Goal: Transaction & Acquisition: Purchase product/service

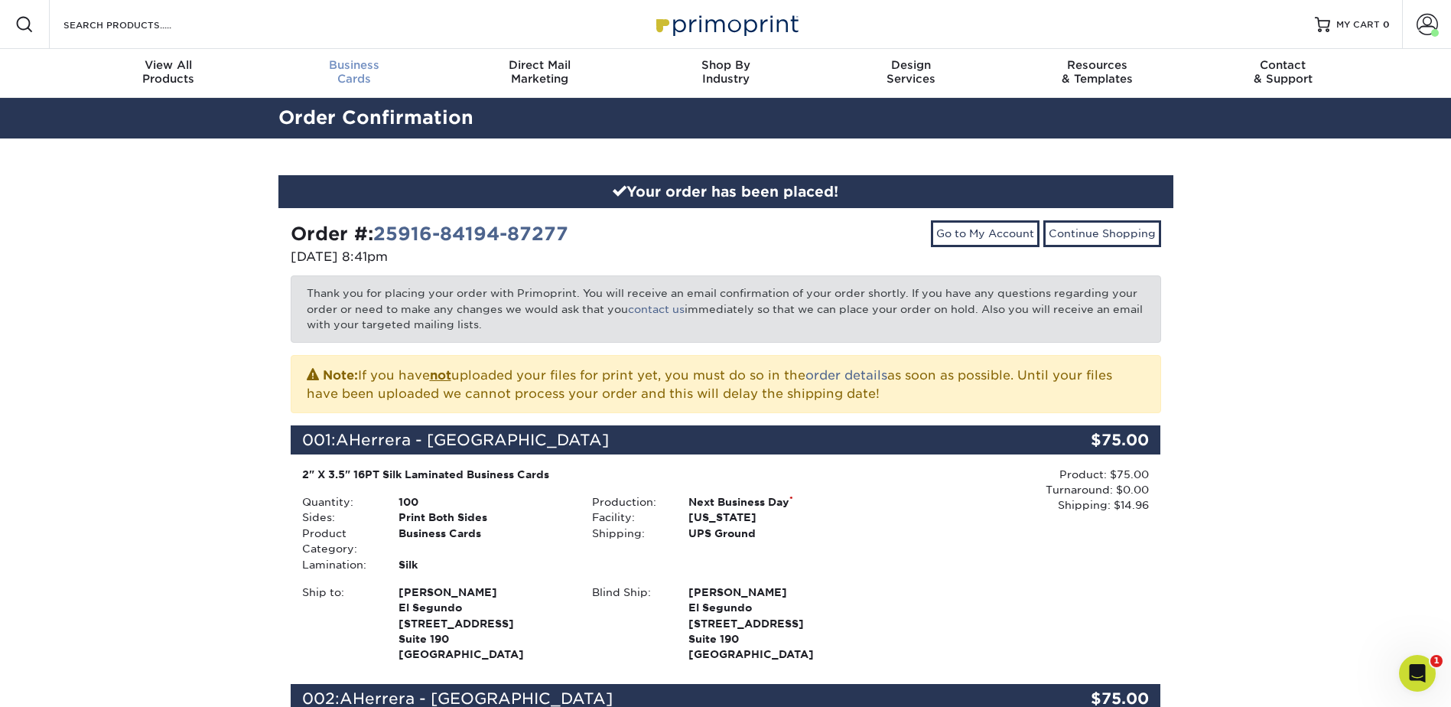
click at [362, 75] on div "Business Cards" at bounding box center [354, 72] width 186 height 28
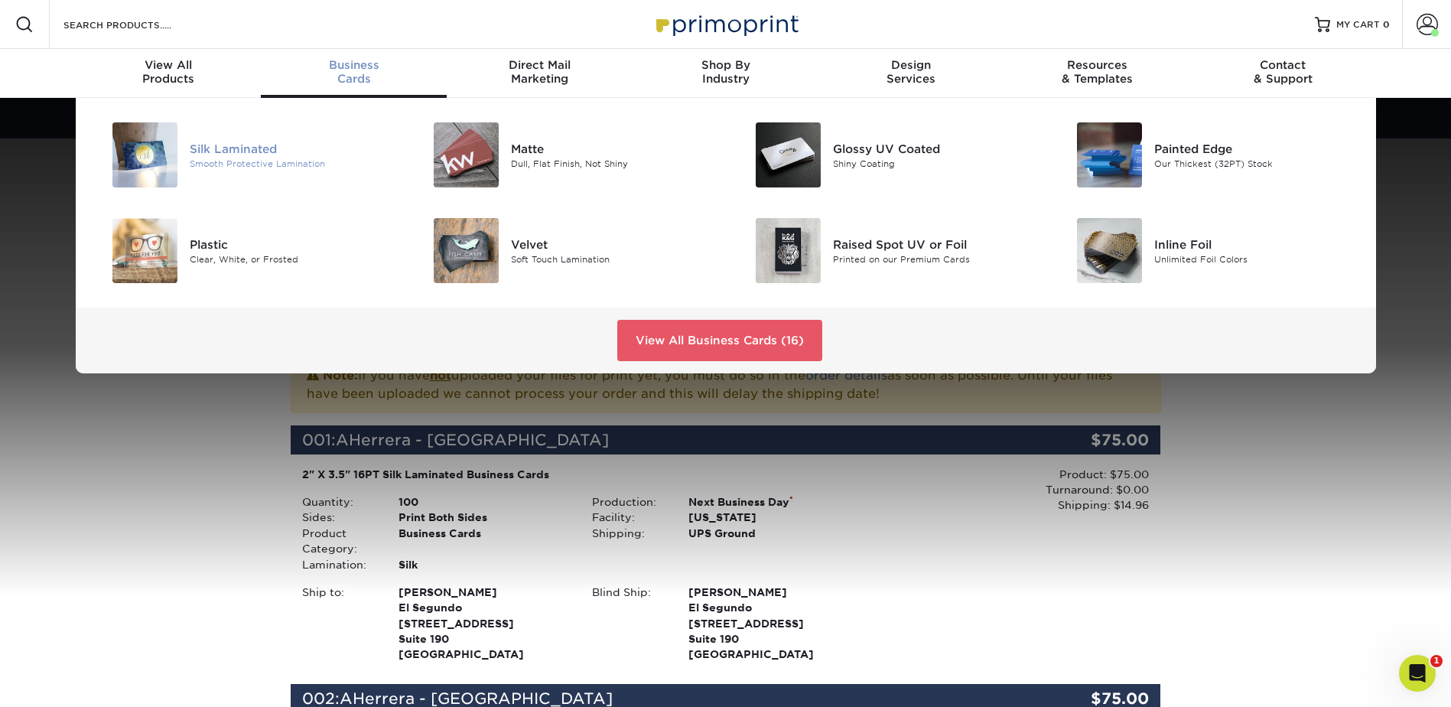
click at [219, 151] on div "Silk Laminated" at bounding box center [291, 148] width 203 height 17
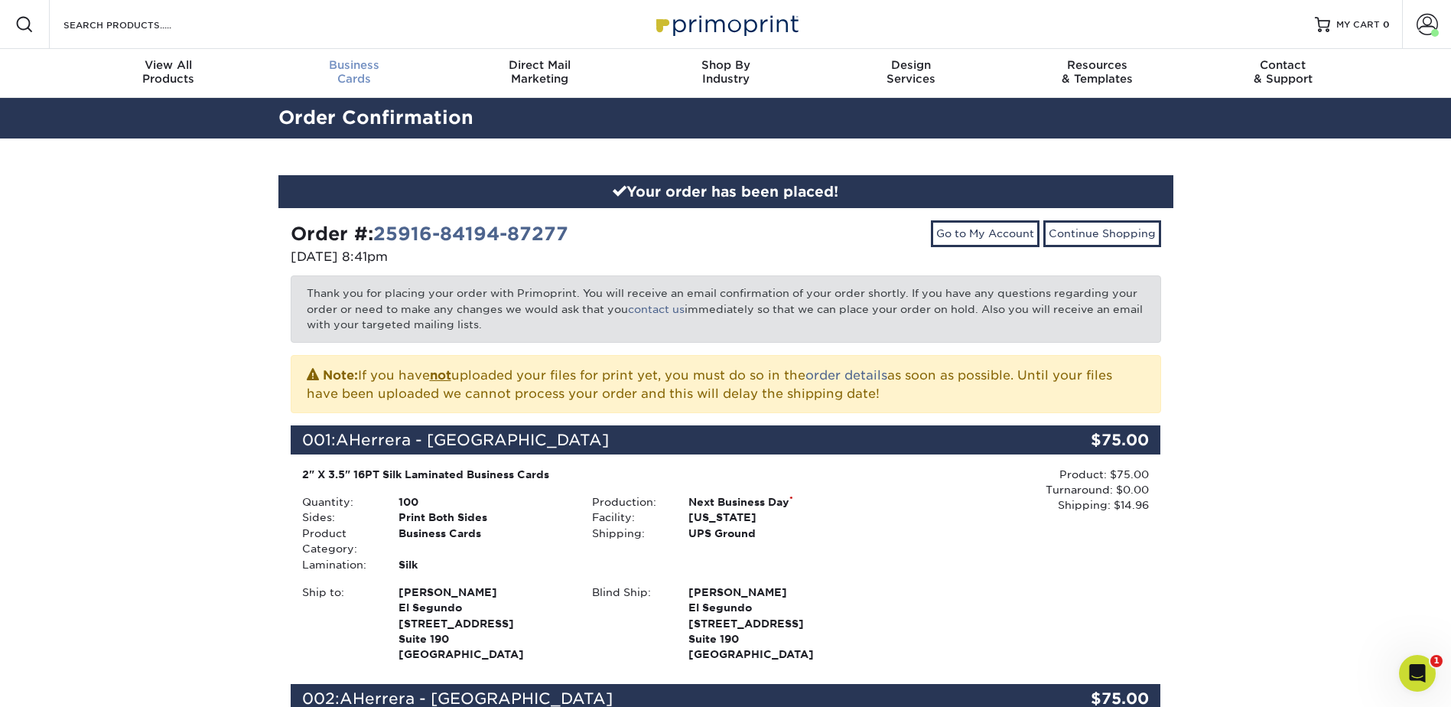
click at [350, 85] on div "Business Cards" at bounding box center [354, 72] width 186 height 28
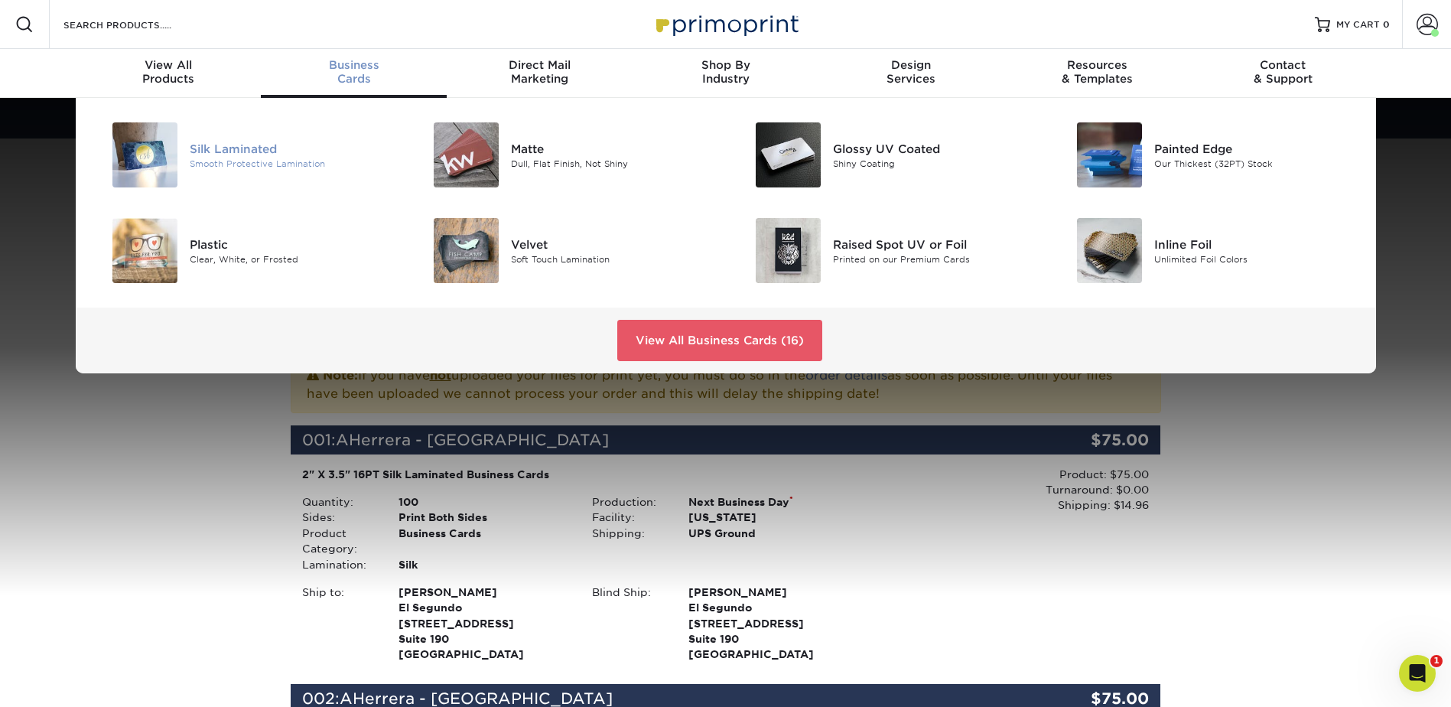
click at [223, 158] on div "Smooth Protective Lamination" at bounding box center [291, 163] width 203 height 13
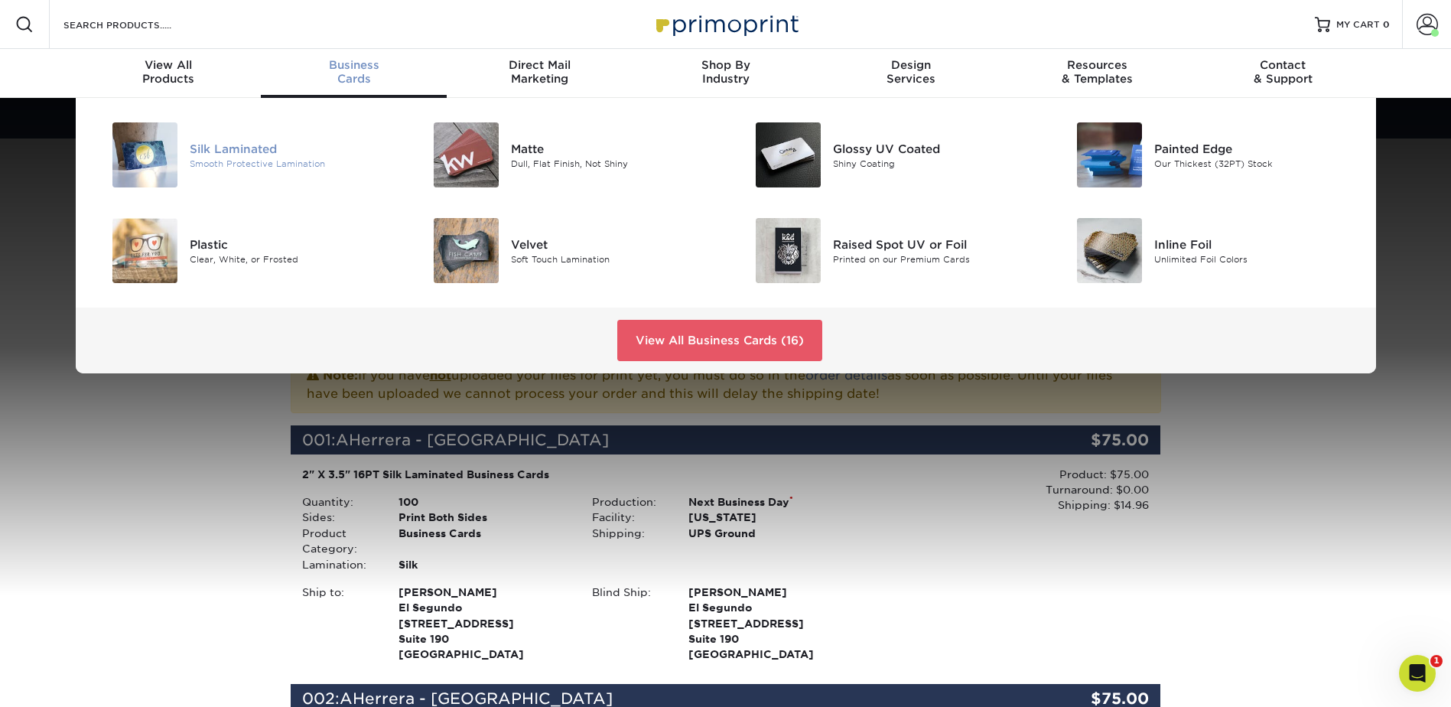
click at [256, 158] on div "Smooth Protective Lamination" at bounding box center [291, 163] width 203 height 13
click at [222, 145] on div "Silk Laminated" at bounding box center [291, 148] width 203 height 17
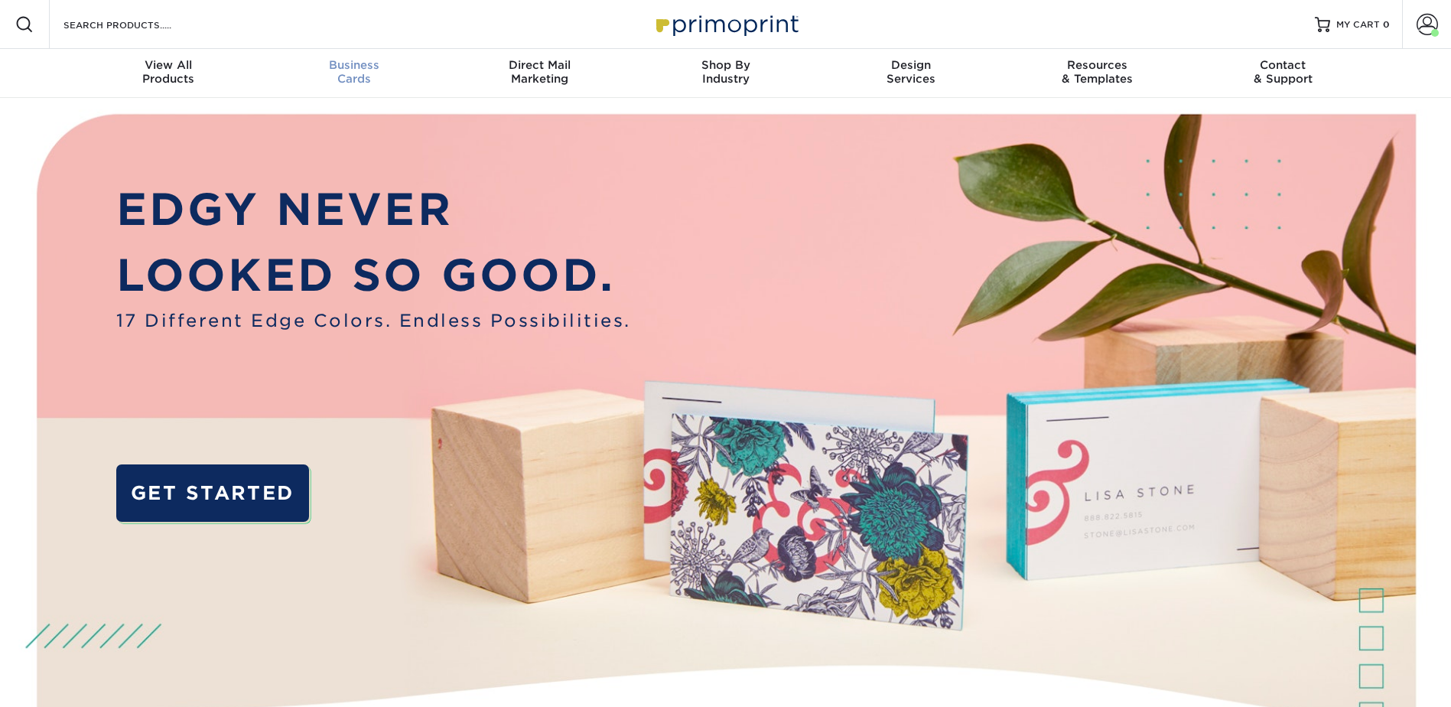
click at [340, 74] on div "Business Cards" at bounding box center [354, 72] width 186 height 28
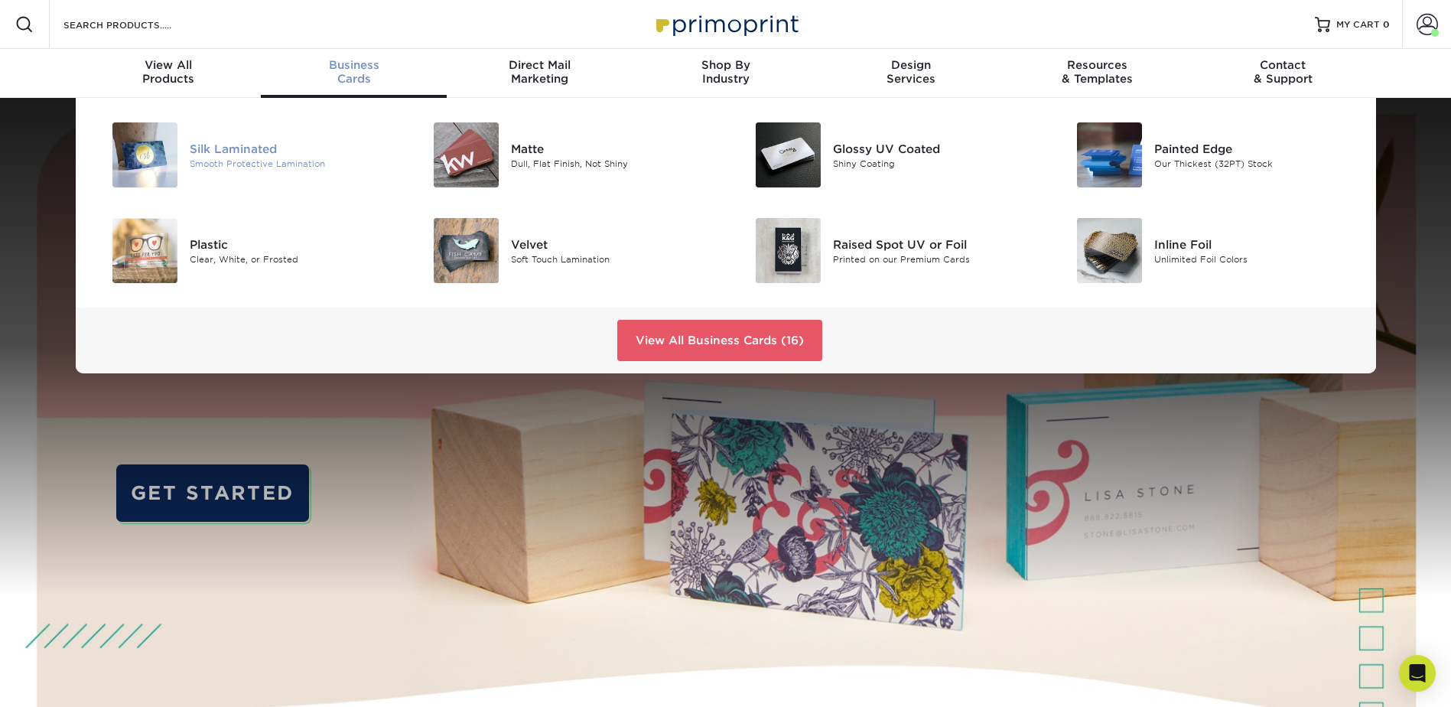
click at [240, 142] on div "Silk Laminated" at bounding box center [291, 148] width 203 height 17
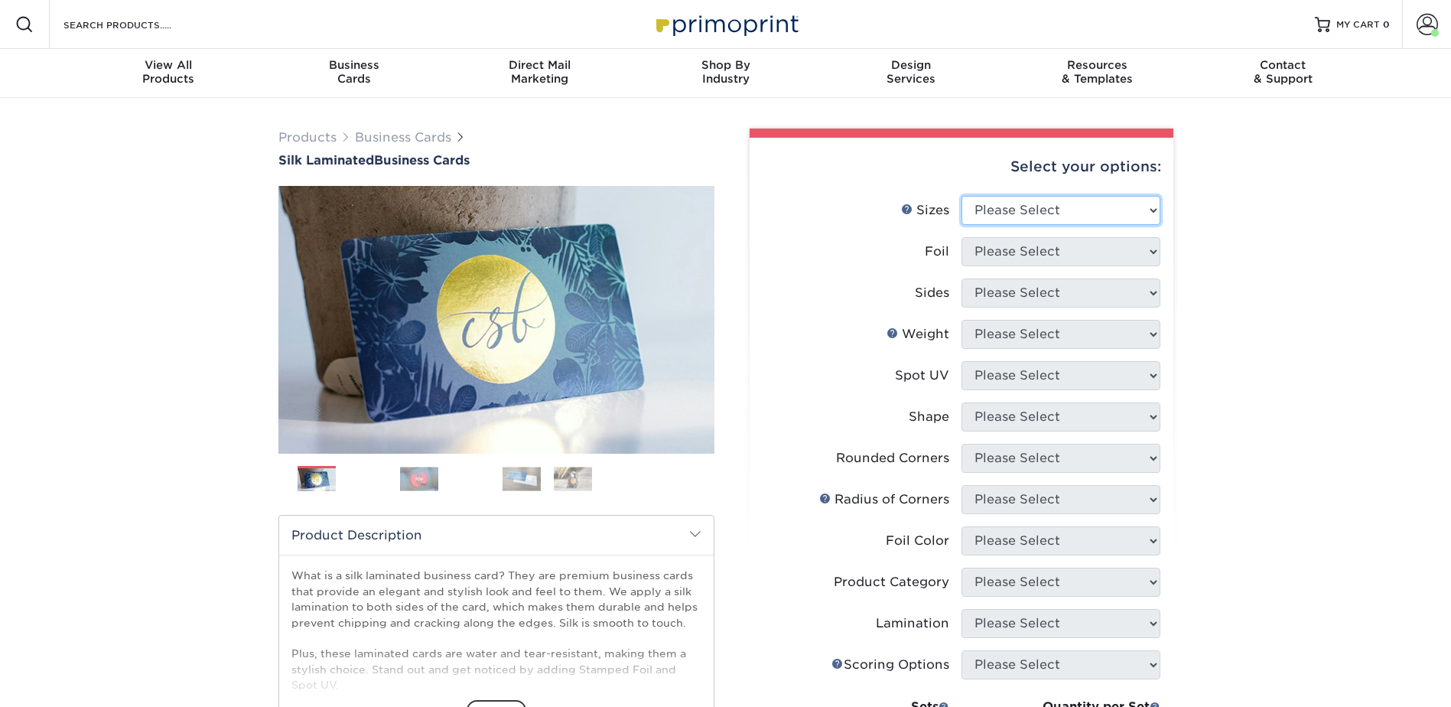
click at [1001, 201] on select "Please Select 1.5" x 3.5" - Mini 1.75" x 3.5" - Mini 2" x 2" - Square 2" x 3" -…" at bounding box center [1060, 210] width 199 height 29
select select "2.00x3.50"
click at [961, 196] on select "Please Select 1.5" x 3.5" - Mini 1.75" x 3.5" - Mini 2" x 2" - Square 2" x 3" -…" at bounding box center [1060, 210] width 199 height 29
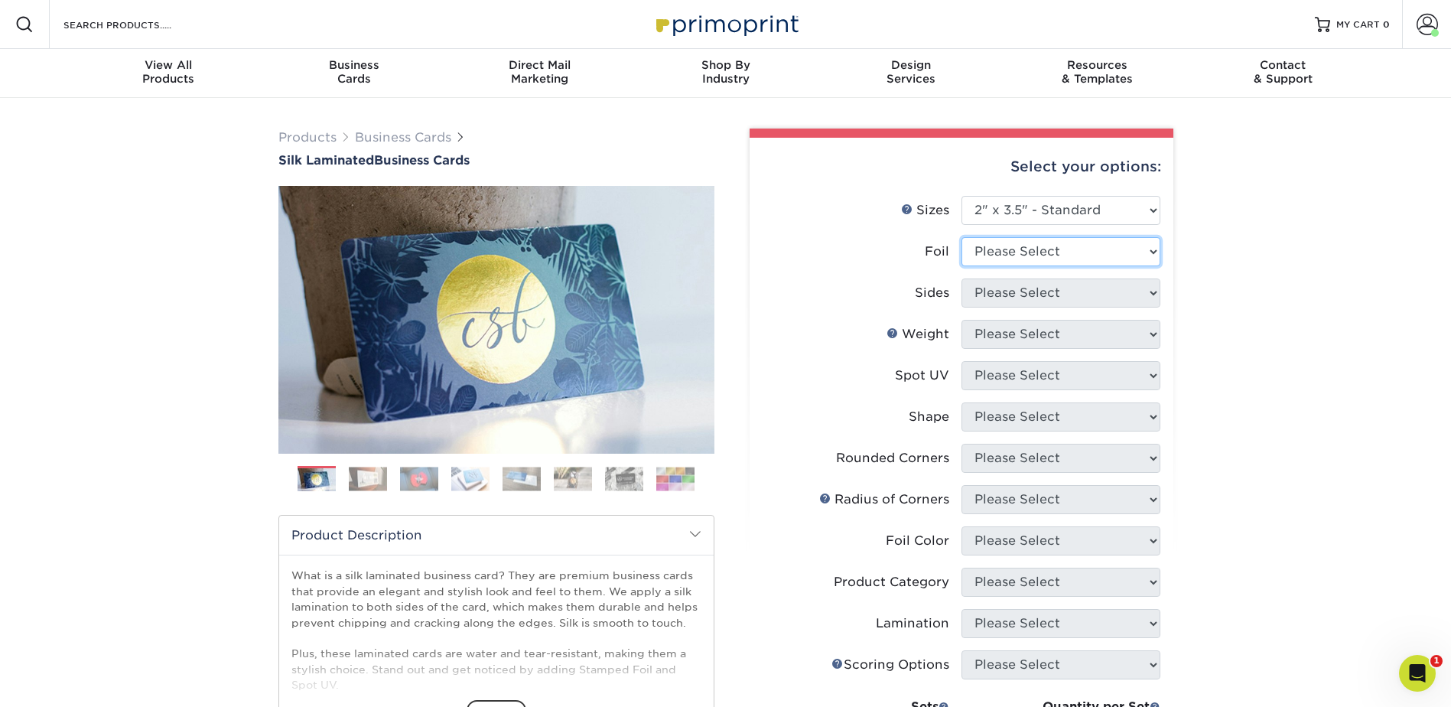
click at [1033, 252] on select "Please Select Yes No" at bounding box center [1060, 251] width 199 height 29
select select "0"
click at [961, 237] on select "Please Select Yes No" at bounding box center [1060, 251] width 199 height 29
click at [1028, 287] on select "Please Select Print Both Sides Print Front Only" at bounding box center [1060, 292] width 199 height 29
select select "13abbda7-1d64-4f25-8bb2-c179b224825d"
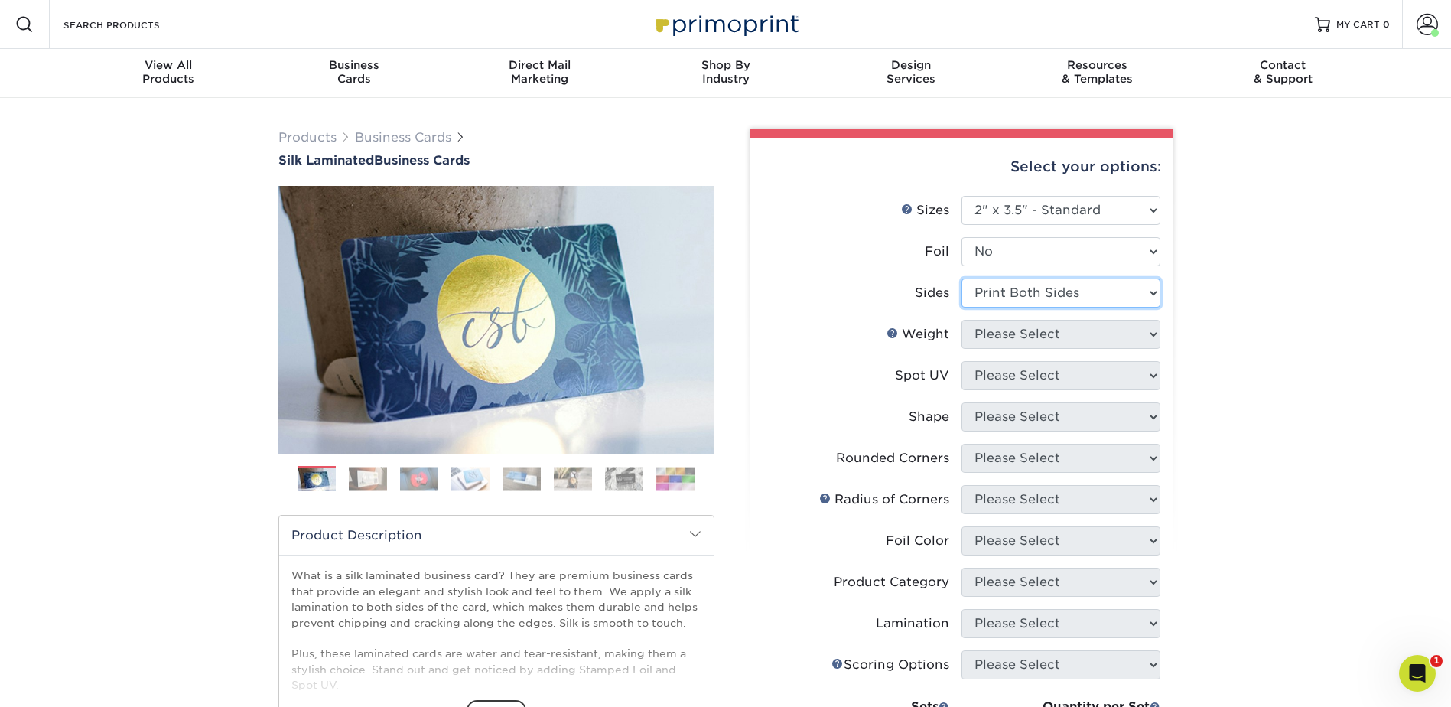
click at [961, 278] on select "Please Select Print Both Sides Print Front Only" at bounding box center [1060, 292] width 199 height 29
click at [1021, 332] on select "Please Select 16PT" at bounding box center [1060, 334] width 199 height 29
select select "16PT"
click at [961, 320] on select "Please Select 16PT" at bounding box center [1060, 334] width 199 height 29
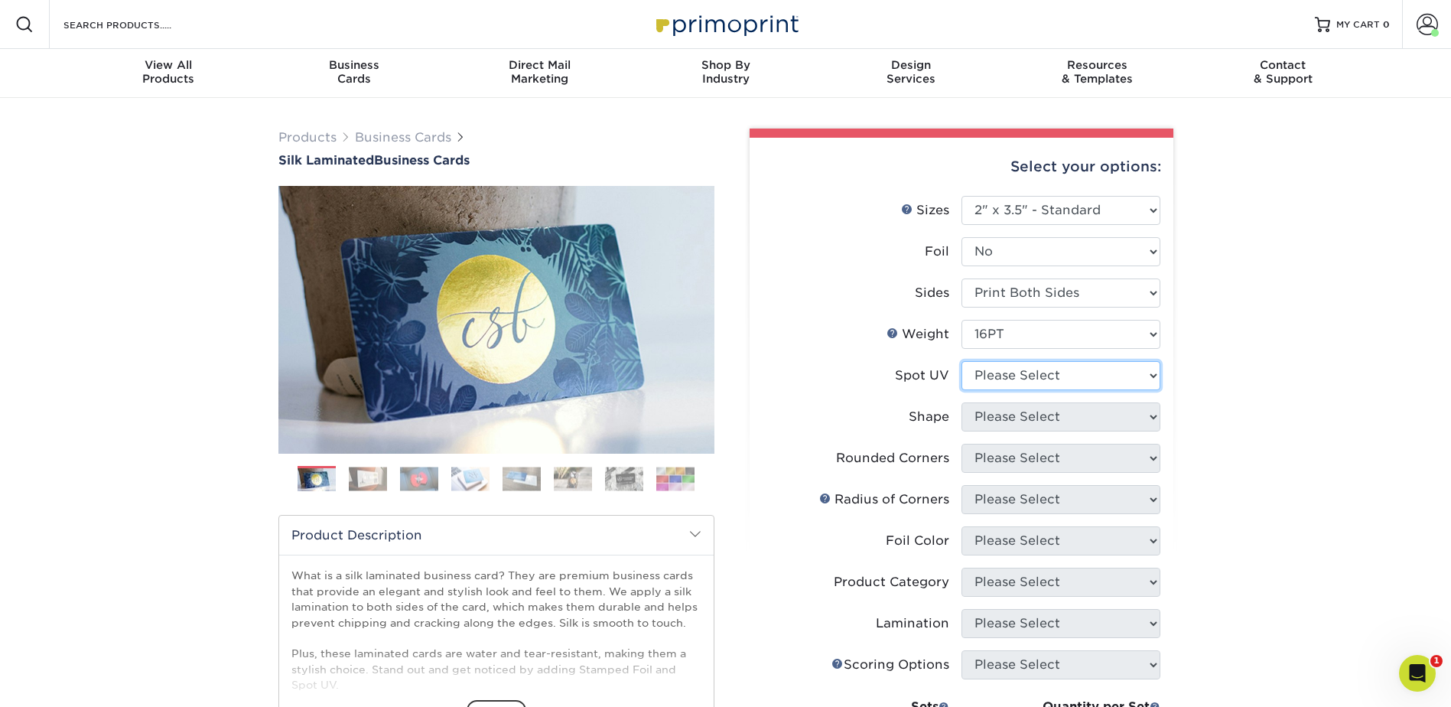
click at [1022, 365] on select "Please Select No Spot UV Front and Back (Both Sides) Front Only Back Only" at bounding box center [1060, 375] width 199 height 29
select select "3"
click at [961, 361] on select "Please Select No Spot UV Front and Back (Both Sides) Front Only Back Only" at bounding box center [1060, 375] width 199 height 29
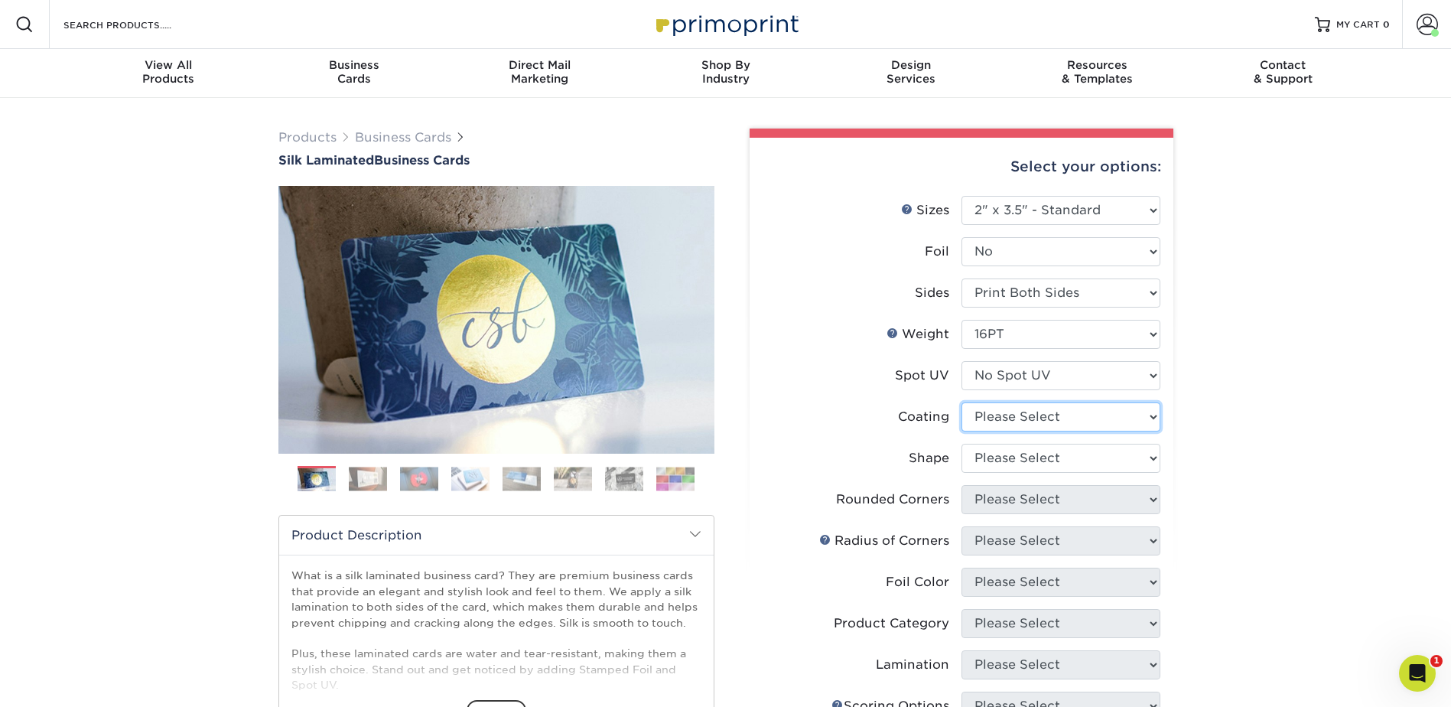
click at [1023, 411] on select at bounding box center [1060, 416] width 199 height 29
select select "3e7618de-abca-4bda-9f97-8b9129e913d8"
click at [961, 402] on select at bounding box center [1060, 416] width 199 height 29
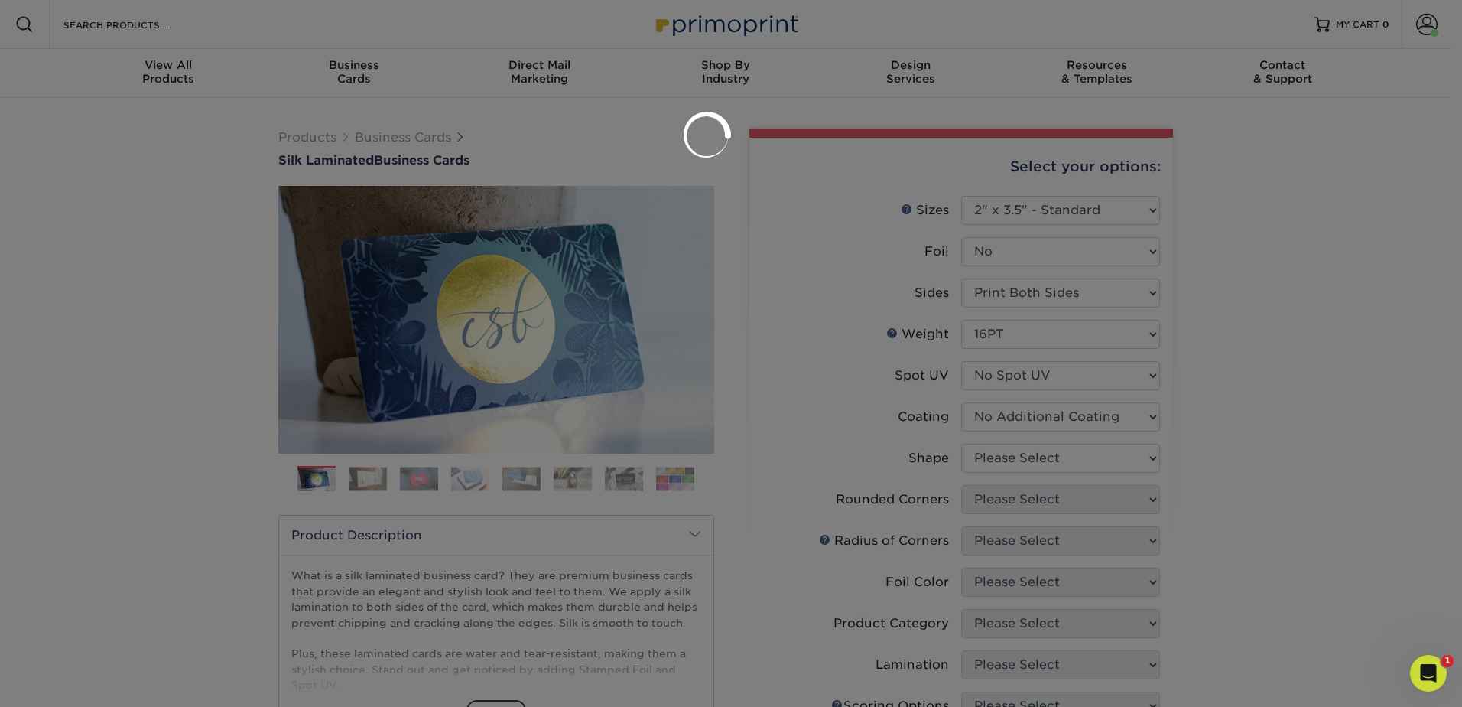
click at [1023, 457] on div at bounding box center [731, 353] width 1462 height 707
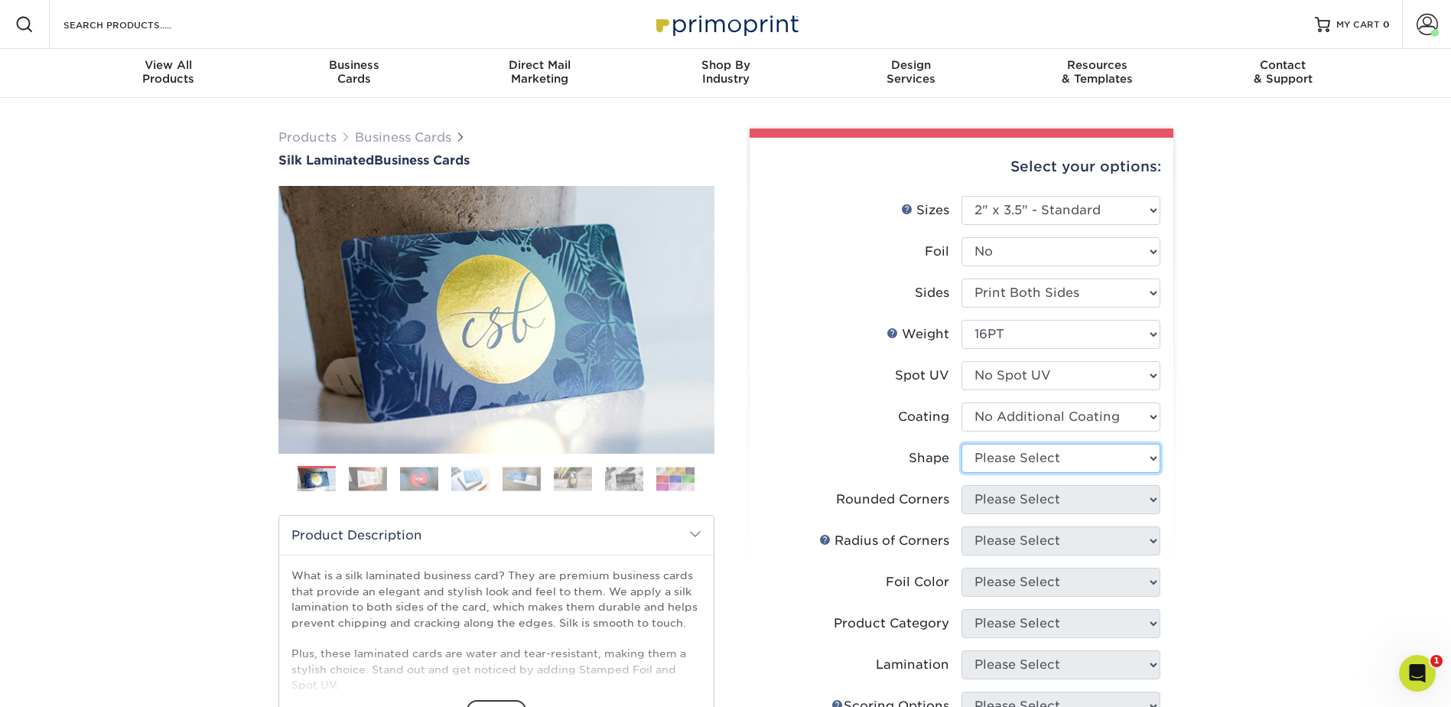
click at [1023, 457] on select "Please Select Standard Oval" at bounding box center [1060, 458] width 199 height 29
select select "standard"
click at [961, 444] on select "Please Select Standard Oval" at bounding box center [1060, 458] width 199 height 29
click at [1022, 496] on select "Please Select Yes - Round 2 Corners Yes - Round 4 Corners No" at bounding box center [1060, 499] width 199 height 29
select select "0"
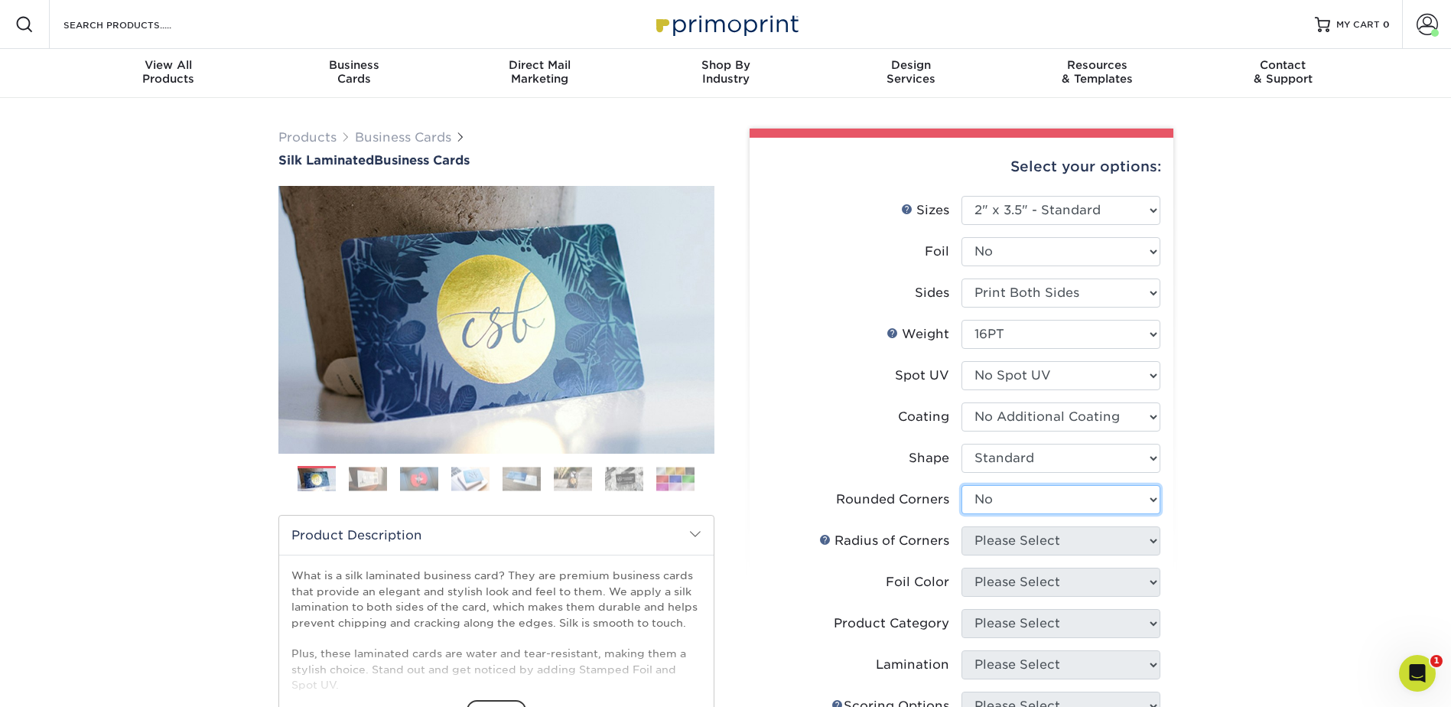
click at [961, 485] on select "Please Select Yes - Round 2 Corners Yes - Round 4 Corners No" at bounding box center [1060, 499] width 199 height 29
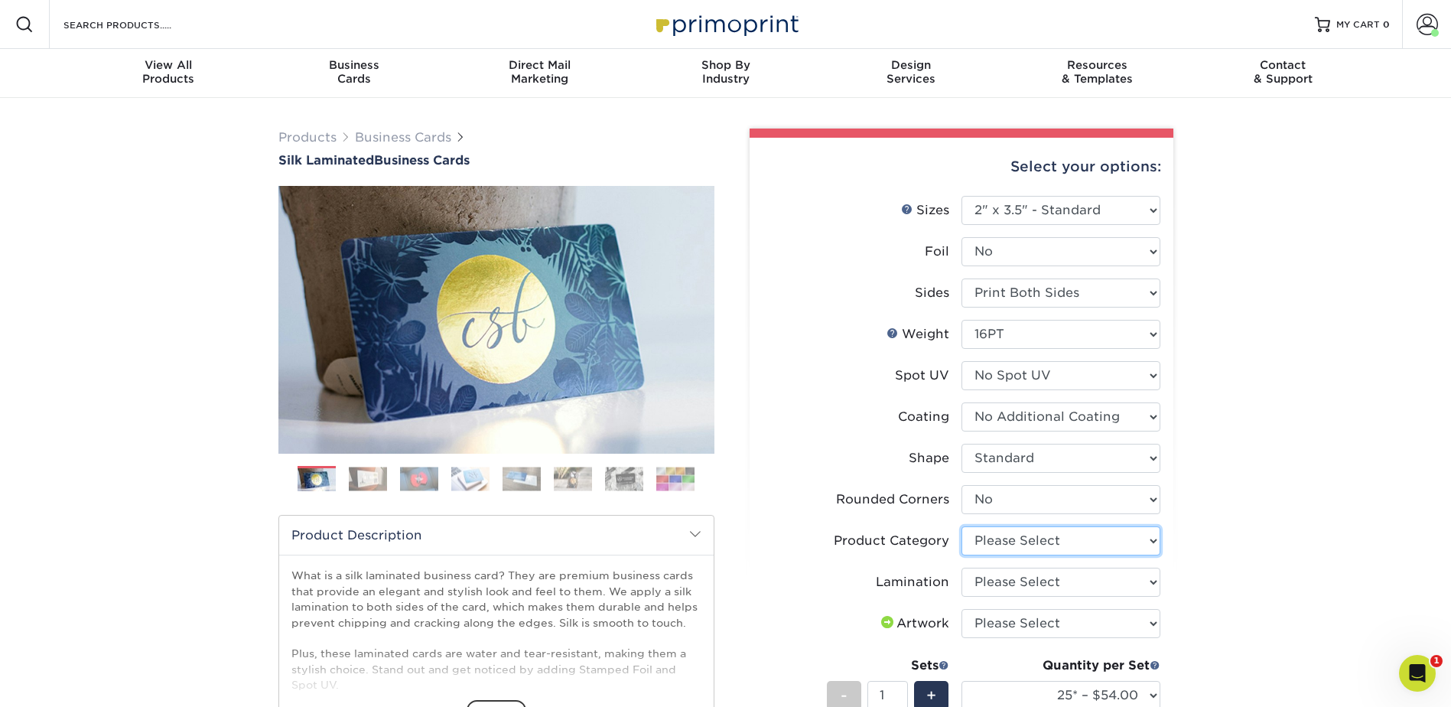
click at [1123, 528] on select "Please Select Business Cards" at bounding box center [1060, 540] width 199 height 29
select select "3b5148f1-0588-4f88-a218-97bcfdce65c1"
click at [961, 526] on select "Please Select Business Cards" at bounding box center [1060, 540] width 199 height 29
click at [1038, 584] on select "Please Select Silk" at bounding box center [1060, 582] width 199 height 29
select select "ccacb42f-45f7-42d3-bbd3-7c8421cf37f0"
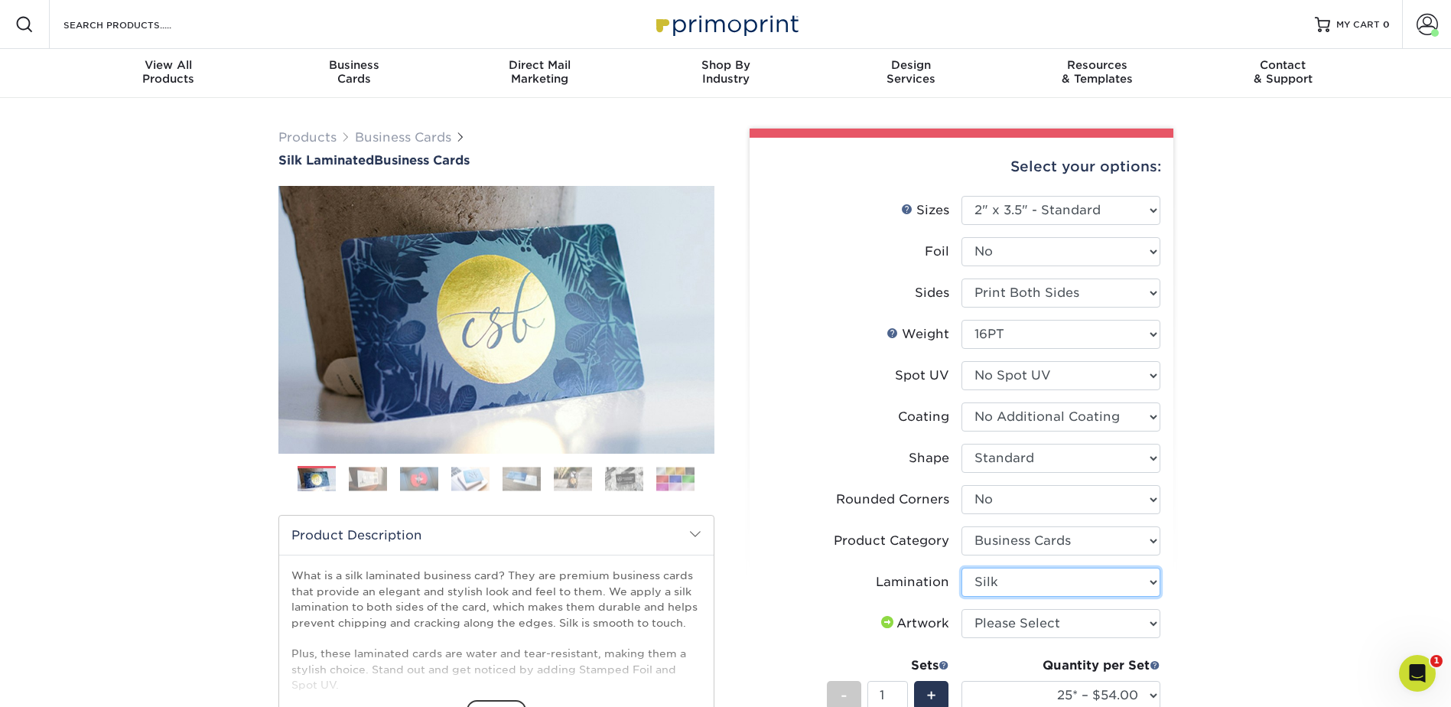
click at [961, 568] on select "Please Select Silk" at bounding box center [1060, 582] width 199 height 29
click at [1034, 623] on select "Please Select I will upload files I need a design - $100" at bounding box center [1060, 623] width 199 height 29
select select "upload"
click at [961, 609] on select "Please Select I will upload files I need a design - $100" at bounding box center [1060, 623] width 199 height 29
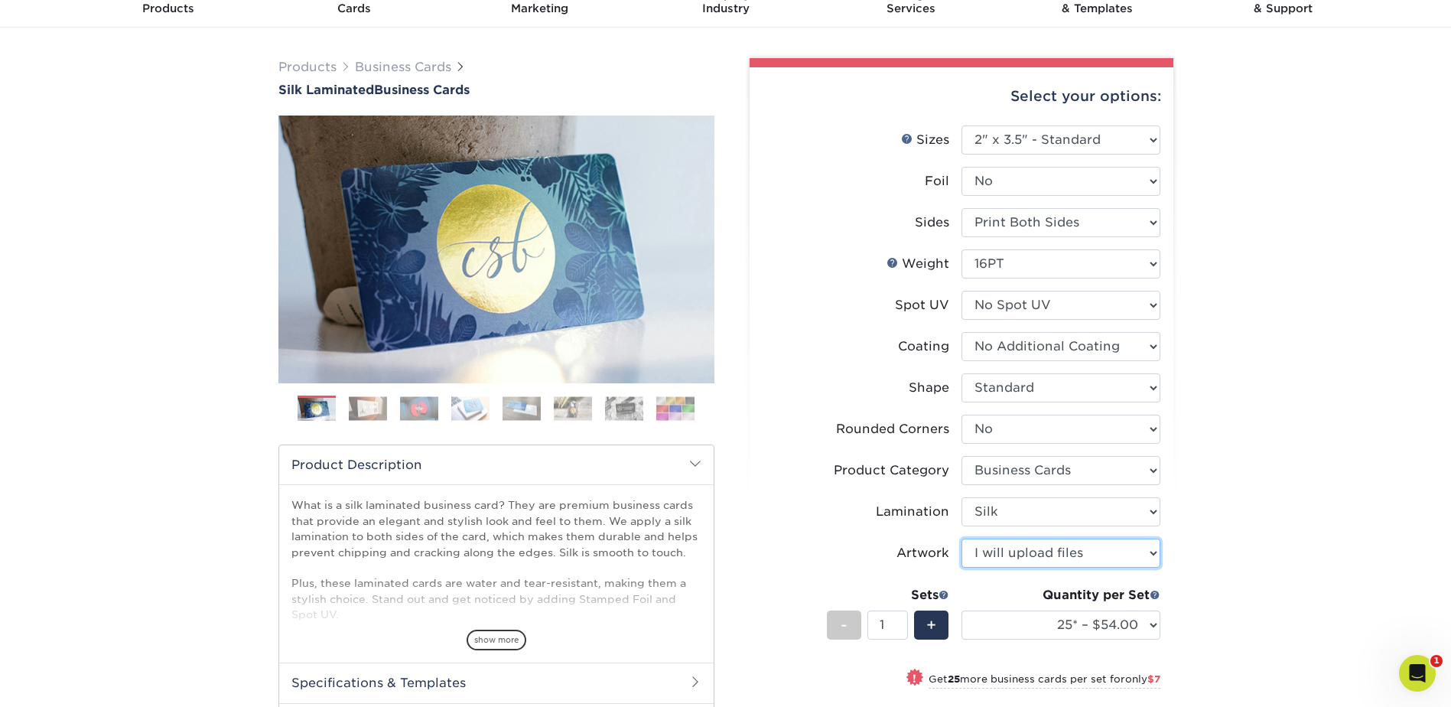
scroll to position [76, 0]
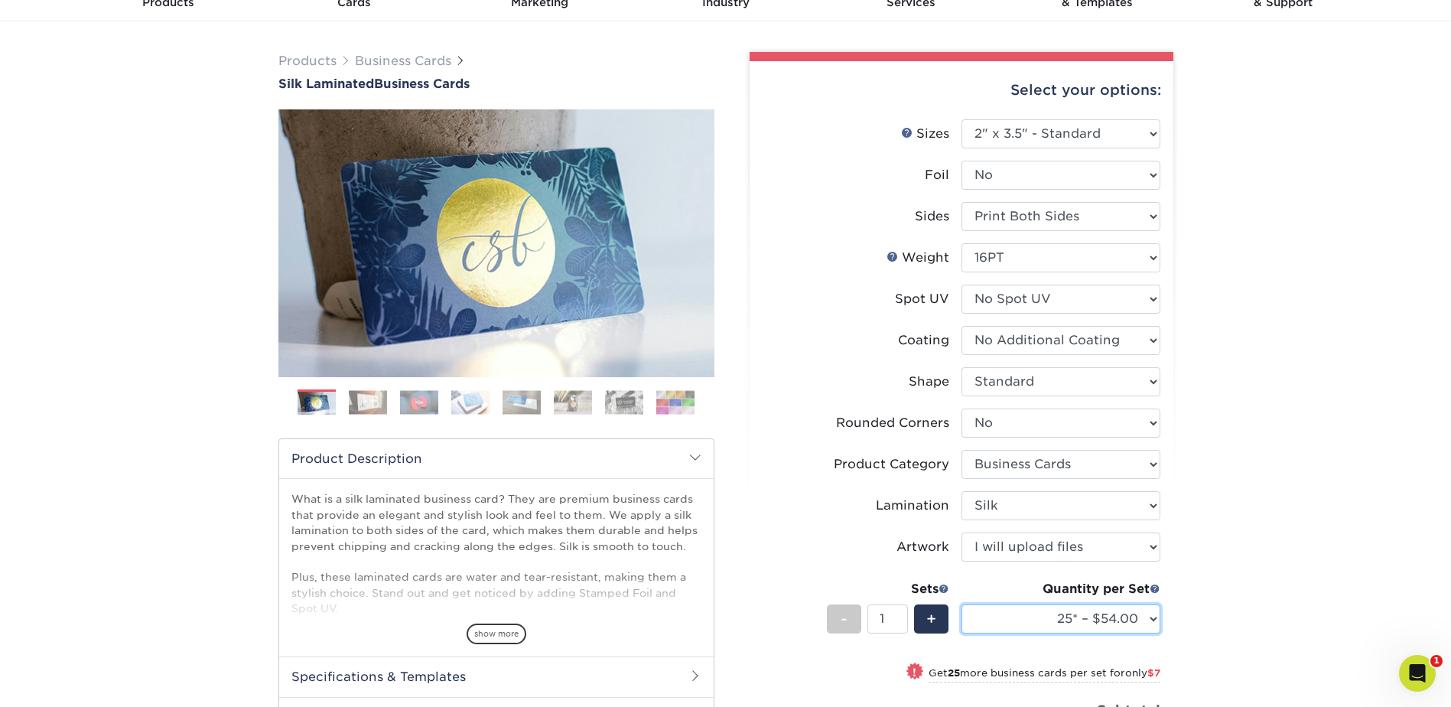
click at [1108, 611] on select "25* – $54.00 50* – $61.00 75* – $68.00 100* – $75.00 250* – $82.00 500 – $86.00…" at bounding box center [1060, 618] width 199 height 29
select select "100* – $75.00"
click at [961, 604] on select "25* – $54.00 50* – $61.00 75* – $68.00 100* – $75.00 250* – $82.00 500 – $86.00…" at bounding box center [1060, 618] width 199 height 29
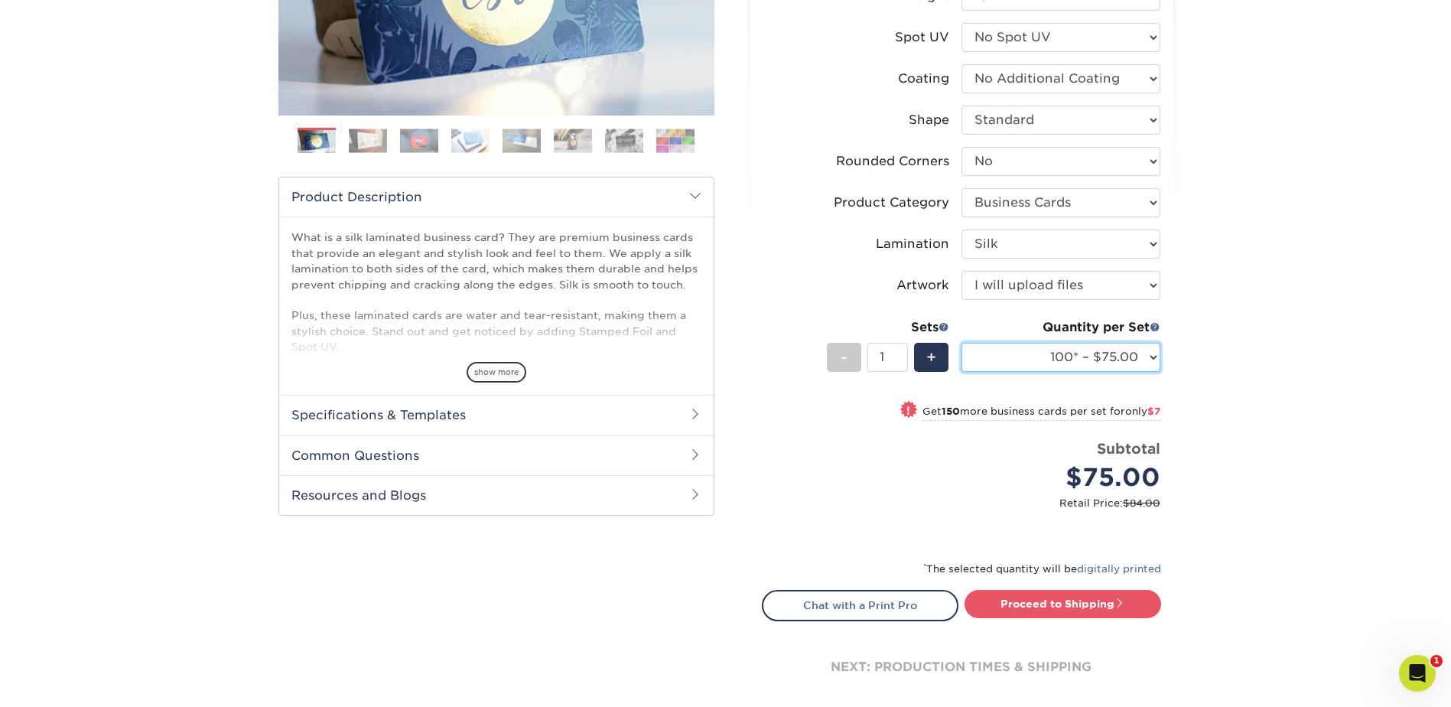
scroll to position [382, 0]
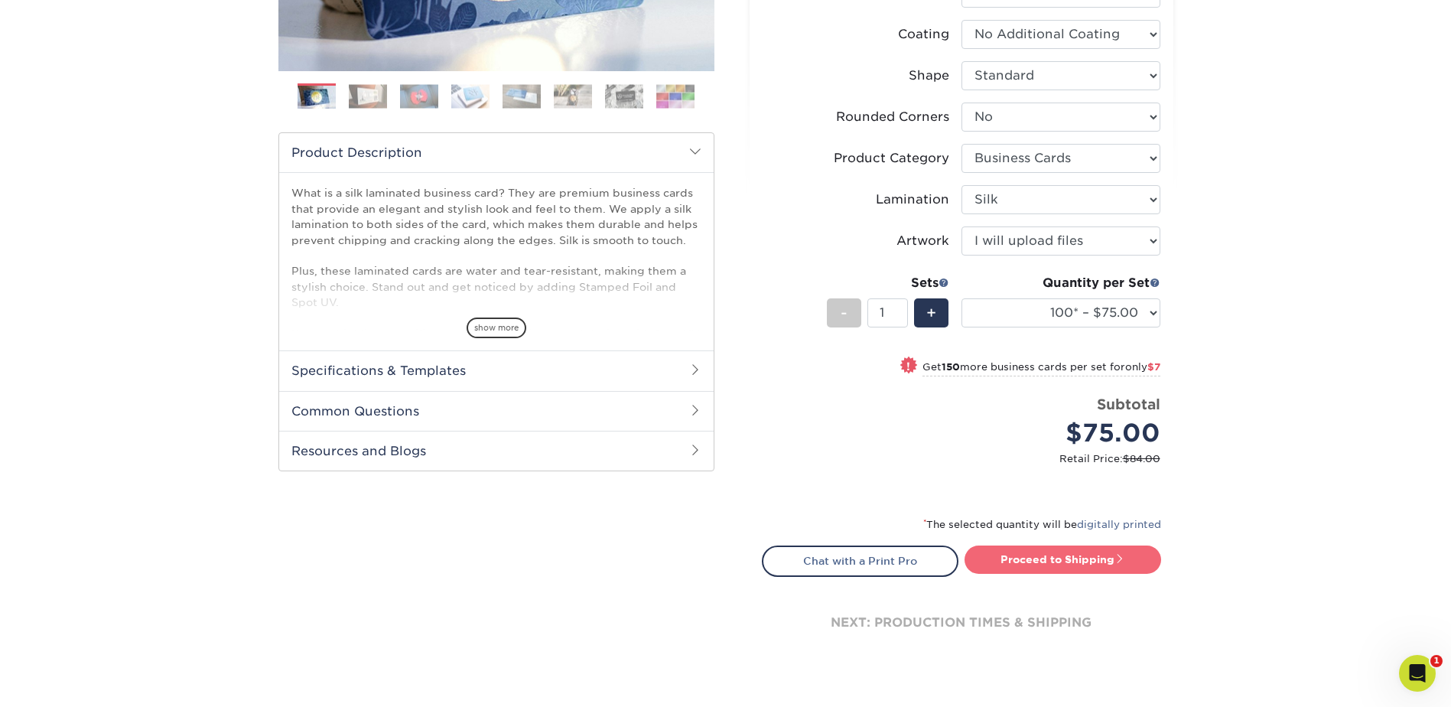
click at [1059, 555] on link "Proceed to Shipping" at bounding box center [1063, 559] width 197 height 28
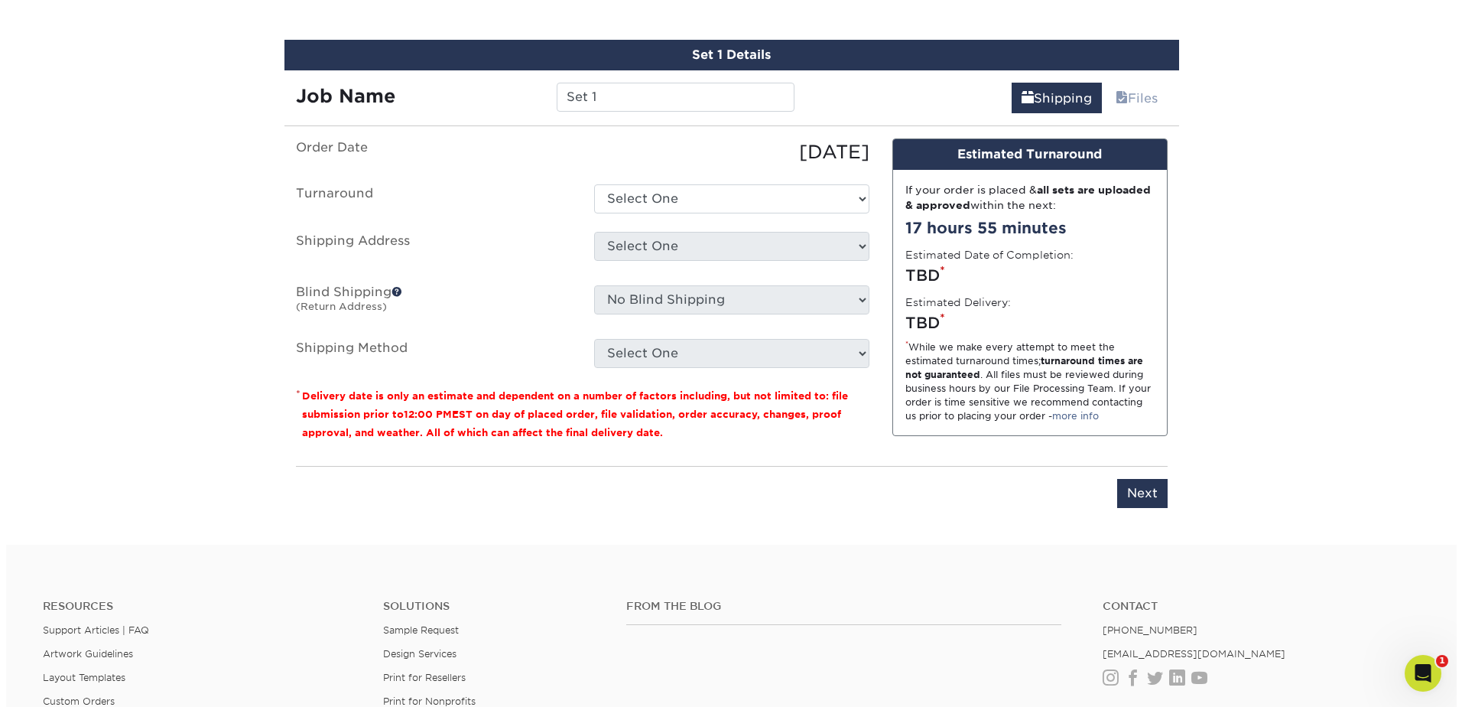
scroll to position [970, 0]
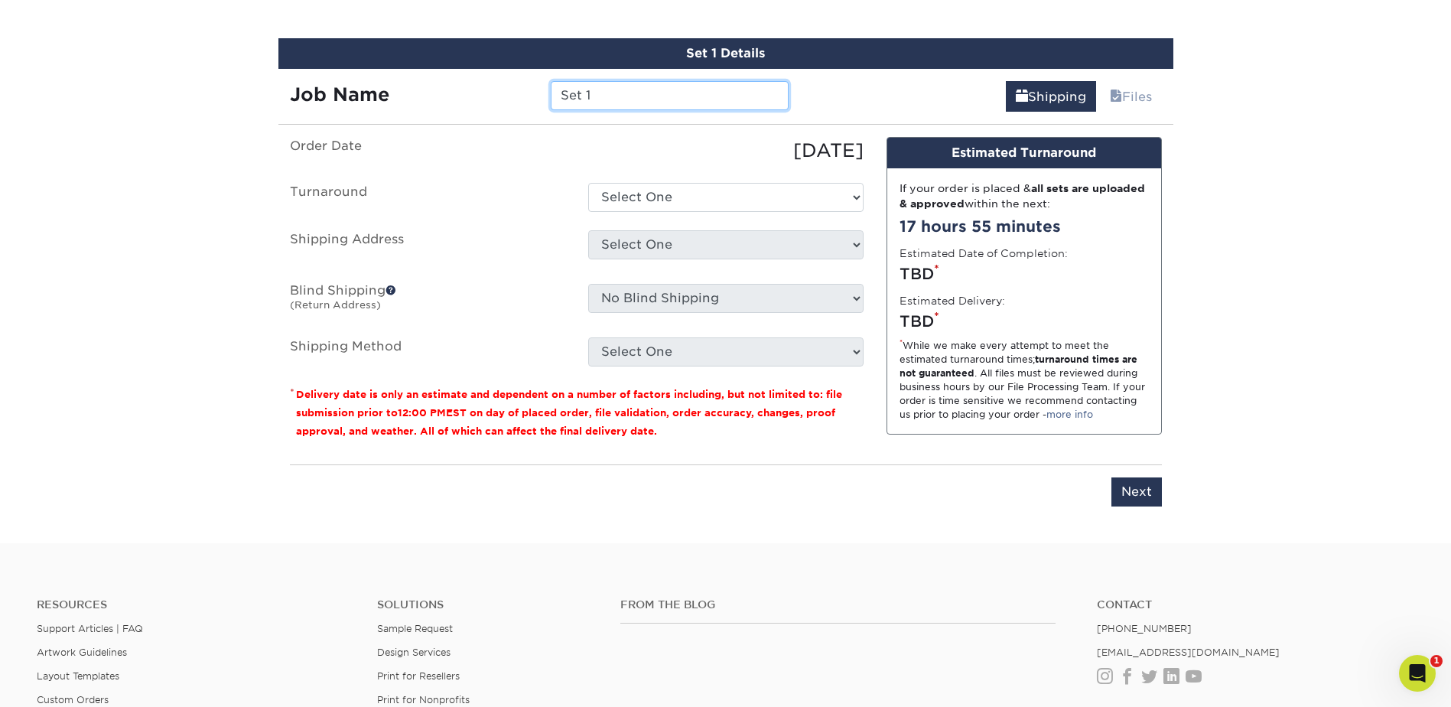
click at [633, 100] on input "Set 1" at bounding box center [670, 95] width 238 height 29
type input "HVu"
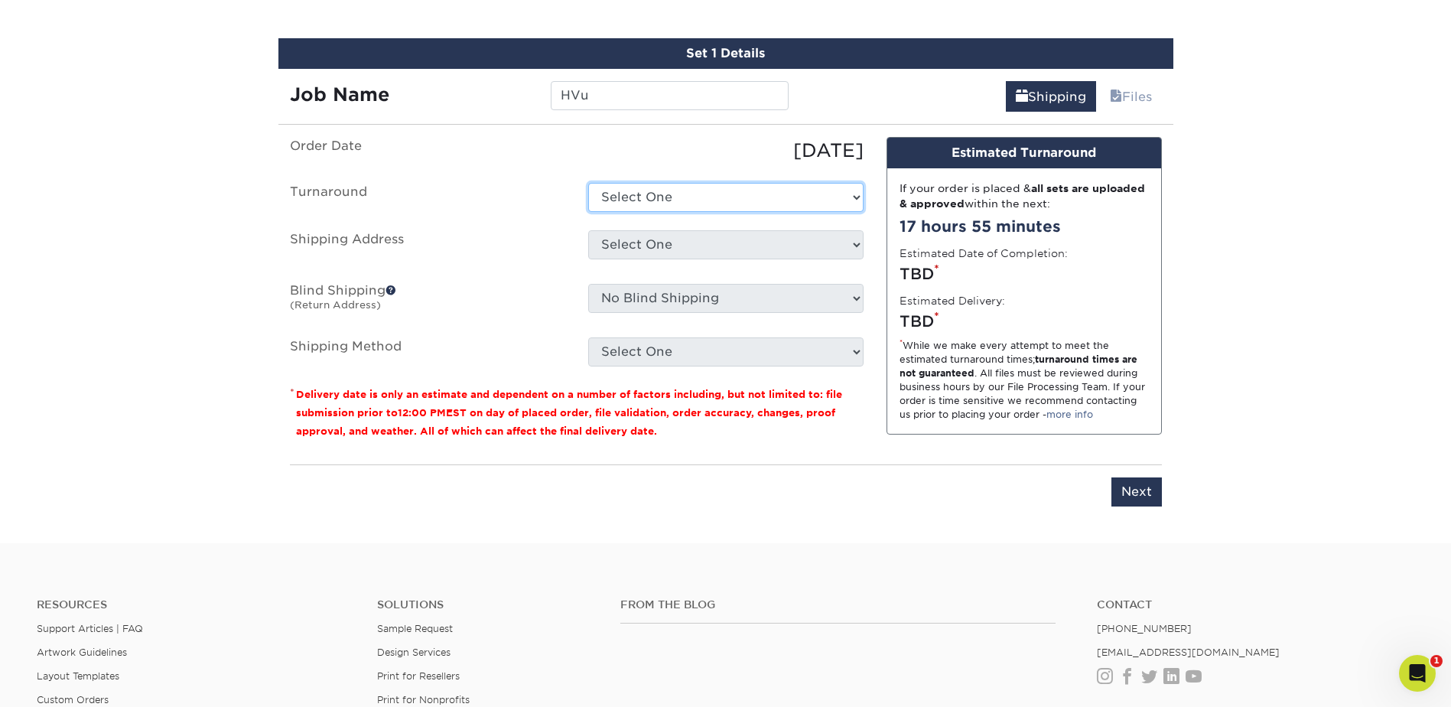
click at [701, 198] on select "Select One 2-4 Business Days 2 Day Next Business Day" at bounding box center [725, 197] width 275 height 29
select select "e8d6ad55-c448-4bce-ba25-c4c4dd4b9d0d"
click at [588, 183] on select "Select One 2-4 Business Days 2 Day Next Business Day" at bounding box center [725, 197] width 275 height 29
click at [687, 249] on select "Select One Adan Arreola Adolfo Ordonez Adolfo Ordonez Alfonso Toro Alicia Monta…" at bounding box center [725, 244] width 275 height 29
select select "newaddress"
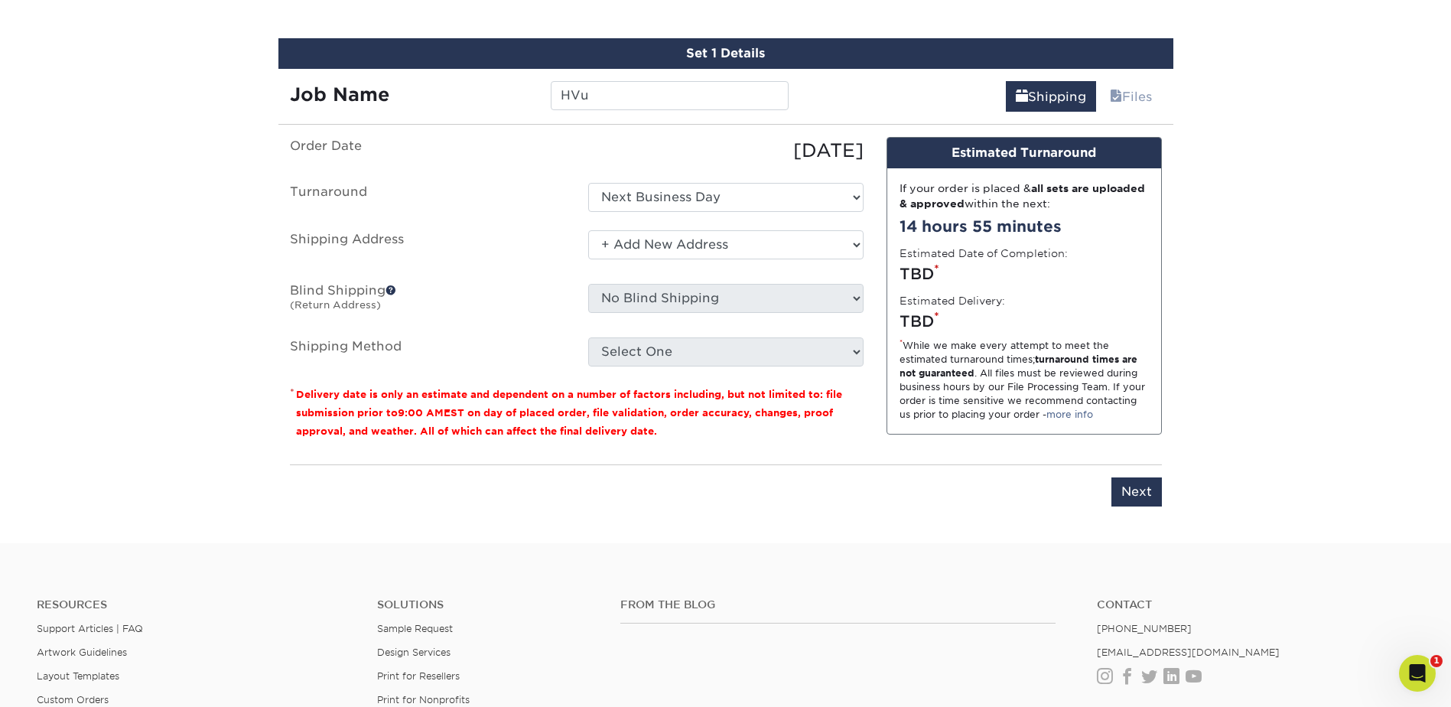
click at [588, 230] on select "Select One Adan Arreola Adolfo Ordonez Adolfo Ordonez Alfonso Toro Alicia Monta…" at bounding box center [725, 244] width 275 height 29
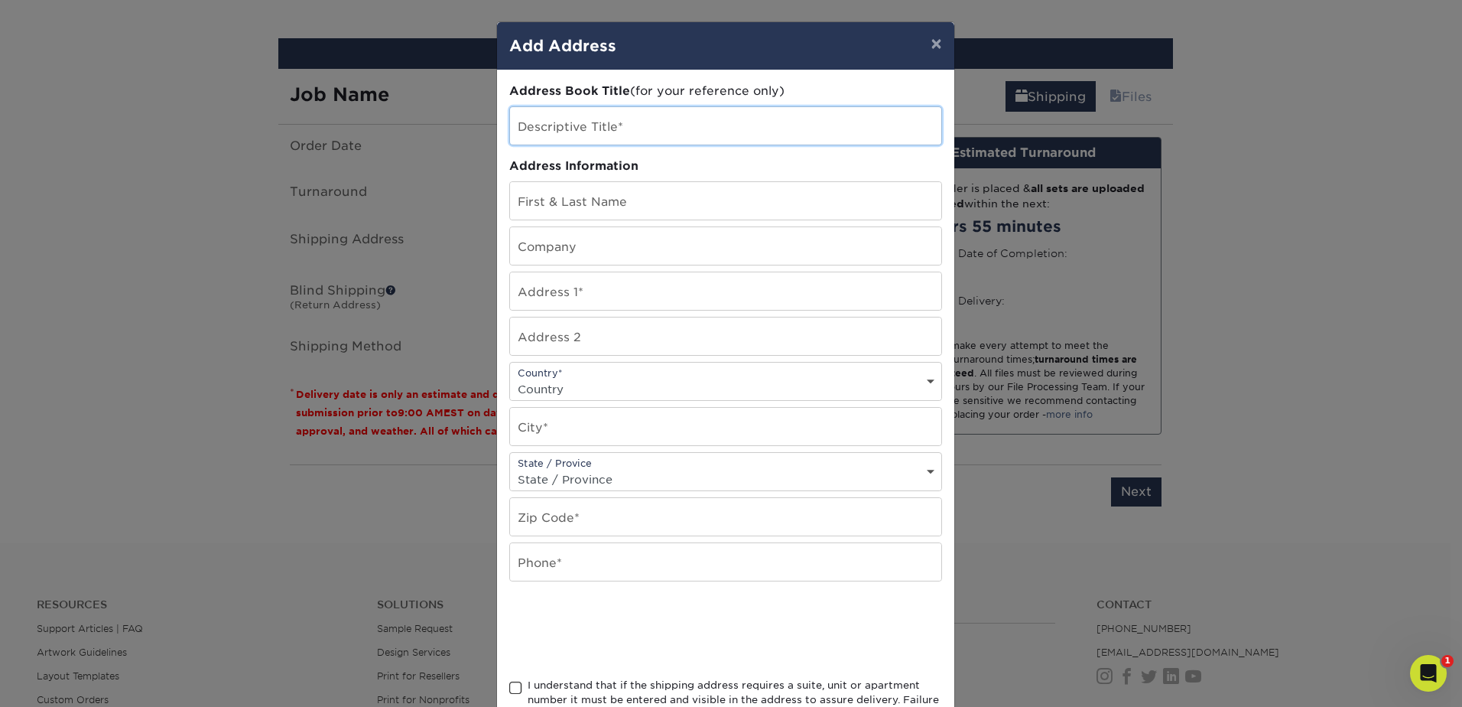
click at [581, 122] on input "text" at bounding box center [725, 125] width 431 height 37
type input "[PERSON_NAME]"
click at [585, 199] on input "text" at bounding box center [725, 200] width 431 height 37
paste input "[PERSON_NAME]"
type input "[PERSON_NAME]"
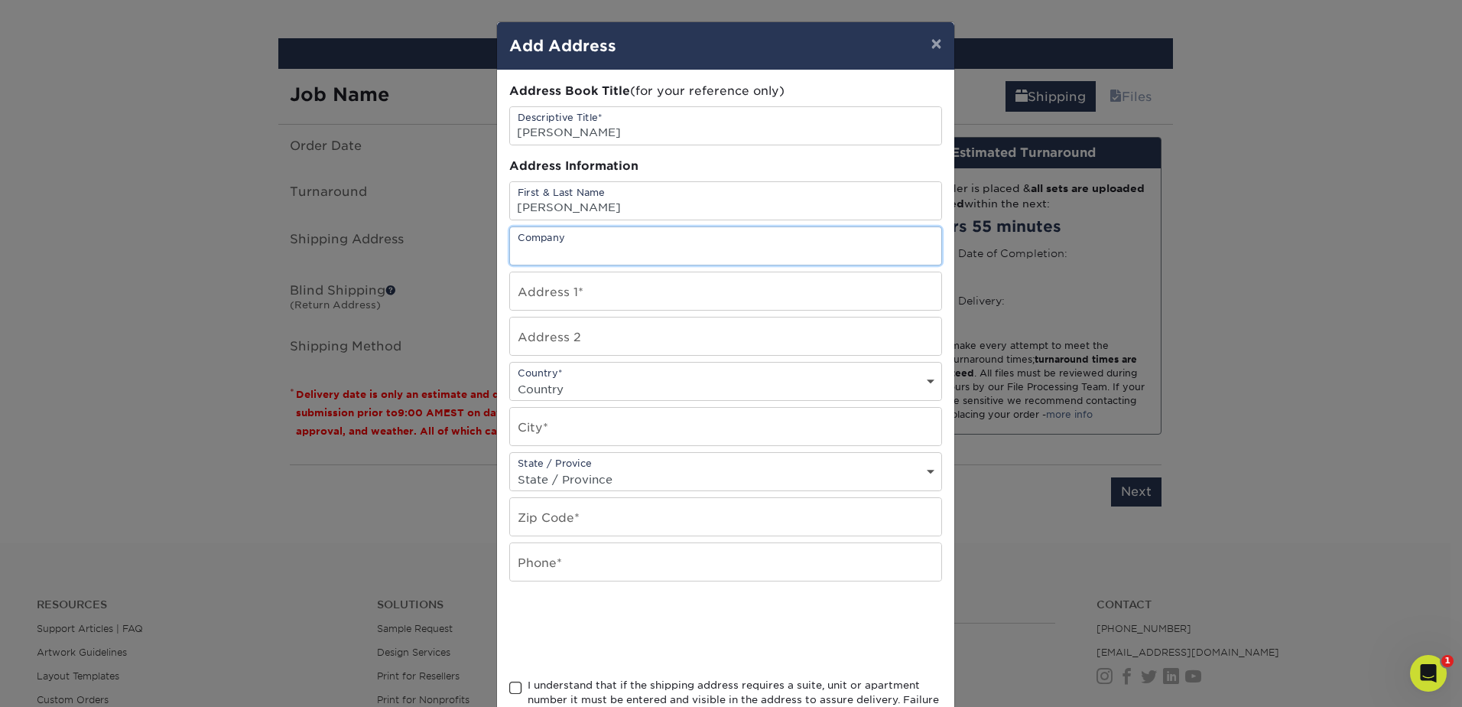
type input "w"
type input "[PERSON_NAME]"
click at [858, 310] on div "Address 1*" at bounding box center [725, 291] width 433 height 39
click at [587, 300] on input "text" at bounding box center [725, 290] width 431 height 37
paste input "14221 Enfield Ci"
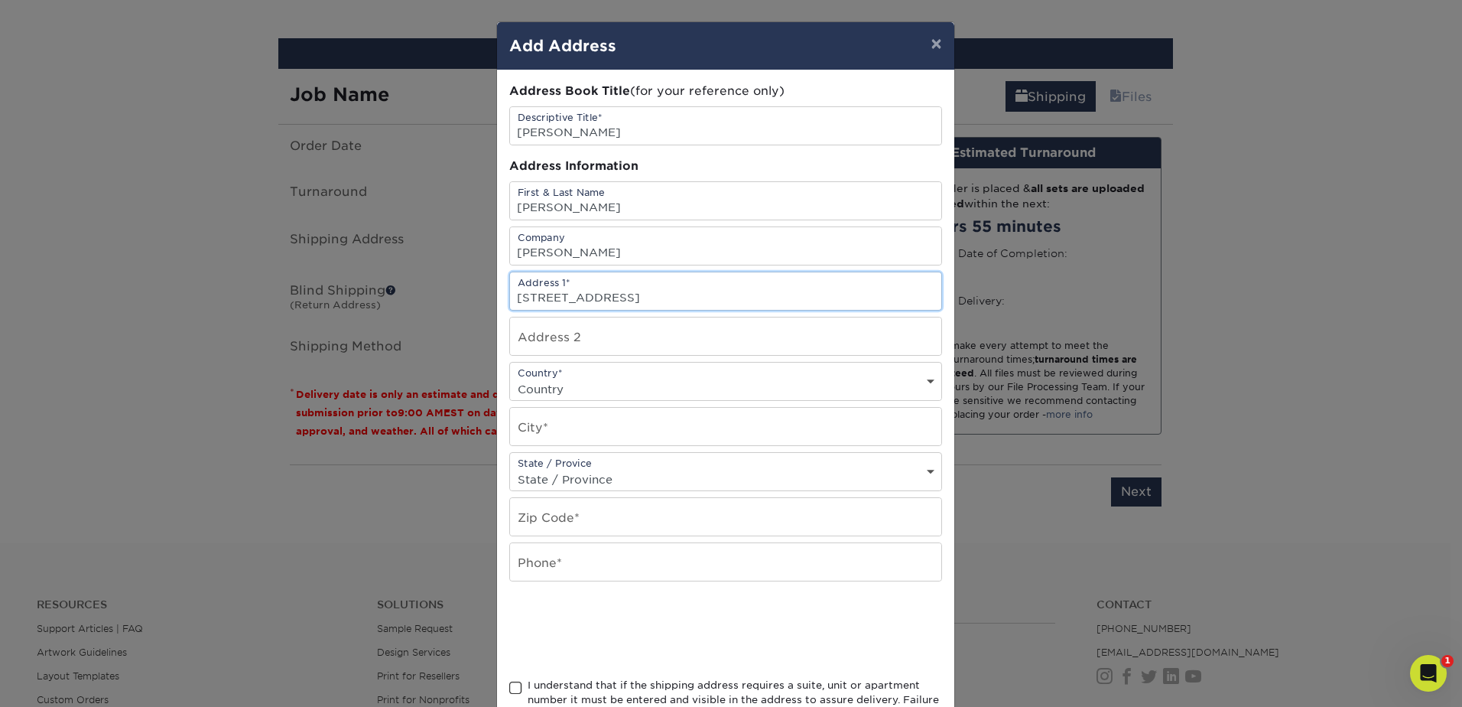
type input "14221 Enfield Cir"
click at [610, 385] on select "Country [GEOGRAPHIC_DATA] [GEOGRAPHIC_DATA] ----------------------------- [GEOG…" at bounding box center [725, 389] width 431 height 22
select select "US"
click at [510, 378] on select "Country [GEOGRAPHIC_DATA] [GEOGRAPHIC_DATA] ----------------------------- [GEOG…" at bounding box center [725, 389] width 431 height 22
click at [561, 418] on input "text" at bounding box center [725, 426] width 431 height 37
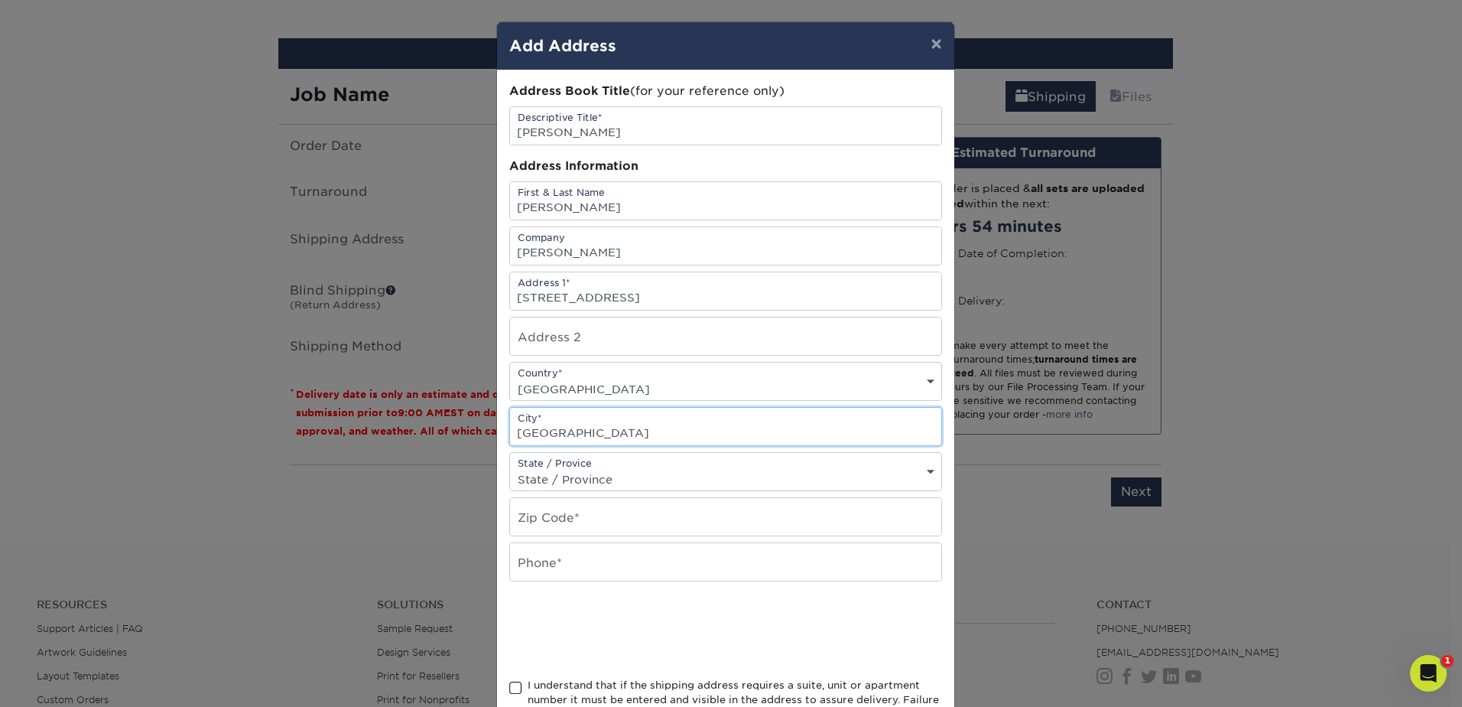
type input "Westminster"
click at [605, 477] on select "State / Province [US_STATE] [US_STATE] [US_STATE] [US_STATE] [US_STATE] [US_STA…" at bounding box center [725, 479] width 431 height 22
select select "CA"
click at [510, 468] on select "State / Province [US_STATE] [US_STATE] [US_STATE] [US_STATE] [US_STATE] [US_STA…" at bounding box center [725, 479] width 431 height 22
click at [593, 522] on input "text" at bounding box center [725, 516] width 431 height 37
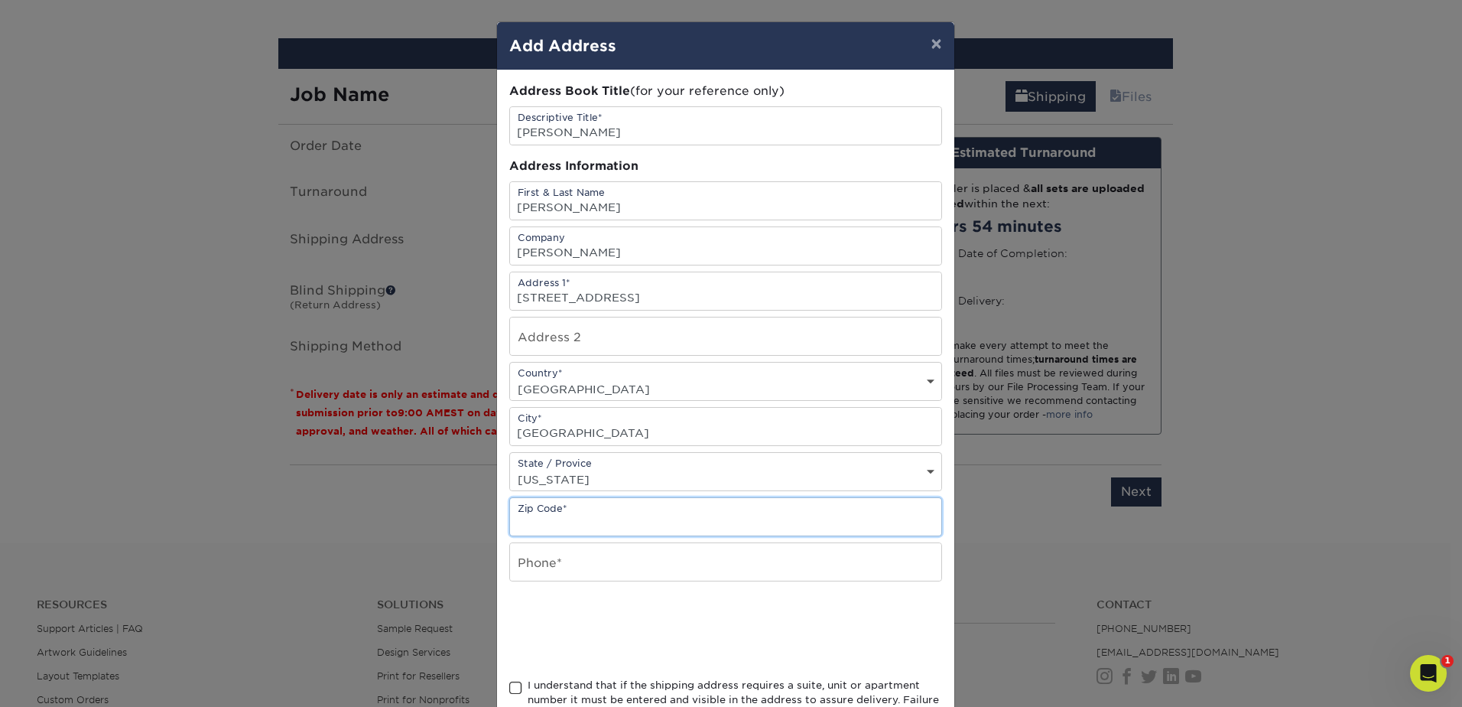
paste input "92683"
type input "92683"
click at [566, 565] on input "text" at bounding box center [725, 561] width 431 height 37
paste input "310.857.4991"
type input "310.857.4991"
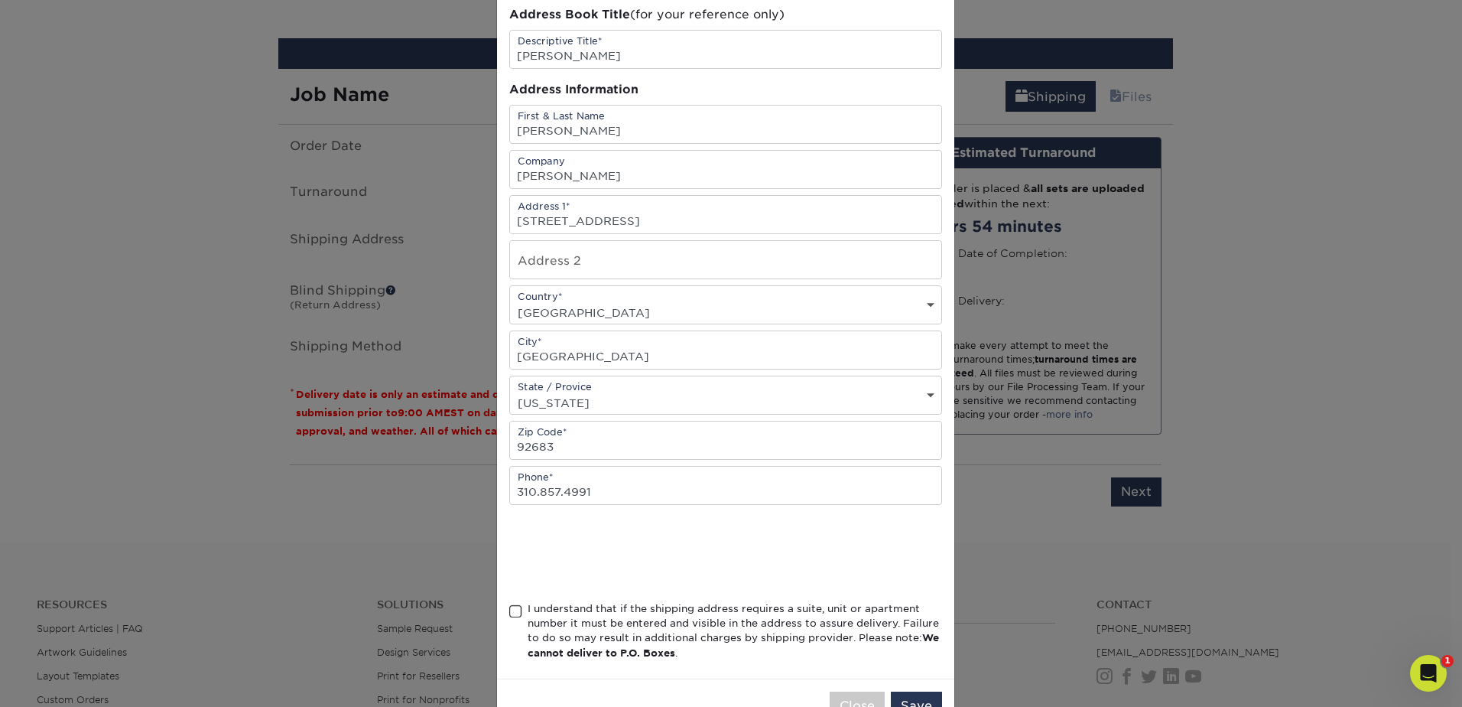
click at [511, 613] on span at bounding box center [515, 611] width 13 height 15
click at [0, 0] on input "I understand that if the shipping address requires a suite, unit or apartment n…" at bounding box center [0, 0] width 0 height 0
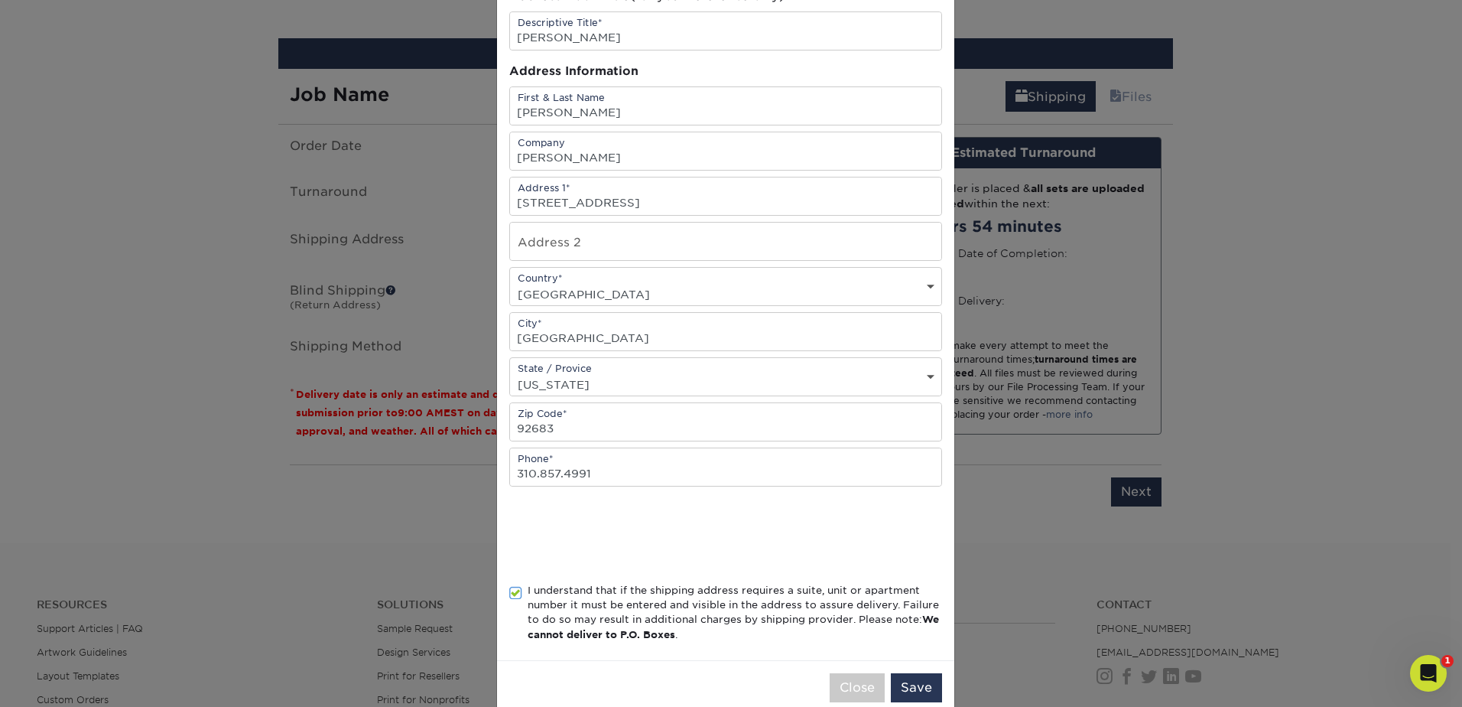
scroll to position [125, 0]
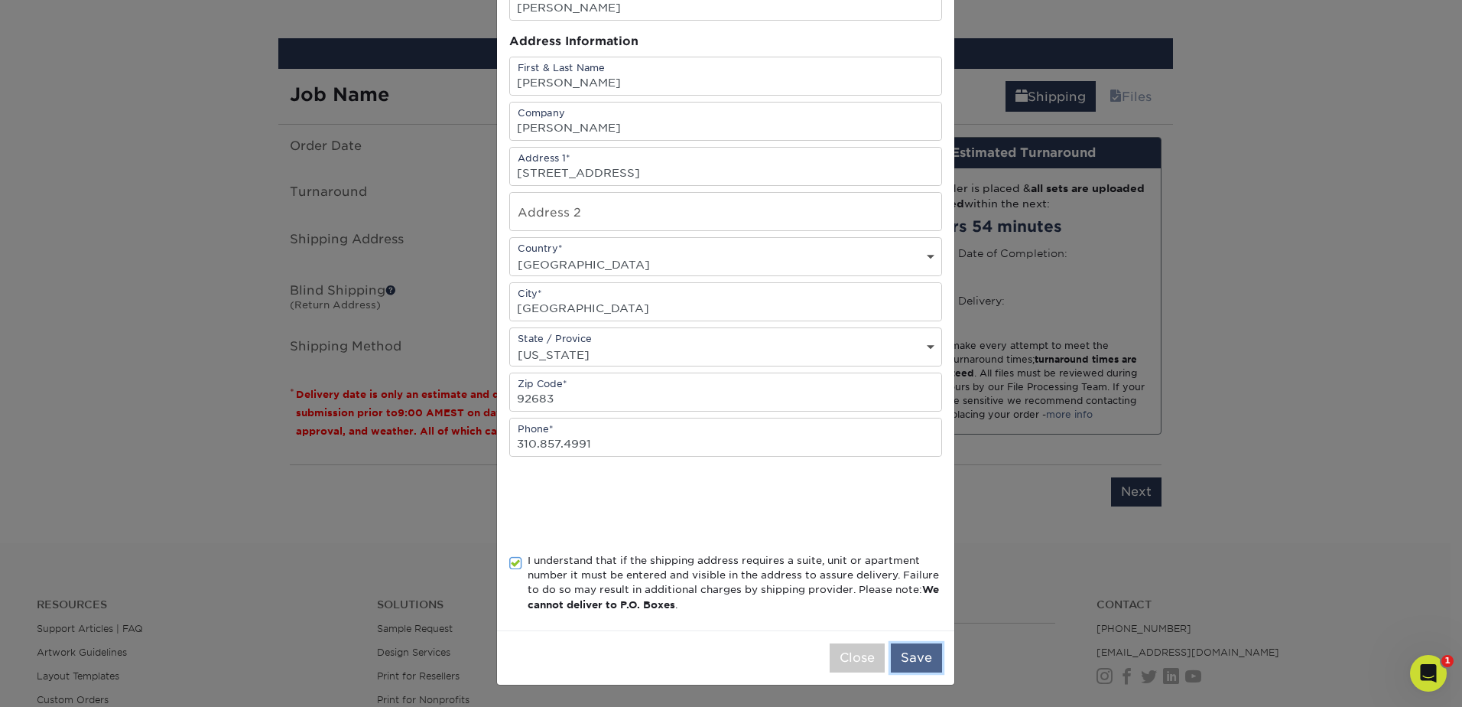
click at [912, 654] on button "Save" at bounding box center [916, 657] width 51 height 29
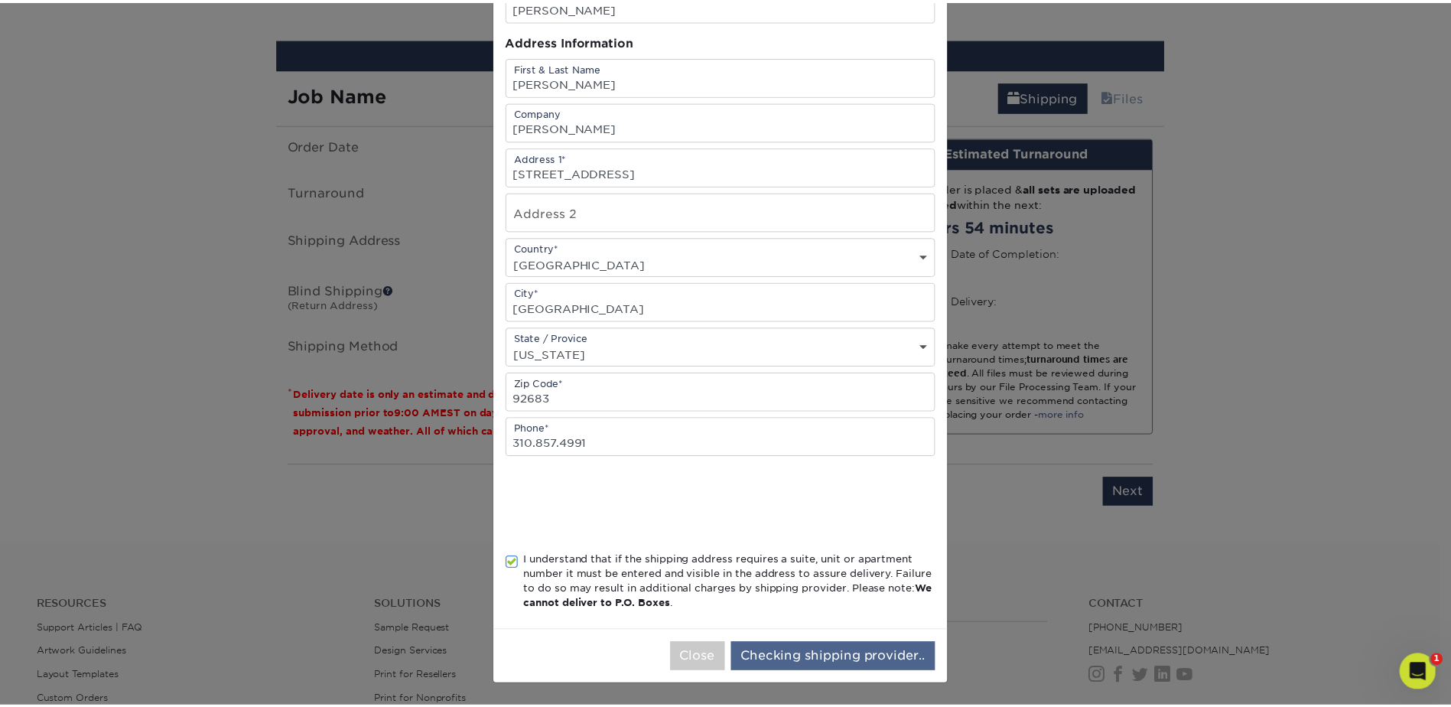
scroll to position [0, 0]
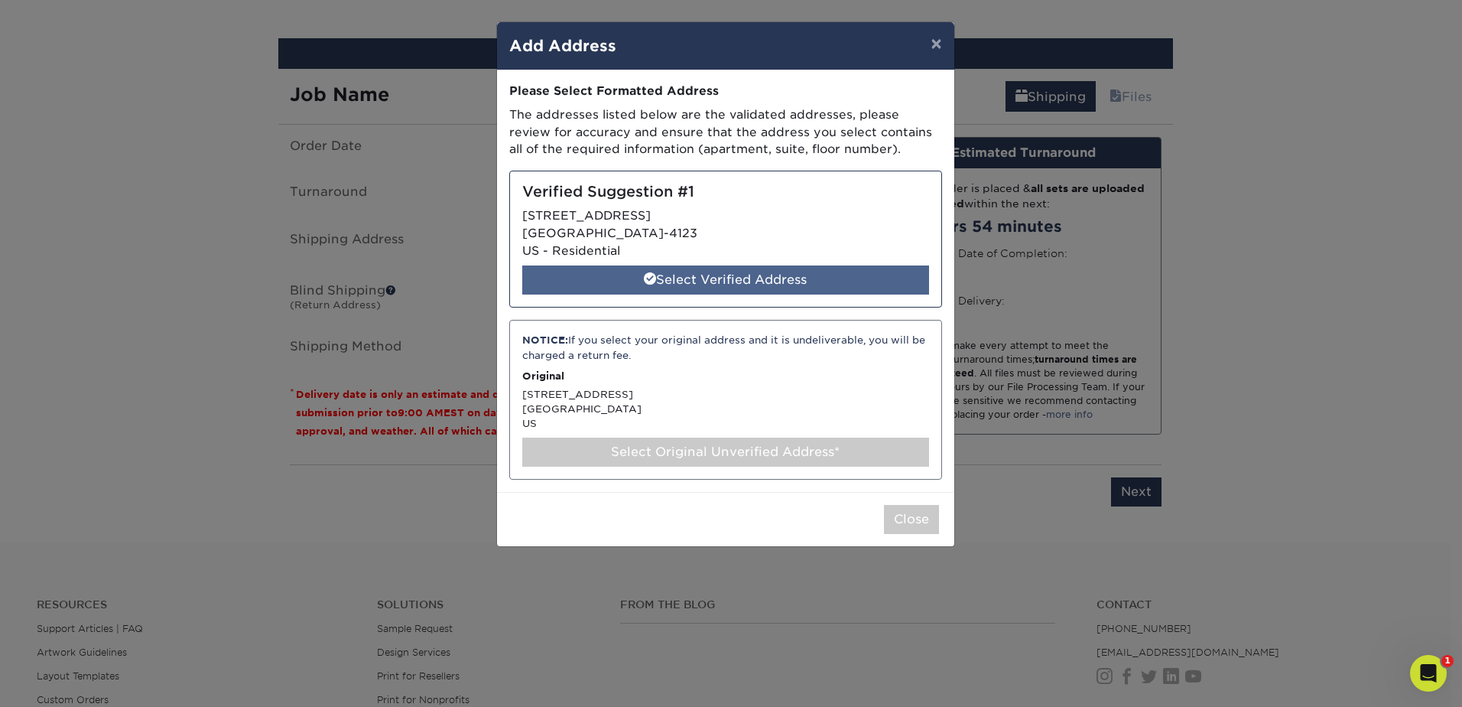
click at [682, 273] on div "Select Verified Address" at bounding box center [725, 279] width 407 height 29
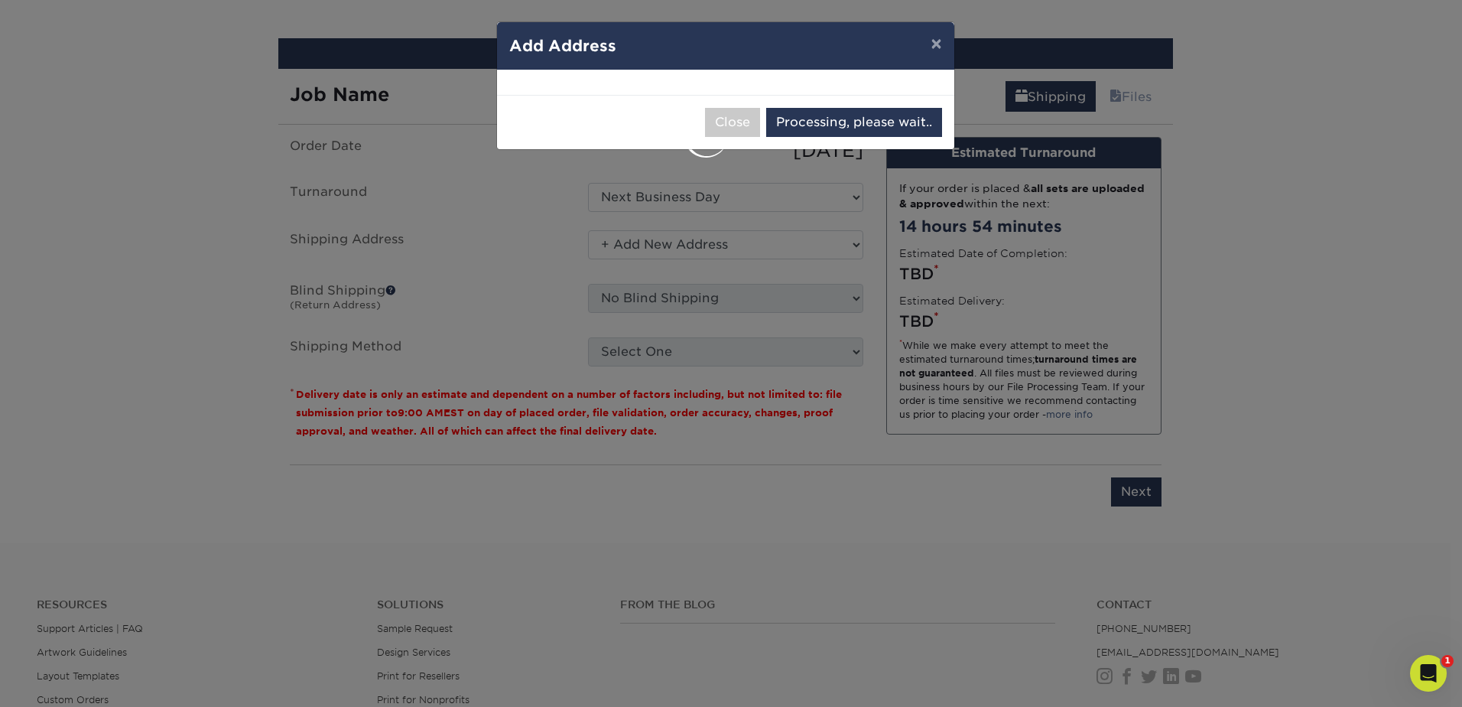
select select "286092"
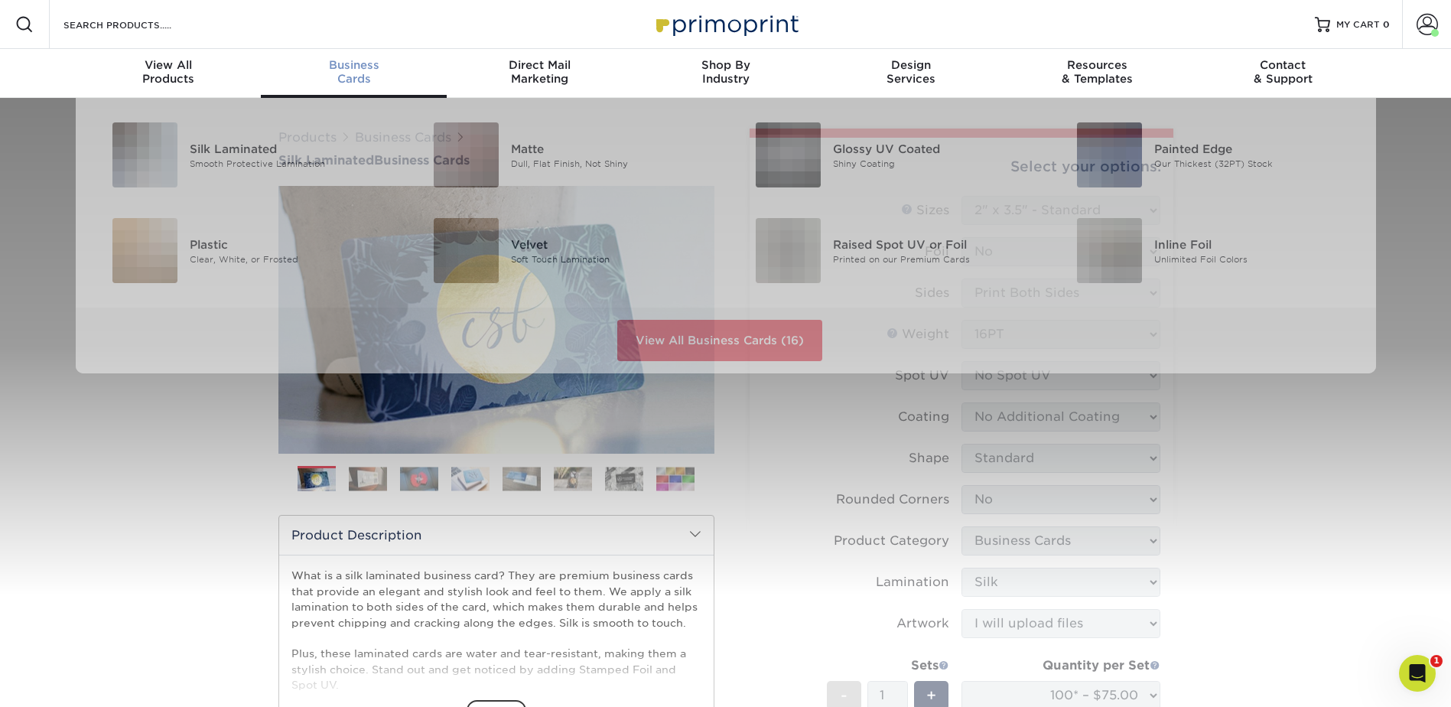
click at [367, 63] on span "Business" at bounding box center [354, 65] width 186 height 14
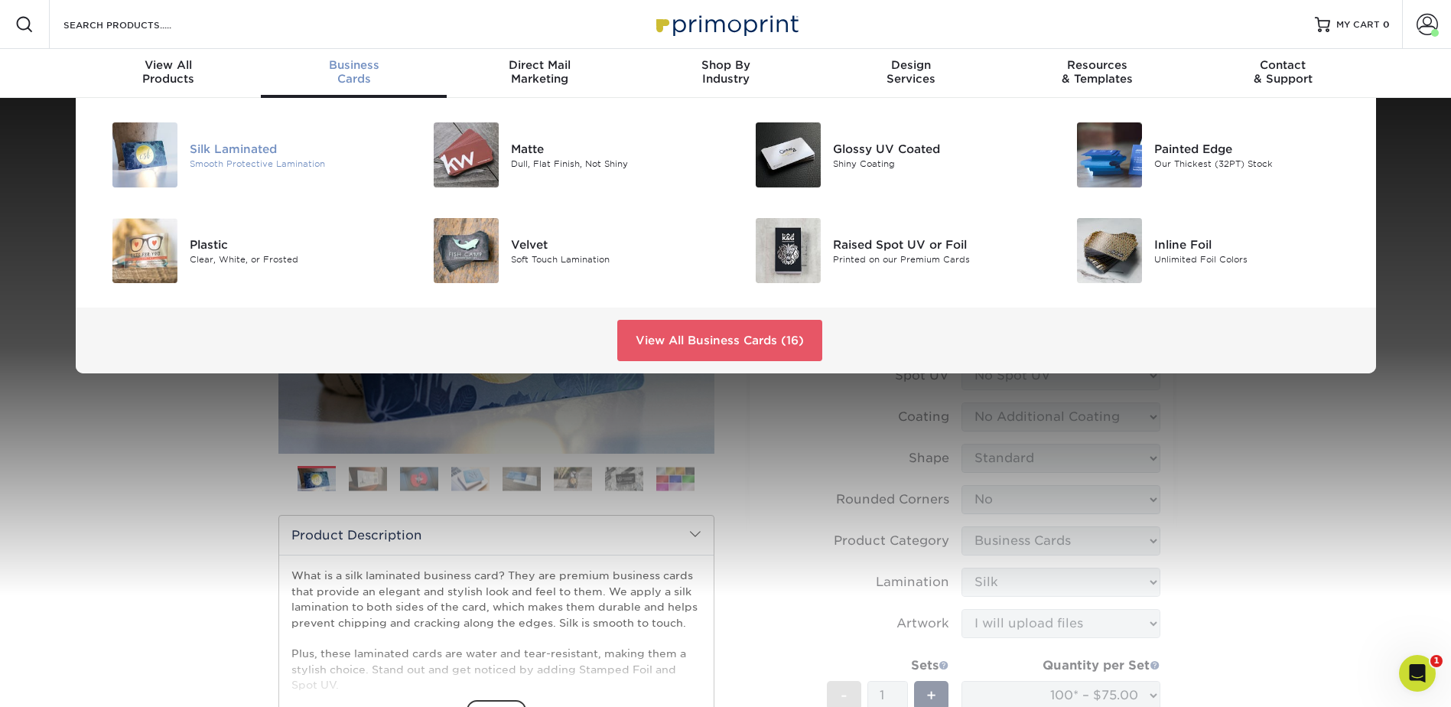
click at [231, 141] on div "Silk Laminated" at bounding box center [291, 148] width 203 height 17
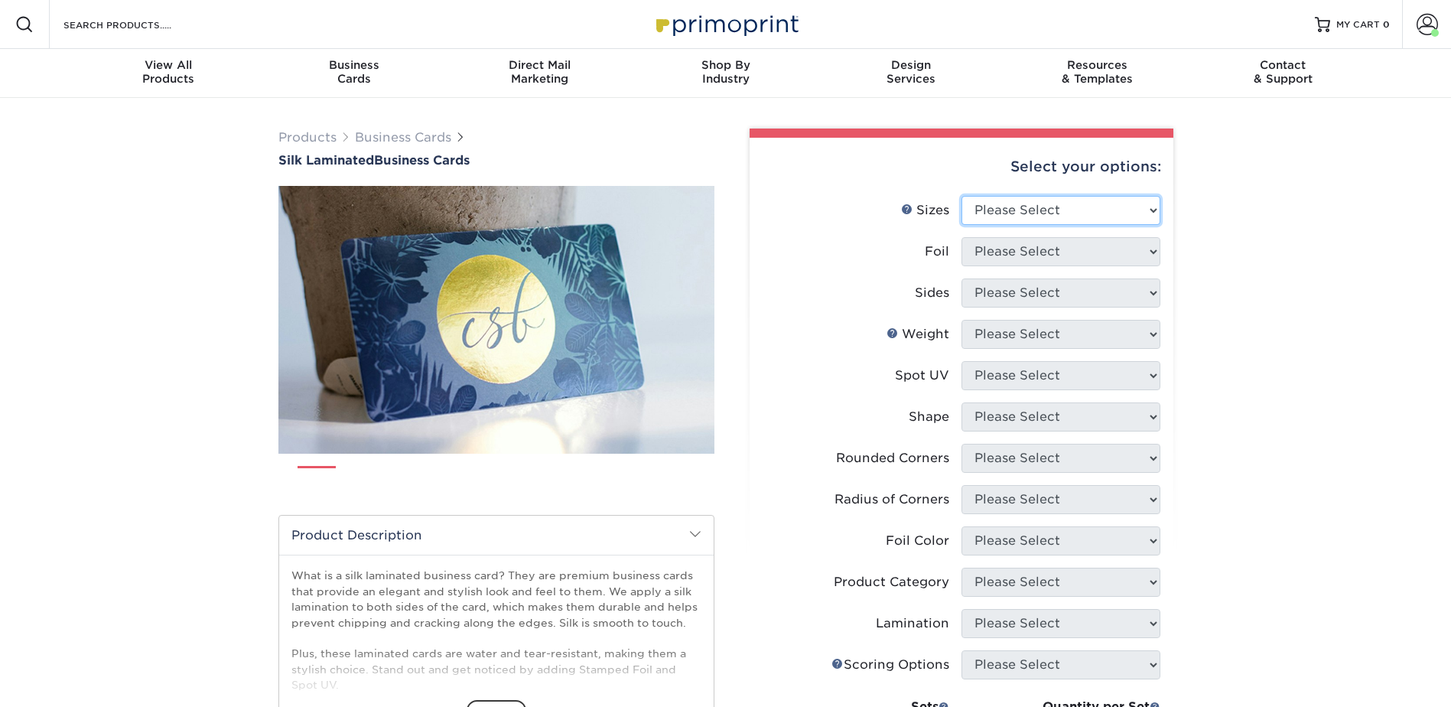
click at [1039, 213] on select "Please Select 1.5" x 3.5" 1.75" x 3.5" 2" x 2" 2" x 3" 2" x 3.5" 2" x 7" 2.12" …" at bounding box center [1060, 210] width 199 height 29
click at [1030, 208] on select "Please Select 1.5" x 3.5" - Mini 1.75" x 3.5" - Mini 2" x 2" - Square 2" x 3" -…" at bounding box center [1060, 210] width 199 height 29
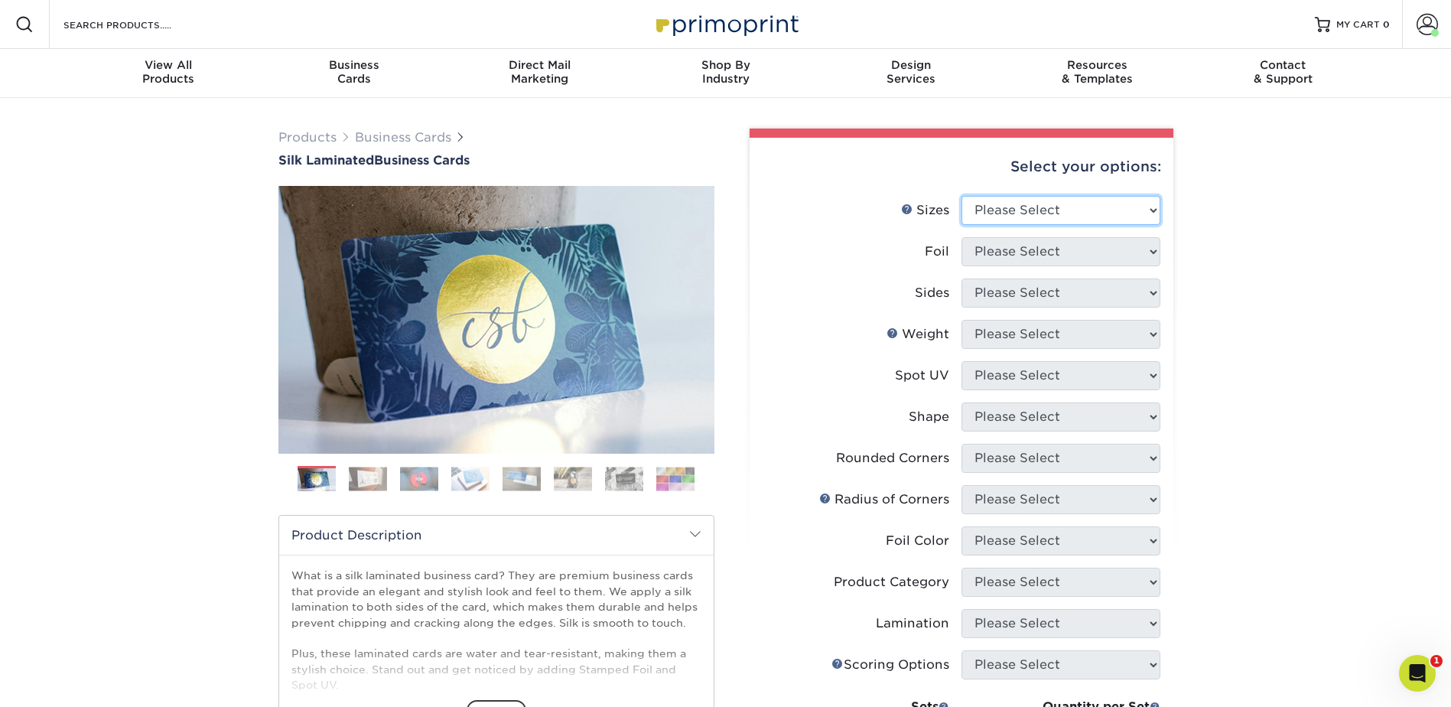
select select "2.00x3.50"
click at [961, 196] on select "Please Select 1.5" x 3.5" - Mini 1.75" x 3.5" - Mini 2" x 2" - Square 2" x 3" -…" at bounding box center [1060, 210] width 199 height 29
click at [1042, 252] on select "Please Select Yes No" at bounding box center [1060, 251] width 199 height 29
select select "0"
click at [961, 237] on select "Please Select Yes No" at bounding box center [1060, 251] width 199 height 29
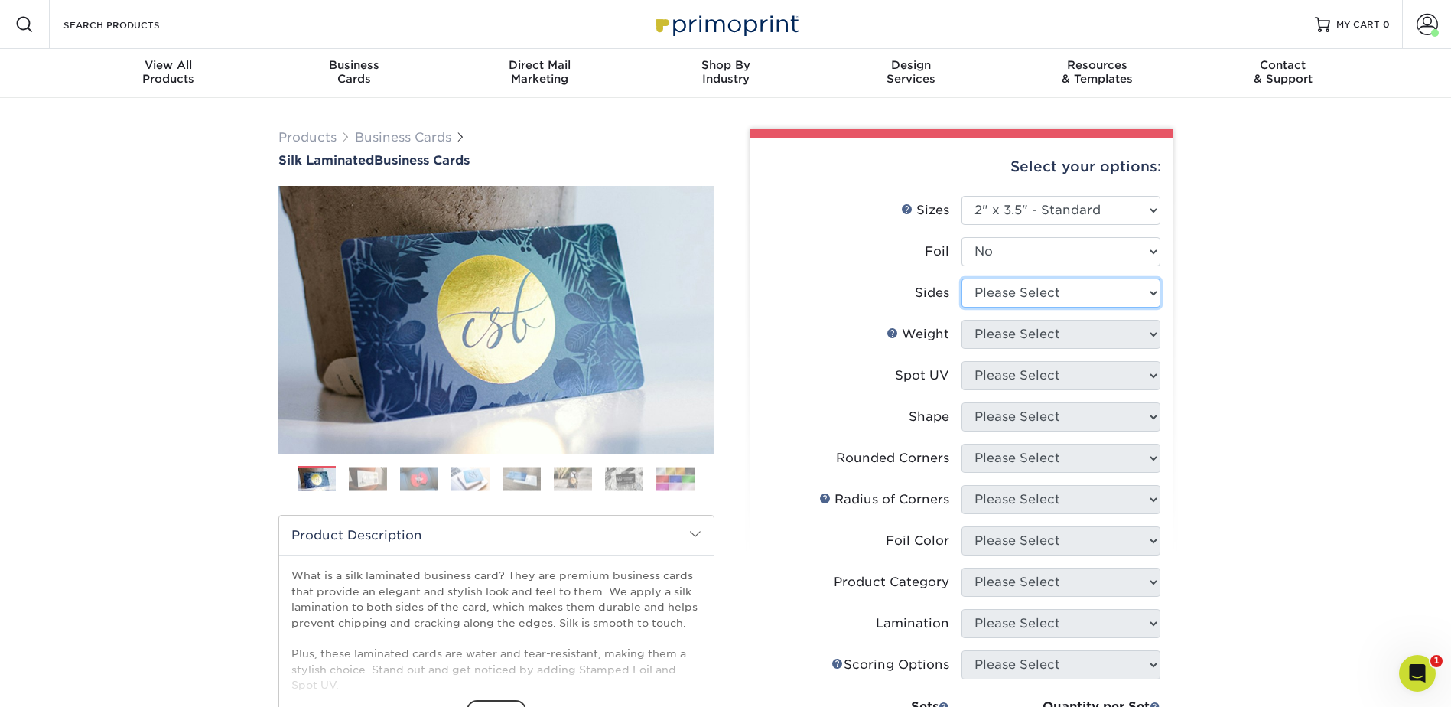
click at [1029, 288] on select "Please Select Print Both Sides Print Front Only" at bounding box center [1060, 292] width 199 height 29
select select "13abbda7-1d64-4f25-8bb2-c179b224825d"
click at [961, 278] on select "Please Select Print Both Sides Print Front Only" at bounding box center [1060, 292] width 199 height 29
click at [1034, 328] on select "Please Select 16PT" at bounding box center [1060, 334] width 199 height 29
select select "16PT"
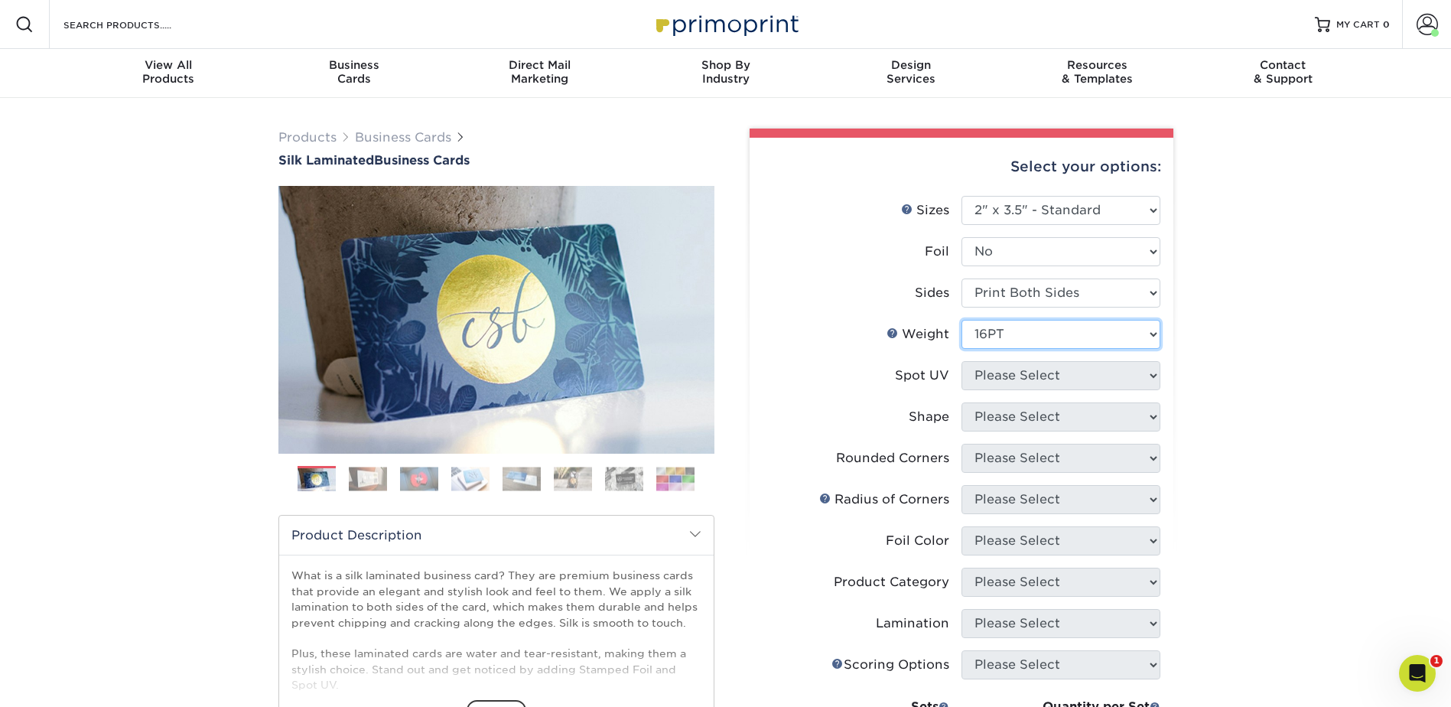
click at [961, 320] on select "Please Select 16PT" at bounding box center [1060, 334] width 199 height 29
click at [1025, 371] on select "Please Select No Spot UV Front and Back (Both Sides) Front Only Back Only" at bounding box center [1060, 375] width 199 height 29
select select "3"
click at [961, 361] on select "Please Select No Spot UV Front and Back (Both Sides) Front Only Back Only" at bounding box center [1060, 375] width 199 height 29
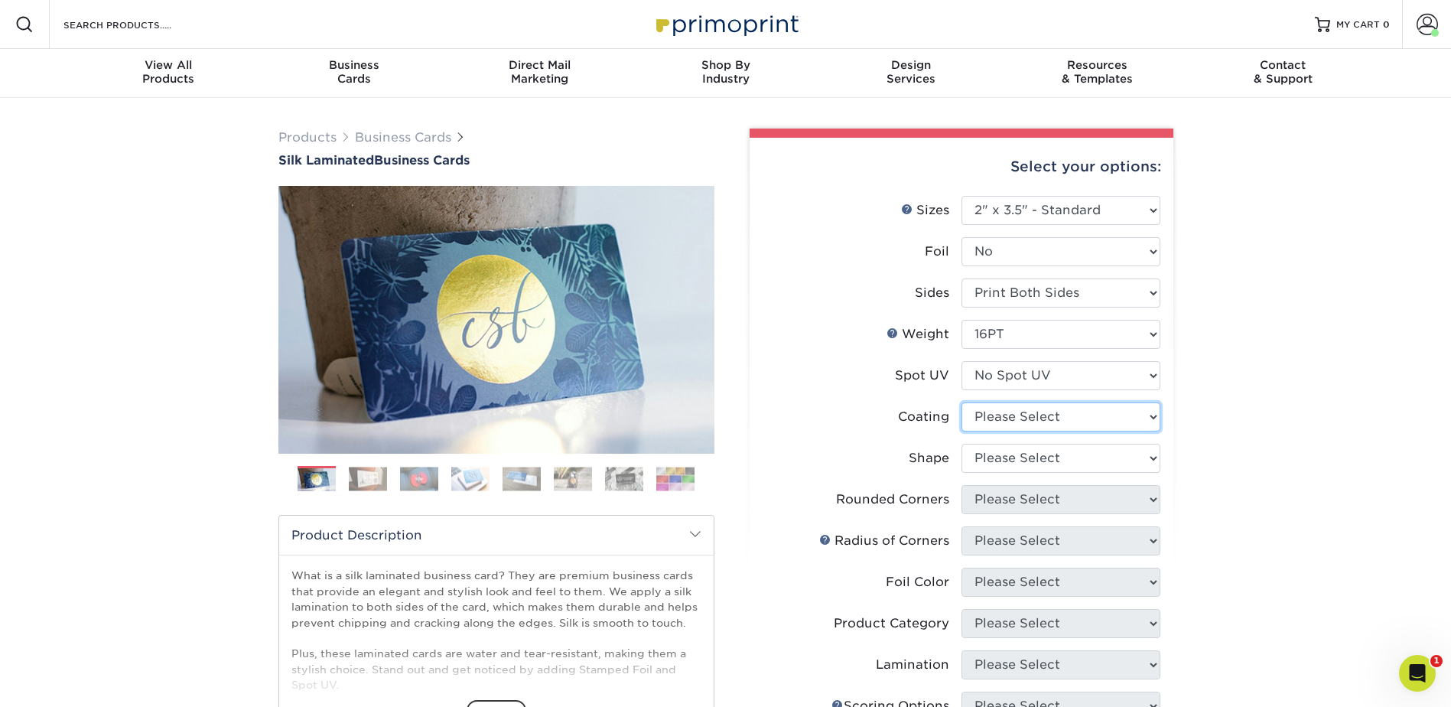
click at [1027, 419] on select at bounding box center [1060, 416] width 199 height 29
select select "3e7618de-abca-4bda-9f97-8b9129e913d8"
click at [961, 402] on select at bounding box center [1060, 416] width 199 height 29
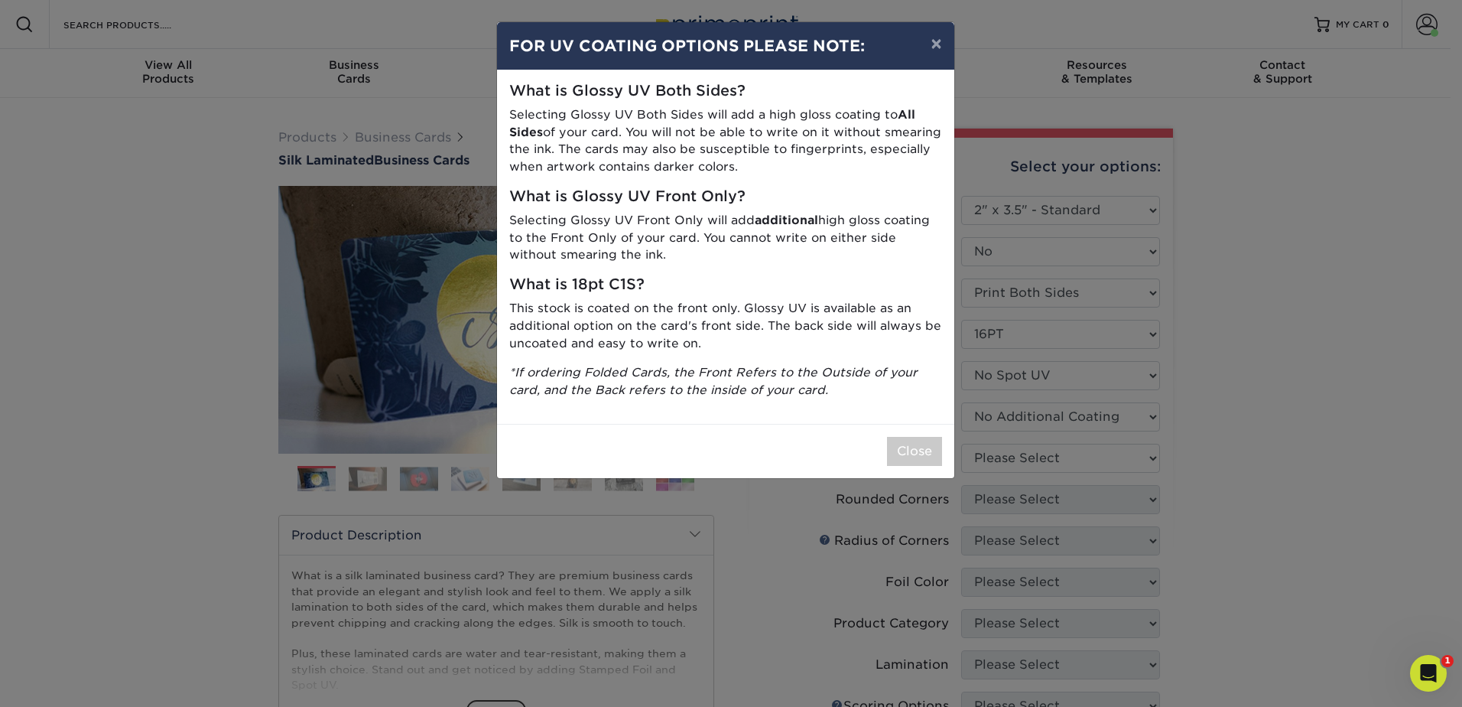
click at [1030, 458] on div "× FOR UV COATING OPTIONS PLEASE NOTE: What is Glossy UV Both Sides? Selecting G…" at bounding box center [731, 353] width 1462 height 707
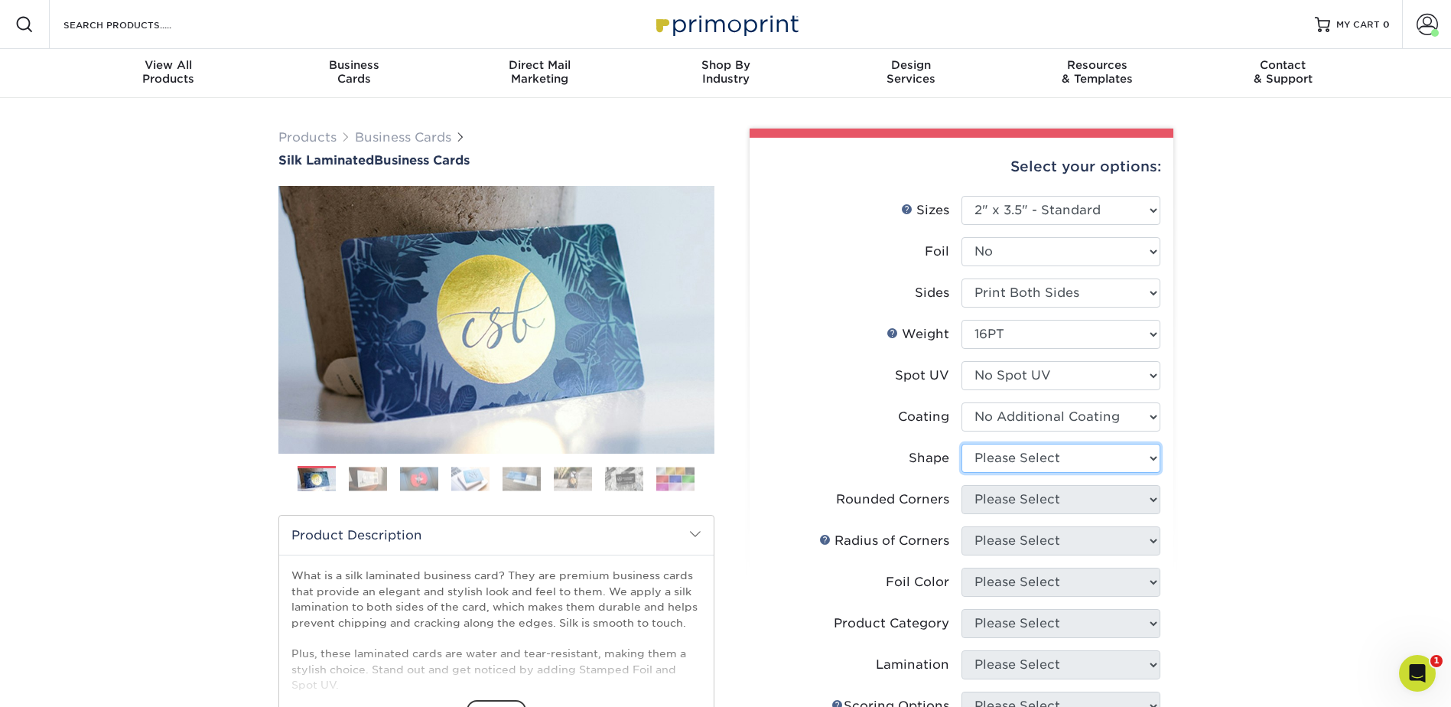
click at [1023, 457] on select "Please Select Standard Oval" at bounding box center [1060, 458] width 199 height 29
select select "standard"
click at [961, 444] on select "Please Select Standard Oval" at bounding box center [1060, 458] width 199 height 29
click at [1023, 491] on select "Please Select Yes - Round 2 Corners Yes - Round 4 Corners No" at bounding box center [1060, 499] width 199 height 29
select select "0"
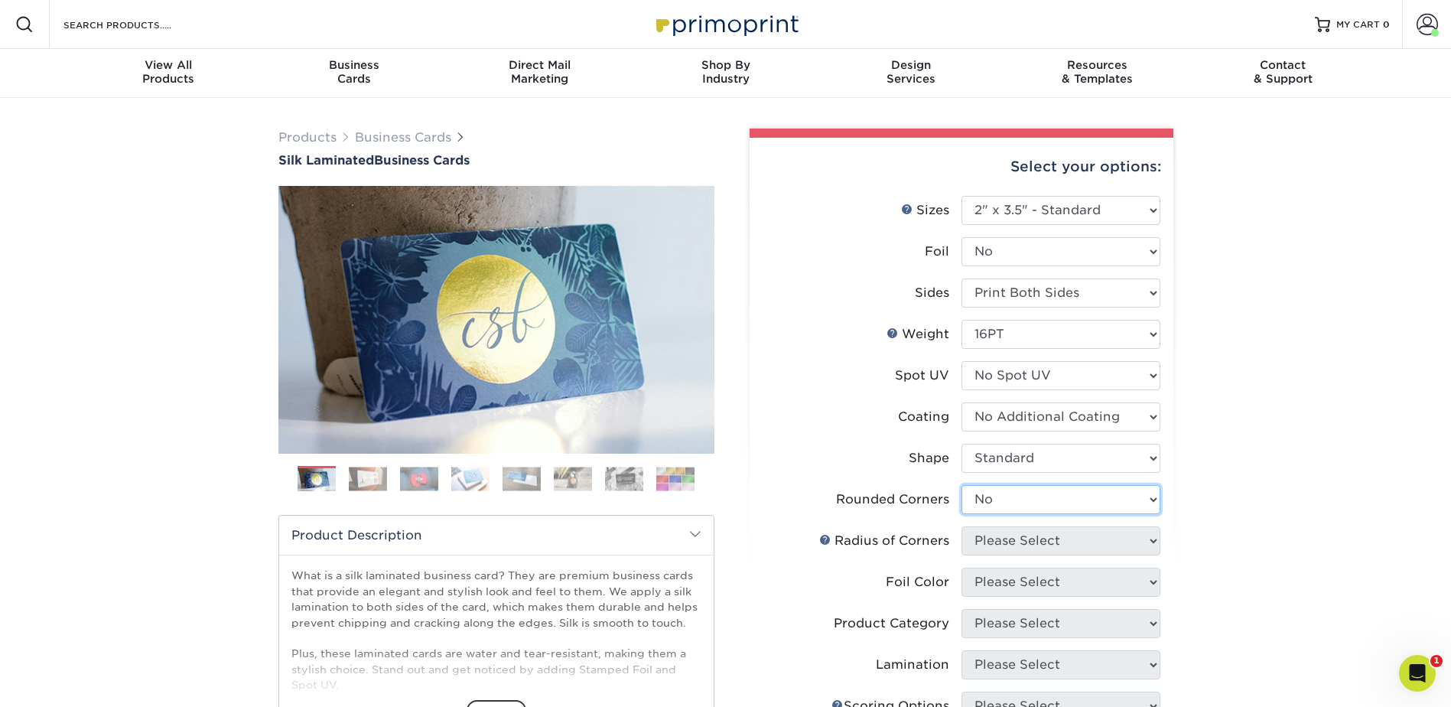
click at [961, 485] on select "Please Select Yes - Round 2 Corners Yes - Round 4 Corners No" at bounding box center [1060, 499] width 199 height 29
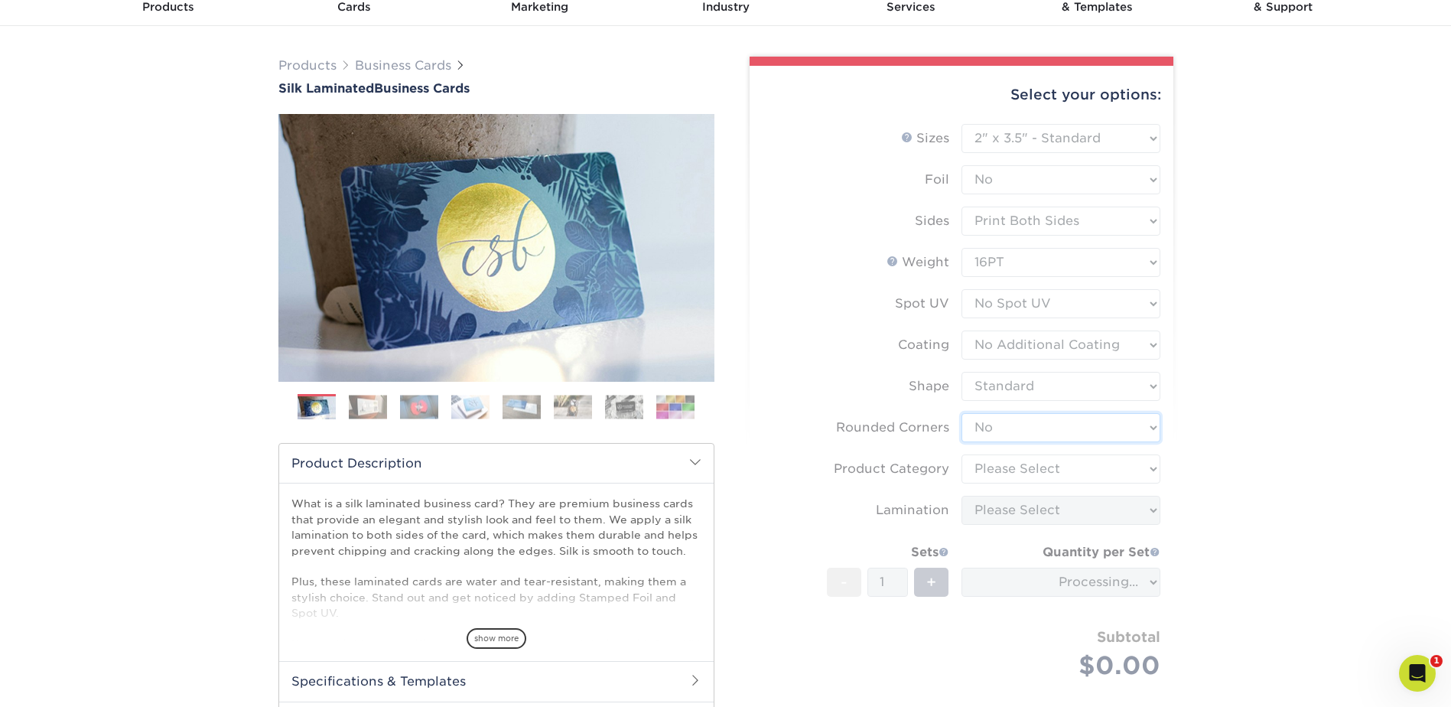
scroll to position [76, 0]
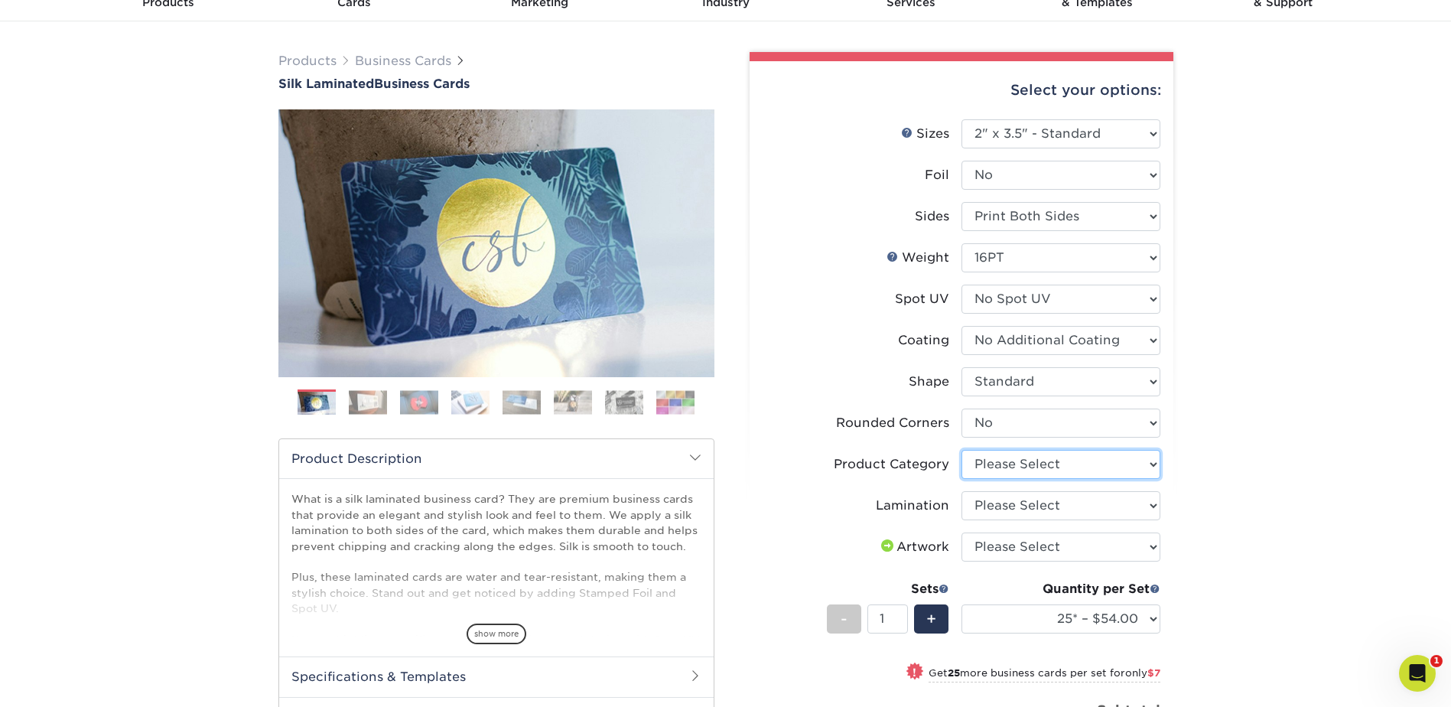
click at [1046, 465] on select "Please Select Business Cards" at bounding box center [1060, 464] width 199 height 29
select select "3b5148f1-0588-4f88-a218-97bcfdce65c1"
click at [961, 450] on select "Please Select Business Cards" at bounding box center [1060, 464] width 199 height 29
click at [1043, 500] on select "Please Select Silk" at bounding box center [1060, 505] width 199 height 29
select select "ccacb42f-45f7-42d3-bbd3-7c8421cf37f0"
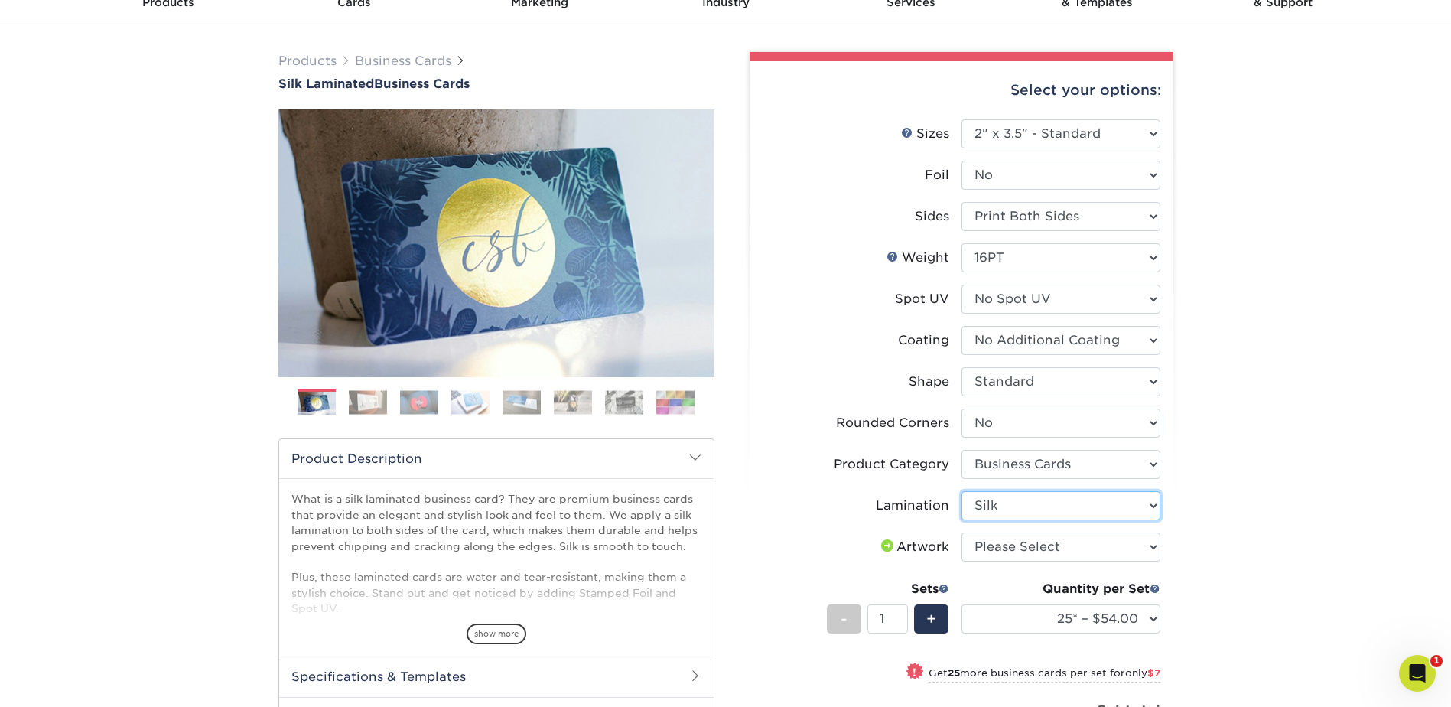
click at [961, 491] on select "Please Select Silk" at bounding box center [1060, 505] width 199 height 29
click at [1034, 543] on select "Please Select I will upload files I need a design - $100" at bounding box center [1060, 546] width 199 height 29
select select "upload"
click at [961, 532] on select "Please Select I will upload files I need a design - $100" at bounding box center [1060, 546] width 199 height 29
click at [1043, 620] on select "25* – $54.00 50* – $61.00 75* – $68.00 100* – $75.00 250* – $82.00 500 – $86.00…" at bounding box center [1060, 618] width 199 height 29
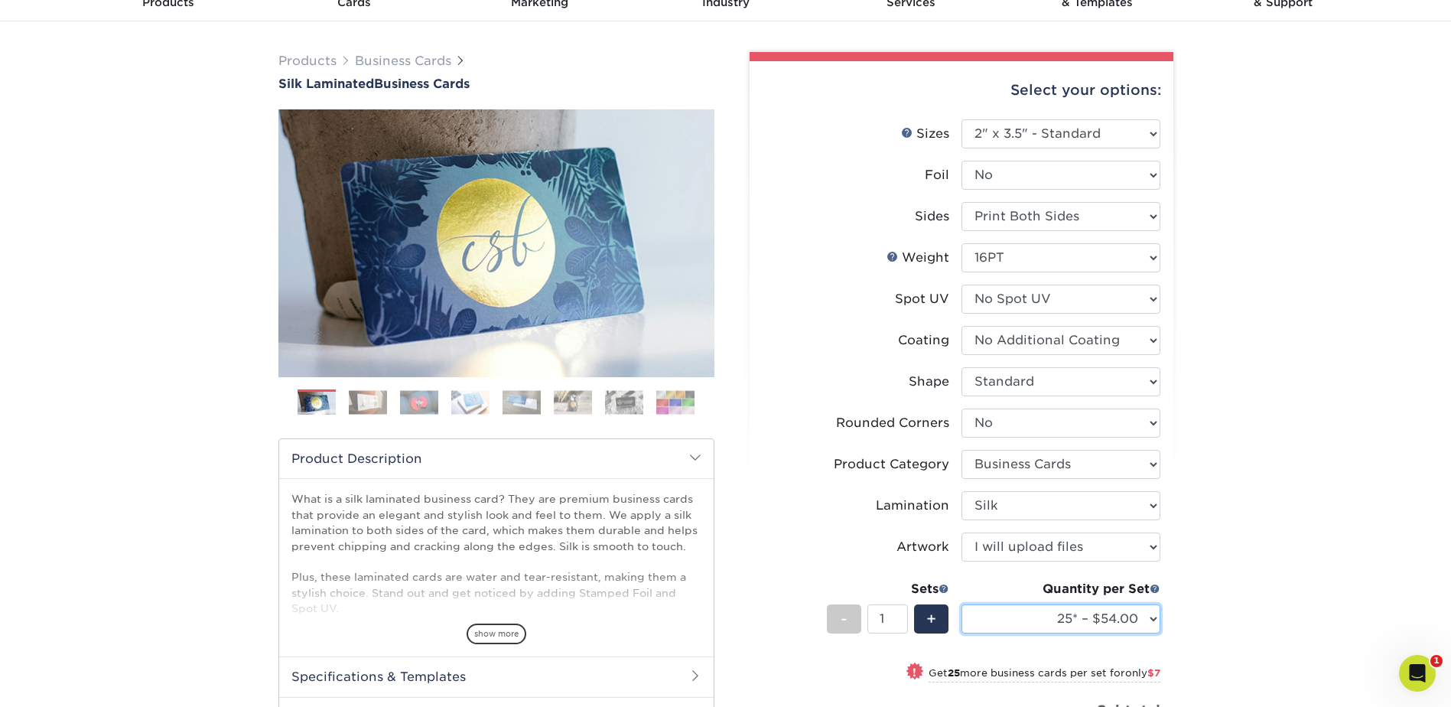
select select "100* – $75.00"
click at [961, 604] on select "25* – $54.00 50* – $61.00 75* – $68.00 100* – $75.00 250* – $82.00 500 – $86.00…" at bounding box center [1060, 618] width 199 height 29
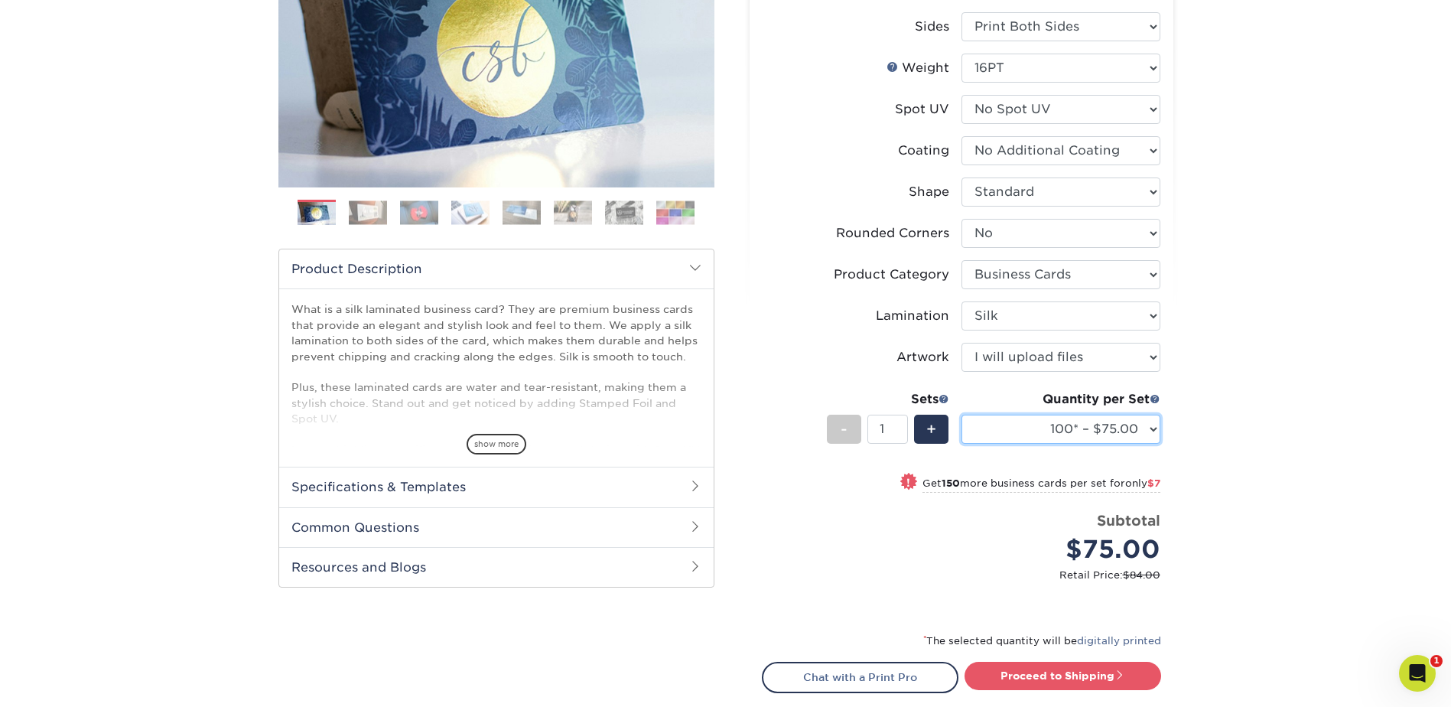
scroll to position [382, 0]
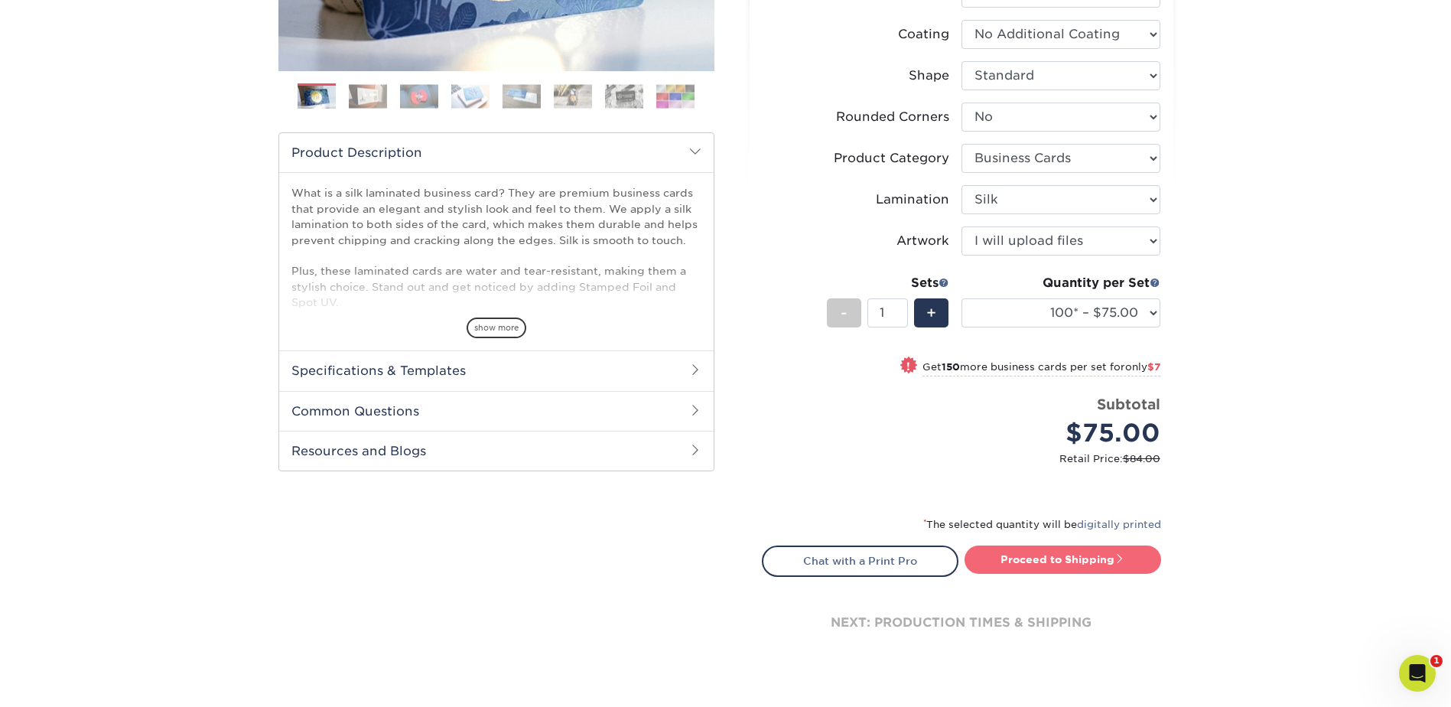
click at [1074, 561] on link "Proceed to Shipping" at bounding box center [1063, 559] width 197 height 28
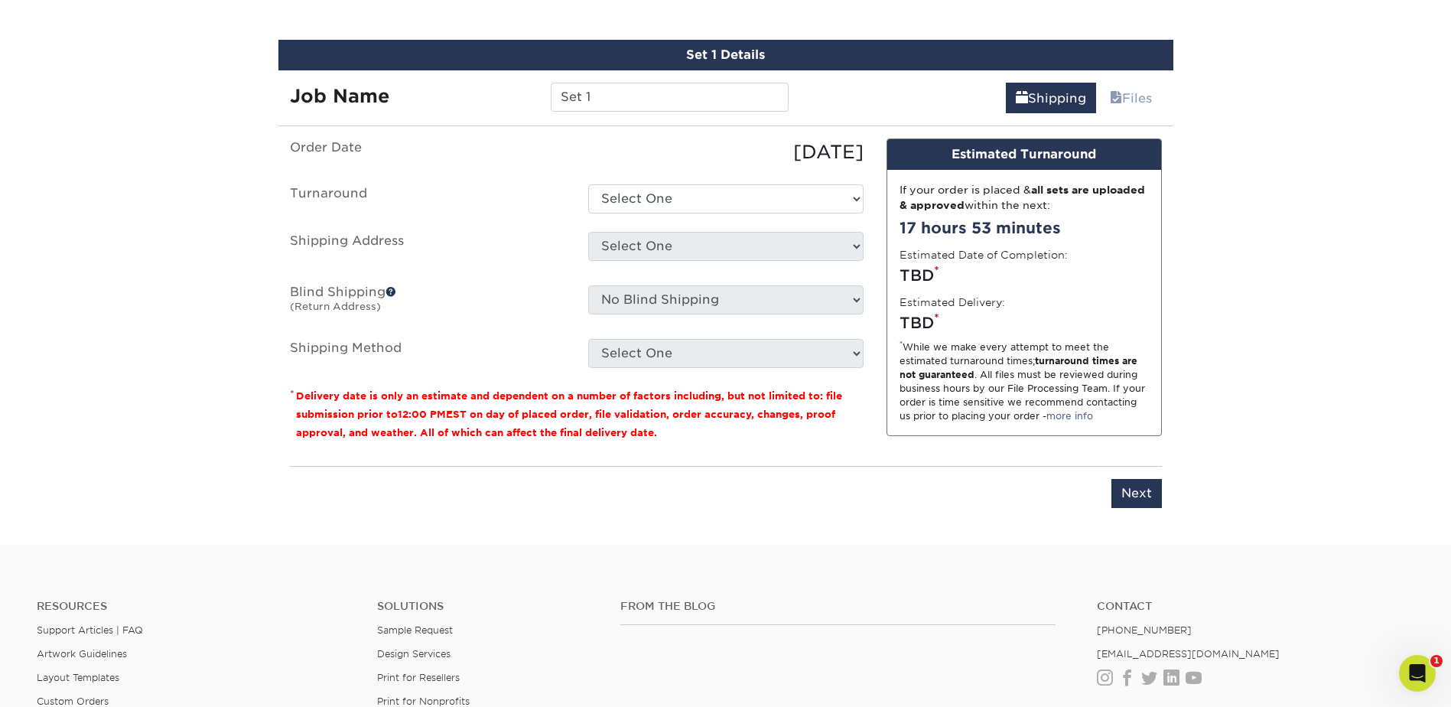
scroll to position [970, 0]
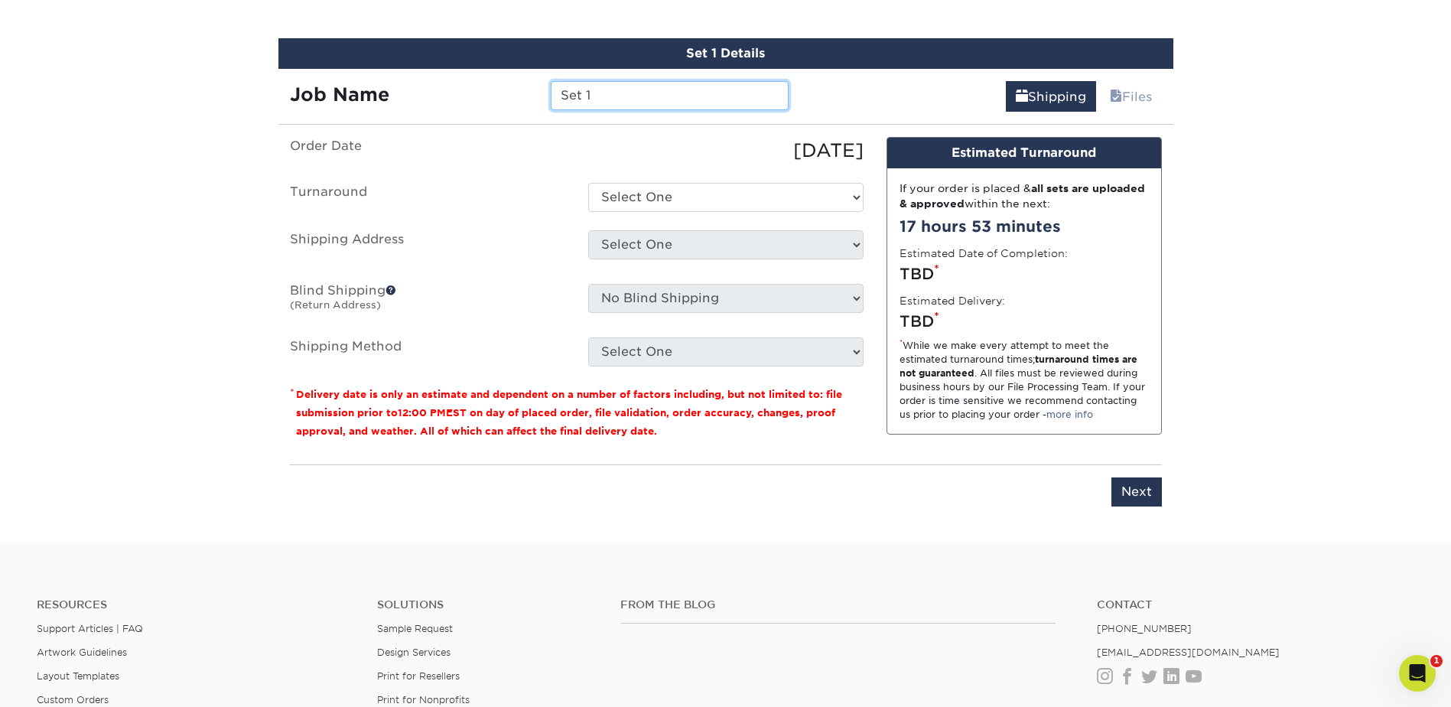
drag, startPoint x: 605, startPoint y: 98, endPoint x: 532, endPoint y: 105, distance: 73.0
click at [532, 105] on div "Job Name Set 1" at bounding box center [539, 95] width 522 height 29
type input "HVu"
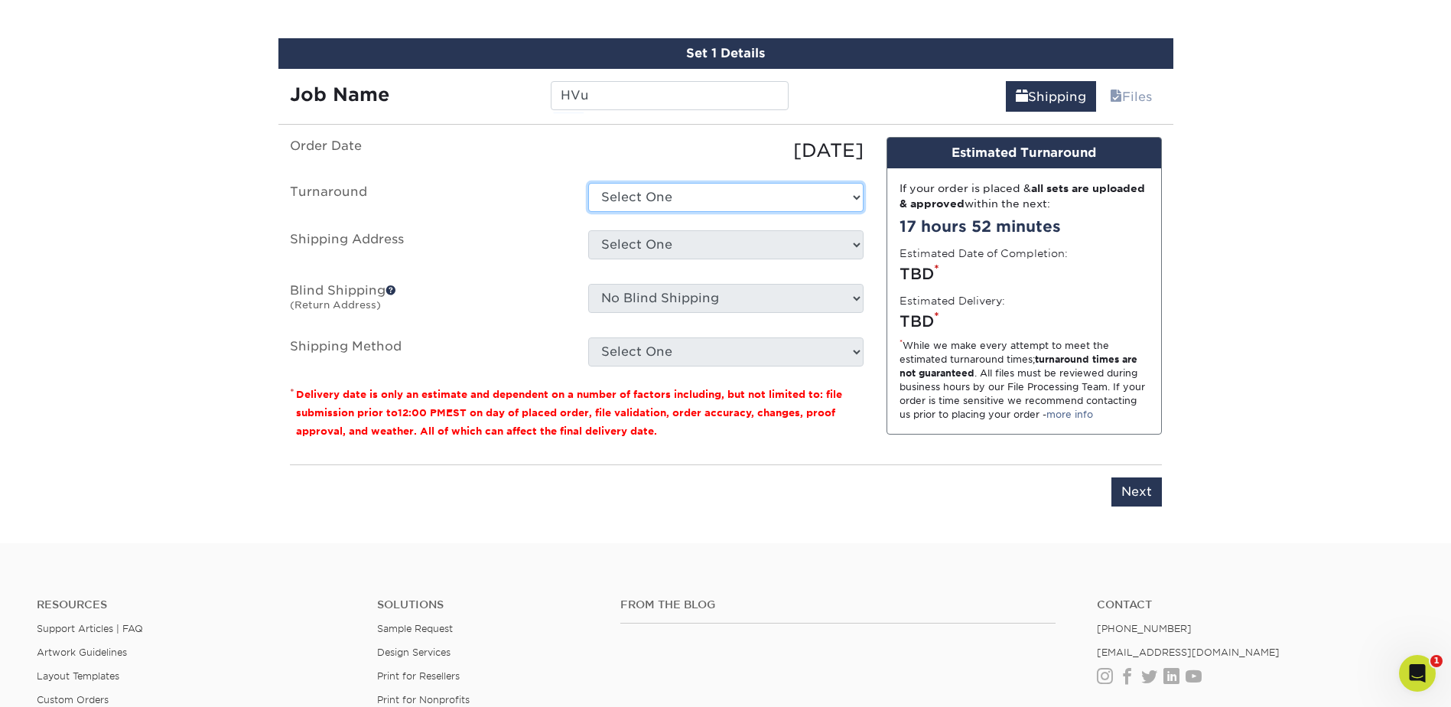
click at [640, 196] on select "Select One 2-4 Business Days 2 Day Next Business Day" at bounding box center [725, 197] width 275 height 29
select select "e8d6ad55-c448-4bce-ba25-c4c4dd4b9d0d"
click at [588, 183] on select "Select One 2-4 Business Days 2 Day Next Business Day" at bounding box center [725, 197] width 275 height 29
click at [656, 239] on select "Select One [PERSON_NAME] [PERSON_NAME] [PERSON_NAME] [PERSON_NAME] [PERSON_NAME…" at bounding box center [725, 244] width 275 height 29
select select "286092"
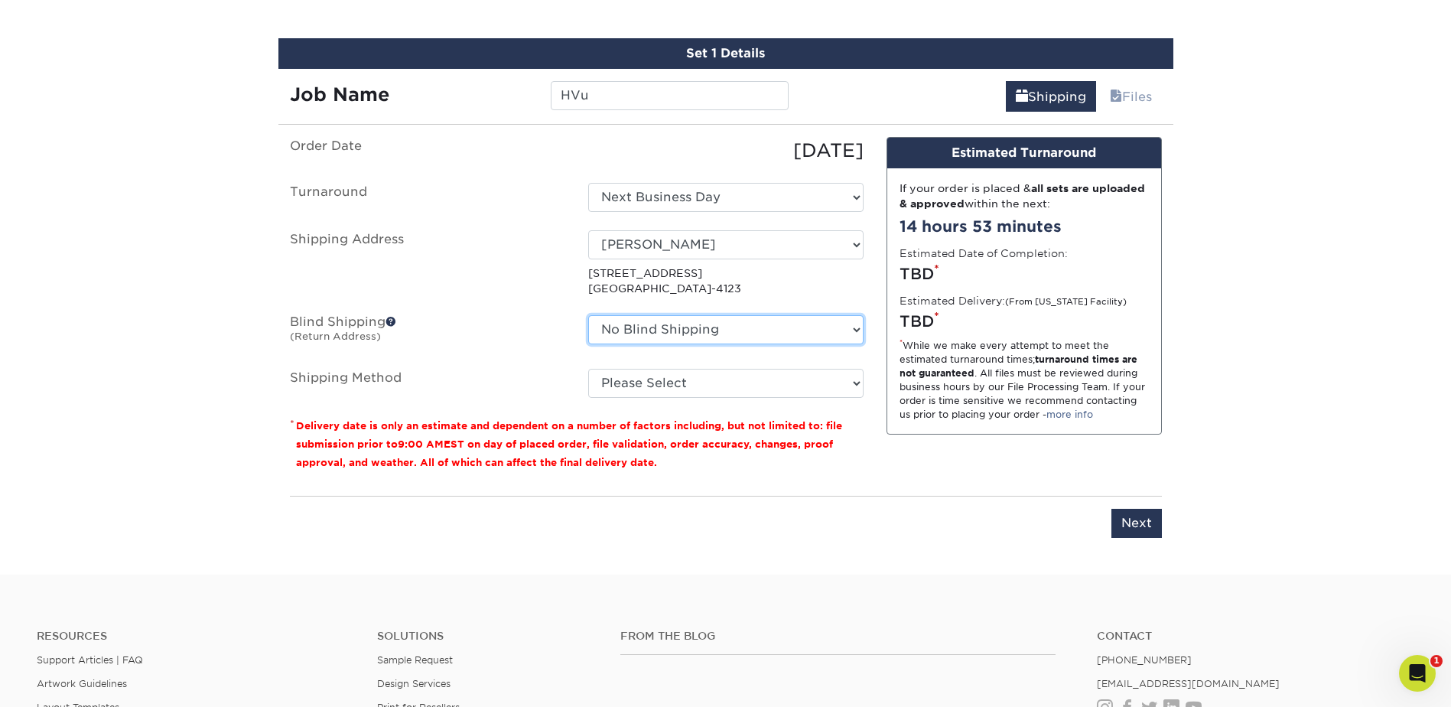
click at [672, 331] on select "No Blind Shipping [PERSON_NAME] [PERSON_NAME] [PERSON_NAME] [PERSON_NAME] [PERS…" at bounding box center [725, 329] width 275 height 29
select select "286092"
click at [588, 315] on select "No Blind Shipping [PERSON_NAME] [PERSON_NAME] [PERSON_NAME] [PERSON_NAME] [PERS…" at bounding box center [725, 329] width 275 height 29
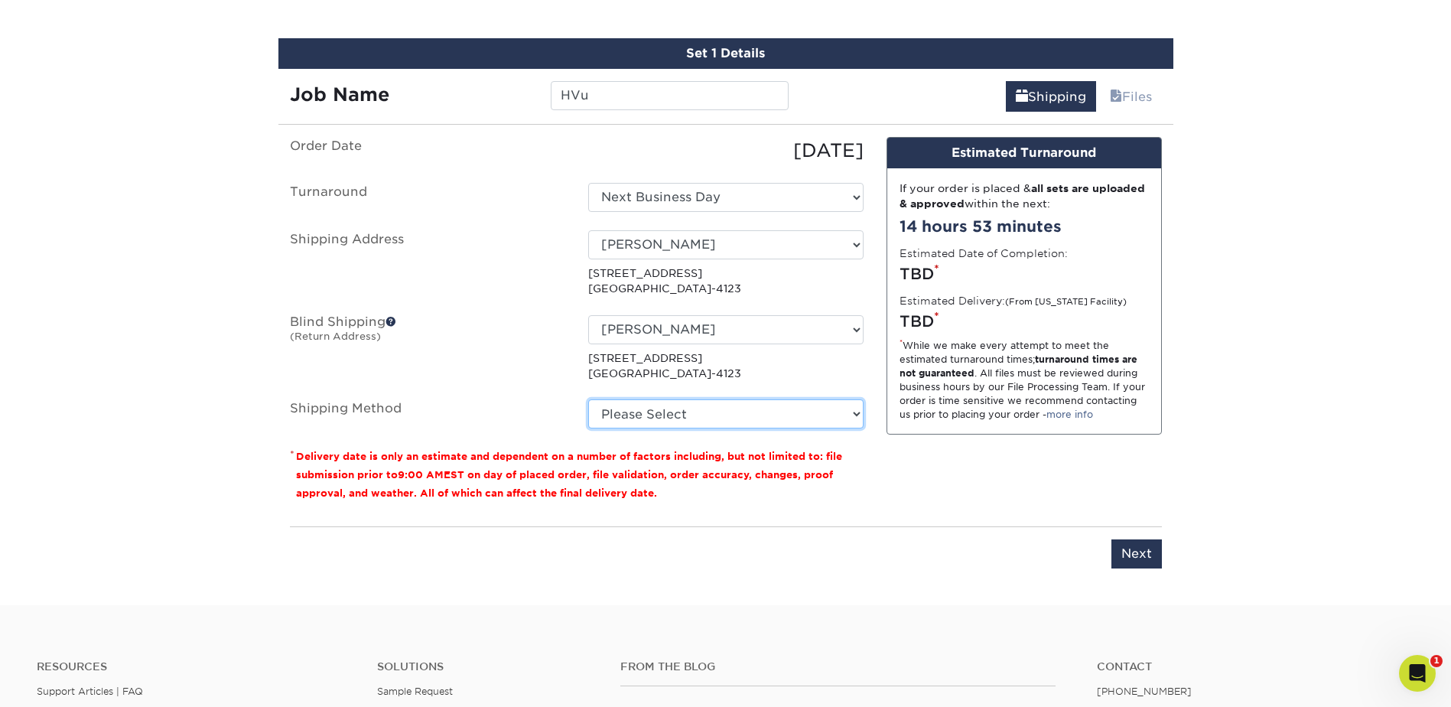
click at [665, 410] on select "Please Select Ground Shipping (+$7.84) 3 Day Shipping Service (+$20.06) 2 Day A…" at bounding box center [725, 413] width 275 height 29
select select "03"
click at [588, 399] on select "Please Select Ground Shipping (+$7.84) 3 Day Shipping Service (+$20.06) 2 Day A…" at bounding box center [725, 413] width 275 height 29
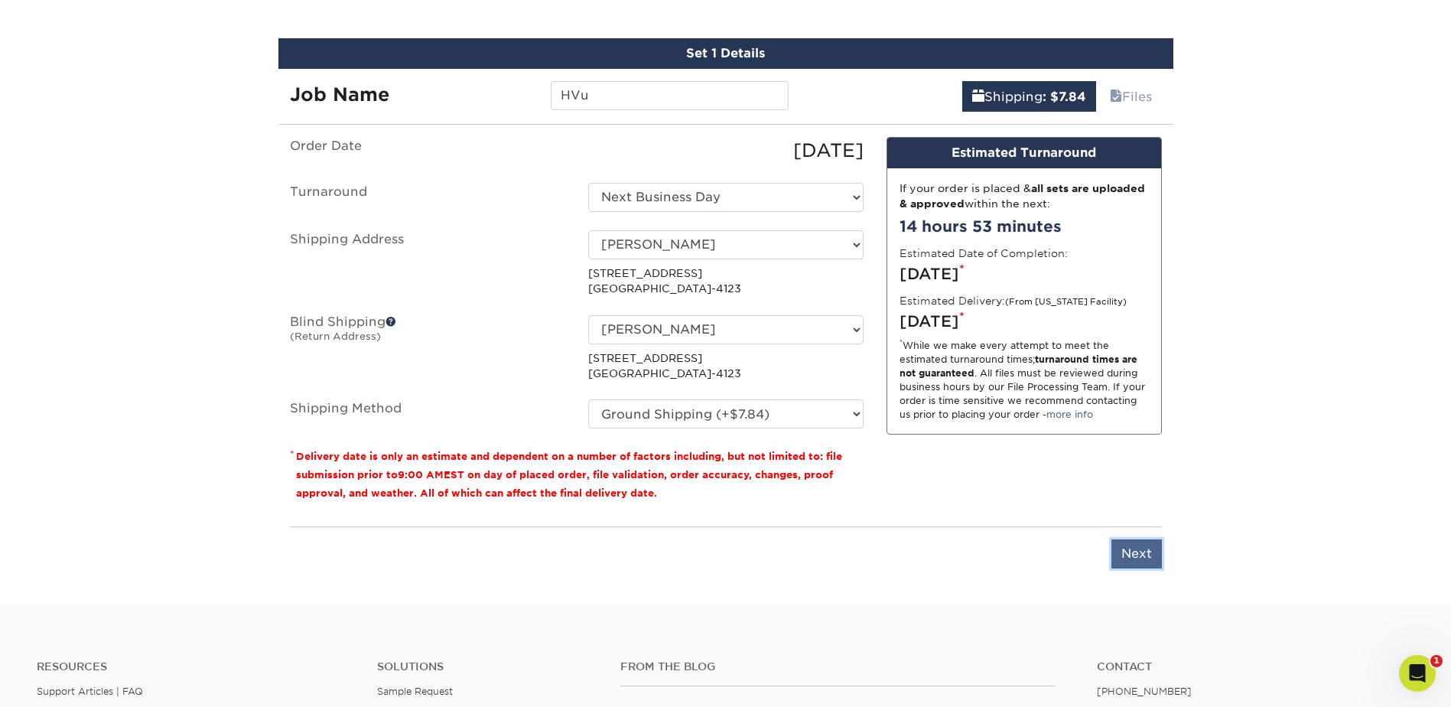
click at [1135, 555] on input "Next" at bounding box center [1136, 553] width 50 height 29
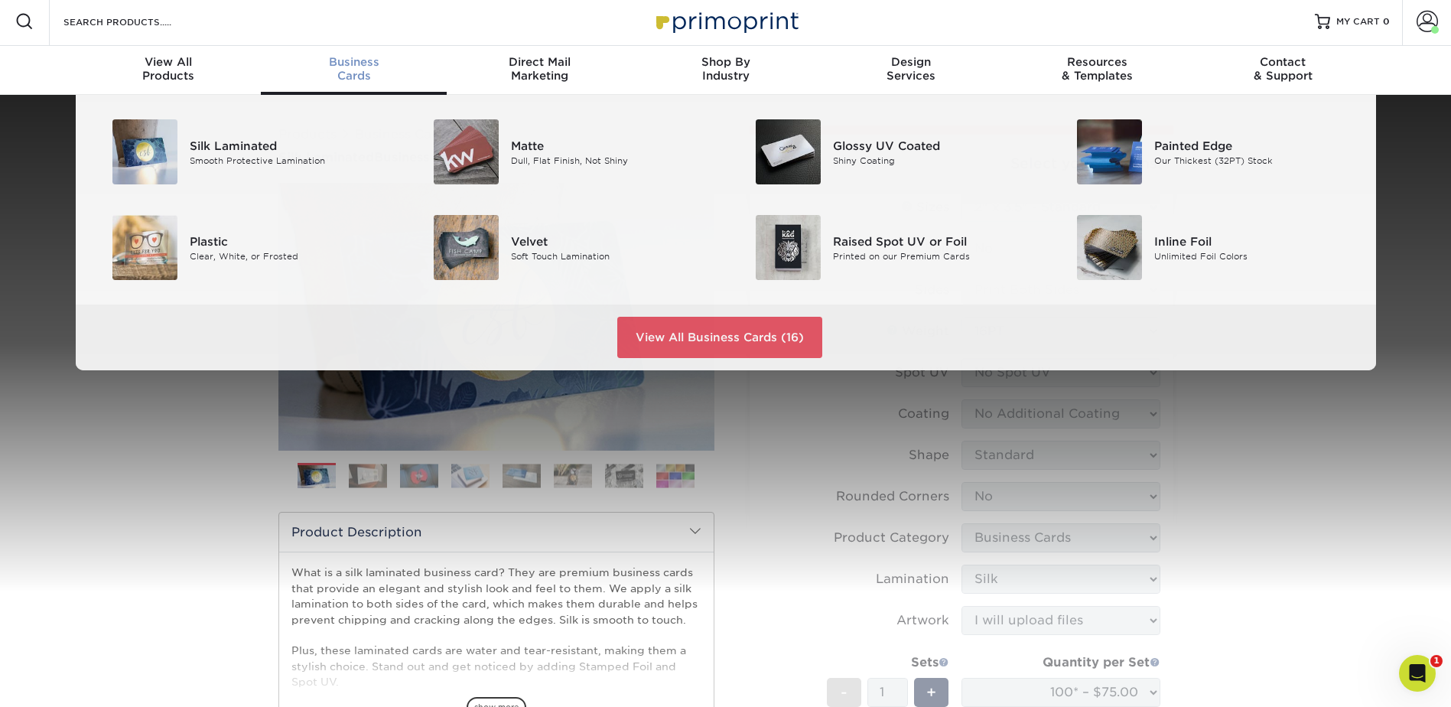
scroll to position [0, 0]
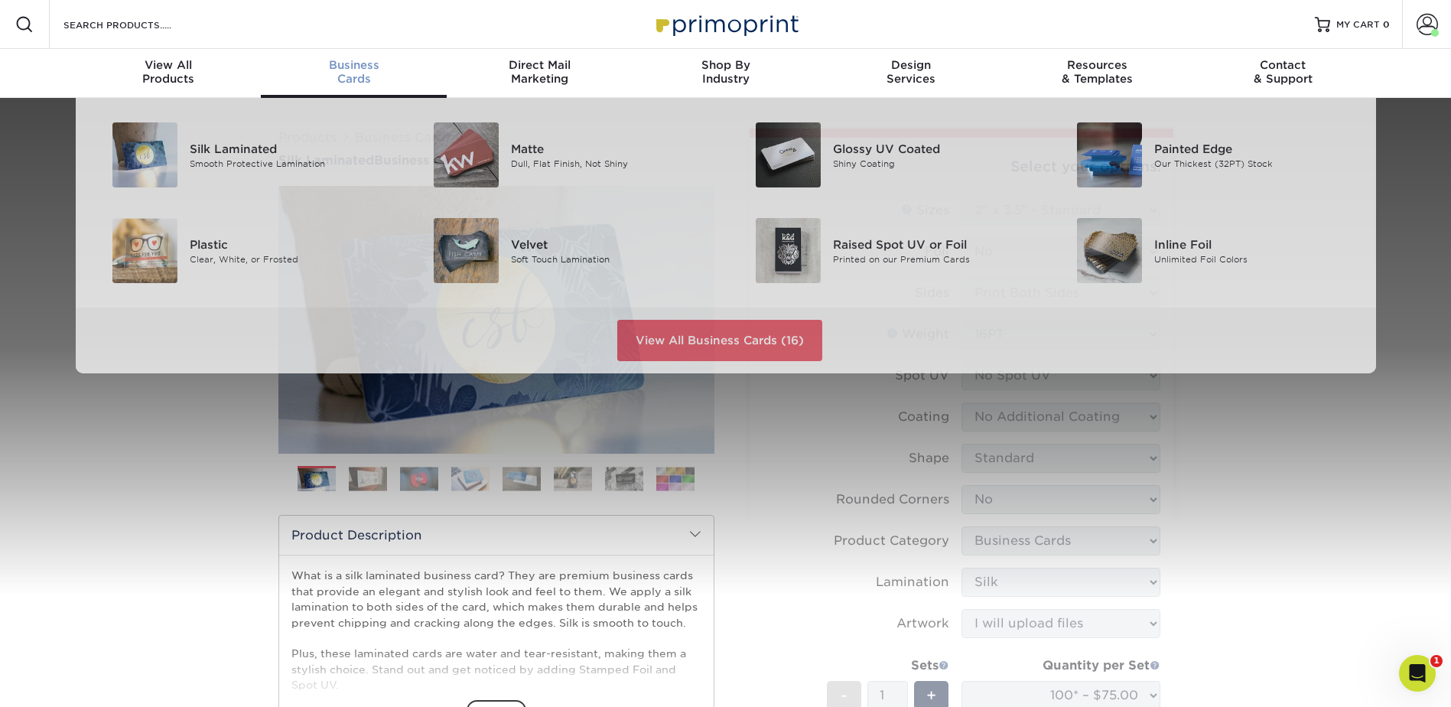
click at [356, 88] on link "Business Cards" at bounding box center [354, 73] width 186 height 49
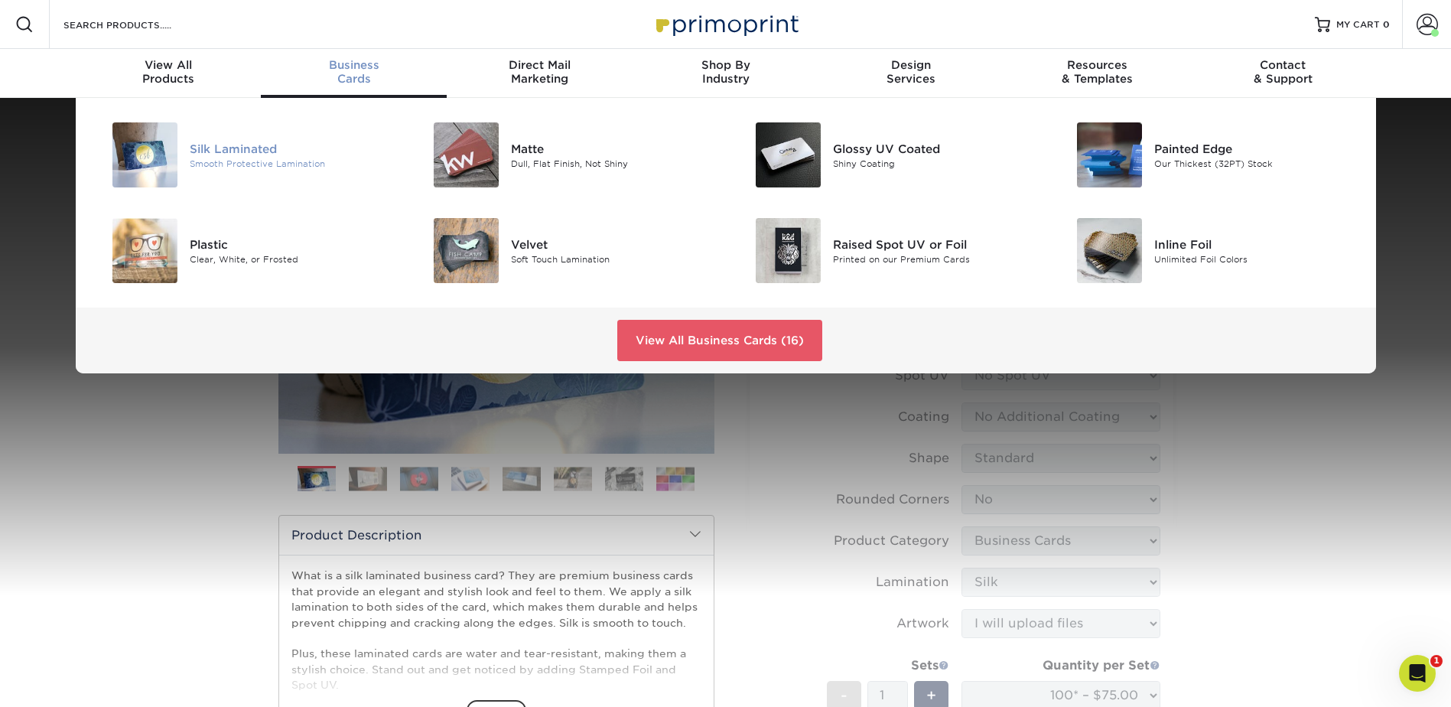
click at [226, 145] on div "Silk Laminated" at bounding box center [291, 148] width 203 height 17
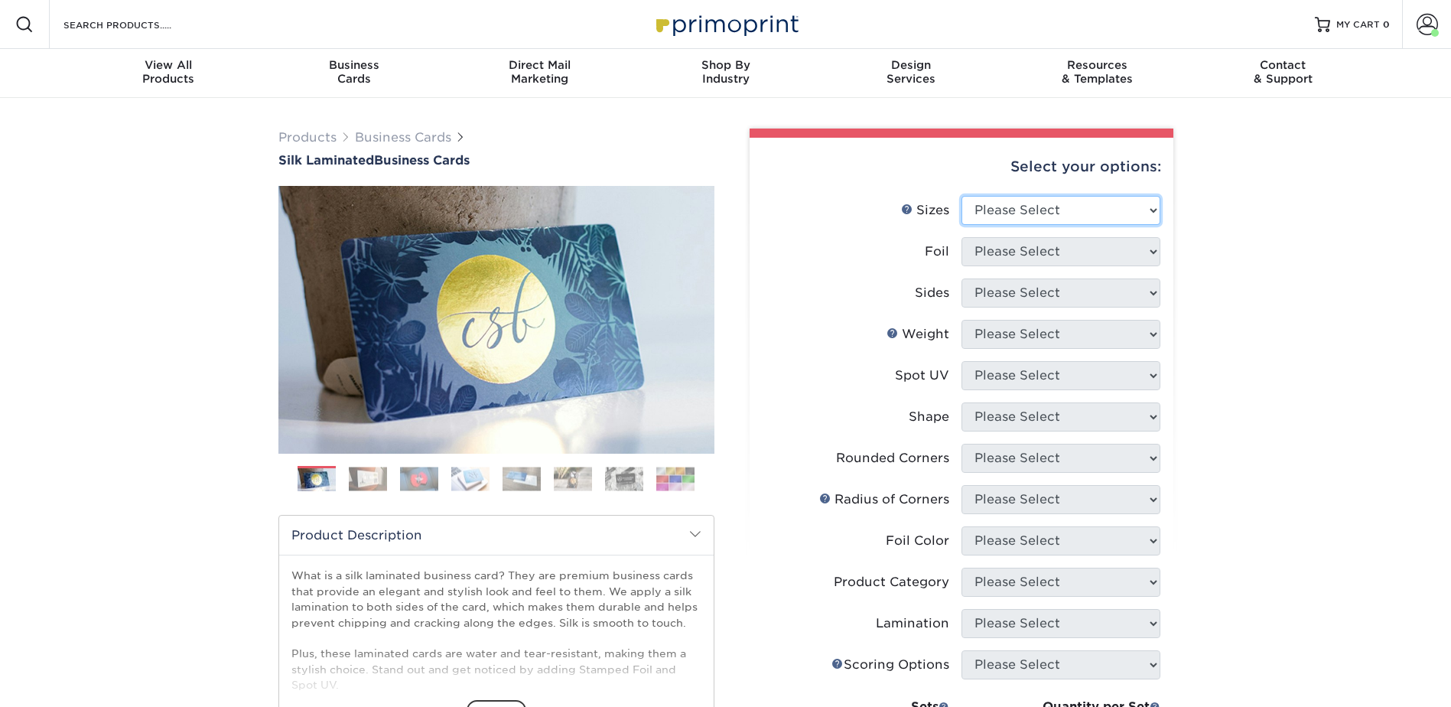
click at [1030, 211] on select "Please Select 1.5" x 3.5" - Mini 1.75" x 3.5" - Mini 2" x 2" - Square 2" x 3" -…" at bounding box center [1060, 210] width 199 height 29
select select "2.00x3.50"
click at [961, 196] on select "Please Select 1.5" x 3.5" - Mini 1.75" x 3.5" - Mini 2" x 2" - Square 2" x 3" -…" at bounding box center [1060, 210] width 199 height 29
click at [1056, 248] on select "Please Select Yes No" at bounding box center [1060, 251] width 199 height 29
select select "0"
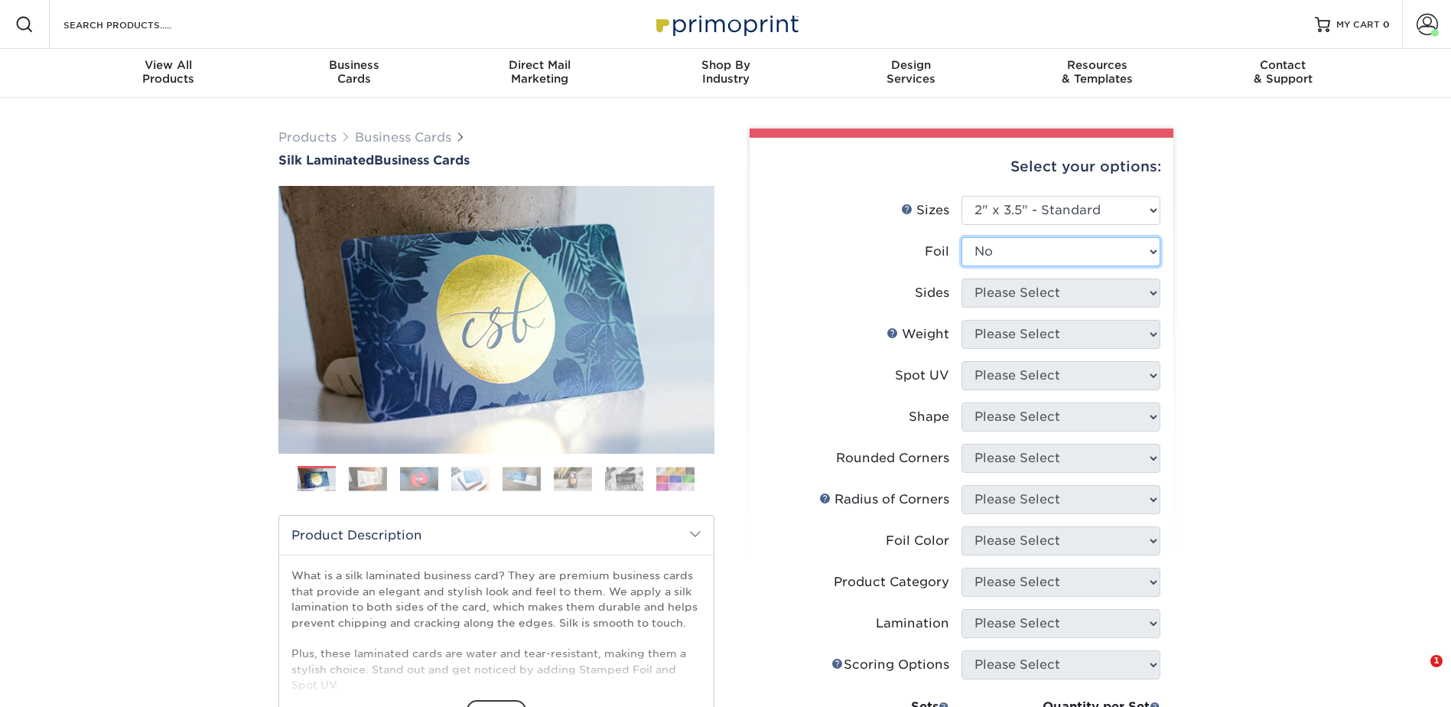
click at [961, 237] on select "Please Select Yes No" at bounding box center [1060, 251] width 199 height 29
click at [1038, 291] on select "Please Select Print Both Sides Print Front Only" at bounding box center [1060, 292] width 199 height 29
select select "13abbda7-1d64-4f25-8bb2-c179b224825d"
click at [961, 278] on select "Please Select Print Both Sides Print Front Only" at bounding box center [1060, 292] width 199 height 29
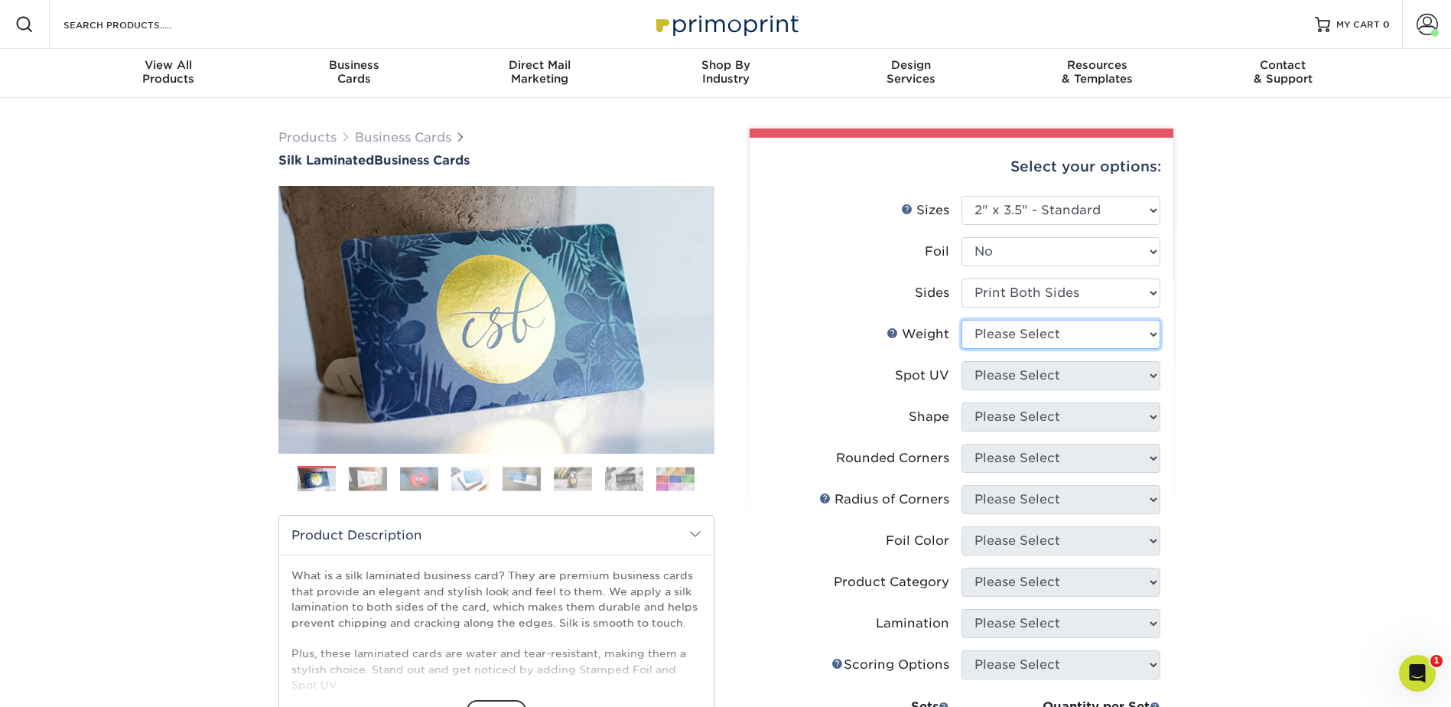
click at [1025, 338] on select "Please Select 16PT" at bounding box center [1060, 334] width 199 height 29
select select "16PT"
click at [961, 320] on select "Please Select 16PT" at bounding box center [1060, 334] width 199 height 29
click at [1023, 373] on select "Please Select No Spot UV Front and Back (Both Sides) Front Only Back Only" at bounding box center [1060, 375] width 199 height 29
select select "3"
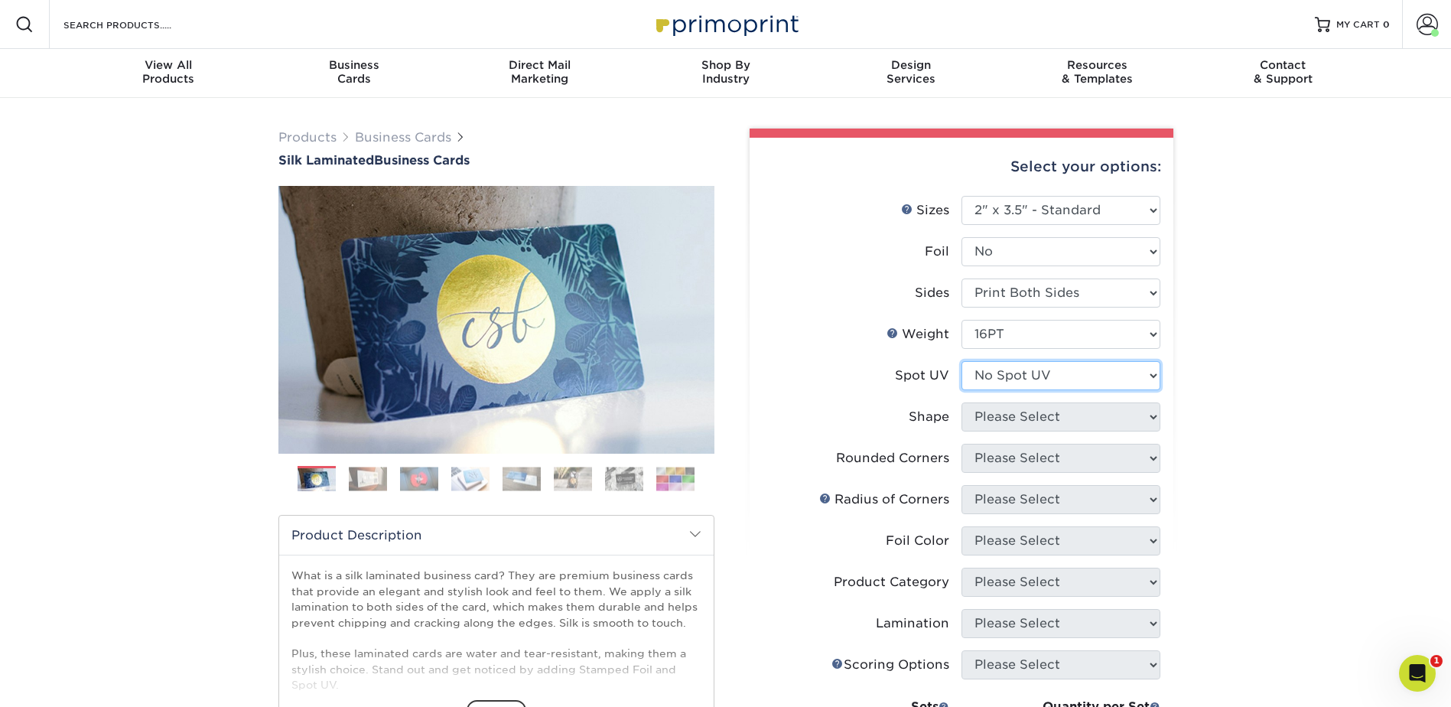
click at [961, 361] on select "Please Select No Spot UV Front and Back (Both Sides) Front Only Back Only" at bounding box center [1060, 375] width 199 height 29
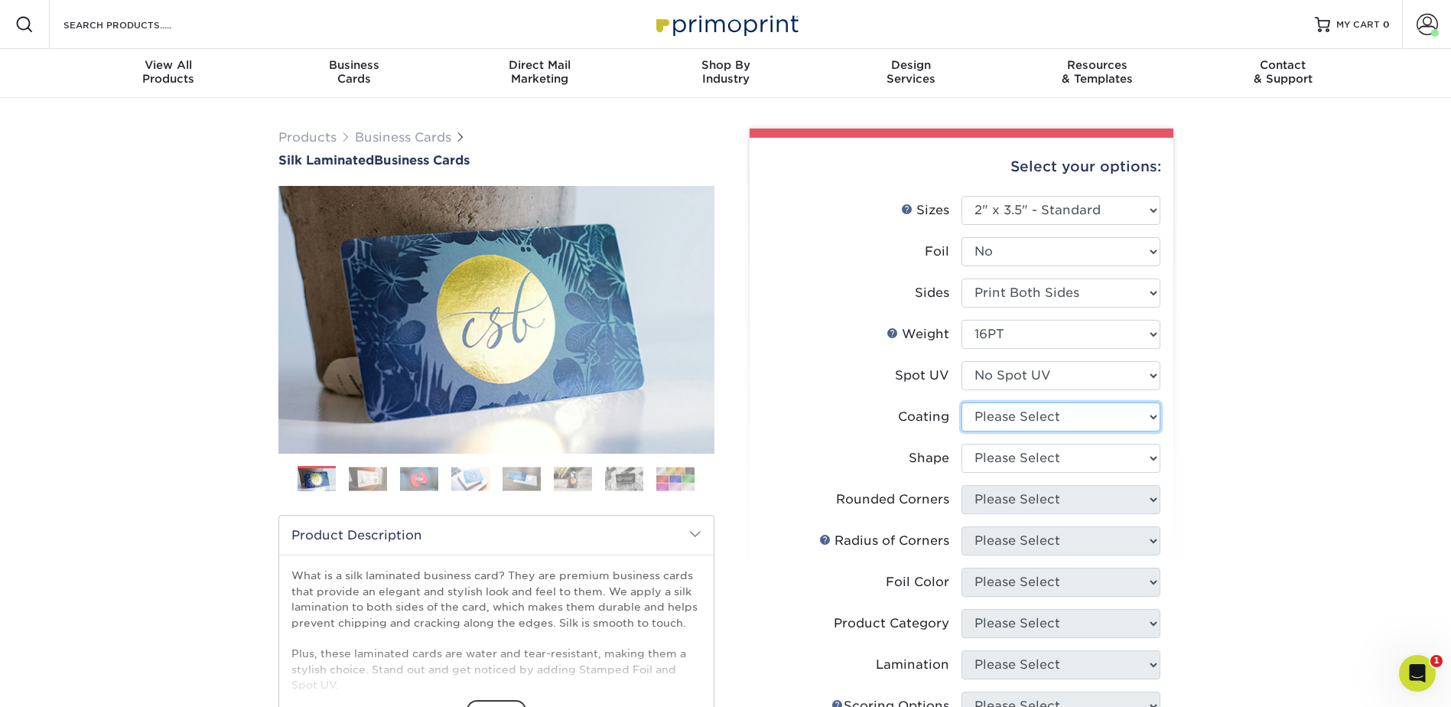
click at [1029, 415] on select at bounding box center [1060, 416] width 199 height 29
select select "3e7618de-abca-4bda-9f97-8b9129e913d8"
click at [961, 402] on select at bounding box center [1060, 416] width 199 height 29
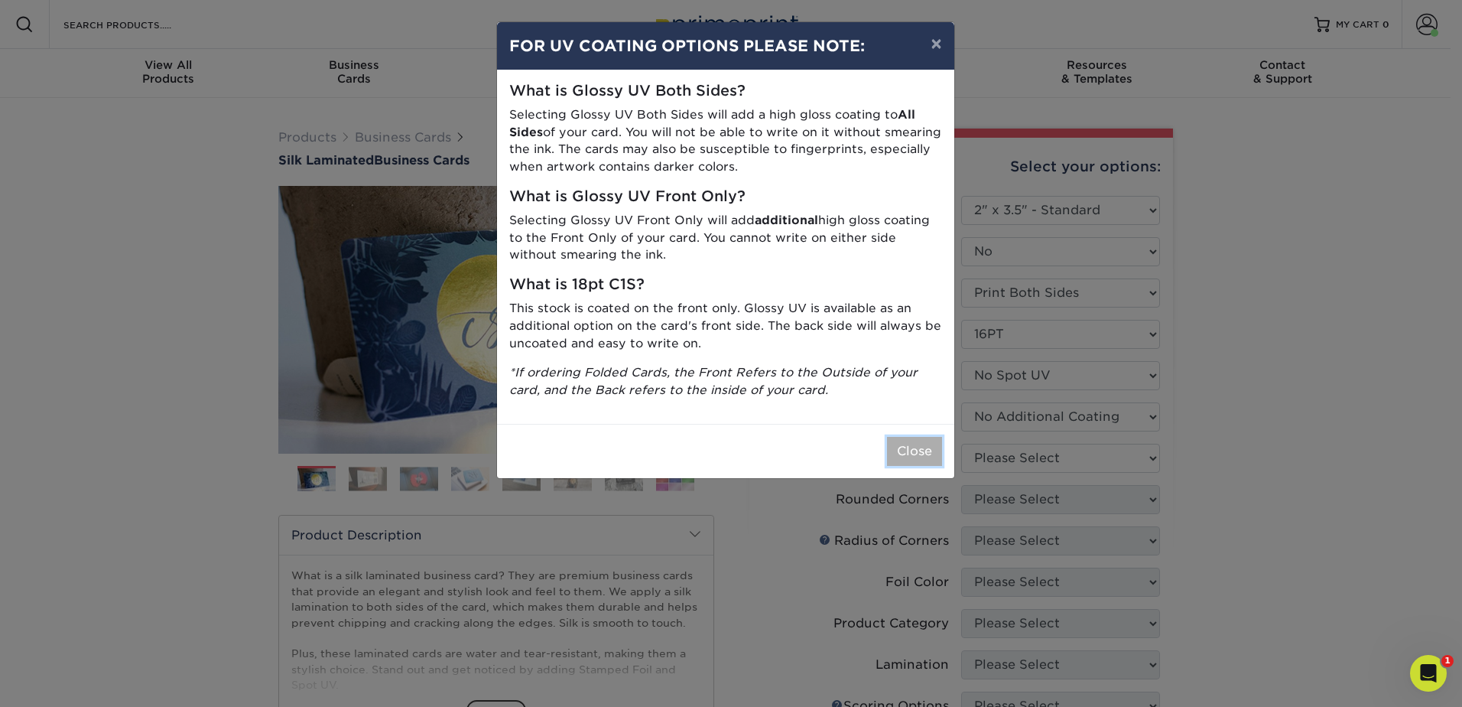
click at [926, 447] on button "Close" at bounding box center [914, 451] width 55 height 29
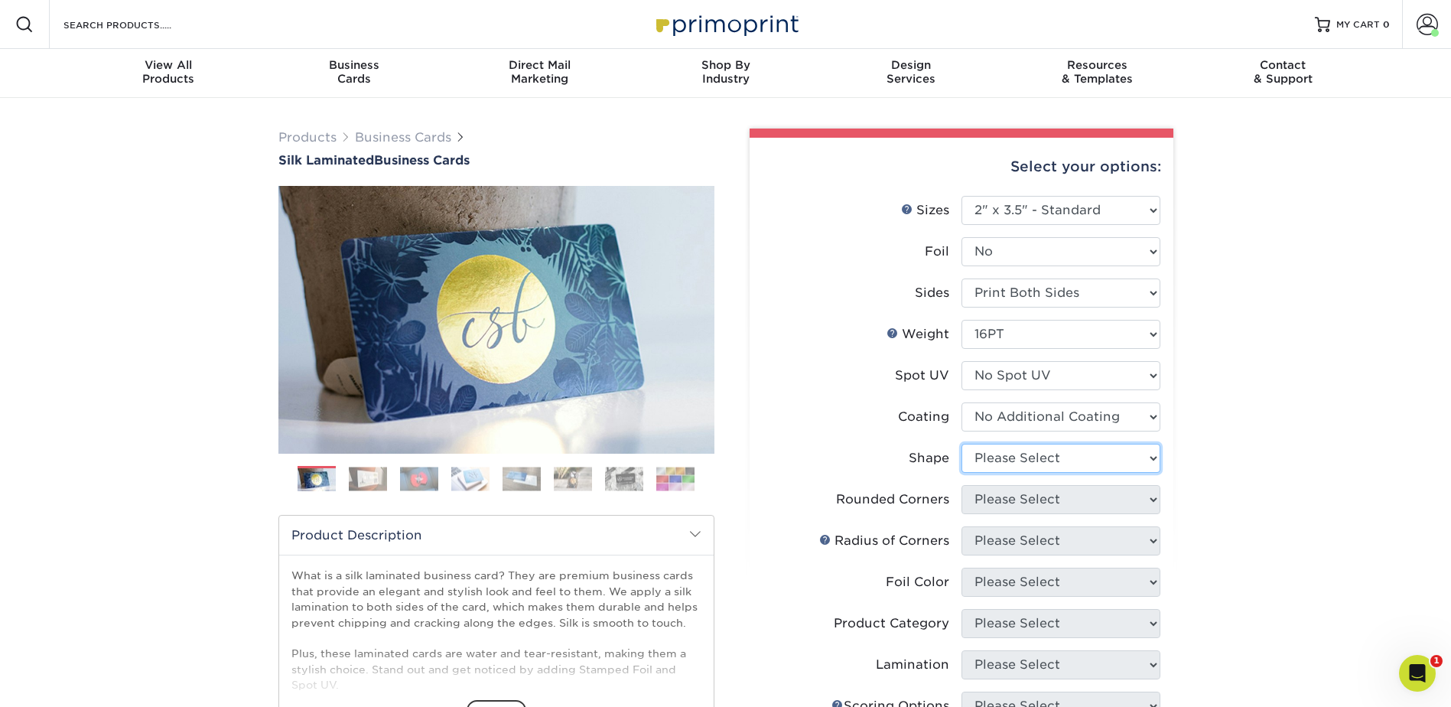
click at [1019, 454] on select "Please Select Standard Oval" at bounding box center [1060, 458] width 199 height 29
select select "standard"
click at [961, 444] on select "Please Select Standard Oval" at bounding box center [1060, 458] width 199 height 29
click at [1008, 496] on select "Please Select Yes - Round 2 Corners Yes - Round 4 Corners No" at bounding box center [1060, 499] width 199 height 29
select select "0"
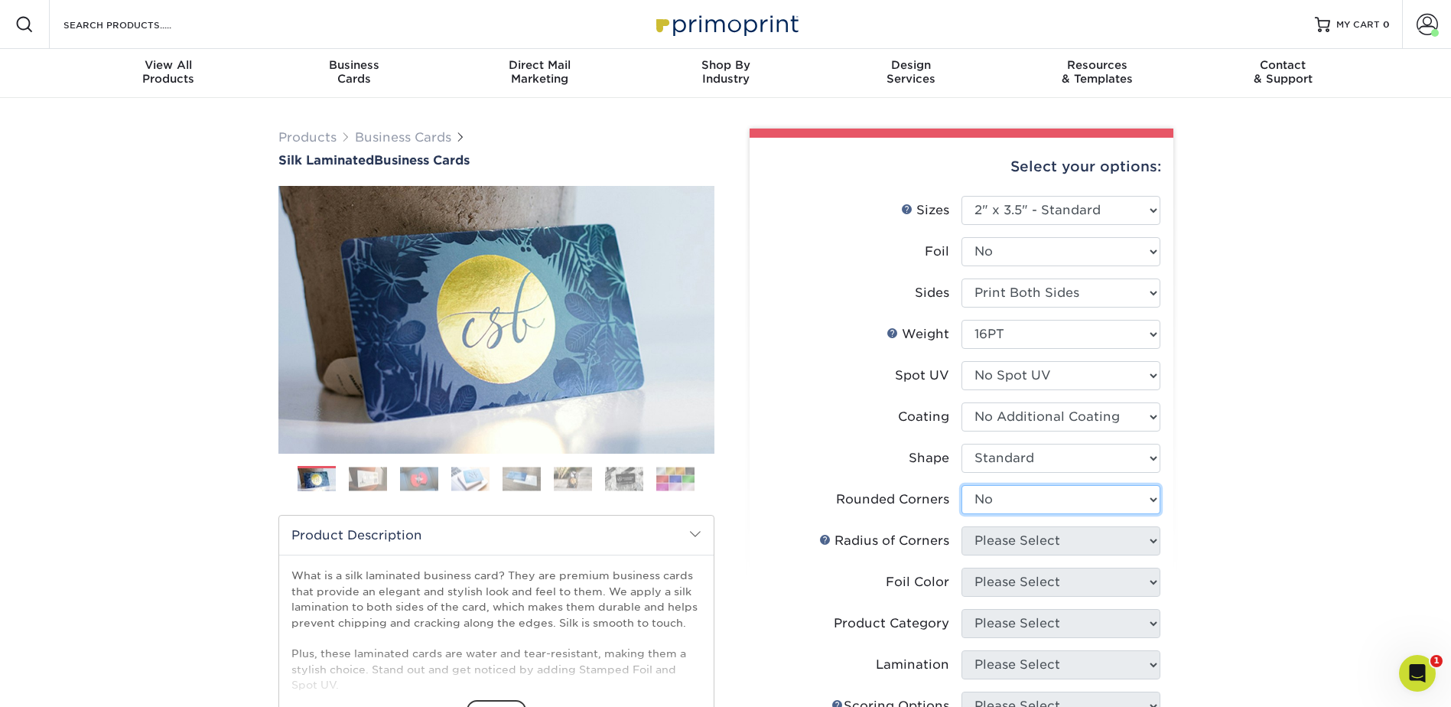
click at [961, 485] on select "Please Select Yes - Round 2 Corners Yes - Round 4 Corners No" at bounding box center [1060, 499] width 199 height 29
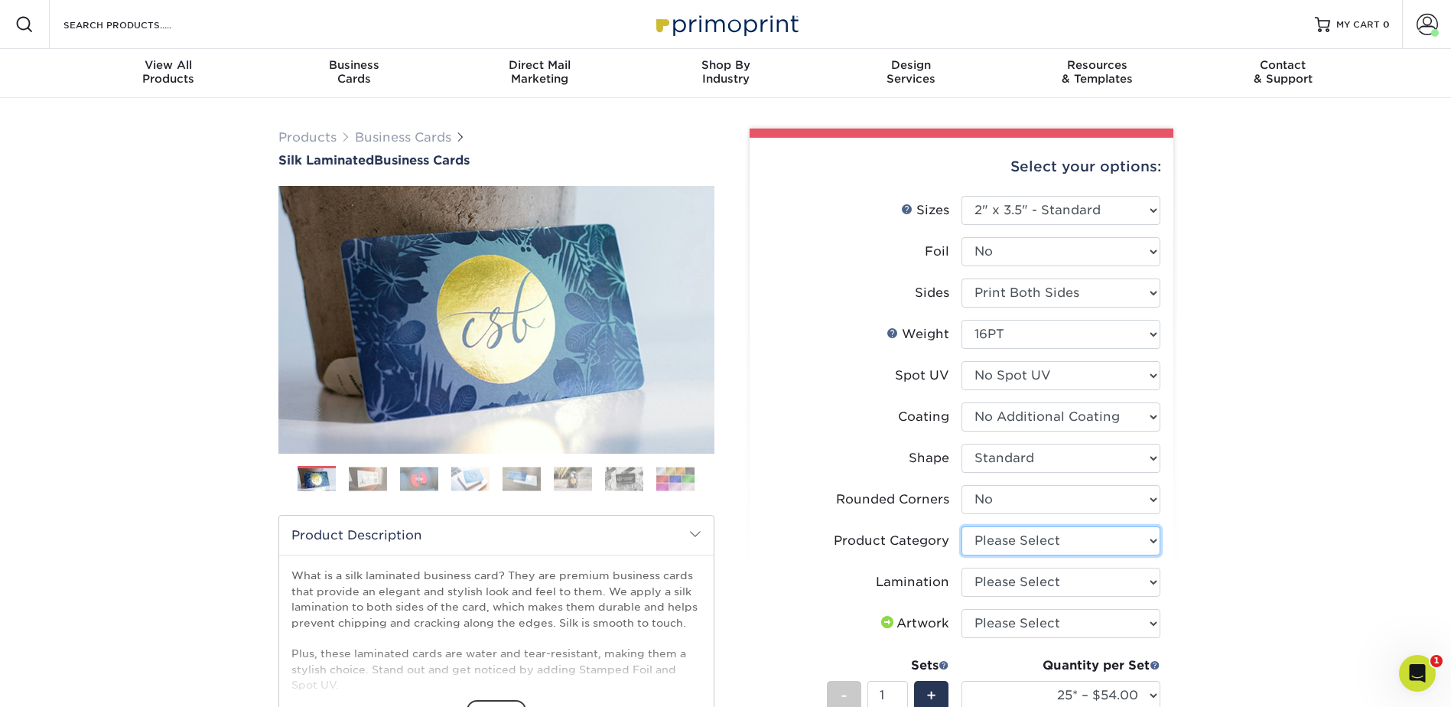
click at [1007, 535] on select "Please Select Business Cards" at bounding box center [1060, 540] width 199 height 29
select select "3b5148f1-0588-4f88-a218-97bcfdce65c1"
click at [961, 526] on select "Please Select Business Cards" at bounding box center [1060, 540] width 199 height 29
click at [1012, 574] on select "Please Select Silk" at bounding box center [1060, 582] width 199 height 29
select select "ccacb42f-45f7-42d3-bbd3-7c8421cf37f0"
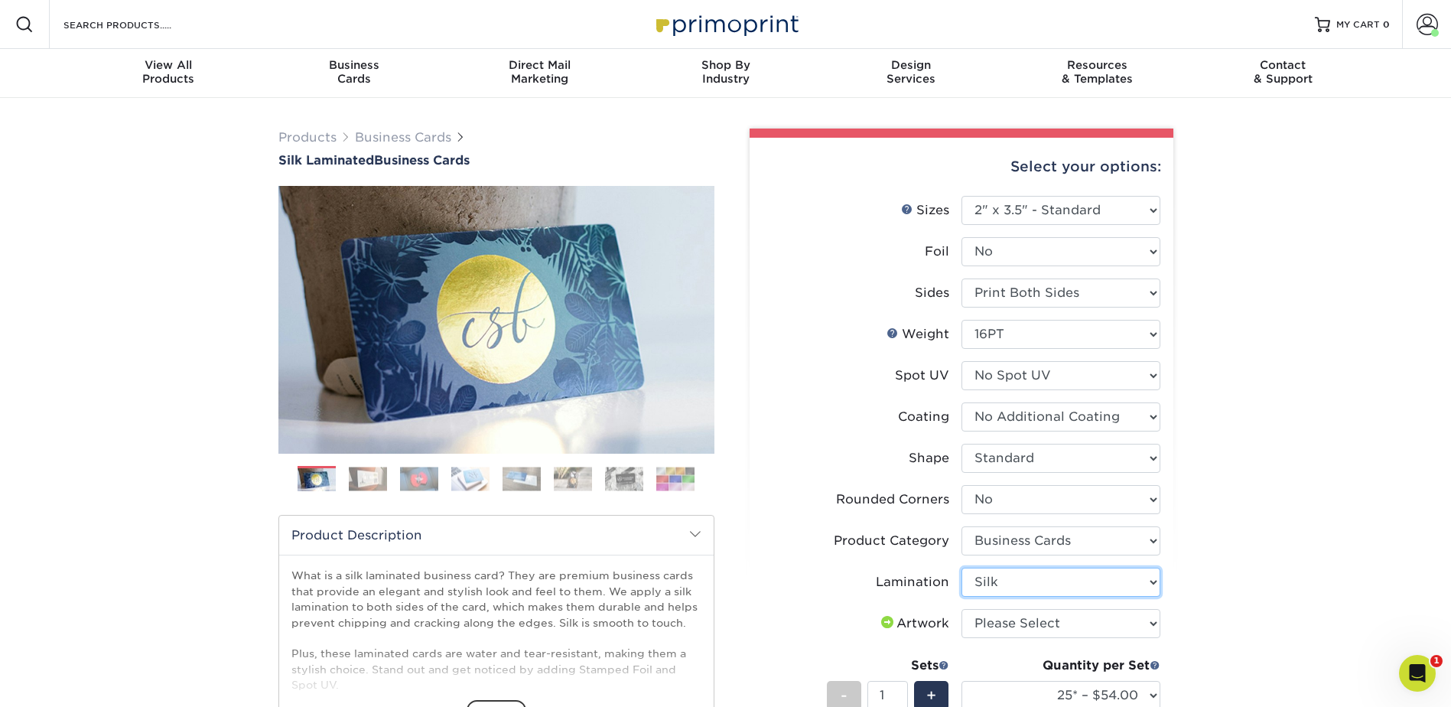
click at [961, 568] on select "Please Select Silk" at bounding box center [1060, 582] width 199 height 29
click at [1004, 629] on select "Please Select I will upload files I need a design - $100" at bounding box center [1060, 623] width 199 height 29
select select "upload"
click at [961, 609] on select "Please Select I will upload files I need a design - $100" at bounding box center [1060, 623] width 199 height 29
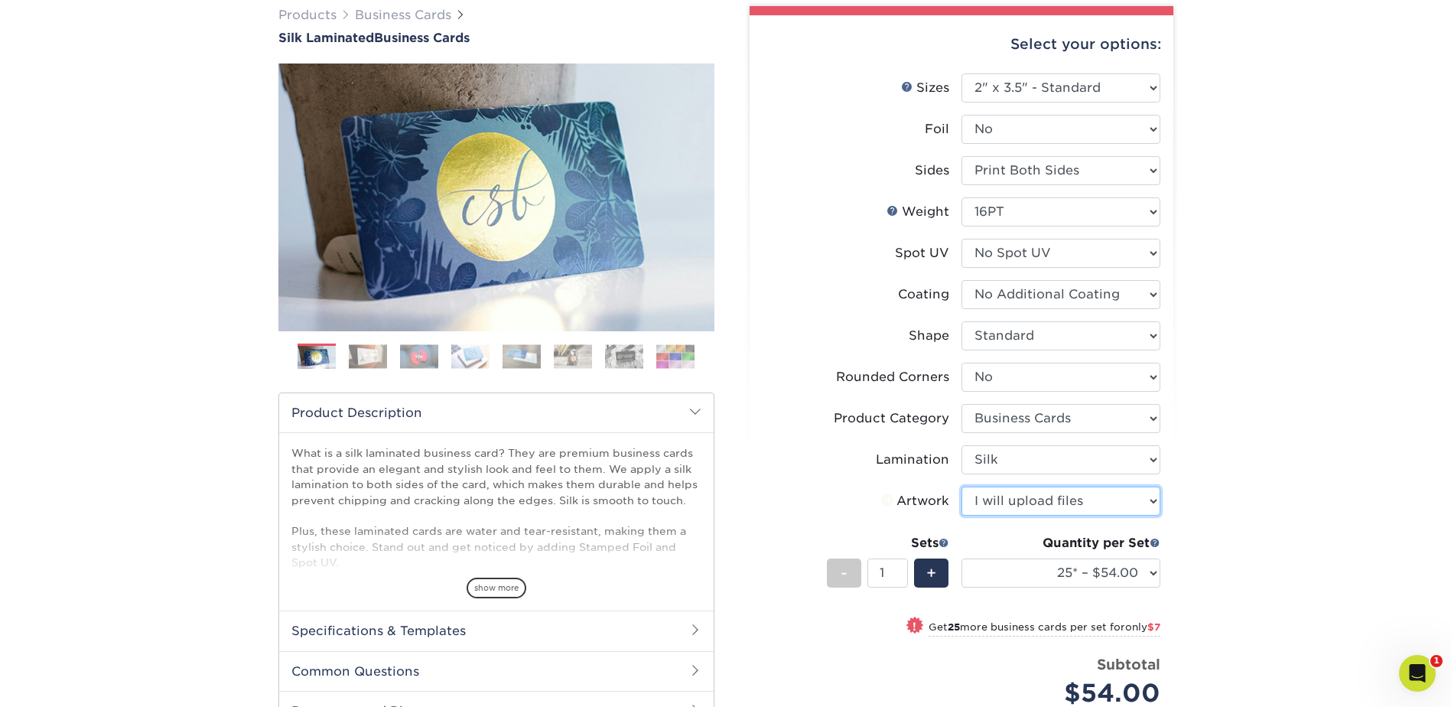
scroll to position [153, 0]
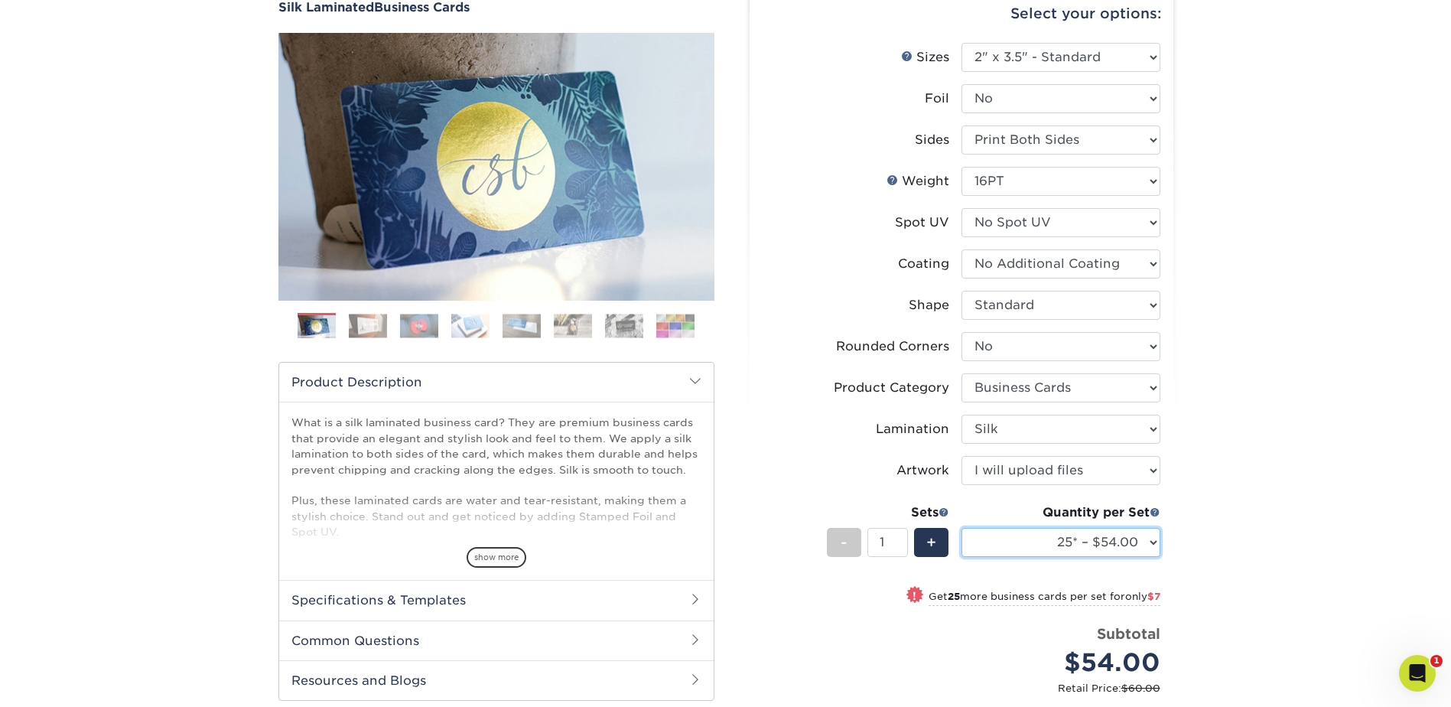
click at [1092, 541] on select "25* – $54.00 50* – $61.00 75* – $68.00 100* – $75.00 250* – $82.00 500 – $86.00…" at bounding box center [1060, 542] width 199 height 29
select select "100* – $75.00"
click at [961, 528] on select "25* – $54.00 50* – $61.00 75* – $68.00 100* – $75.00 250* – $82.00 500 – $86.00…" at bounding box center [1060, 542] width 199 height 29
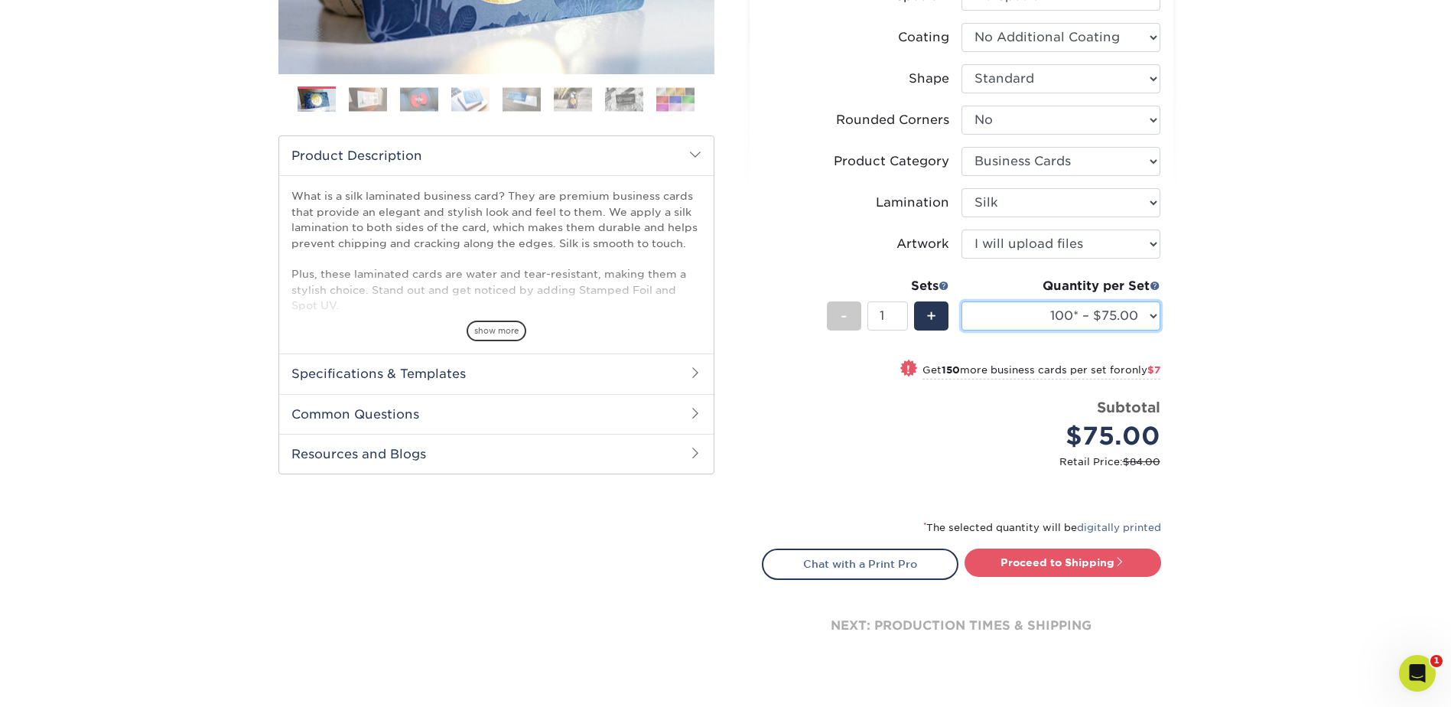
scroll to position [382, 0]
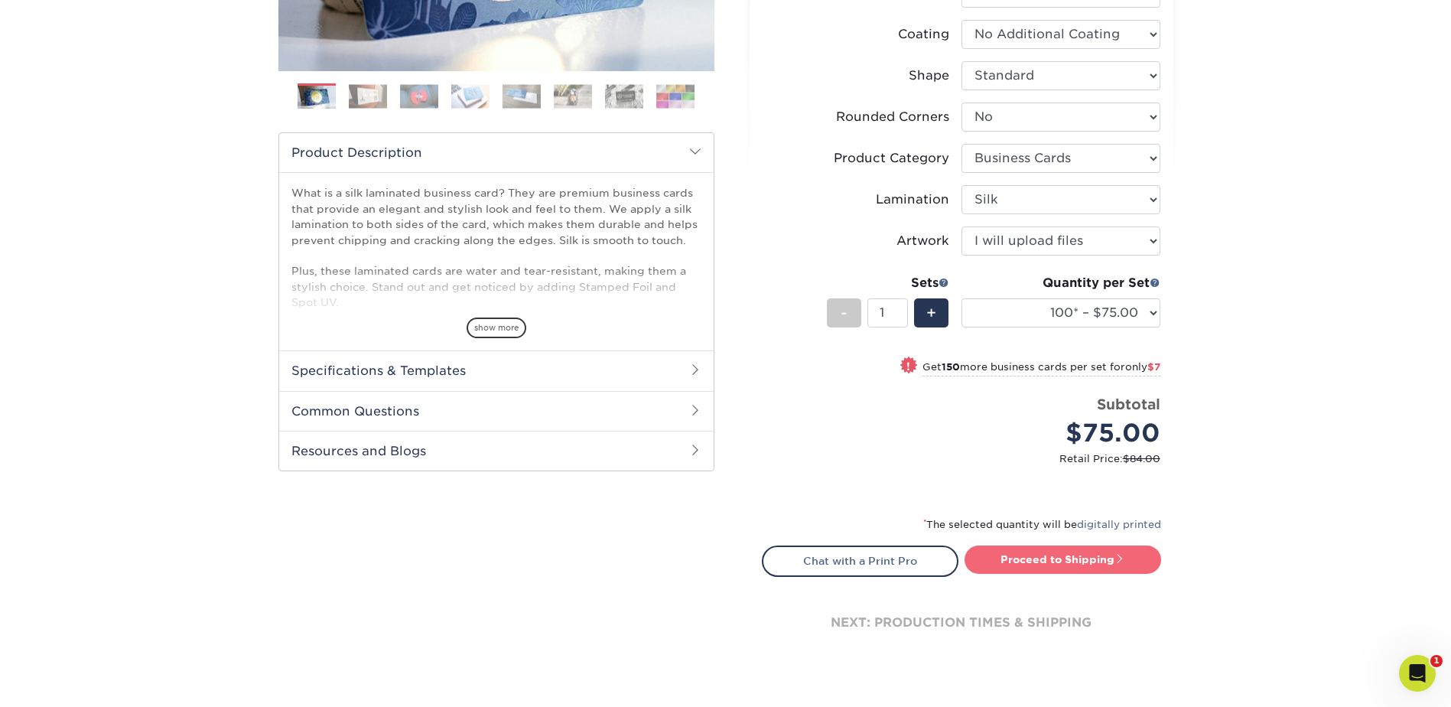
click at [1101, 564] on link "Proceed to Shipping" at bounding box center [1063, 559] width 197 height 28
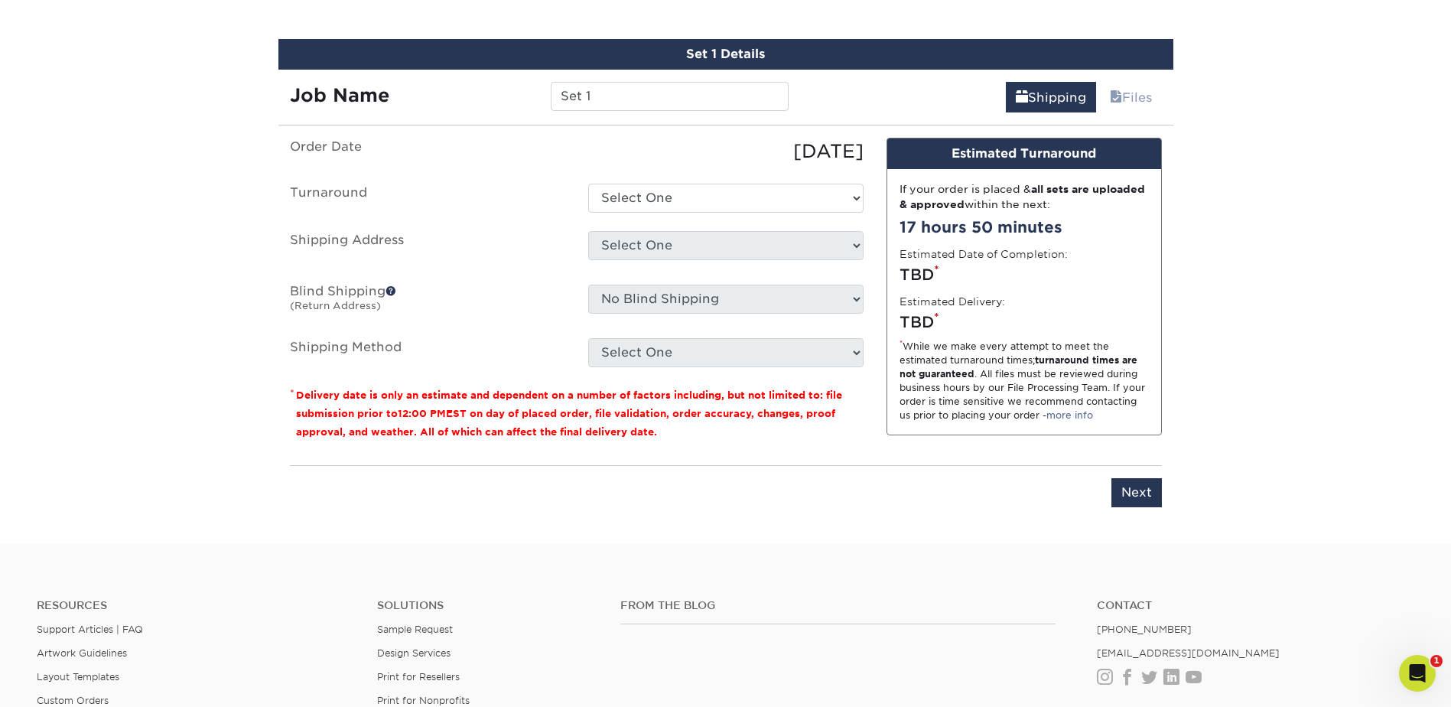
scroll to position [970, 0]
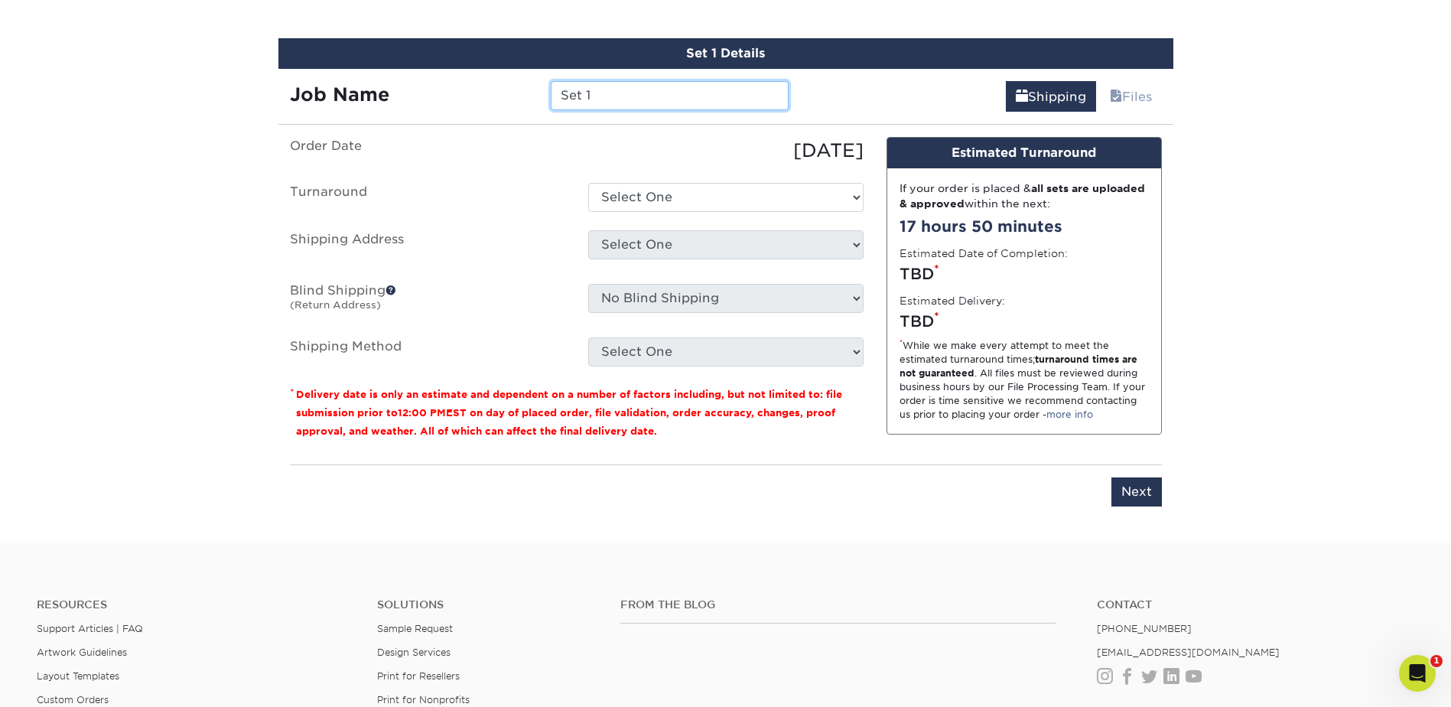
drag, startPoint x: 620, startPoint y: 93, endPoint x: 489, endPoint y: 96, distance: 130.9
click at [489, 96] on div "Job Name Set 1" at bounding box center [539, 95] width 522 height 29
type input "HVu"
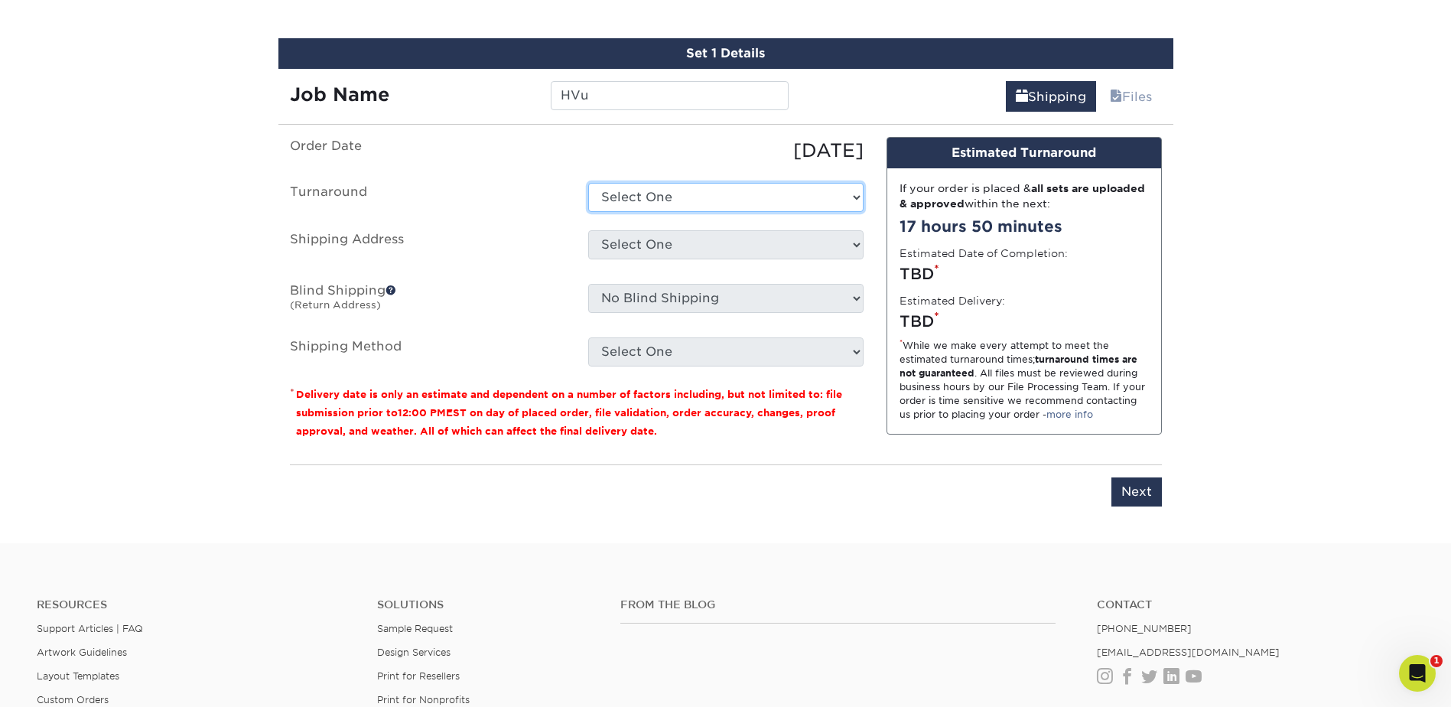
click at [677, 190] on select "Select One 2-4 Business Days 2 Day Next Business Day" at bounding box center [725, 197] width 275 height 29
select select "e8d6ad55-c448-4bce-ba25-c4c4dd4b9d0d"
click at [588, 183] on select "Select One 2-4 Business Days 2 Day Next Business Day" at bounding box center [725, 197] width 275 height 29
click at [655, 252] on select "Select One [PERSON_NAME] [PERSON_NAME] [PERSON_NAME] [PERSON_NAME] [PERSON_NAME…" at bounding box center [725, 244] width 275 height 29
select select "286092"
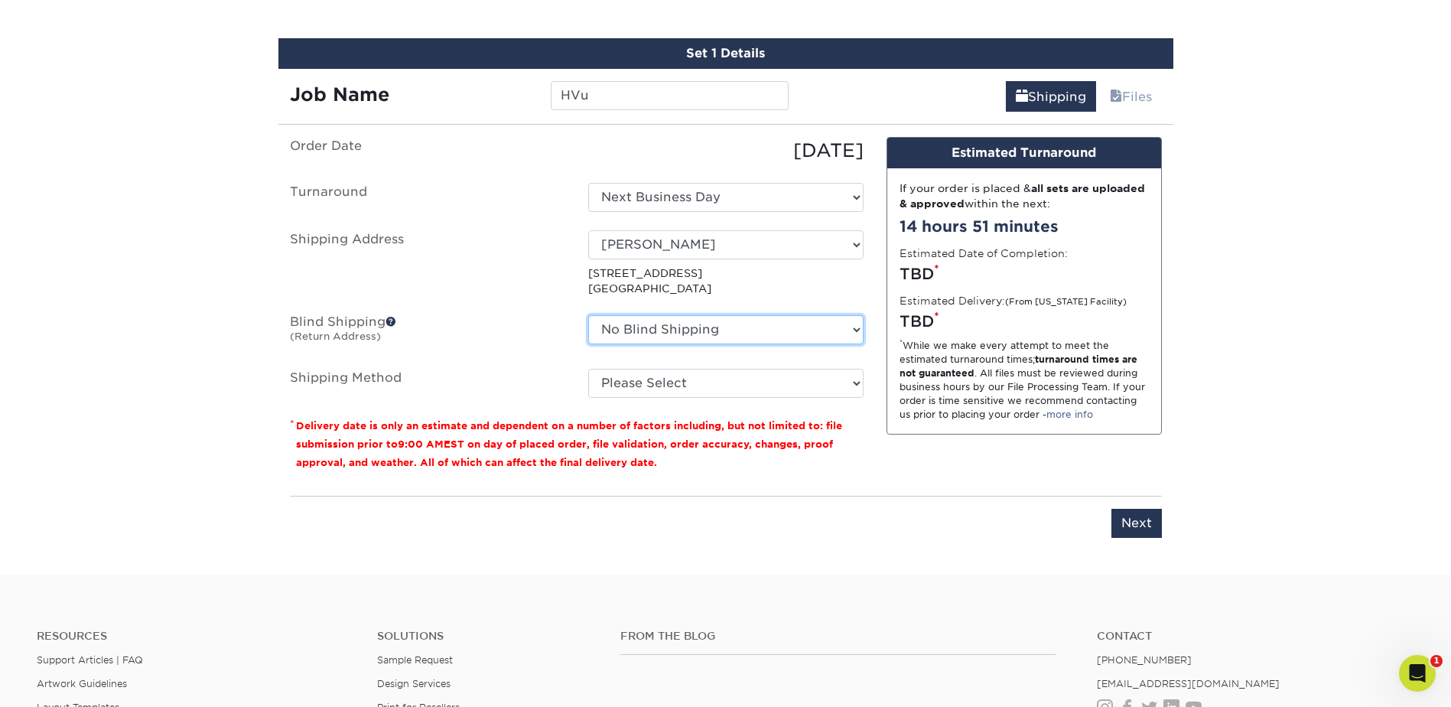
click at [673, 333] on select "No Blind Shipping [PERSON_NAME] [PERSON_NAME] [PERSON_NAME] [PERSON_NAME] [PERS…" at bounding box center [725, 329] width 275 height 29
select select "286092"
click at [588, 315] on select "No Blind Shipping Adan Arreola Adolfo Ordonez Adolfo Ordonez Alfonso Toro Alici…" at bounding box center [725, 329] width 275 height 29
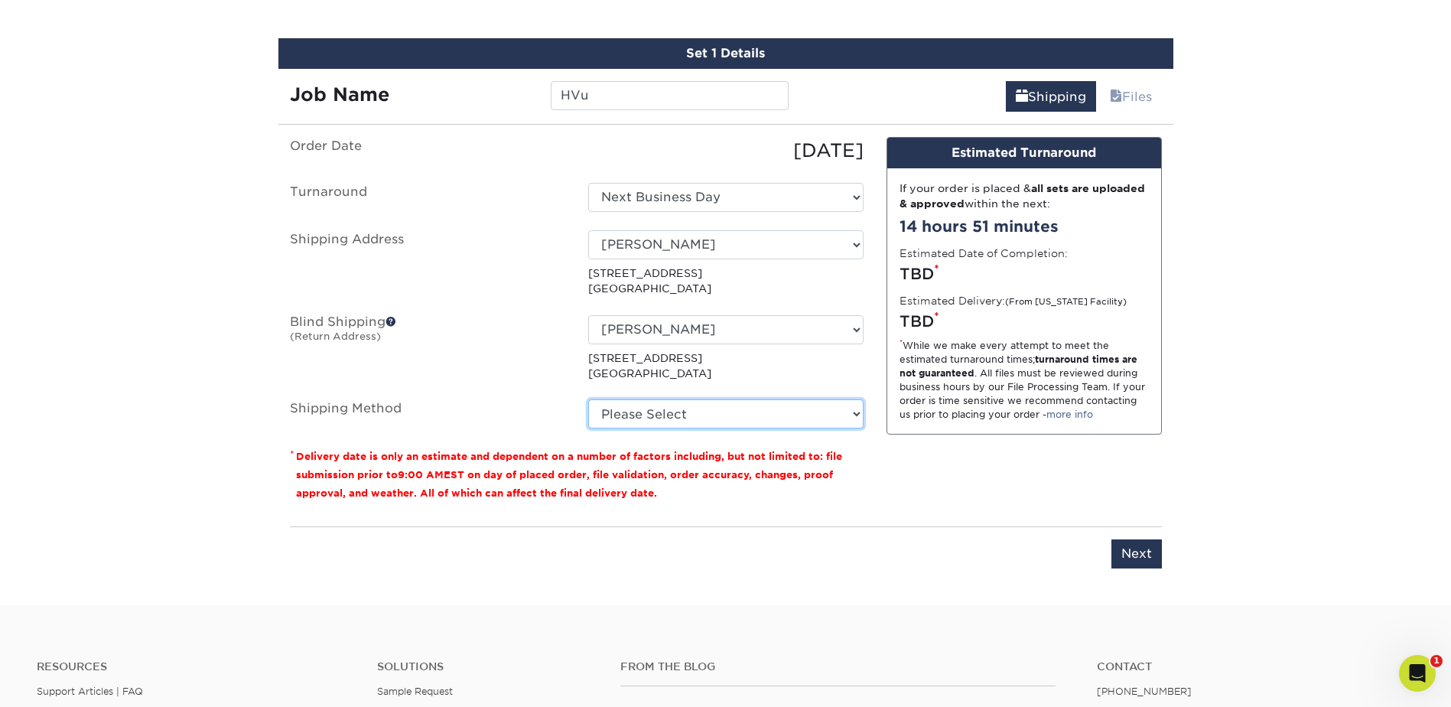
click at [659, 403] on select "Please Select Ground Shipping (+$7.84) 3 Day Shipping Service (+$20.06) 2 Day A…" at bounding box center [725, 413] width 275 height 29
select select "03"
click at [588, 399] on select "Please Select Ground Shipping (+$7.84) 3 Day Shipping Service (+$20.06) 2 Day A…" at bounding box center [725, 413] width 275 height 29
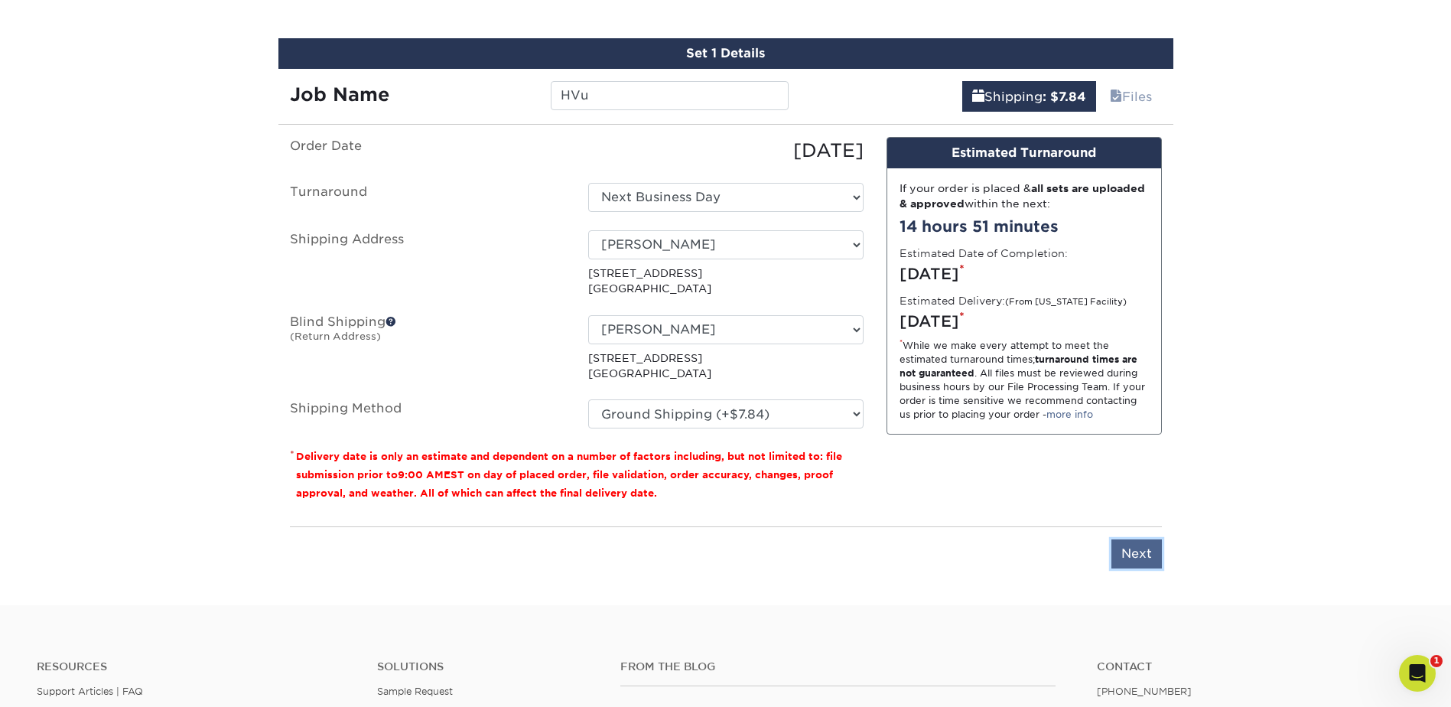
click at [1141, 542] on input "Next" at bounding box center [1136, 553] width 50 height 29
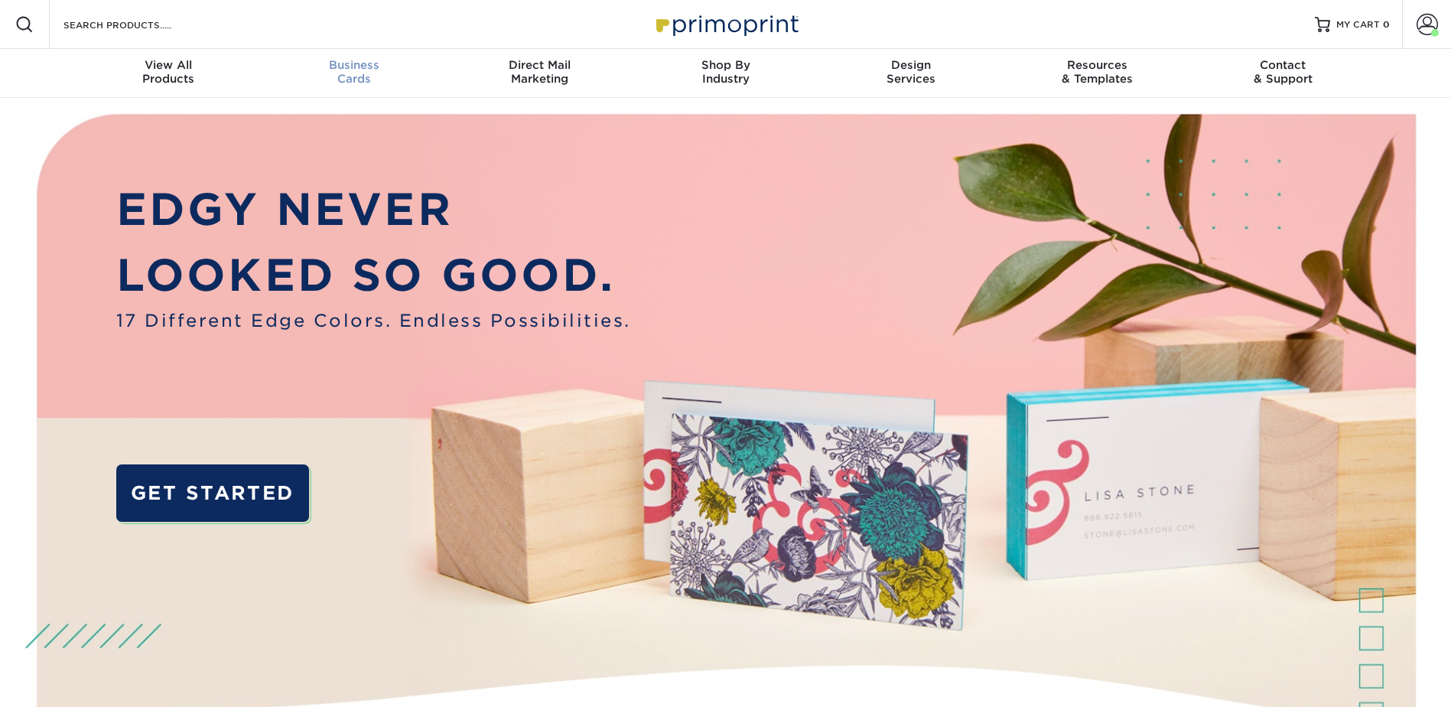
click at [385, 59] on span "Business" at bounding box center [354, 65] width 186 height 14
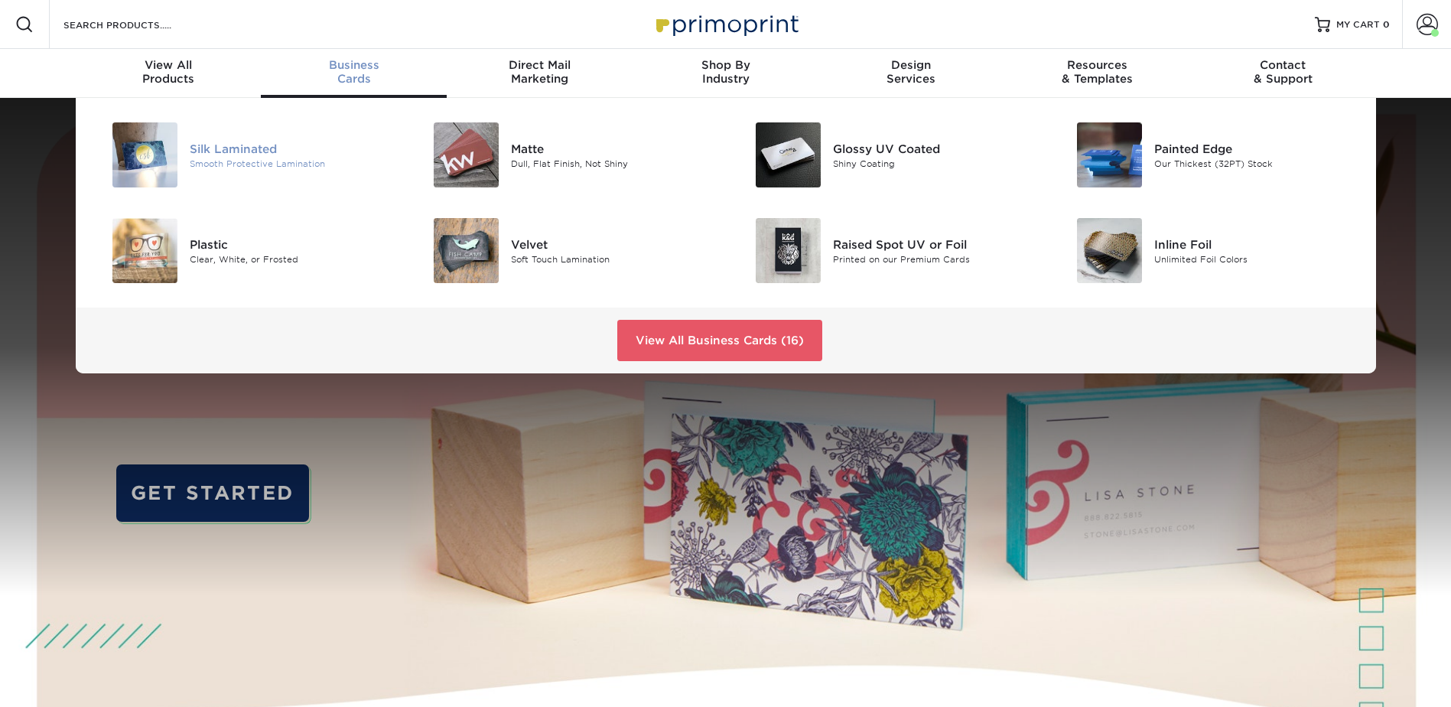
click at [221, 159] on div "Smooth Protective Lamination" at bounding box center [291, 163] width 203 height 13
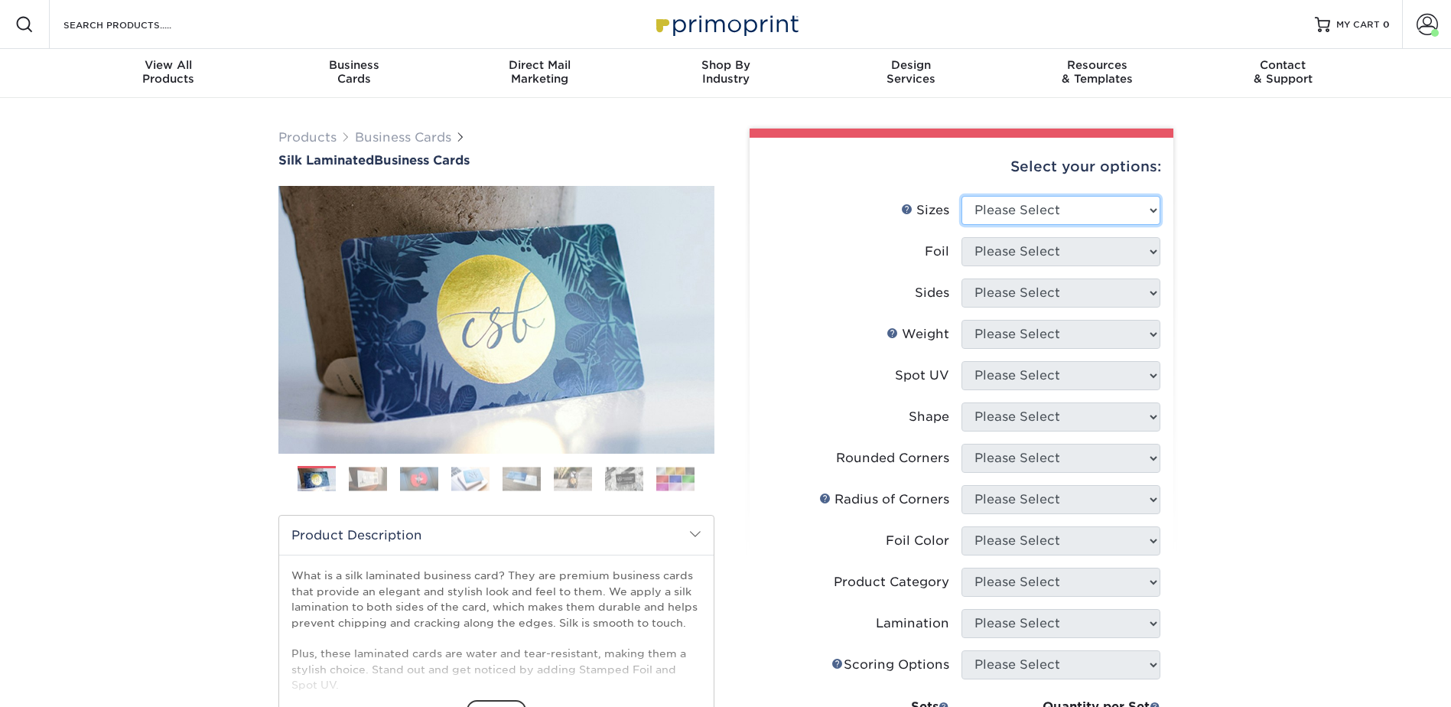
click at [1023, 212] on select "Please Select 1.5" x 3.5" - Mini 1.75" x 3.5" - Mini 2" x 2" - Square 2" x 3" -…" at bounding box center [1060, 210] width 199 height 29
select select "2.00x3.50"
click at [961, 196] on select "Please Select 1.5" x 3.5" - Mini 1.75" x 3.5" - Mini 2" x 2" - Square 2" x 3" -…" at bounding box center [1060, 210] width 199 height 29
click at [1044, 250] on select "Please Select Yes No" at bounding box center [1060, 251] width 199 height 29
select select "0"
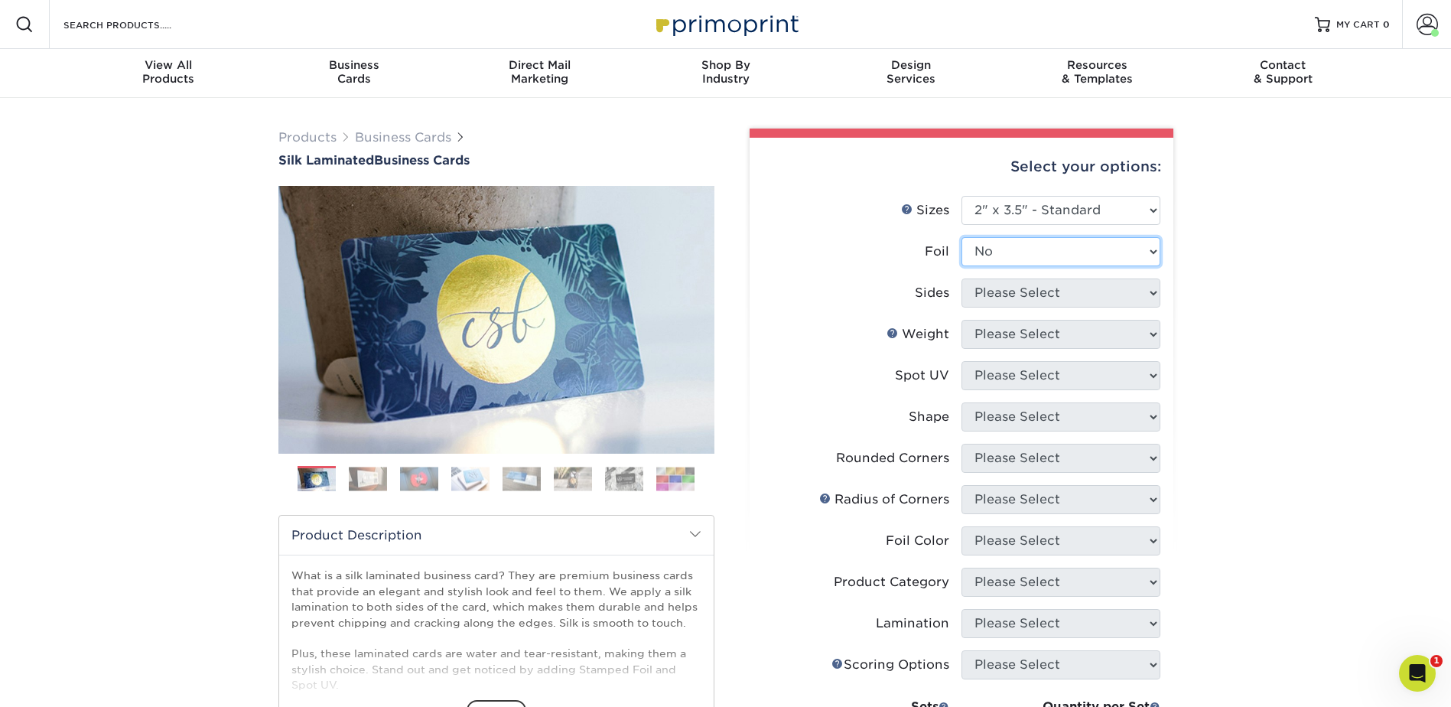
click at [961, 237] on select "Please Select Yes No" at bounding box center [1060, 251] width 199 height 29
click at [1014, 288] on select "Please Select Print Both Sides Print Front Only" at bounding box center [1060, 292] width 199 height 29
select select "13abbda7-1d64-4f25-8bb2-c179b224825d"
click at [961, 278] on select "Please Select Print Both Sides Print Front Only" at bounding box center [1060, 292] width 199 height 29
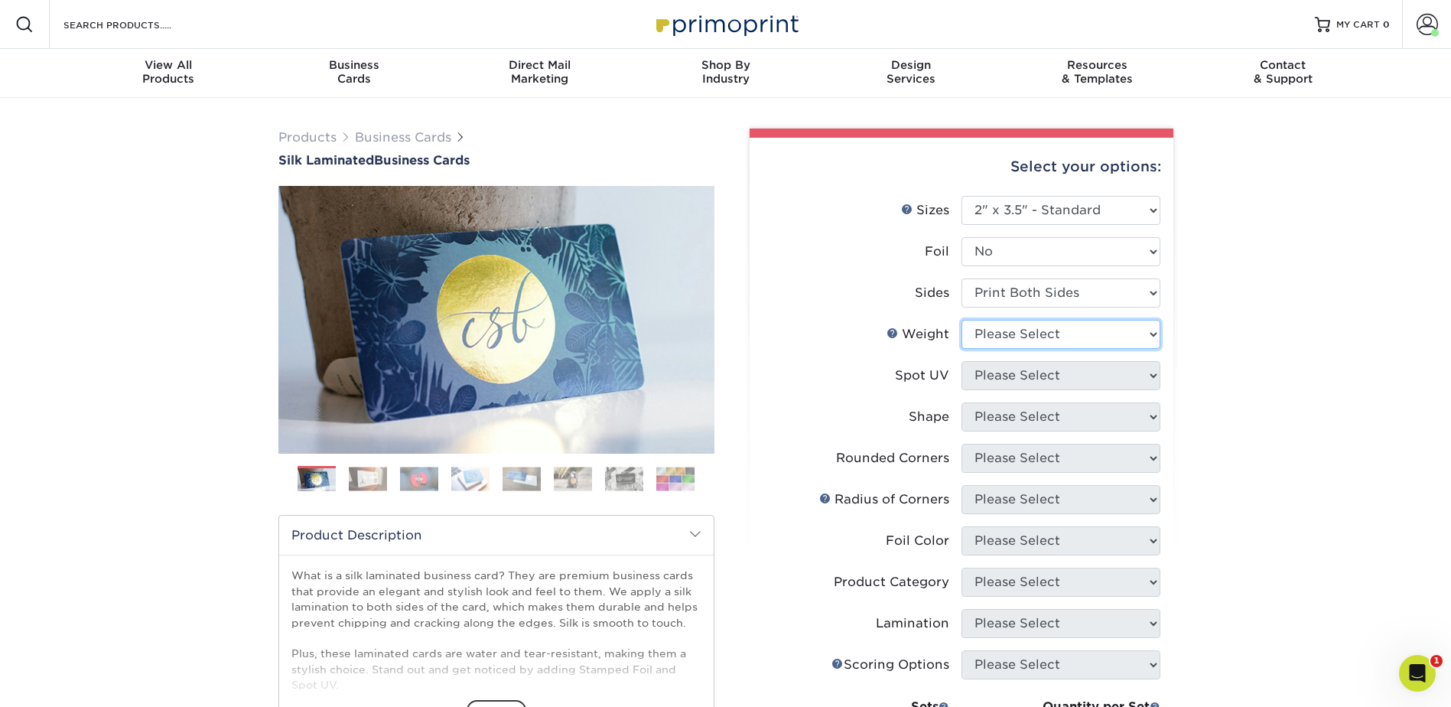
click at [1019, 325] on select "Please Select 16PT" at bounding box center [1060, 334] width 199 height 29
select select "16PT"
click at [961, 320] on select "Please Select 16PT" at bounding box center [1060, 334] width 199 height 29
click at [1015, 369] on select "Please Select No Spot UV Front and Back (Both Sides) Front Only Back Only" at bounding box center [1060, 375] width 199 height 29
select select "3"
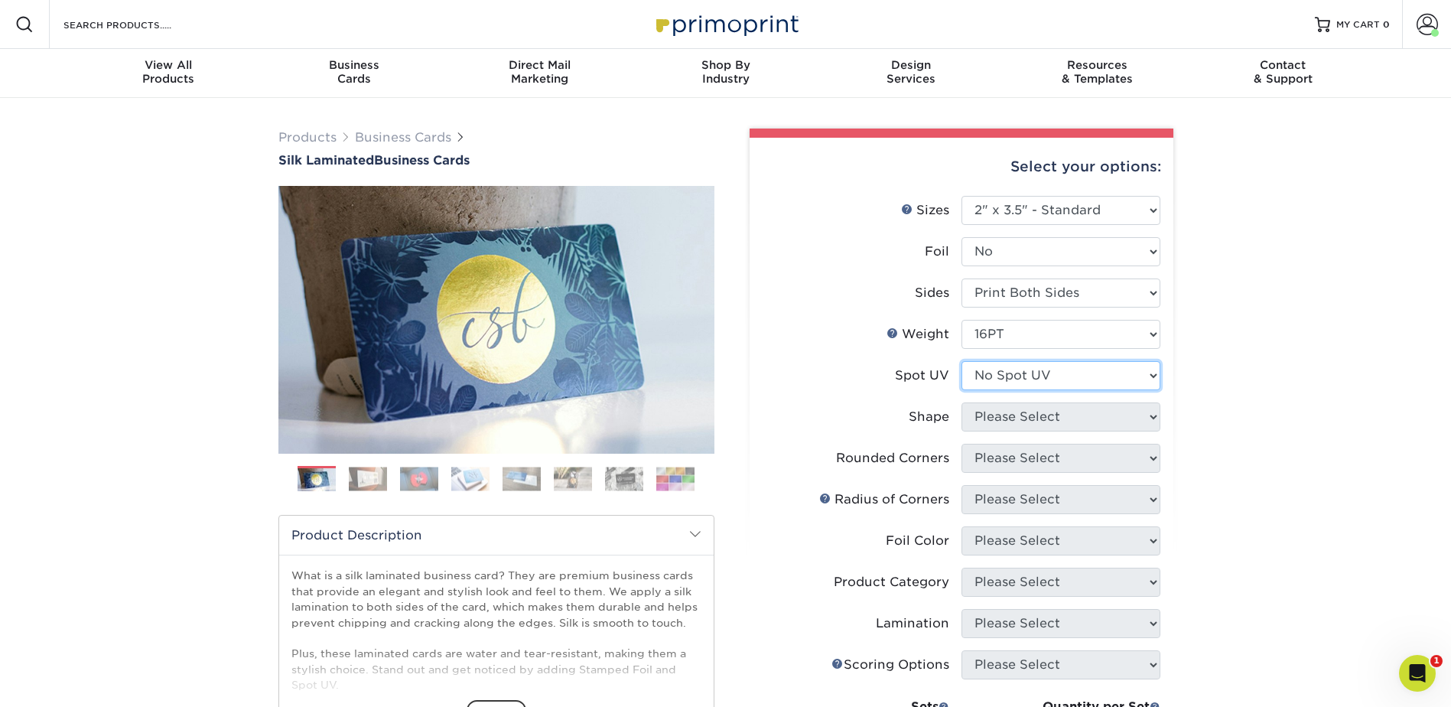
click at [961, 361] on select "Please Select No Spot UV Front and Back (Both Sides) Front Only Back Only" at bounding box center [1060, 375] width 199 height 29
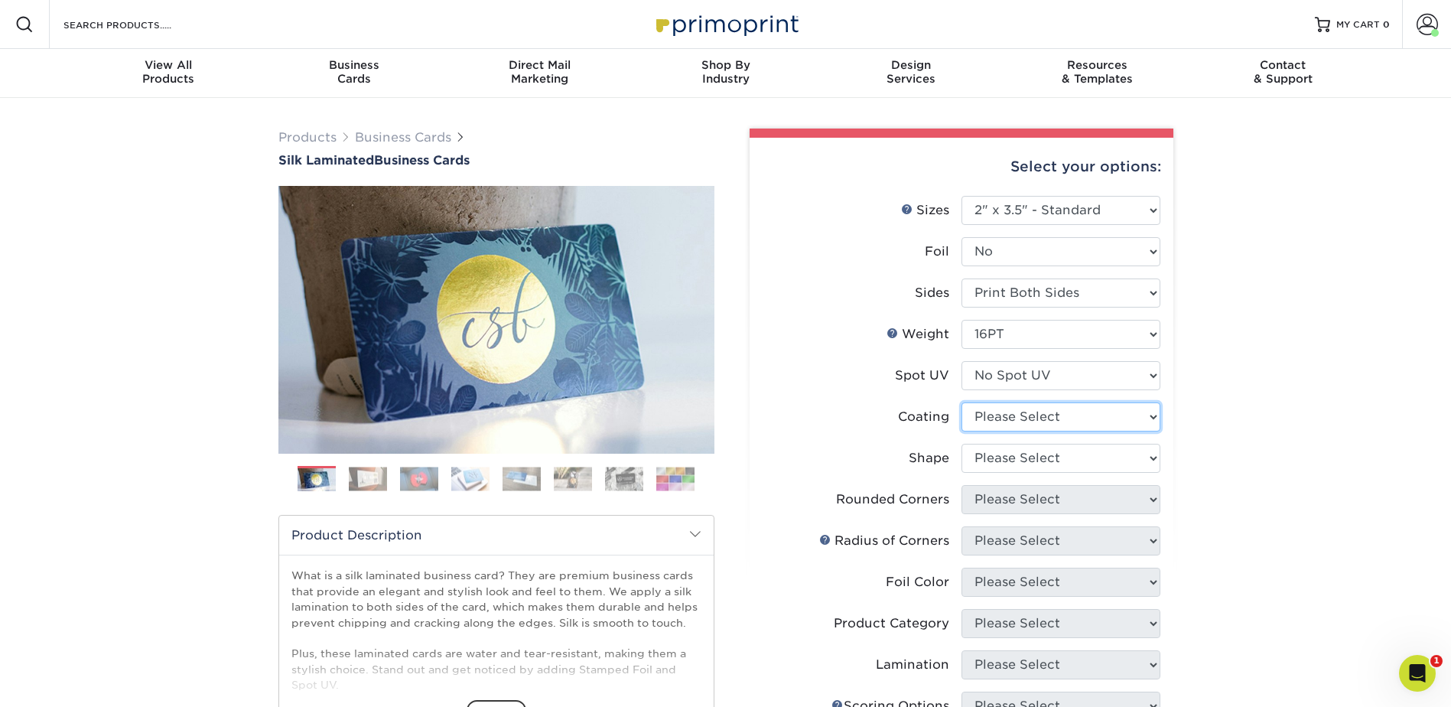
click at [1011, 408] on select at bounding box center [1060, 416] width 199 height 29
select select "3e7618de-abca-4bda-9f97-8b9129e913d8"
click at [961, 402] on select at bounding box center [1060, 416] width 199 height 29
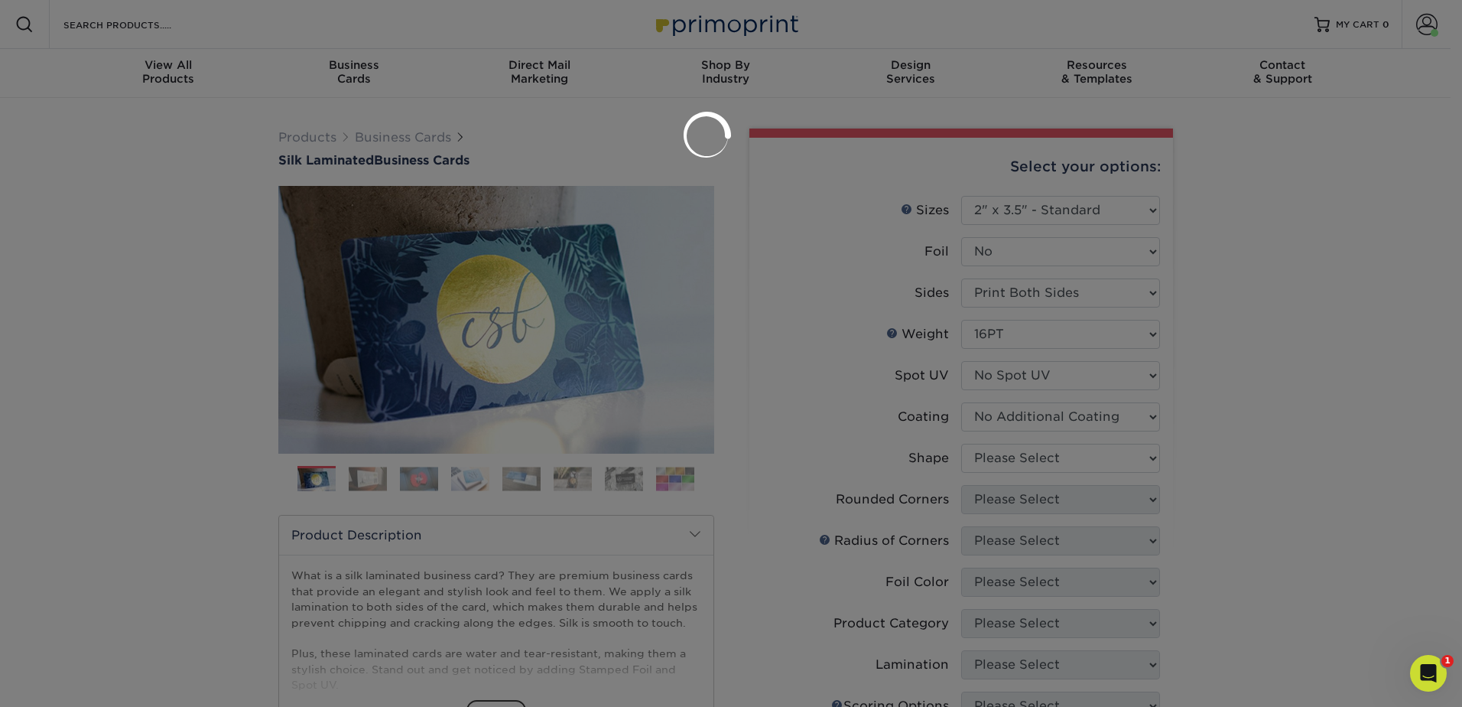
click at [1006, 449] on div at bounding box center [731, 353] width 1462 height 707
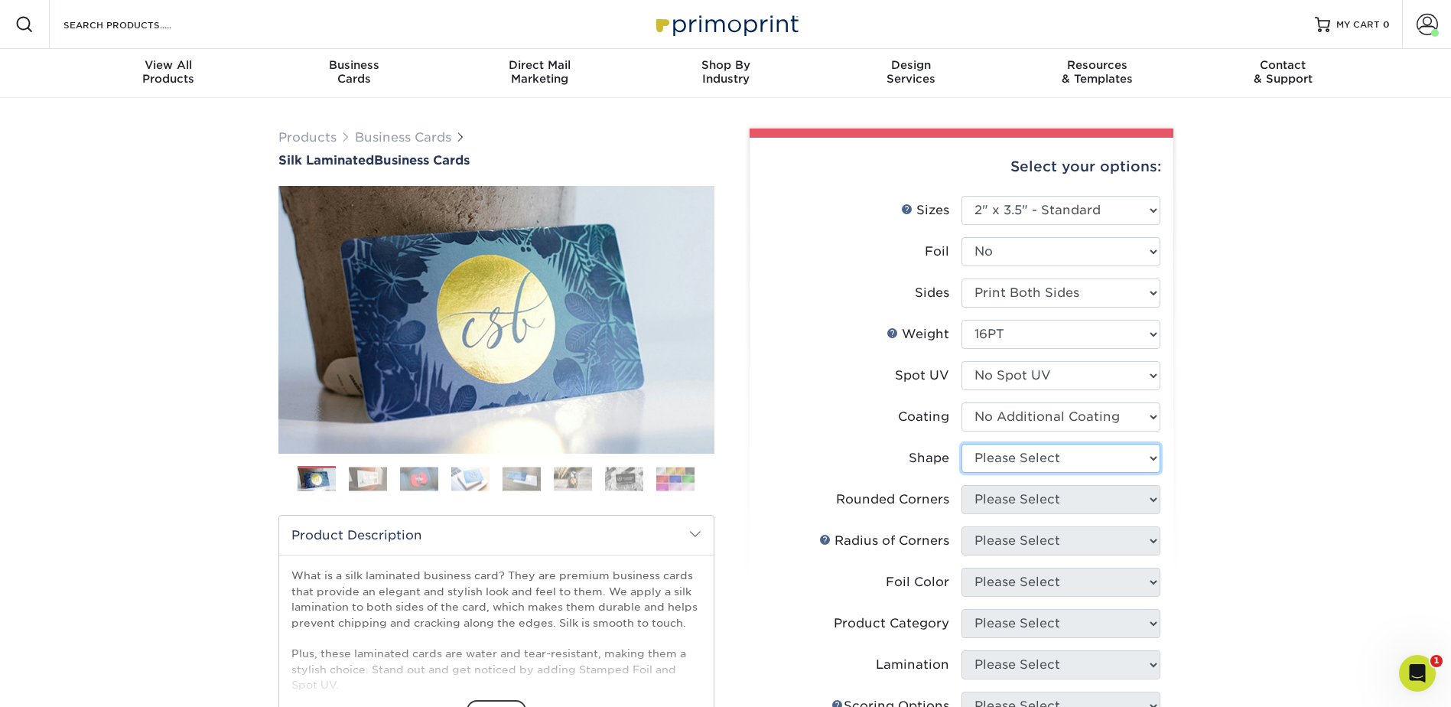
click at [1009, 448] on select "Please Select Standard Oval" at bounding box center [1060, 458] width 199 height 29
select select "standard"
click at [961, 444] on select "Please Select Standard Oval" at bounding box center [1060, 458] width 199 height 29
click at [1026, 485] on select "Please Select Yes - Round 2 Corners Yes - Round 4 Corners No" at bounding box center [1060, 499] width 199 height 29
select select "0"
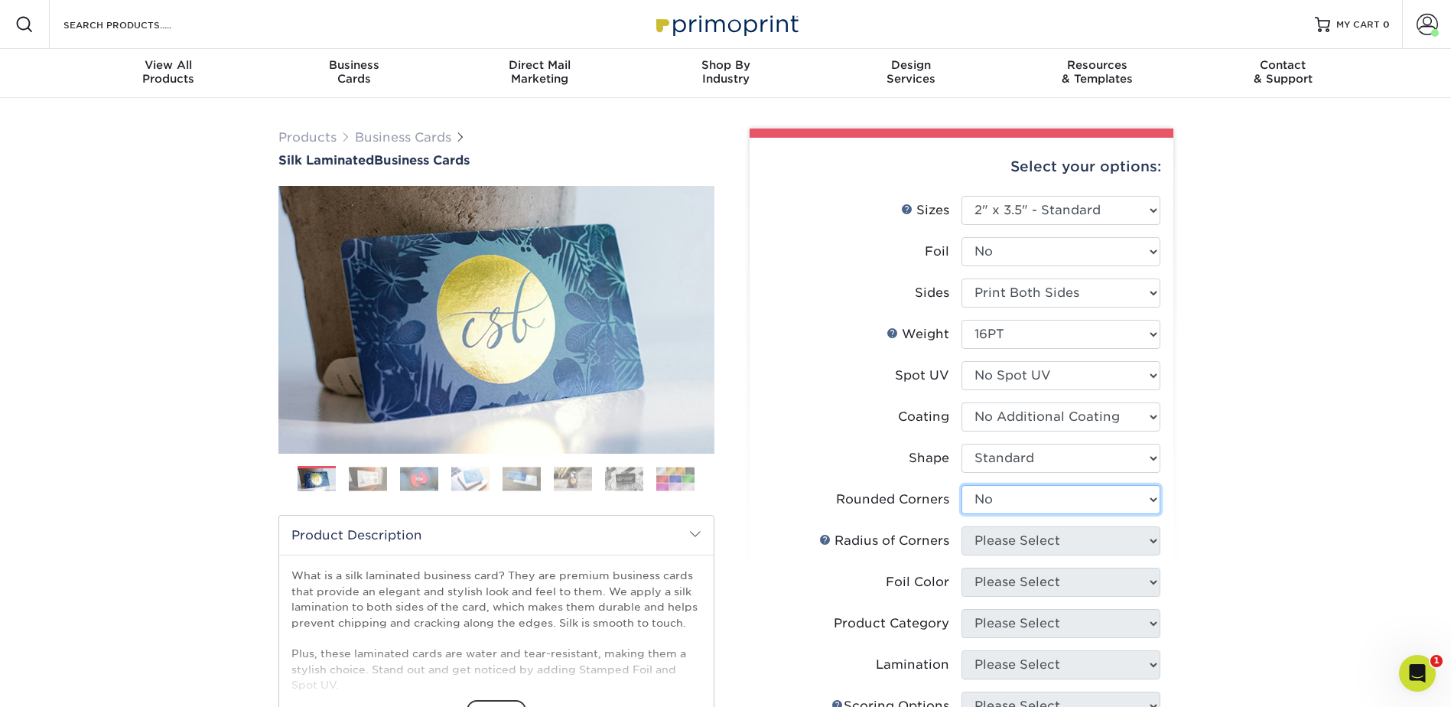
click at [961, 485] on select "Please Select Yes - Round 2 Corners Yes - Round 4 Corners No" at bounding box center [1060, 499] width 199 height 29
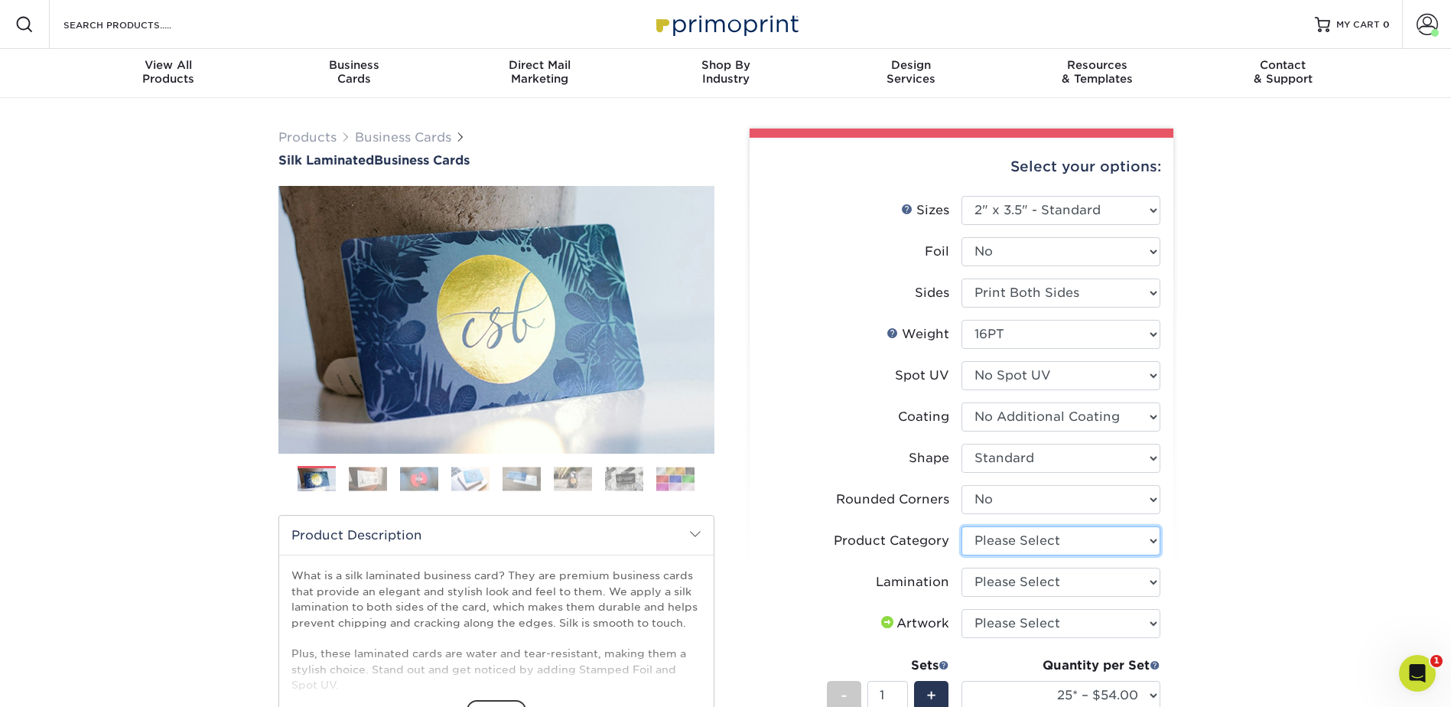
click at [1025, 526] on select "Please Select Business Cards" at bounding box center [1060, 540] width 199 height 29
select select "3b5148f1-0588-4f88-a218-97bcfdce65c1"
click at [961, 526] on select "Please Select Business Cards" at bounding box center [1060, 540] width 199 height 29
click at [1014, 578] on select "Please Select Silk" at bounding box center [1060, 582] width 199 height 29
select select "ccacb42f-45f7-42d3-bbd3-7c8421cf37f0"
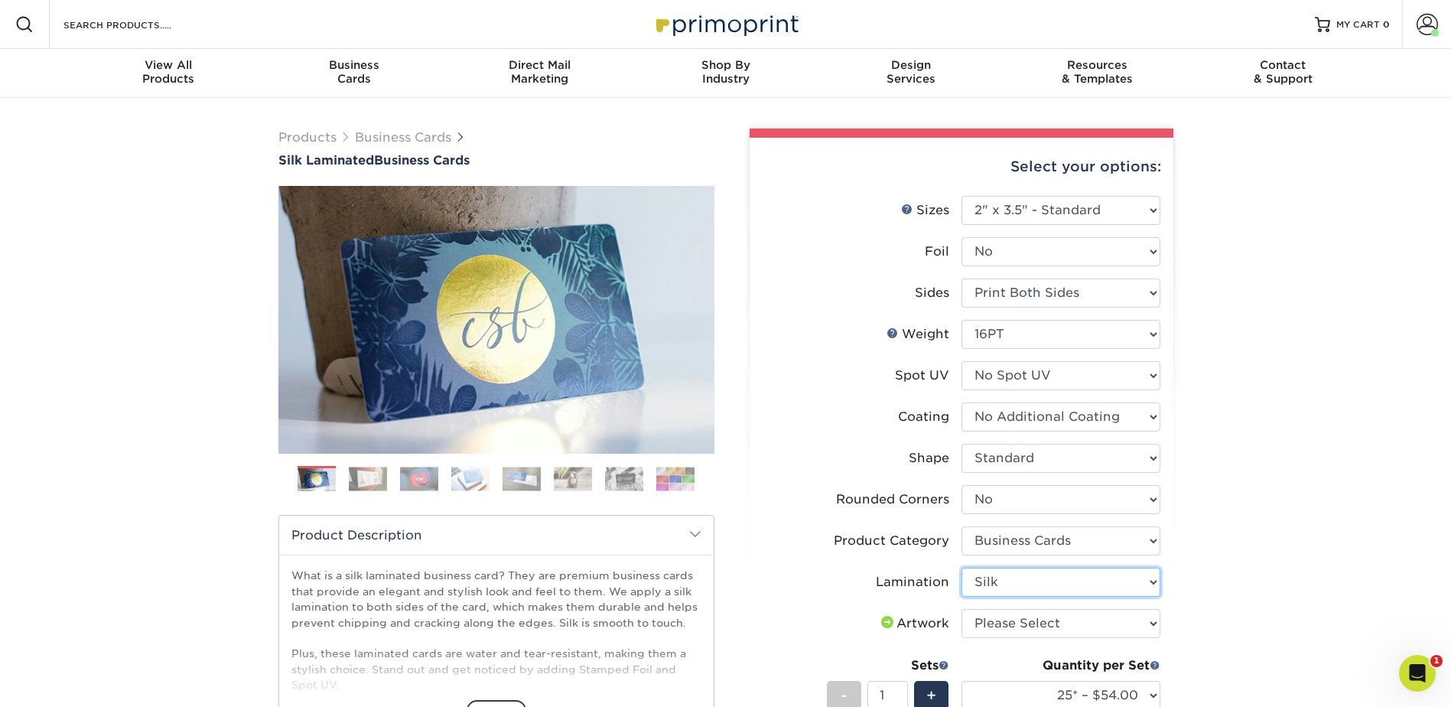
click at [961, 568] on select "Please Select Silk" at bounding box center [1060, 582] width 199 height 29
click at [1011, 620] on select "Please Select I will upload files I need a design - $100" at bounding box center [1060, 623] width 199 height 29
select select "upload"
click at [961, 609] on select "Please Select I will upload files I need a design - $100" at bounding box center [1060, 623] width 199 height 29
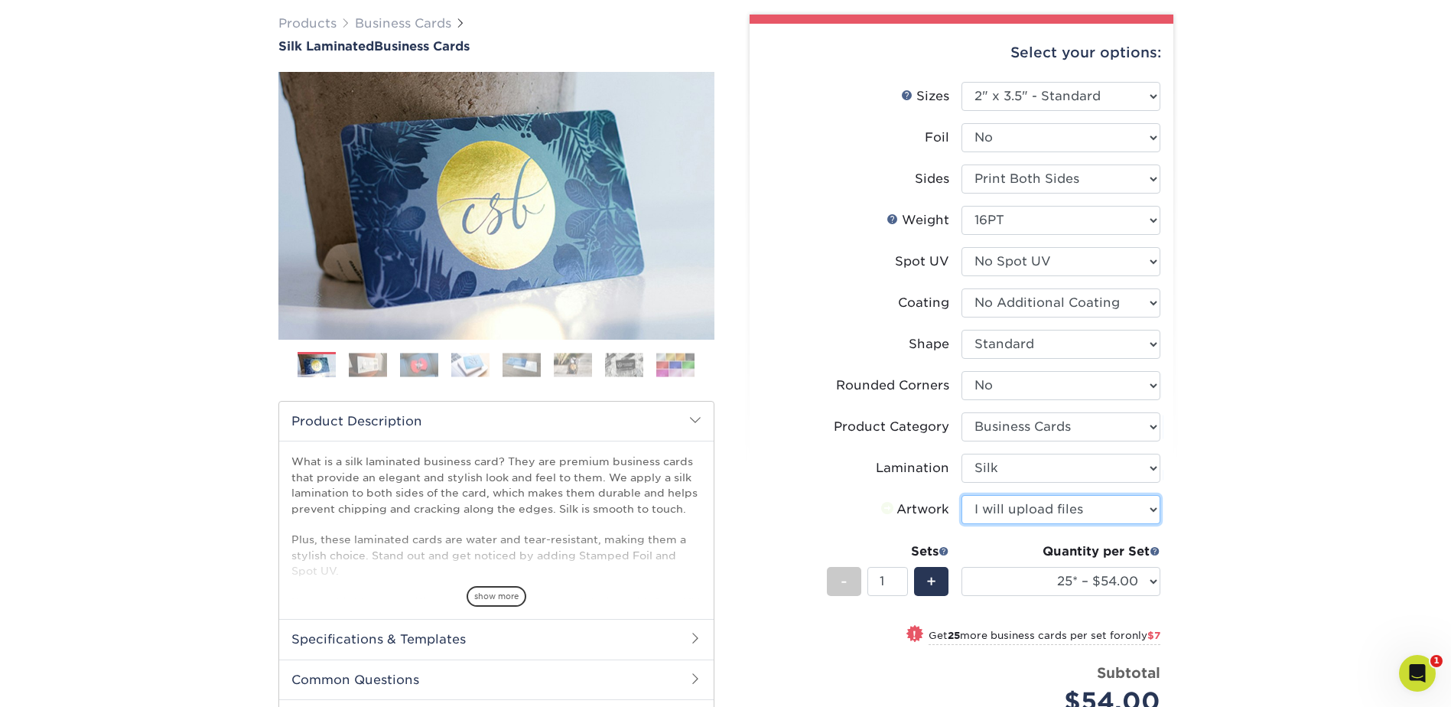
scroll to position [153, 0]
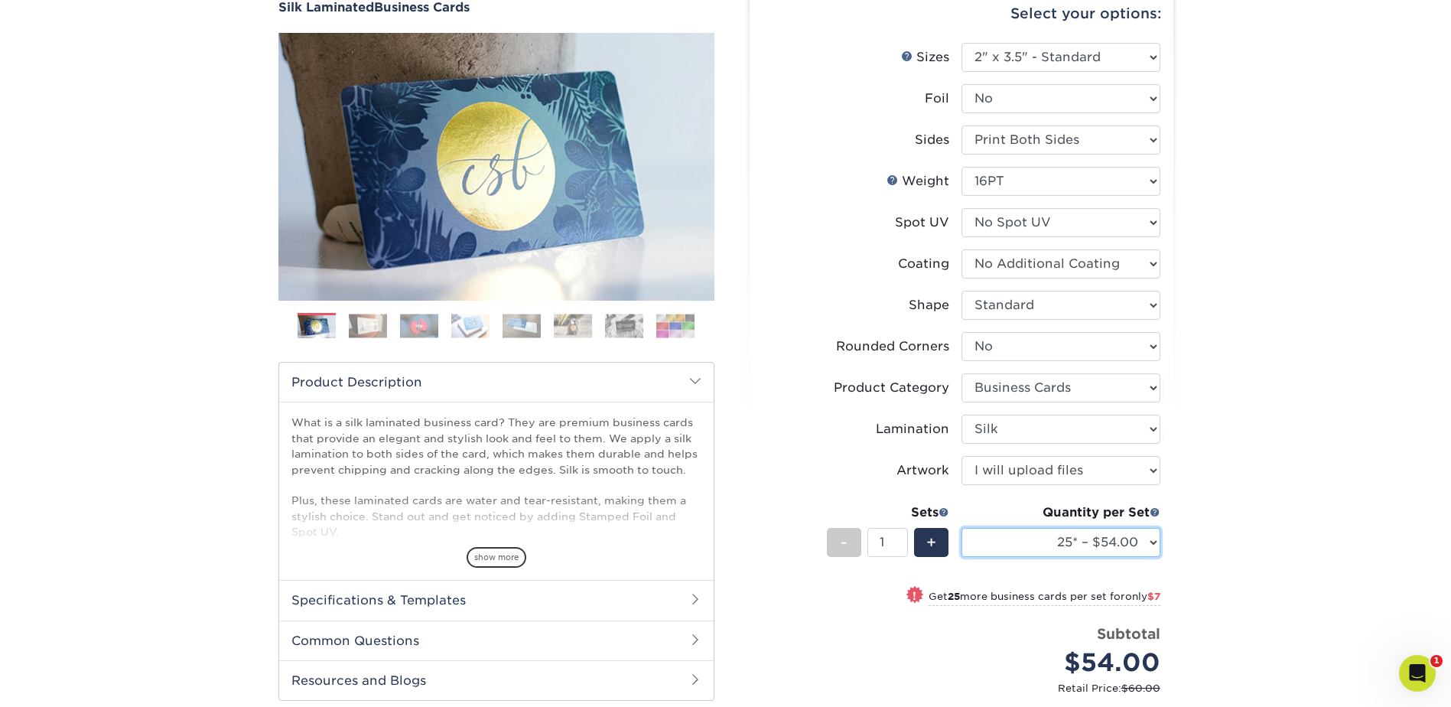
click at [1092, 536] on select "25* – $54.00 50* – $61.00 75* – $68.00 100* – $75.00 250* – $82.00 500 – $86.00…" at bounding box center [1060, 542] width 199 height 29
select select "100* – $75.00"
click at [961, 528] on select "25* – $54.00 50* – $61.00 75* – $68.00 100* – $75.00 250* – $82.00 500 – $86.00…" at bounding box center [1060, 542] width 199 height 29
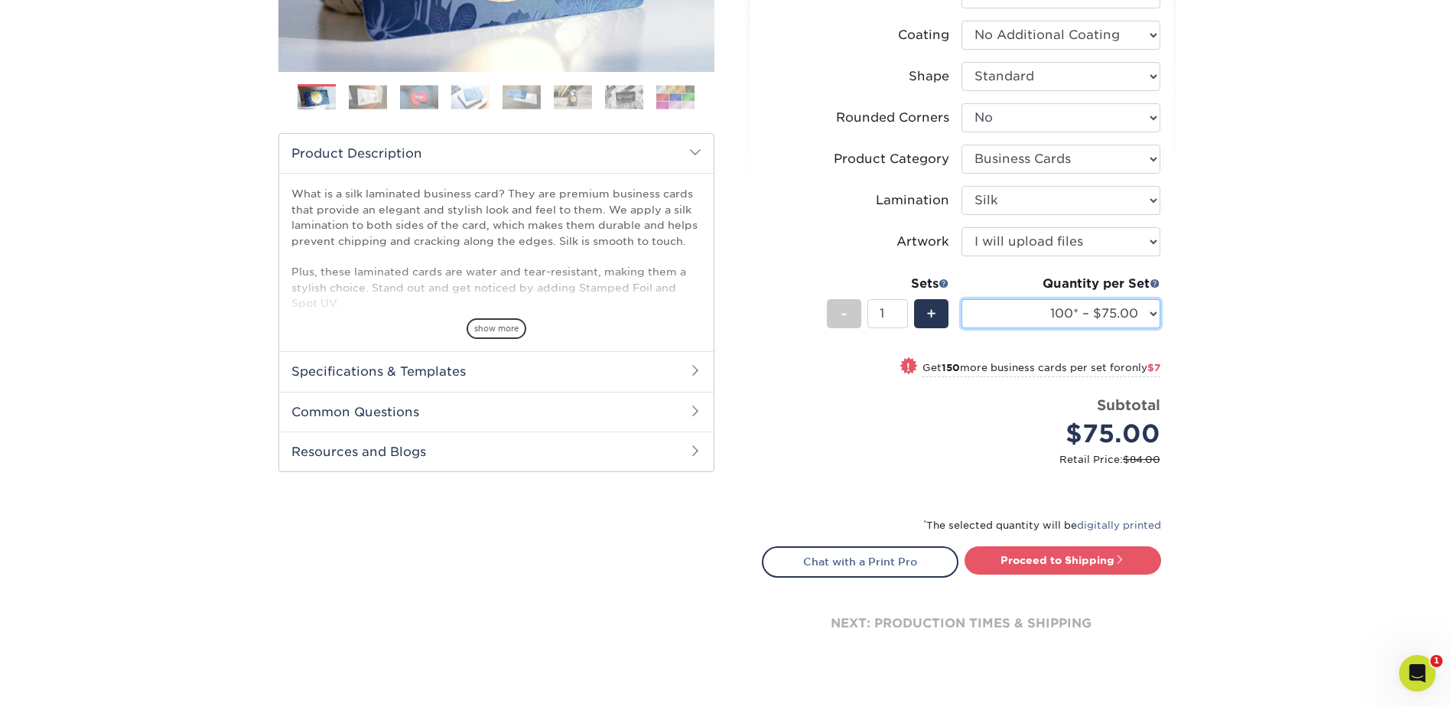
scroll to position [382, 0]
click at [1101, 558] on link "Proceed to Shipping" at bounding box center [1063, 559] width 197 height 28
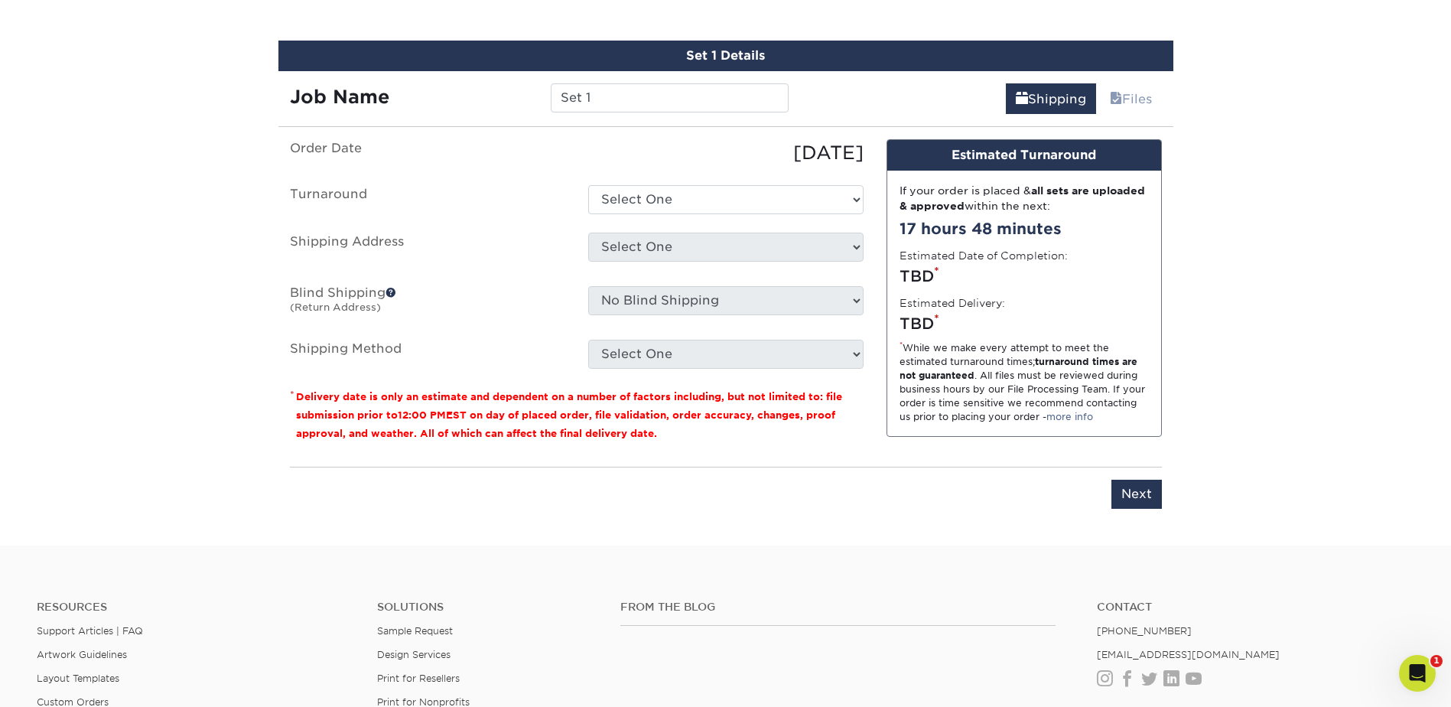
scroll to position [970, 0]
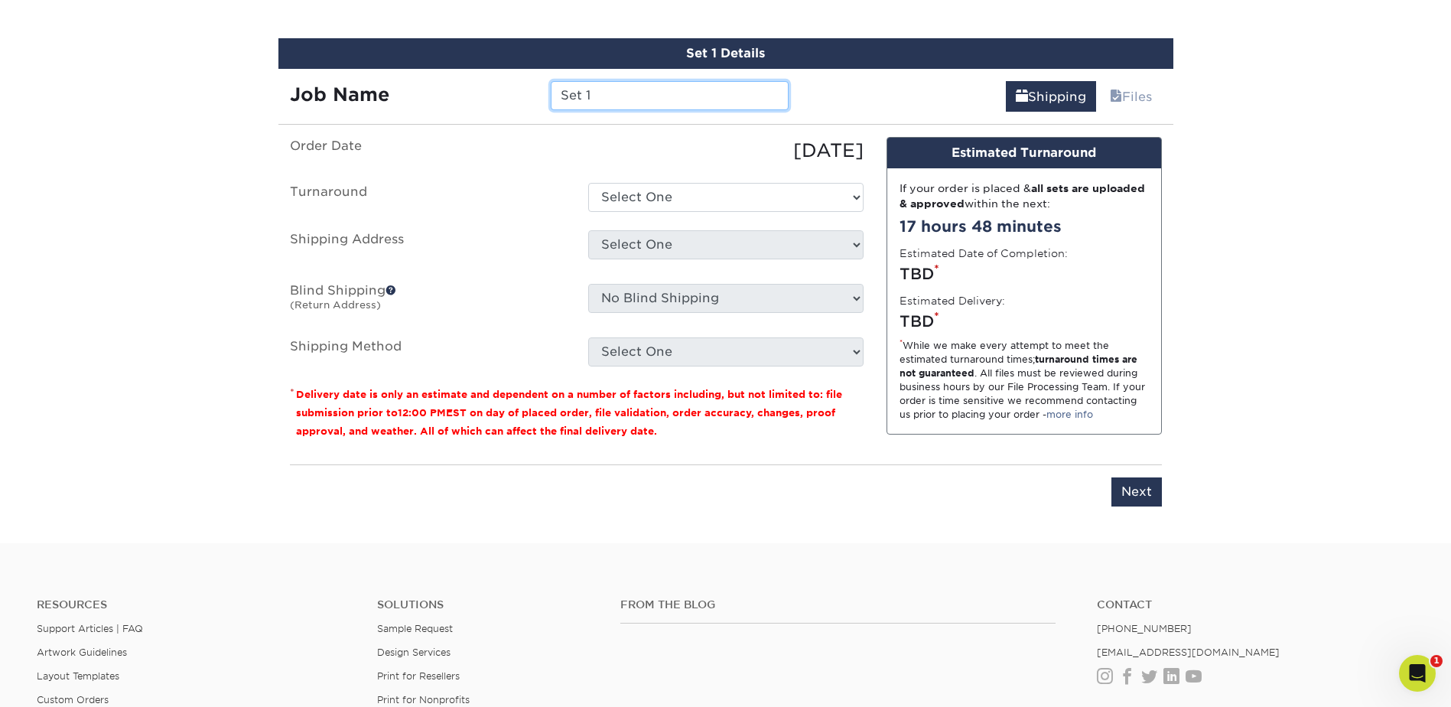
click at [590, 92] on input "Set 1" at bounding box center [670, 95] width 238 height 29
type input "HVu"
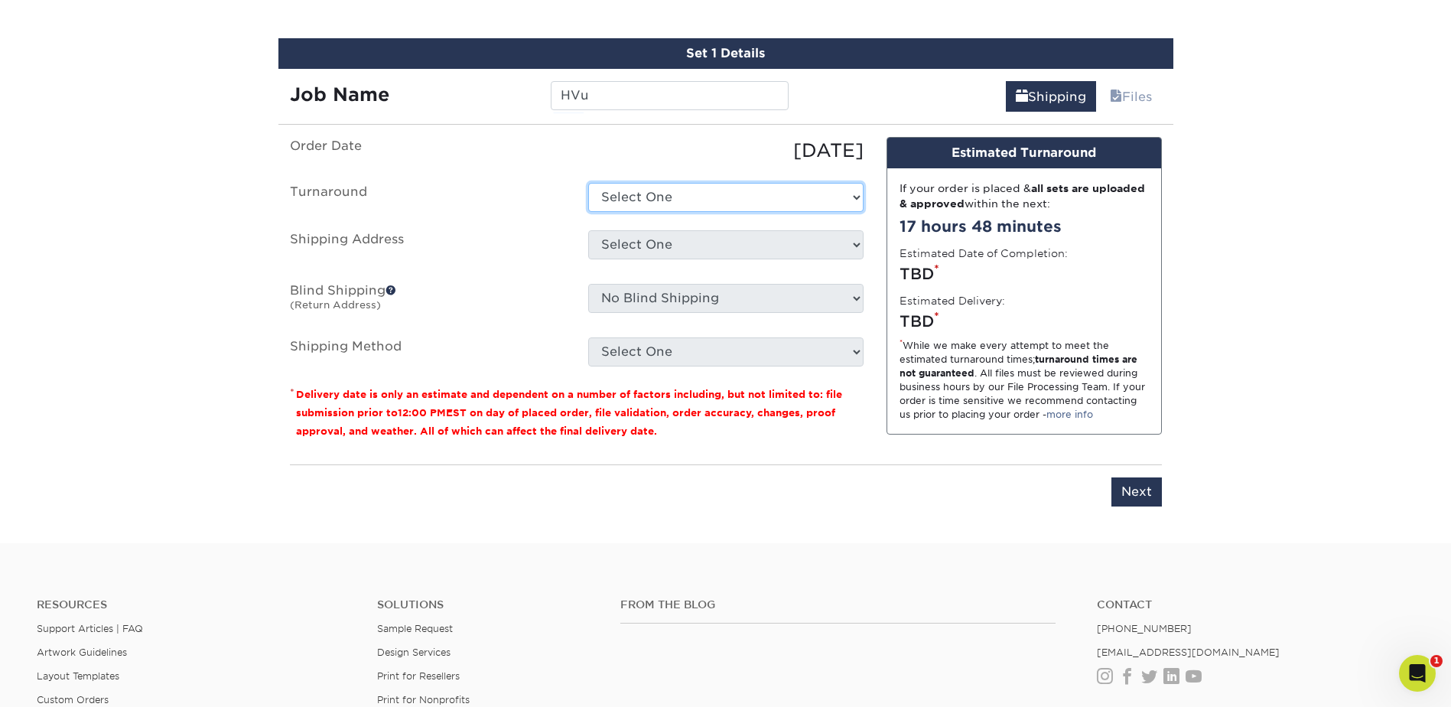
click at [714, 194] on select "Select One 2-4 Business Days 2 Day Next Business Day" at bounding box center [725, 197] width 275 height 29
select select "e8d6ad55-c448-4bce-ba25-c4c4dd4b9d0d"
click at [588, 183] on select "Select One 2-4 Business Days 2 Day Next Business Day" at bounding box center [725, 197] width 275 height 29
click at [674, 251] on select "Select One [PERSON_NAME] [PERSON_NAME] [PERSON_NAME] [PERSON_NAME] [PERSON_NAME…" at bounding box center [725, 244] width 275 height 29
select select "286092"
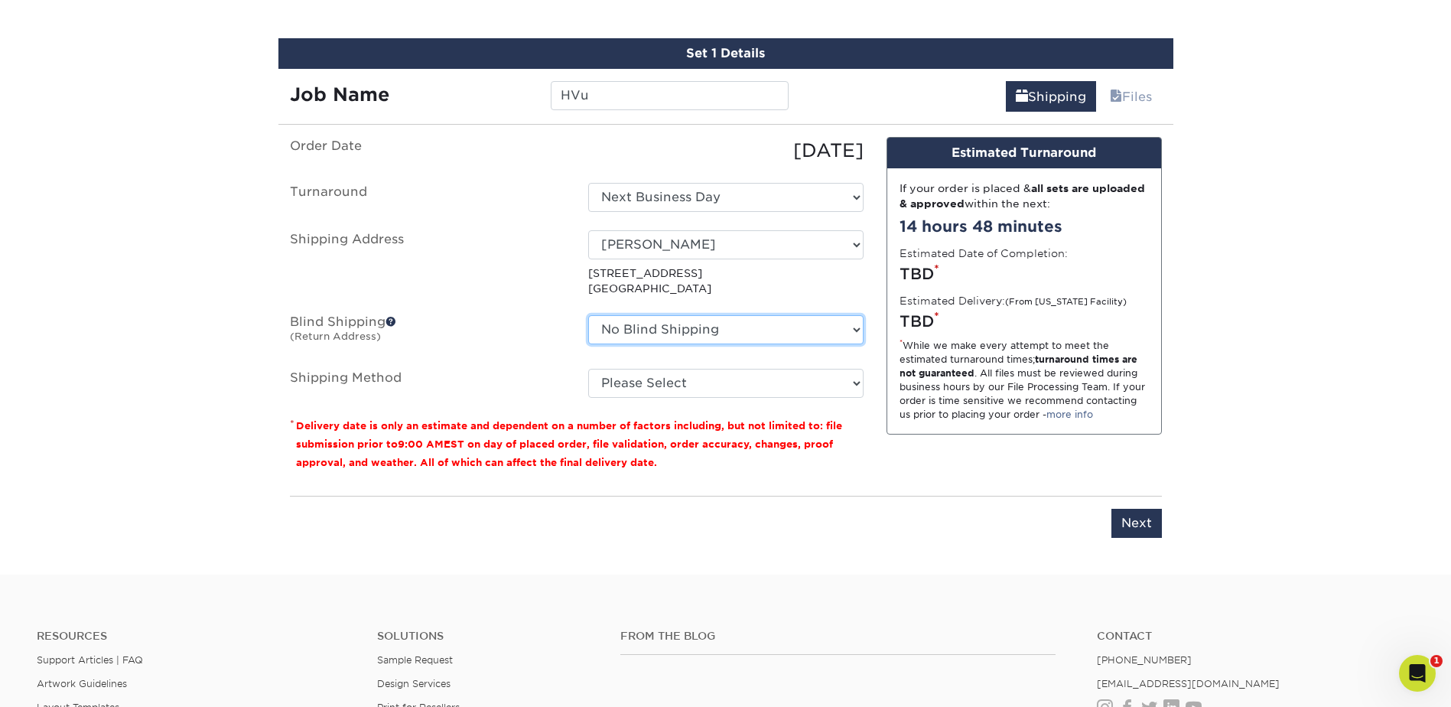
click at [733, 330] on select "No Blind Shipping [PERSON_NAME] [PERSON_NAME] [PERSON_NAME] [PERSON_NAME] [PERS…" at bounding box center [725, 329] width 275 height 29
select select "286092"
click at [588, 315] on select "No Blind Shipping [PERSON_NAME] [PERSON_NAME] [PERSON_NAME] [PERSON_NAME] [PERS…" at bounding box center [725, 329] width 275 height 29
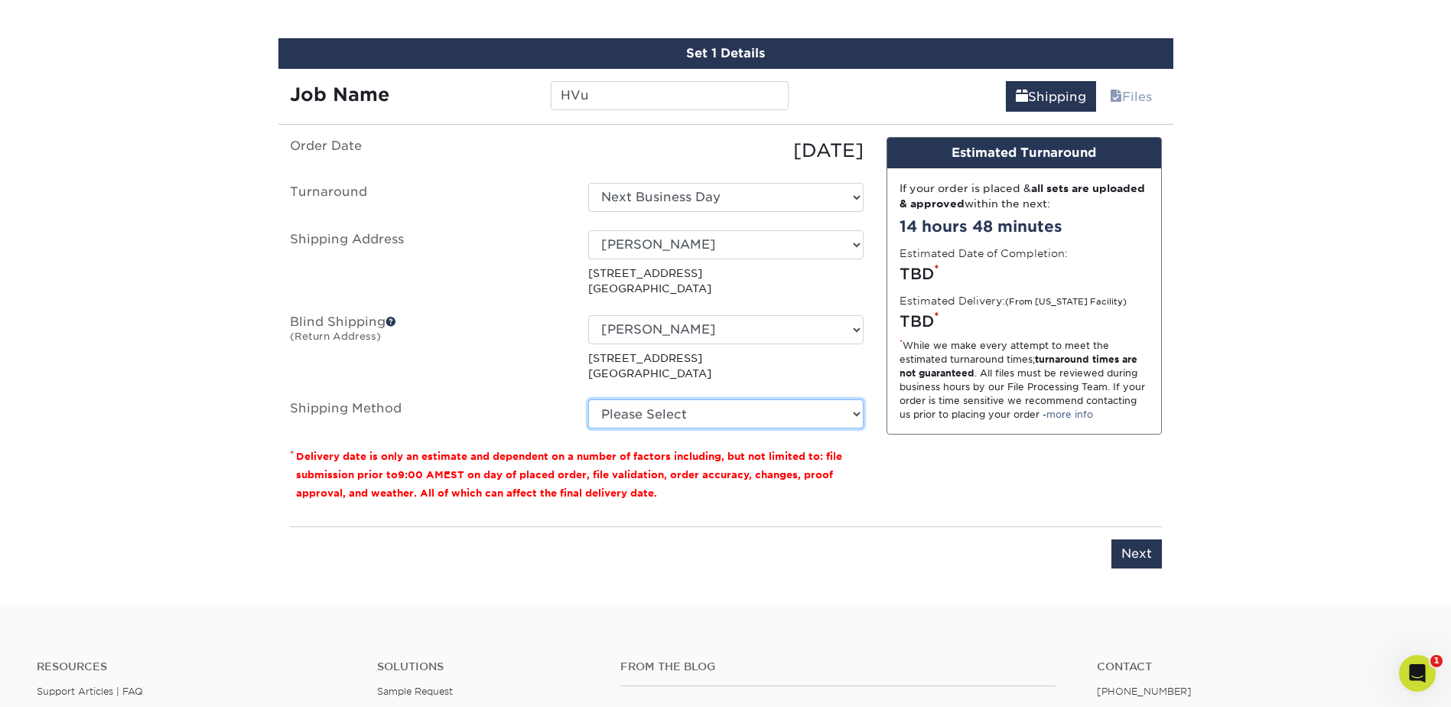
click at [701, 414] on select "Please Select Ground Shipping (+$7.84) 3 Day Shipping Service (+$20.06) 2 Day A…" at bounding box center [725, 413] width 275 height 29
select select "03"
click at [588, 399] on select "Please Select Ground Shipping (+$7.84) 3 Day Shipping Service (+$20.06) 2 Day A…" at bounding box center [725, 413] width 275 height 29
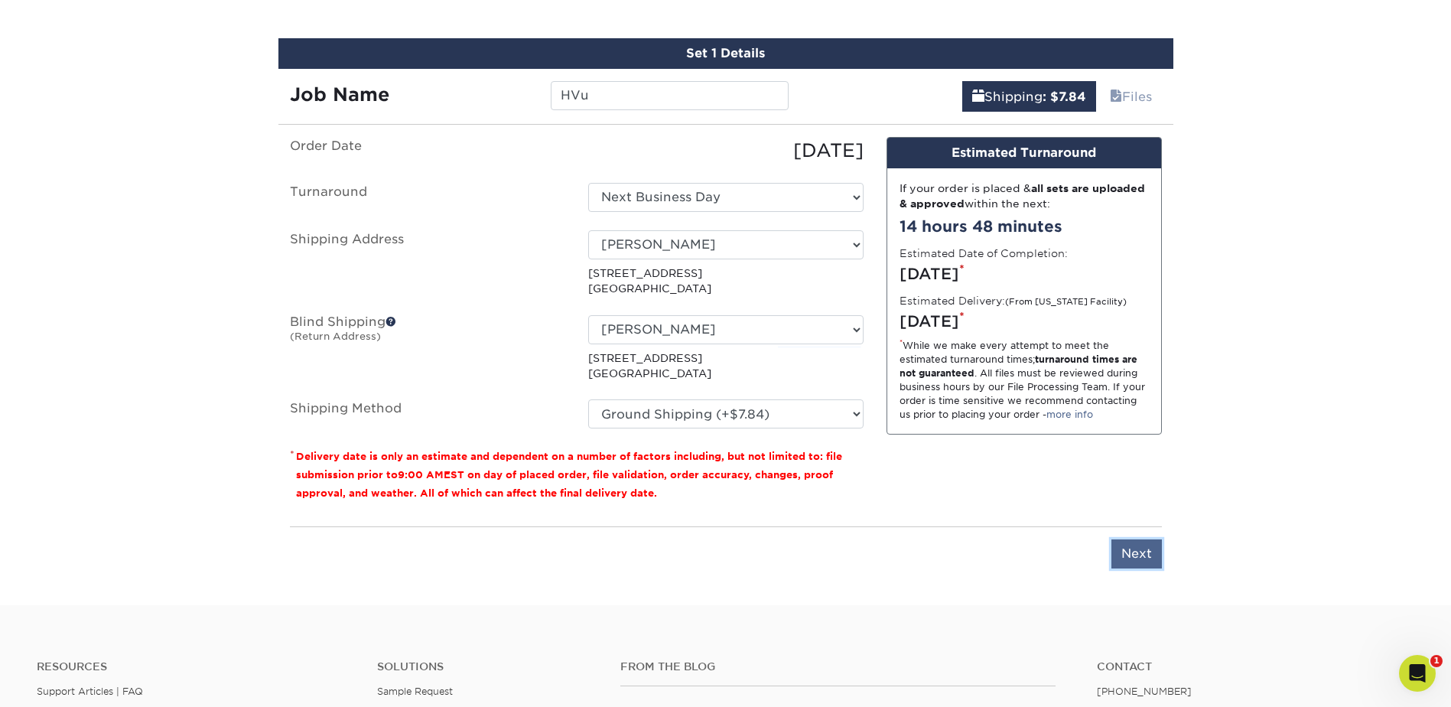
click at [1131, 556] on input "Next" at bounding box center [1136, 553] width 50 height 29
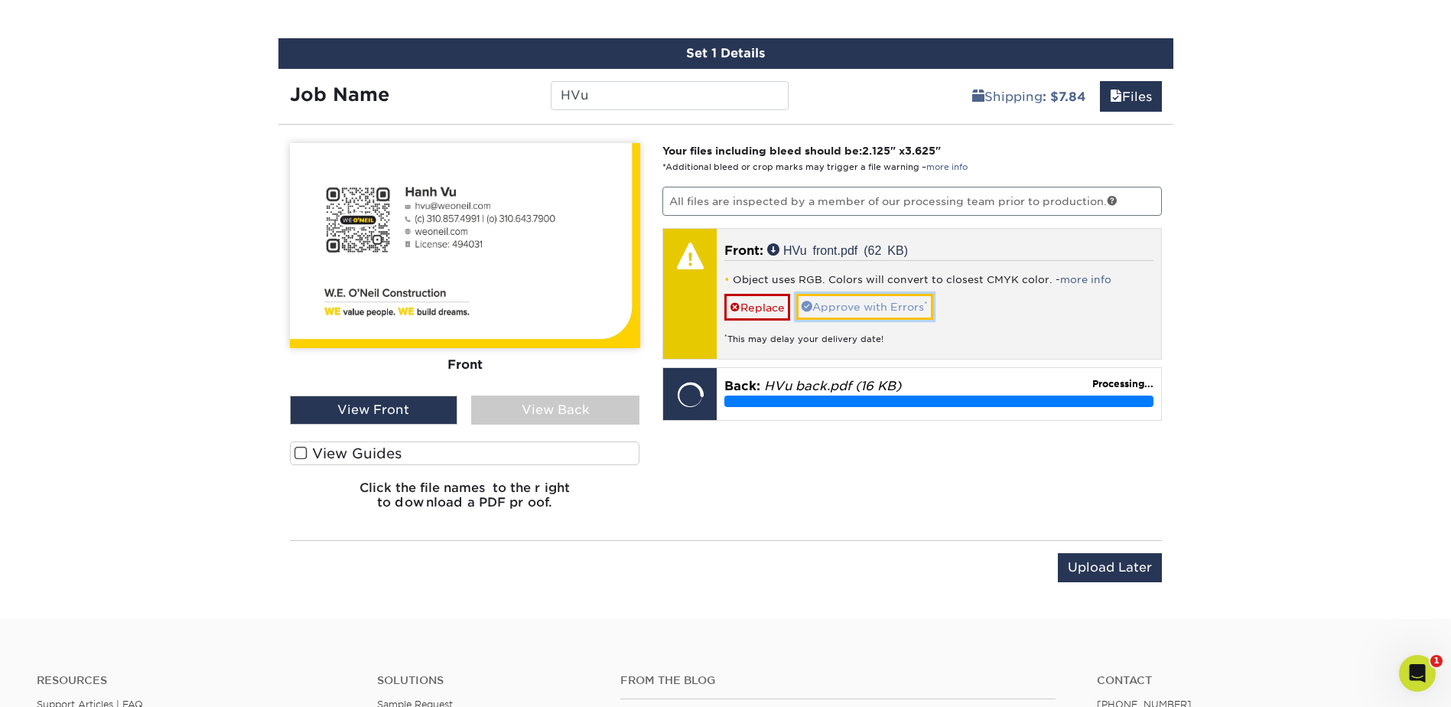
click at [854, 303] on link "Approve with Errors *" at bounding box center [864, 307] width 137 height 26
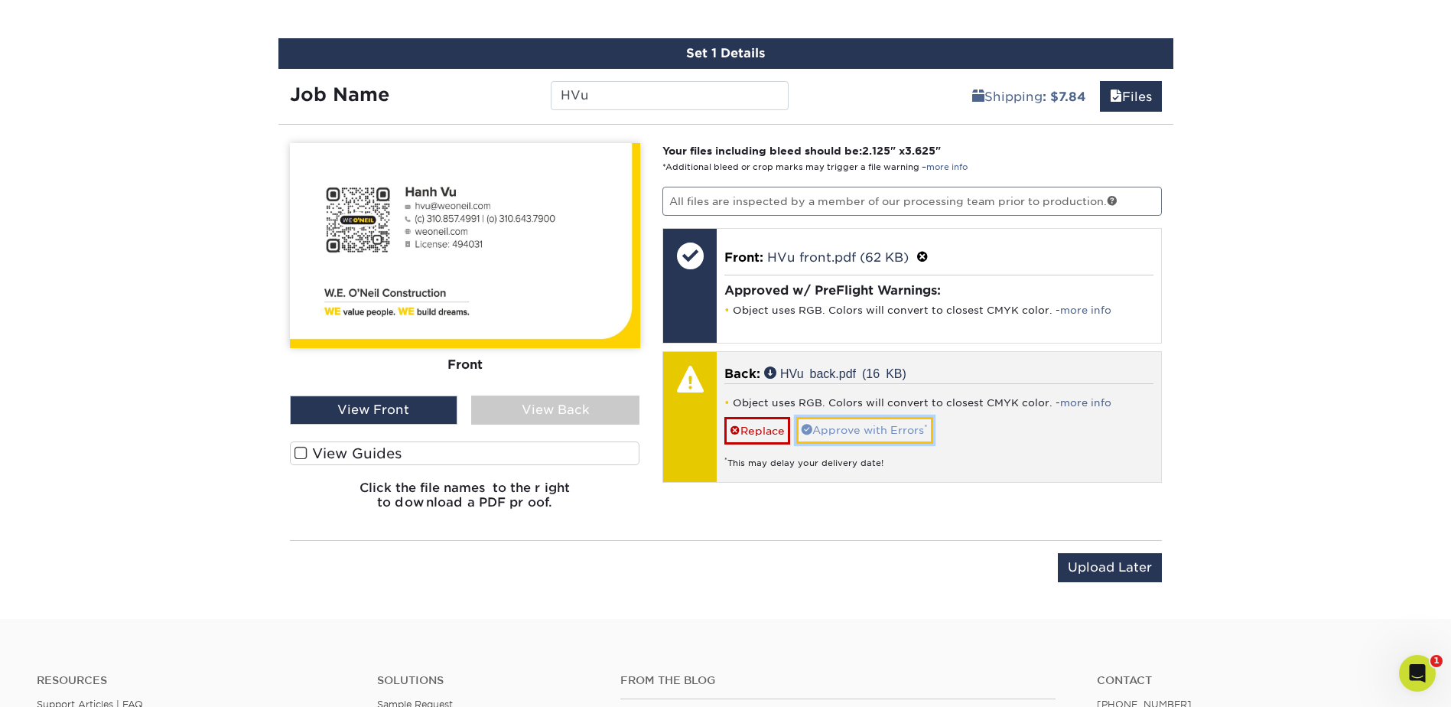
click at [869, 425] on link "Approve with Errors *" at bounding box center [864, 430] width 137 height 26
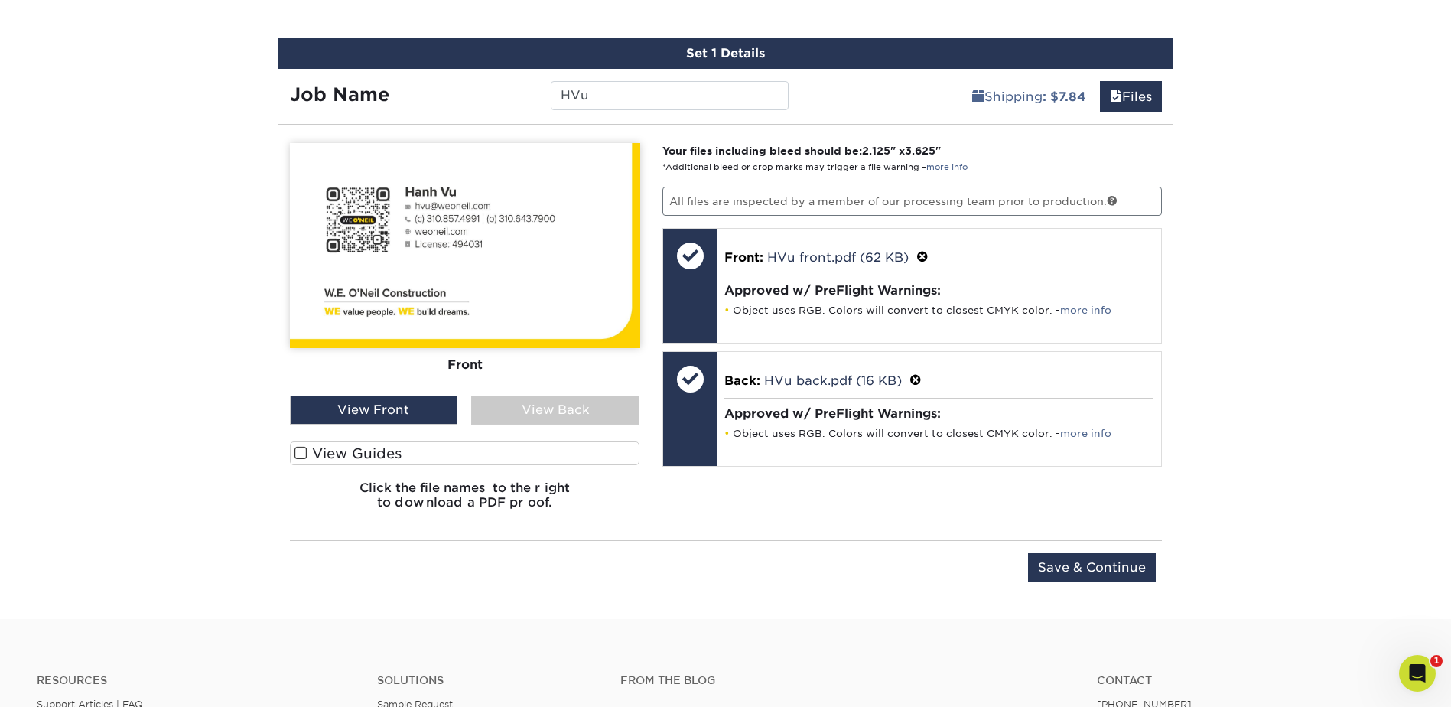
click at [497, 412] on div "View Back" at bounding box center [555, 409] width 168 height 29
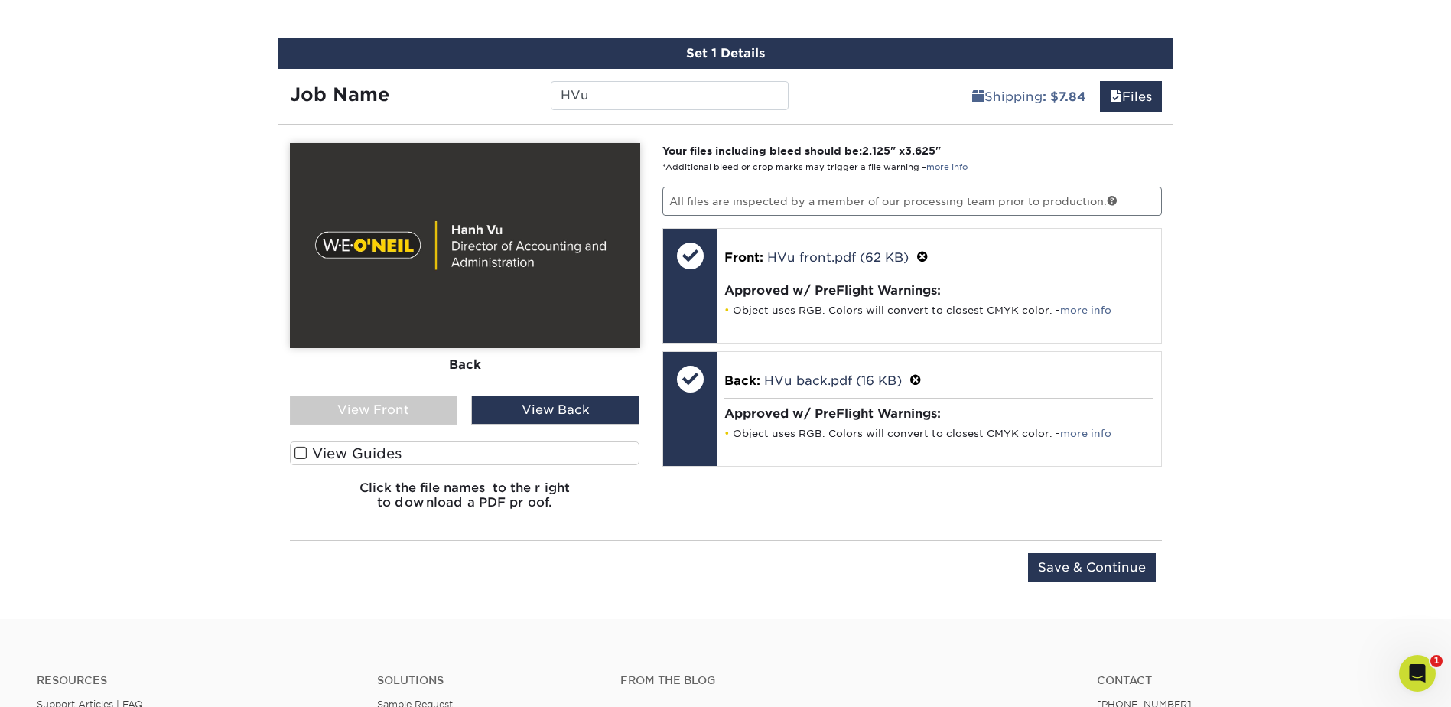
click at [421, 403] on div "View Front" at bounding box center [374, 409] width 168 height 29
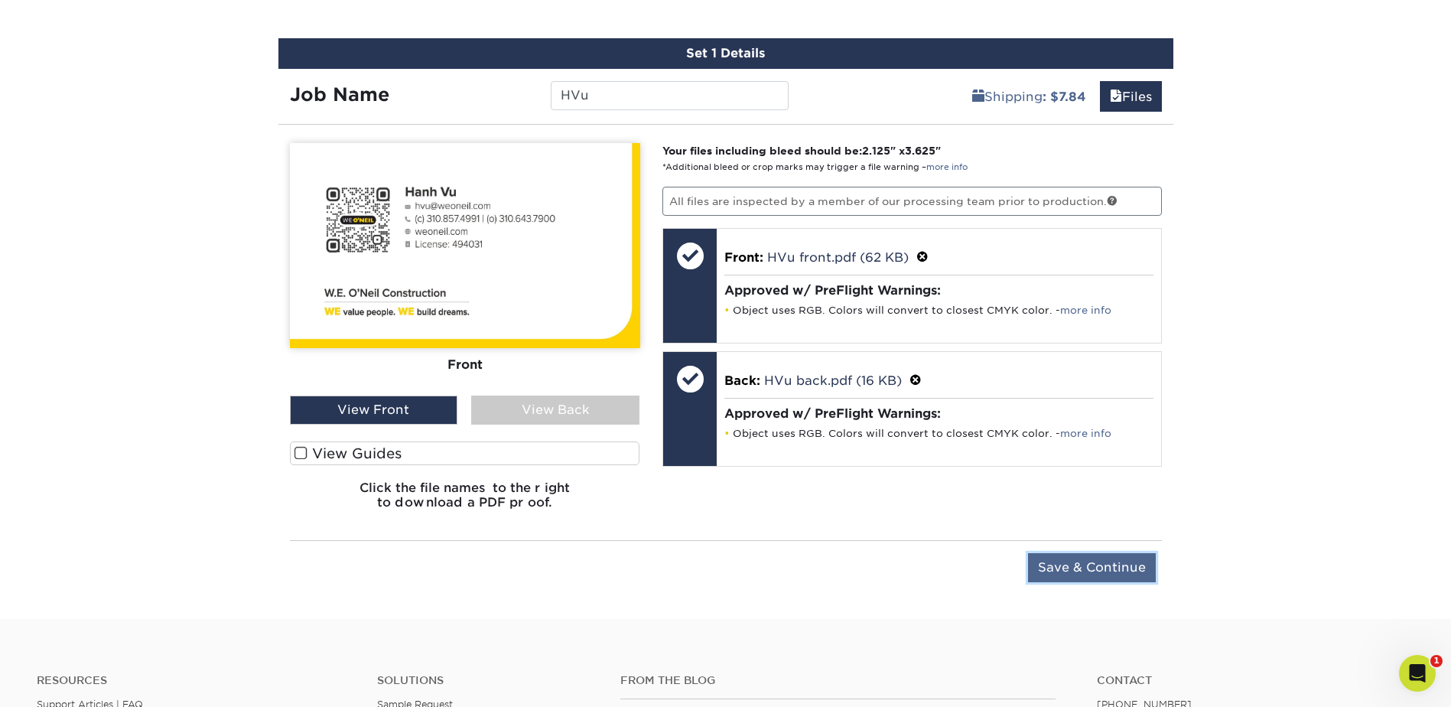
click at [1080, 556] on input "Save & Continue" at bounding box center [1092, 567] width 128 height 29
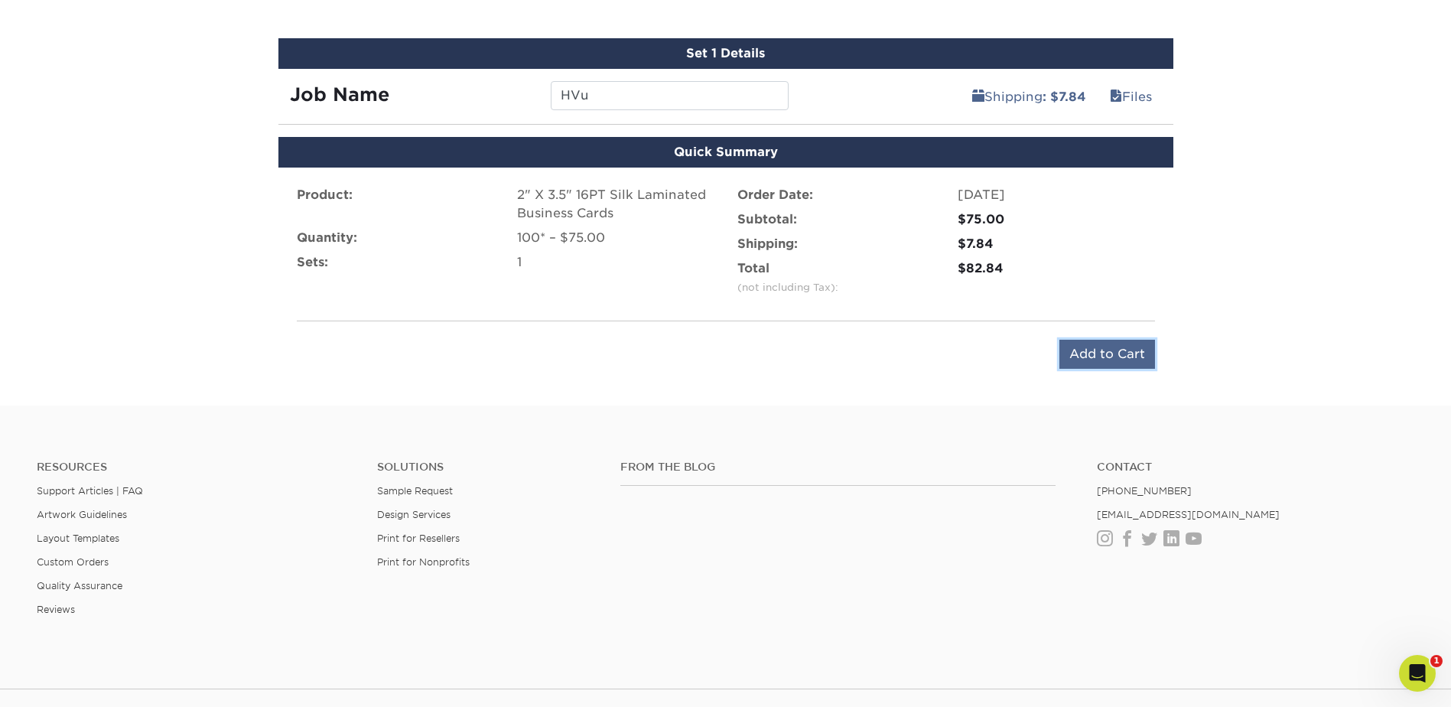
click at [1121, 350] on input "Add to Cart" at bounding box center [1107, 354] width 96 height 29
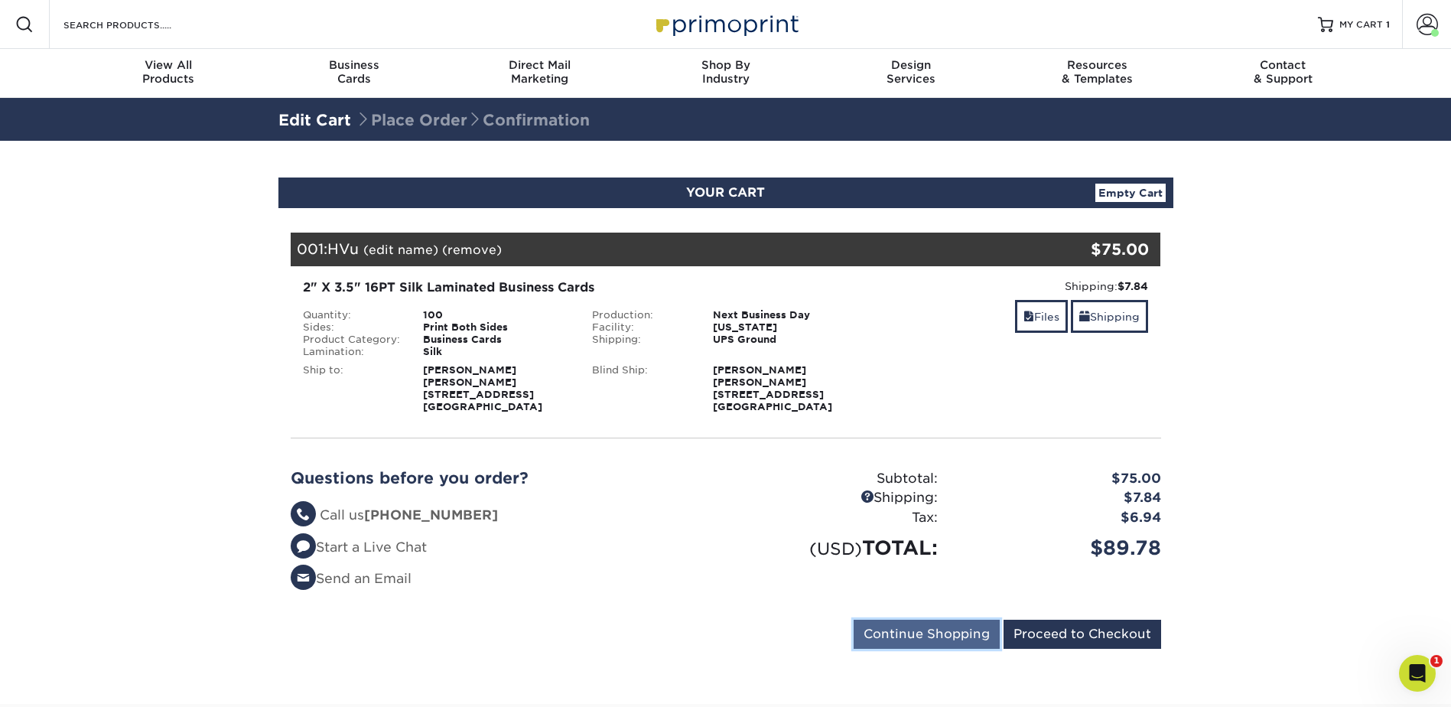
click at [919, 638] on input "Continue Shopping" at bounding box center [927, 634] width 146 height 29
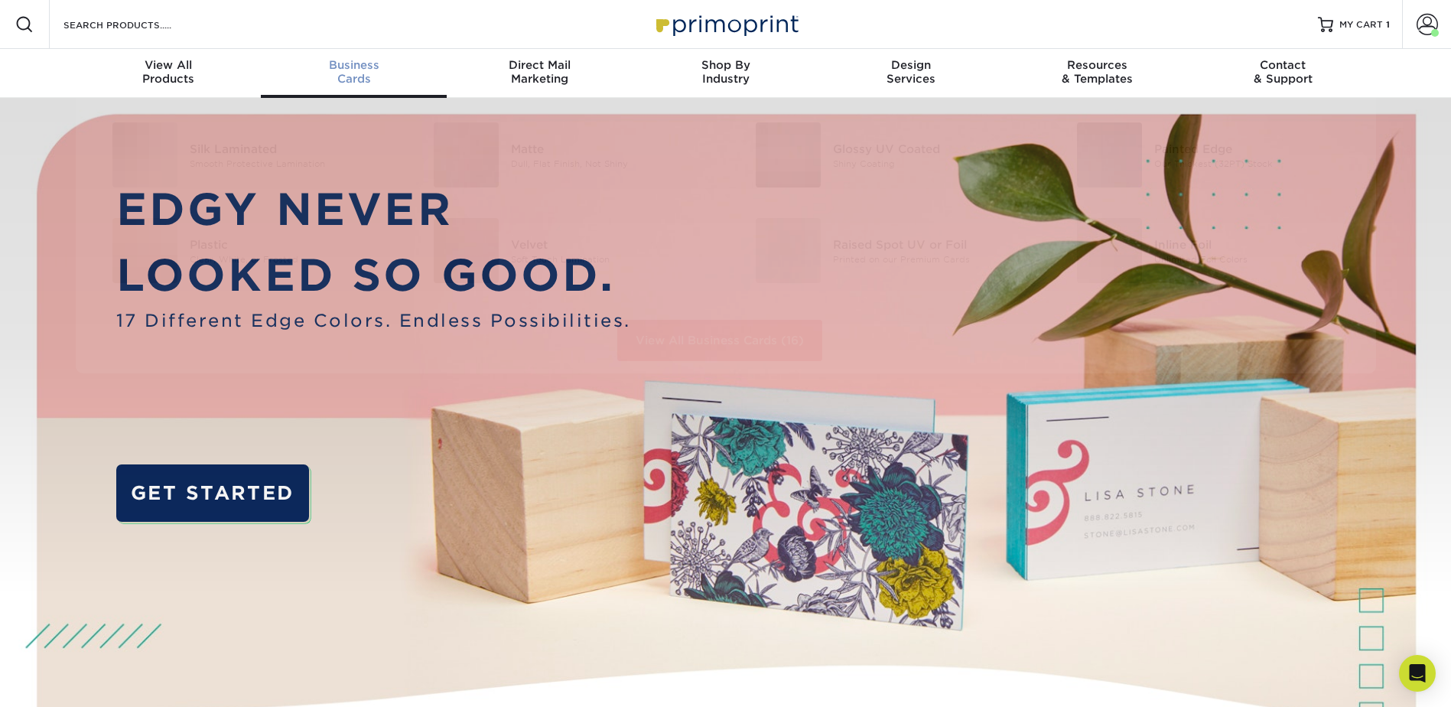
click at [369, 71] on span "Business" at bounding box center [354, 65] width 186 height 14
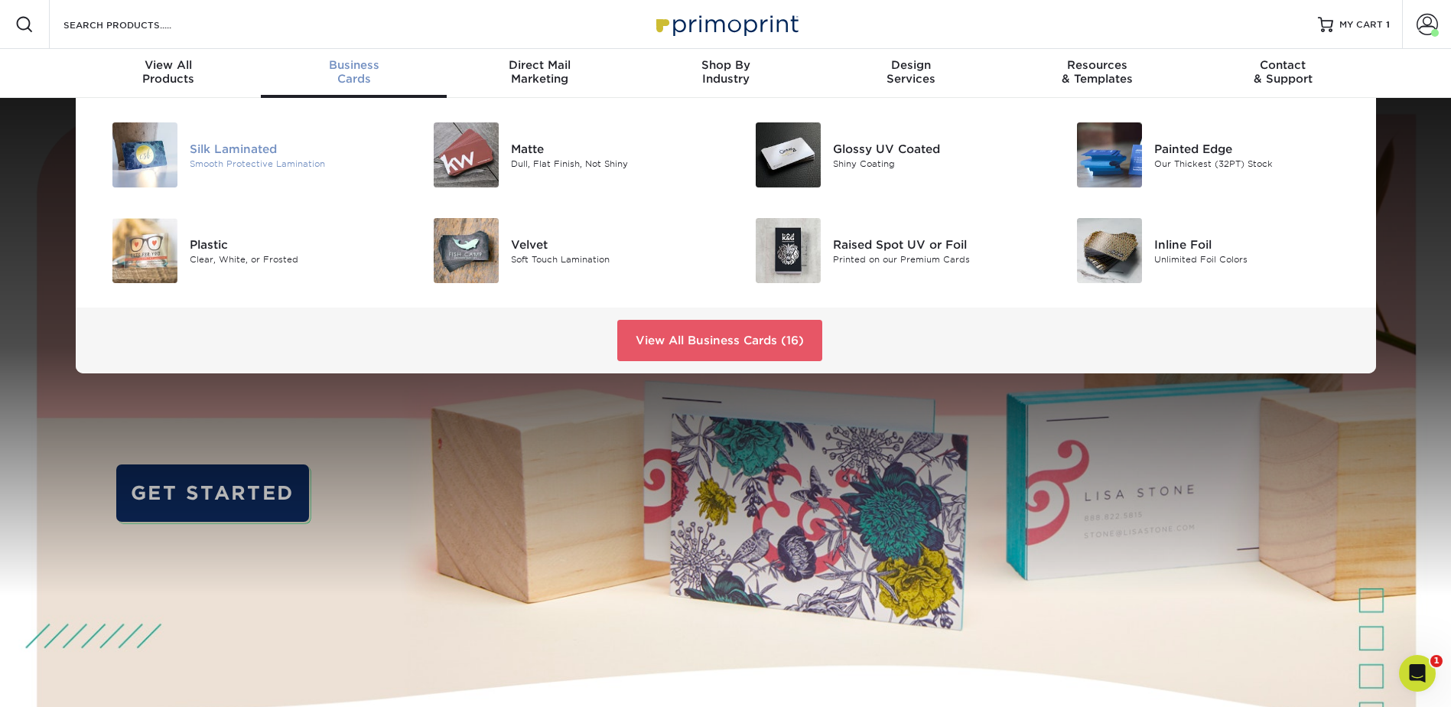
click at [207, 138] on div "Silk Laminated Smooth Protective Lamination" at bounding box center [297, 154] width 214 height 65
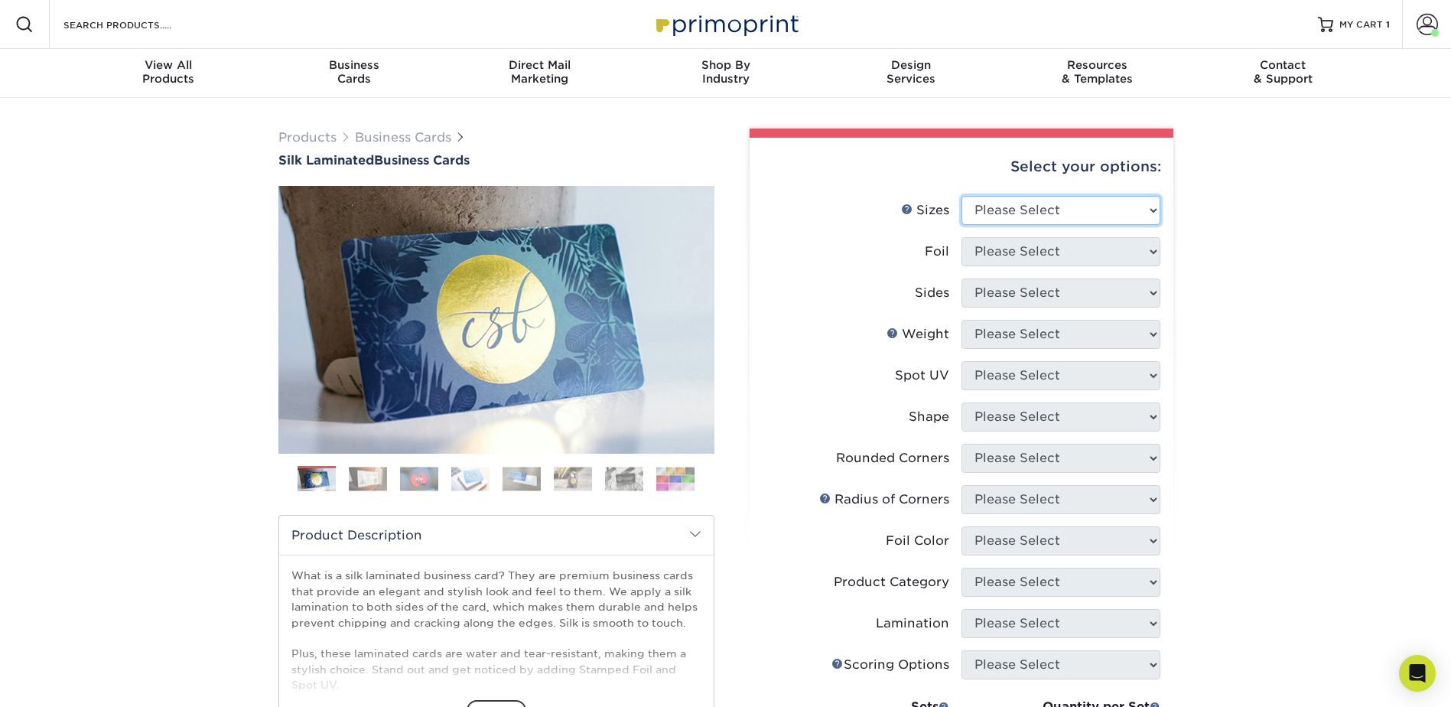
drag, startPoint x: 1085, startPoint y: 197, endPoint x: 1084, endPoint y: 204, distance: 7.8
click at [1085, 199] on select "Please Select 1.5" x 3.5" - Mini 1.75" x 3.5" - Mini 2" x 2" - Square 2" x 3" -…" at bounding box center [1060, 210] width 199 height 29
select select "2.00x3.50"
click at [961, 196] on select "Please Select 1.5" x 3.5" - Mini 1.75" x 3.5" - Mini 2" x 2" - Square 2" x 3" -…" at bounding box center [1060, 210] width 199 height 29
click at [1031, 257] on select "Please Select Yes No" at bounding box center [1060, 251] width 199 height 29
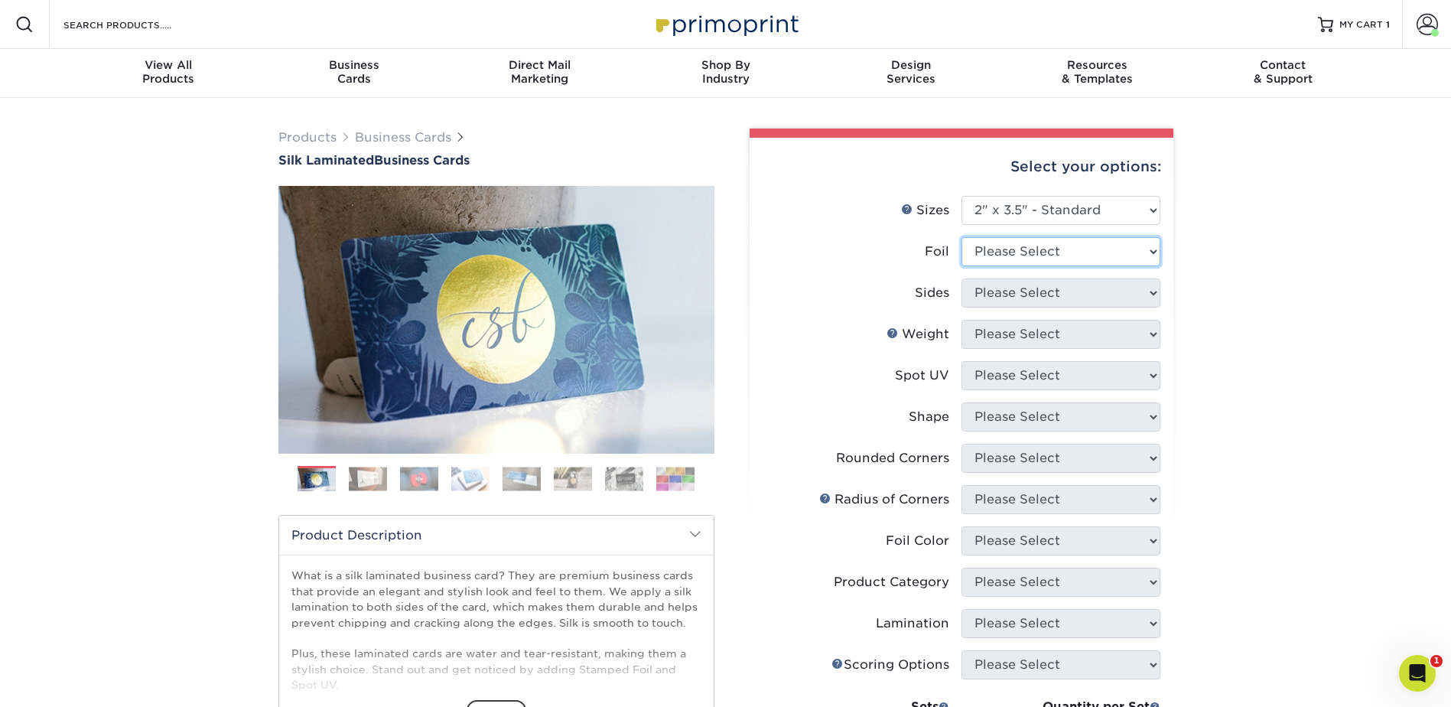
select select "0"
click at [961, 237] on select "Please Select Yes No" at bounding box center [1060, 251] width 199 height 29
click at [1026, 289] on select "Please Select Print Both Sides Print Front Only" at bounding box center [1060, 292] width 199 height 29
select select "13abbda7-1d64-4f25-8bb2-c179b224825d"
click at [961, 278] on select "Please Select Print Both Sides Print Front Only" at bounding box center [1060, 292] width 199 height 29
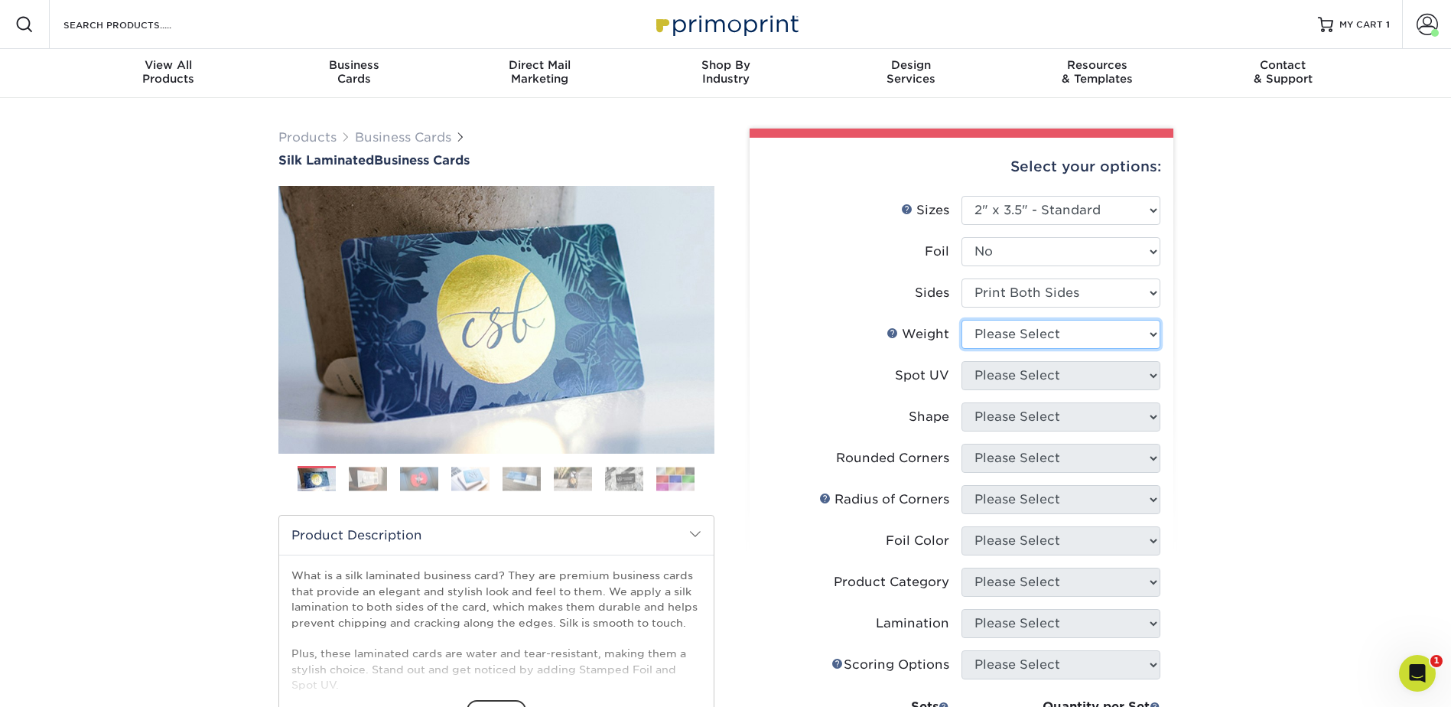
click at [1041, 331] on select "Please Select 16PT" at bounding box center [1060, 334] width 199 height 29
select select "16PT"
click at [961, 320] on select "Please Select 16PT" at bounding box center [1060, 334] width 199 height 29
click at [1034, 379] on select "Please Select No Spot UV Front and Back (Both Sides) Front Only Back Only" at bounding box center [1060, 375] width 199 height 29
select select "3"
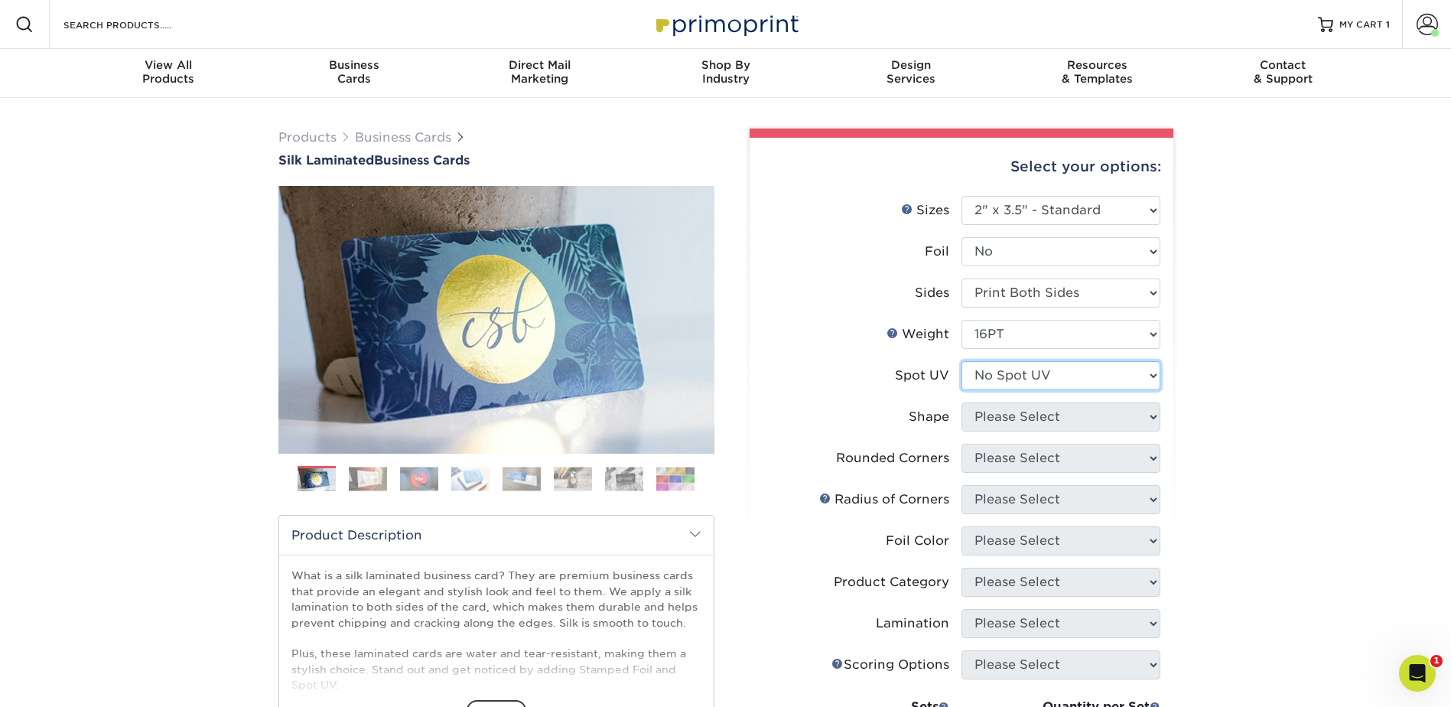
click at [961, 361] on select "Please Select No Spot UV Front and Back (Both Sides) Front Only Back Only" at bounding box center [1060, 375] width 199 height 29
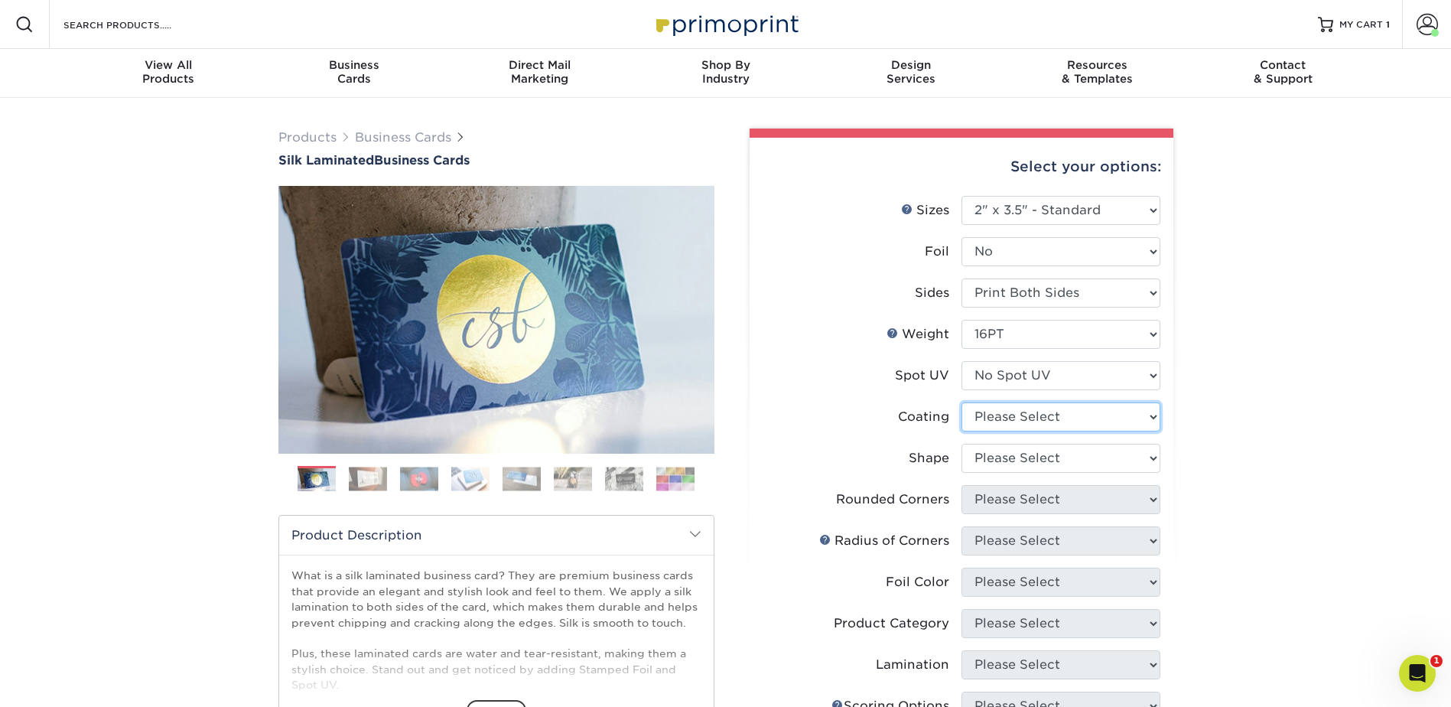
click at [1076, 415] on select at bounding box center [1060, 416] width 199 height 29
select select "3e7618de-abca-4bda-9f97-8b9129e913d8"
click at [961, 402] on select at bounding box center [1060, 416] width 199 height 29
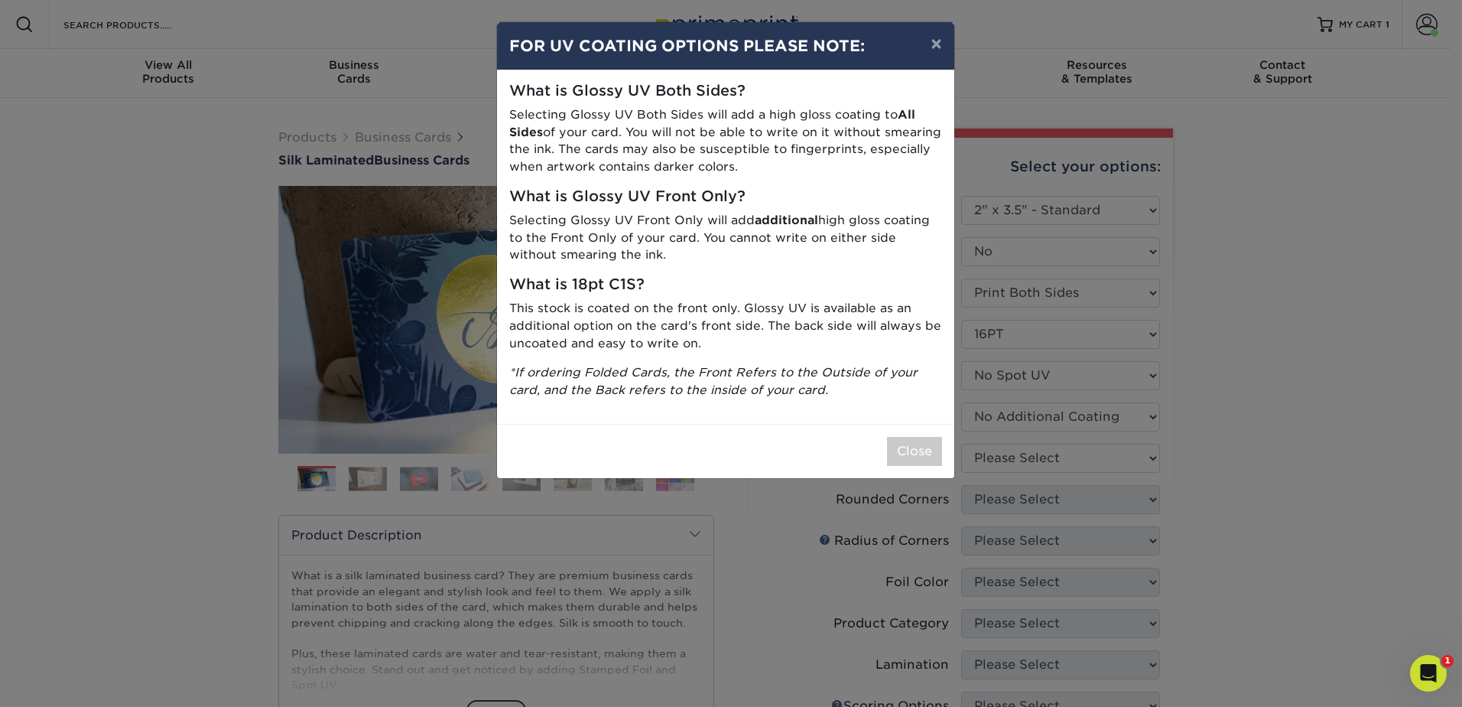
click at [1265, 438] on div "× FOR UV COATING OPTIONS PLEASE NOTE: What is Glossy UV Both Sides? Selecting G…" at bounding box center [731, 353] width 1462 height 707
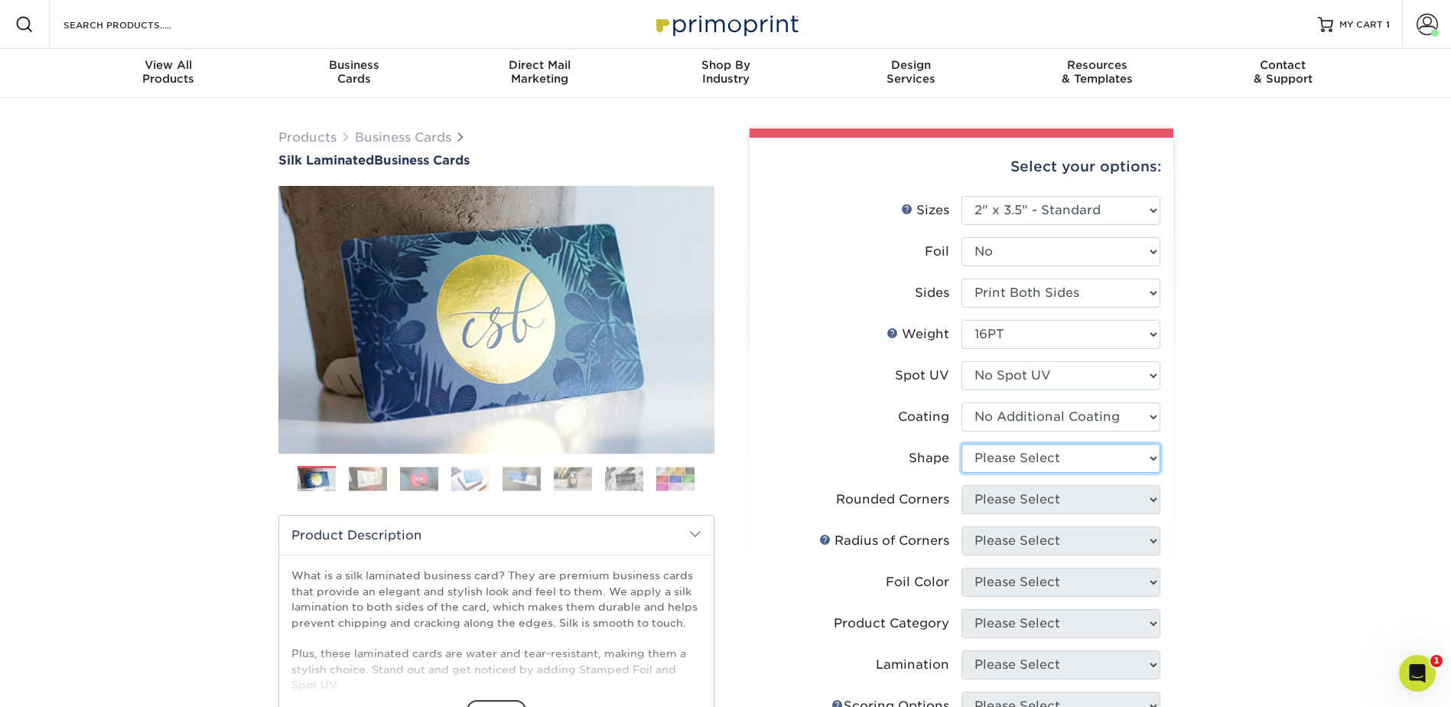
click at [1080, 452] on select "Please Select Standard Oval" at bounding box center [1060, 458] width 199 height 29
select select "standard"
click at [961, 444] on select "Please Select Standard Oval" at bounding box center [1060, 458] width 199 height 29
click at [1036, 494] on select "Please Select Yes - Round 2 Corners Yes - Round 4 Corners No" at bounding box center [1060, 499] width 199 height 29
select select "0"
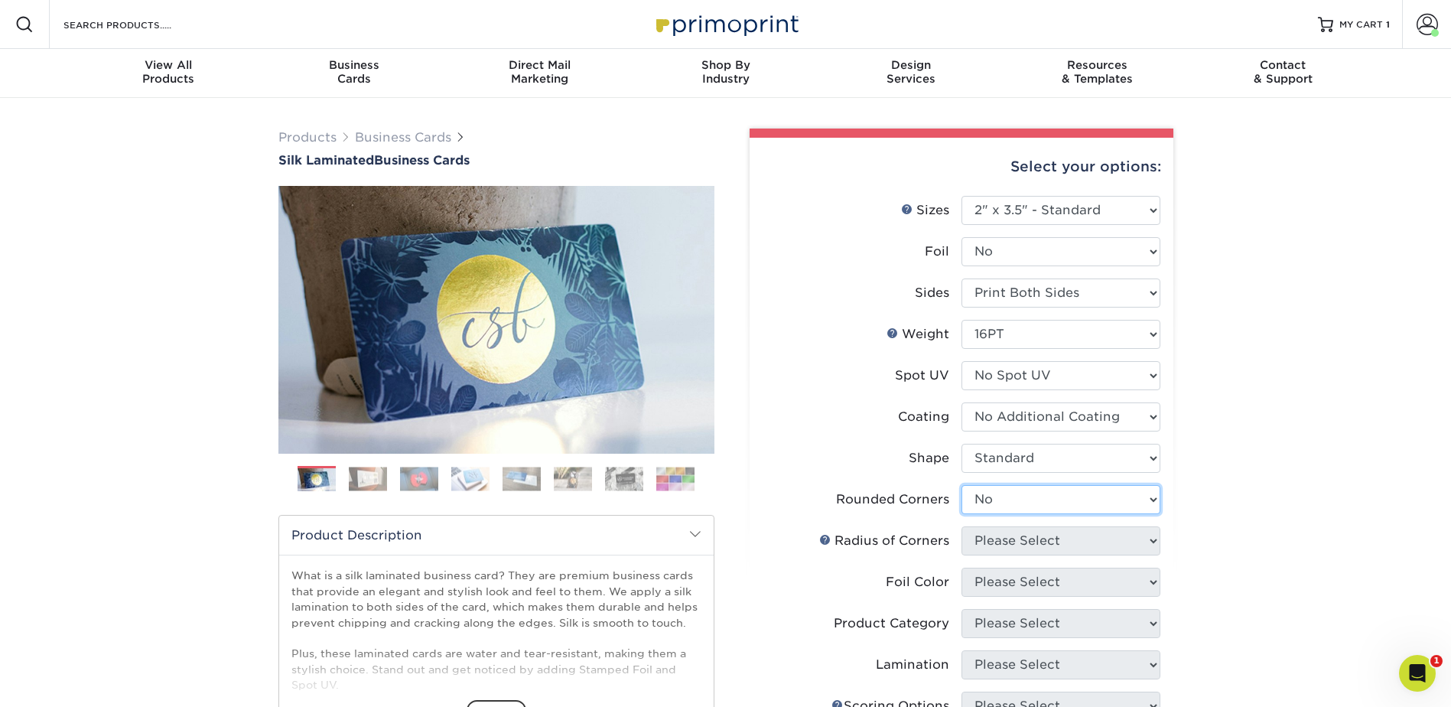
click at [961, 485] on select "Please Select Yes - Round 2 Corners Yes - Round 4 Corners No" at bounding box center [1060, 499] width 199 height 29
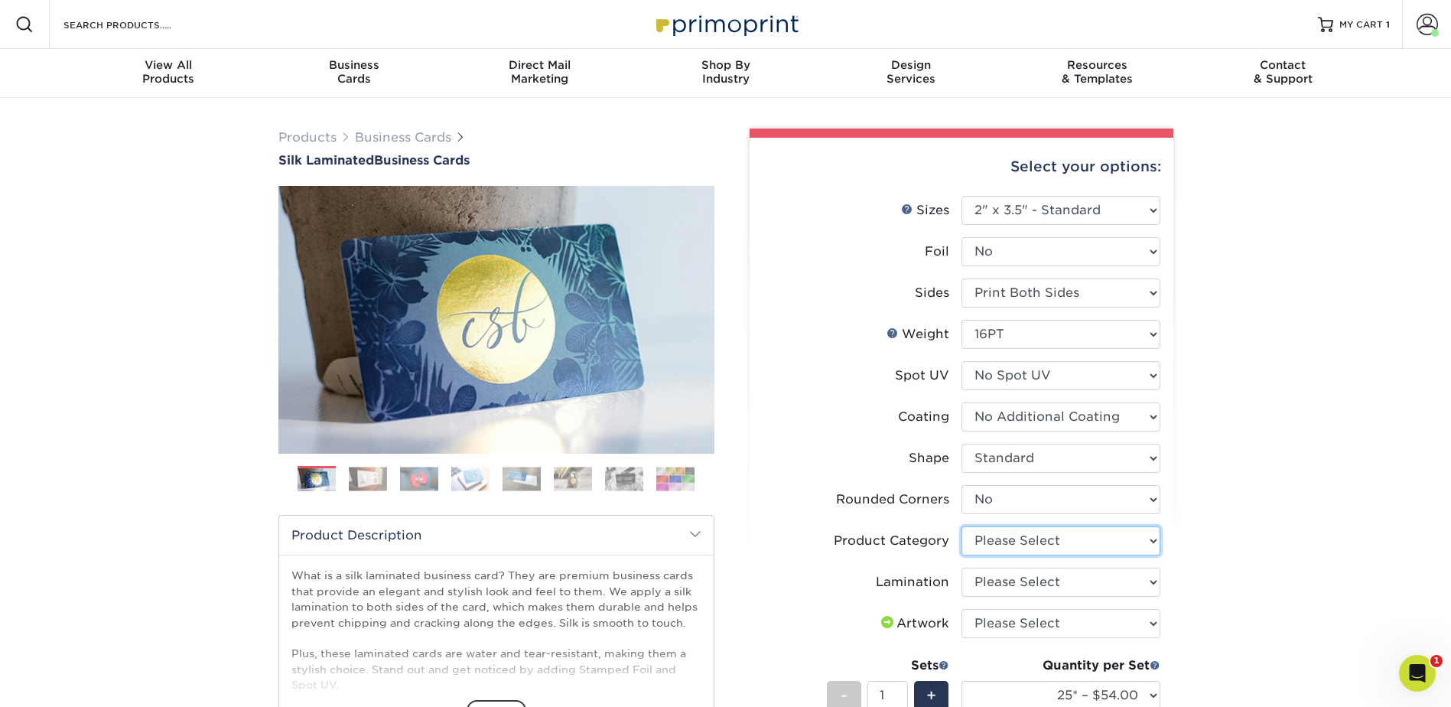
click at [1069, 535] on select "Please Select Business Cards" at bounding box center [1060, 540] width 199 height 29
select select "3b5148f1-0588-4f88-a218-97bcfdce65c1"
click at [961, 526] on select "Please Select Business Cards" at bounding box center [1060, 540] width 199 height 29
click at [1035, 584] on select "Please Select Silk" at bounding box center [1060, 582] width 199 height 29
select select "ccacb42f-45f7-42d3-bbd3-7c8421cf37f0"
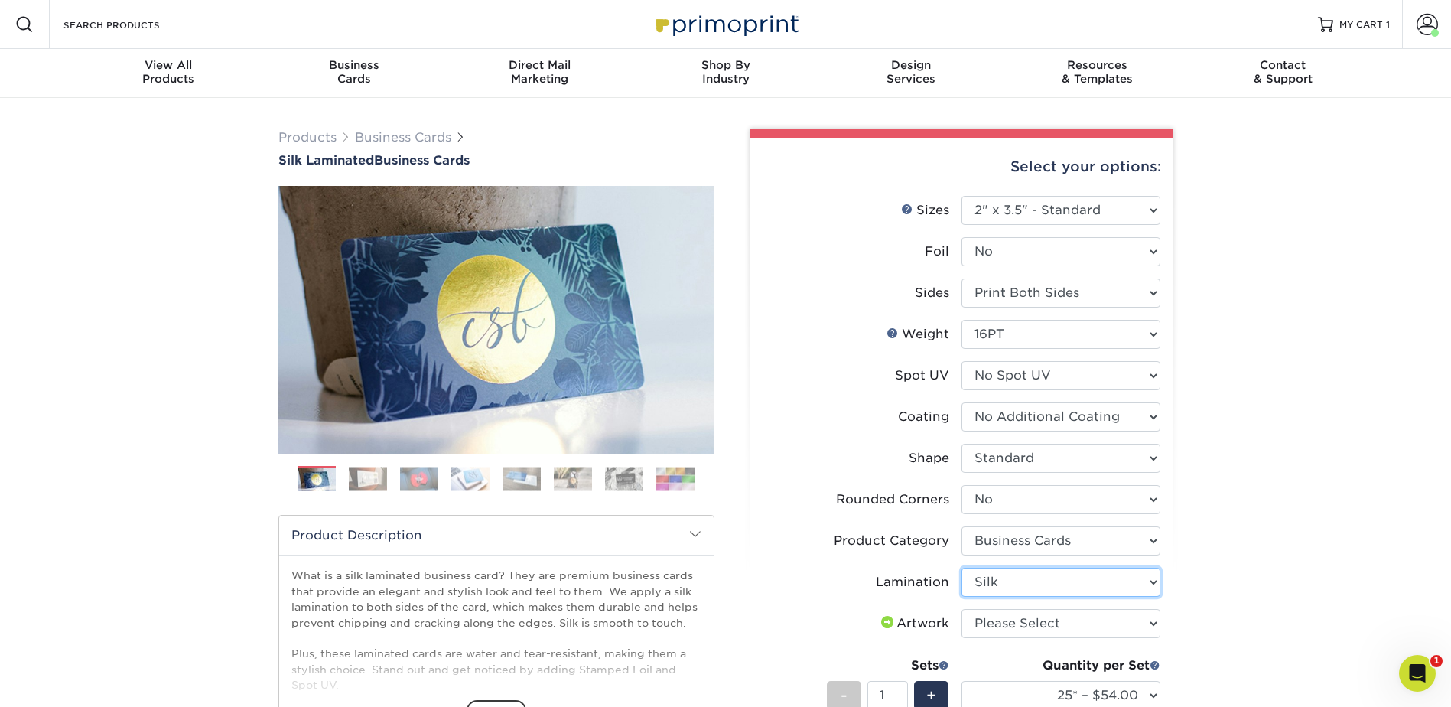
click at [961, 568] on select "Please Select Silk" at bounding box center [1060, 582] width 199 height 29
click at [1017, 623] on select "Please Select I will upload files I need a design - $100" at bounding box center [1060, 623] width 199 height 29
select select "upload"
click at [961, 609] on select "Please Select I will upload files I need a design - $100" at bounding box center [1060, 623] width 199 height 29
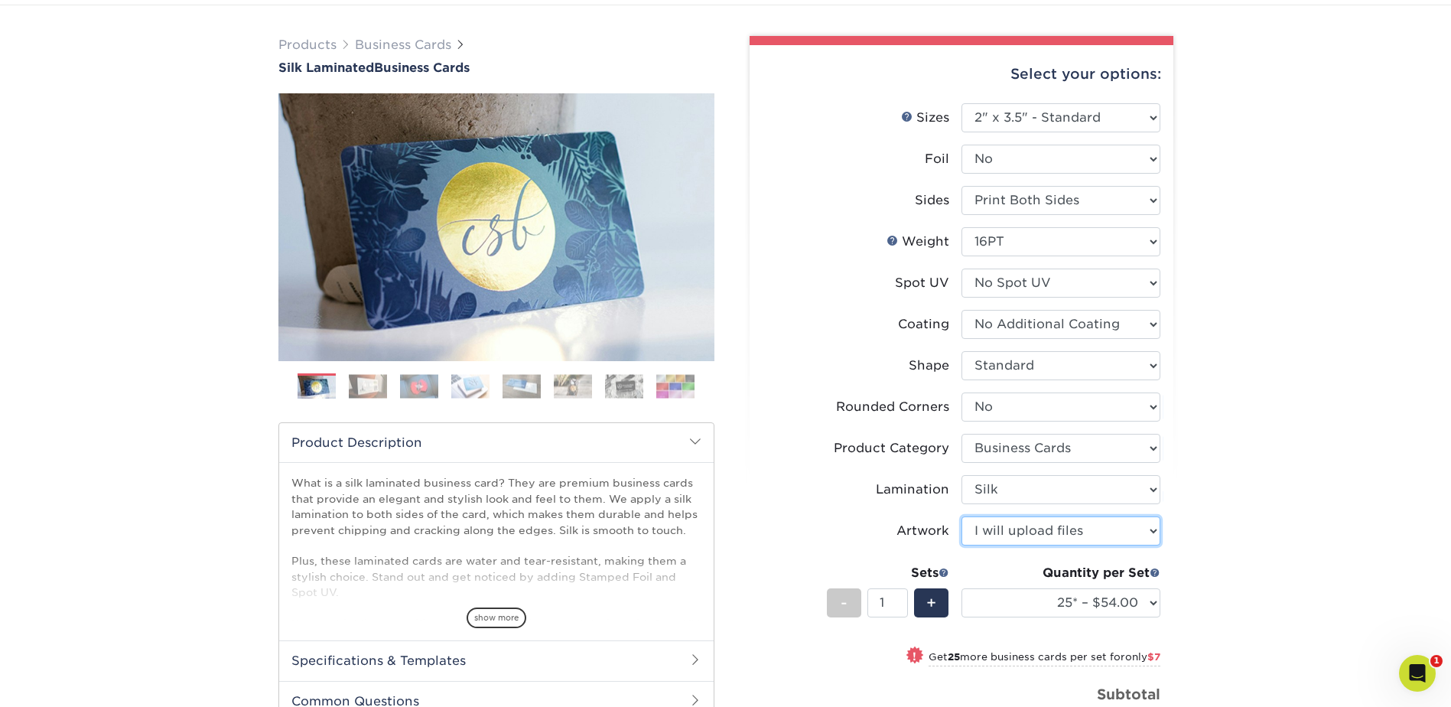
scroll to position [153, 0]
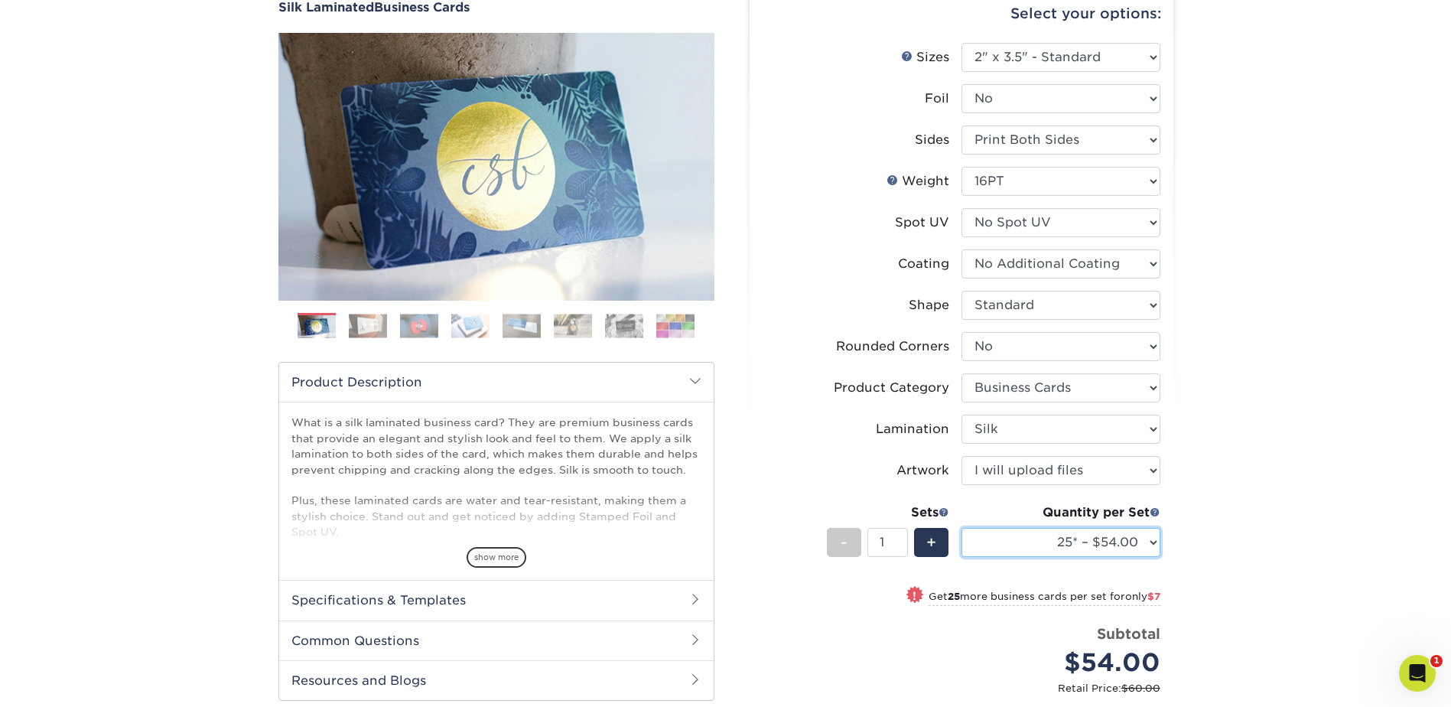
click at [1072, 551] on select "25* – $54.00 50* – $61.00 75* – $68.00 100* – $75.00 250* – $82.00 500 – $86.00…" at bounding box center [1060, 542] width 199 height 29
select select "100* – $75.00"
click at [961, 528] on select "25* – $54.00 50* – $61.00 75* – $68.00 100* – $75.00 250* – $82.00 500 – $86.00…" at bounding box center [1060, 542] width 199 height 29
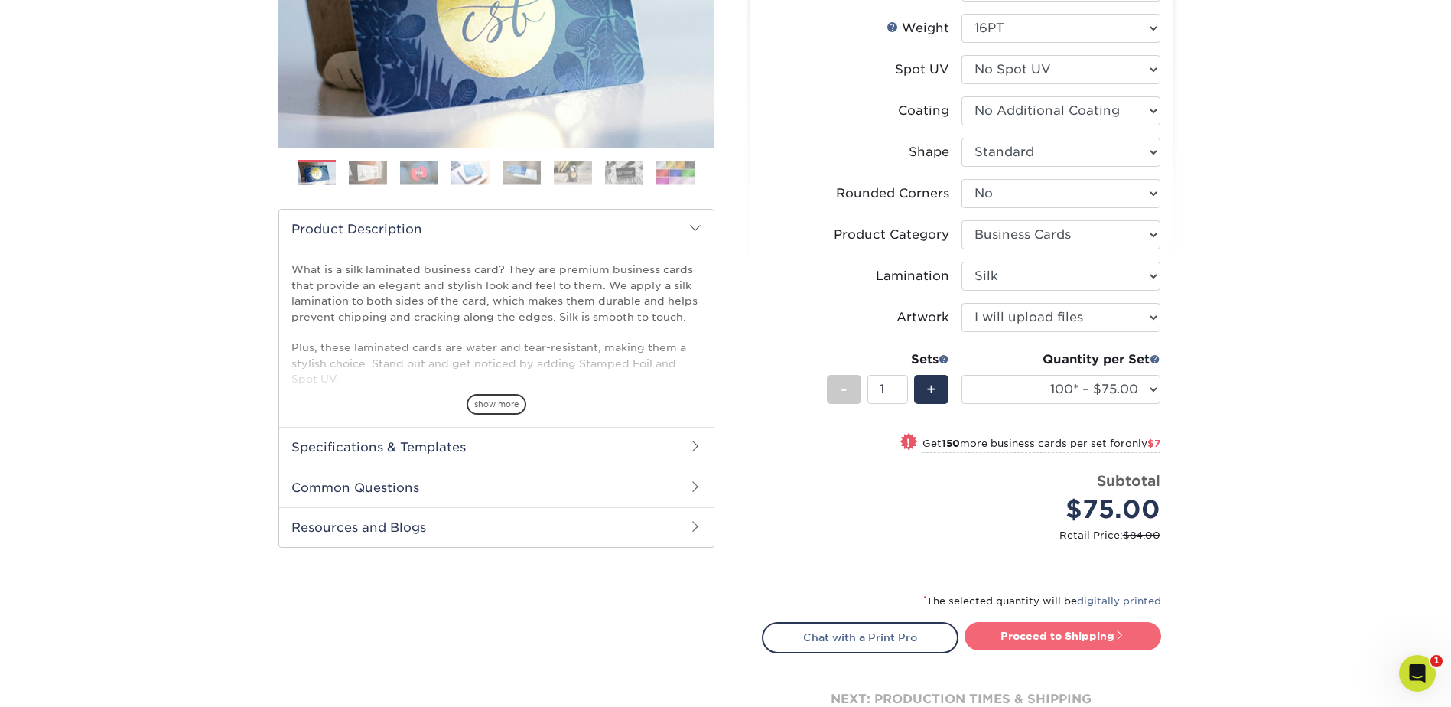
click at [1072, 641] on link "Proceed to Shipping" at bounding box center [1063, 636] width 197 height 28
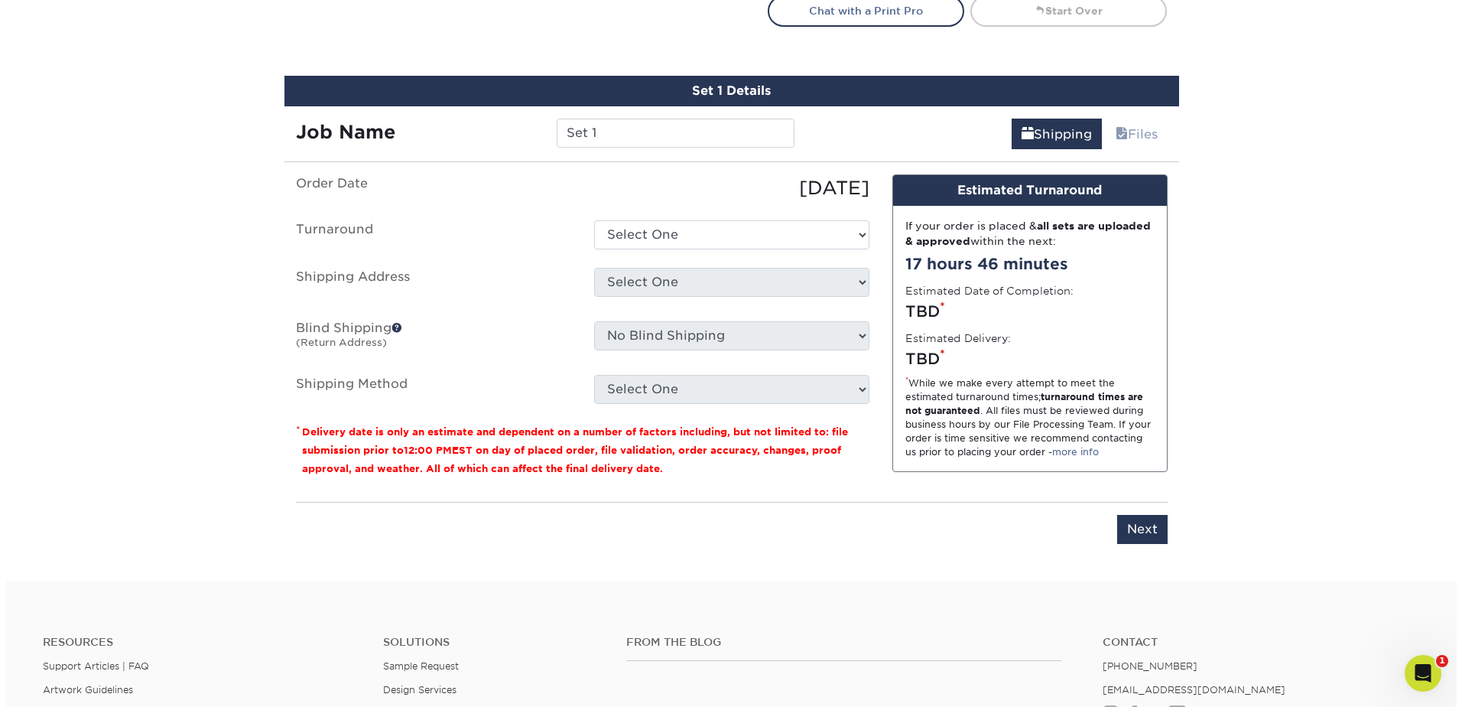
scroll to position [970, 0]
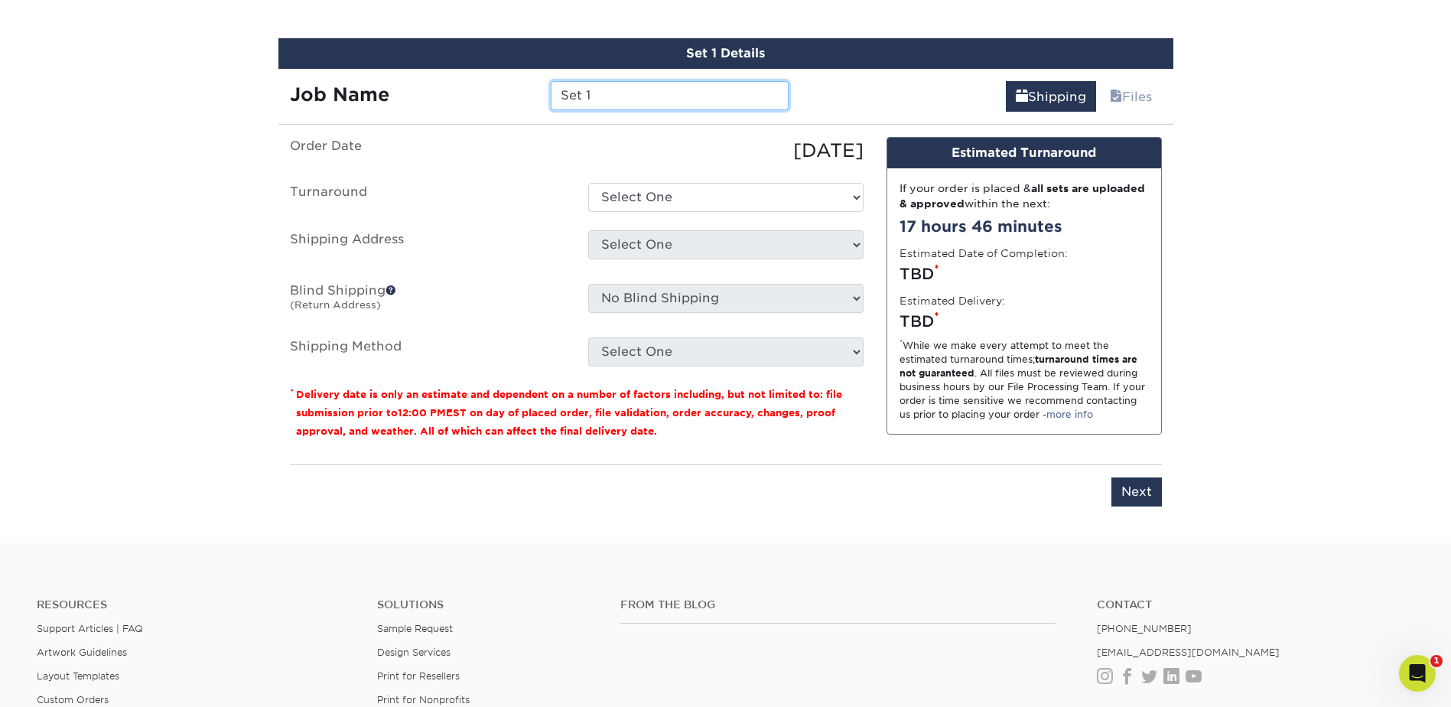
click at [598, 94] on input "Set 1" at bounding box center [670, 95] width 238 height 29
type input "ASidhu"
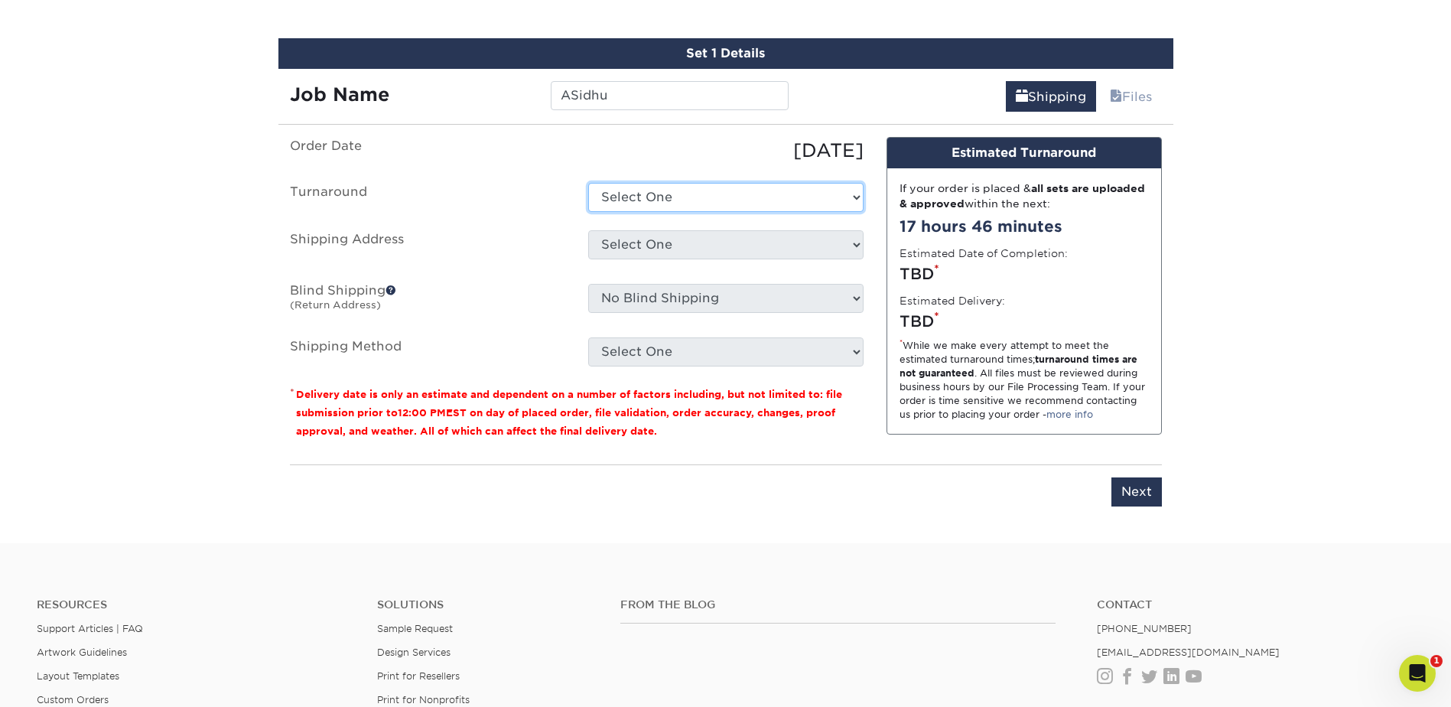
click at [665, 184] on select "Select One 2-4 Business Days 2 Day Next Business Day" at bounding box center [725, 197] width 275 height 29
select select "e8d6ad55-c448-4bce-ba25-c4c4dd4b9d0d"
click at [588, 183] on select "Select One 2-4 Business Days 2 Day Next Business Day" at bounding box center [725, 197] width 275 height 29
click at [672, 249] on select "Select One [PERSON_NAME] [PERSON_NAME] [PERSON_NAME] [PERSON_NAME] [PERSON_NAME…" at bounding box center [725, 244] width 275 height 29
select select "newaddress"
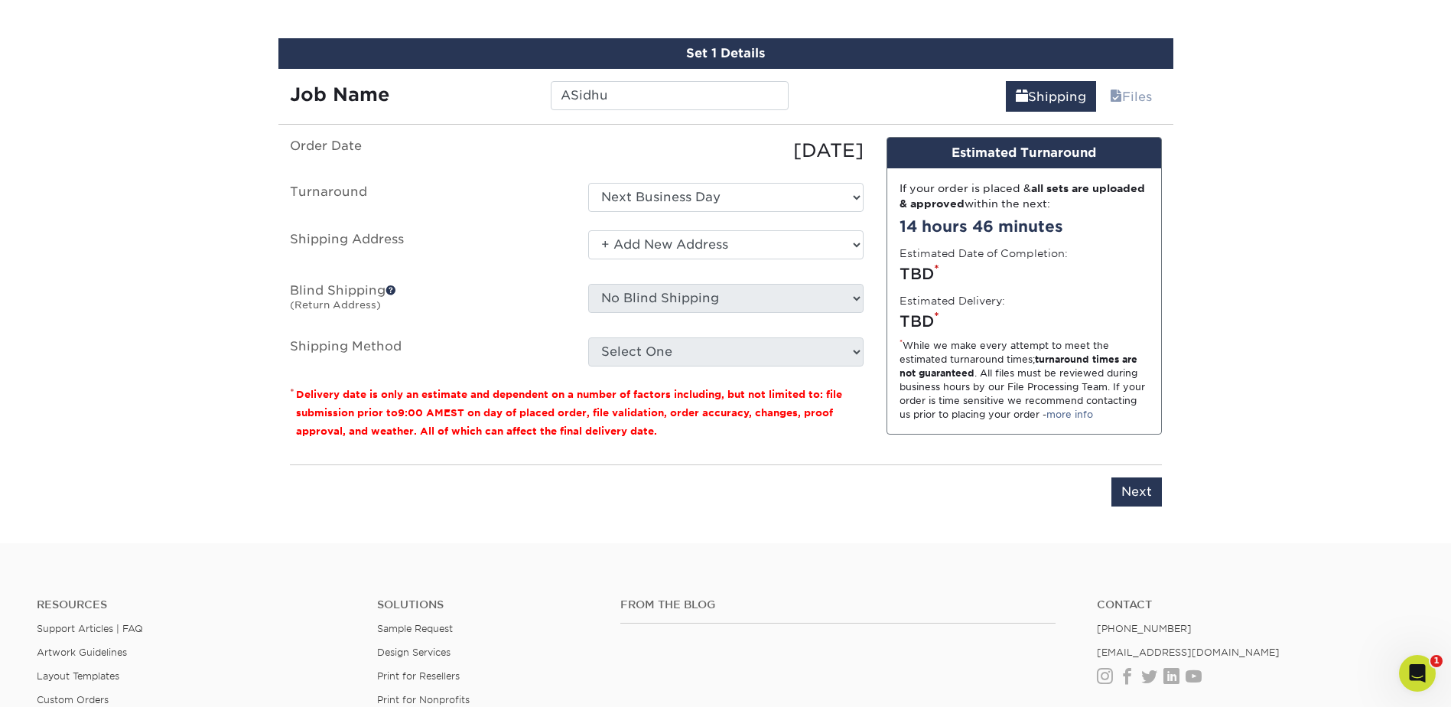
click at [588, 230] on select "Select One [PERSON_NAME] [PERSON_NAME] [PERSON_NAME] [PERSON_NAME] [PERSON_NAME…" at bounding box center [725, 244] width 275 height 29
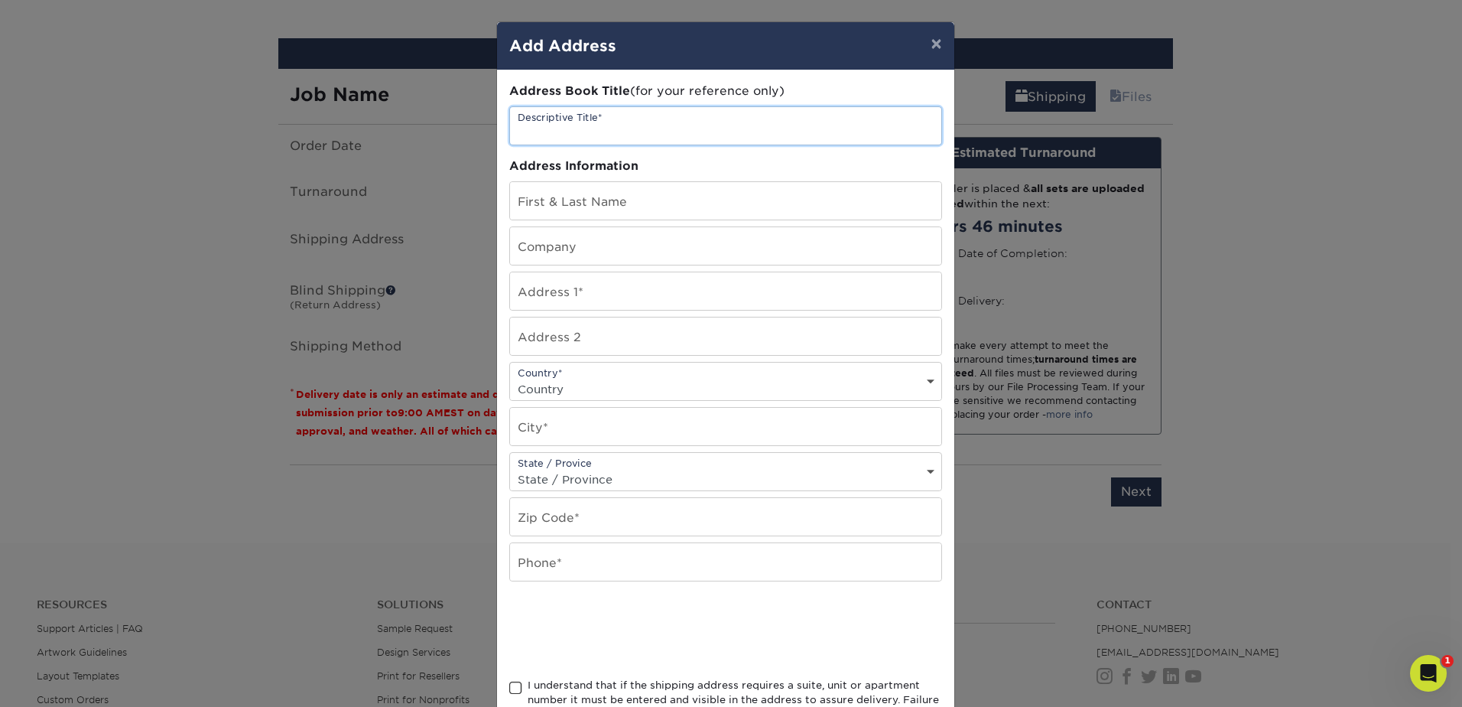
click at [662, 125] on input "text" at bounding box center [725, 125] width 431 height 37
type input "[PERSON_NAME]"
select select "US"
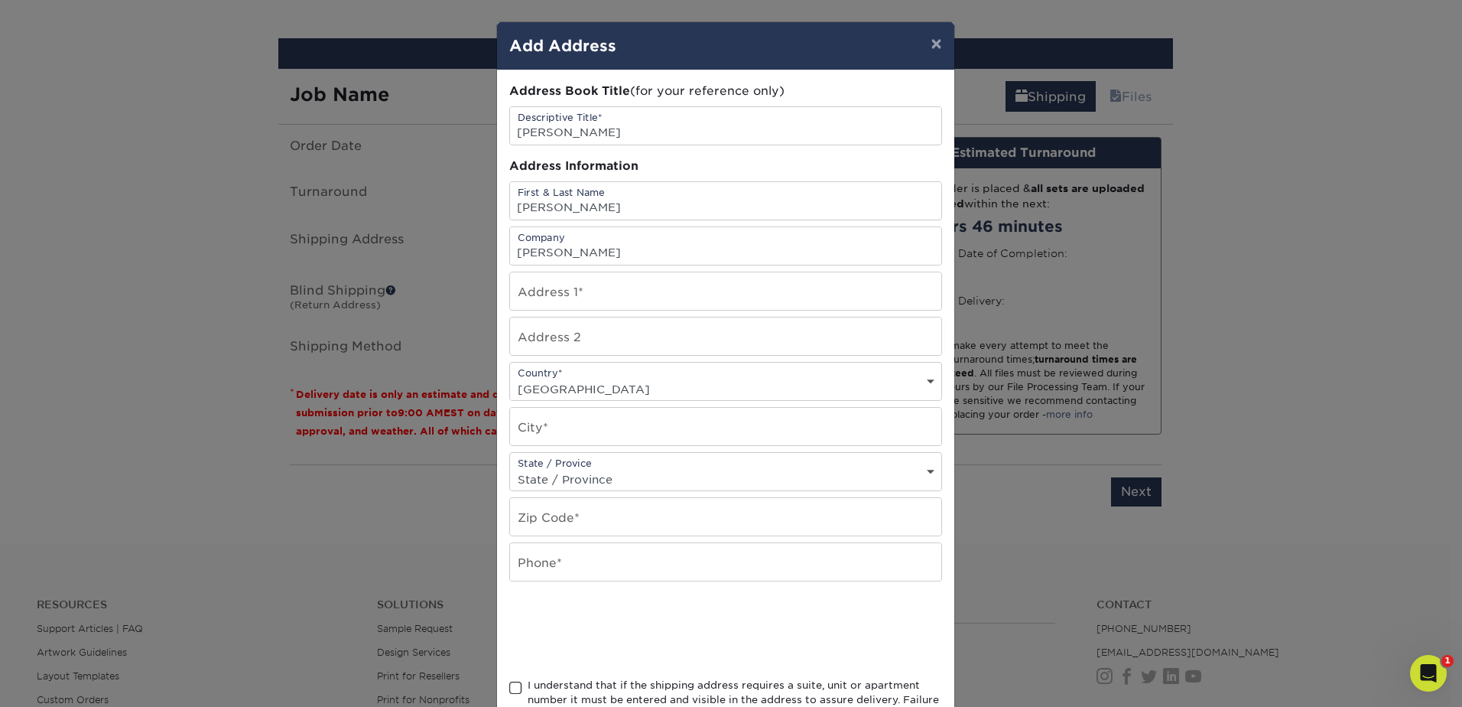
type input "[GEOGRAPHIC_DATA]"
select select "CA"
type input "92683"
type input "310.857.4991"
click at [576, 292] on input "text" at bounding box center [725, 290] width 431 height 37
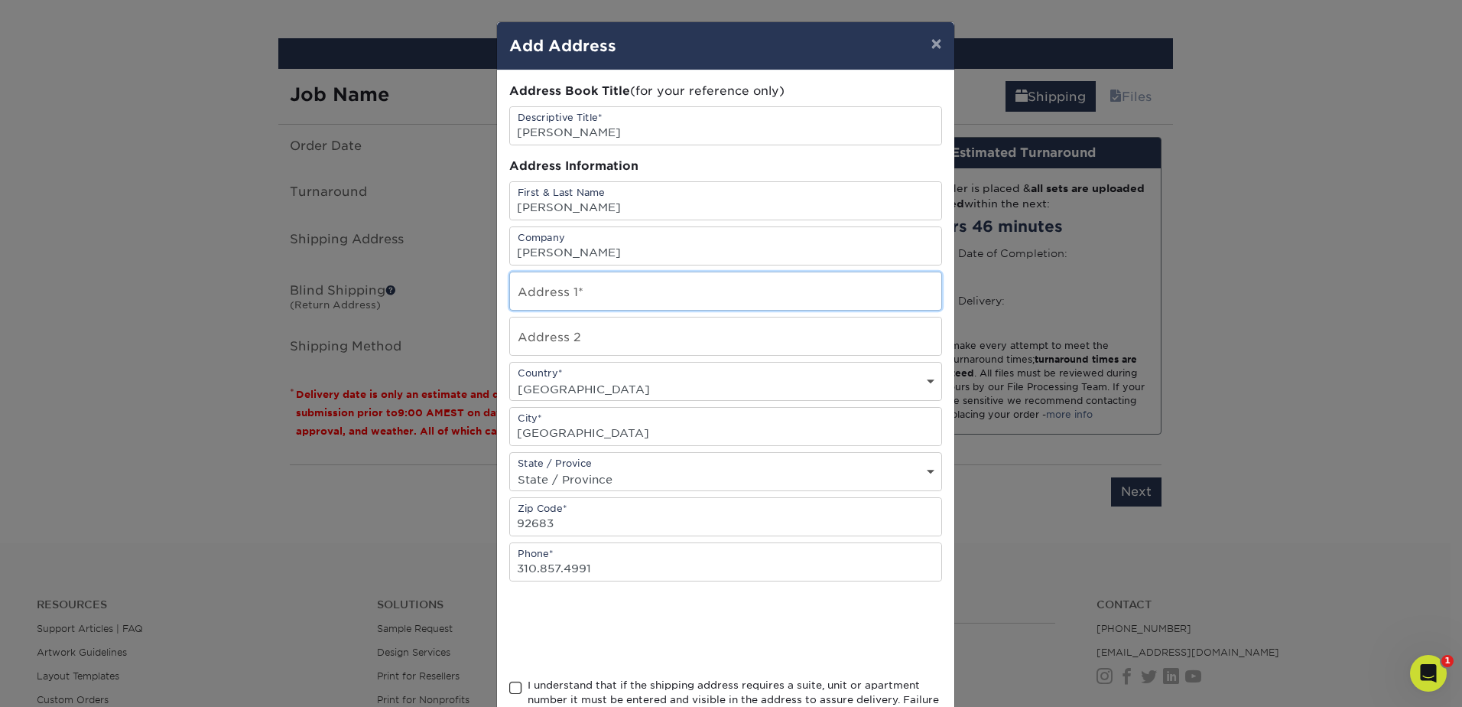
click at [594, 292] on input "text" at bounding box center [725, 290] width 431 height 37
paste input "[STREET_ADDRESS]"
type input "[STREET_ADDRESS]"
click at [577, 431] on input "[GEOGRAPHIC_DATA]" at bounding box center [725, 426] width 431 height 37
click at [909, 429] on input "[GEOGRAPHIC_DATA]" at bounding box center [725, 426] width 431 height 37
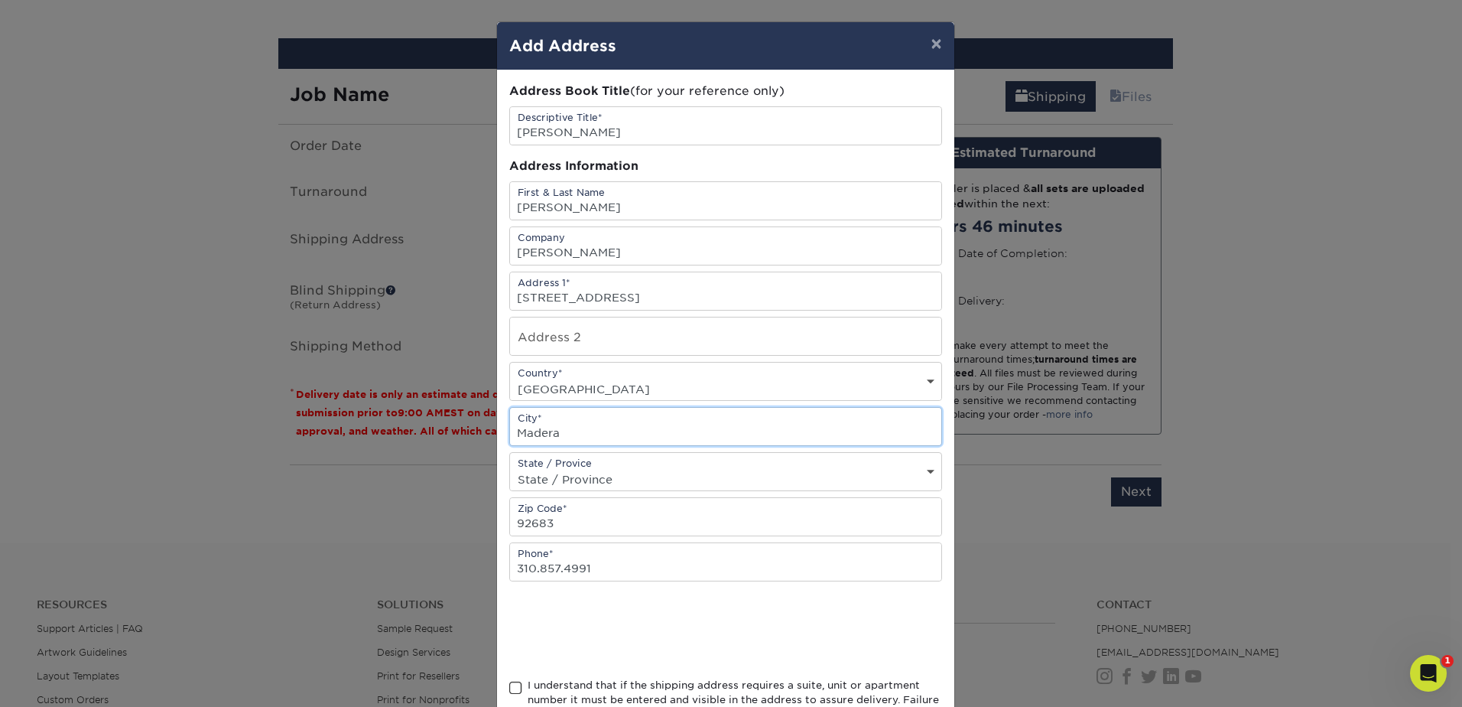
type input "Madera"
type input "93637"
click at [578, 577] on input "310.857.4991" at bounding box center [725, 561] width 431 height 37
paste input "261.5084"
type input "310.261.5084"
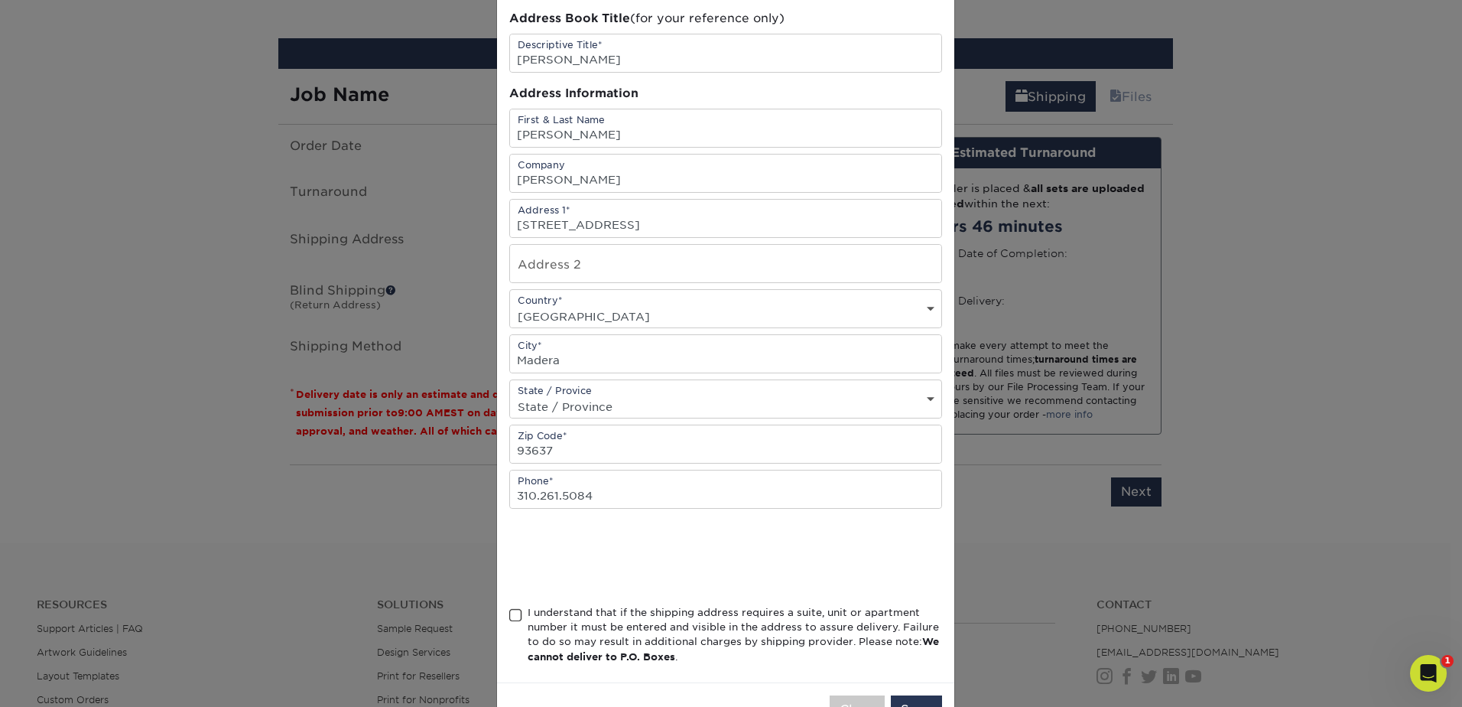
scroll to position [76, 0]
click at [509, 613] on span at bounding box center [515, 611] width 13 height 15
click at [0, 0] on input "I understand that if the shipping address requires a suite, unit or apartment n…" at bounding box center [0, 0] width 0 height 0
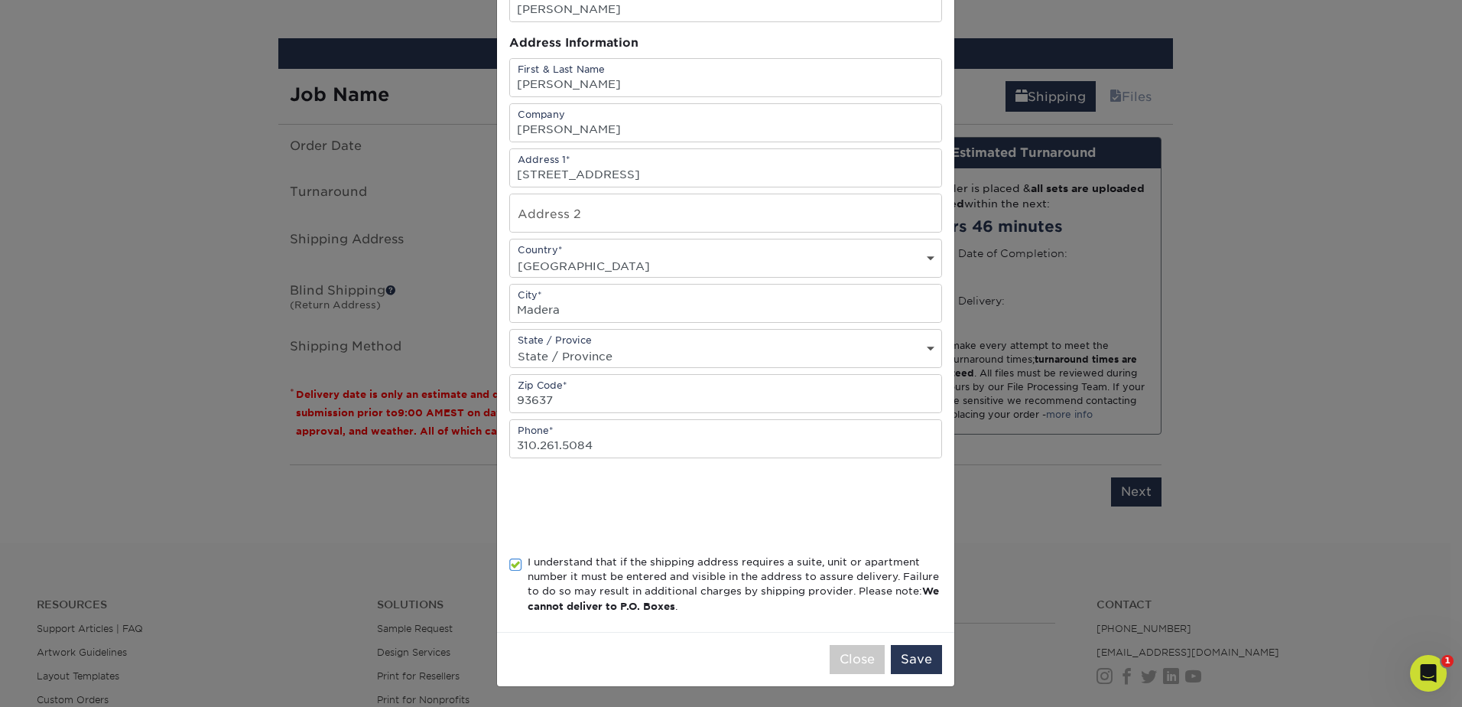
scroll to position [125, 0]
click at [907, 657] on button "Save" at bounding box center [916, 657] width 51 height 29
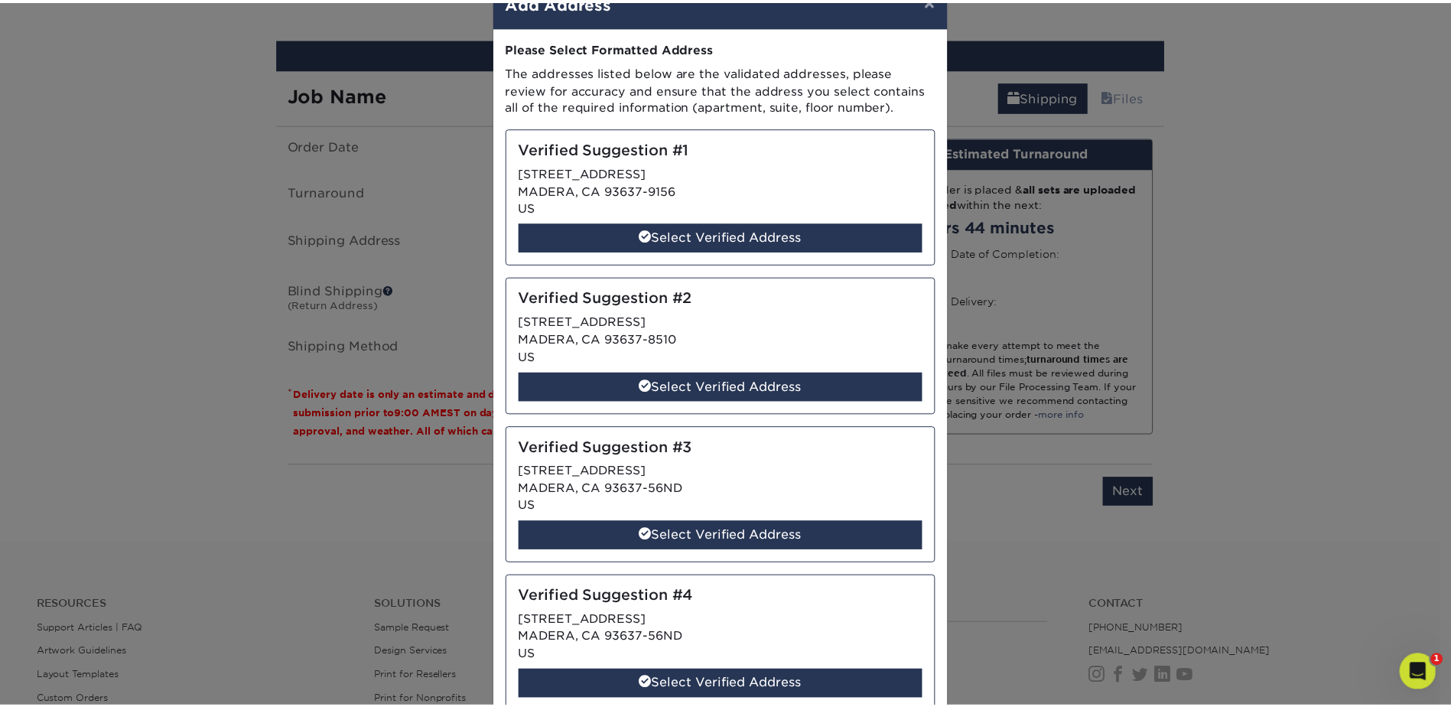
scroll to position [0, 0]
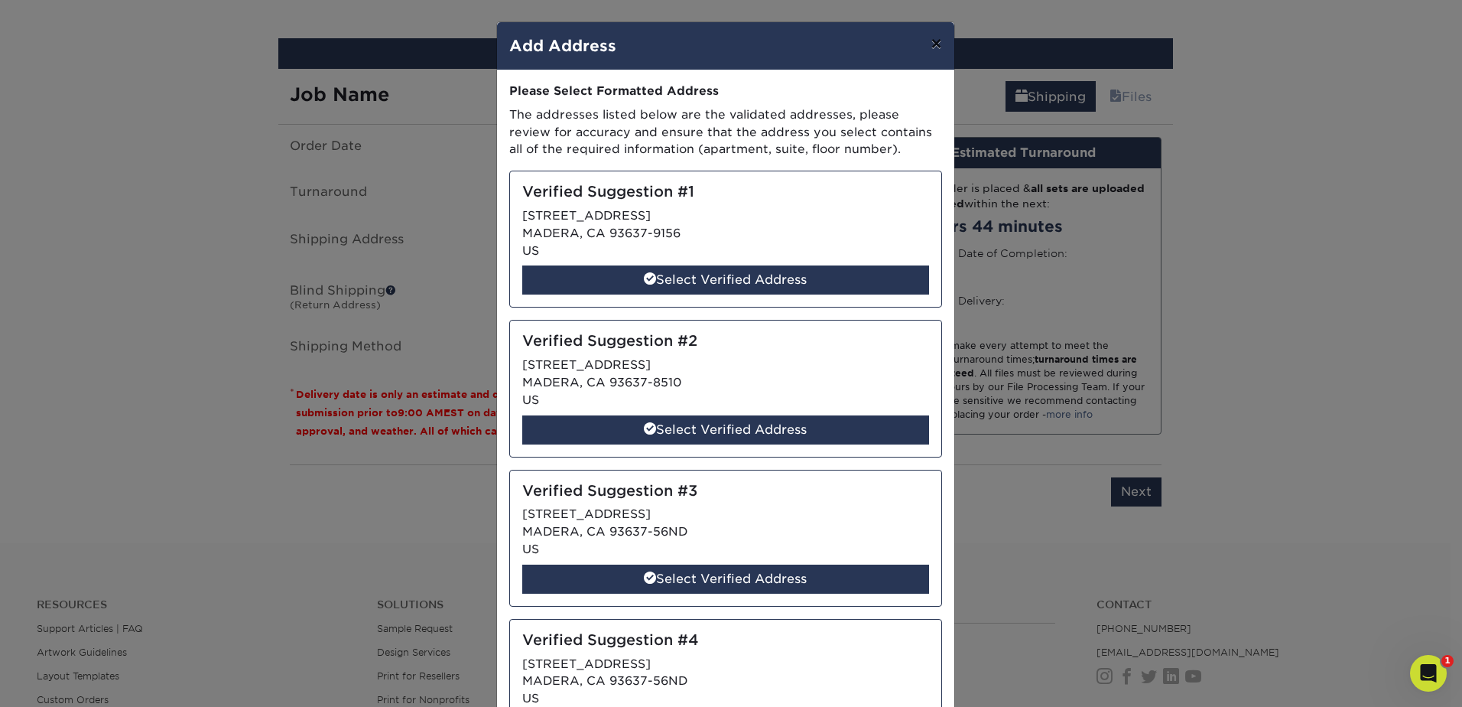
click at [932, 50] on button "×" at bounding box center [936, 43] width 35 height 43
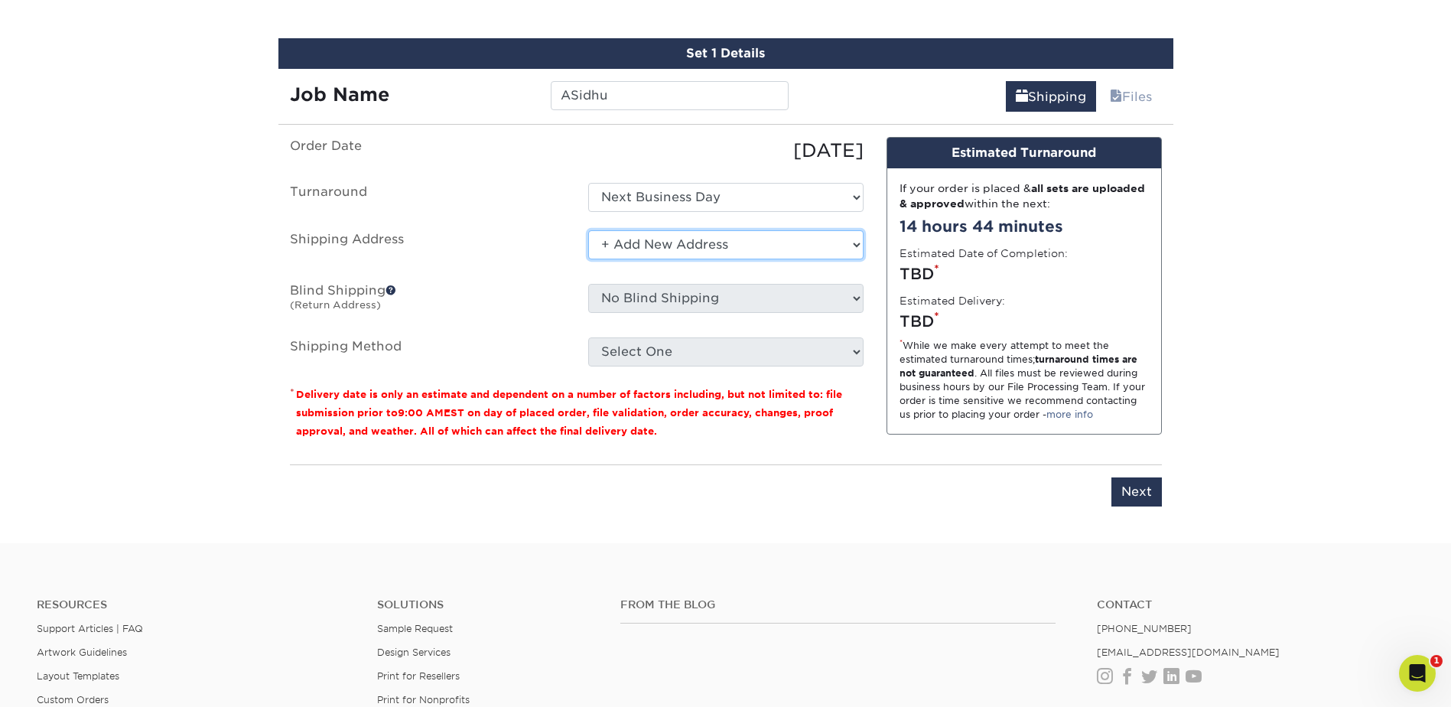
click at [691, 243] on select "Select One Adan Arreola Adolfo Ordonez Adolfo Ordonez Alfonso Toro Alicia Monta…" at bounding box center [725, 244] width 275 height 29
click at [517, 254] on label "Shipping Address" at bounding box center [427, 247] width 298 height 35
click at [677, 246] on select "Select One Adan Arreola Adolfo Ordonez Adolfo Ordonez Alfonso Toro Alicia Monta…" at bounding box center [725, 244] width 275 height 29
select select "284147"
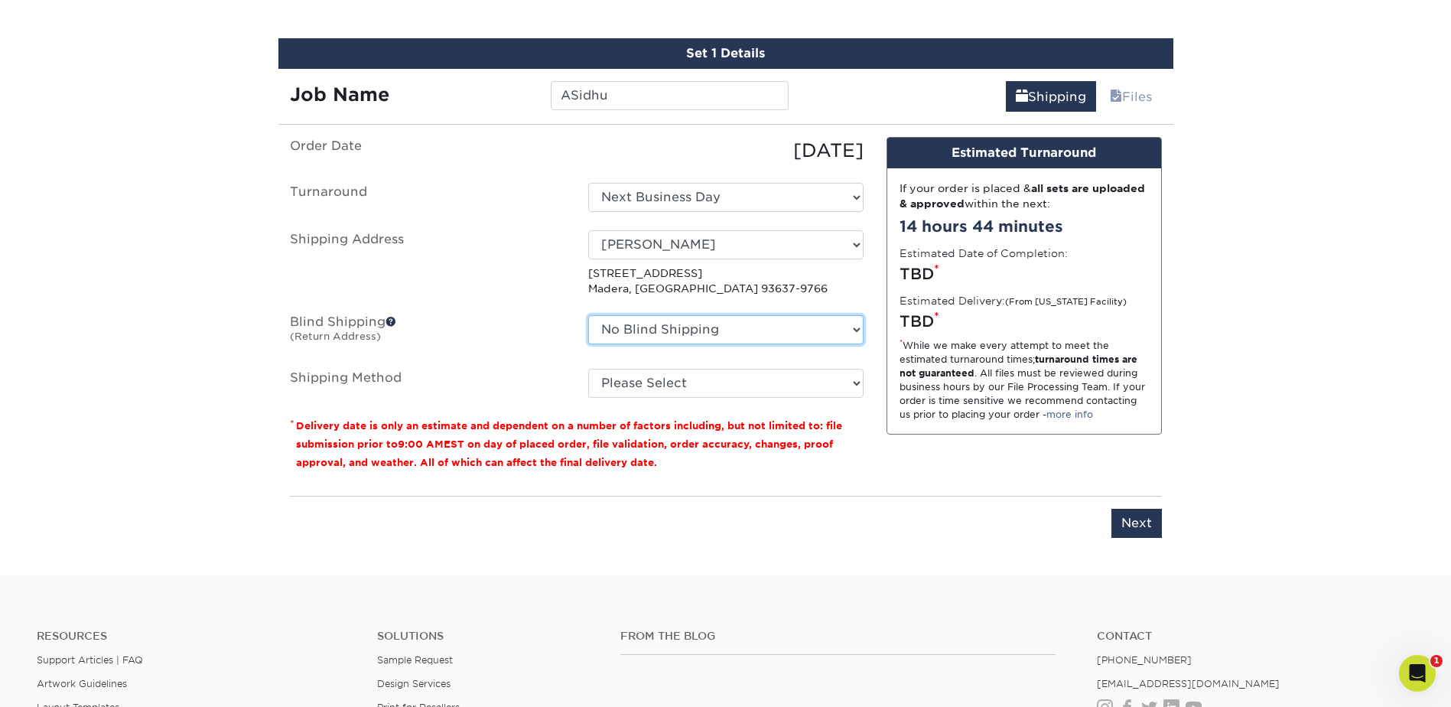
click at [730, 335] on select "No Blind Shipping Adan Arreola Adolfo Ordonez Adolfo Ordonez Alfonso Toro Alici…" at bounding box center [725, 329] width 275 height 29
select select "284147"
click at [588, 315] on select "No Blind Shipping Adan Arreola Adolfo Ordonez Adolfo Ordonez Alfonso Toro Alici…" at bounding box center [725, 329] width 275 height 29
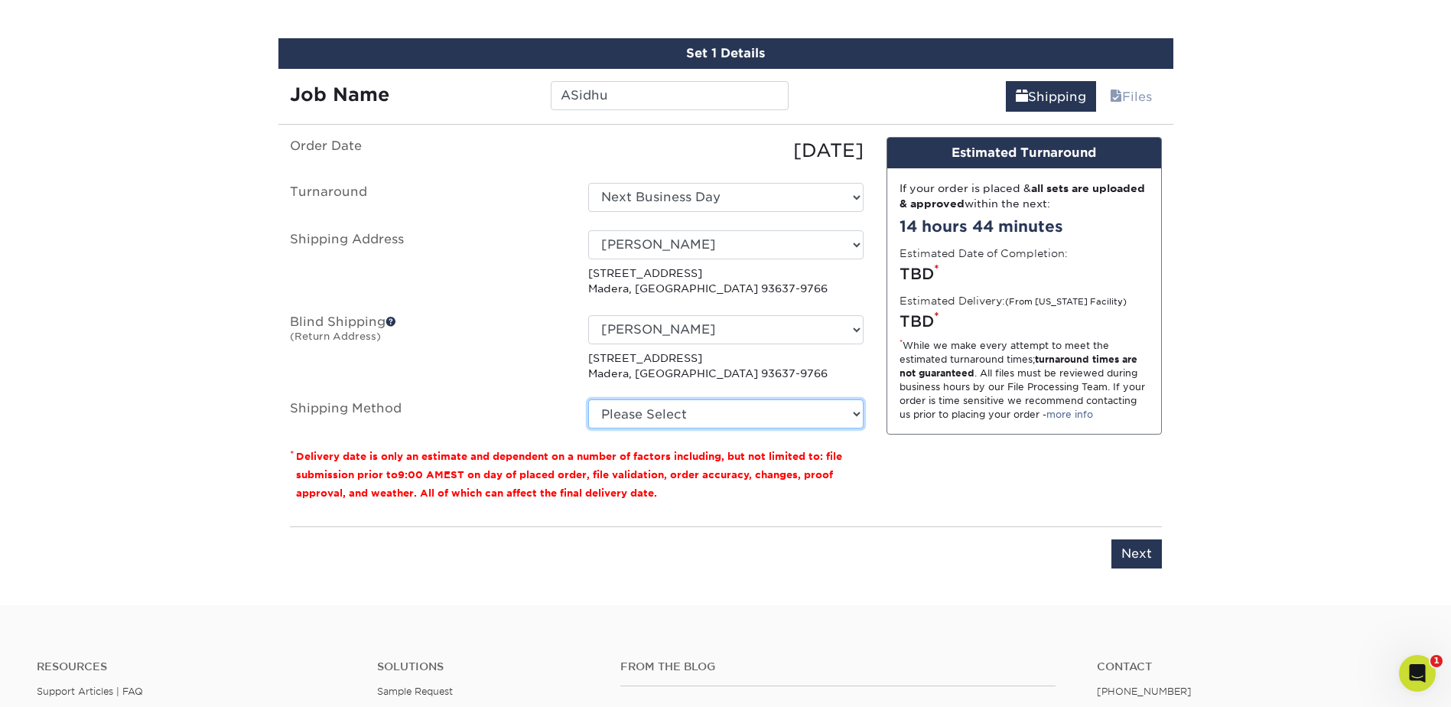
click at [743, 412] on select "Please Select Ground Shipping (+$7.84) 3 Day Shipping Service (+$18.69) 2 Day A…" at bounding box center [725, 413] width 275 height 29
select select "03"
click at [588, 399] on select "Please Select Ground Shipping (+$7.84) 3 Day Shipping Service (+$18.69) 2 Day A…" at bounding box center [725, 413] width 275 height 29
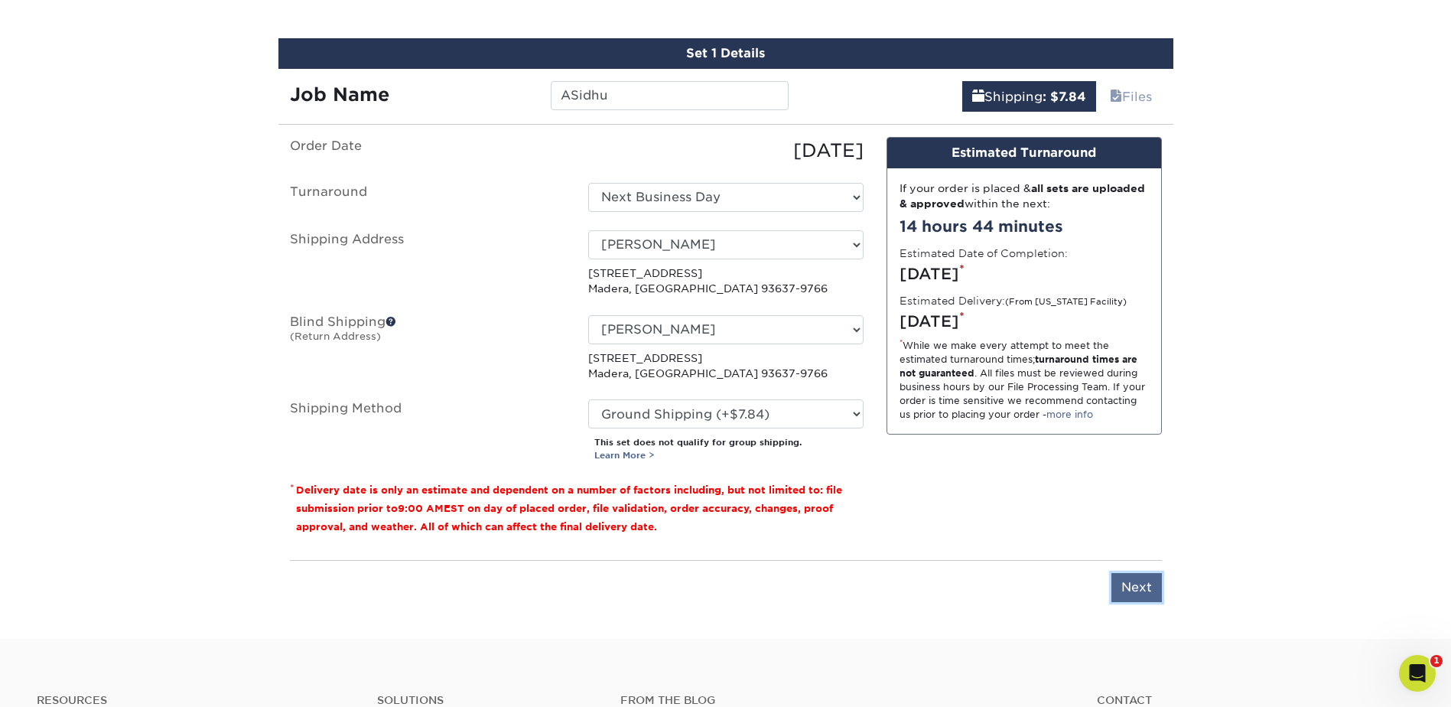
click at [1138, 579] on input "Next" at bounding box center [1136, 587] width 50 height 29
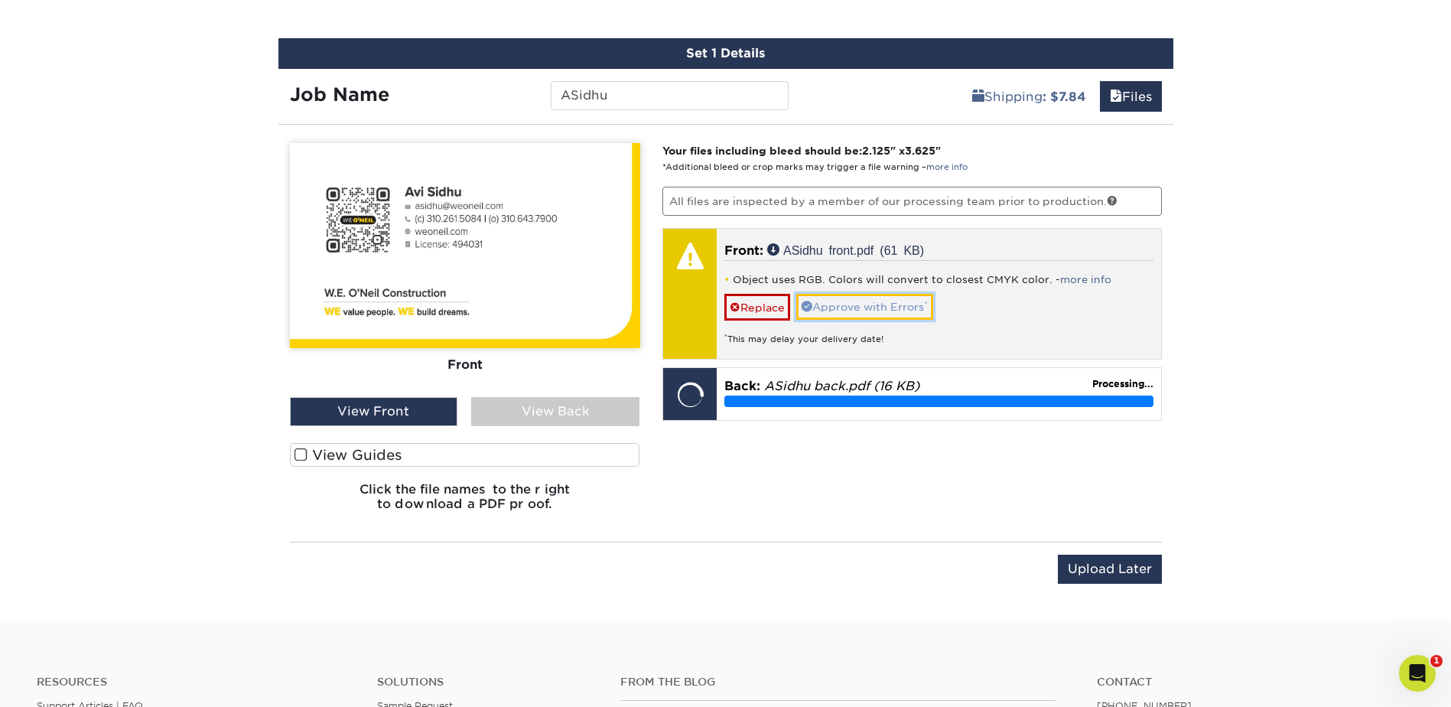
click at [877, 304] on link "Approve with Errors *" at bounding box center [864, 307] width 137 height 26
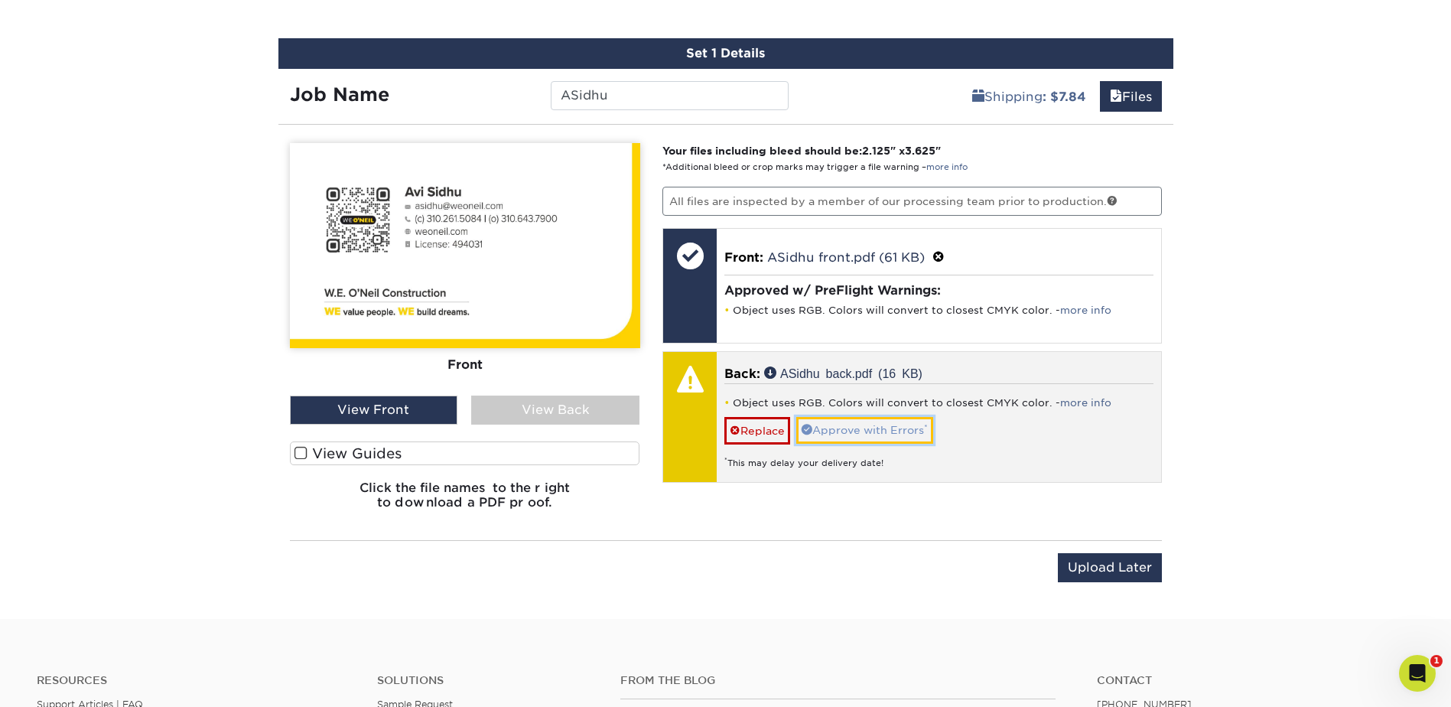
click at [871, 425] on link "Approve with Errors *" at bounding box center [864, 430] width 137 height 26
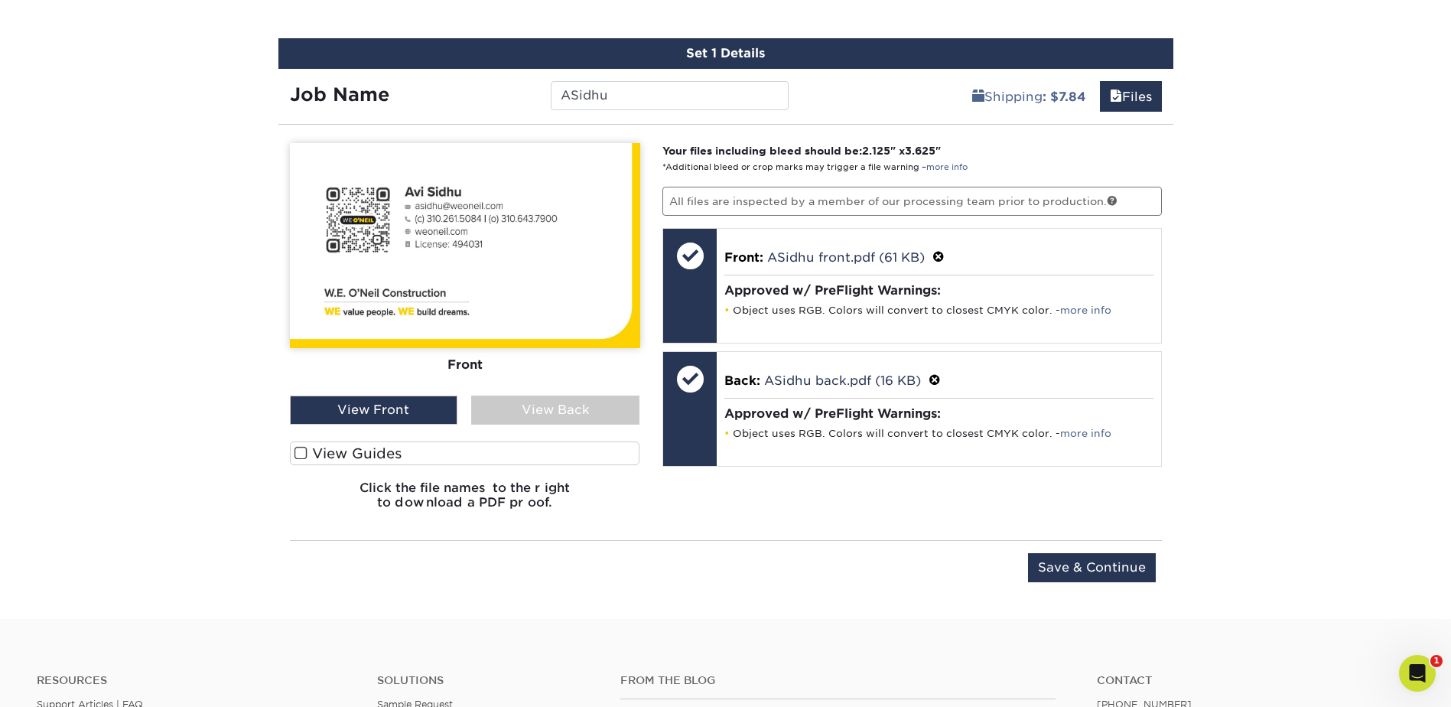
click at [537, 417] on div "View Back" at bounding box center [555, 409] width 168 height 29
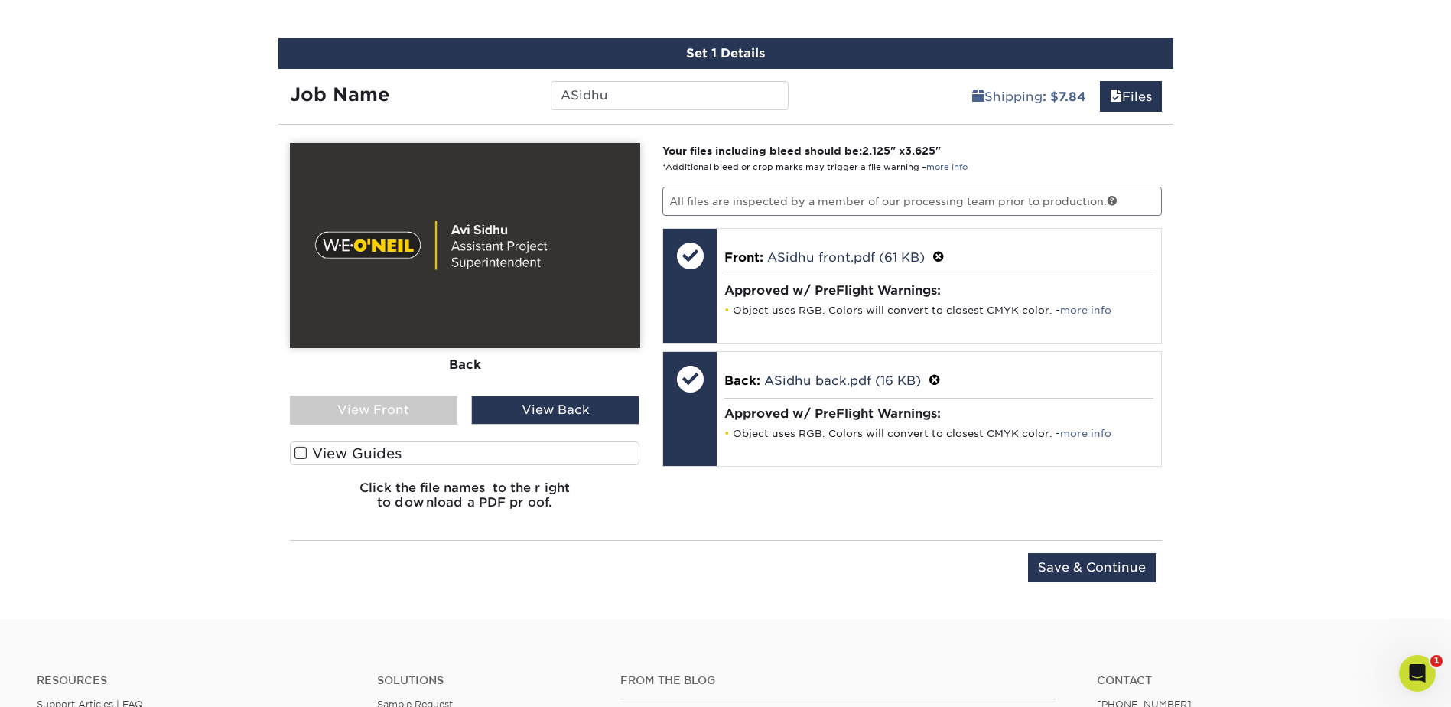
click at [407, 408] on div "View Front" at bounding box center [374, 409] width 168 height 29
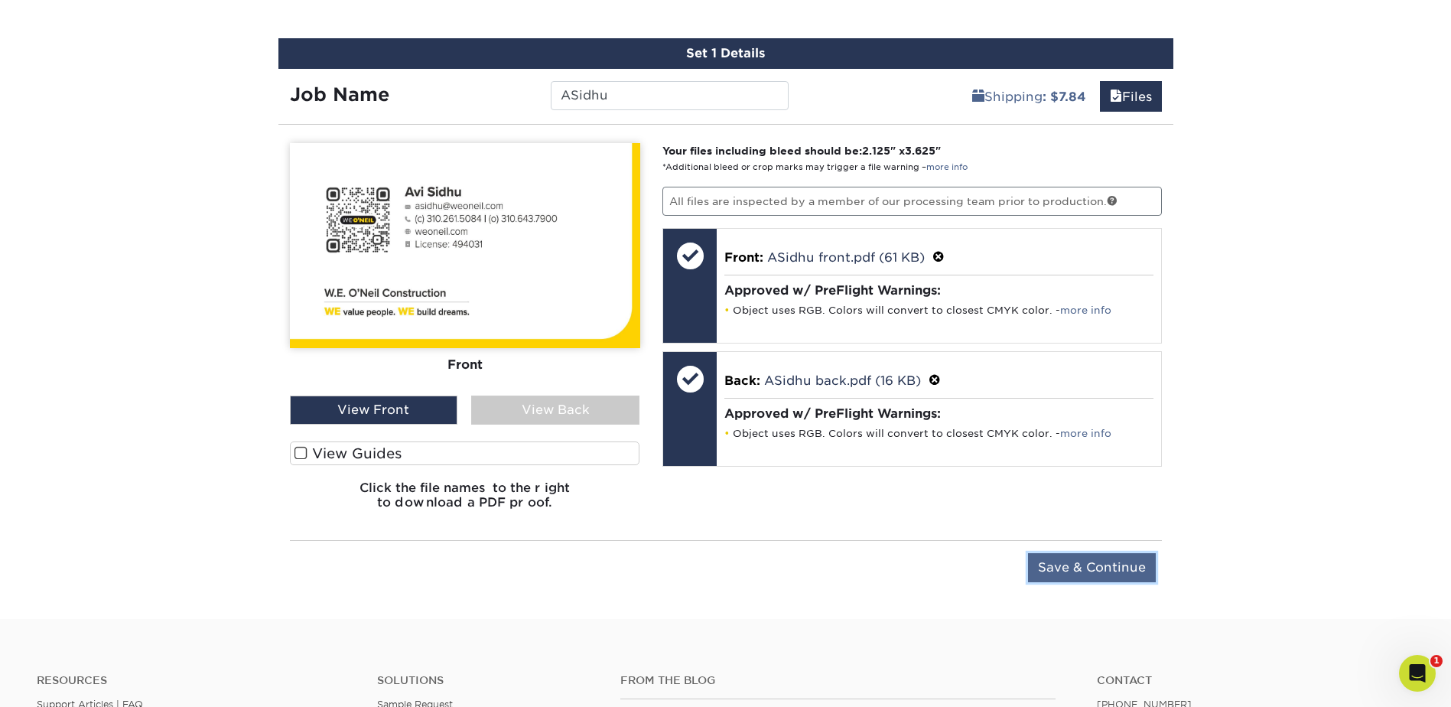
click at [1081, 570] on input "Save & Continue" at bounding box center [1092, 567] width 128 height 29
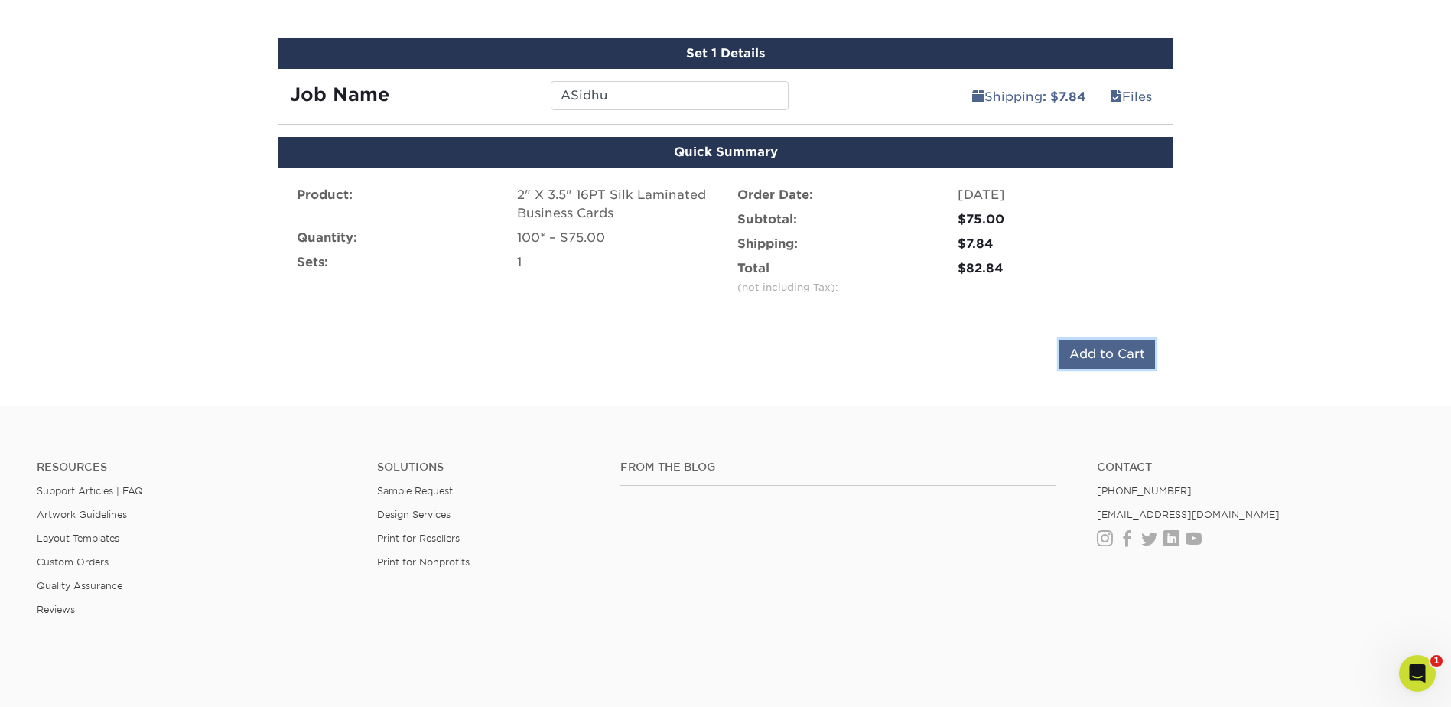
click at [1103, 356] on input "Add to Cart" at bounding box center [1107, 354] width 96 height 29
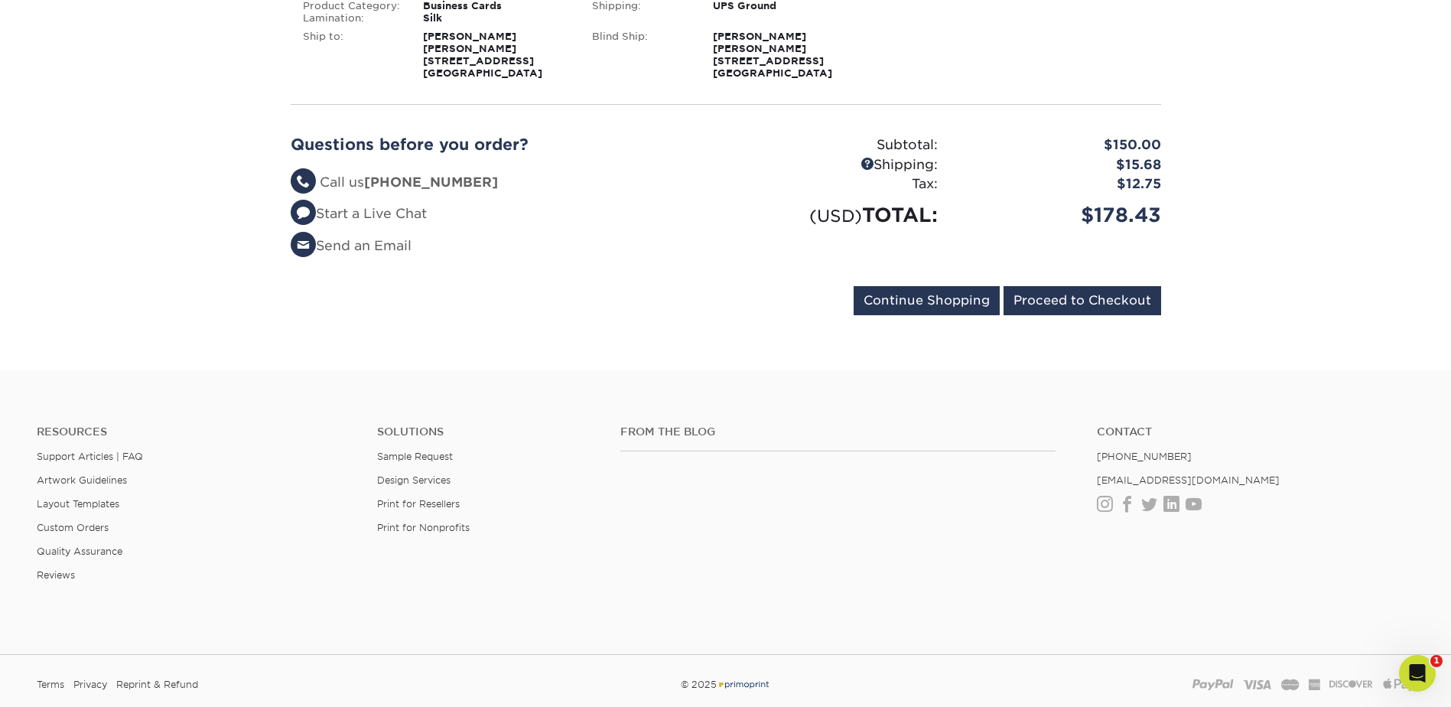
scroll to position [535, 0]
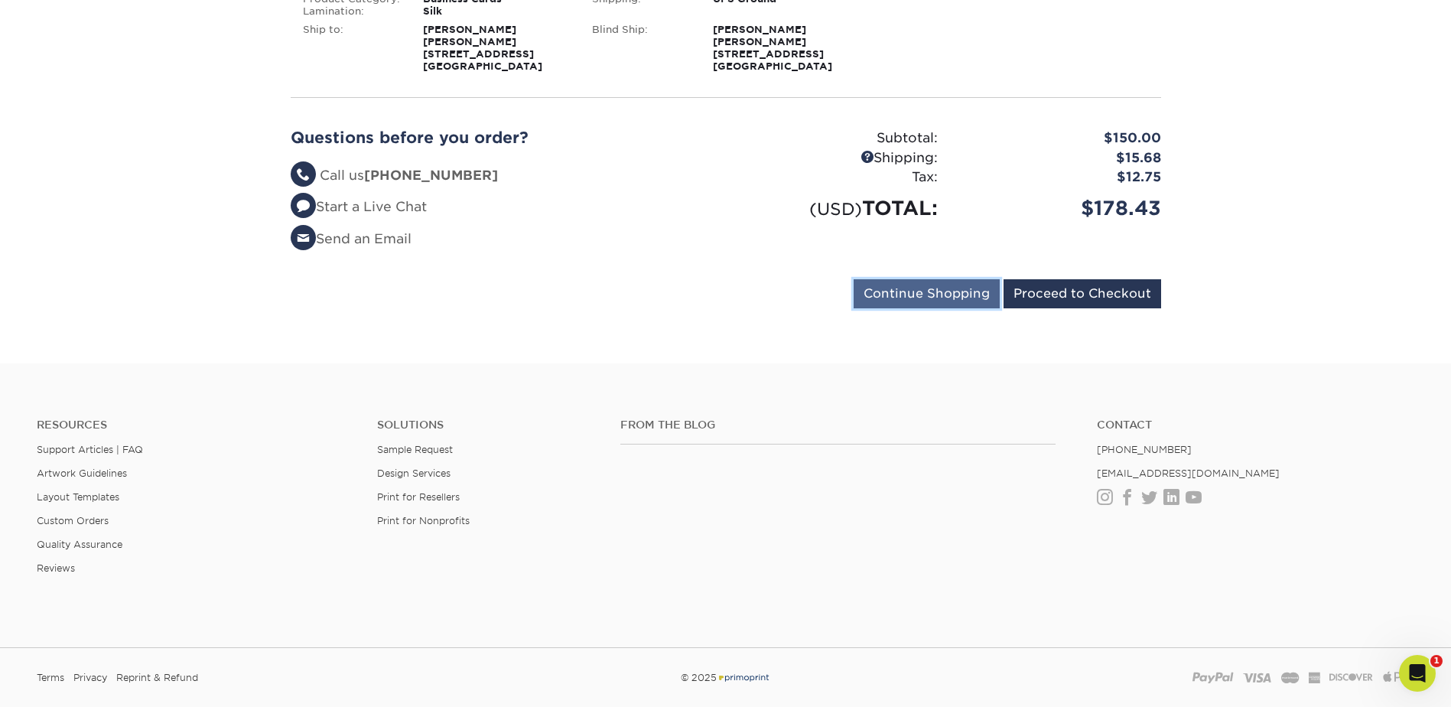
click at [925, 301] on input "Continue Shopping" at bounding box center [927, 293] width 146 height 29
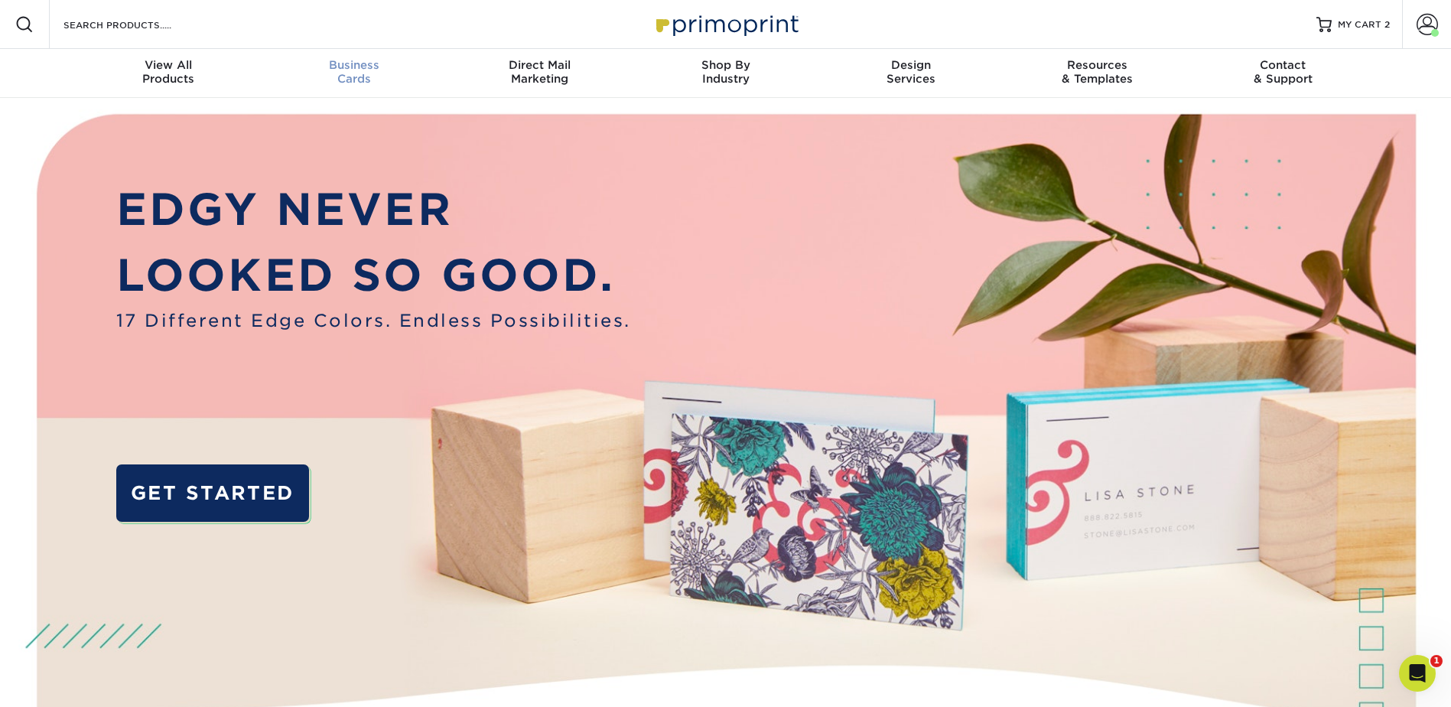
click at [365, 61] on span "Business" at bounding box center [354, 65] width 186 height 14
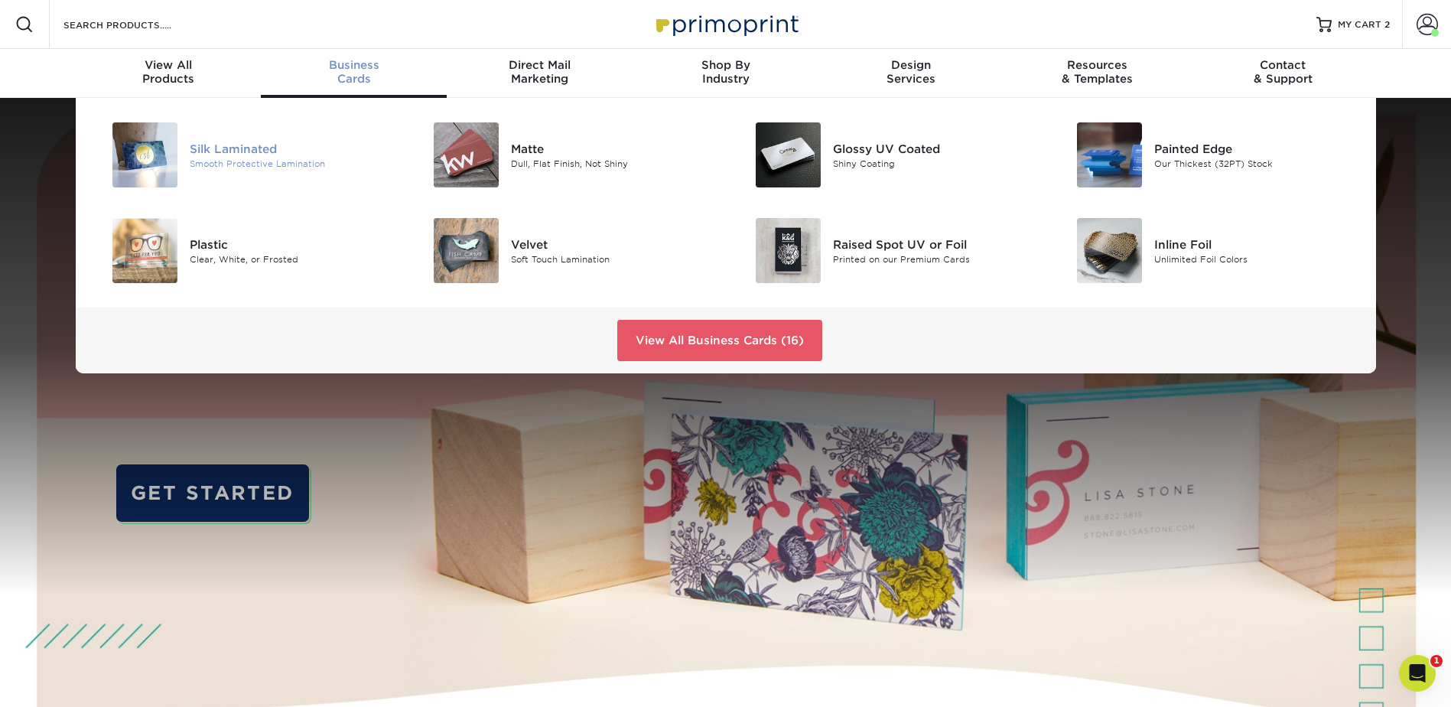
click at [239, 141] on div "Silk Laminated" at bounding box center [291, 148] width 203 height 17
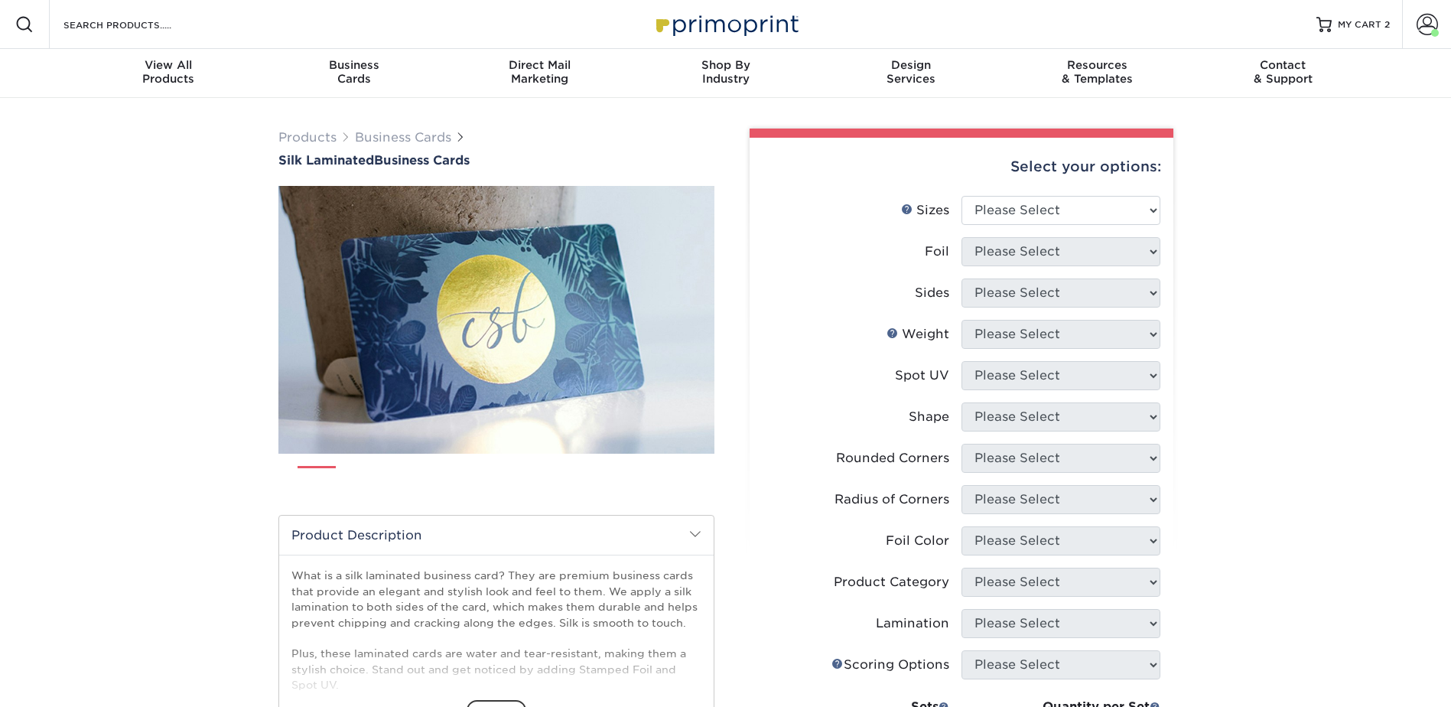
click at [1130, 219] on select "Please Select 1.5" x 3.5" 1.75" x 3.5" 2" x 2" 2" x 3" 2" x 3.5" 2" x 7" 2.12" …" at bounding box center [1060, 210] width 199 height 29
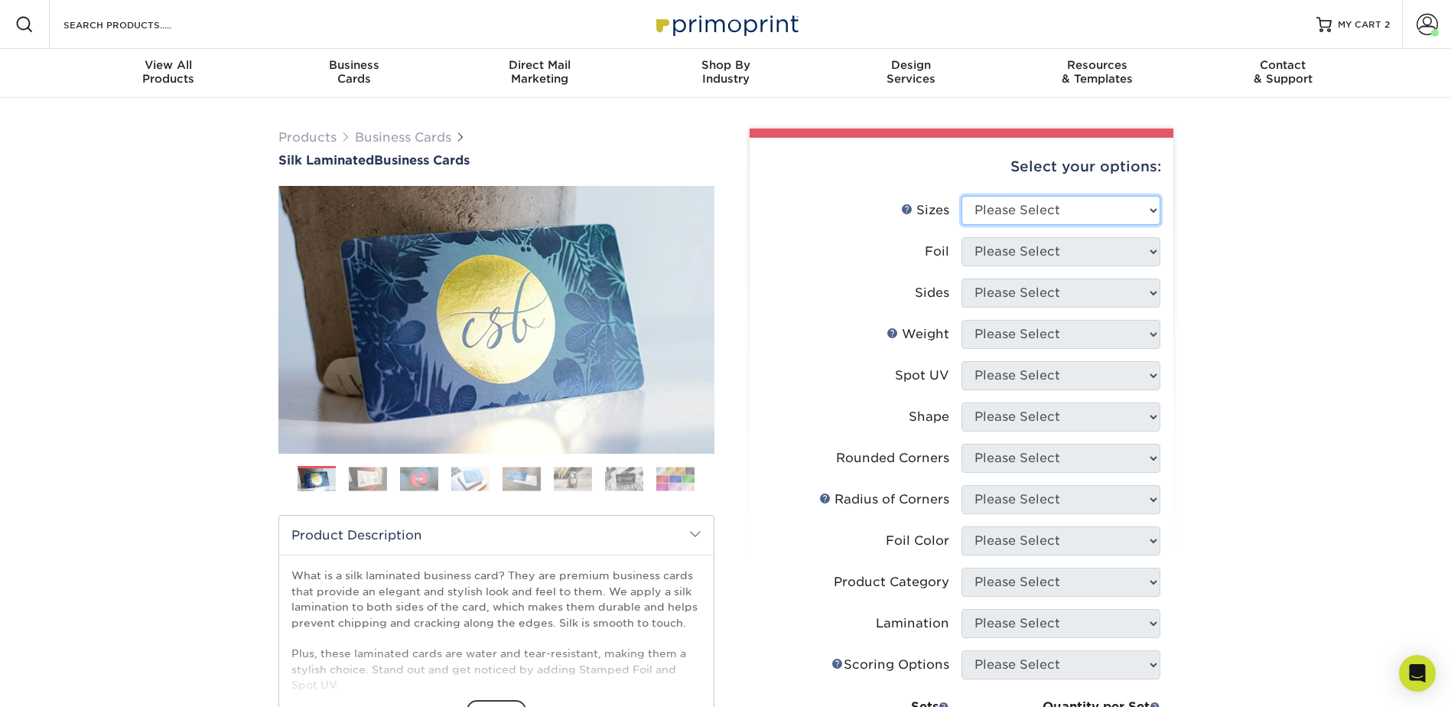
click at [1058, 217] on select "Please Select 1.5" x 3.5" - Mini 1.75" x 3.5" - Mini 2" x 2" - Square 2" x 3" -…" at bounding box center [1060, 210] width 199 height 29
select select "2.00x3.50"
click at [961, 196] on select "Please Select 1.5" x 3.5" - Mini 1.75" x 3.5" - Mini 2" x 2" - Square 2" x 3" -…" at bounding box center [1060, 210] width 199 height 29
click at [1058, 245] on select "Please Select Yes No" at bounding box center [1060, 251] width 199 height 29
select select "0"
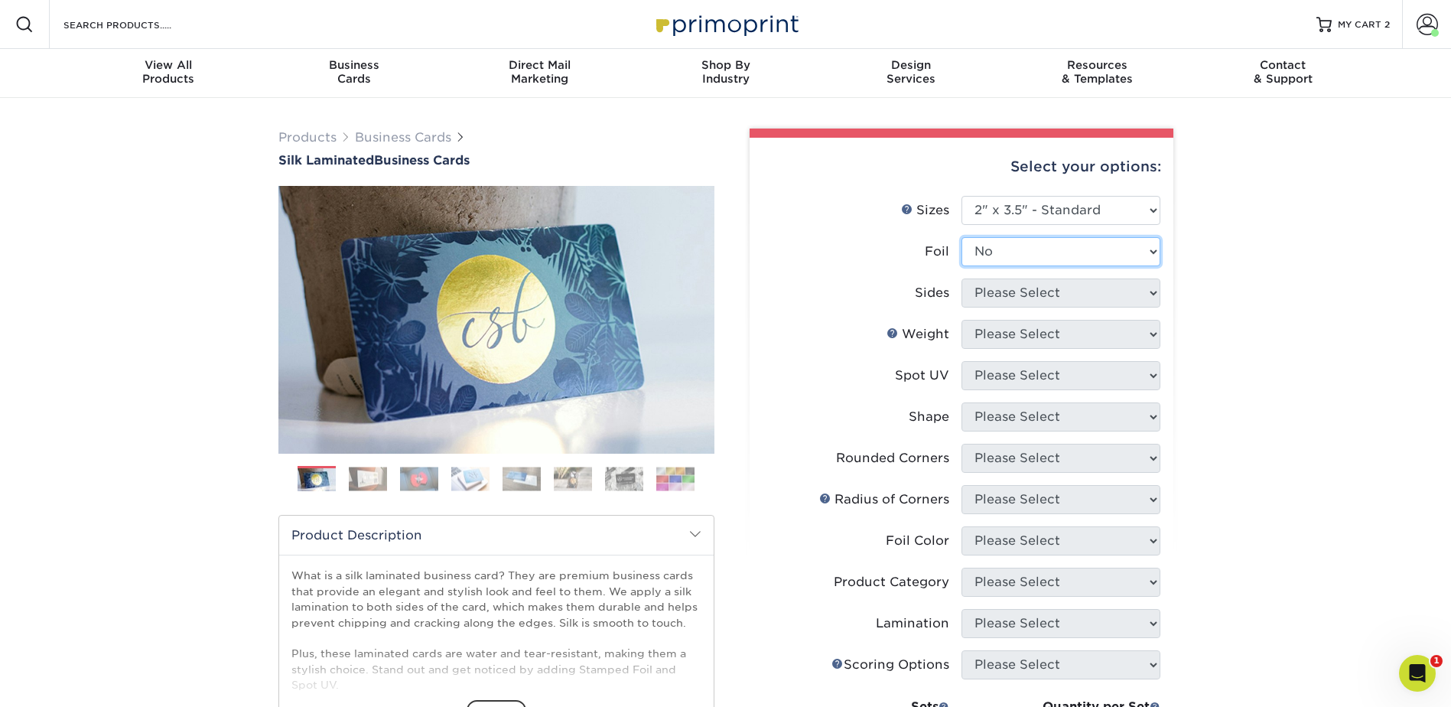
click at [961, 237] on select "Please Select Yes No" at bounding box center [1060, 251] width 199 height 29
click at [1036, 291] on select "Please Select Print Both Sides Print Front Only" at bounding box center [1060, 292] width 199 height 29
select select "13abbda7-1d64-4f25-8bb2-c179b224825d"
click at [961, 278] on select "Please Select Print Both Sides Print Front Only" at bounding box center [1060, 292] width 199 height 29
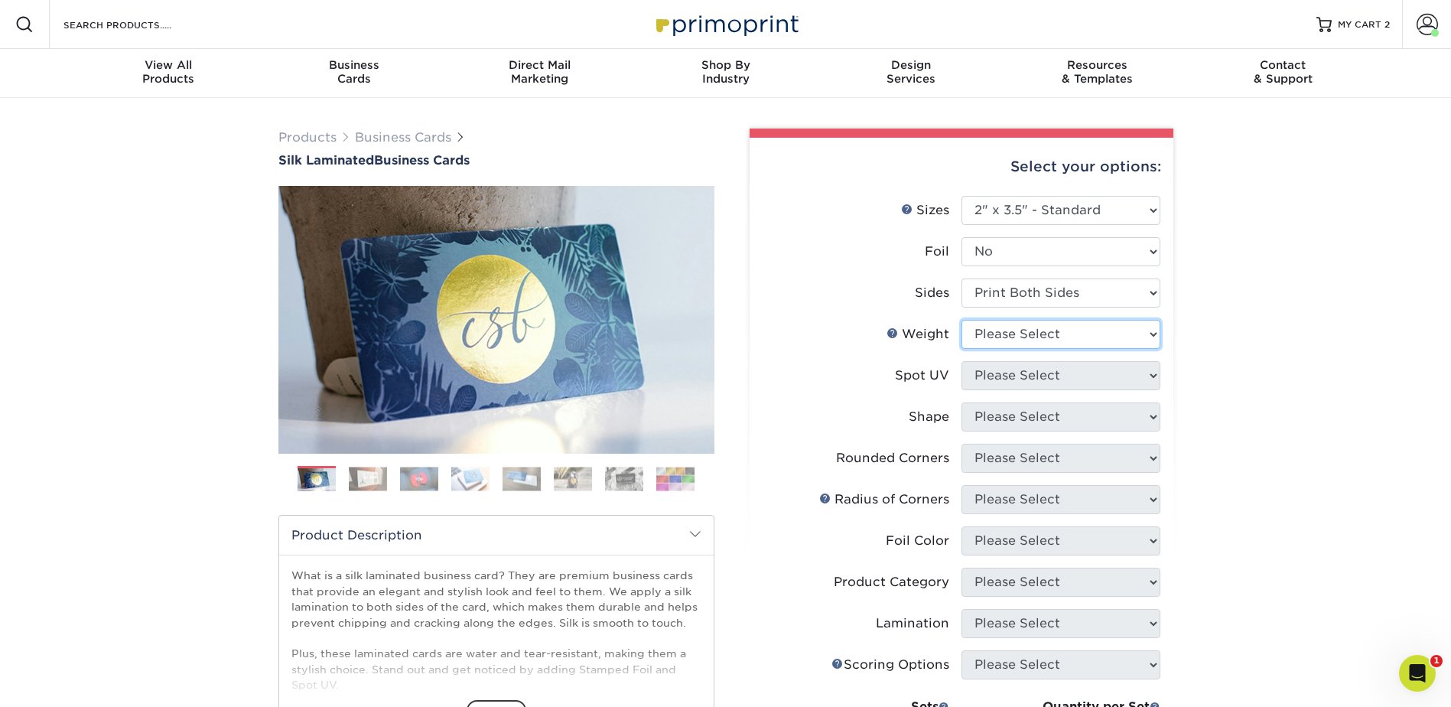
click at [1036, 333] on select "Please Select 16PT" at bounding box center [1060, 334] width 199 height 29
select select "16PT"
click at [961, 320] on select "Please Select 16PT" at bounding box center [1060, 334] width 199 height 29
click at [1035, 373] on select "Please Select No Spot UV Front and Back (Both Sides) Front Only Back Only" at bounding box center [1060, 375] width 199 height 29
select select "3"
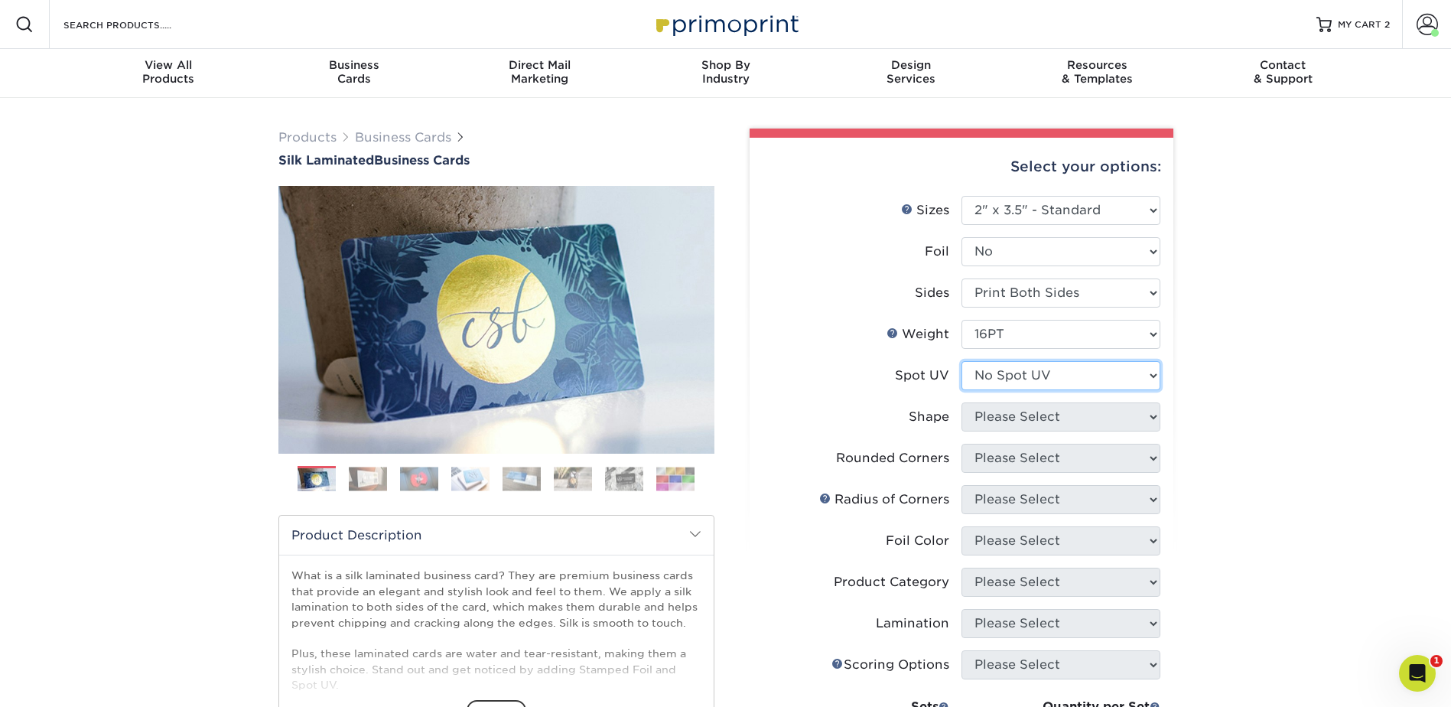
click at [961, 361] on select "Please Select No Spot UV Front and Back (Both Sides) Front Only Back Only" at bounding box center [1060, 375] width 199 height 29
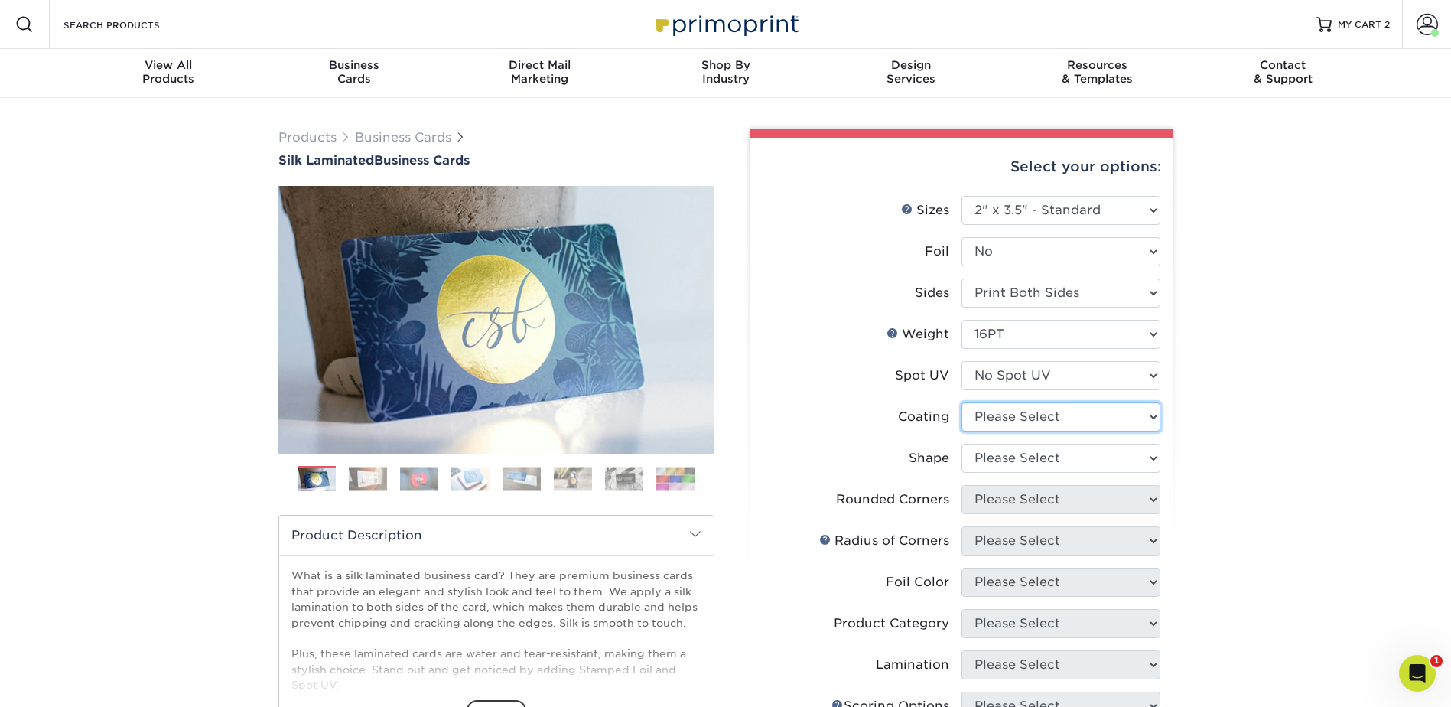
click at [1036, 421] on select at bounding box center [1060, 416] width 199 height 29
select select "3e7618de-abca-4bda-9f97-8b9129e913d8"
click at [961, 402] on select at bounding box center [1060, 416] width 199 height 29
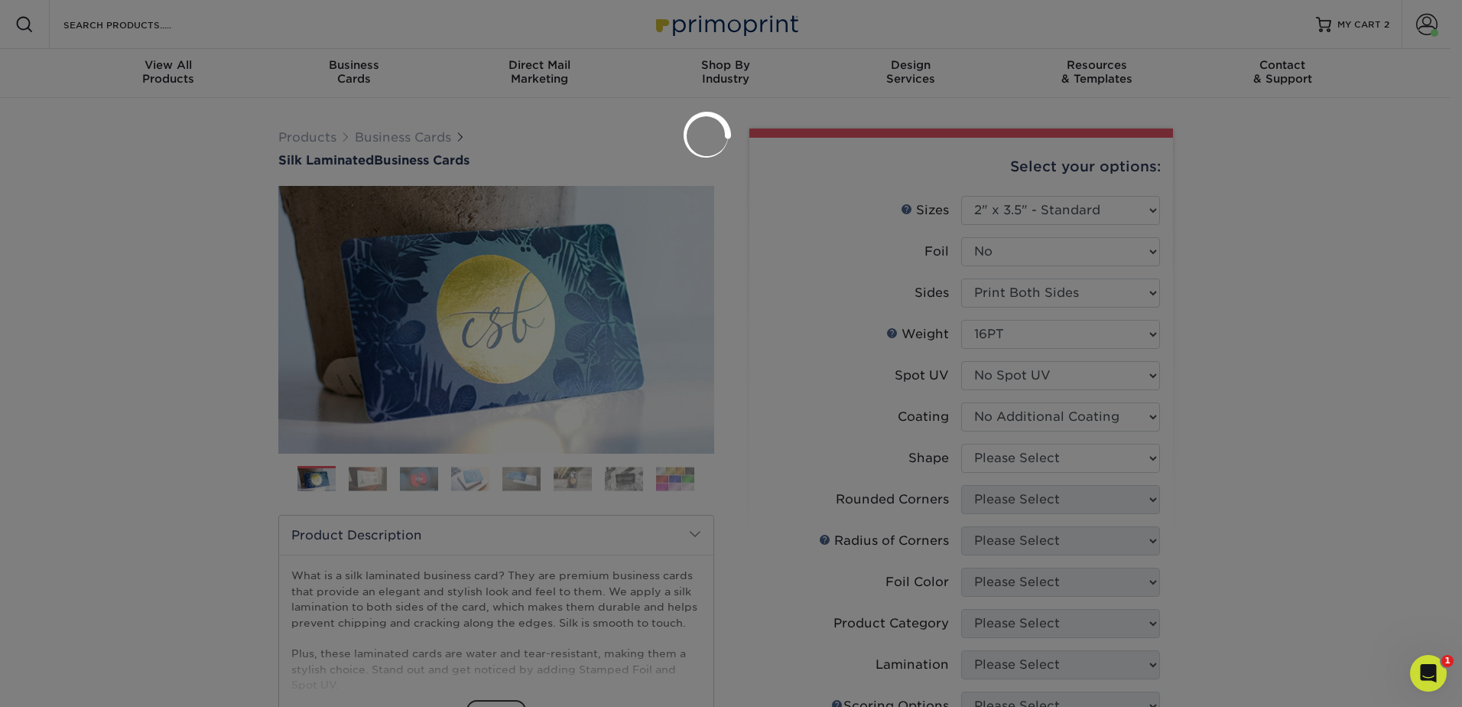
click at [1034, 457] on div at bounding box center [731, 353] width 1462 height 707
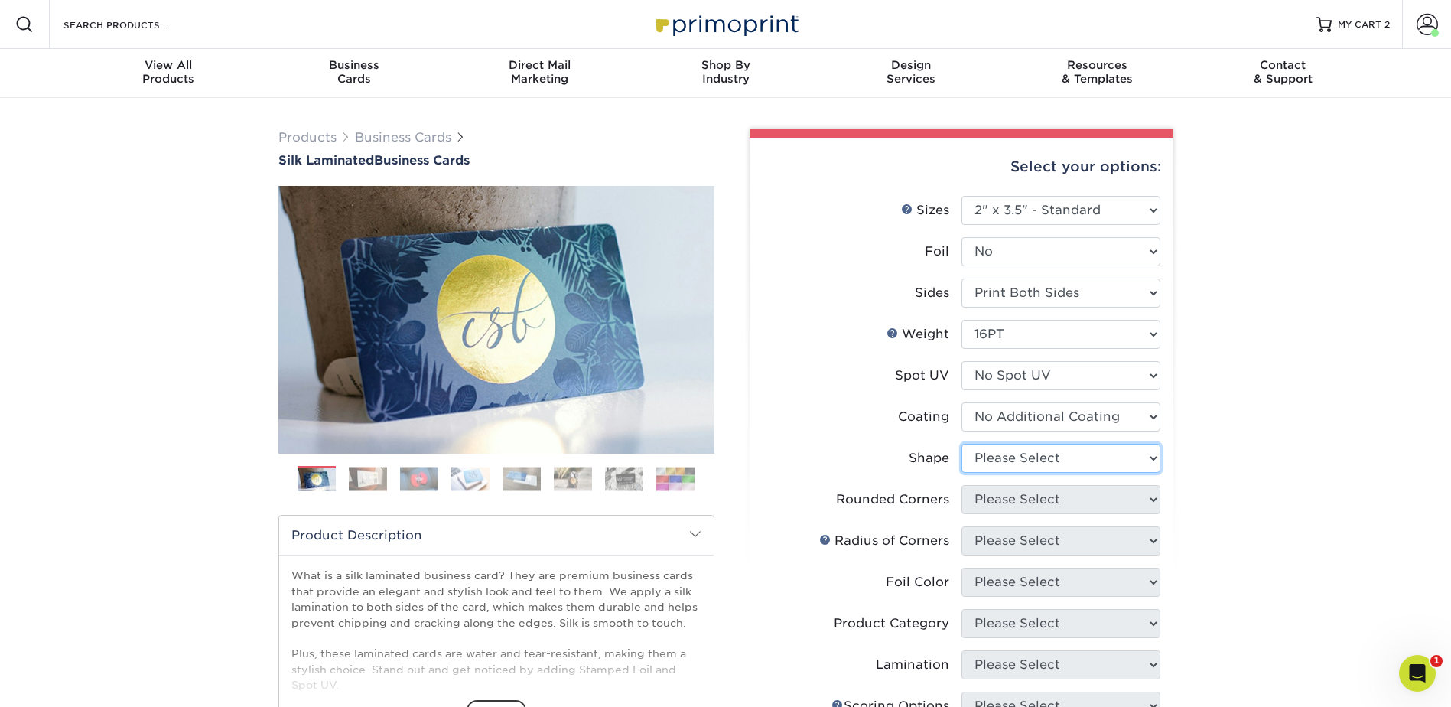
click at [1044, 467] on select "Please Select Standard Oval" at bounding box center [1060, 458] width 199 height 29
select select "standard"
click at [961, 444] on select "Please Select Standard Oval" at bounding box center [1060, 458] width 199 height 29
click at [1016, 495] on select "Please Select Yes - Round 2 Corners Yes - Round 4 Corners No" at bounding box center [1060, 499] width 199 height 29
select select "0"
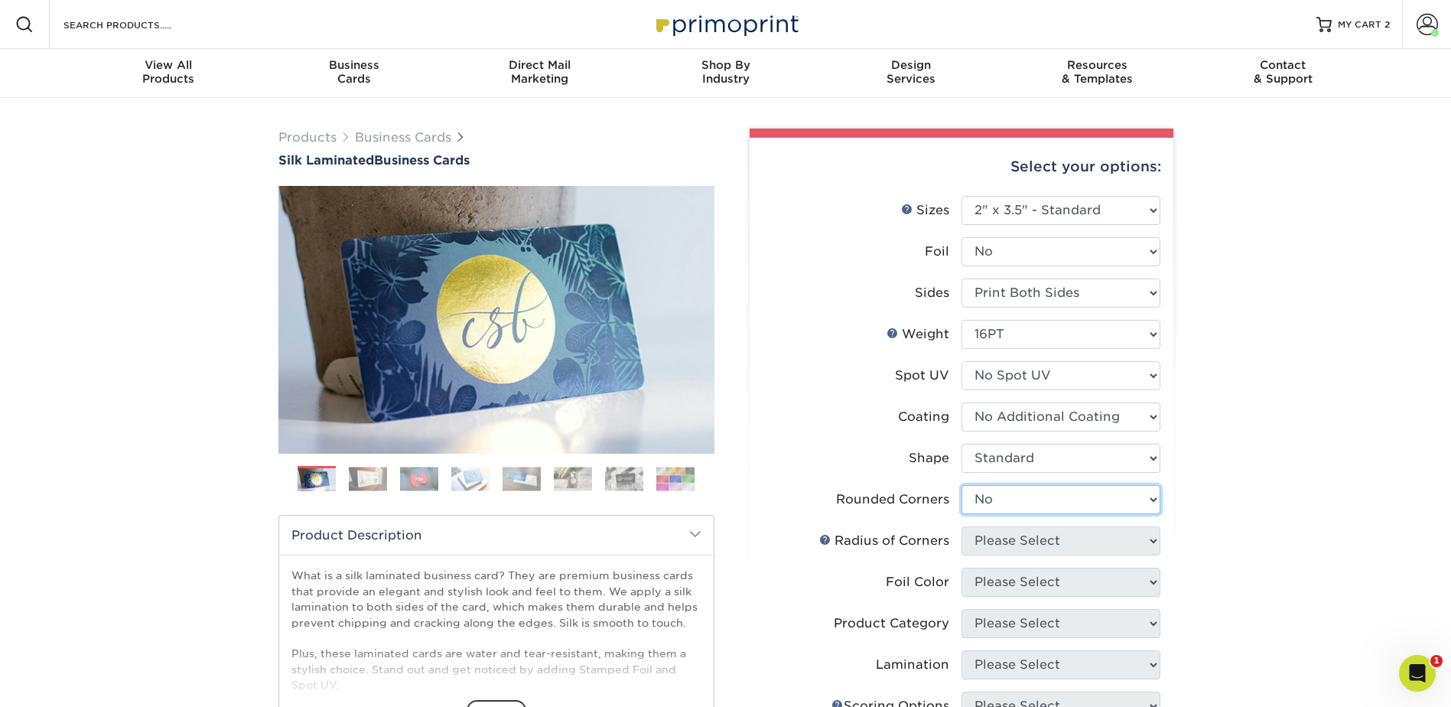
click at [961, 485] on select "Please Select Yes - Round 2 Corners Yes - Round 4 Corners No" at bounding box center [1060, 499] width 199 height 29
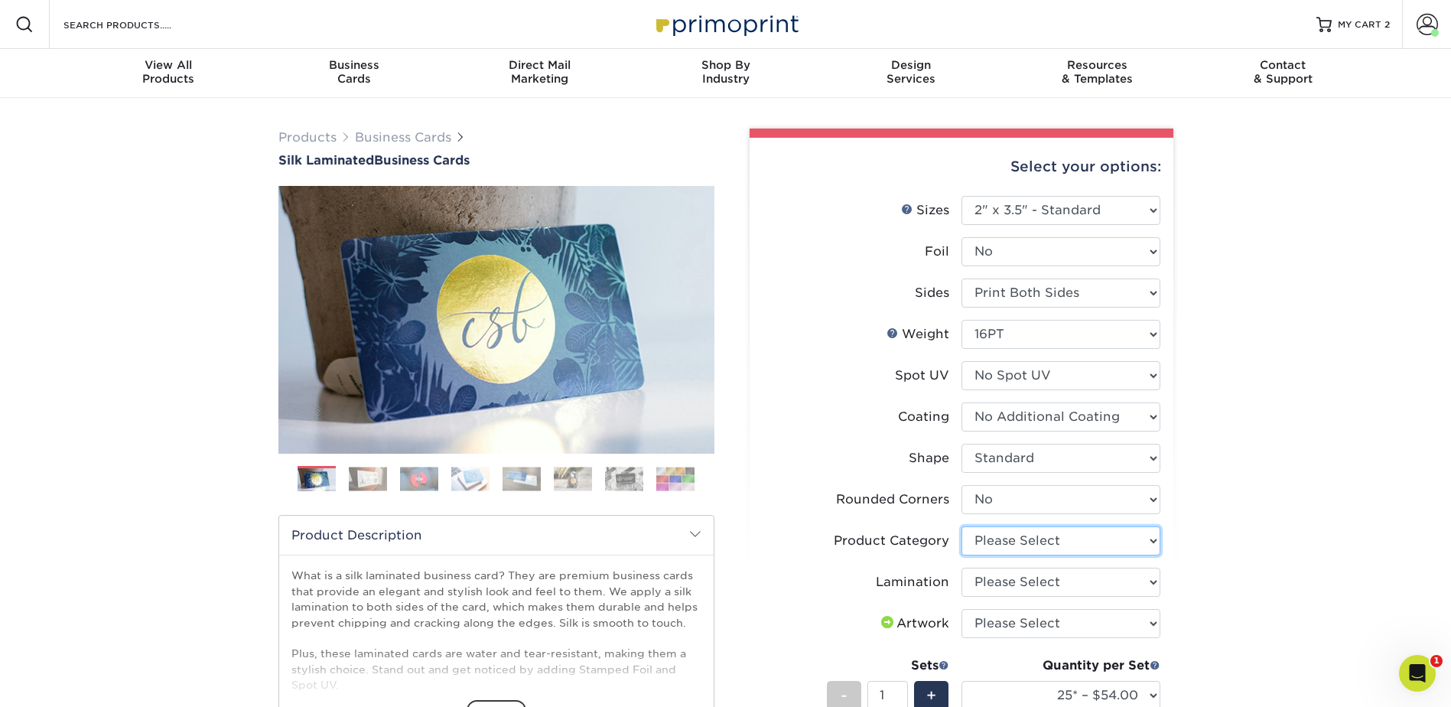
click at [1002, 545] on select "Please Select Business Cards" at bounding box center [1060, 540] width 199 height 29
select select "3b5148f1-0588-4f88-a218-97bcfdce65c1"
click at [961, 526] on select "Please Select Business Cards" at bounding box center [1060, 540] width 199 height 29
drag, startPoint x: 1007, startPoint y: 574, endPoint x: 1007, endPoint y: 584, distance: 10.0
click at [1007, 575] on select "Please Select Silk" at bounding box center [1060, 582] width 199 height 29
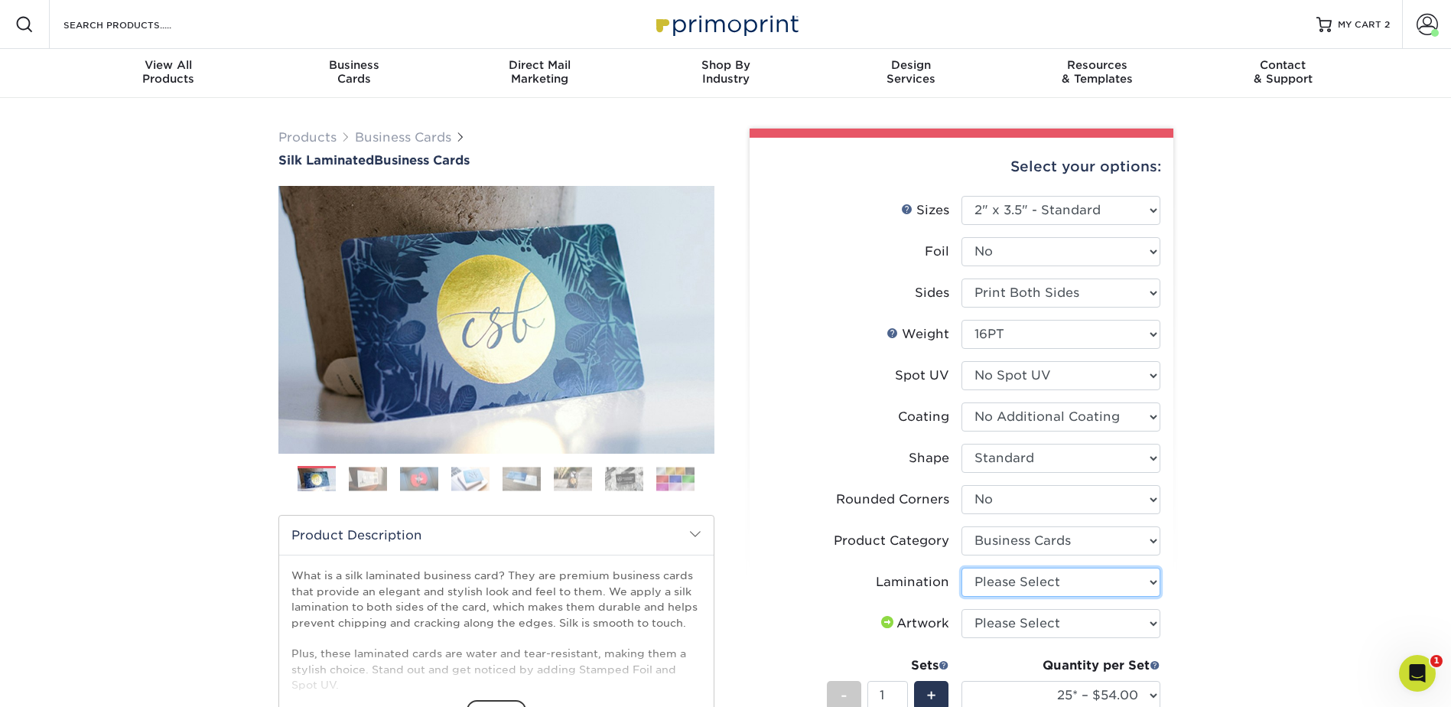
select select "ccacb42f-45f7-42d3-bbd3-7c8421cf37f0"
click at [961, 568] on select "Please Select Silk" at bounding box center [1060, 582] width 199 height 29
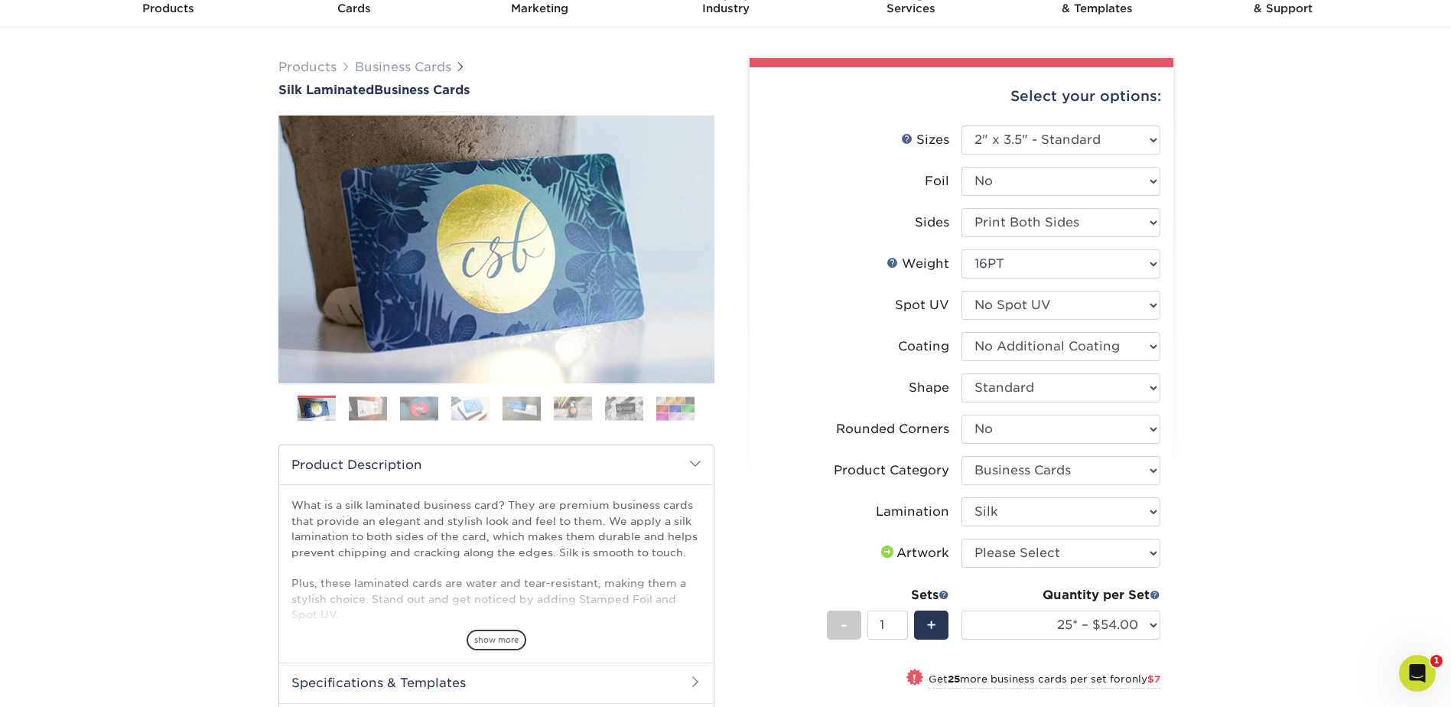
scroll to position [76, 0]
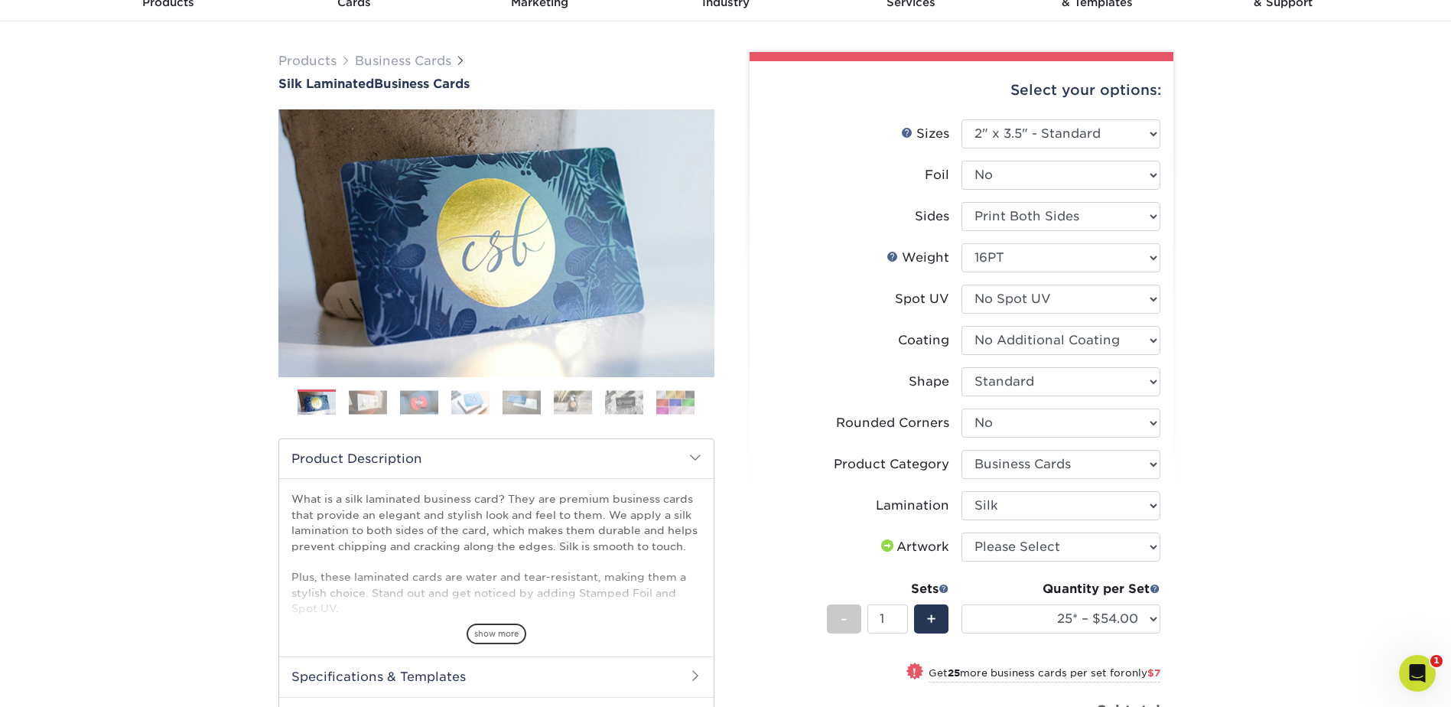
click at [1108, 562] on li "Artwork Please Select I will upload files I need a design - $100" at bounding box center [962, 552] width 398 height 41
click at [1082, 550] on select "Please Select I will upload files I need a design - $100" at bounding box center [1060, 546] width 199 height 29
select select "upload"
click at [961, 532] on select "Please Select I will upload files I need a design - $100" at bounding box center [1060, 546] width 199 height 29
click at [1072, 624] on select "25* – $54.00 50* – $61.00 75* – $68.00 100* – $75.00 250* – $82.00 500 – $86.00…" at bounding box center [1060, 618] width 199 height 29
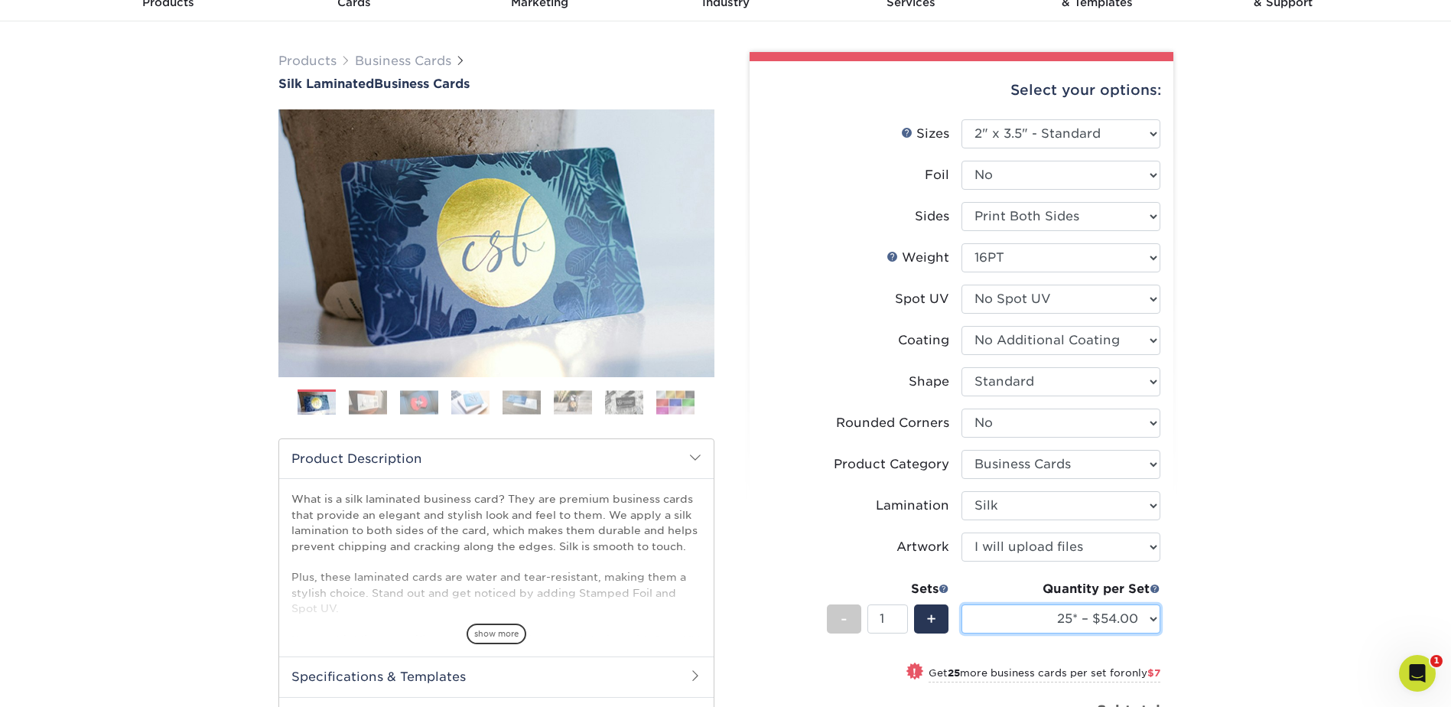
select select "100* – $75.00"
click at [961, 604] on select "25* – $54.00 50* – $61.00 75* – $68.00 100* – $75.00 250* – $82.00 500 – $86.00…" at bounding box center [1060, 618] width 199 height 29
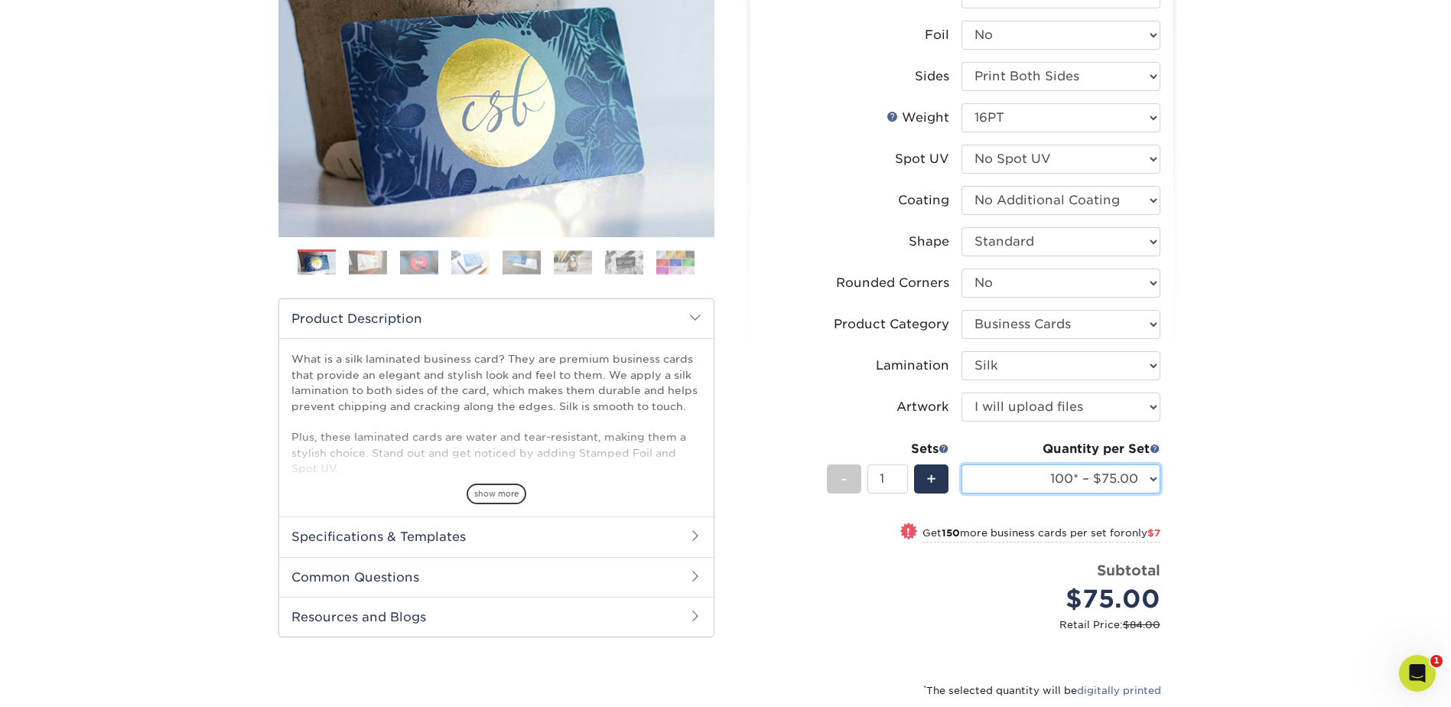
scroll to position [229, 0]
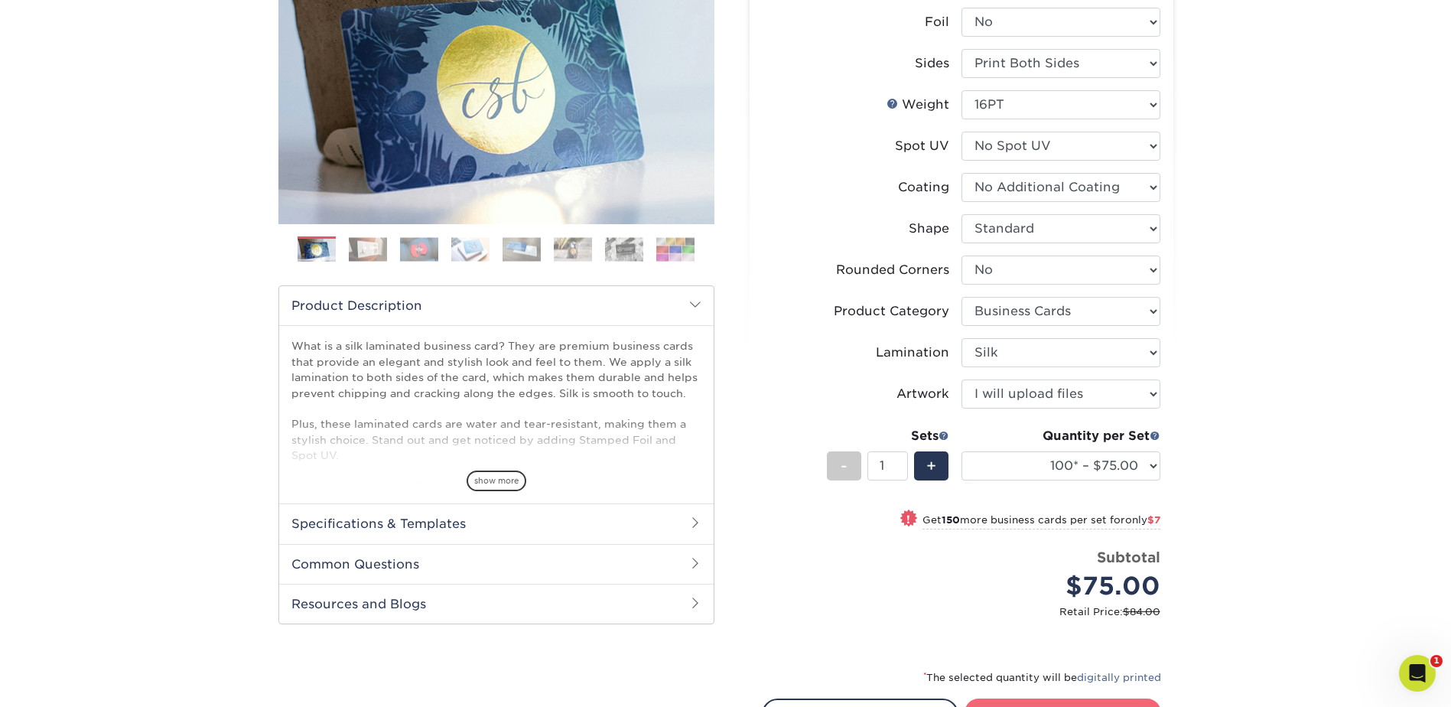
click at [1063, 701] on link "Proceed to Shipping" at bounding box center [1063, 712] width 197 height 28
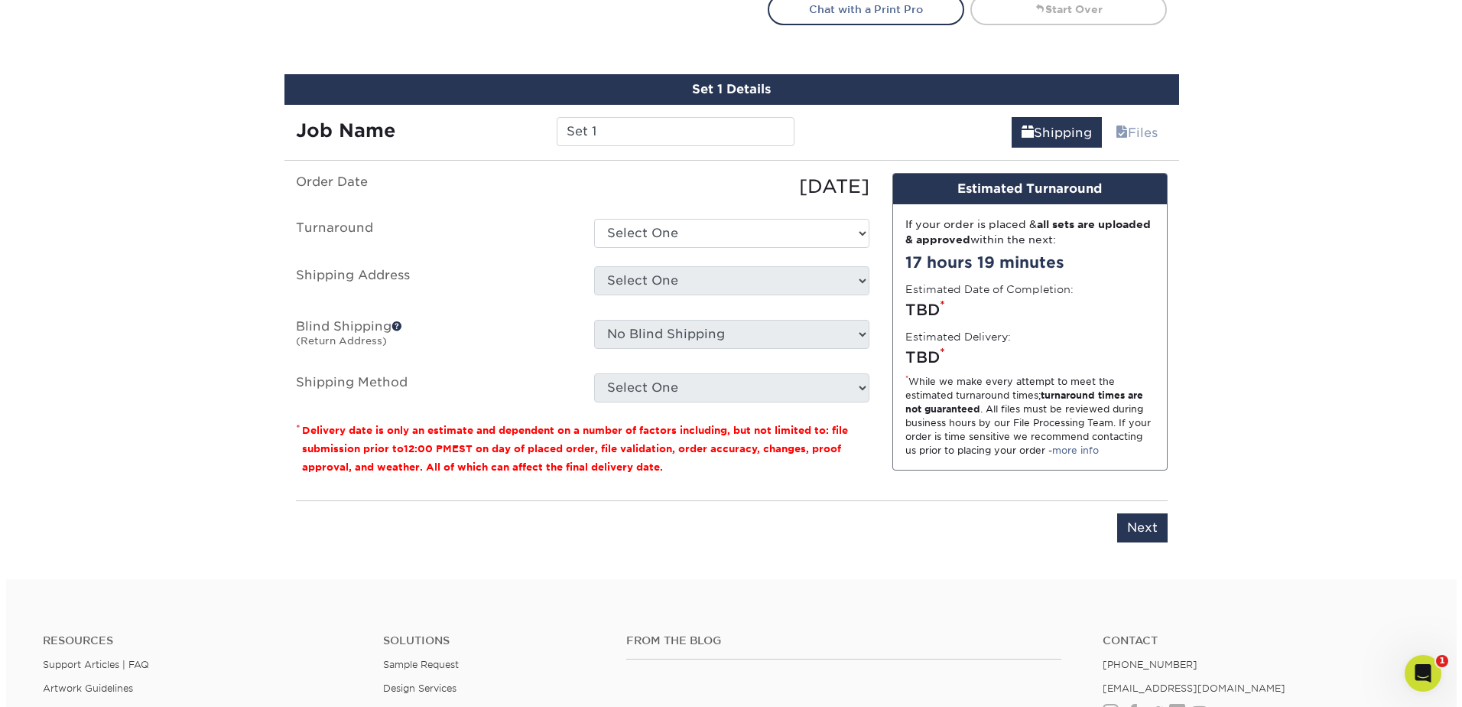
scroll to position [970, 0]
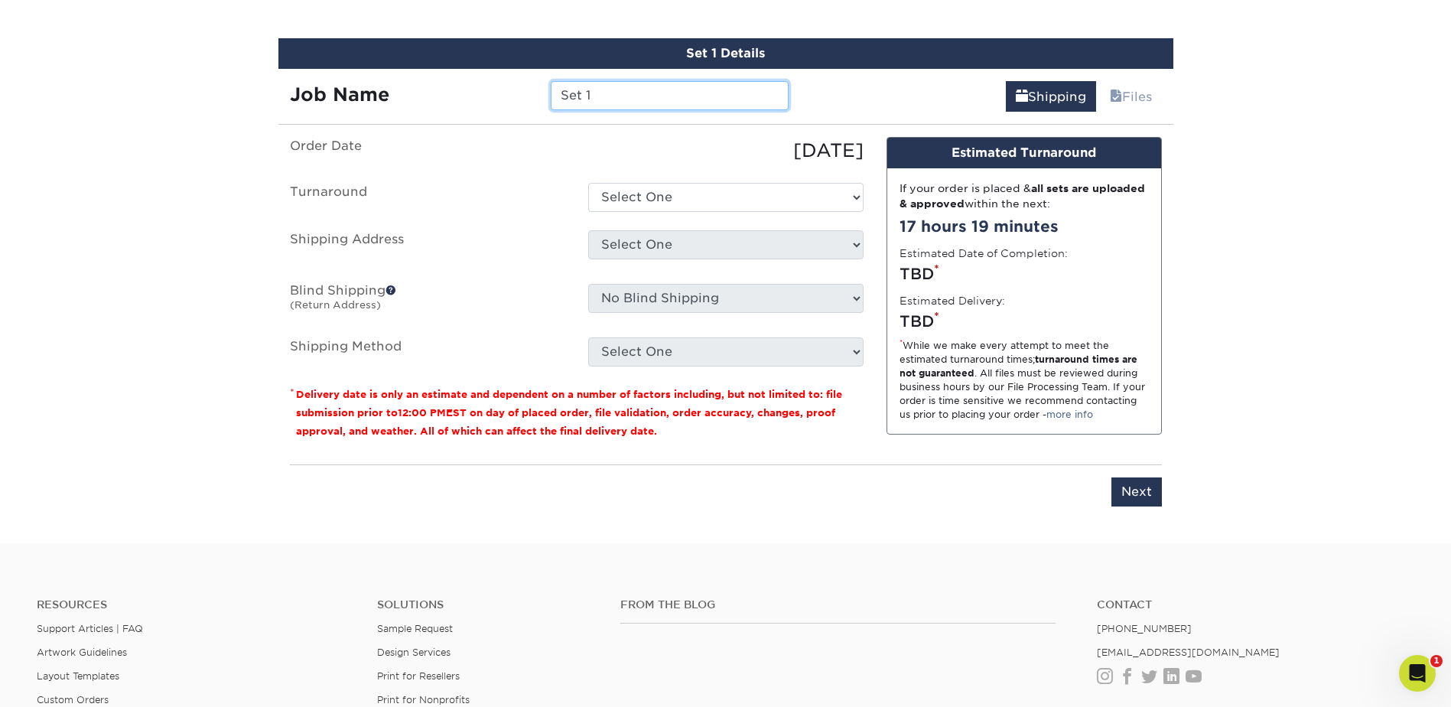
click at [649, 88] on input "Set 1" at bounding box center [670, 95] width 238 height 29
type input "JRobnett"
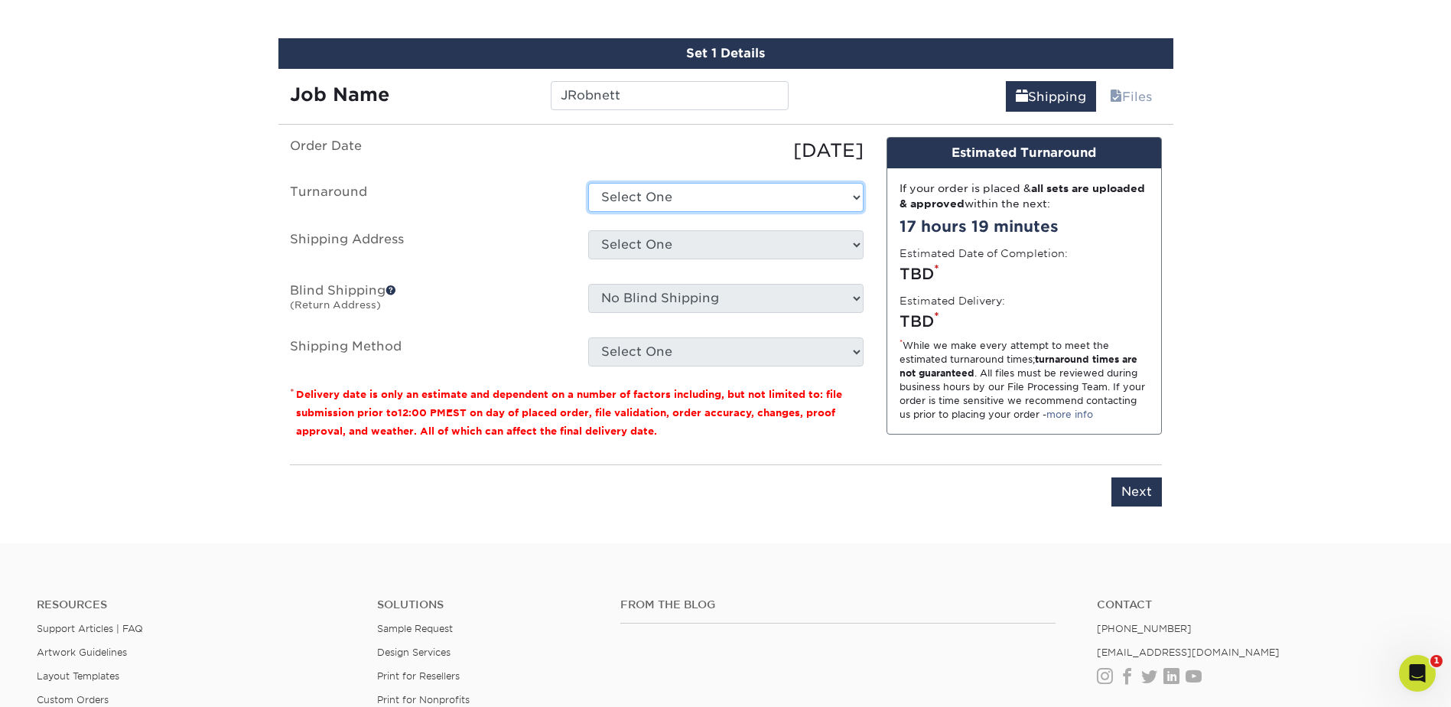
click at [652, 196] on select "Select One 2-4 Business Days 2 Day Next Business Day" at bounding box center [725, 197] width 275 height 29
select select "e8d6ad55-c448-4bce-ba25-c4c4dd4b9d0d"
click at [588, 183] on select "Select One 2-4 Business Days 2 Day Next Business Day" at bounding box center [725, 197] width 275 height 29
click at [653, 254] on select "Select One [PERSON_NAME] [PERSON_NAME] [PERSON_NAME] [PERSON_NAME] [PERSON_NAME…" at bounding box center [725, 244] width 275 height 29
select select "newaddress"
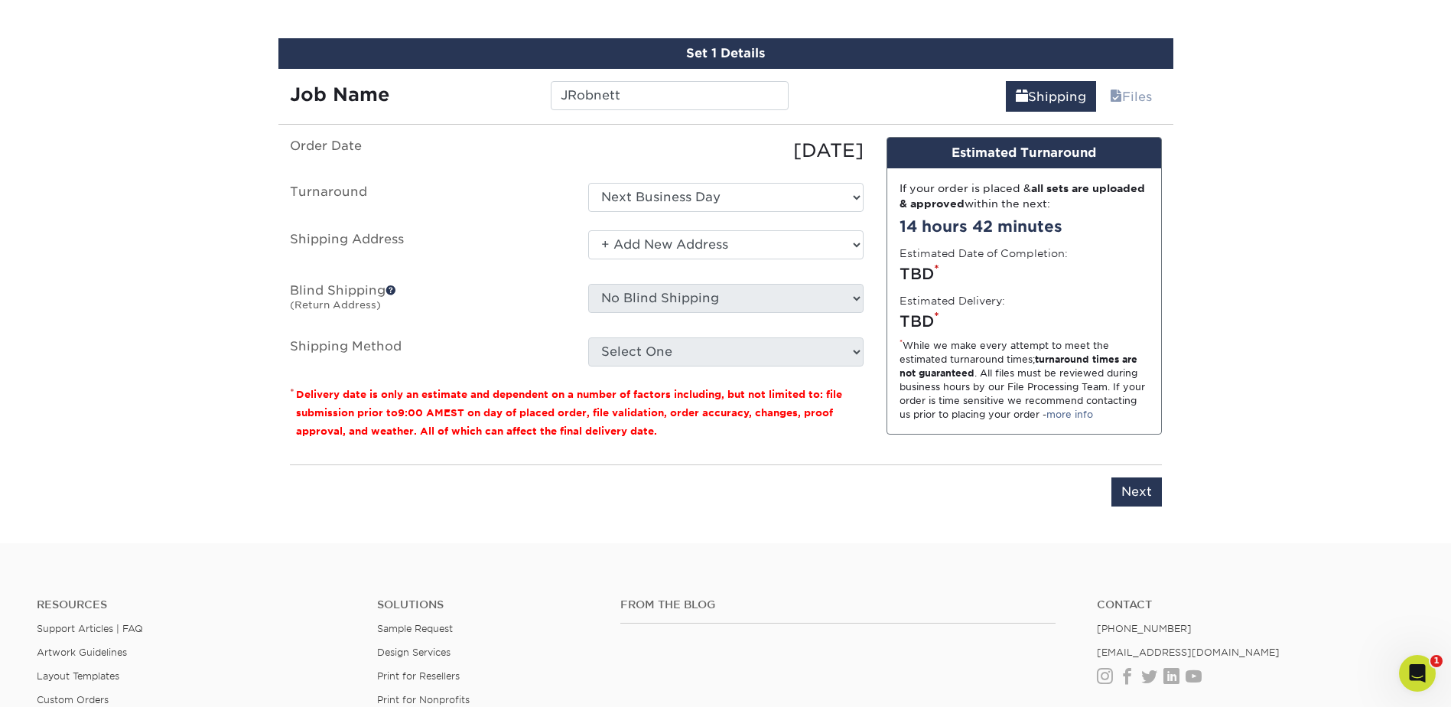
click at [588, 230] on select "Select One [PERSON_NAME] [PERSON_NAME] [PERSON_NAME] [PERSON_NAME] [PERSON_NAME…" at bounding box center [725, 244] width 275 height 29
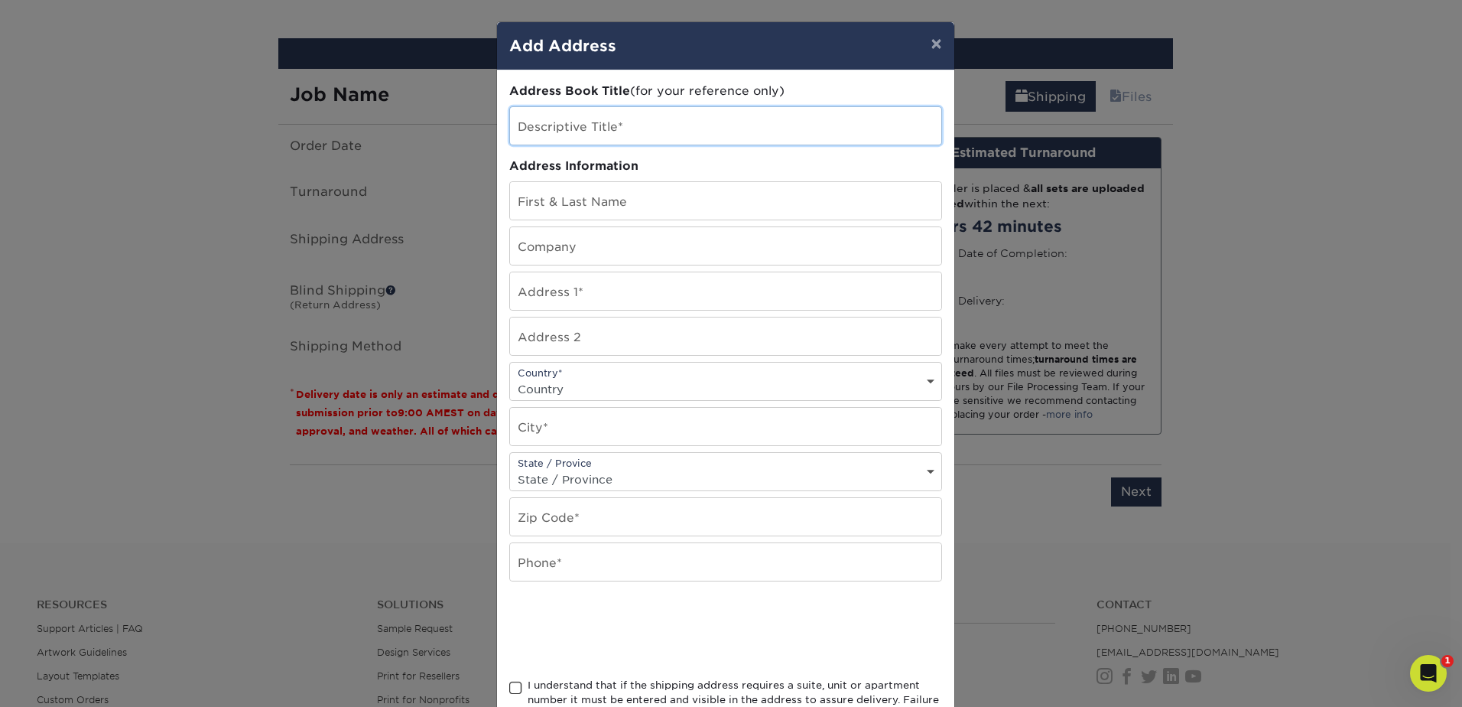
click at [666, 135] on input "text" at bounding box center [725, 125] width 431 height 37
click at [636, 112] on input "text" at bounding box center [725, 125] width 431 height 37
paste input "[PERSON_NAME]"
type input "[PERSON_NAME]"
click at [542, 210] on input "text" at bounding box center [725, 200] width 431 height 37
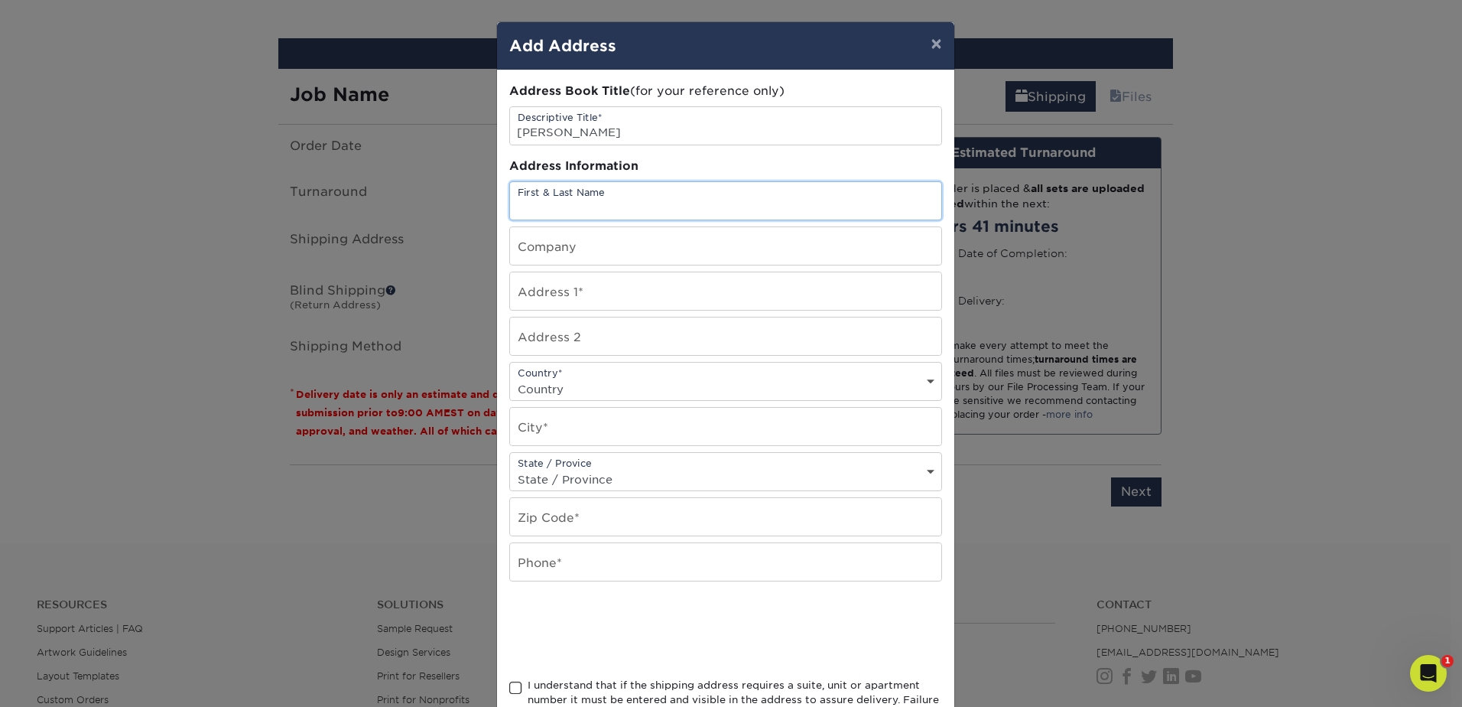
paste input "[PERSON_NAME]"
type input "[PERSON_NAME]"
click at [530, 262] on input "text" at bounding box center [725, 245] width 431 height 37
type input "[PERSON_NAME]"
click at [542, 561] on input "text" at bounding box center [725, 561] width 431 height 37
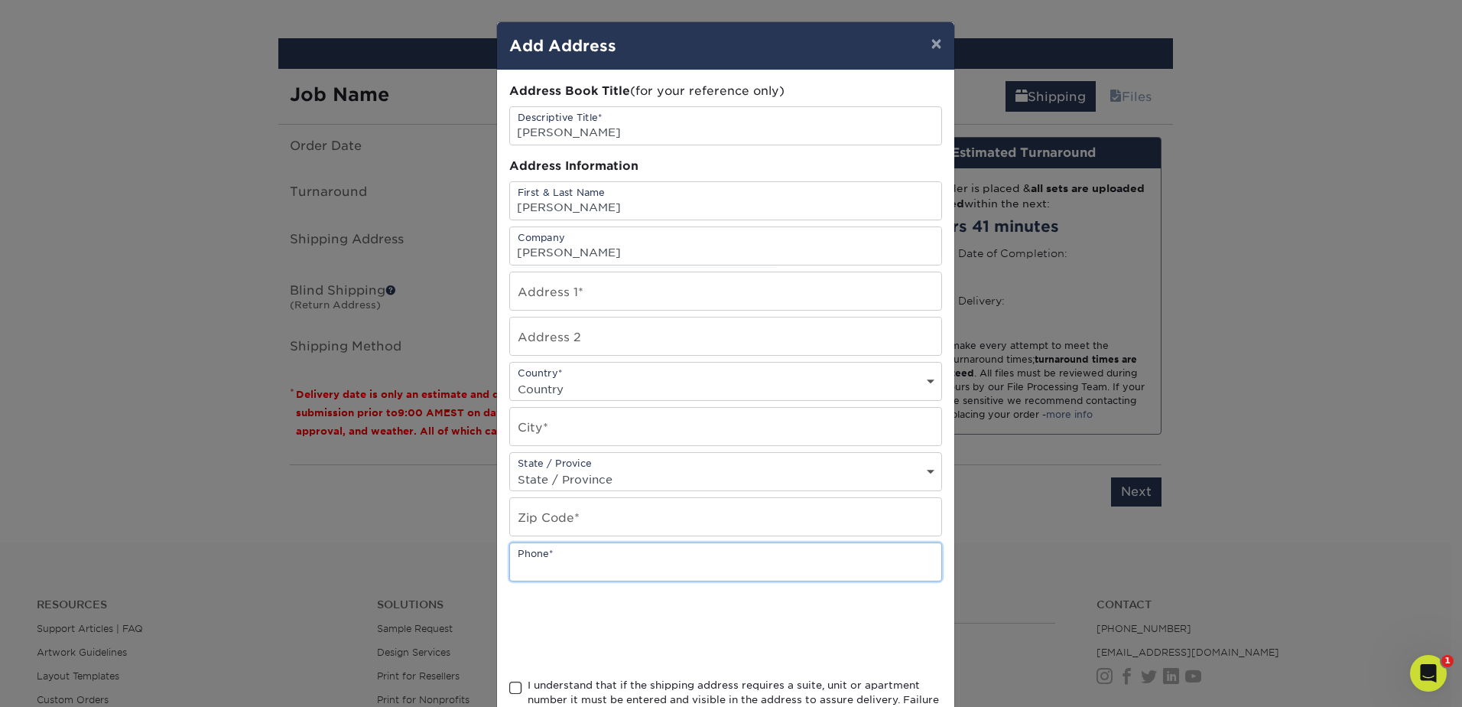
paste input "310.469.1885"
type input "310.469.1885"
click at [581, 285] on input "text" at bounding box center [725, 290] width 431 height 37
paste input "[STREET_ADDRESS]"
type input "[STREET_ADDRESS]"
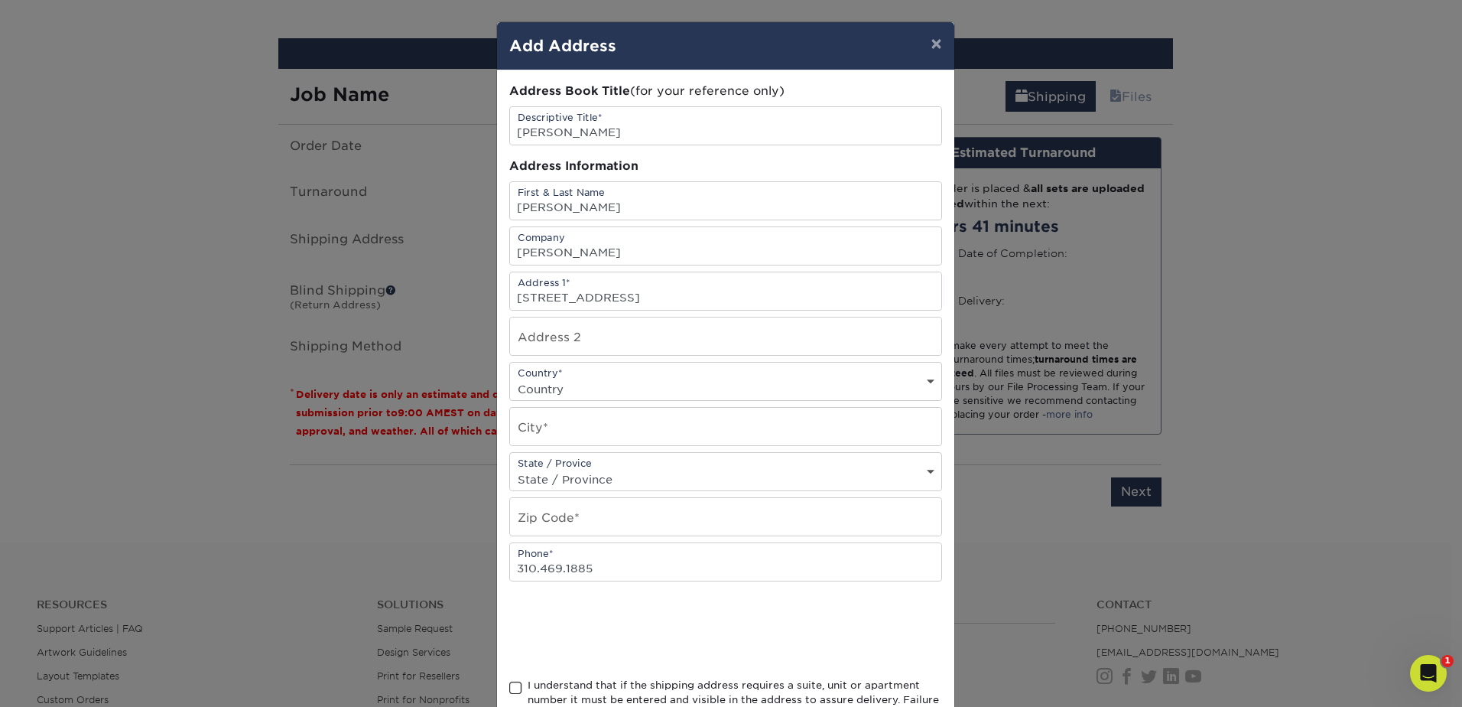
click at [593, 388] on select "Country [GEOGRAPHIC_DATA] [GEOGRAPHIC_DATA] ----------------------------- [GEOG…" at bounding box center [725, 389] width 431 height 22
select select "US"
click at [510, 378] on select "Country [GEOGRAPHIC_DATA] [GEOGRAPHIC_DATA] ----------------------------- [GEOG…" at bounding box center [725, 389] width 431 height 22
click at [628, 432] on input "text" at bounding box center [725, 426] width 431 height 37
type input "[GEOGRAPHIC_DATA]"
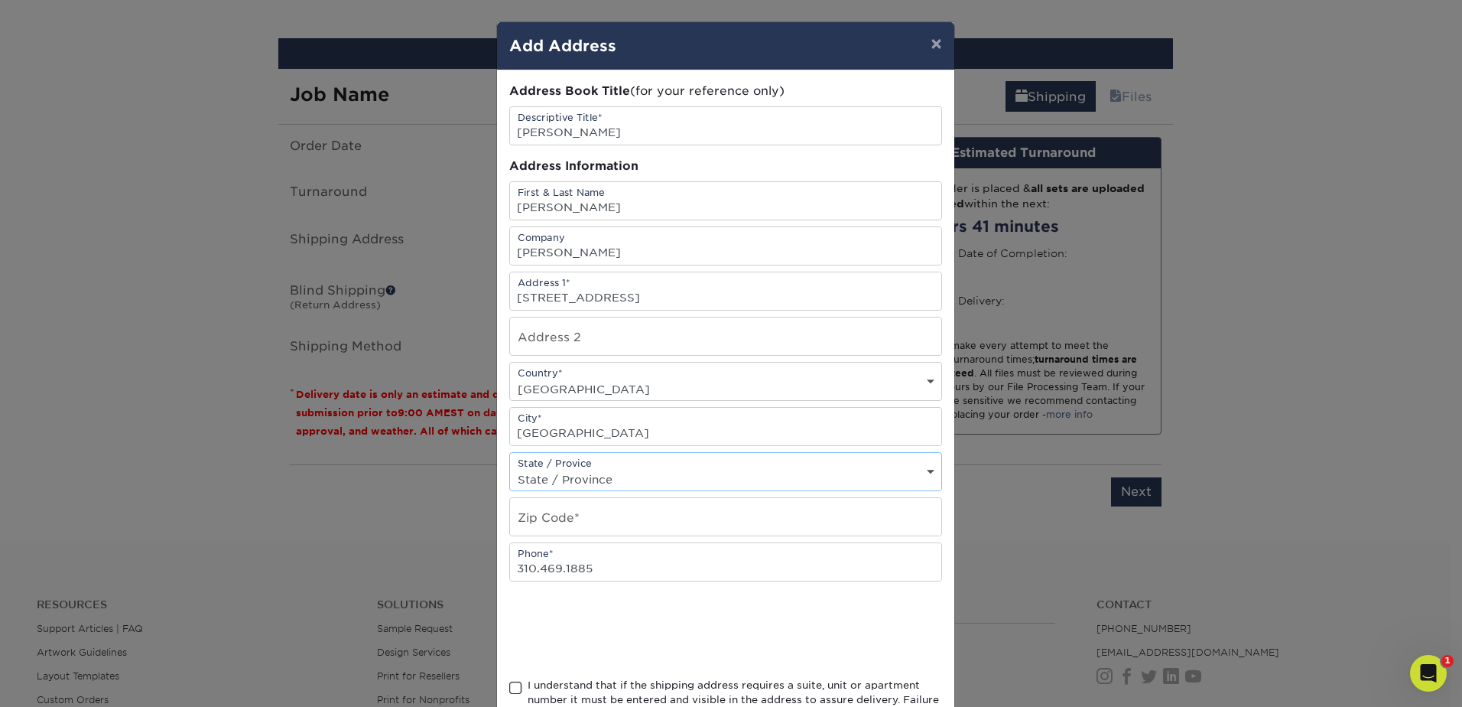
select select "CA"
click at [632, 526] on input "text" at bounding box center [725, 516] width 431 height 37
type input "90018"
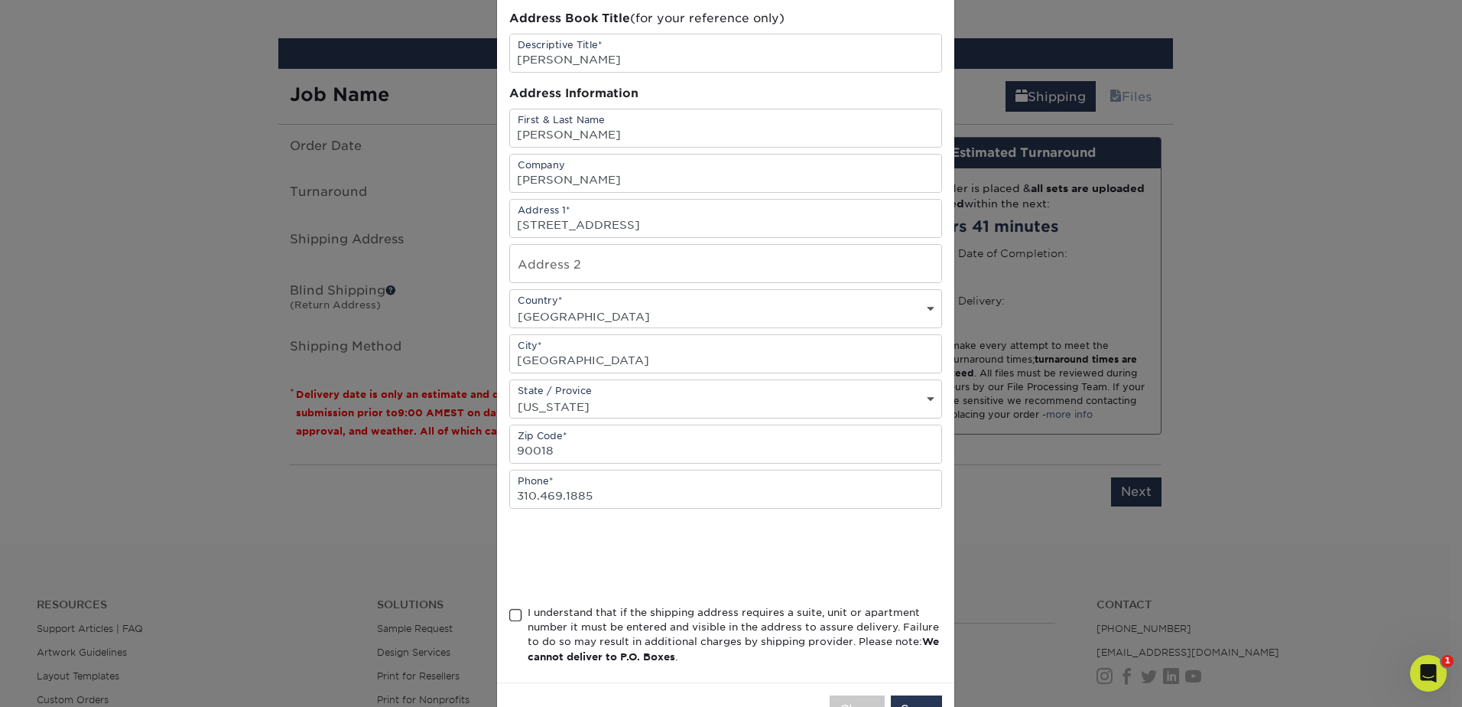
scroll to position [76, 0]
click at [517, 604] on div "I understand that if the shipping address requires a suite, unit or apartment n…" at bounding box center [725, 634] width 433 height 66
click at [512, 613] on span at bounding box center [515, 611] width 13 height 15
click at [0, 0] on input "I understand that if the shipping address requires a suite, unit or apartment n…" at bounding box center [0, 0] width 0 height 0
click at [904, 698] on button "Save" at bounding box center [916, 705] width 51 height 29
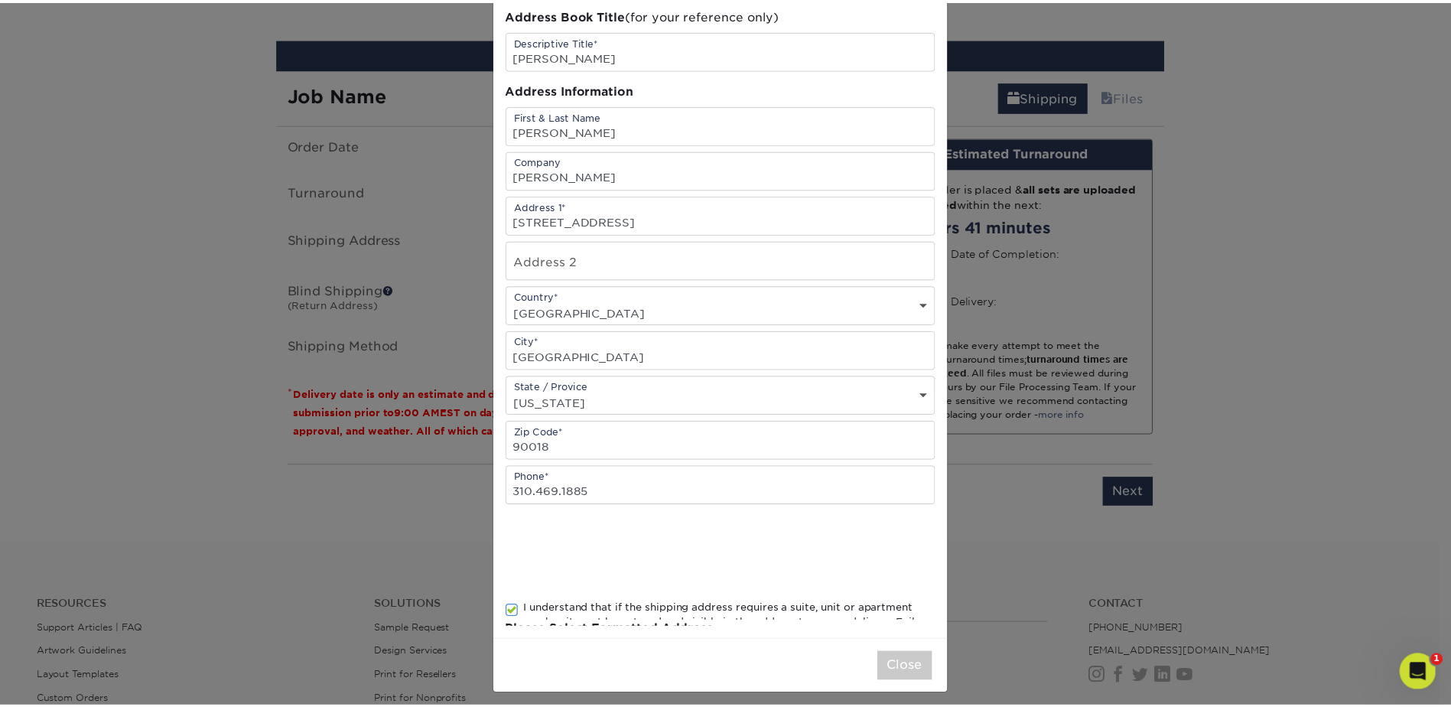
scroll to position [0, 0]
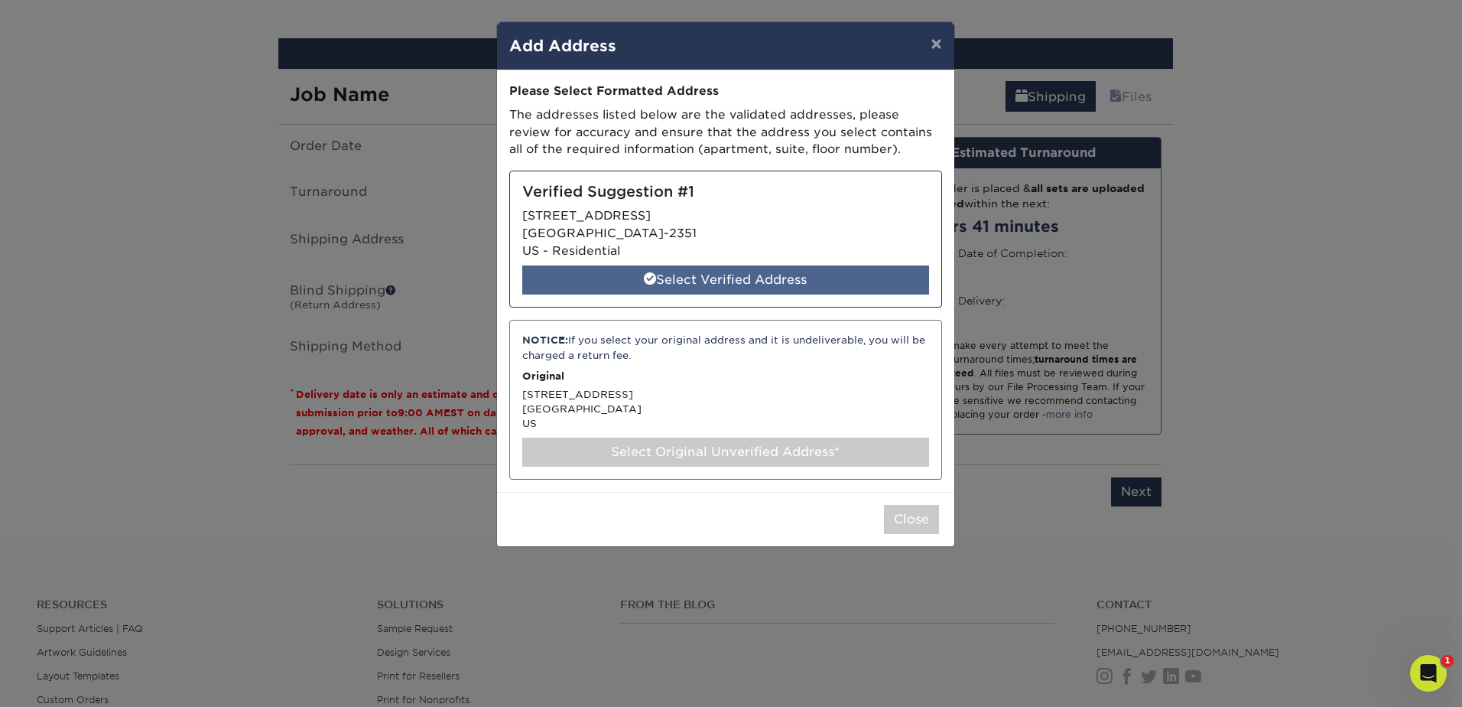
click at [766, 282] on div "Select Verified Address" at bounding box center [725, 279] width 407 height 29
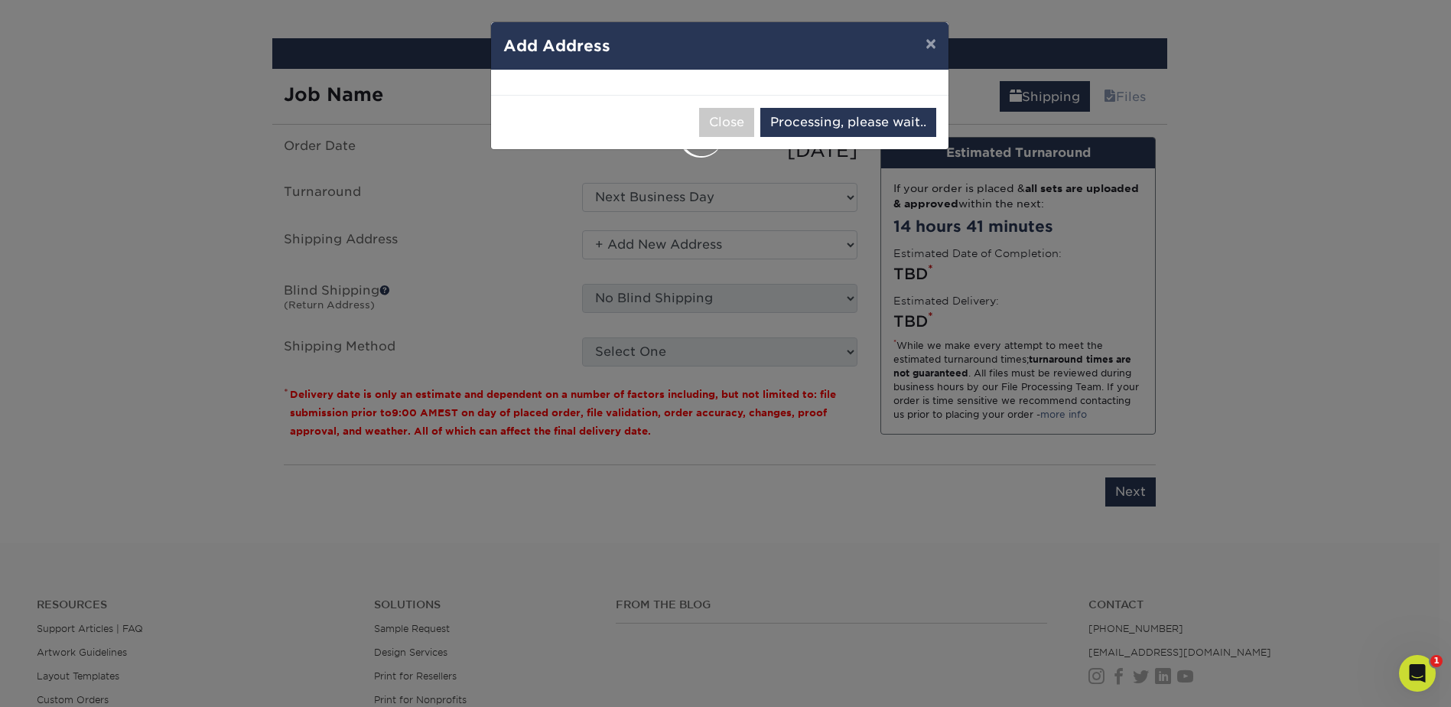
select select "286095"
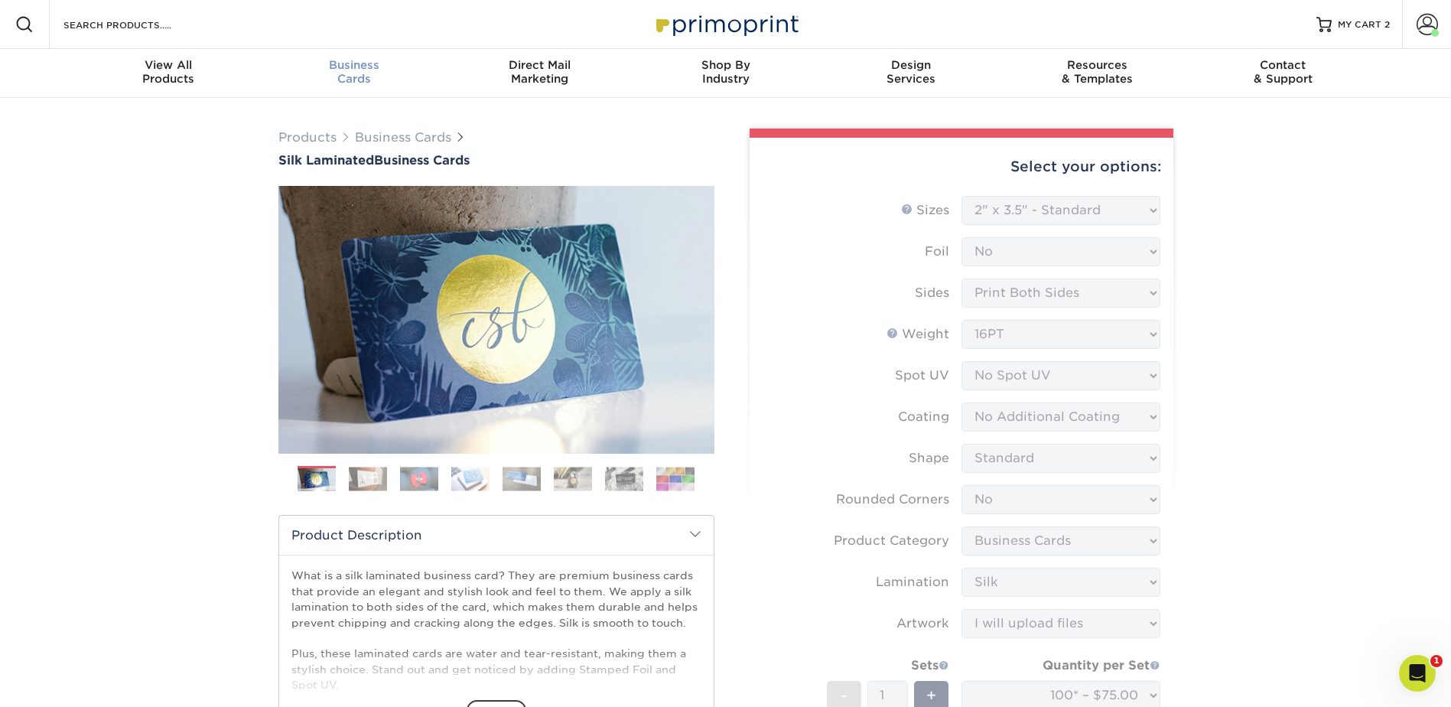
click at [340, 76] on div "Business Cards" at bounding box center [354, 72] width 186 height 28
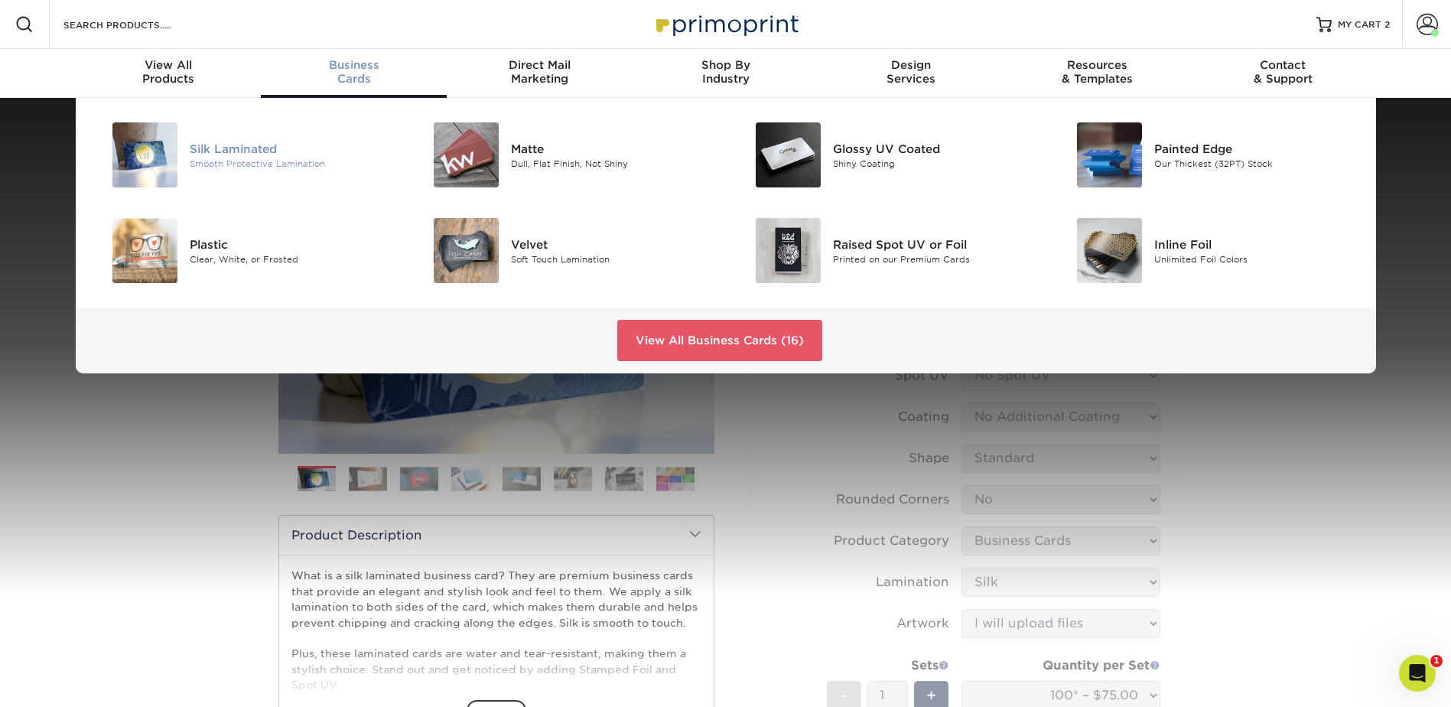
click at [254, 138] on div "Silk Laminated Smooth Protective Lamination" at bounding box center [297, 154] width 214 height 65
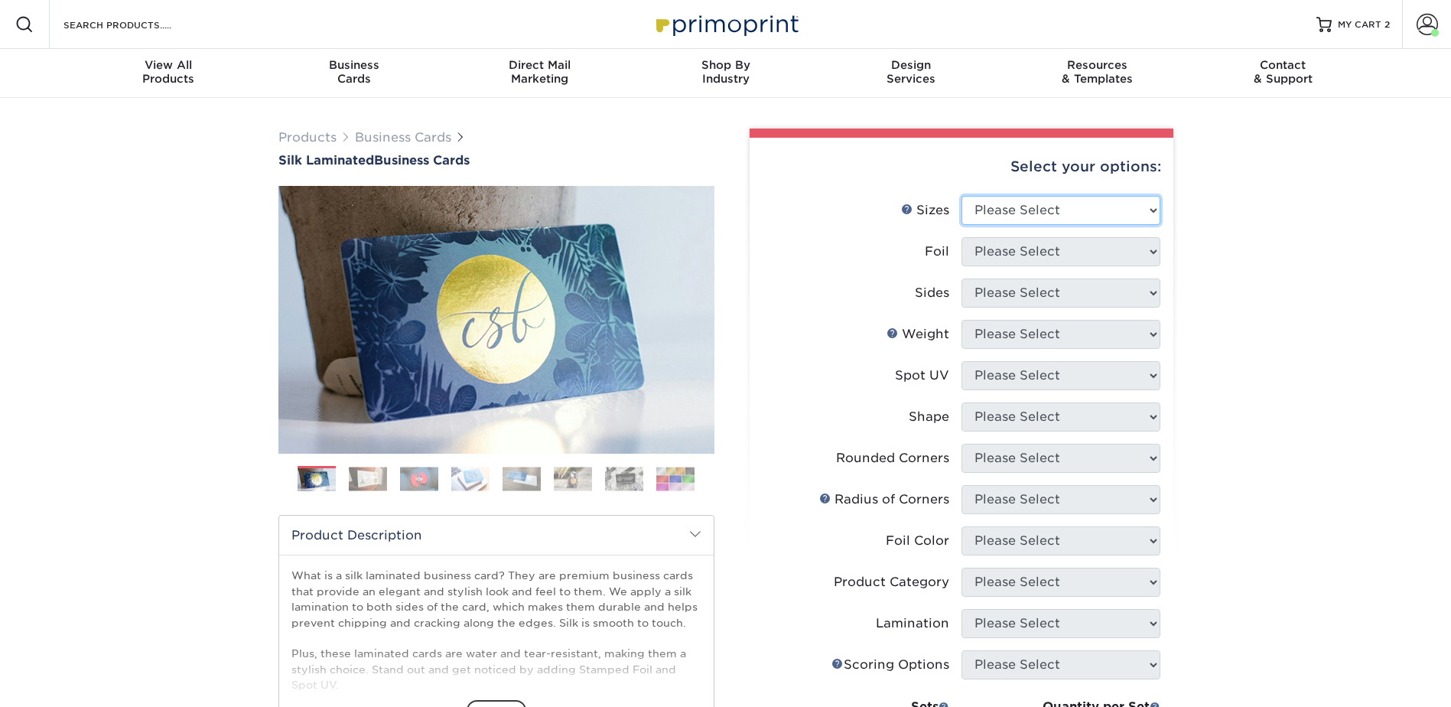
click at [1072, 210] on select "Please Select 1.5" x 3.5" - Mini 1.75" x 3.5" - Mini 2" x 2" - Square 2" x 3" -…" at bounding box center [1060, 210] width 199 height 29
select select "2.00x3.50"
click at [961, 196] on select "Please Select 1.5" x 3.5" - Mini 1.75" x 3.5" - Mini 2" x 2" - Square 2" x 3" -…" at bounding box center [1060, 210] width 199 height 29
click at [1030, 253] on select "Please Select Yes No" at bounding box center [1060, 251] width 199 height 29
select select "0"
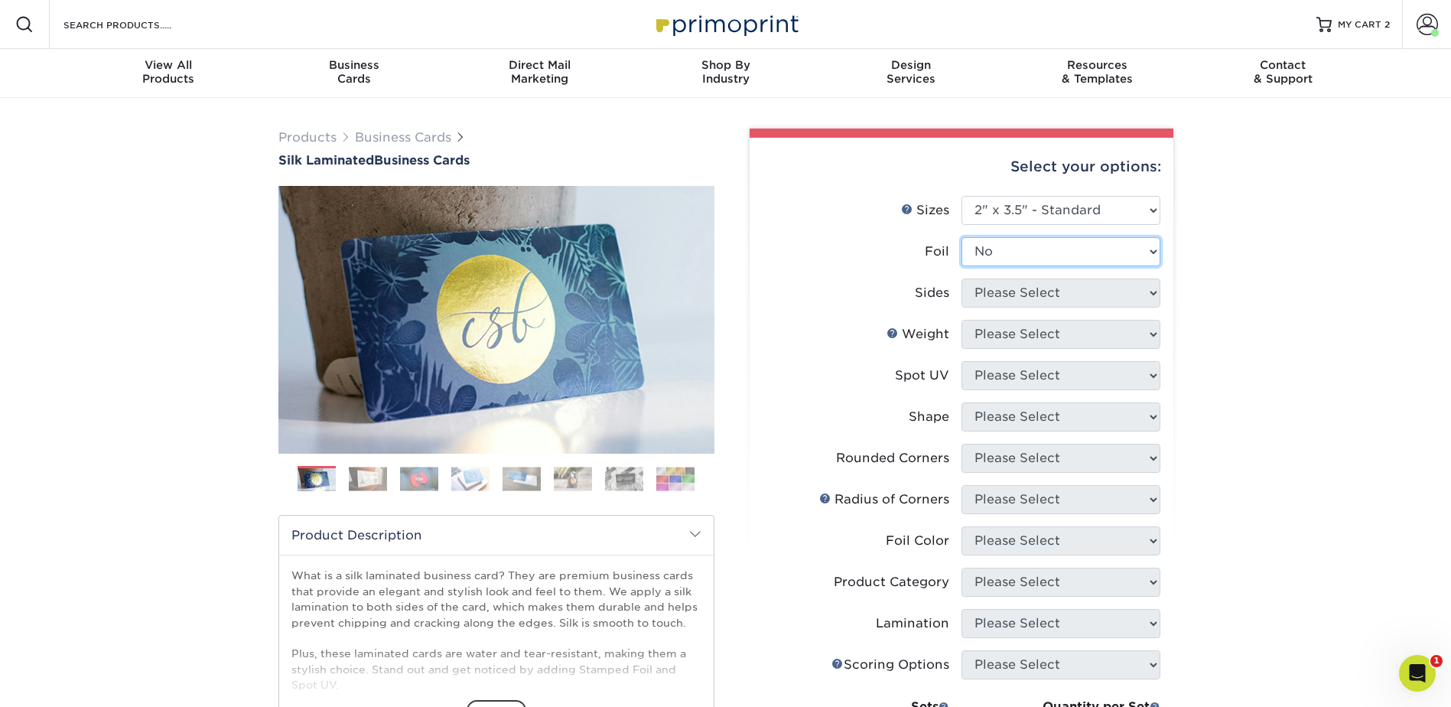
click at [961, 237] on select "Please Select Yes No" at bounding box center [1060, 251] width 199 height 29
click at [1031, 293] on select "Please Select Print Both Sides Print Front Only" at bounding box center [1060, 292] width 199 height 29
select select "13abbda7-1d64-4f25-8bb2-c179b224825d"
click at [961, 278] on select "Please Select Print Both Sides Print Front Only" at bounding box center [1060, 292] width 199 height 29
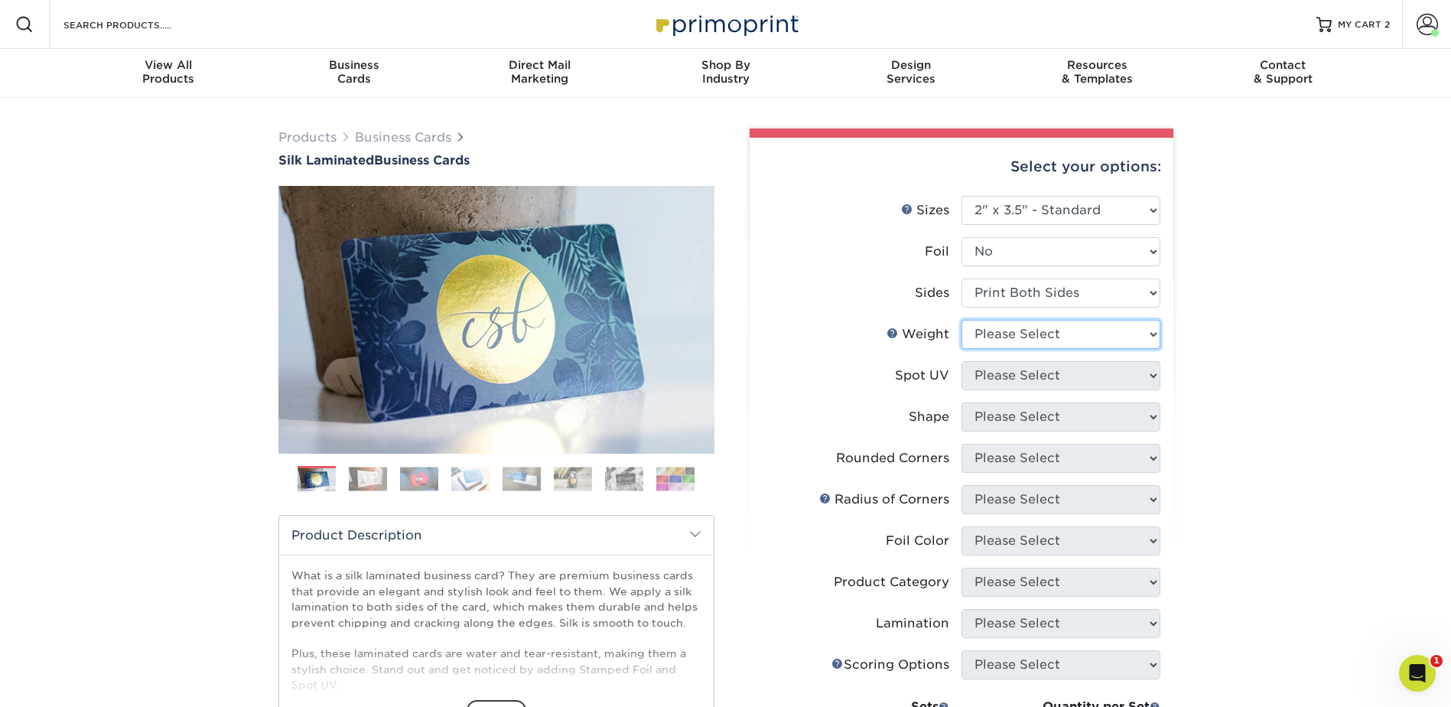
click at [1031, 333] on select "Please Select 16PT" at bounding box center [1060, 334] width 199 height 29
select select "16PT"
click at [961, 320] on select "Please Select 16PT" at bounding box center [1060, 334] width 199 height 29
click at [1025, 376] on select "Please Select No Spot UV Front and Back (Both Sides) Front Only Back Only" at bounding box center [1060, 375] width 199 height 29
select select "3"
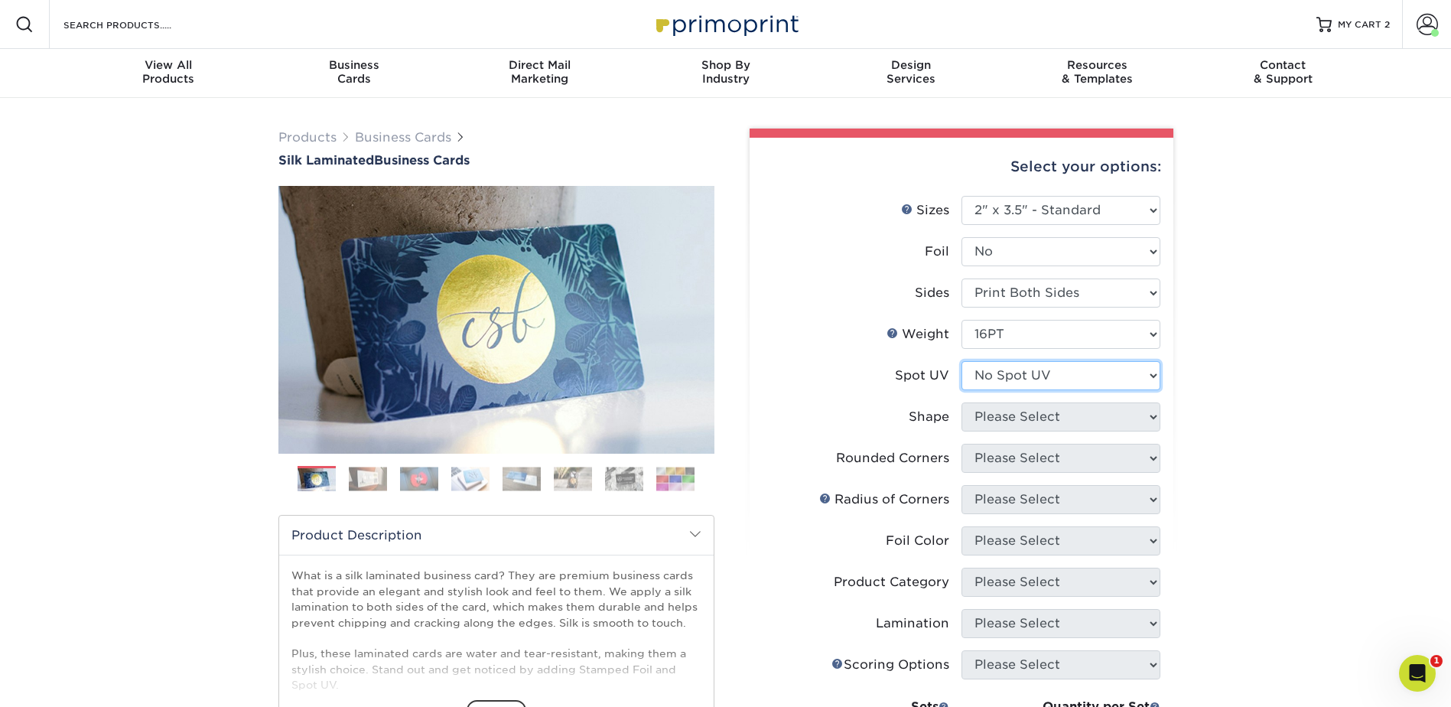
click at [961, 361] on select "Please Select No Spot UV Front and Back (Both Sides) Front Only Back Only" at bounding box center [1060, 375] width 199 height 29
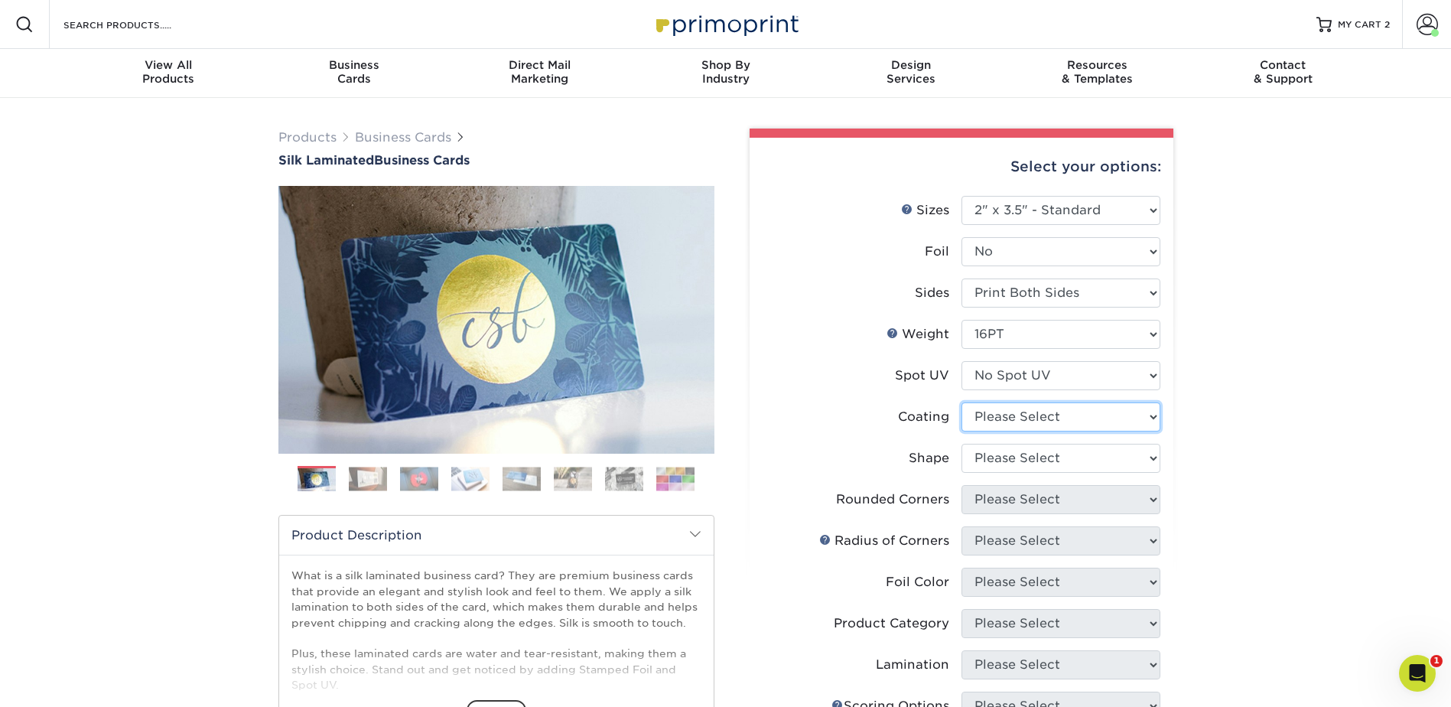
click at [1016, 412] on select at bounding box center [1060, 416] width 199 height 29
select select "3e7618de-abca-4bda-9f97-8b9129e913d8"
click at [961, 402] on select at bounding box center [1060, 416] width 199 height 29
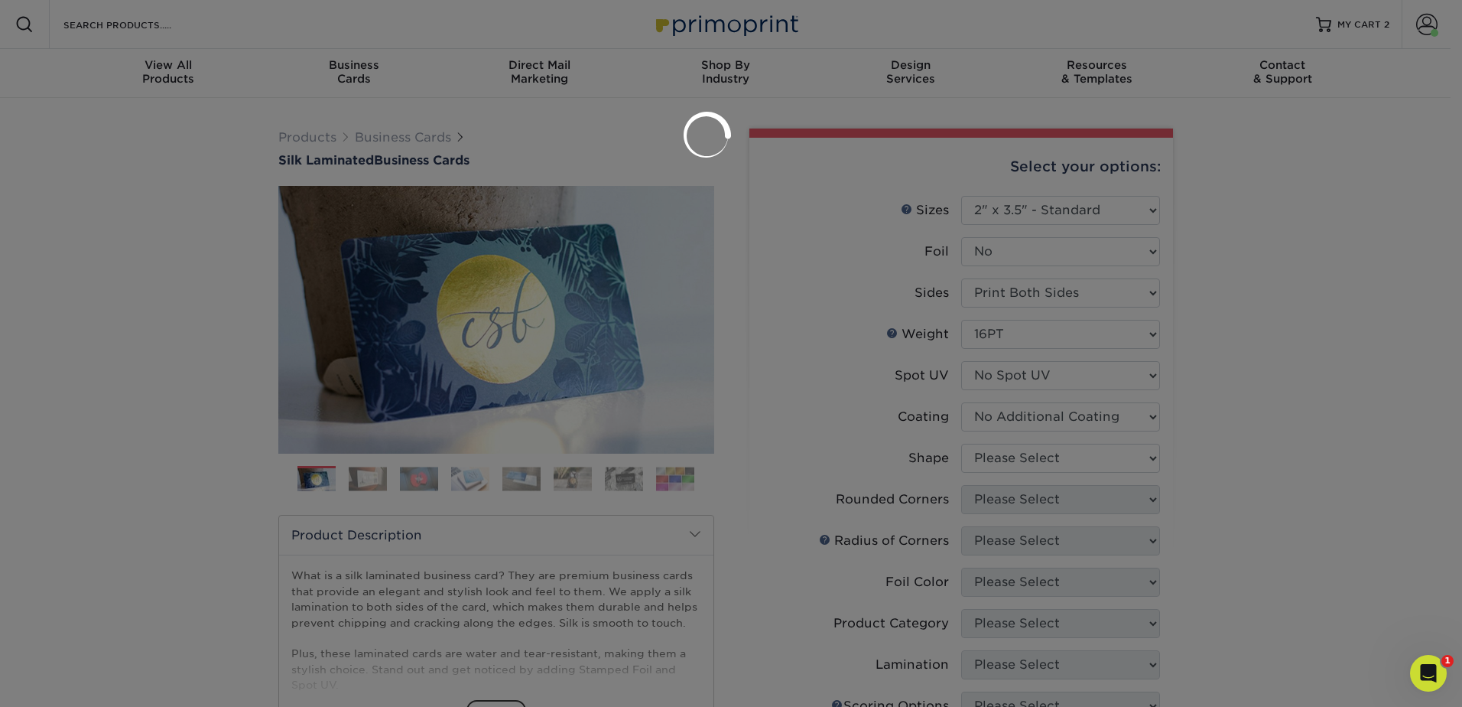
click at [1019, 449] on div at bounding box center [731, 353] width 1462 height 707
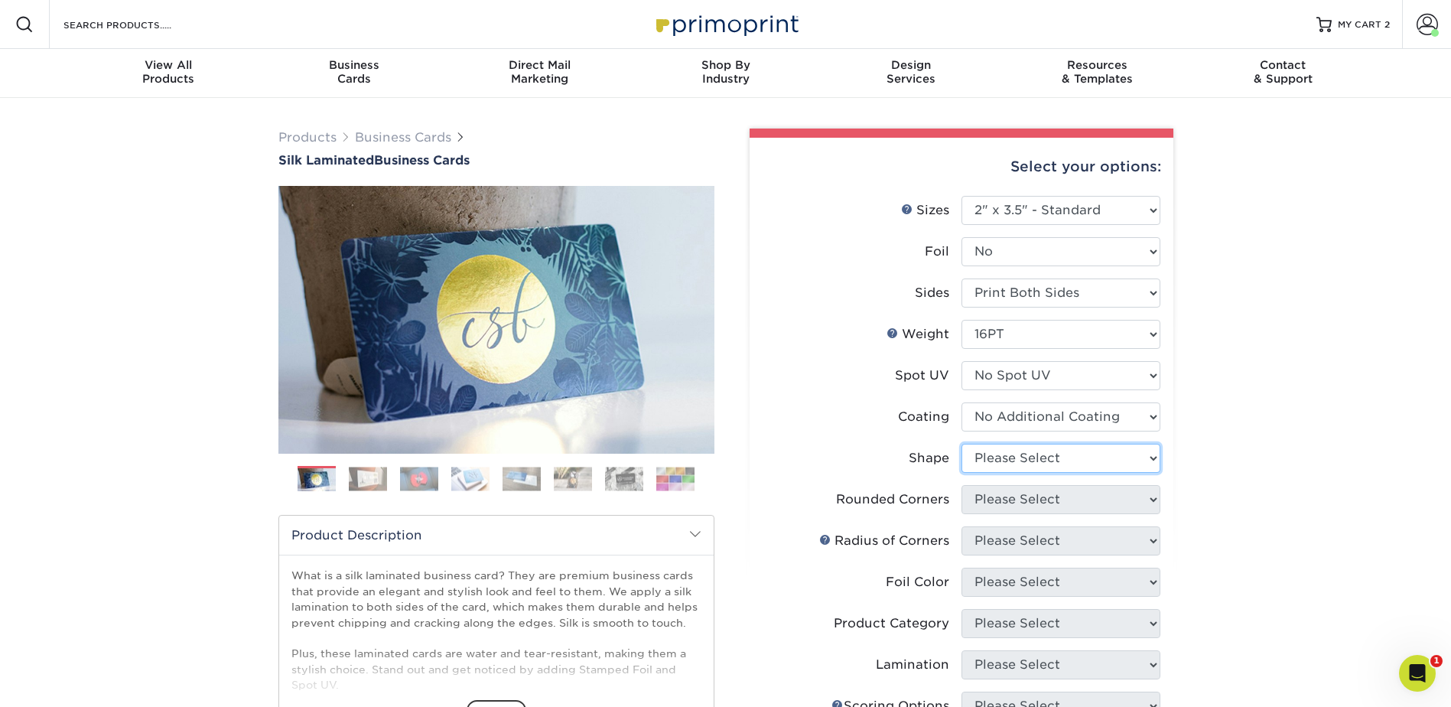
click at [1018, 458] on select "Please Select Standard Oval" at bounding box center [1060, 458] width 199 height 29
select select "standard"
click at [961, 444] on select "Please Select Standard Oval" at bounding box center [1060, 458] width 199 height 29
click at [1019, 498] on select "Please Select Yes - Round 2 Corners Yes - Round 4 Corners No" at bounding box center [1060, 499] width 199 height 29
select select "0"
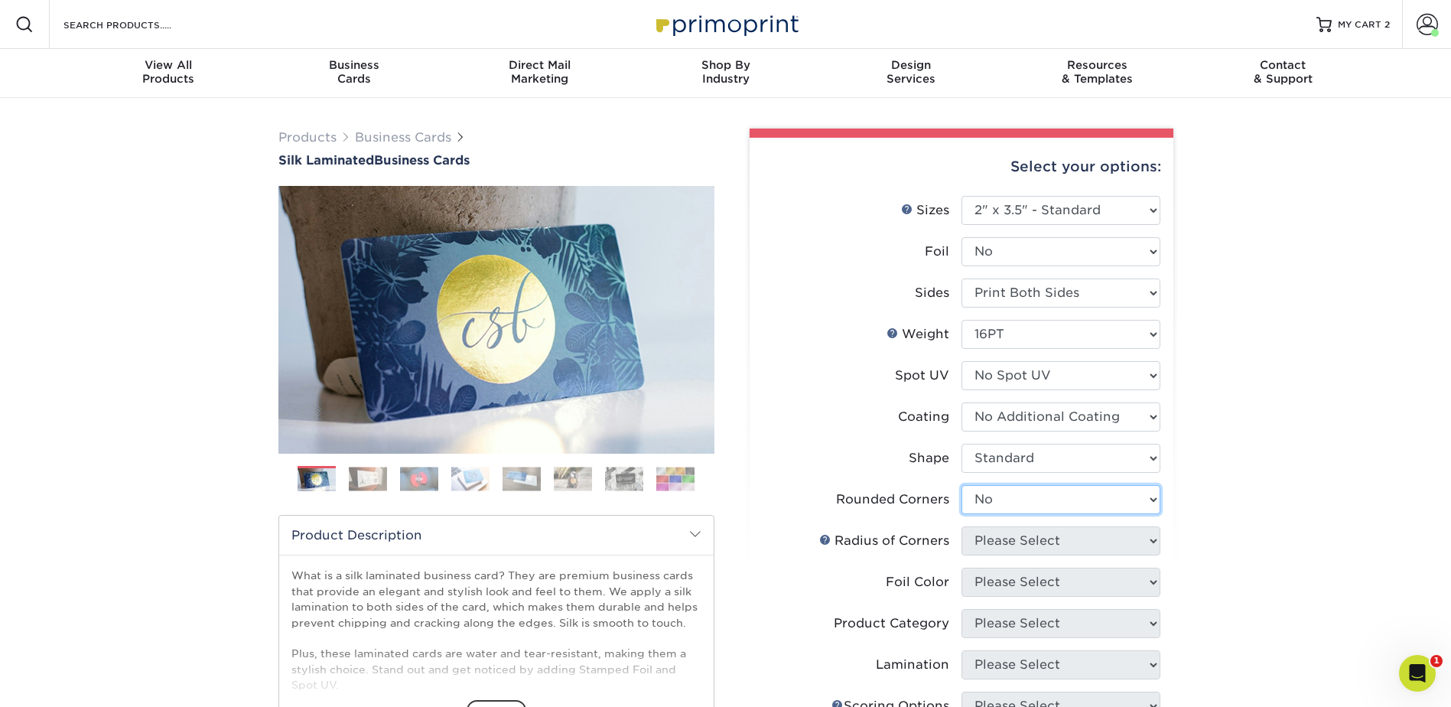
click at [961, 485] on select "Please Select Yes - Round 2 Corners Yes - Round 4 Corners No" at bounding box center [1060, 499] width 199 height 29
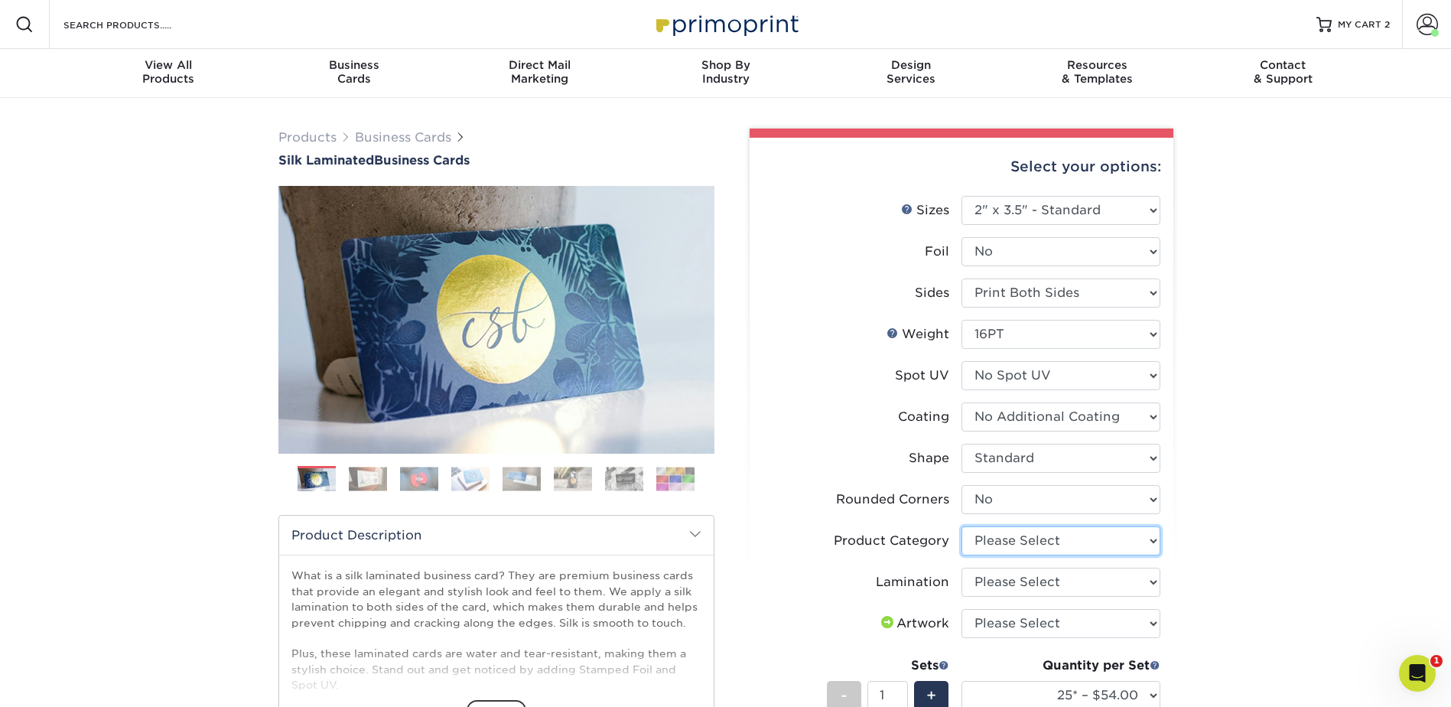
click at [1062, 531] on select "Please Select Business Cards" at bounding box center [1060, 540] width 199 height 29
select select "3b5148f1-0588-4f88-a218-97bcfdce65c1"
click at [961, 526] on select "Please Select Business Cards" at bounding box center [1060, 540] width 199 height 29
click at [1027, 577] on select "Please Select Silk" at bounding box center [1060, 582] width 199 height 29
select select "ccacb42f-45f7-42d3-bbd3-7c8421cf37f0"
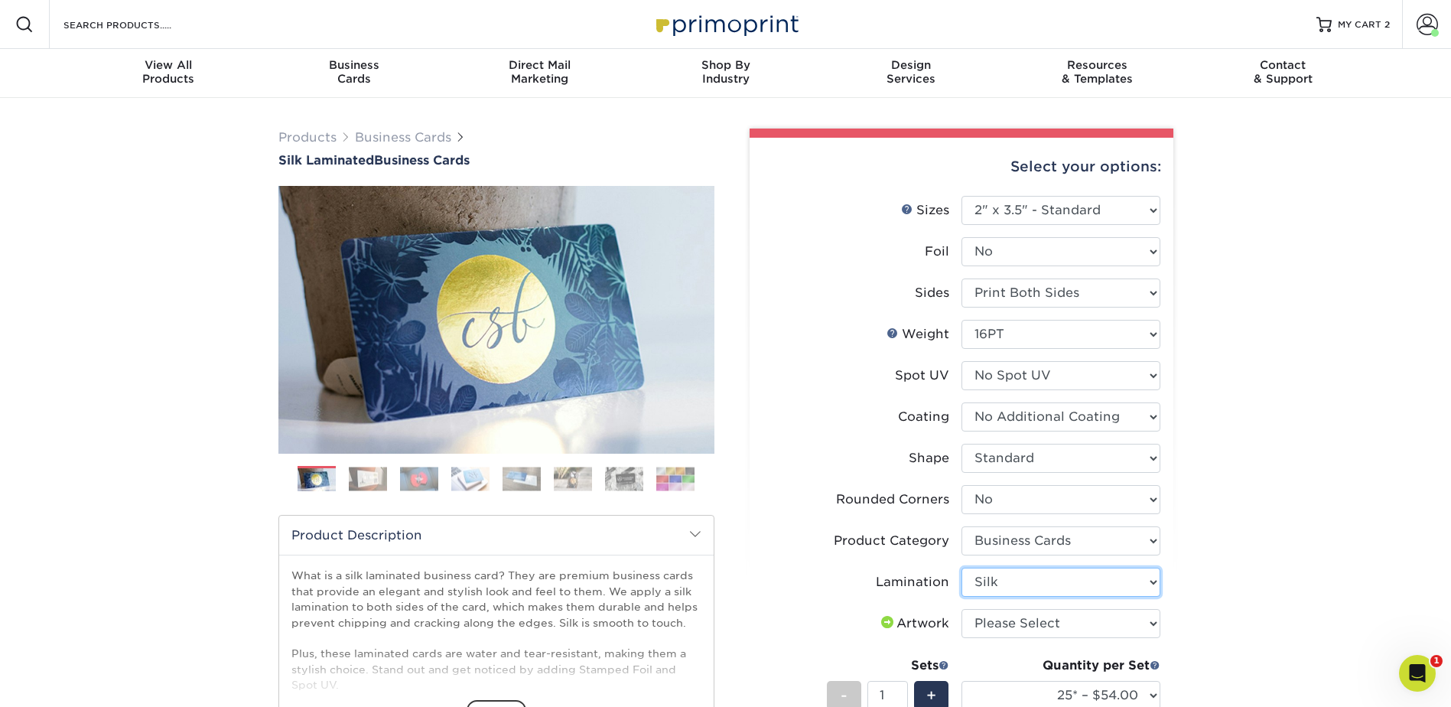
click at [961, 568] on select "Please Select Silk" at bounding box center [1060, 582] width 199 height 29
click at [1023, 623] on select "Please Select I will upload files I need a design - $100" at bounding box center [1060, 623] width 199 height 29
select select "upload"
click at [961, 609] on select "Please Select I will upload files I need a design - $100" at bounding box center [1060, 623] width 199 height 29
drag, startPoint x: 1021, startPoint y: 665, endPoint x: 1023, endPoint y: 673, distance: 8.0
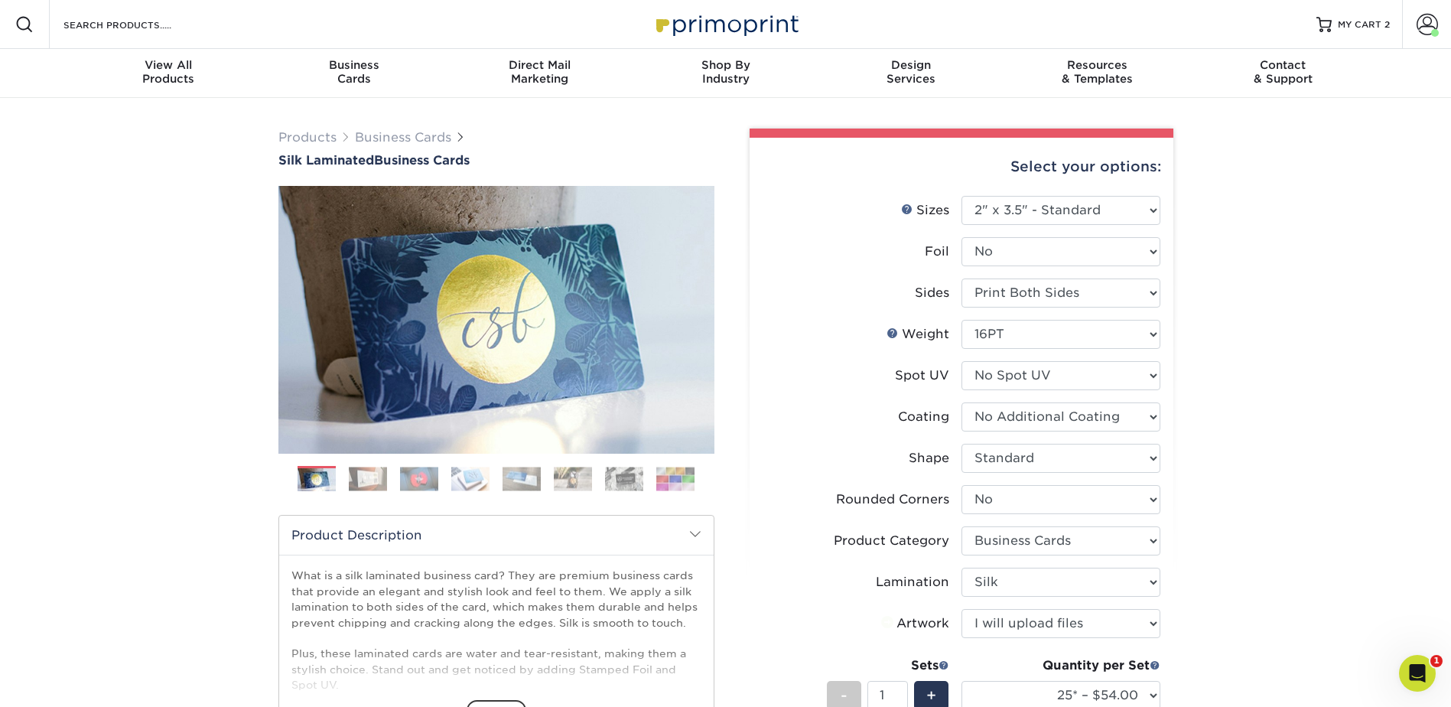
click at [1021, 666] on div "Quantity per Set" at bounding box center [1060, 665] width 199 height 18
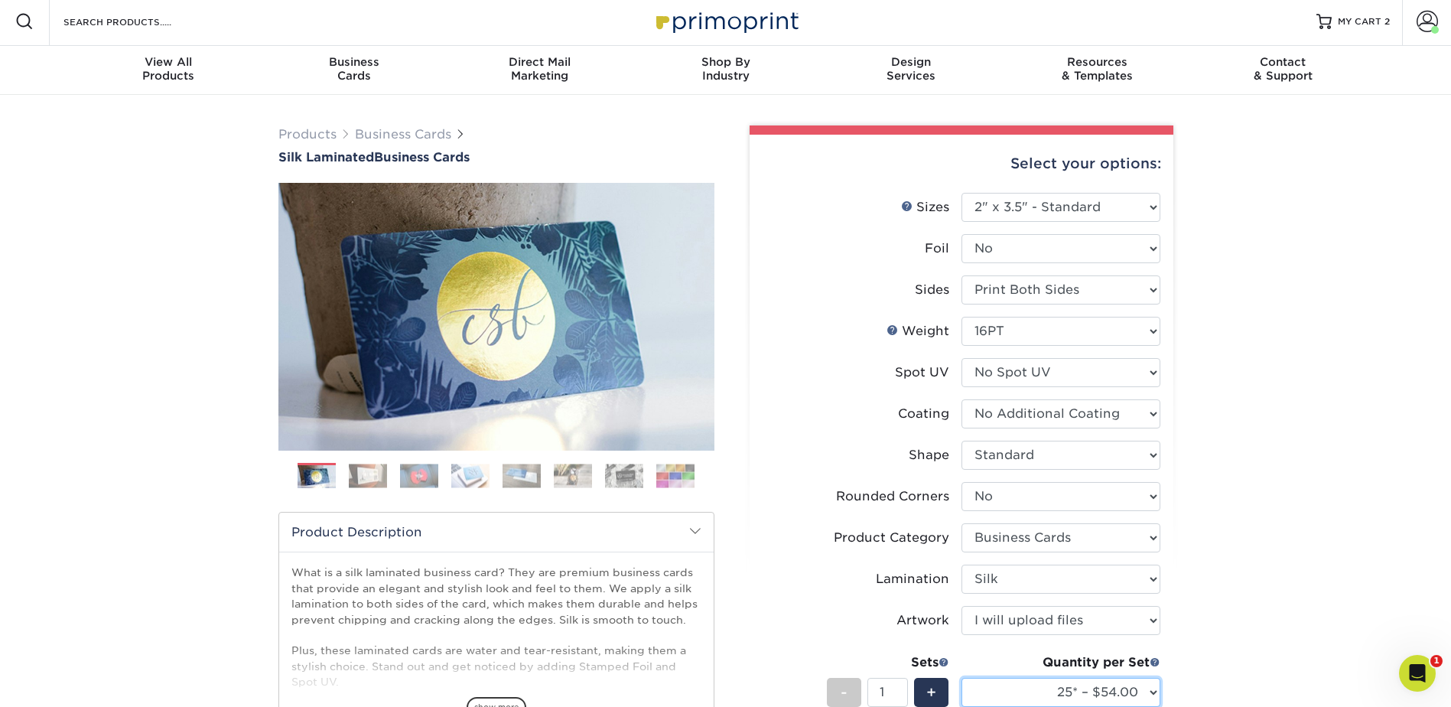
click at [1023, 686] on select "25* – $54.00 50* – $61.00 75* – $68.00 100* – $75.00 250* – $82.00 500 – $86.00…" at bounding box center [1060, 692] width 199 height 29
select select "100* – $75.00"
click at [961, 678] on select "25* – $54.00 50* – $61.00 75* – $68.00 100* – $75.00 250* – $82.00 500 – $86.00…" at bounding box center [1060, 692] width 199 height 29
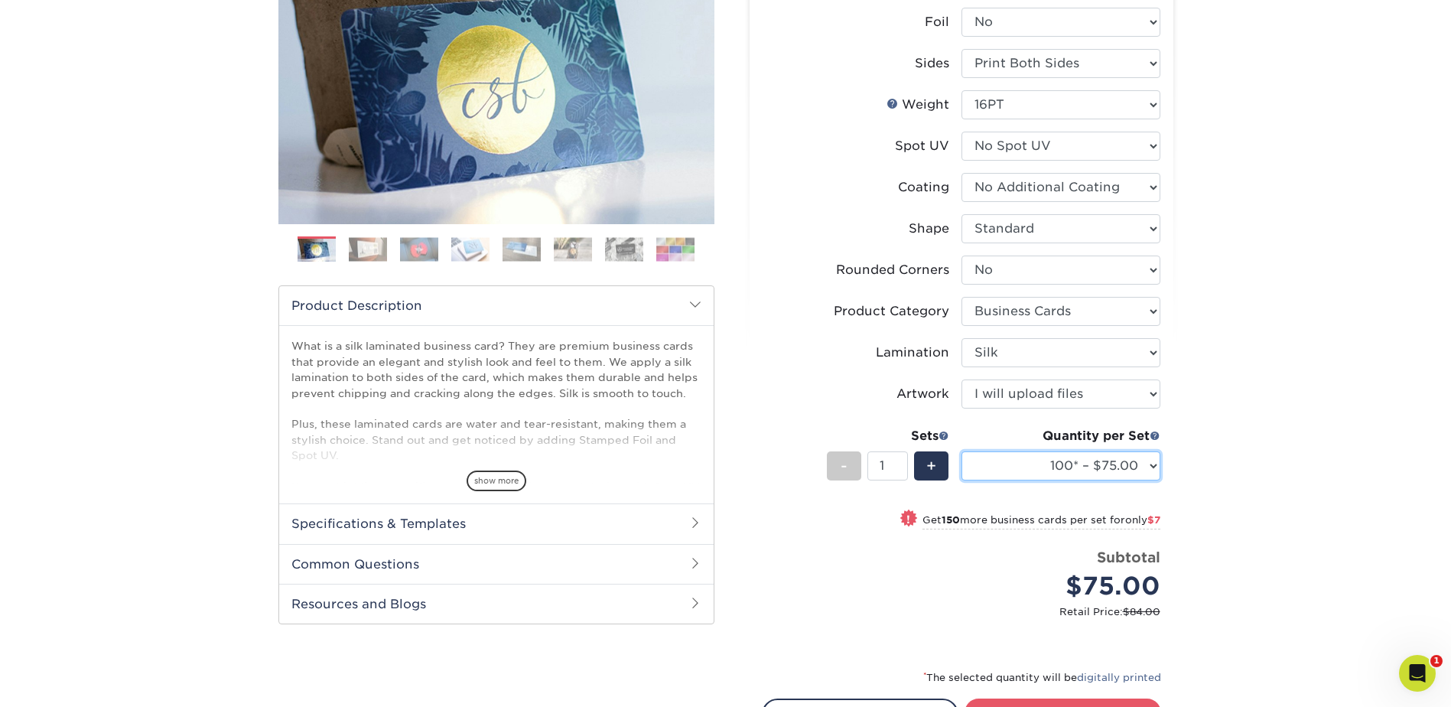
scroll to position [233, 0]
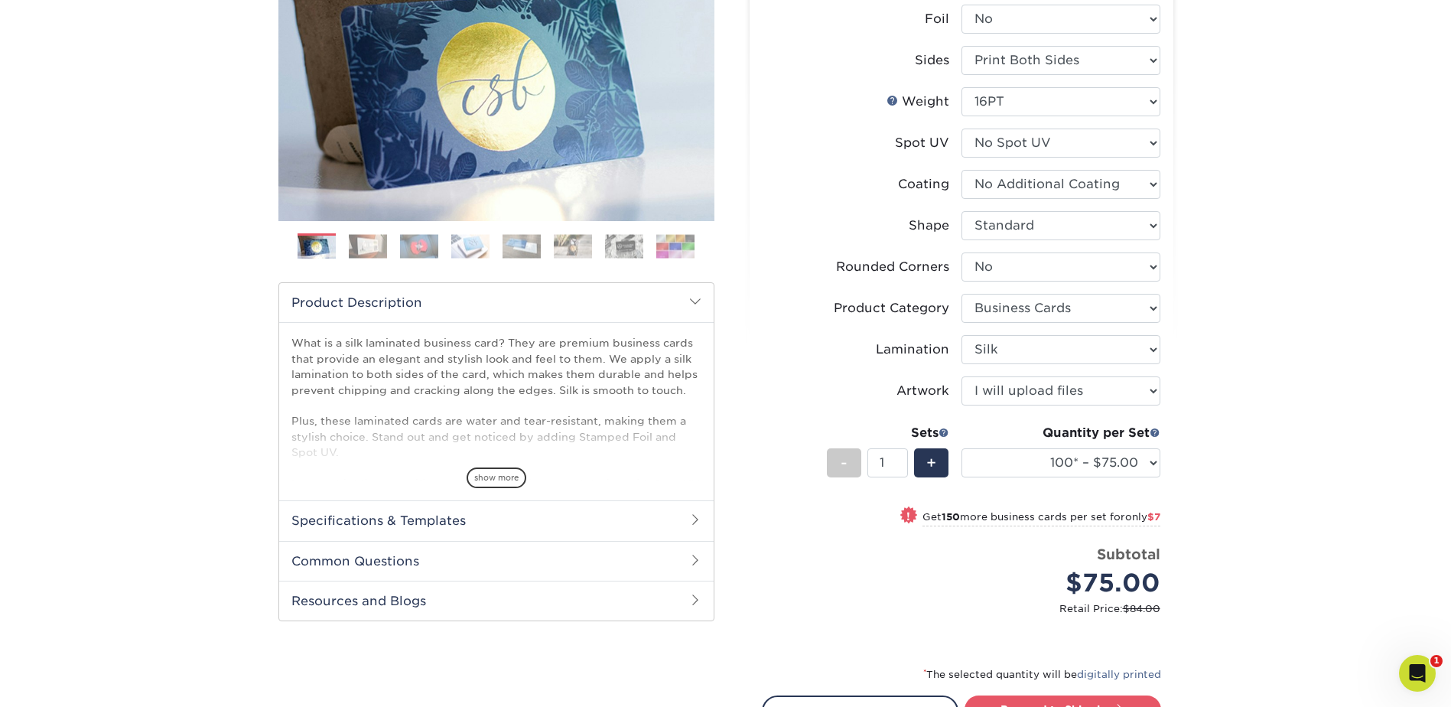
click at [1056, 692] on div "* The selected quantity will be digitally printed" at bounding box center [961, 680] width 399 height 31
click at [1057, 699] on link "Proceed to Shipping" at bounding box center [1063, 709] width 197 height 28
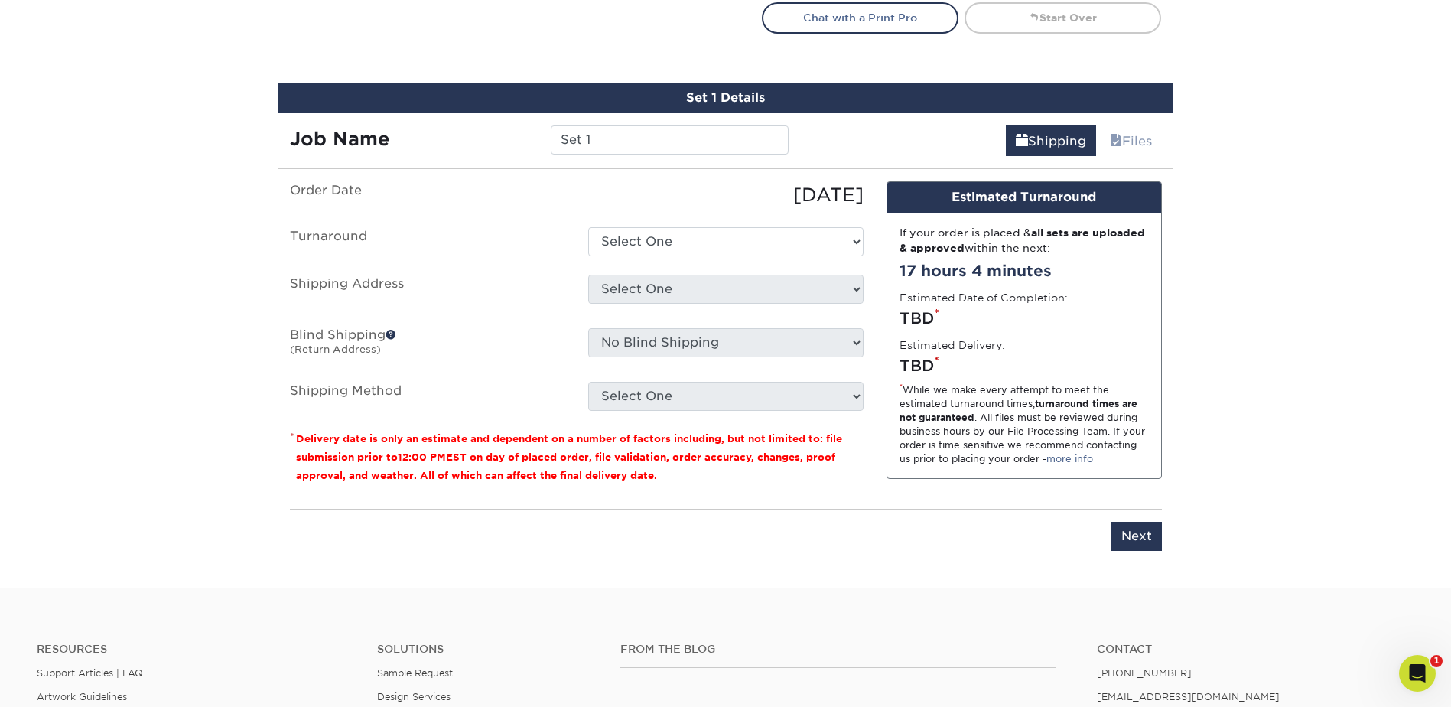
scroll to position [970, 0]
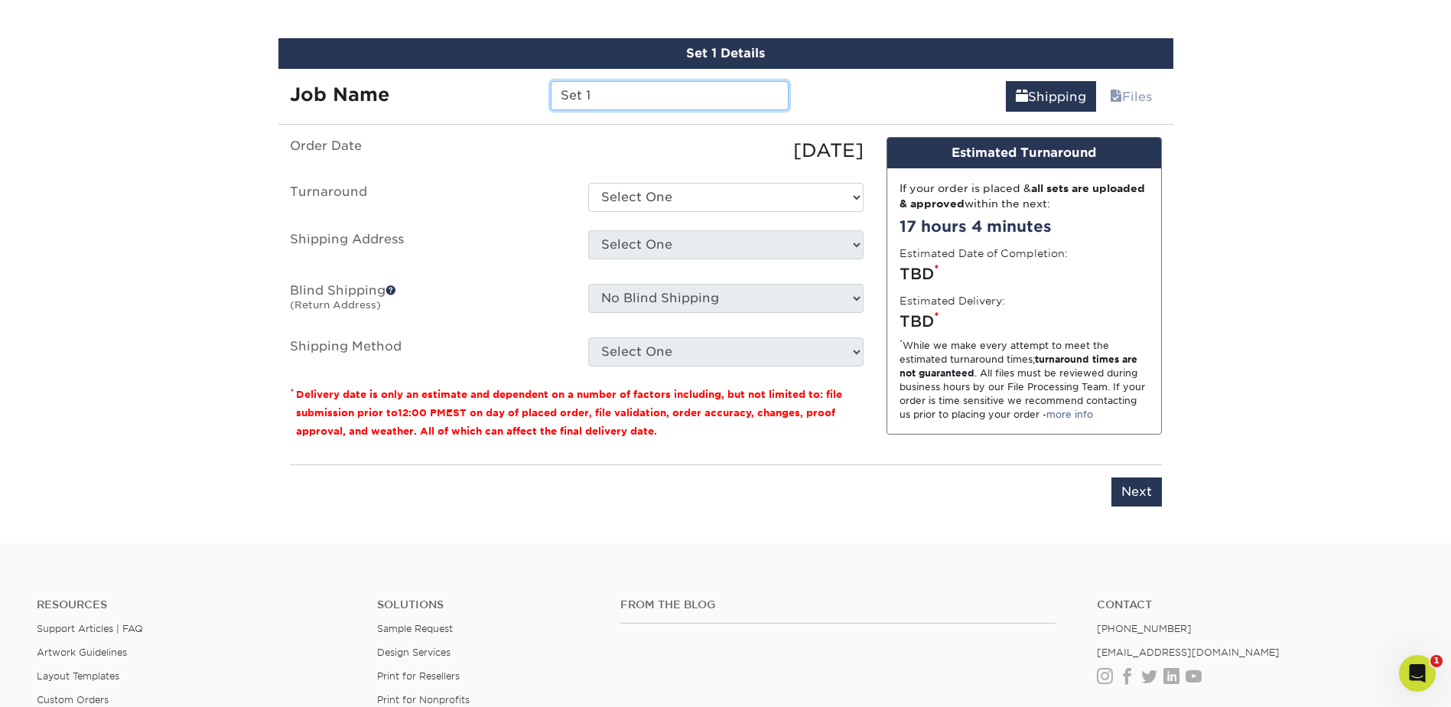
click at [623, 98] on input "Set 1" at bounding box center [670, 95] width 238 height 29
type input "JRobnett"
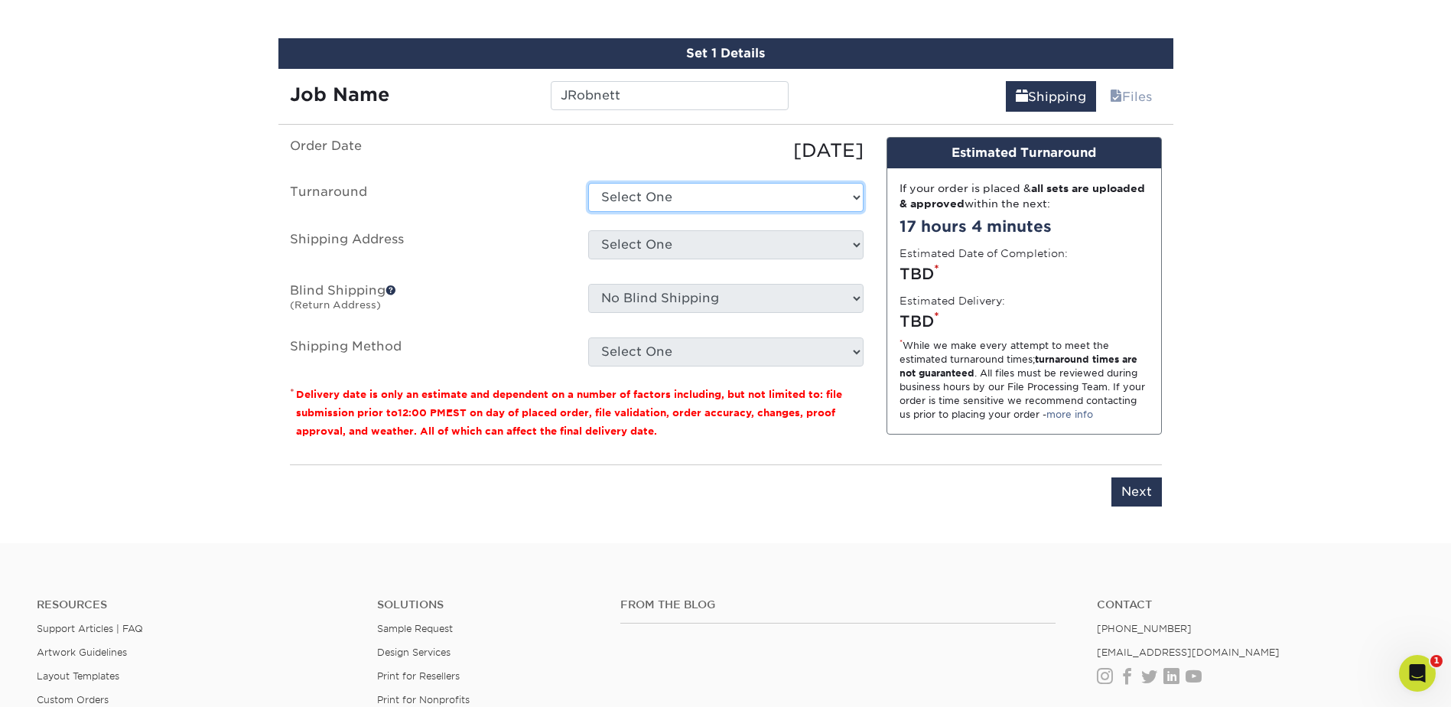
click at [672, 204] on select "Select One 2-4 Business Days 2 Day Next Business Day" at bounding box center [725, 197] width 275 height 29
select select "e8d6ad55-c448-4bce-ba25-c4c4dd4b9d0d"
click at [588, 183] on select "Select One 2-4 Business Days 2 Day Next Business Day" at bounding box center [725, 197] width 275 height 29
click at [674, 256] on select "Select One [PERSON_NAME] [PERSON_NAME] [PERSON_NAME] [PERSON_NAME] [PERSON_NAME…" at bounding box center [725, 244] width 275 height 29
select select "286095"
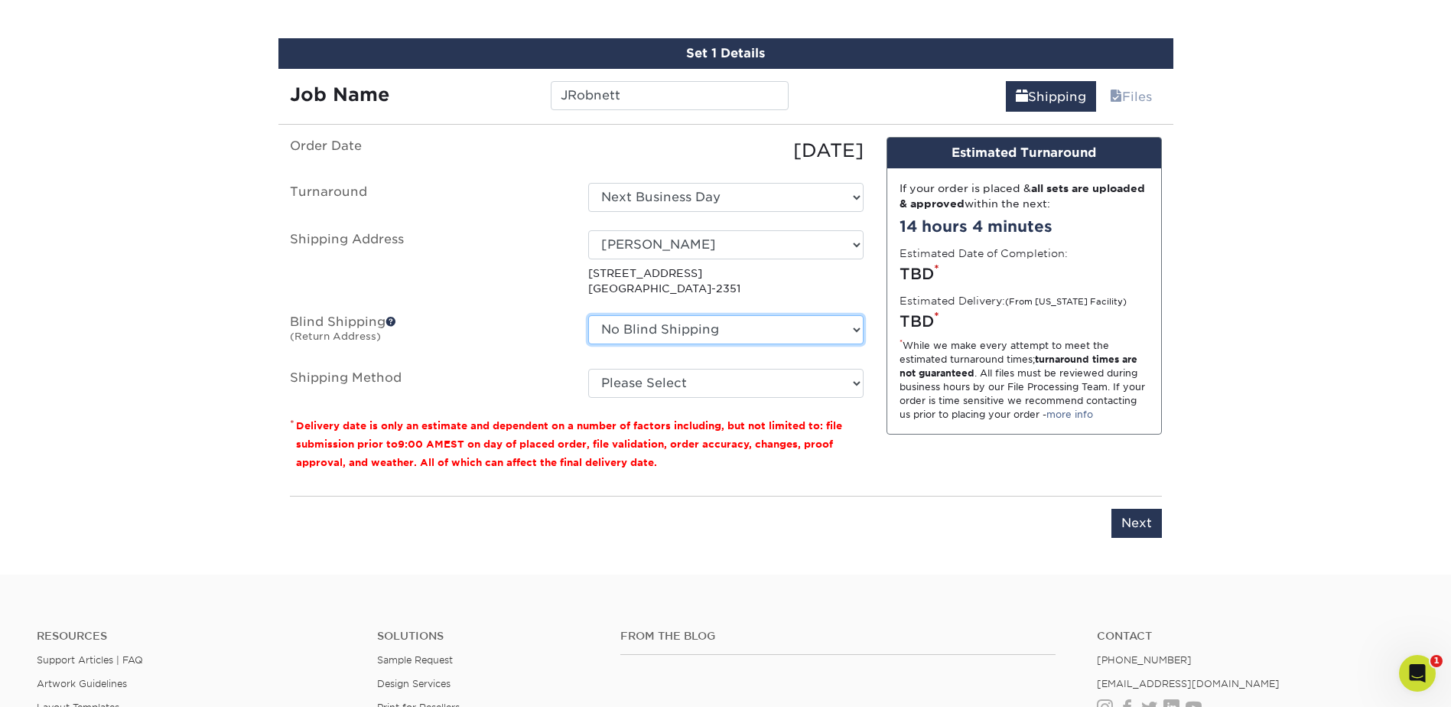
click at [719, 329] on select "No Blind Shipping Adan Arreola Adolfo Ordonez Adolfo Ordonez Alfonso Toro Alici…" at bounding box center [725, 329] width 275 height 29
select select "286095"
click at [588, 315] on select "No Blind Shipping Adan Arreola Adolfo Ordonez Adolfo Ordonez Alfonso Toro Alici…" at bounding box center [725, 329] width 275 height 29
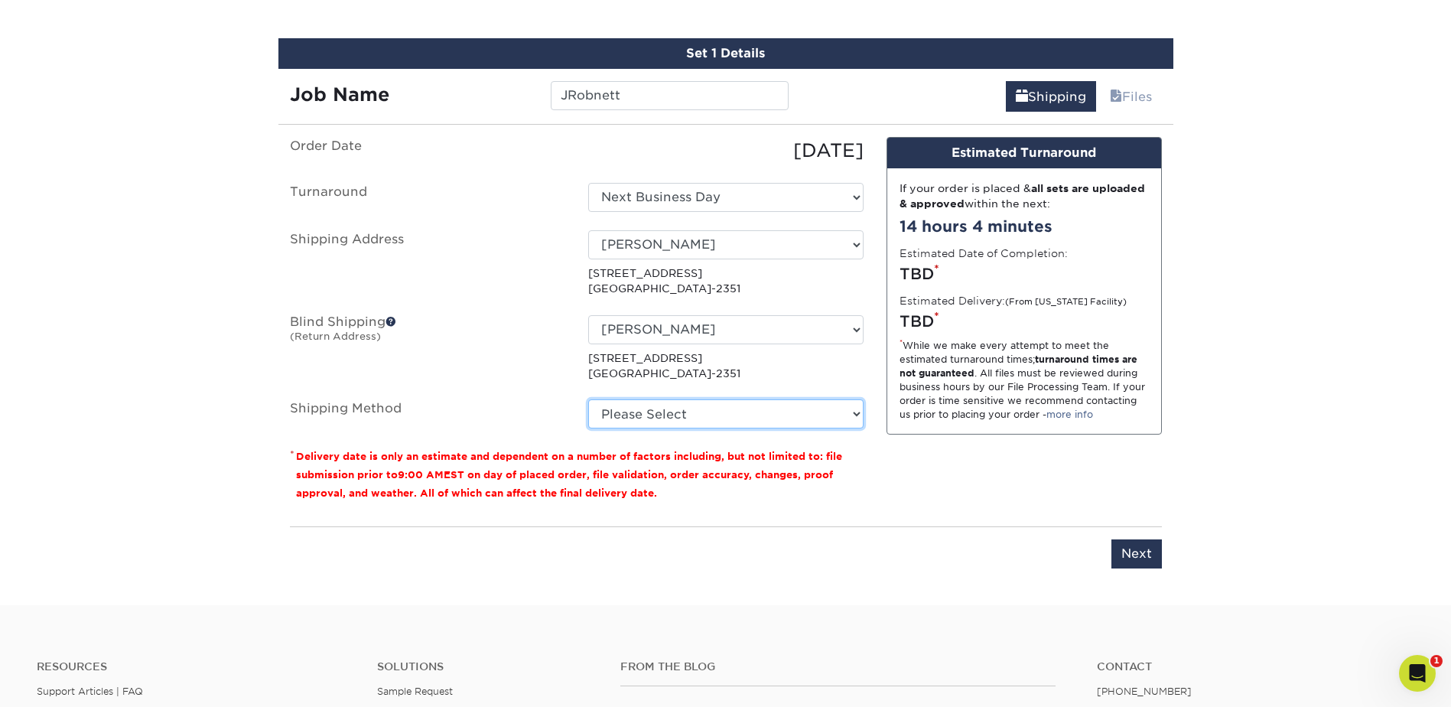
click at [672, 427] on select "Please Select Ground Shipping (+$7.84) 3 Day Shipping Service (+$20.06) 2 Day A…" at bounding box center [725, 413] width 275 height 29
select select "03"
click at [588, 399] on select "Please Select Ground Shipping (+$7.84) 3 Day Shipping Service (+$20.06) 2 Day A…" at bounding box center [725, 413] width 275 height 29
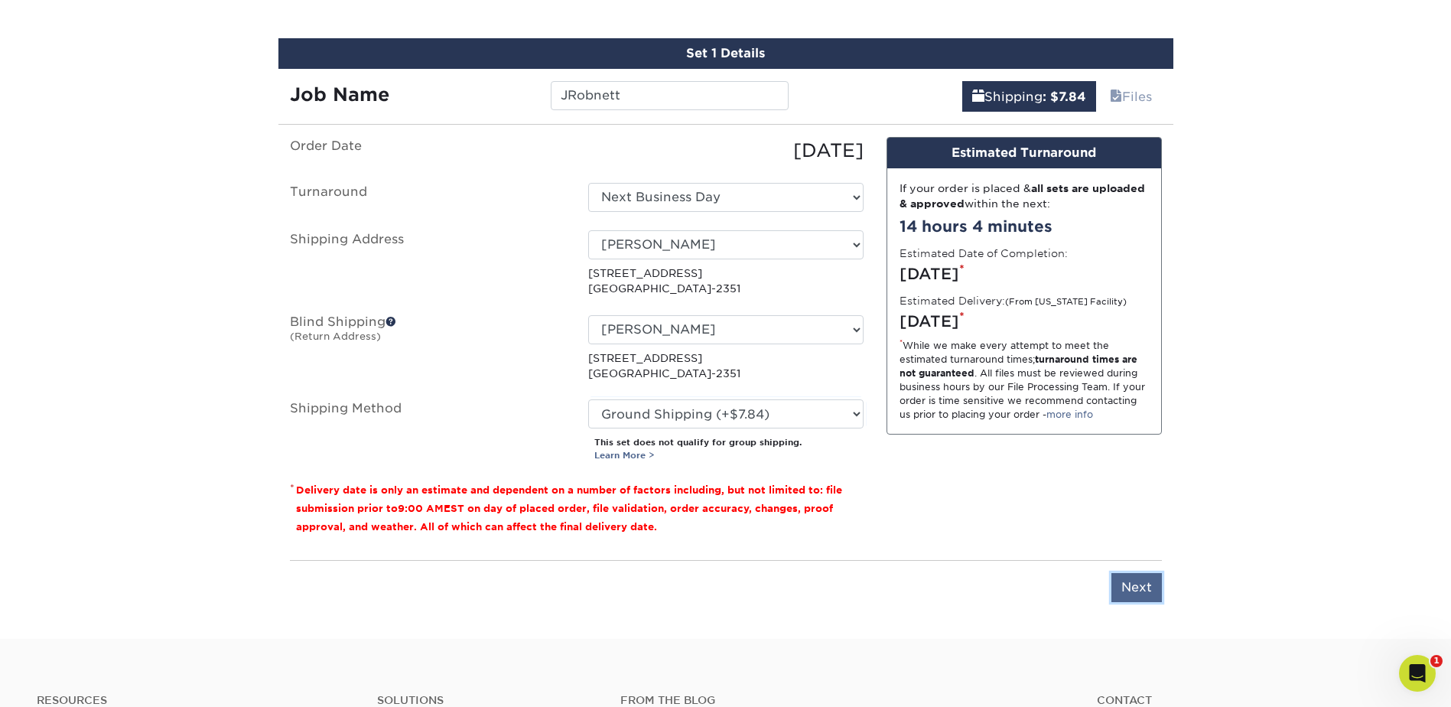
click at [1139, 590] on input "Next" at bounding box center [1136, 587] width 50 height 29
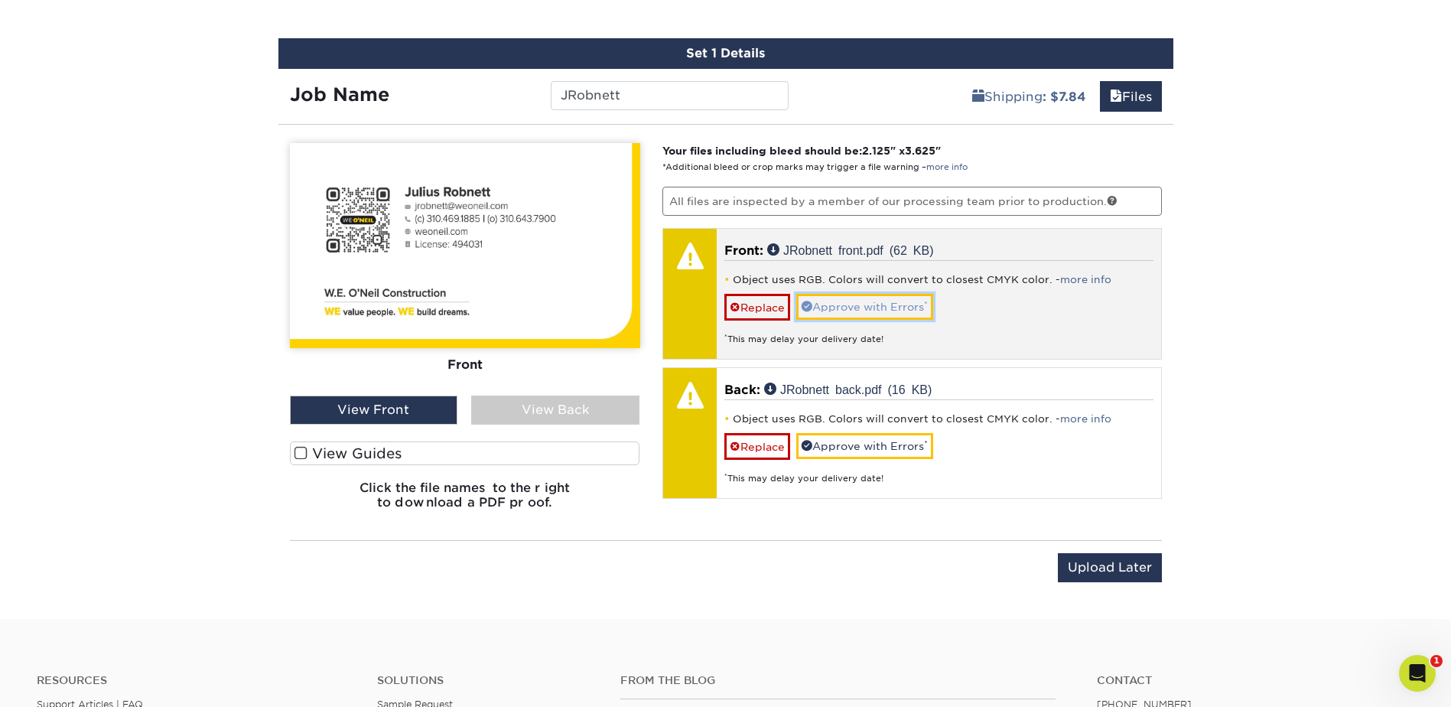
click at [816, 314] on link "Approve with Errors *" at bounding box center [864, 307] width 137 height 26
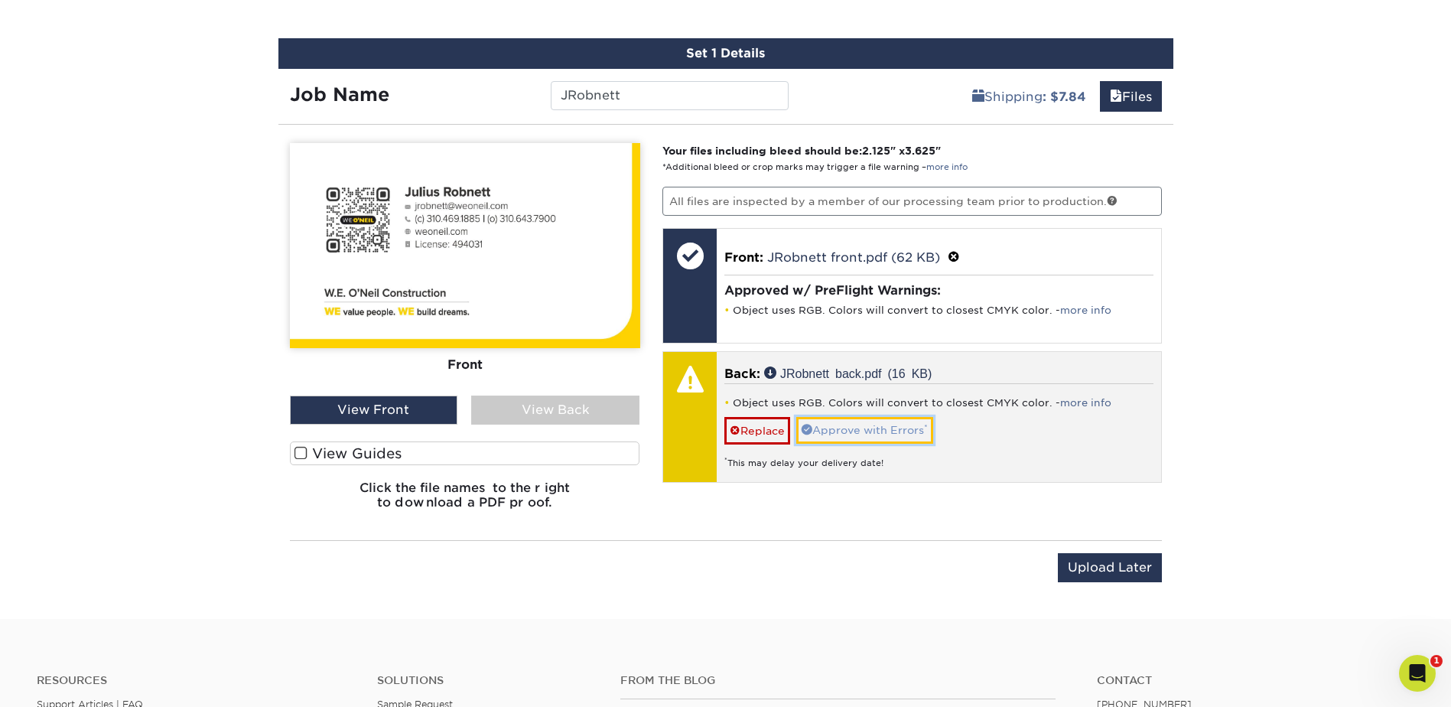
click at [857, 436] on link "Approve with Errors *" at bounding box center [864, 430] width 137 height 26
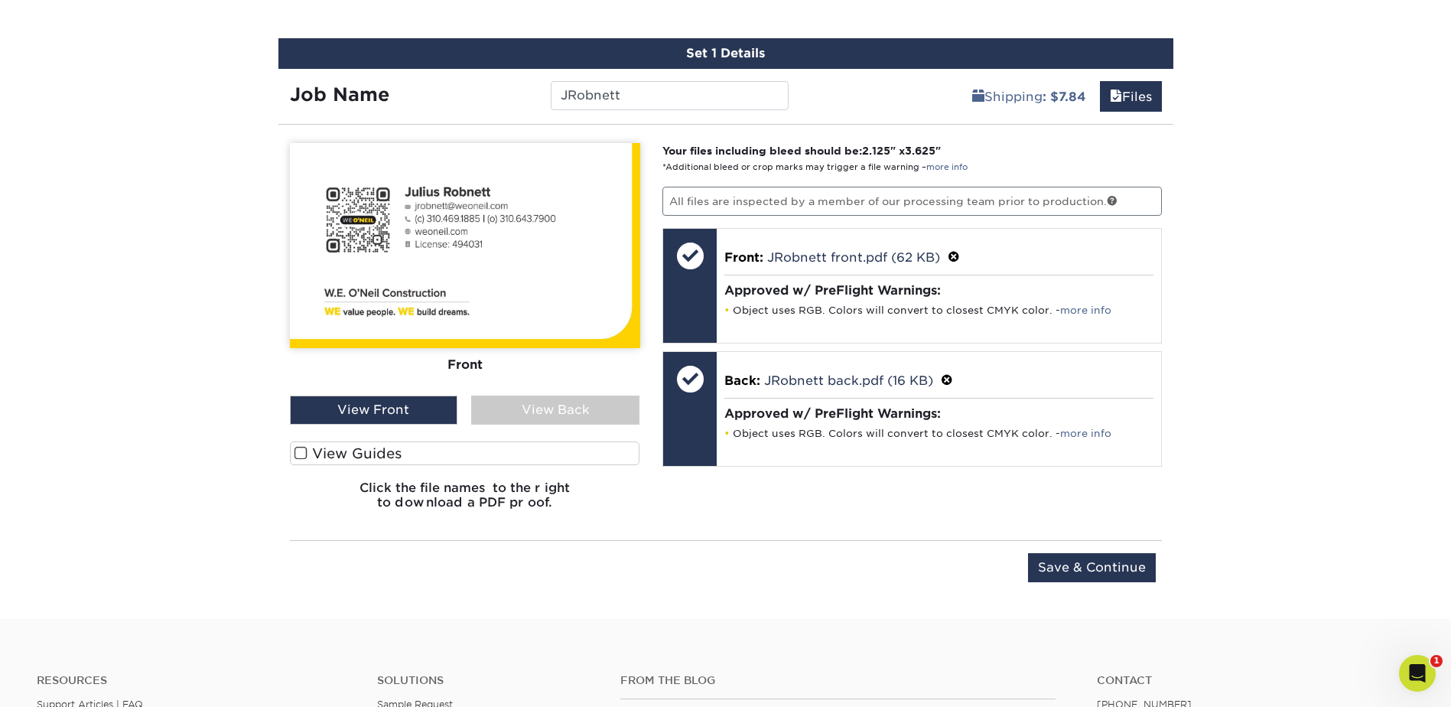
click at [512, 405] on div "View Back" at bounding box center [555, 409] width 168 height 29
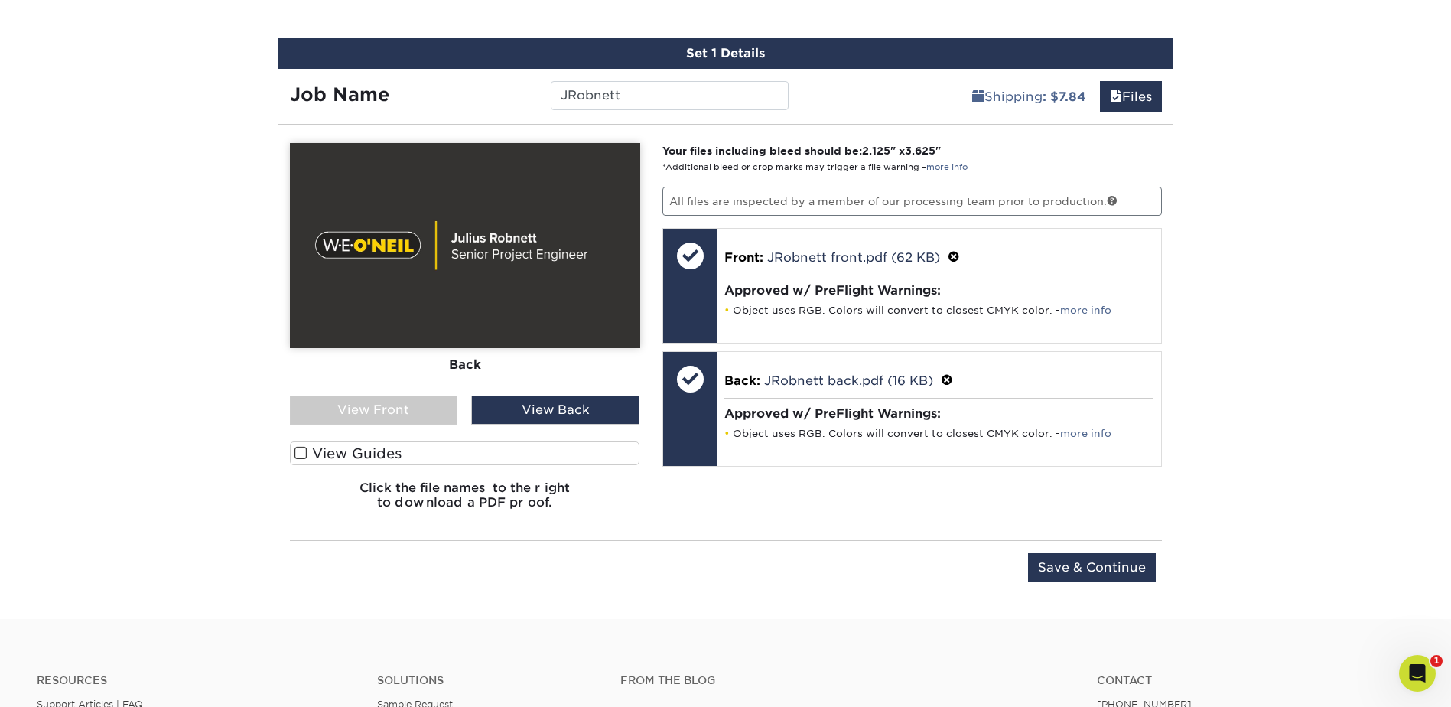
click at [409, 403] on div "View Front" at bounding box center [374, 409] width 168 height 29
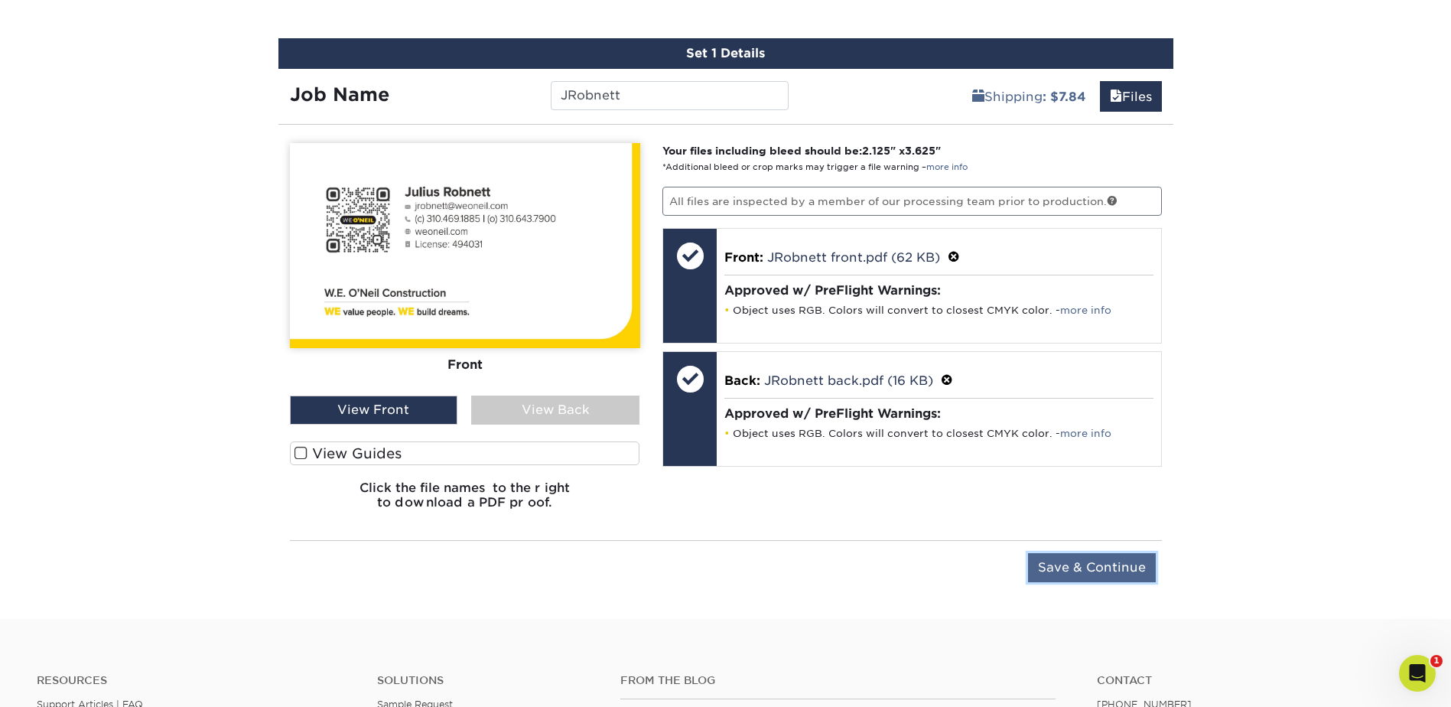
click at [1099, 569] on input "Save & Continue" at bounding box center [1092, 567] width 128 height 29
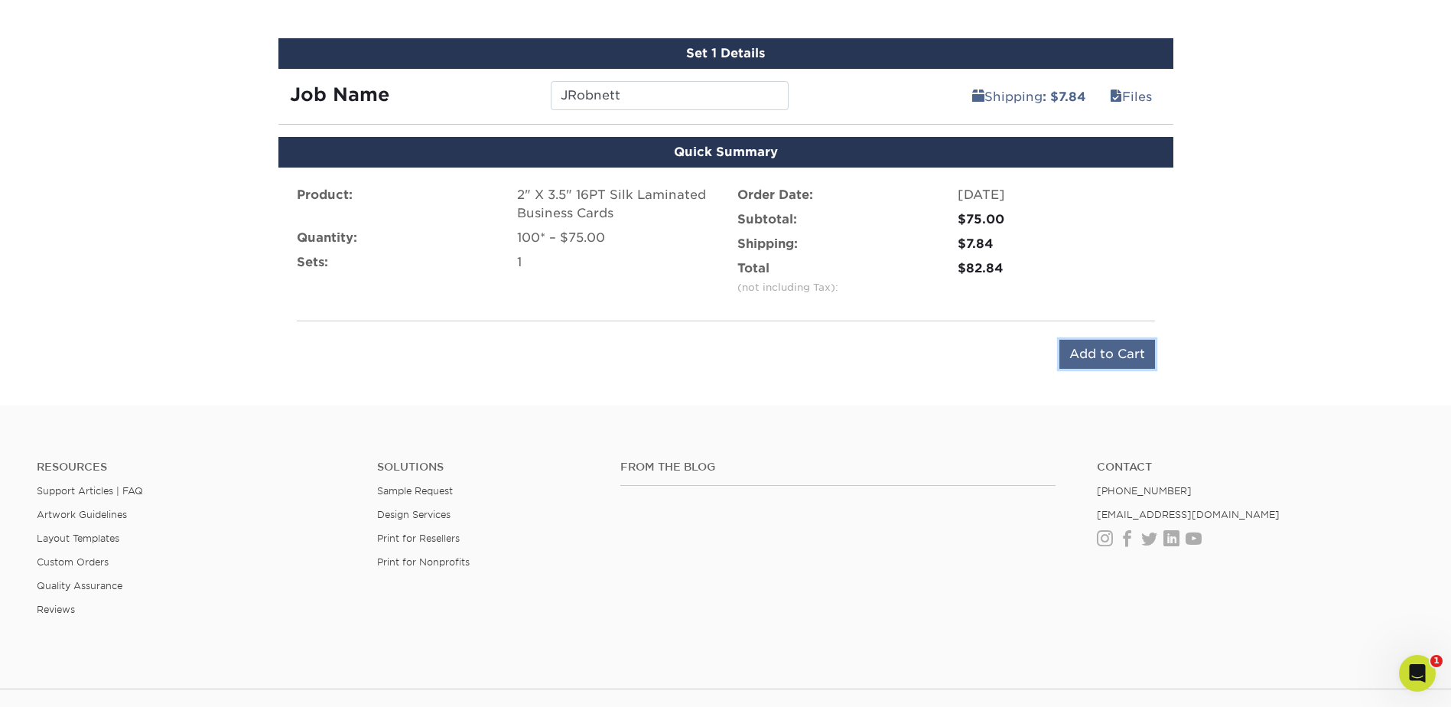
click at [1088, 364] on input "Add to Cart" at bounding box center [1107, 354] width 96 height 29
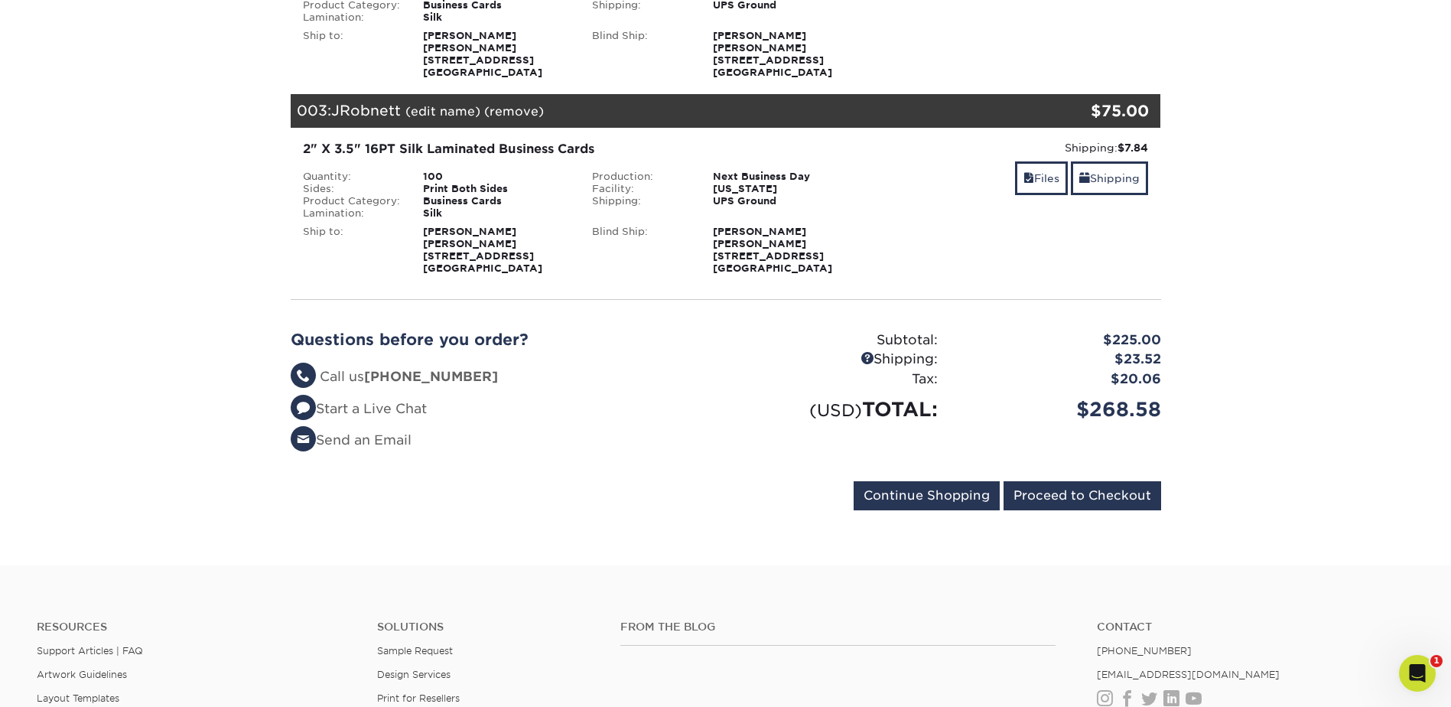
scroll to position [535, 0]
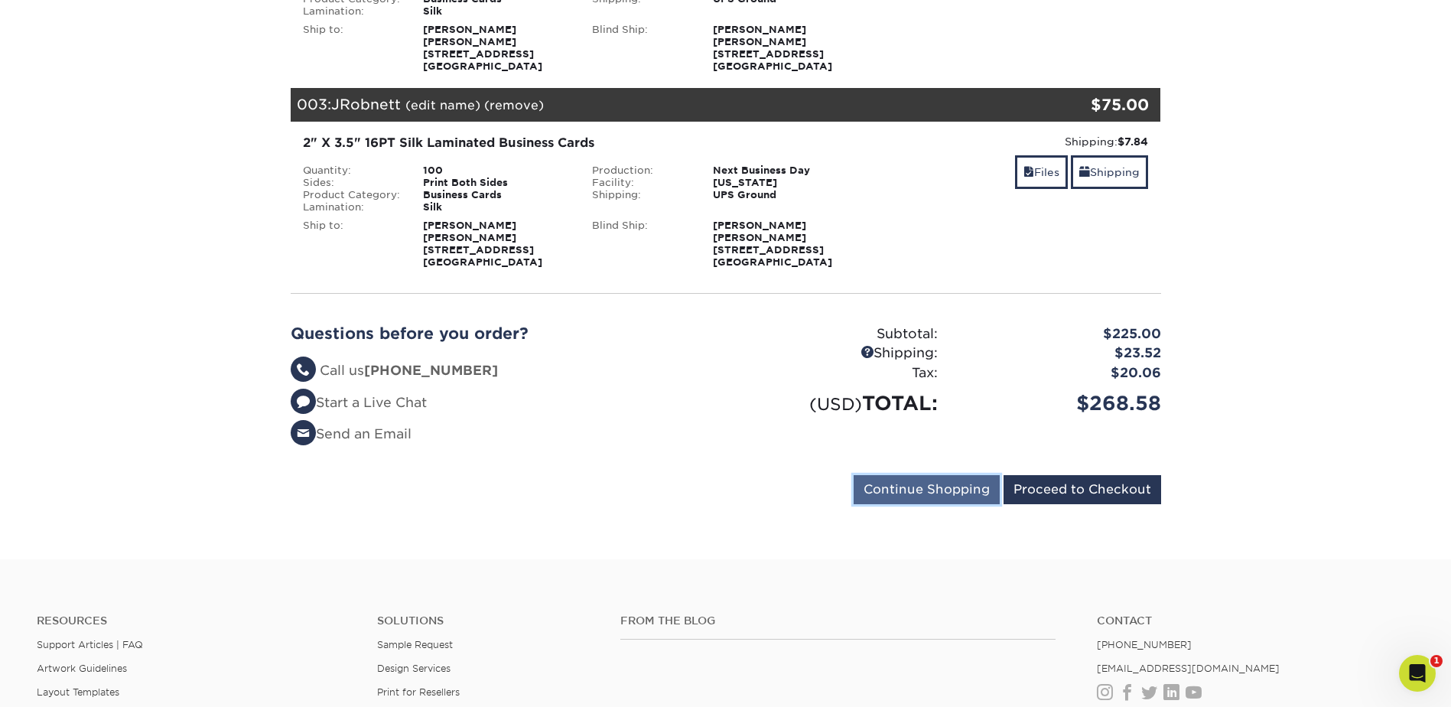
click at [934, 487] on input "Continue Shopping" at bounding box center [927, 489] width 146 height 29
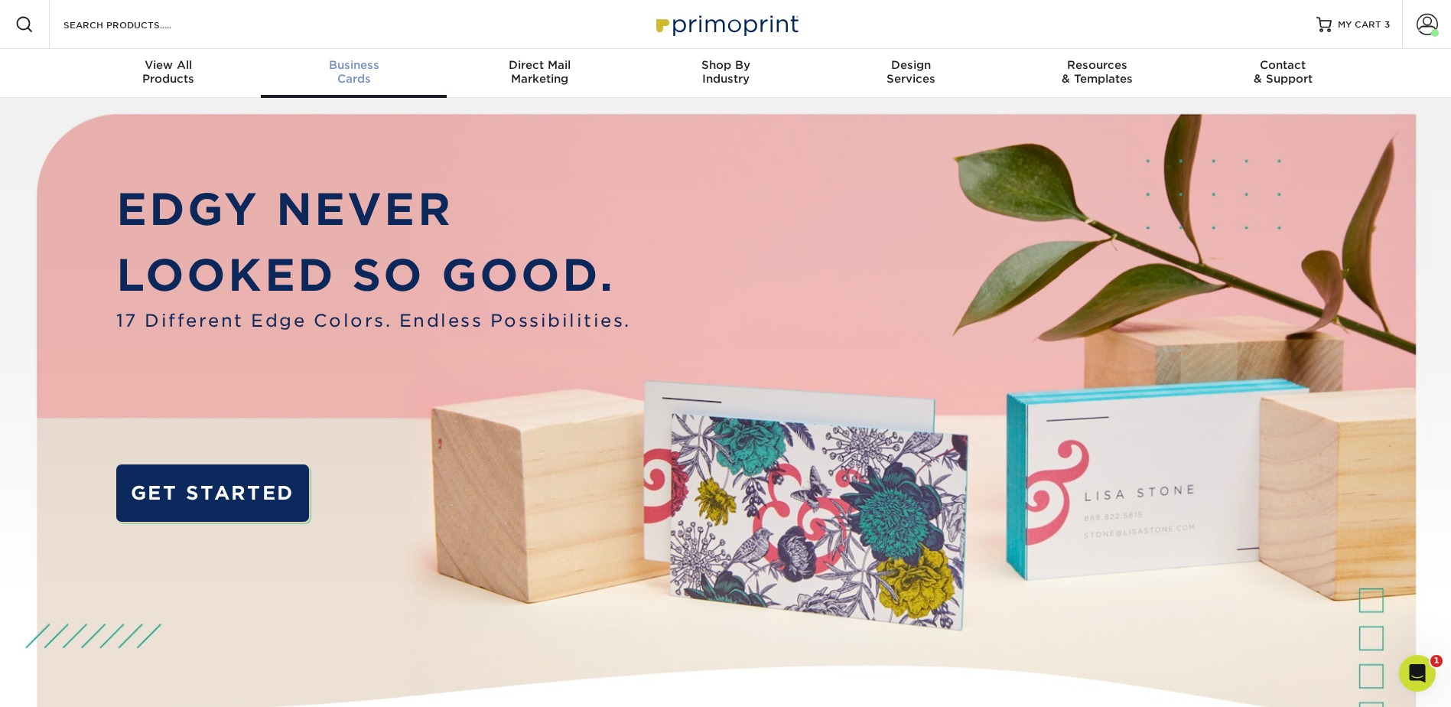
click at [350, 50] on link "Business Cards" at bounding box center [354, 73] width 186 height 49
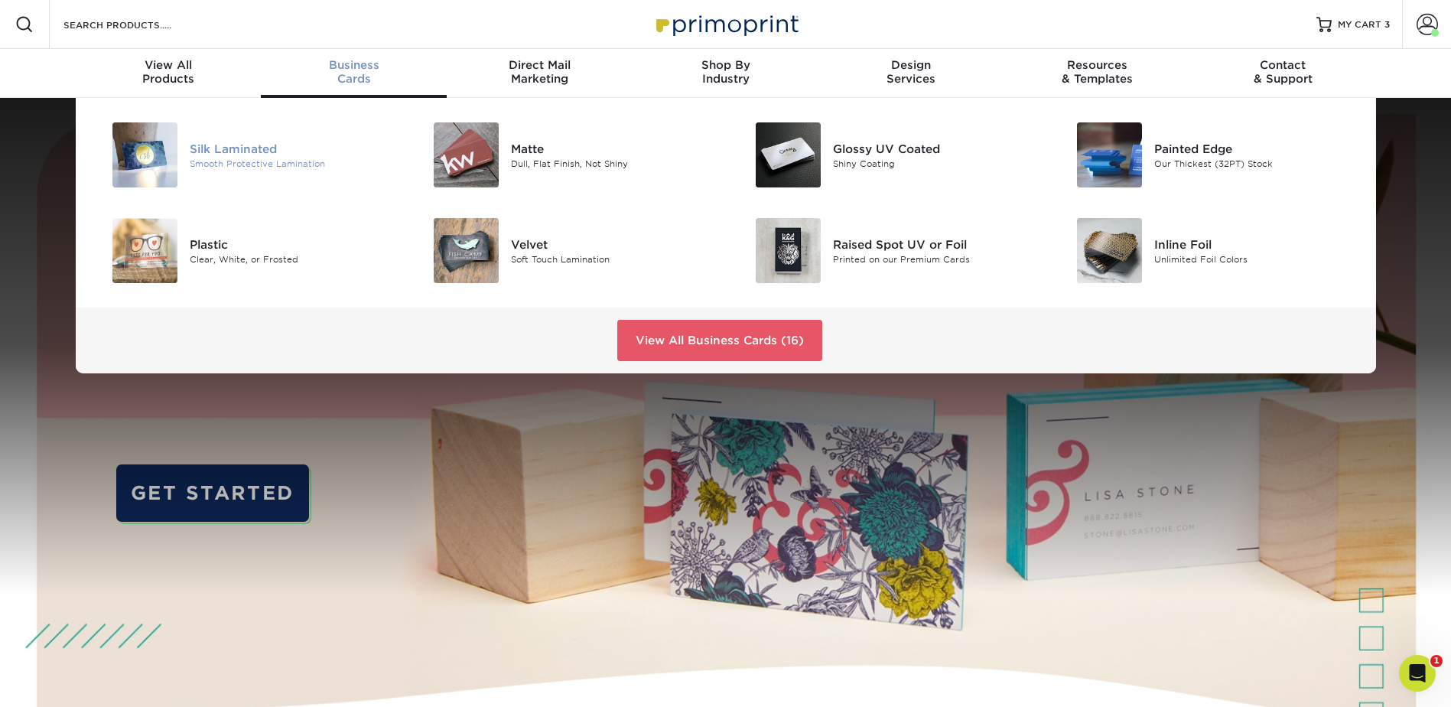
click at [242, 157] on div "Smooth Protective Lamination" at bounding box center [291, 163] width 203 height 13
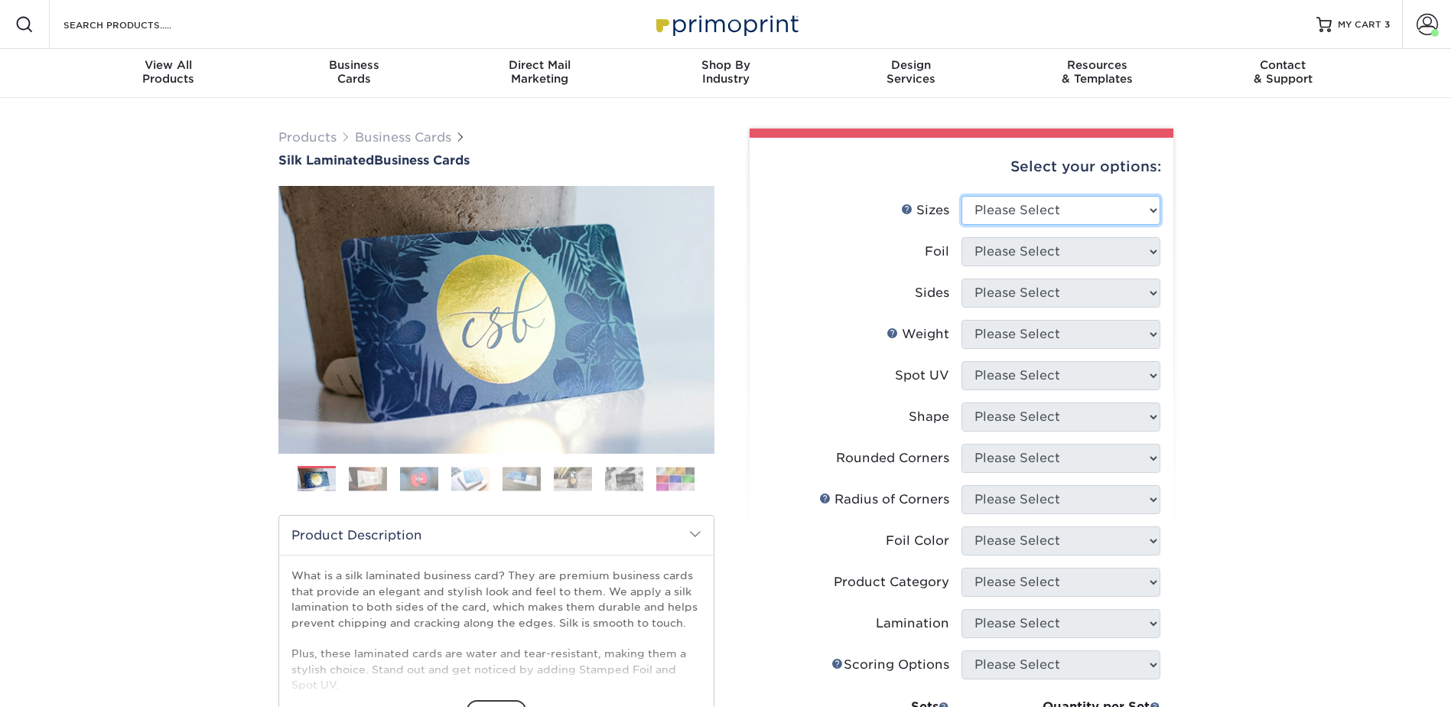
click at [1147, 220] on select "Please Select 1.5" x 3.5" - Mini 1.75" x 3.5" - Mini 2" x 2" - Square 2" x 3" -…" at bounding box center [1060, 210] width 199 height 29
select select "2.00x3.50"
click at [961, 196] on select "Please Select 1.5" x 3.5" - Mini 1.75" x 3.5" - Mini 2" x 2" - Square 2" x 3" -…" at bounding box center [1060, 210] width 199 height 29
click at [1054, 248] on select "Please Select Yes No" at bounding box center [1060, 251] width 199 height 29
select select "0"
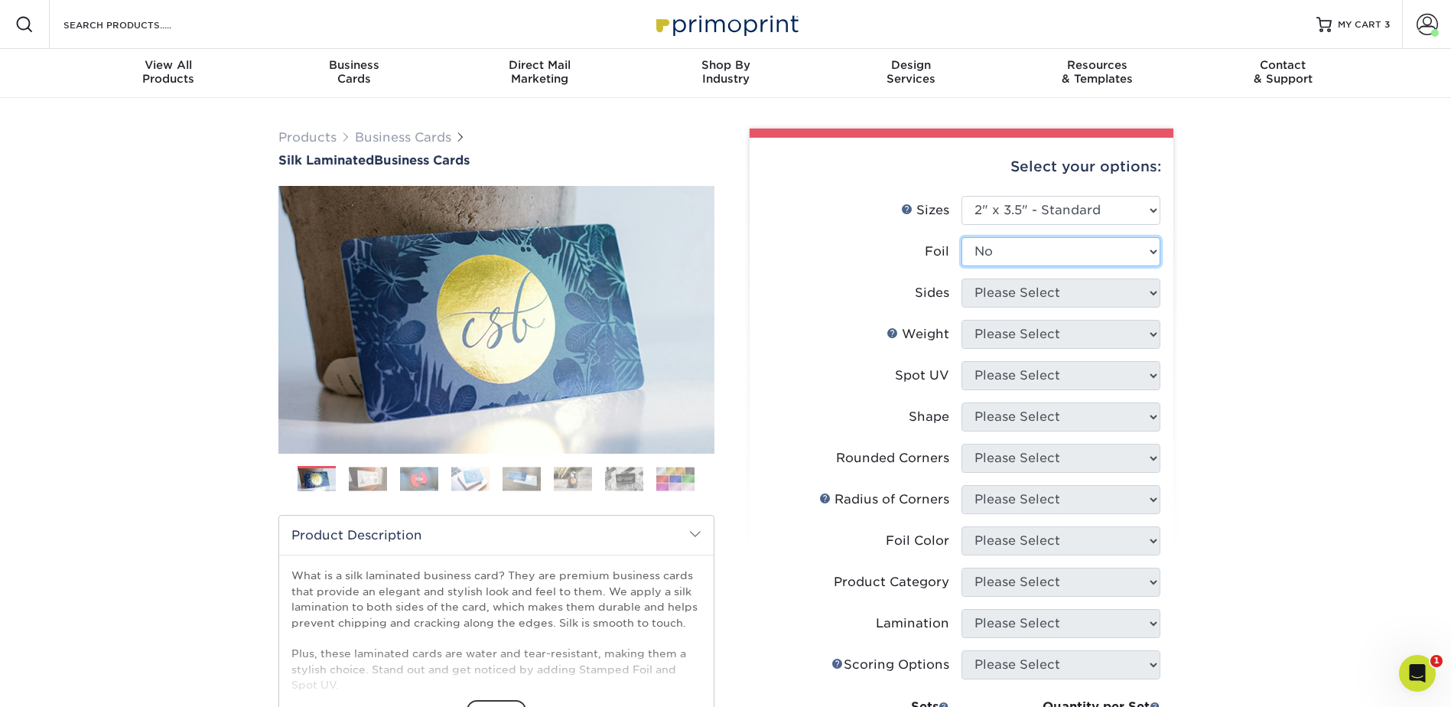
click at [961, 237] on select "Please Select Yes No" at bounding box center [1060, 251] width 199 height 29
click at [1036, 290] on select "Please Select Print Both Sides Print Front Only" at bounding box center [1060, 292] width 199 height 29
select select "13abbda7-1d64-4f25-8bb2-c179b224825d"
click at [961, 278] on select "Please Select Print Both Sides Print Front Only" at bounding box center [1060, 292] width 199 height 29
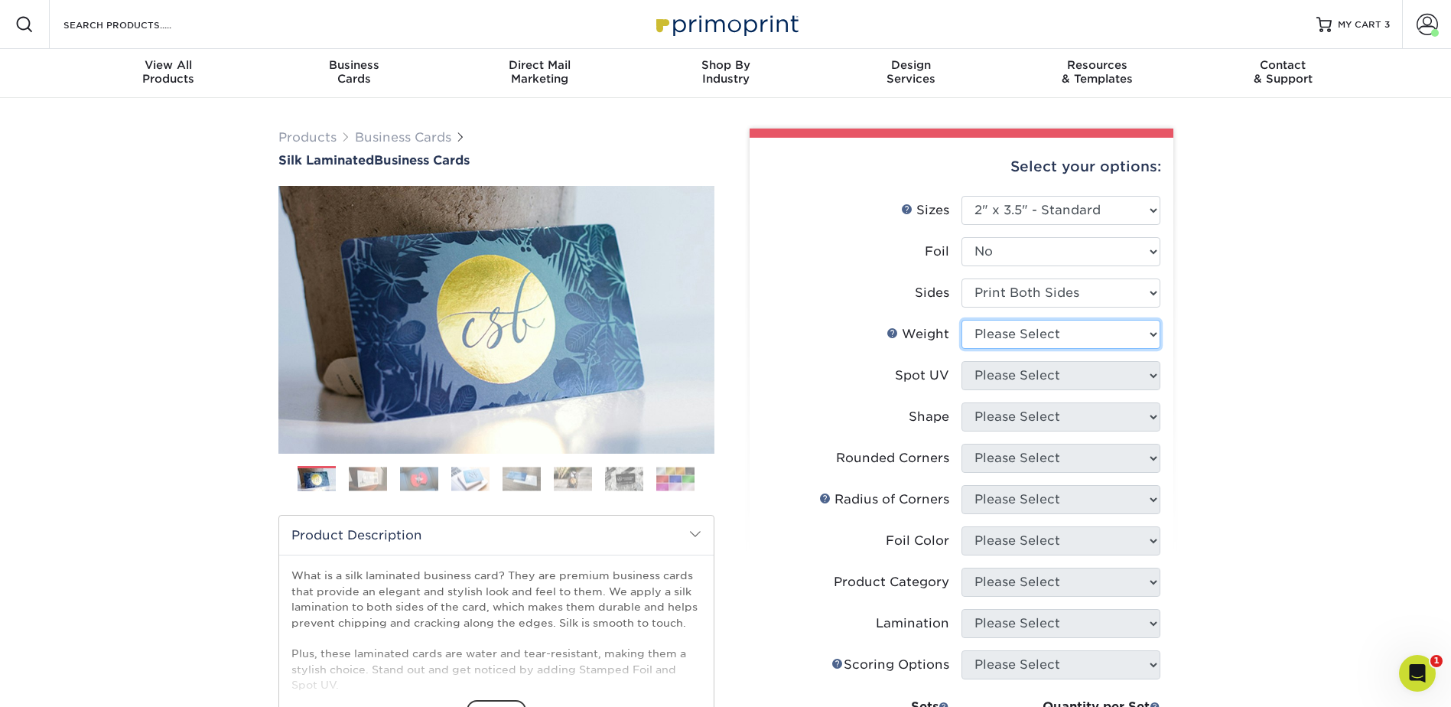
click at [1029, 332] on select "Please Select 16PT" at bounding box center [1060, 334] width 199 height 29
select select "16PT"
click at [961, 320] on select "Please Select 16PT" at bounding box center [1060, 334] width 199 height 29
click at [1029, 374] on select "Please Select No Spot UV Front and Back (Both Sides) Front Only Back Only" at bounding box center [1060, 375] width 199 height 29
select select "3"
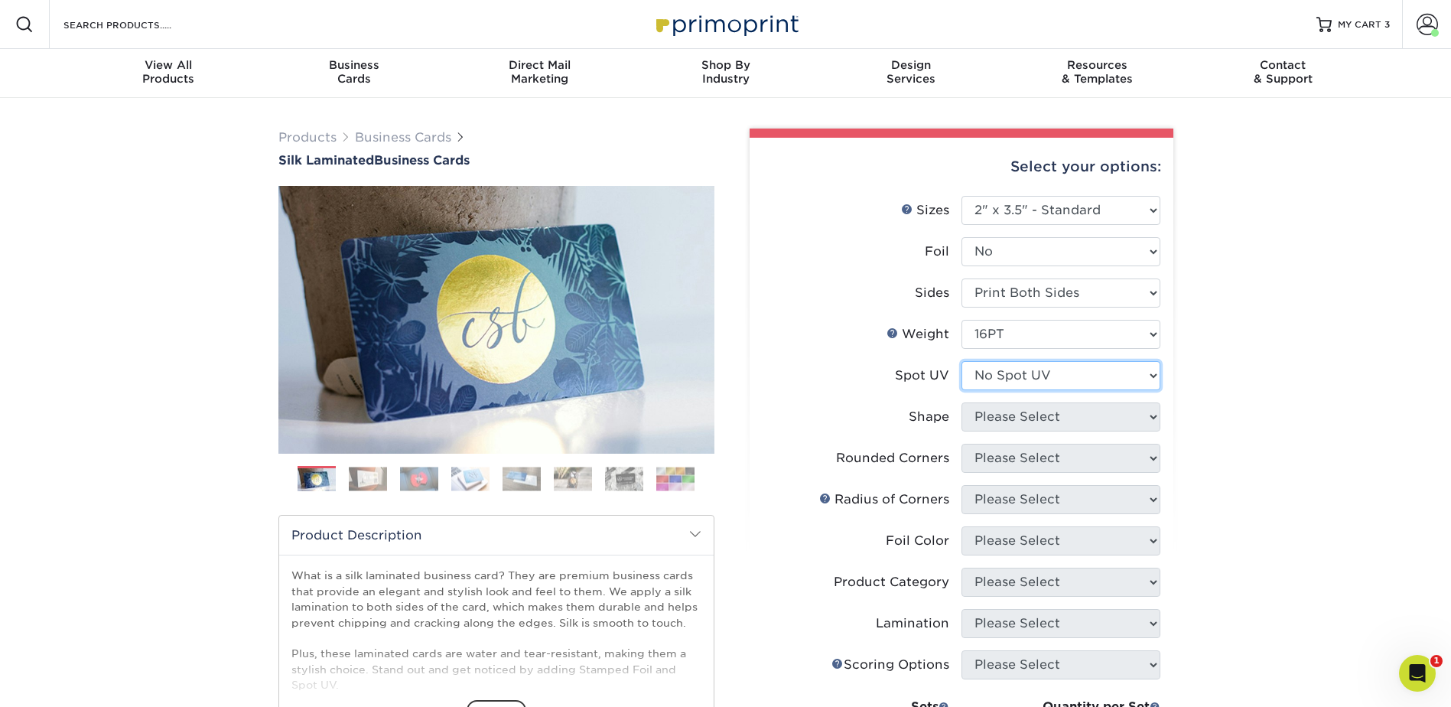
click at [961, 361] on select "Please Select No Spot UV Front and Back (Both Sides) Front Only Back Only" at bounding box center [1060, 375] width 199 height 29
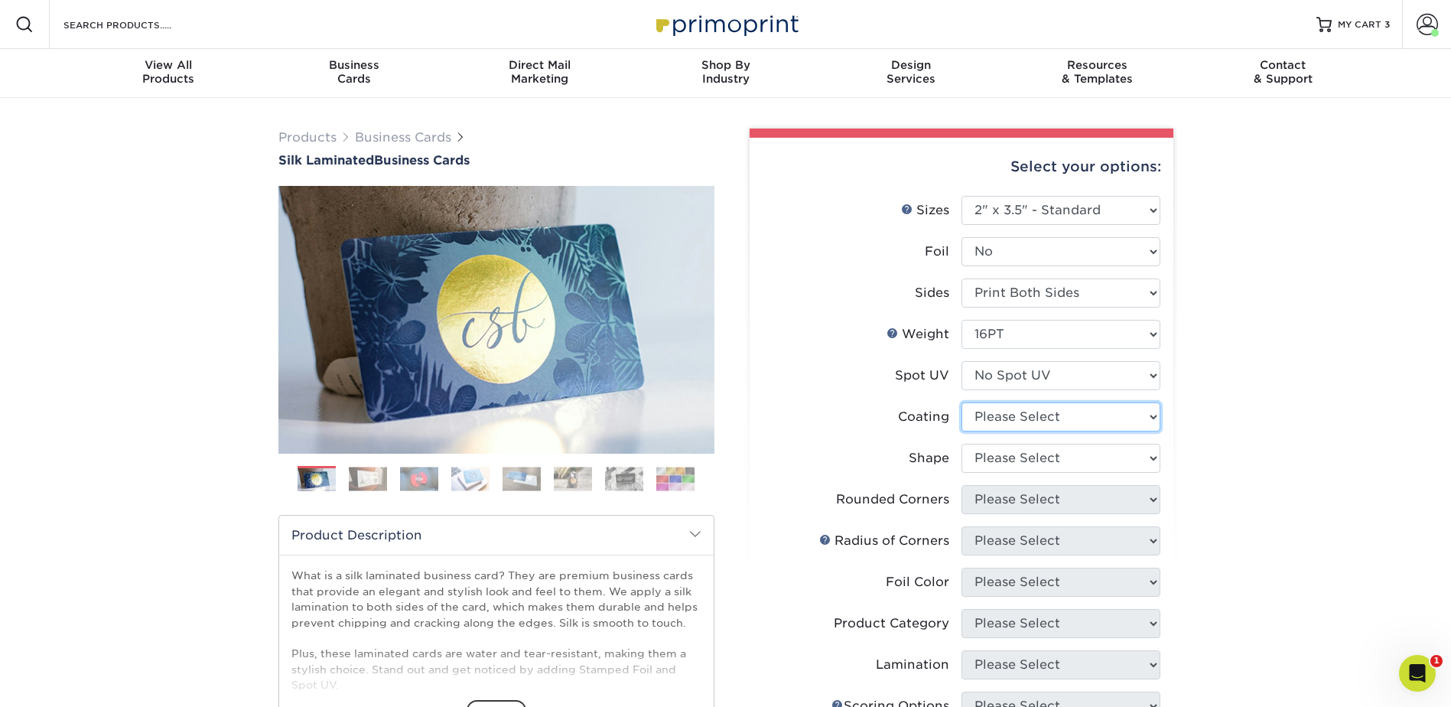
click at [1034, 408] on select at bounding box center [1060, 416] width 199 height 29
select select "3e7618de-abca-4bda-9f97-8b9129e913d8"
click at [961, 402] on select at bounding box center [1060, 416] width 199 height 29
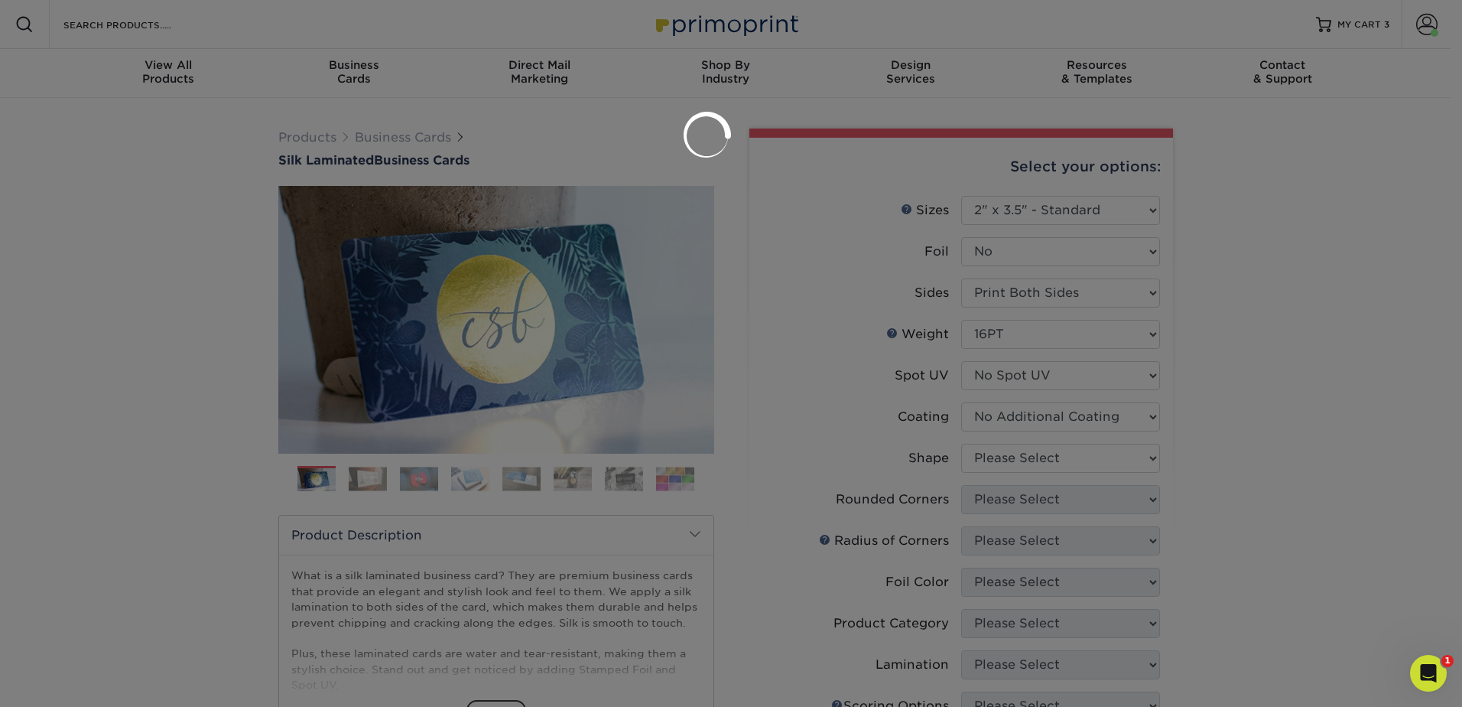
click at [1030, 449] on div at bounding box center [731, 353] width 1462 height 707
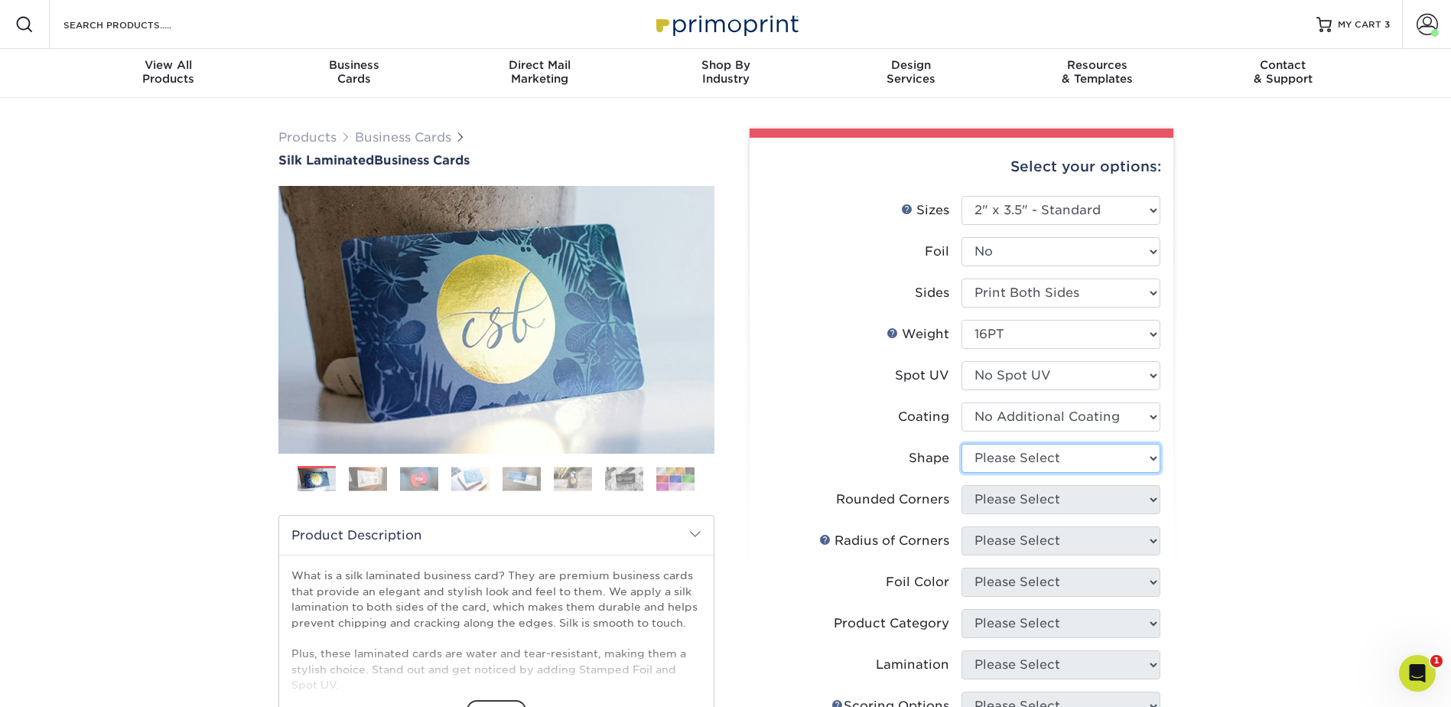
click at [1030, 454] on select "Please Select Standard Oval" at bounding box center [1060, 458] width 199 height 29
select select "standard"
click at [961, 444] on select "Please Select Standard Oval" at bounding box center [1060, 458] width 199 height 29
click at [1025, 492] on select "Please Select Yes - Round 2 Corners Yes - Round 4 Corners No" at bounding box center [1060, 499] width 199 height 29
select select "0"
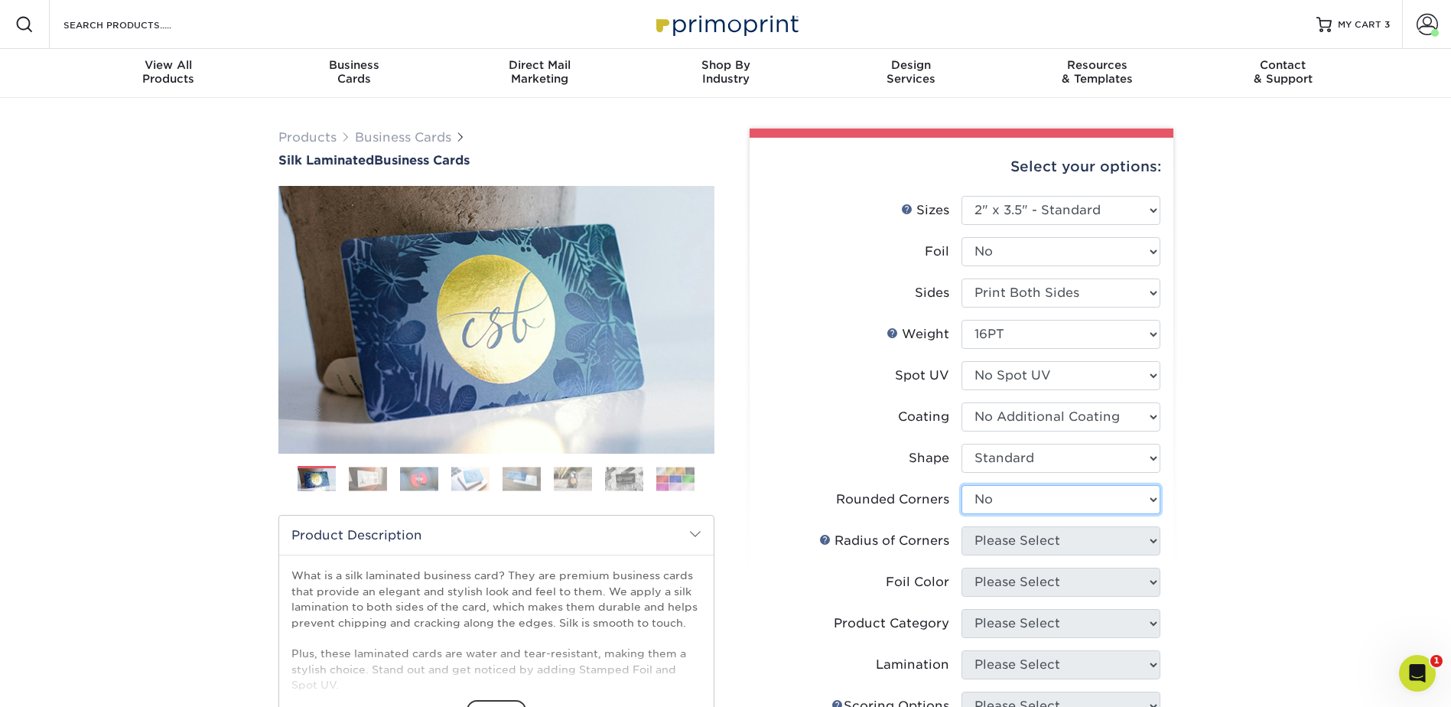
click at [961, 485] on select "Please Select Yes - Round 2 Corners Yes - Round 4 Corners No" at bounding box center [1060, 499] width 199 height 29
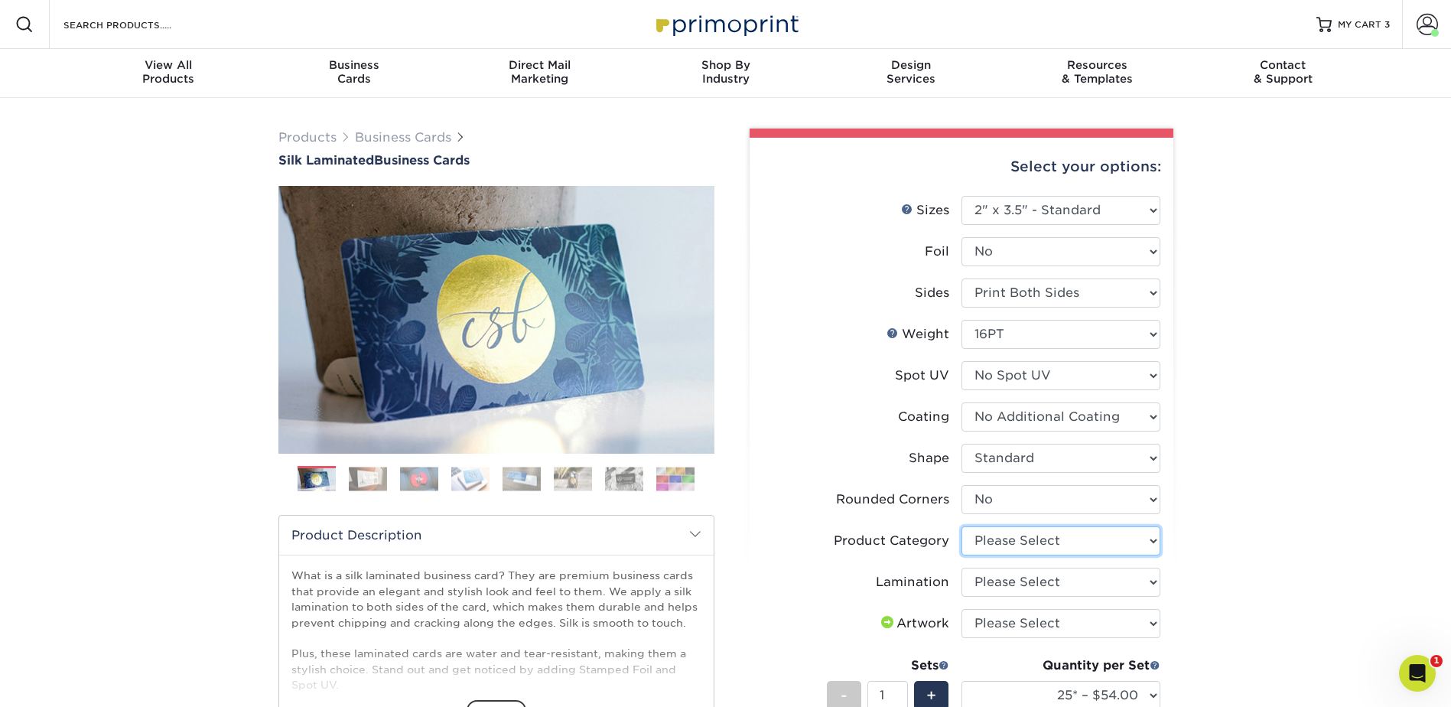
drag, startPoint x: 1059, startPoint y: 535, endPoint x: 1049, endPoint y: 549, distance: 17.2
click at [1058, 535] on select "Please Select Business Cards" at bounding box center [1060, 540] width 199 height 29
select select "3b5148f1-0588-4f88-a218-97bcfdce65c1"
click at [961, 526] on select "Please Select Business Cards" at bounding box center [1060, 540] width 199 height 29
click at [1020, 579] on select "Please Select Silk" at bounding box center [1060, 582] width 199 height 29
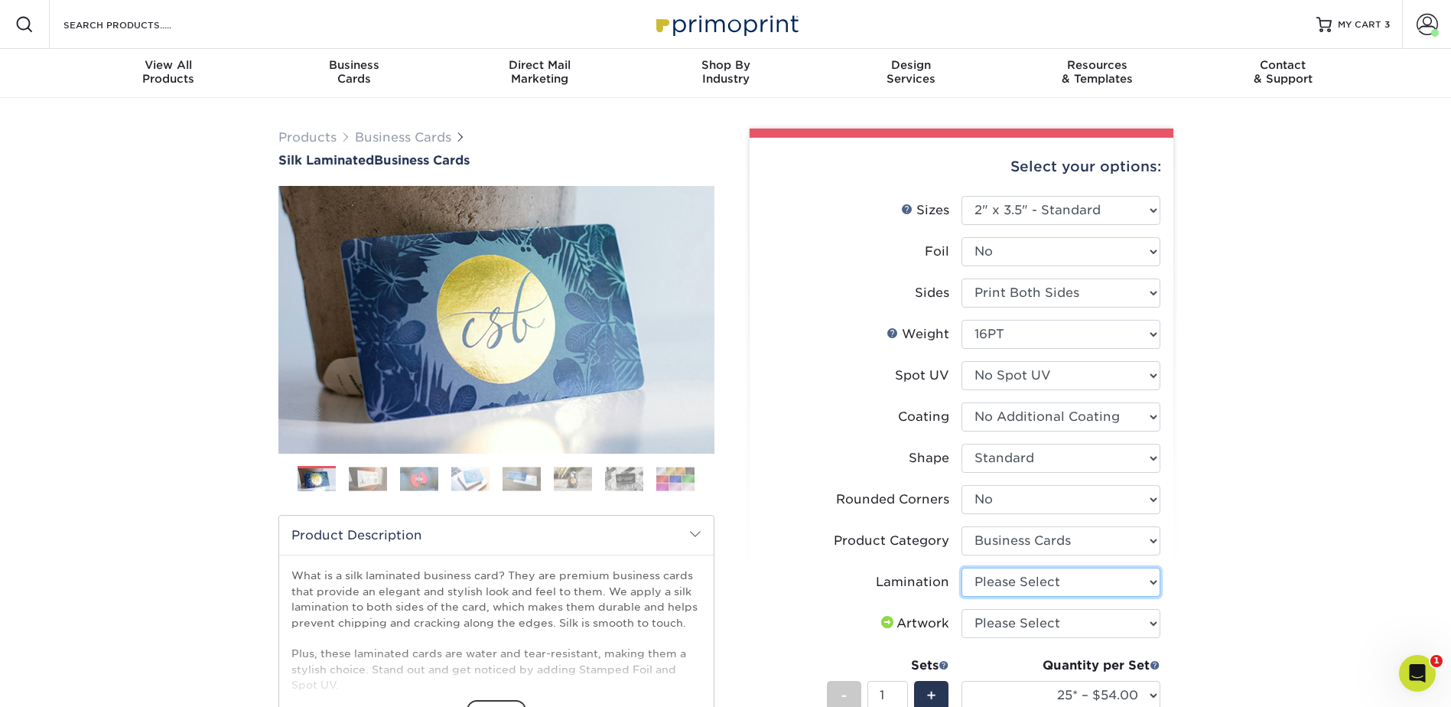
select select "ccacb42f-45f7-42d3-bbd3-7c8421cf37f0"
click at [961, 568] on select "Please Select Silk" at bounding box center [1060, 582] width 199 height 29
click at [1016, 623] on select "Please Select I will upload files I need a design - $100" at bounding box center [1060, 623] width 199 height 29
select select "upload"
click at [961, 609] on select "Please Select I will upload files I need a design - $100" at bounding box center [1060, 623] width 199 height 29
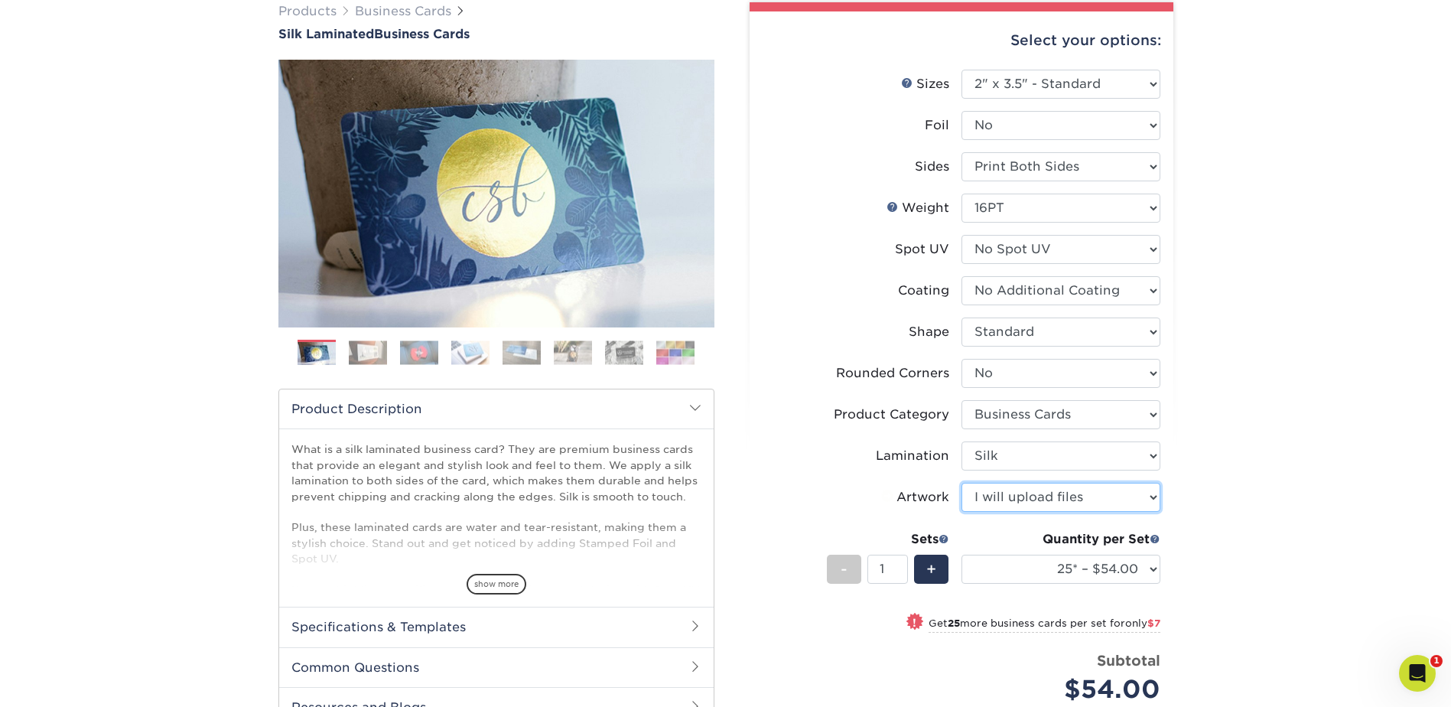
scroll to position [153, 0]
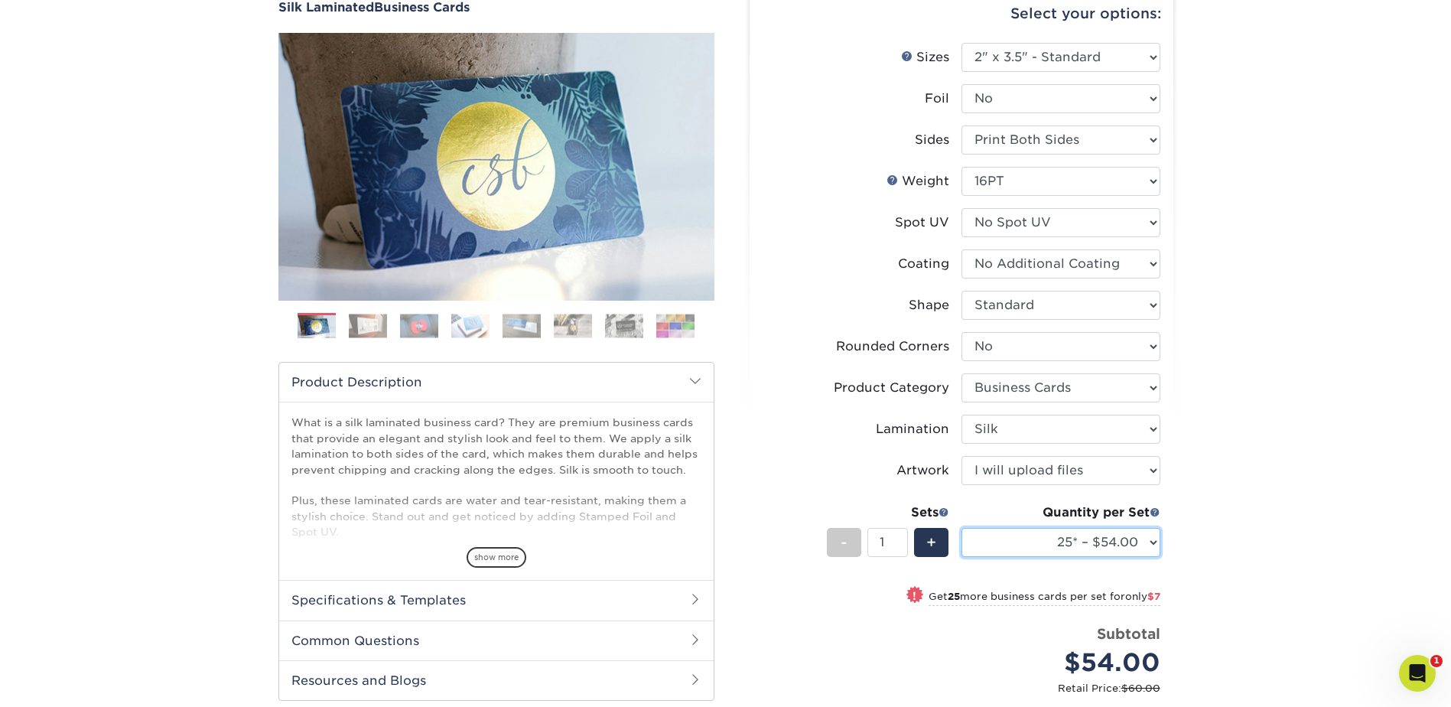
click at [1053, 547] on select "25* – $54.00 50* – $61.00 75* – $68.00 100* – $75.00 250* – $82.00 500 – $86.00…" at bounding box center [1060, 542] width 199 height 29
select select "100* – $75.00"
click at [961, 528] on select "25* – $54.00 50* – $61.00 75* – $68.00 100* – $75.00 250* – $82.00 500 – $86.00…" at bounding box center [1060, 542] width 199 height 29
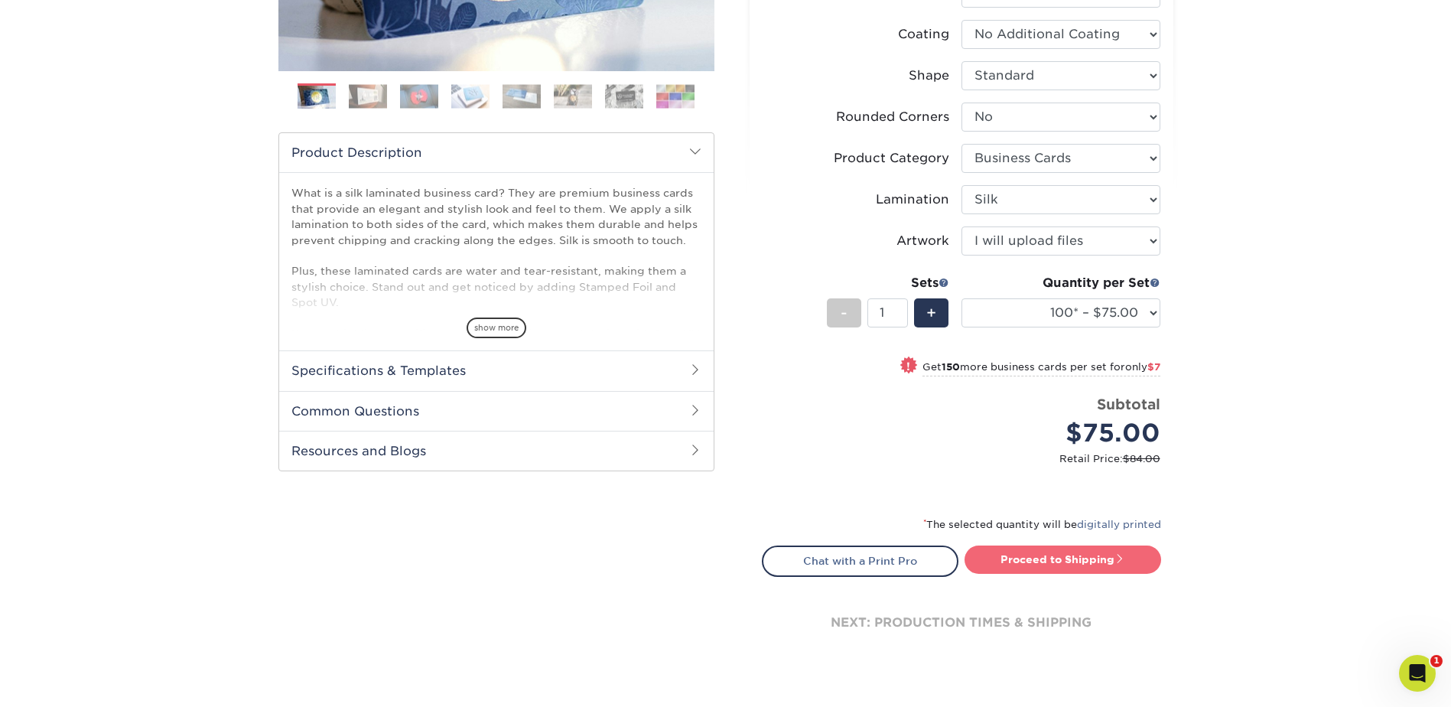
click at [1086, 564] on link "Proceed to Shipping" at bounding box center [1063, 559] width 197 height 28
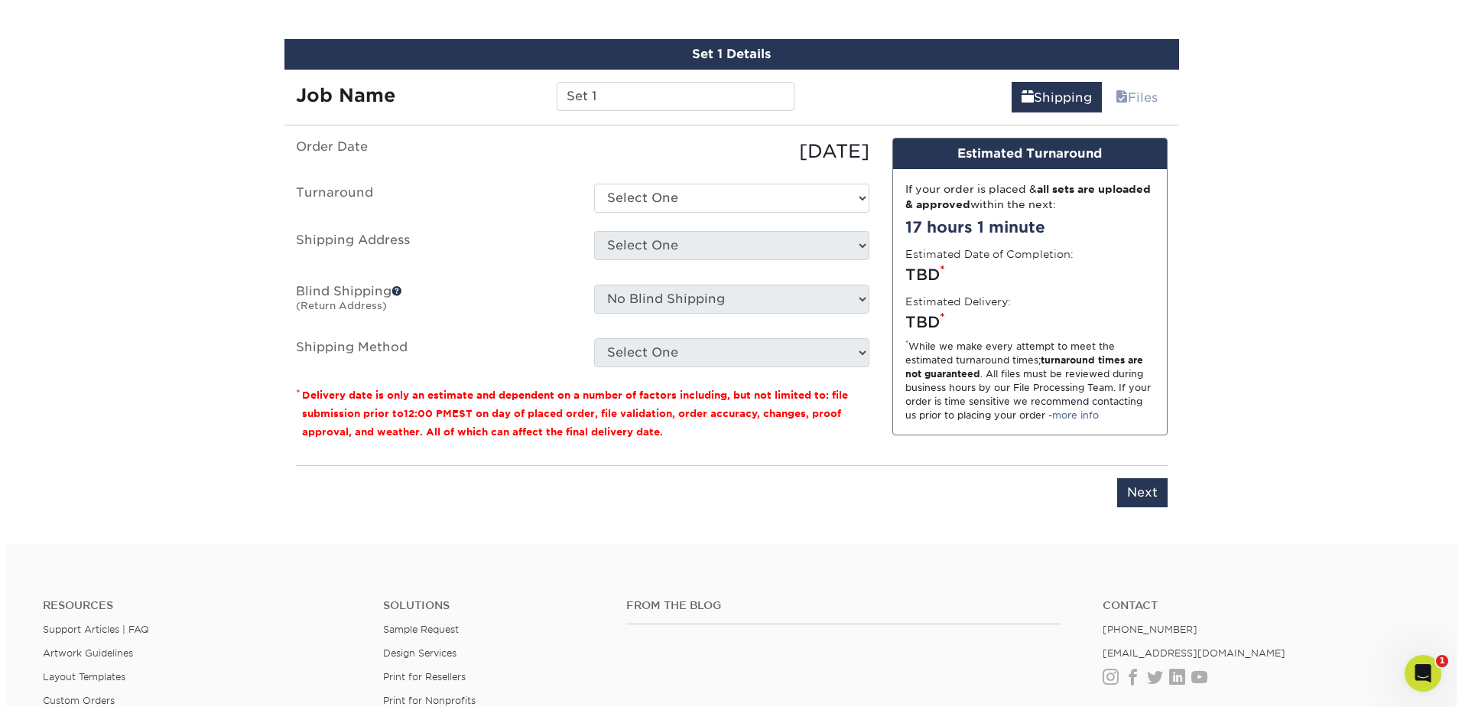
scroll to position [970, 0]
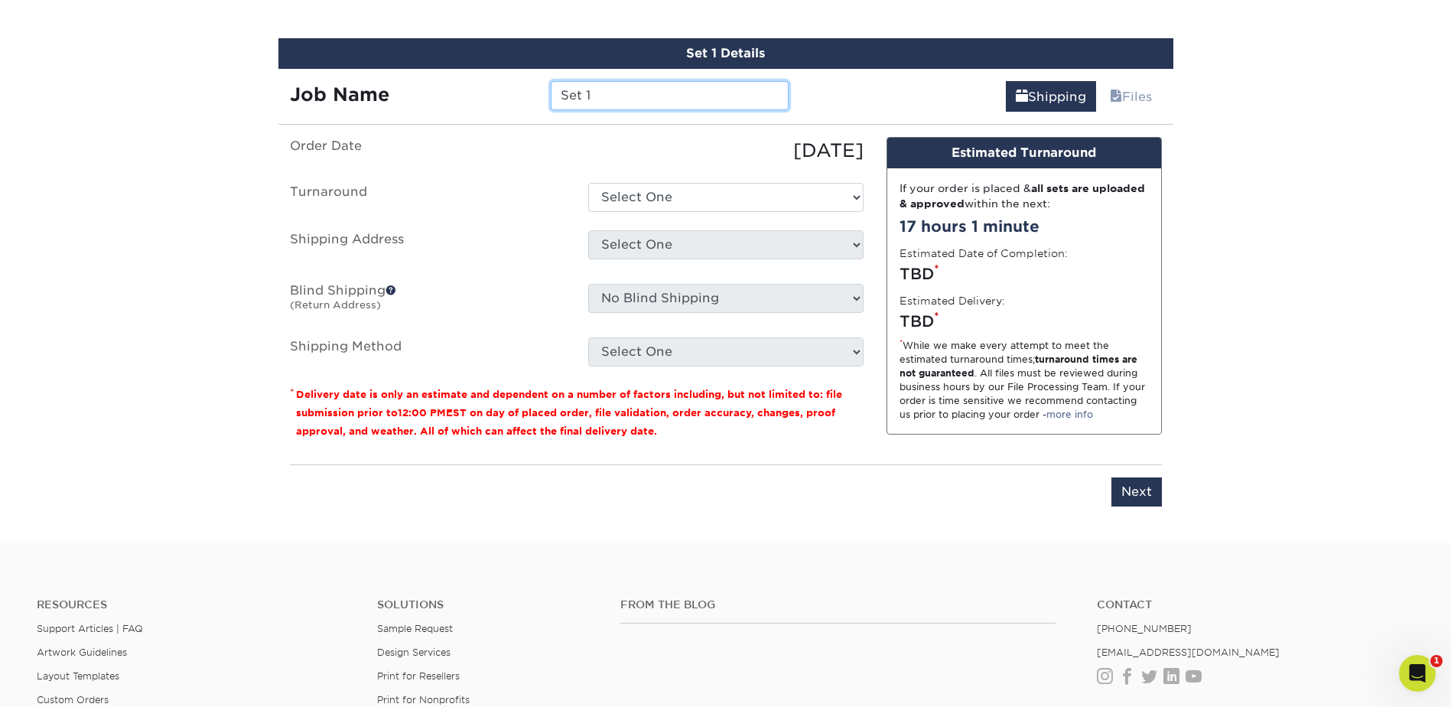
click at [610, 98] on input "Set 1" at bounding box center [670, 95] width 238 height 29
type input "NSantana"
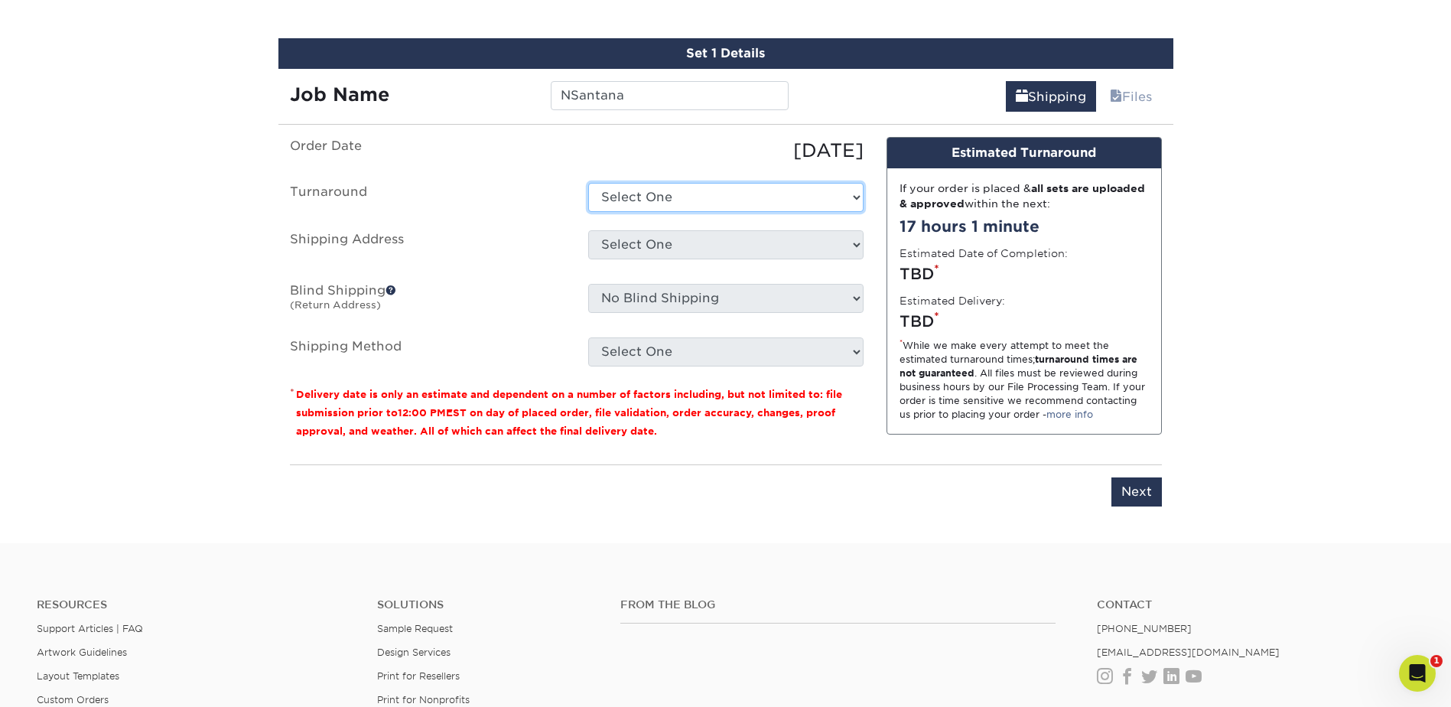
click at [672, 199] on select "Select One 2-4 Business Days 2 Day Next Business Day" at bounding box center [725, 197] width 275 height 29
select select "e8d6ad55-c448-4bce-ba25-c4c4dd4b9d0d"
click at [588, 183] on select "Select One 2-4 Business Days 2 Day Next Business Day" at bounding box center [725, 197] width 275 height 29
click at [676, 234] on select "Select One Adan Arreola Adolfo Ordonez Adolfo Ordonez Alfonso Toro Alicia Monta…" at bounding box center [725, 244] width 275 height 29
select select "newaddress"
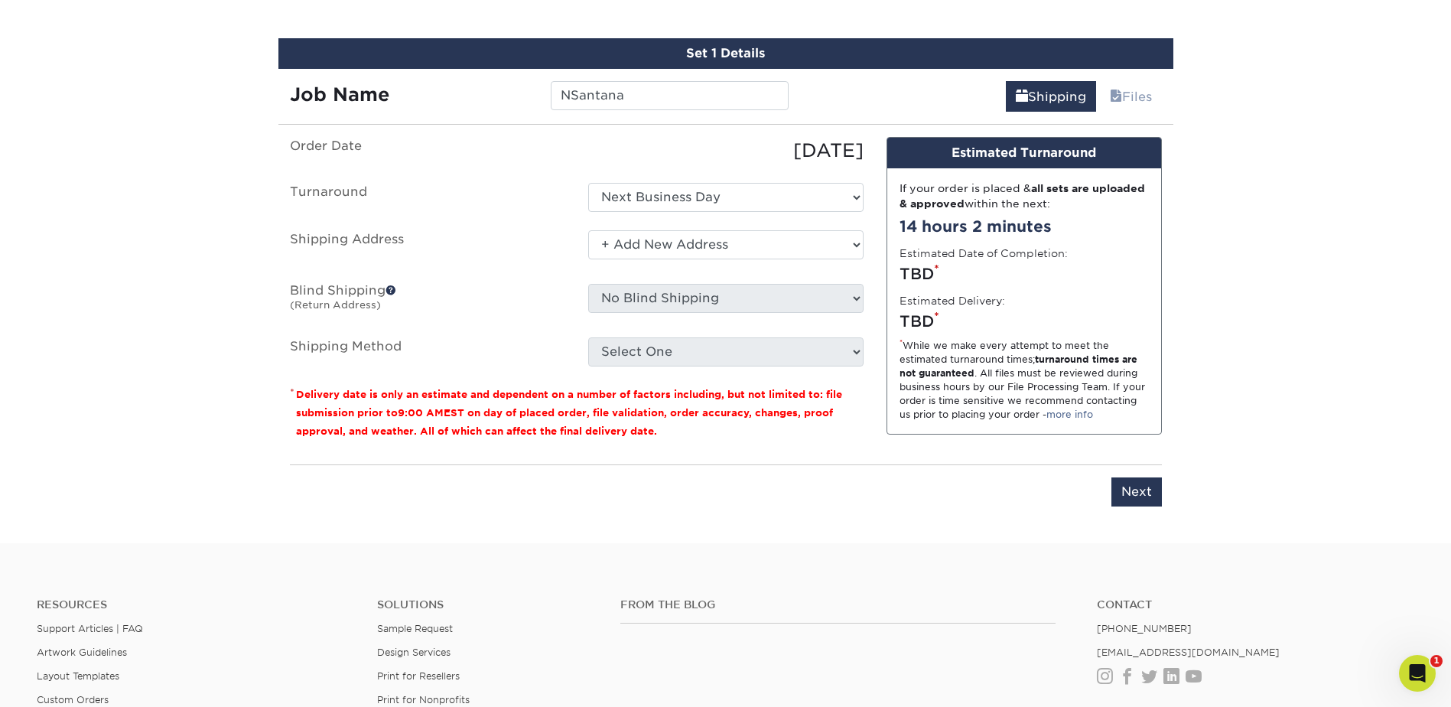
click at [588, 230] on select "Select One Adan Arreola Adolfo Ordonez Adolfo Ordonez Alfonso Toro Alicia Monta…" at bounding box center [725, 244] width 275 height 29
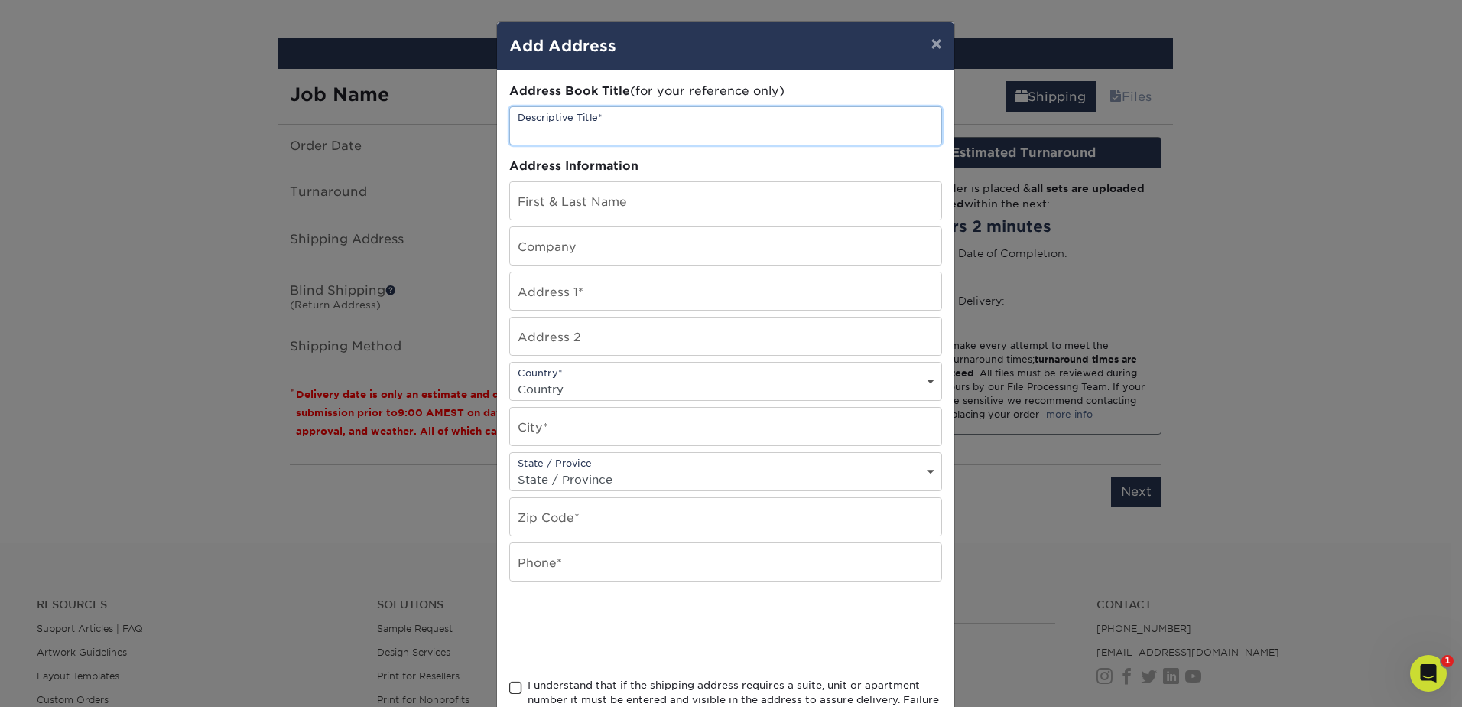
click at [595, 119] on input "text" at bounding box center [725, 125] width 431 height 37
type input "[PERSON_NAME]"
click at [584, 140] on input "[PERSON_NAME]" at bounding box center [725, 125] width 431 height 37
click at [622, 194] on input "text" at bounding box center [725, 200] width 431 height 37
paste input "[PERSON_NAME]"
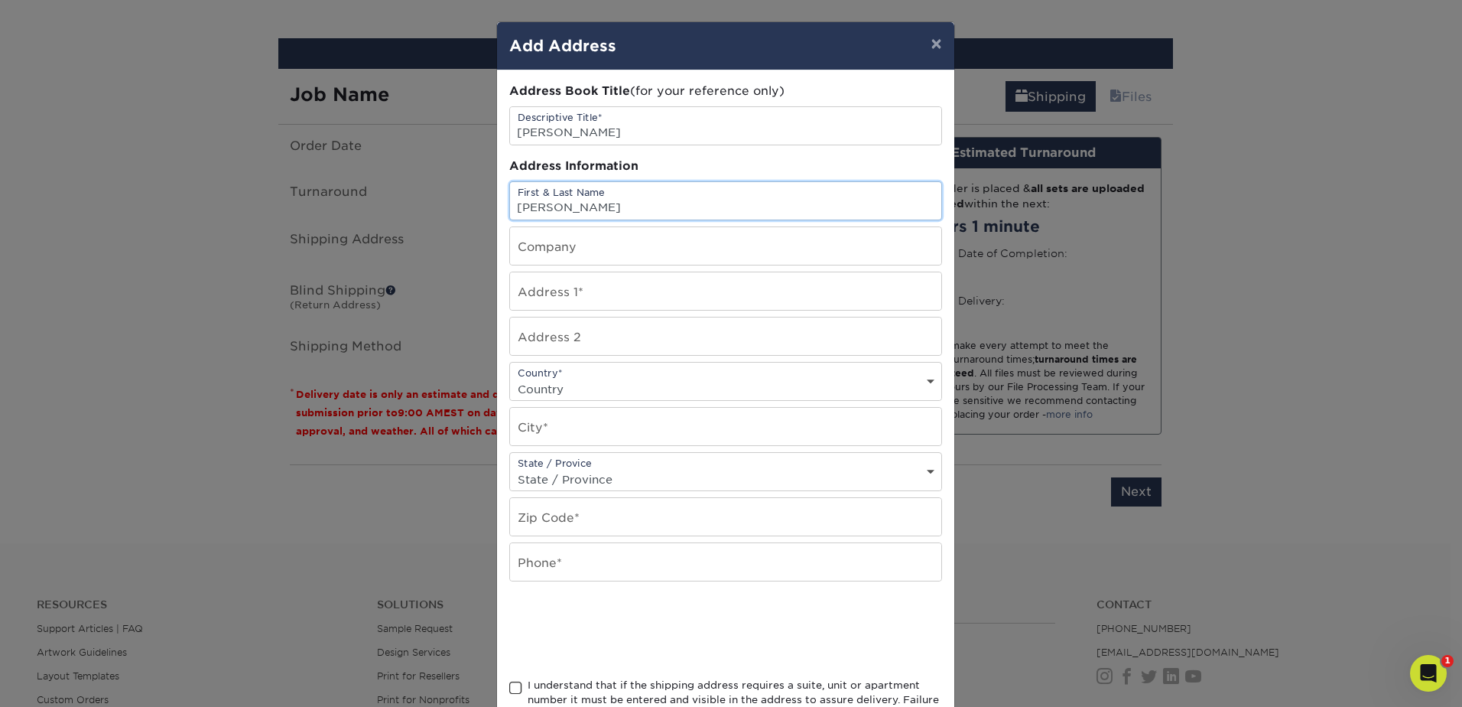
type input "[PERSON_NAME]"
click at [587, 248] on input "text" at bounding box center [725, 245] width 431 height 37
type input "[PERSON_NAME]"
click at [568, 561] on input "text" at bounding box center [725, 561] width 431 height 37
paste input "310.807.4761"
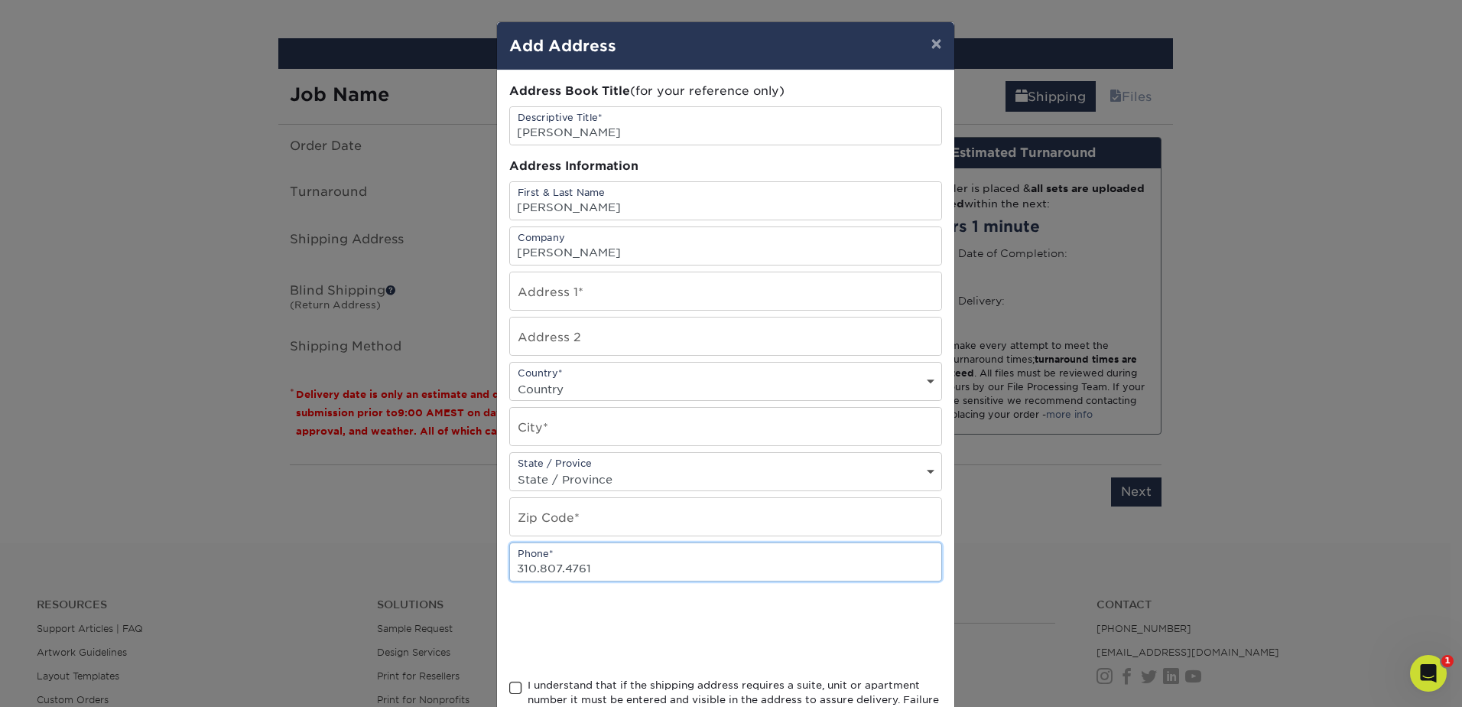
type input "310.807.4761"
click at [591, 252] on input "[PERSON_NAME]" at bounding box center [725, 245] width 431 height 37
click at [522, 294] on input "text" at bounding box center [725, 290] width 431 height 37
paste input "[STREET_ADDRESS]"
type input "[STREET_ADDRESS]"
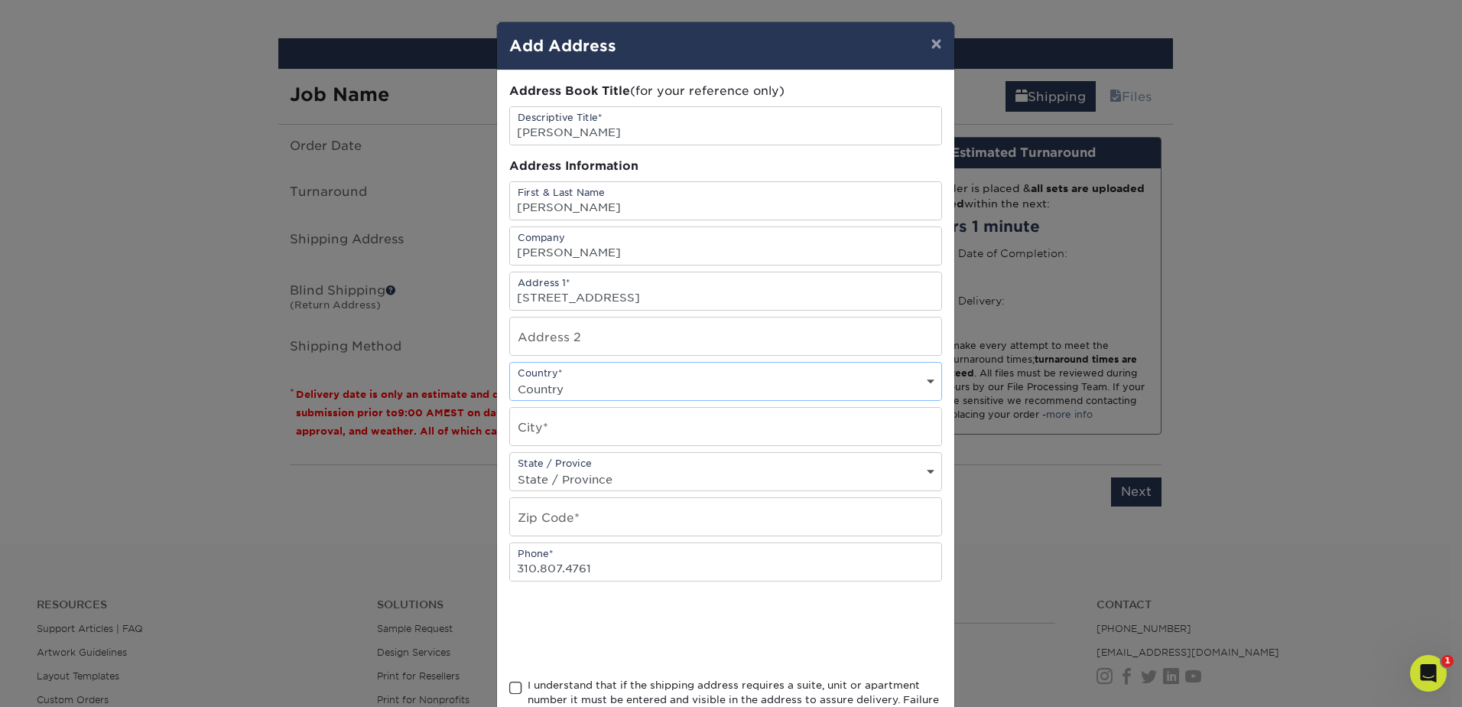
click at [644, 392] on select "Country United States Canada ----------------------------- Afghanistan Albania …" at bounding box center [725, 389] width 431 height 22
select select "US"
click at [510, 378] on select "Country United States Canada ----------------------------- Afghanistan Albania …" at bounding box center [725, 389] width 431 height 22
click at [563, 420] on input "text" at bounding box center [725, 426] width 431 height 37
type input "West Covina"
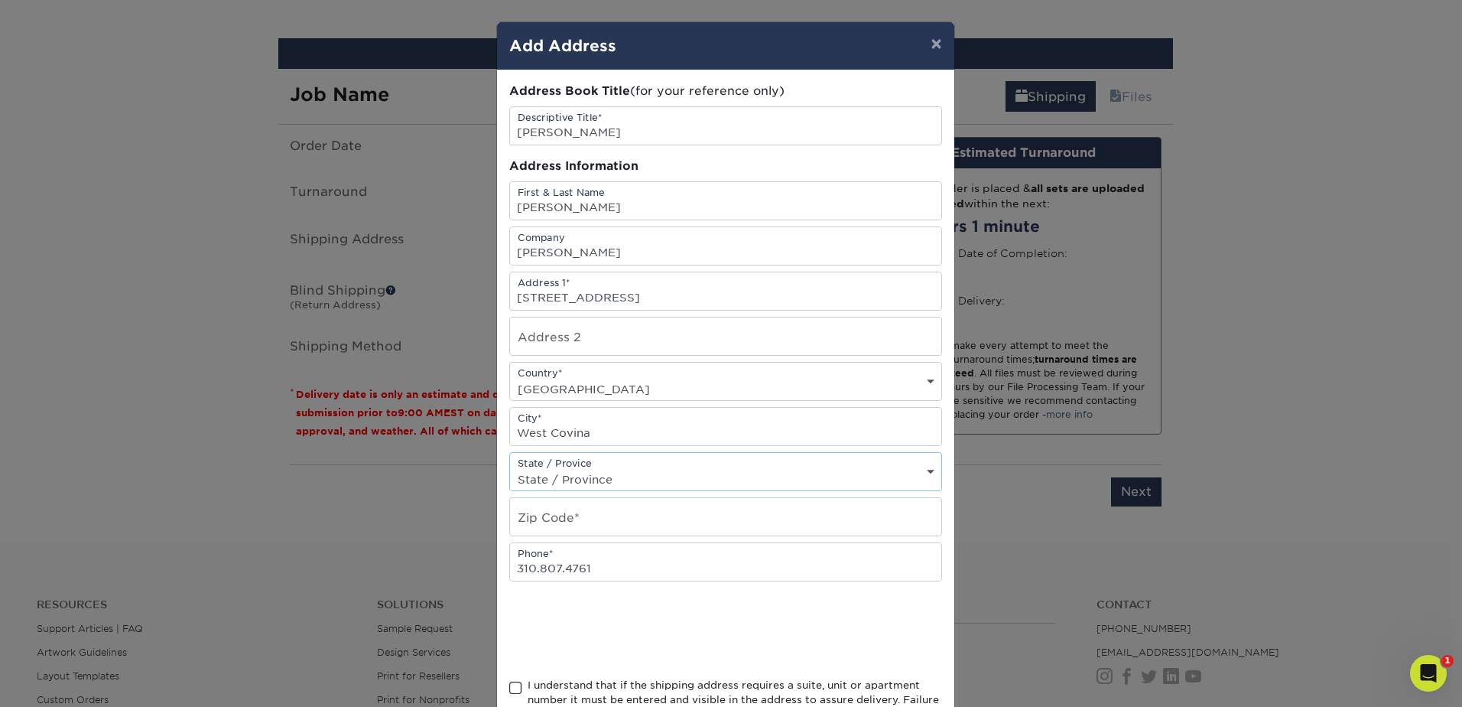
select select "CA"
click at [559, 522] on input "text" at bounding box center [725, 516] width 431 height 37
type input "91790"
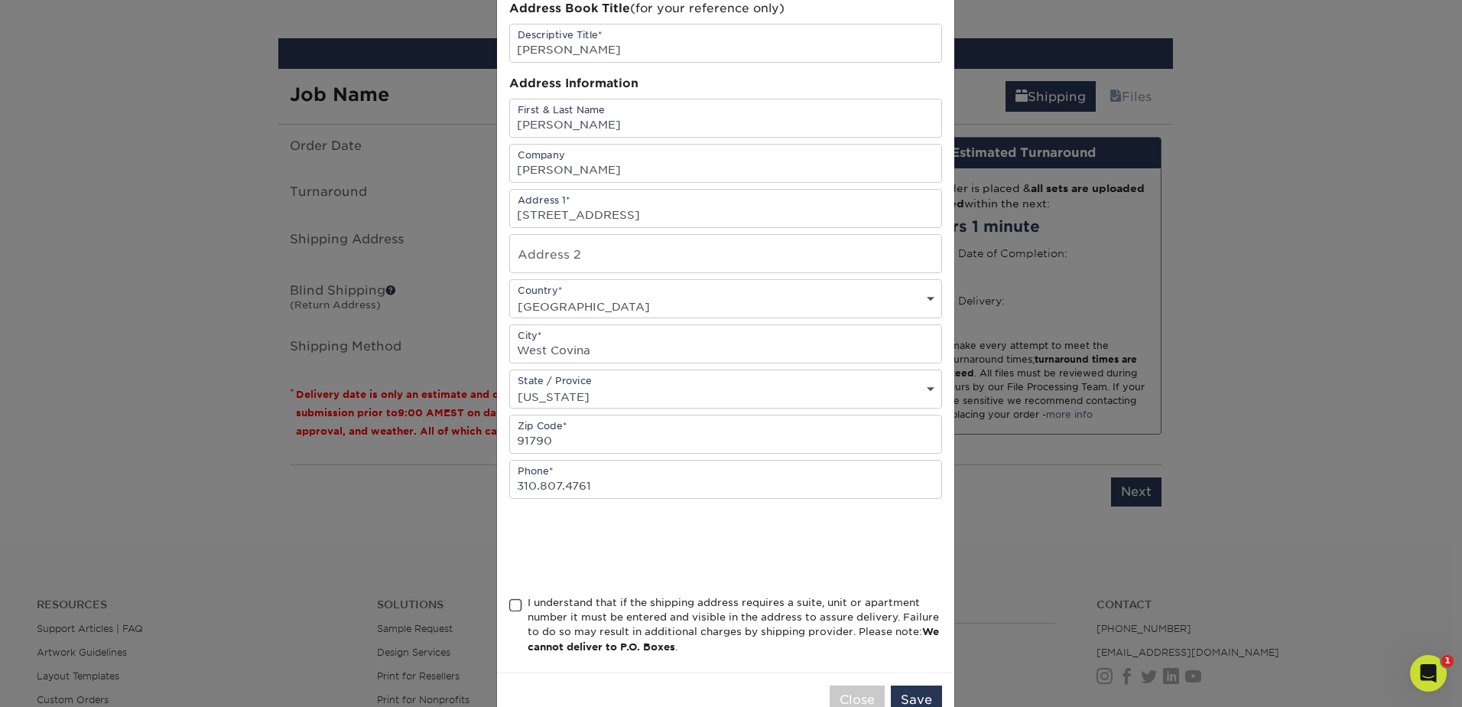
scroll to position [125, 0]
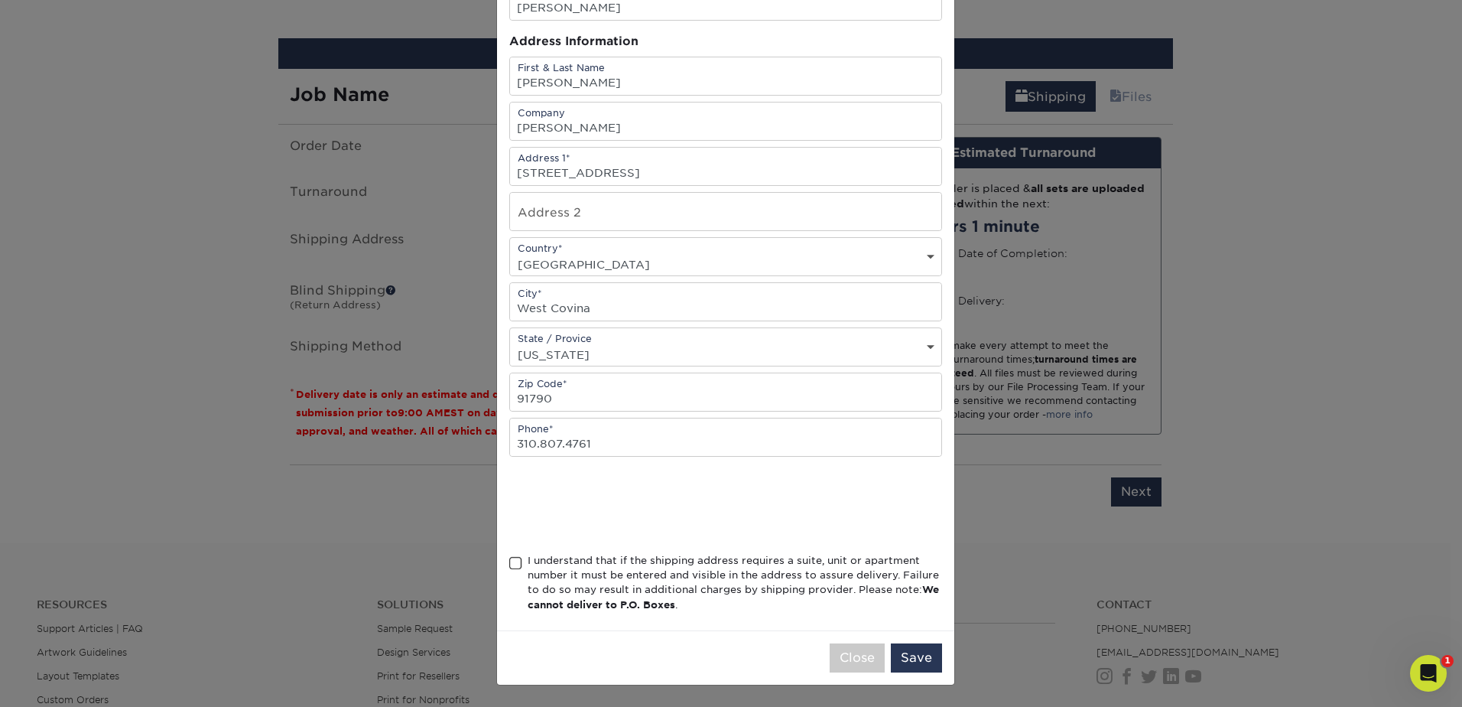
click at [514, 560] on span at bounding box center [515, 563] width 13 height 15
click at [0, 0] on input "I understand that if the shipping address requires a suite, unit or apartment n…" at bounding box center [0, 0] width 0 height 0
click at [905, 662] on button "Save" at bounding box center [916, 657] width 51 height 29
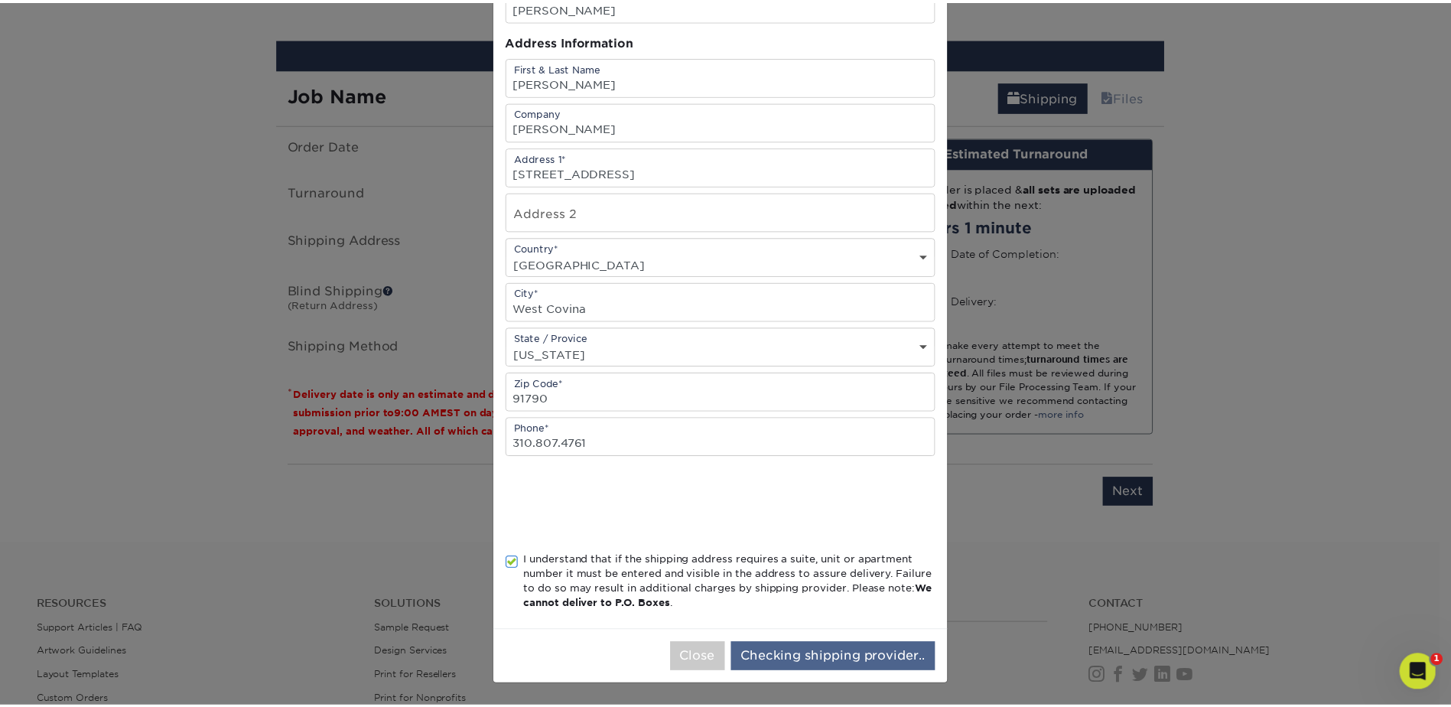
scroll to position [0, 0]
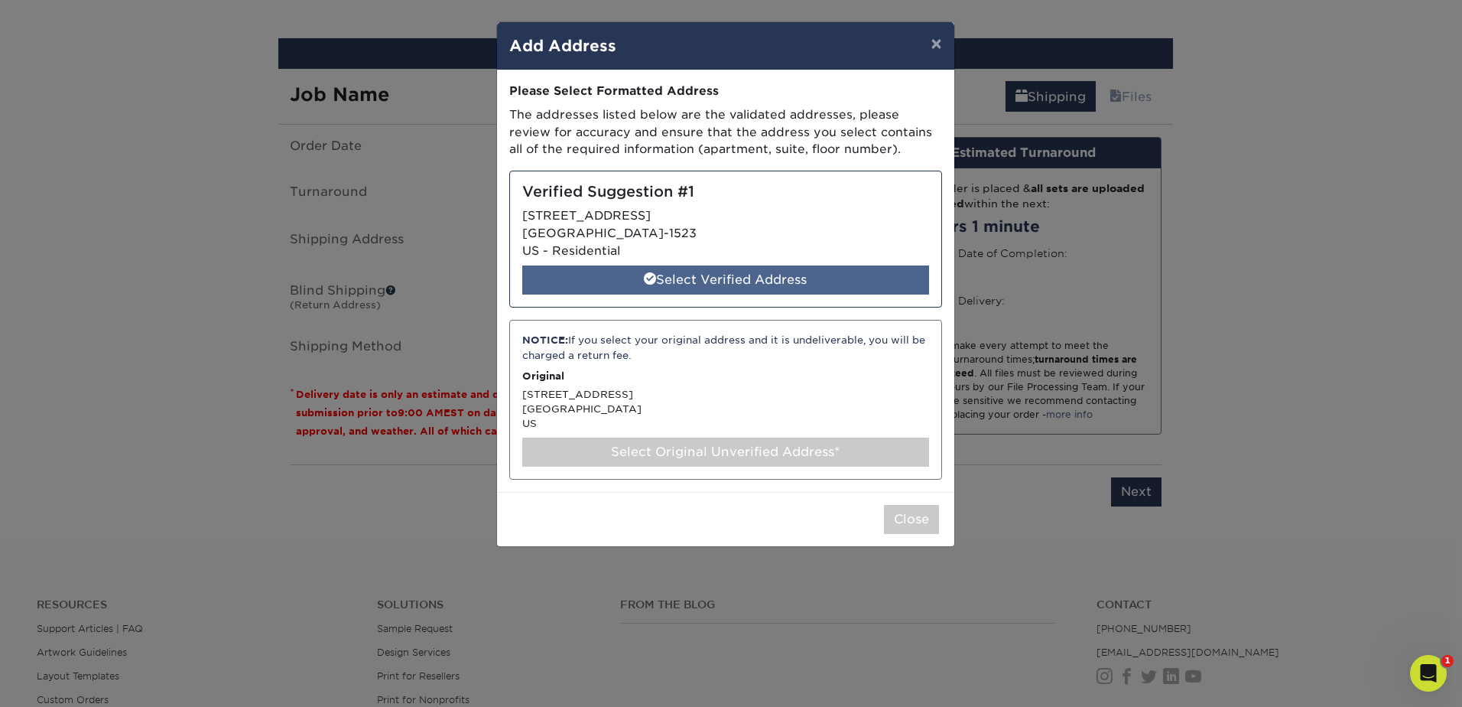
click at [620, 272] on div "Select Verified Address" at bounding box center [725, 279] width 407 height 29
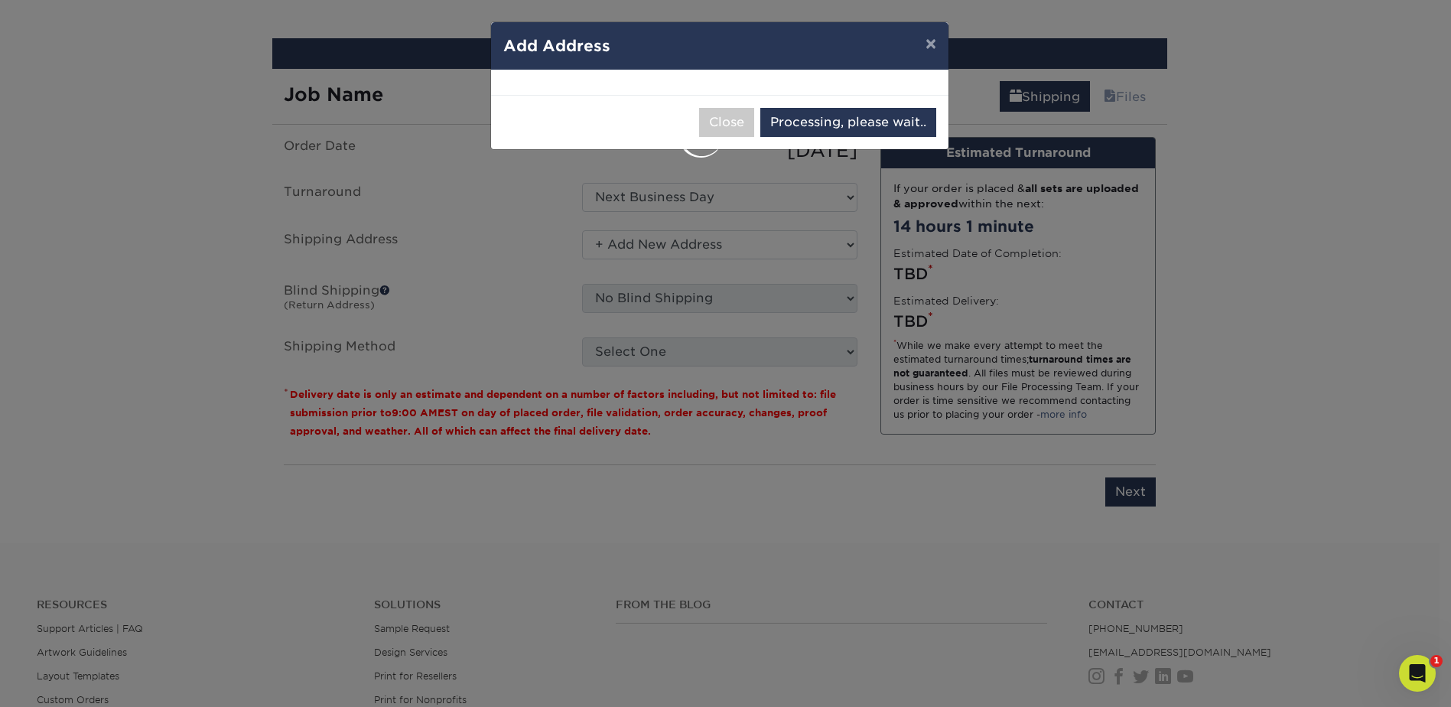
select select "286096"
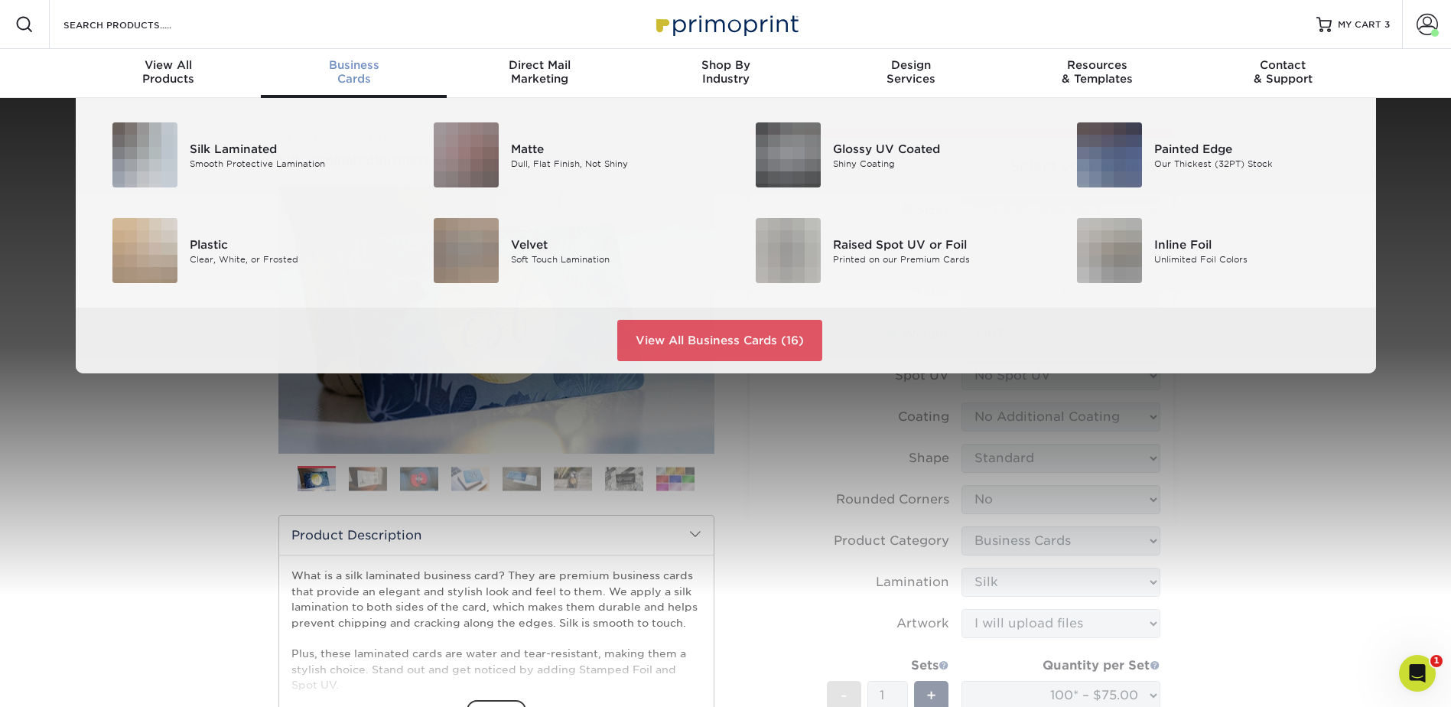
click at [351, 84] on div "Business Cards" at bounding box center [354, 72] width 186 height 28
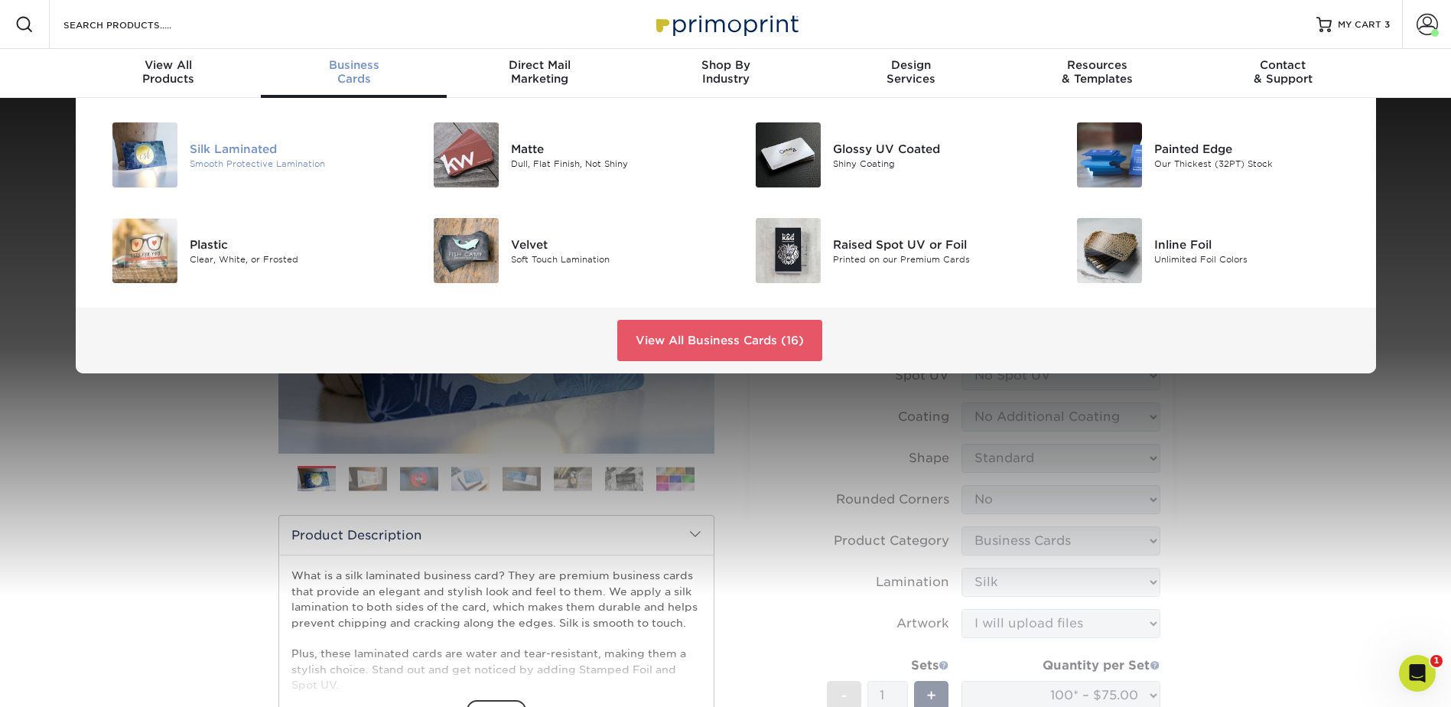
click at [248, 150] on div "Silk Laminated" at bounding box center [291, 148] width 203 height 17
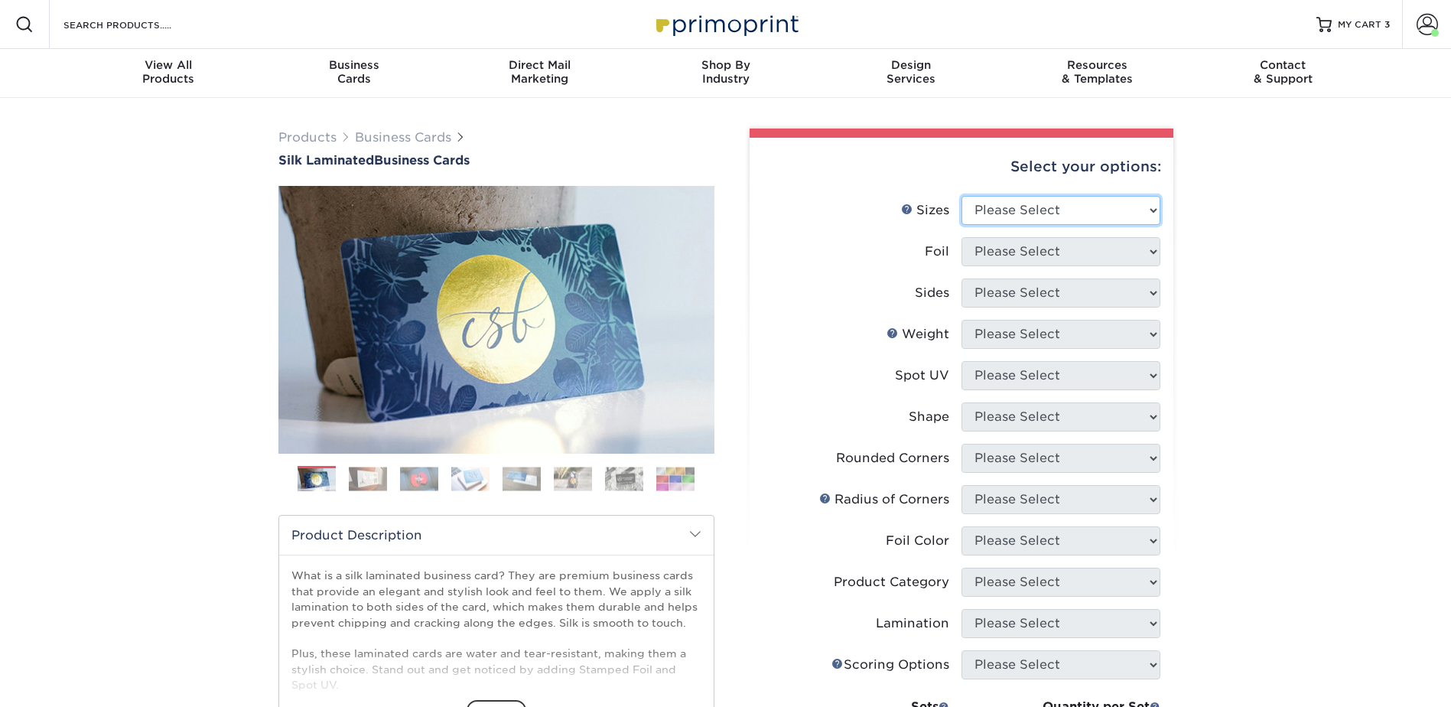
click at [1059, 215] on select "Please Select 1.5" x 3.5" - Mini 1.75" x 3.5" - Mini 2" x 2" - Square 2" x 3" -…" at bounding box center [1060, 210] width 199 height 29
select select "2.00x3.50"
click at [961, 196] on select "Please Select 1.5" x 3.5" - Mini 1.75" x 3.5" - Mini 2" x 2" - Square 2" x 3" -…" at bounding box center [1060, 210] width 199 height 29
click at [1032, 253] on select "Please Select Yes No" at bounding box center [1060, 251] width 199 height 29
select select "0"
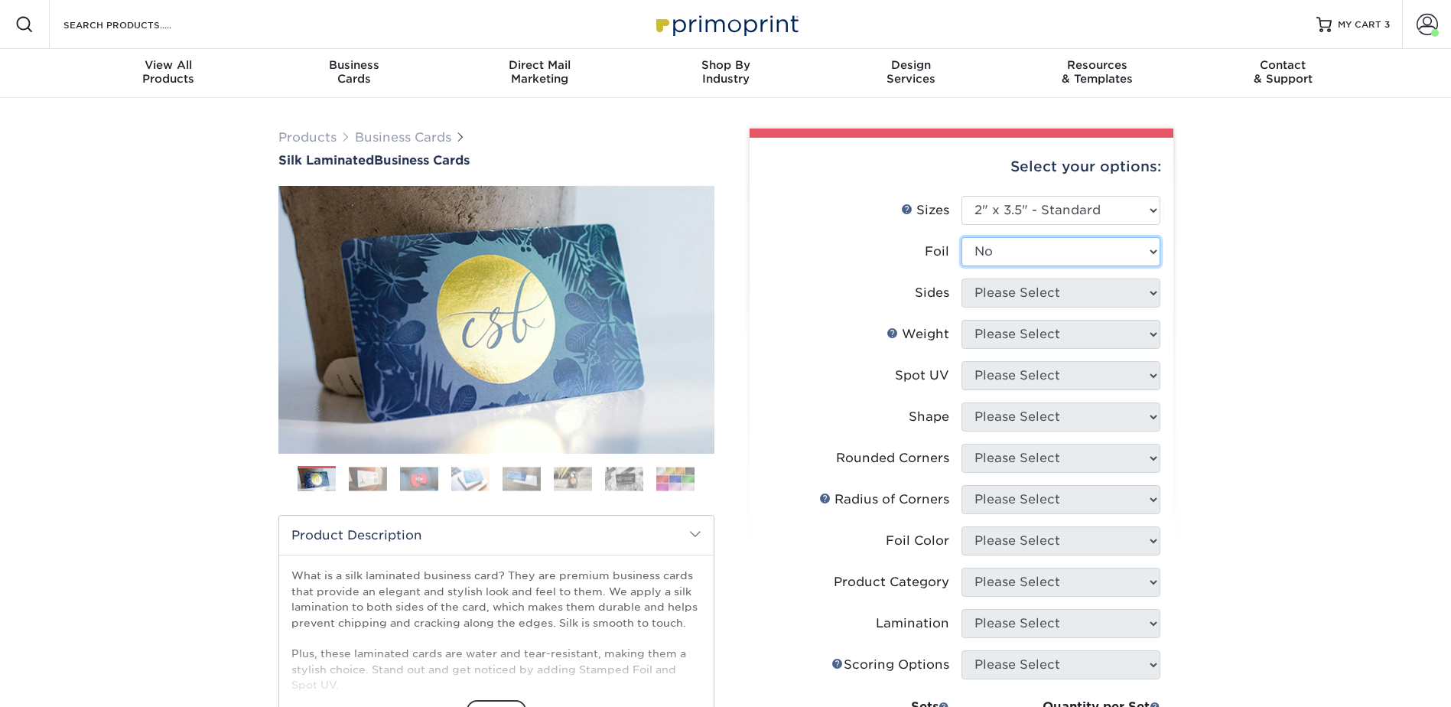
click at [961, 237] on select "Please Select Yes No" at bounding box center [1060, 251] width 199 height 29
click at [1023, 289] on select "Please Select Print Both Sides Print Front Only" at bounding box center [1060, 292] width 199 height 29
select select "13abbda7-1d64-4f25-8bb2-c179b224825d"
click at [961, 278] on select "Please Select Print Both Sides Print Front Only" at bounding box center [1060, 292] width 199 height 29
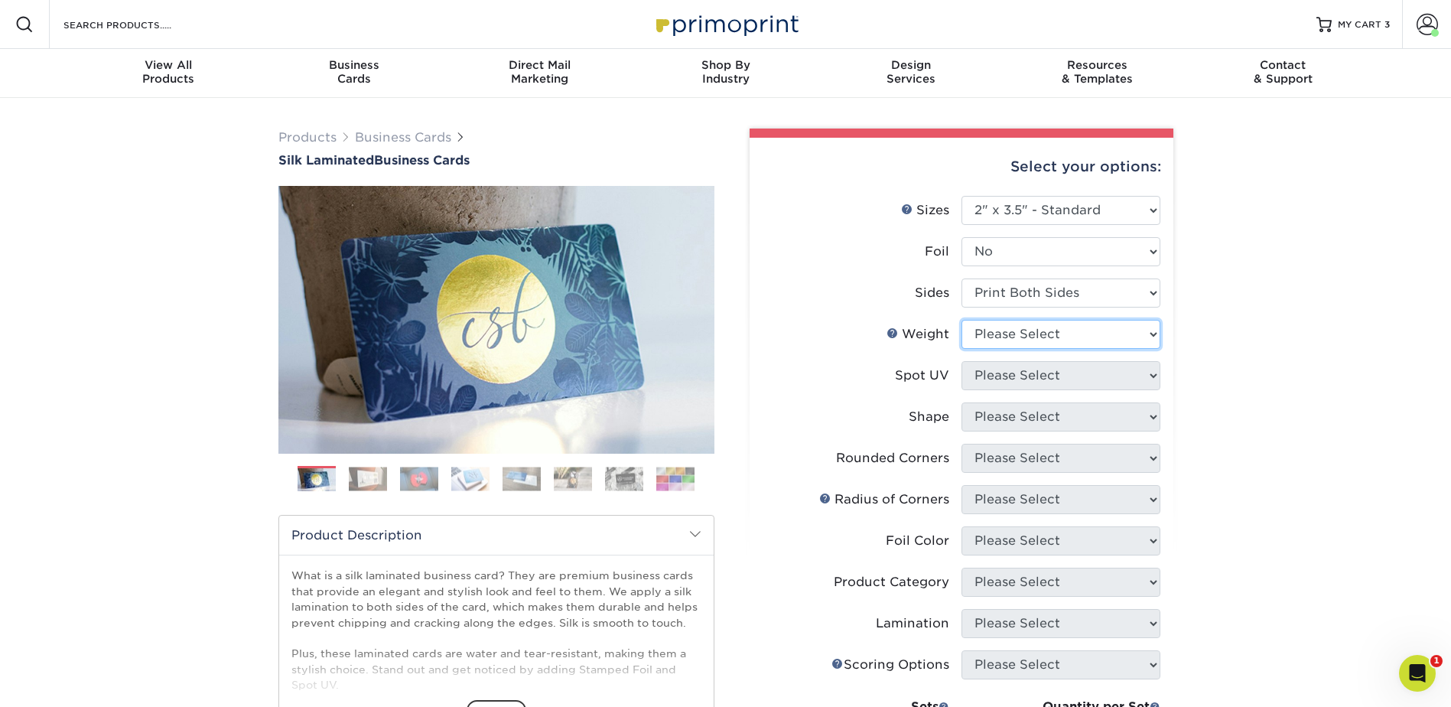
click at [1024, 326] on select "Please Select 16PT" at bounding box center [1060, 334] width 199 height 29
select select "16PT"
click at [961, 320] on select "Please Select 16PT" at bounding box center [1060, 334] width 199 height 29
click at [1024, 366] on select "Please Select No Spot UV Front and Back (Both Sides) Front Only Back Only" at bounding box center [1060, 375] width 199 height 29
select select "3"
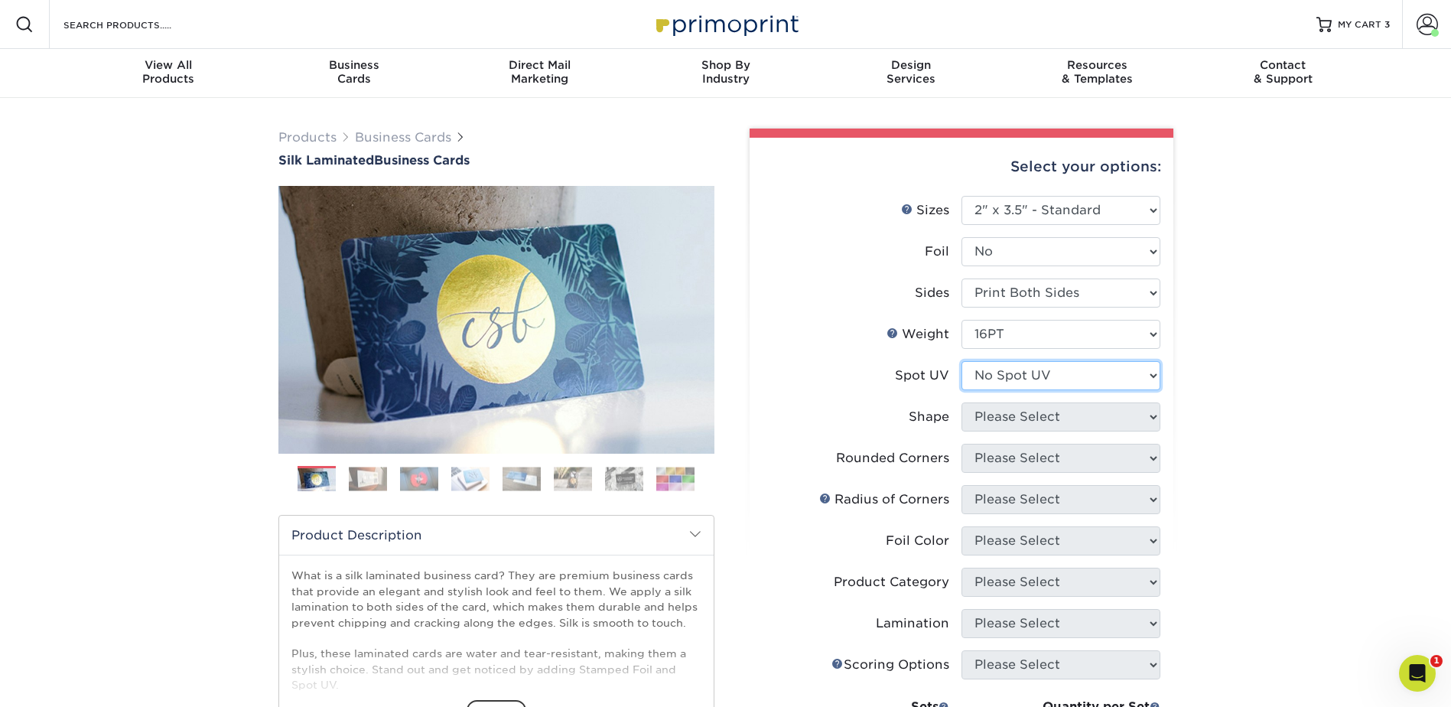
click at [961, 361] on select "Please Select No Spot UV Front and Back (Both Sides) Front Only Back Only" at bounding box center [1060, 375] width 199 height 29
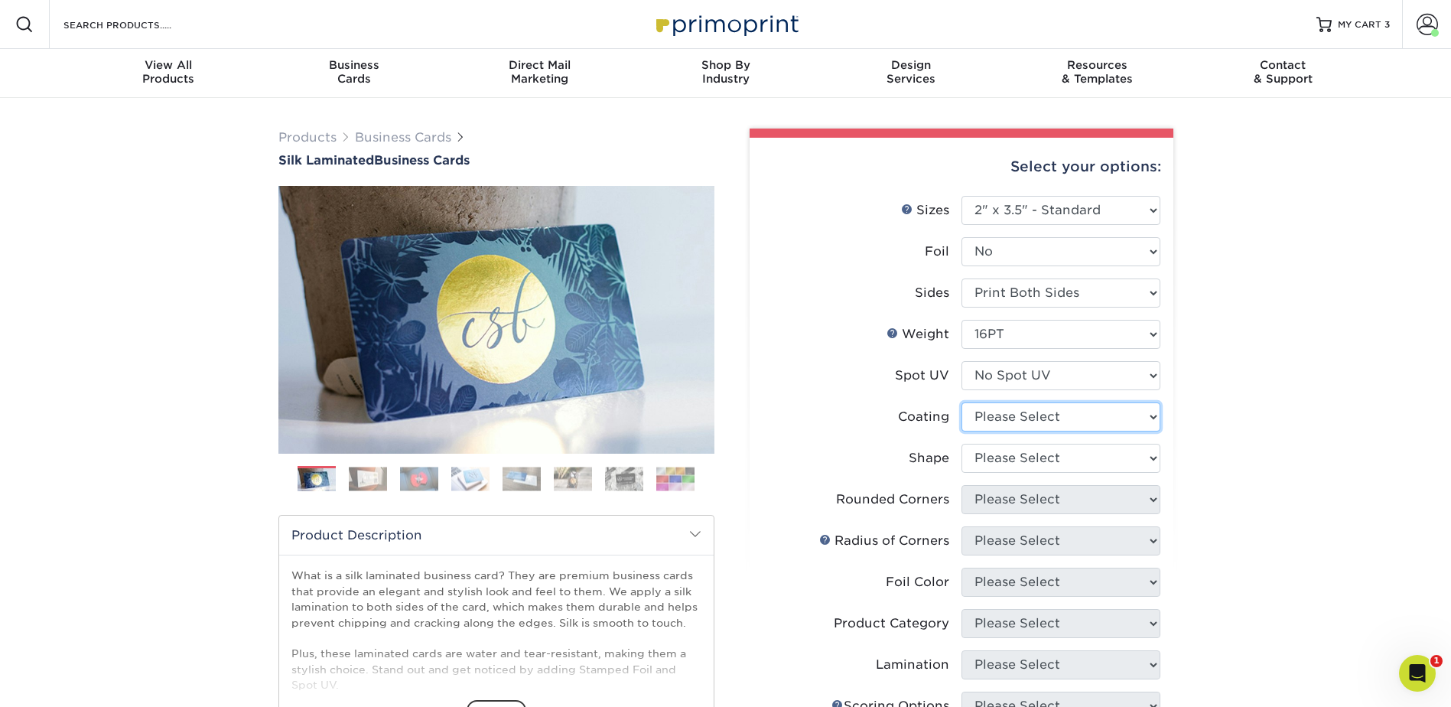
click at [1025, 410] on select at bounding box center [1060, 416] width 199 height 29
select select "3e7618de-abca-4bda-9f97-8b9129e913d8"
click at [961, 402] on select at bounding box center [1060, 416] width 199 height 29
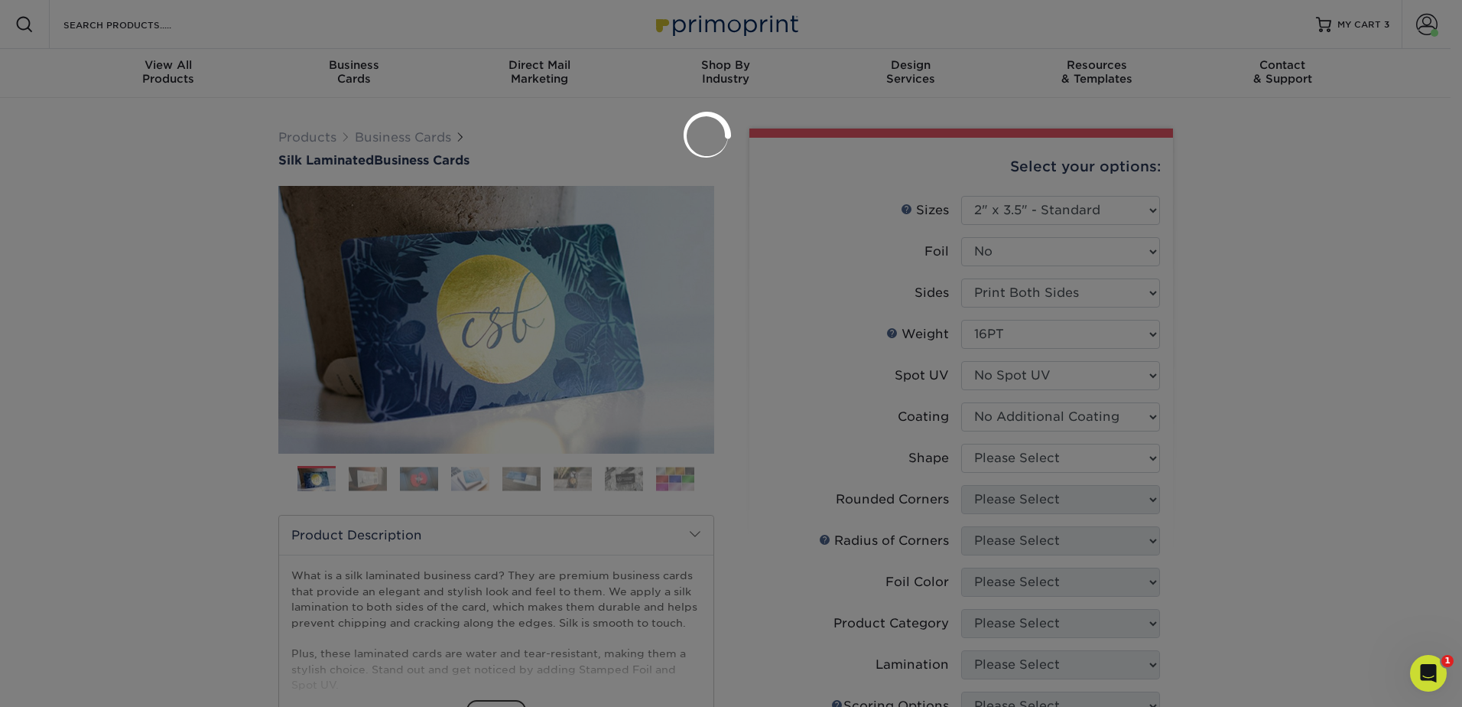
click at [1020, 456] on div at bounding box center [731, 353] width 1462 height 707
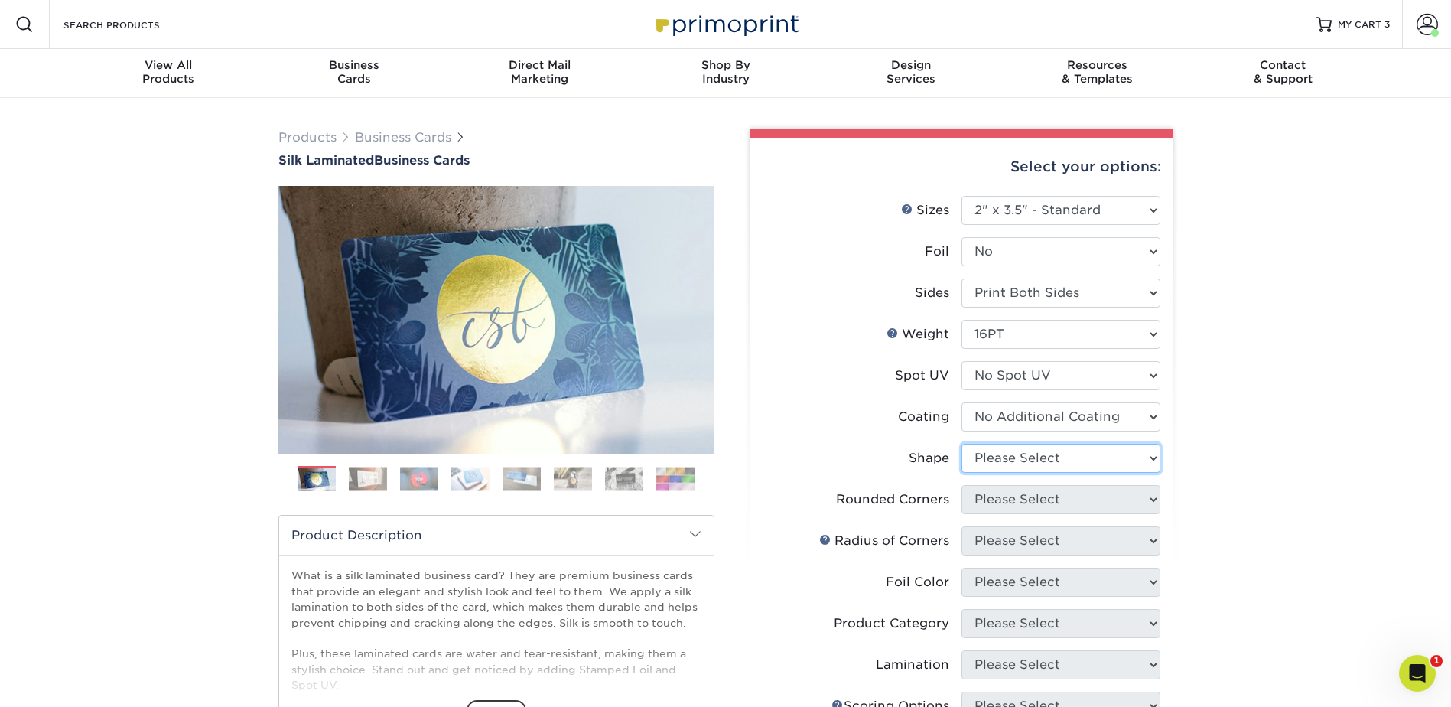
click at [1020, 455] on select "Please Select Standard Oval" at bounding box center [1060, 458] width 199 height 29
select select "standard"
click at [961, 444] on select "Please Select Standard Oval" at bounding box center [1060, 458] width 199 height 29
click at [1009, 499] on select "Please Select Yes - Round 2 Corners Yes - Round 4 Corners No" at bounding box center [1060, 499] width 199 height 29
select select "0"
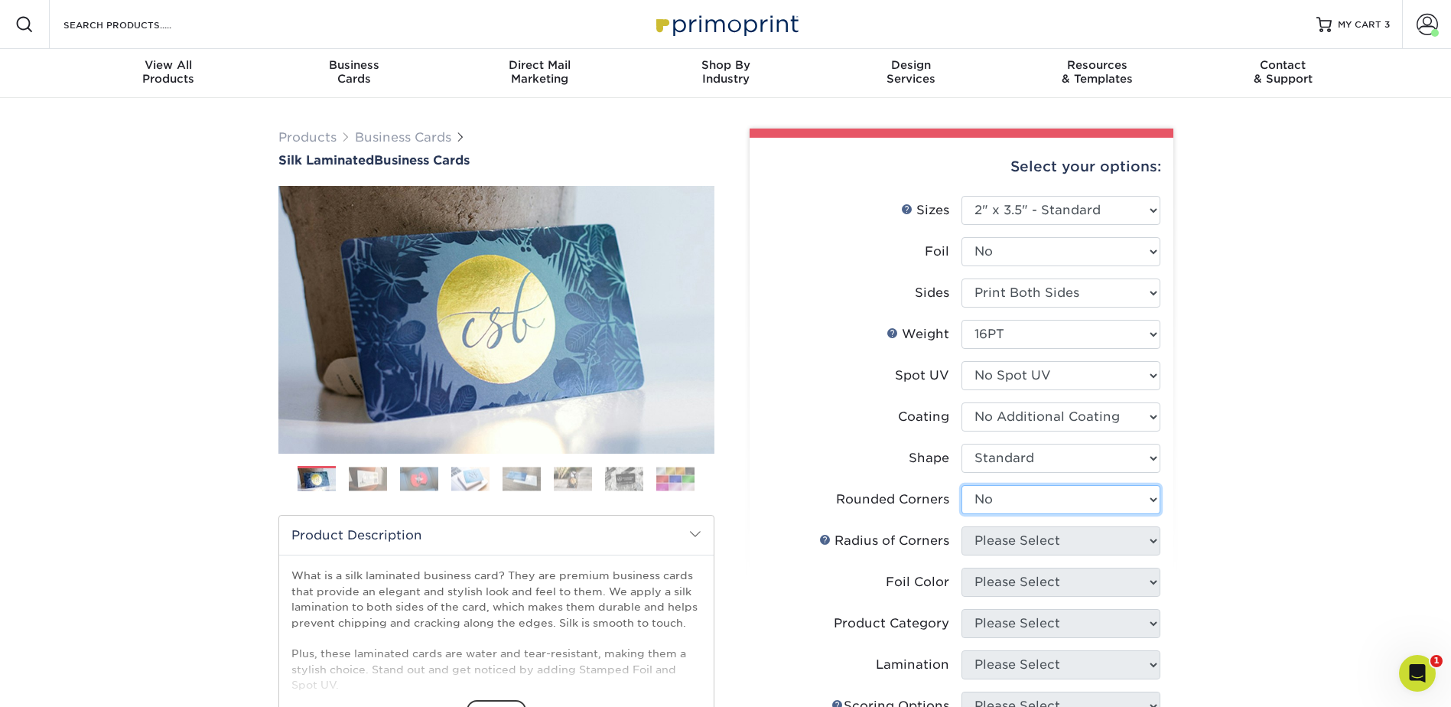
click at [961, 485] on select "Please Select Yes - Round 2 Corners Yes - Round 4 Corners No" at bounding box center [1060, 499] width 199 height 29
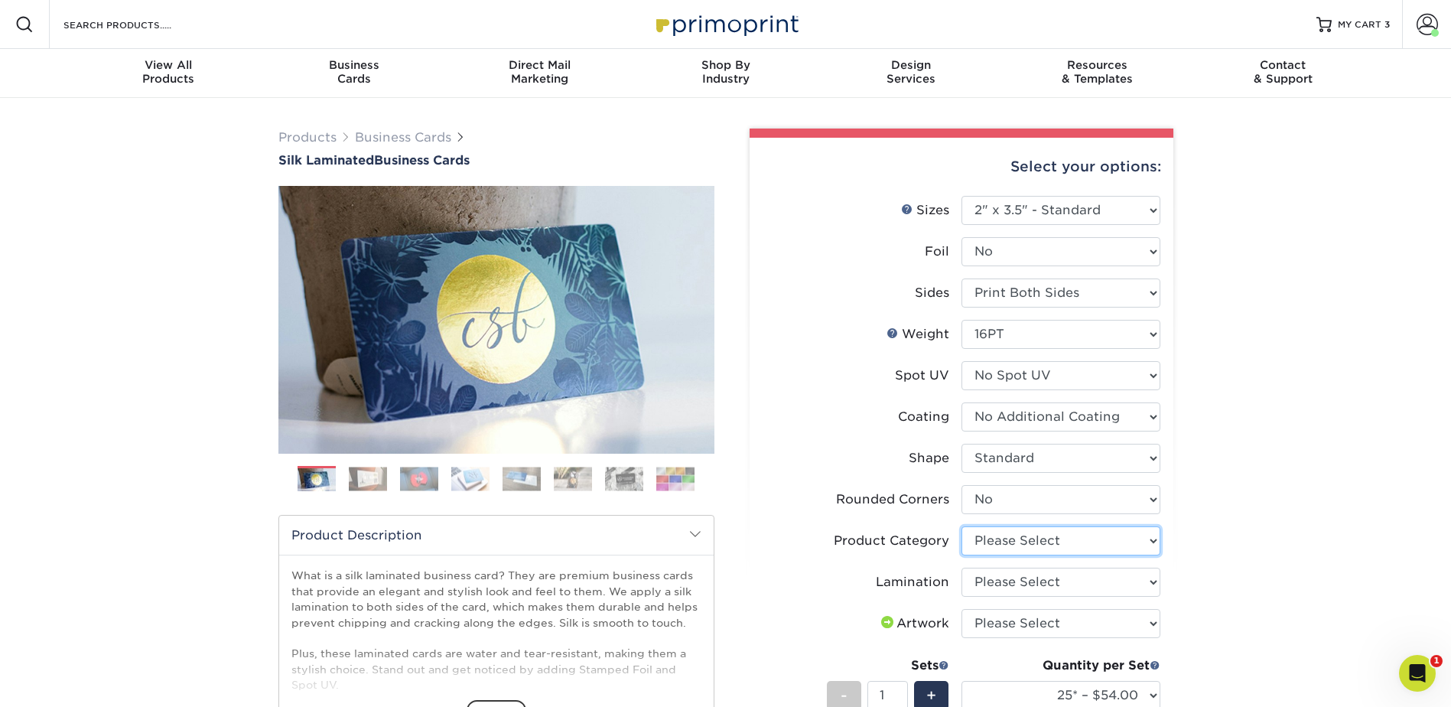
click at [1046, 544] on select "Please Select Business Cards" at bounding box center [1060, 540] width 199 height 29
select select "3b5148f1-0588-4f88-a218-97bcfdce65c1"
click at [961, 526] on select "Please Select Business Cards" at bounding box center [1060, 540] width 199 height 29
click at [1033, 575] on select "Please Select Silk" at bounding box center [1060, 582] width 199 height 29
select select "ccacb42f-45f7-42d3-bbd3-7c8421cf37f0"
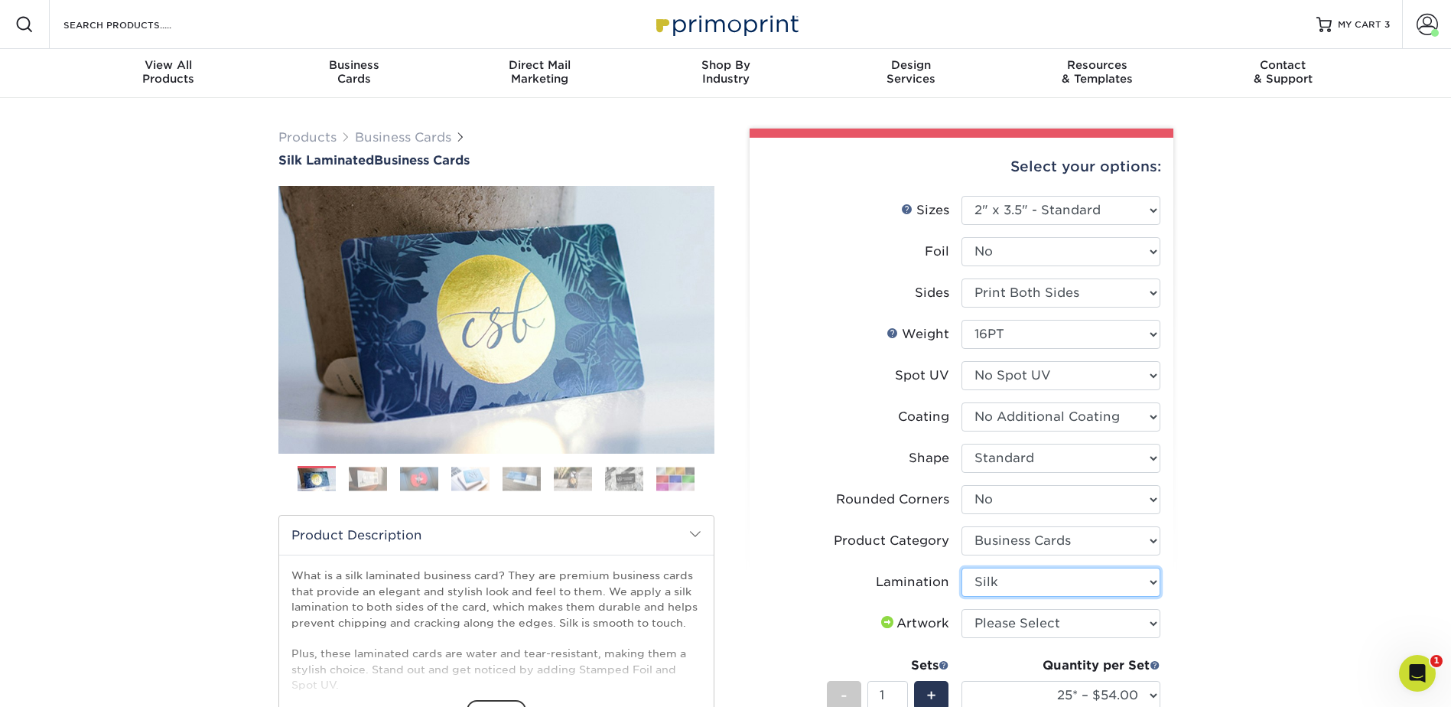
click at [961, 568] on select "Please Select Silk" at bounding box center [1060, 582] width 199 height 29
click at [1024, 623] on select "Please Select I will upload files I need a design - $100" at bounding box center [1060, 623] width 199 height 29
select select "upload"
click at [961, 609] on select "Please Select I will upload files I need a design - $100" at bounding box center [1060, 623] width 199 height 29
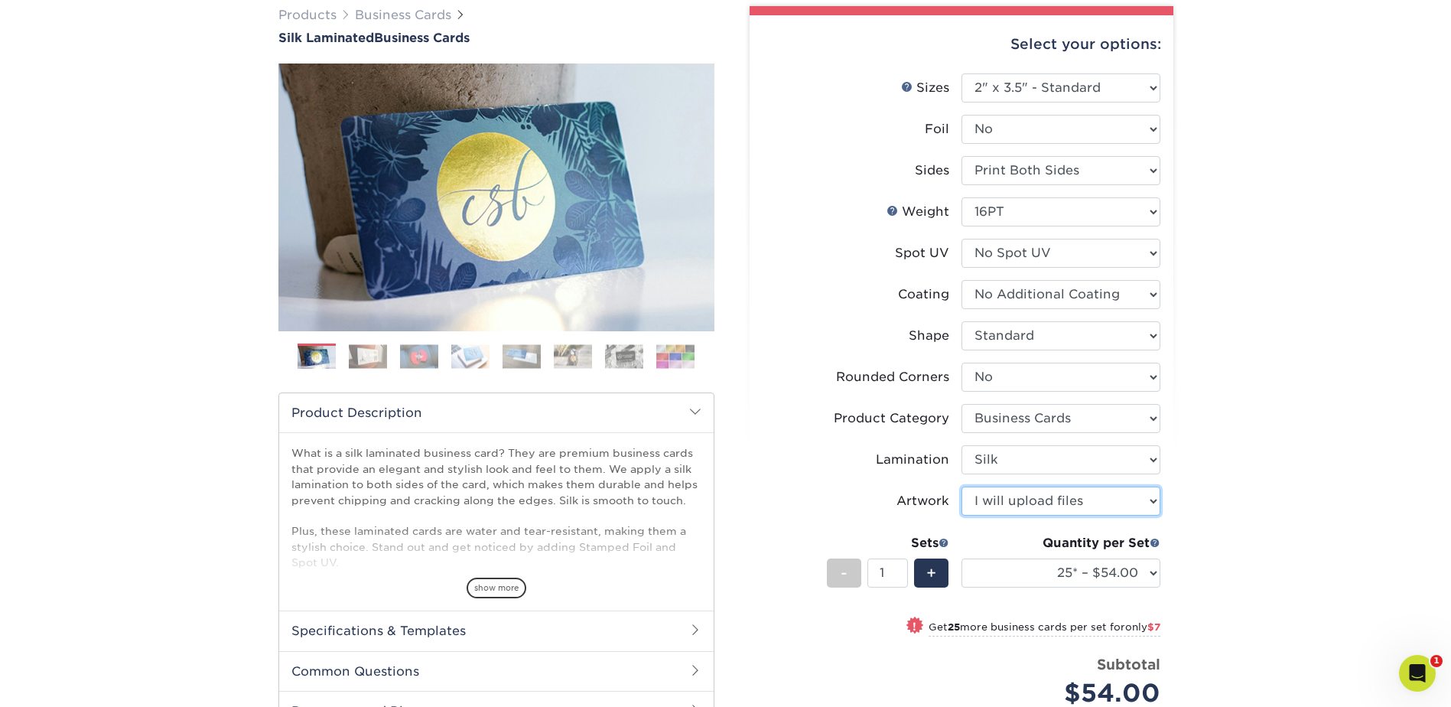
scroll to position [153, 0]
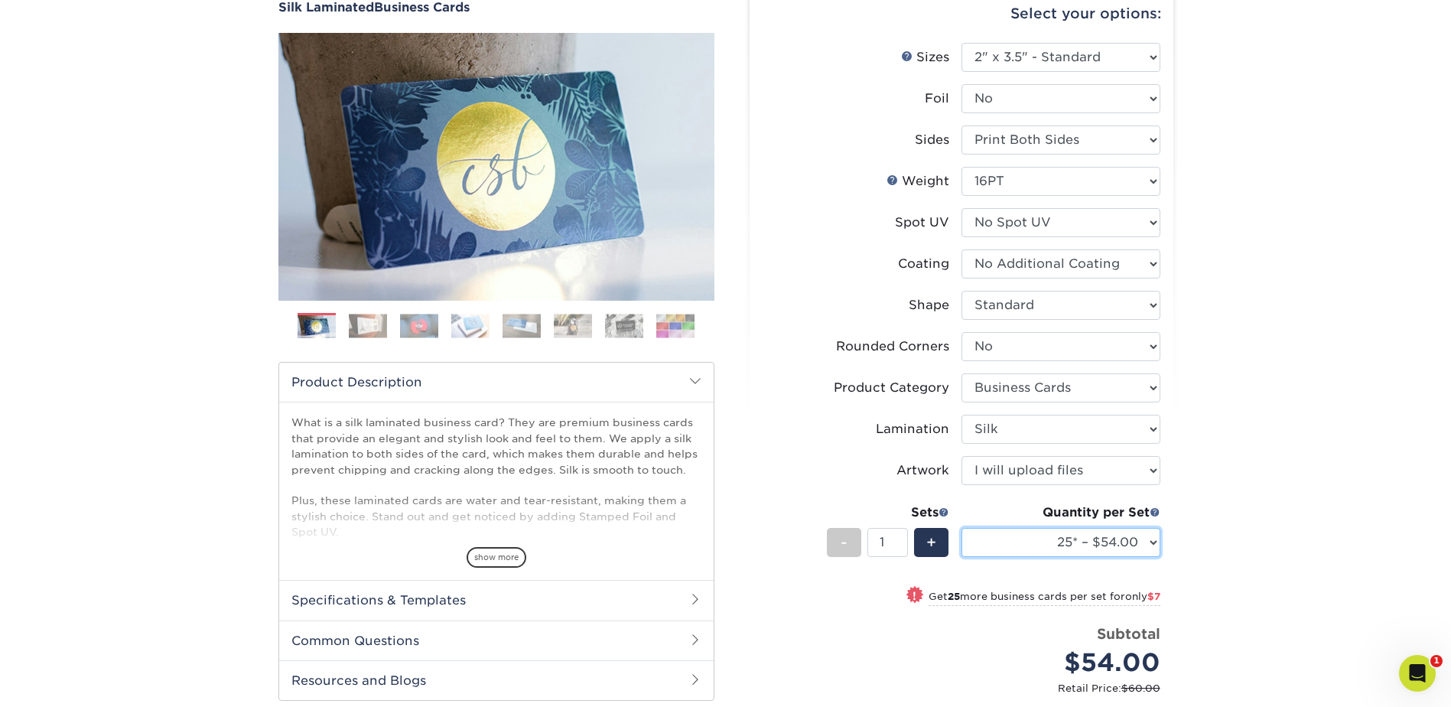
click at [1086, 529] on select "25* – $54.00 50* – $61.00 75* – $68.00 100* – $75.00 250* – $82.00 500 – $86.00…" at bounding box center [1060, 542] width 199 height 29
select select "100* – $75.00"
click at [961, 528] on select "25* – $54.00 50* – $61.00 75* – $68.00 100* – $75.00 250* – $82.00 500 – $86.00…" at bounding box center [1060, 542] width 199 height 29
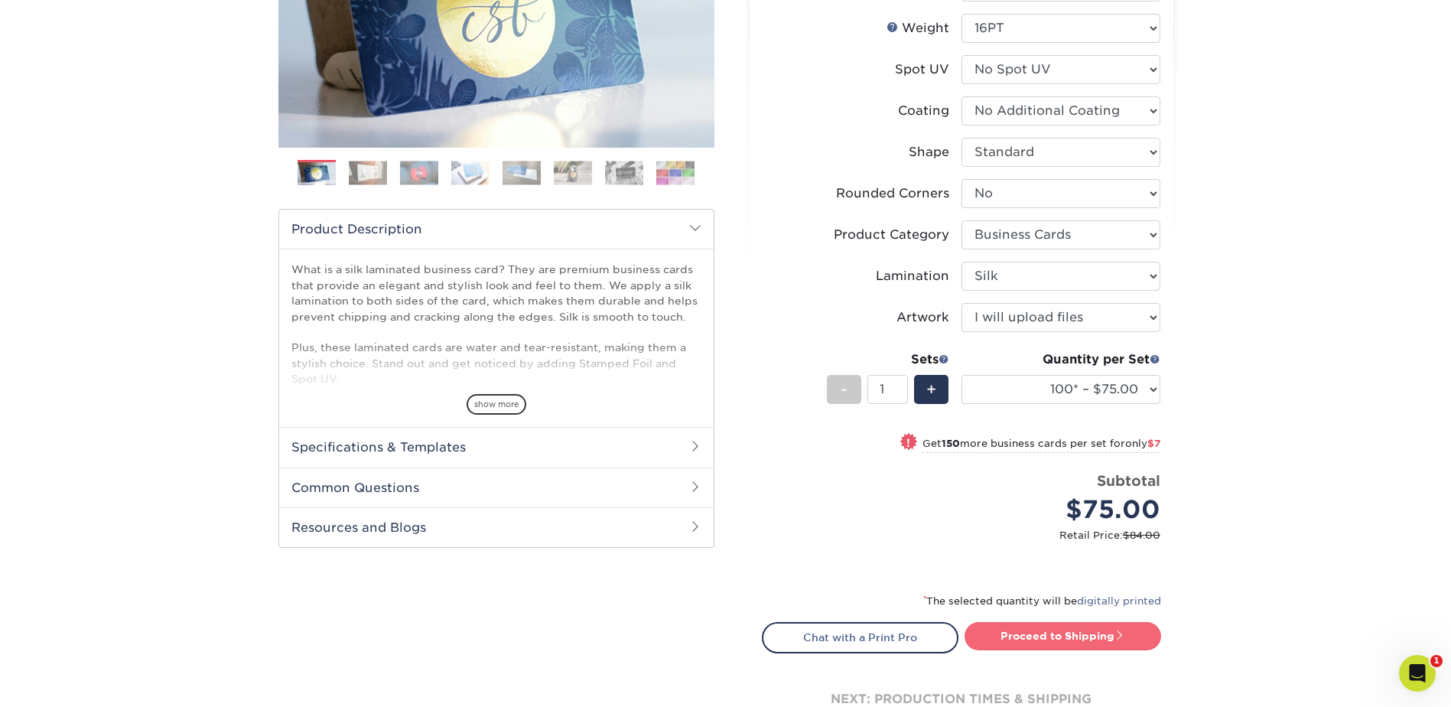
click at [1135, 633] on link "Proceed to Shipping" at bounding box center [1063, 636] width 197 height 28
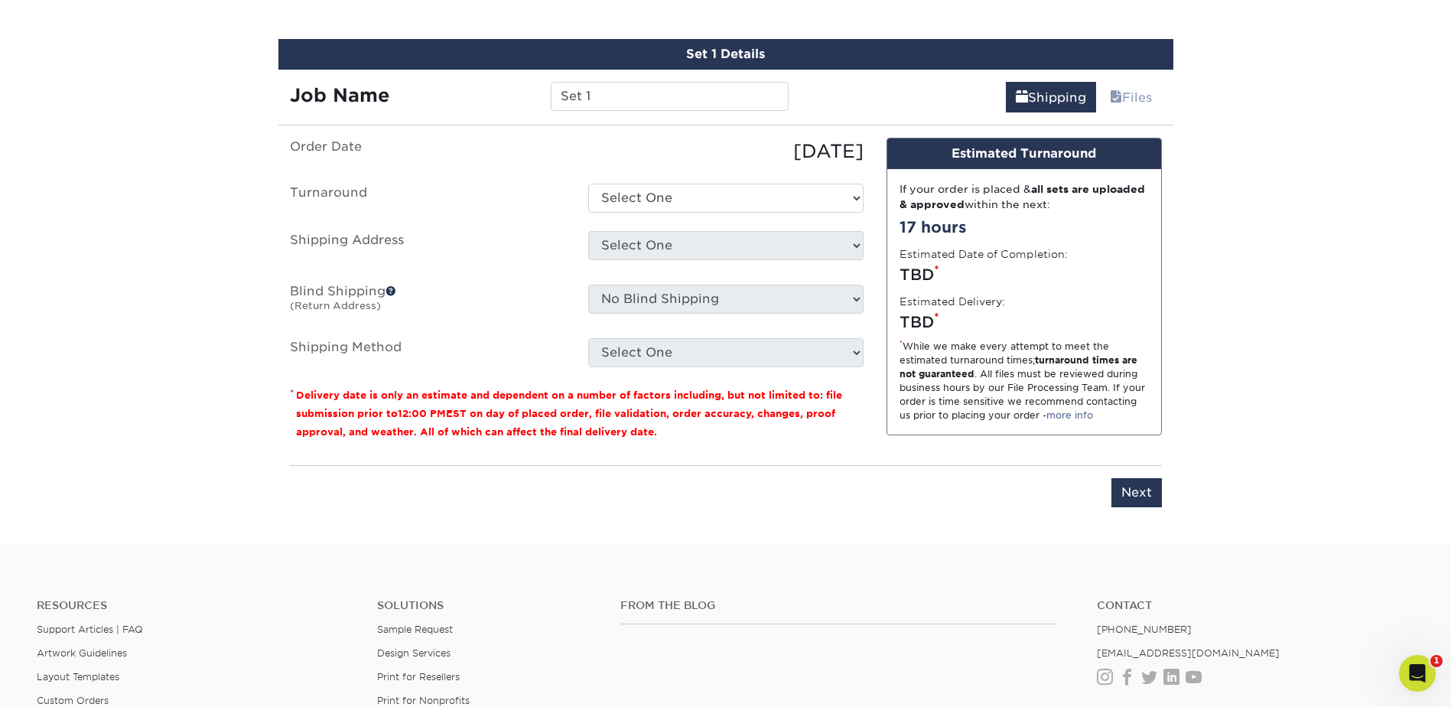
scroll to position [970, 0]
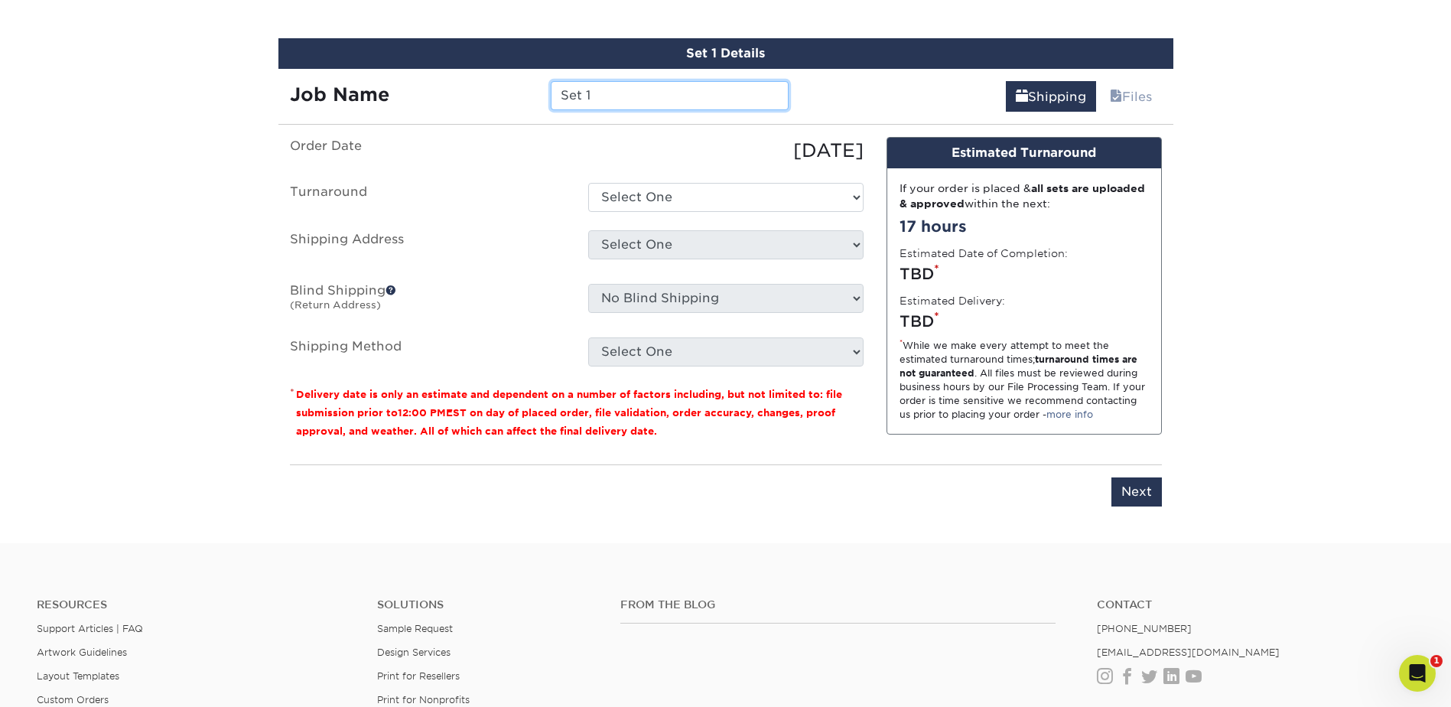
click at [604, 88] on input "Set 1" at bounding box center [670, 95] width 238 height 29
type input "NSantana"
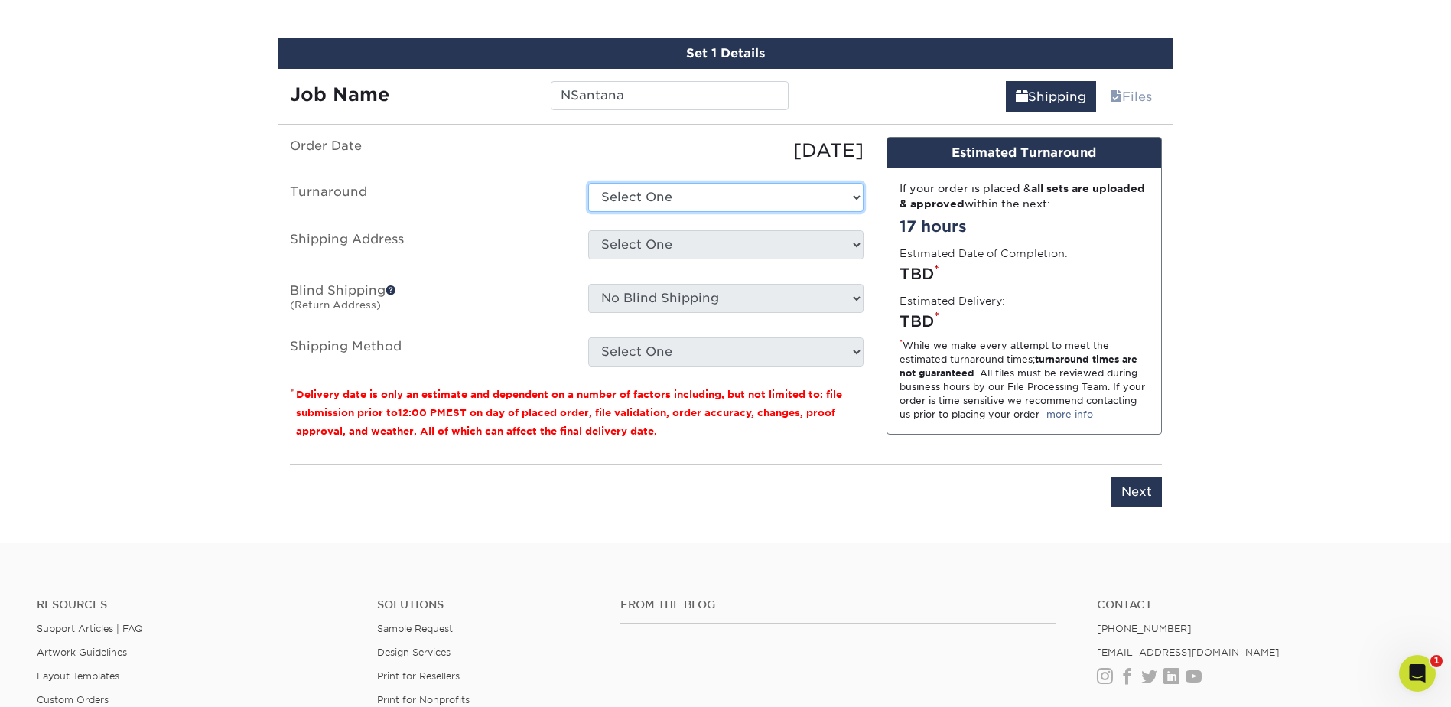
click at [678, 188] on select "Select One 2-4 Business Days 2 Day Next Business Day" at bounding box center [725, 197] width 275 height 29
select select "e8d6ad55-c448-4bce-ba25-c4c4dd4b9d0d"
click at [588, 183] on select "Select One 2-4 Business Days 2 Day Next Business Day" at bounding box center [725, 197] width 275 height 29
click at [662, 251] on select "Select One Adan Arreola Adolfo Ordonez Adolfo Ordonez Alfonso Toro Alicia Monta…" at bounding box center [725, 244] width 275 height 29
select select "286096"
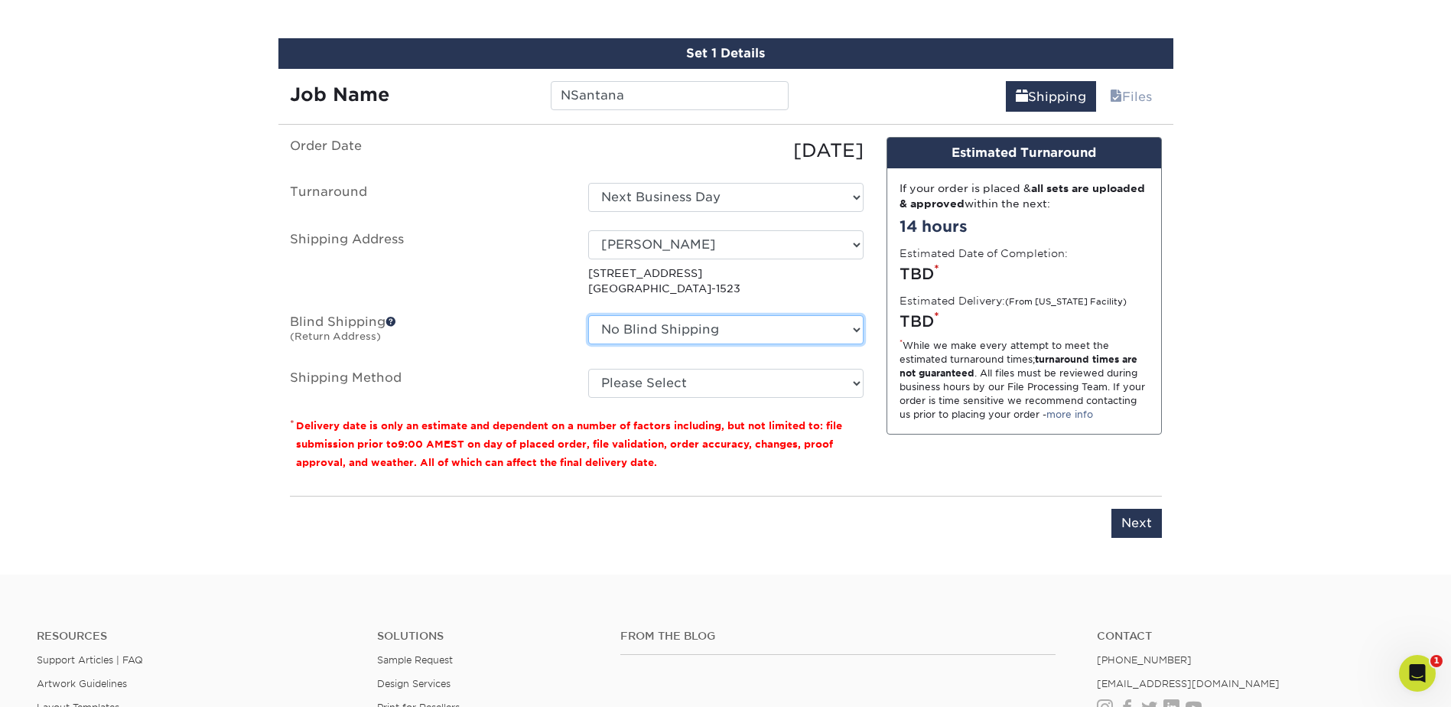
click at [684, 327] on select "No Blind Shipping Adan Arreola Adolfo Ordonez Adolfo Ordonez Alfonso Toro Alici…" at bounding box center [725, 329] width 275 height 29
select select "286096"
click at [588, 315] on select "No Blind Shipping Adan Arreola Adolfo Ordonez Adolfo Ordonez Alfonso Toro Alici…" at bounding box center [725, 329] width 275 height 29
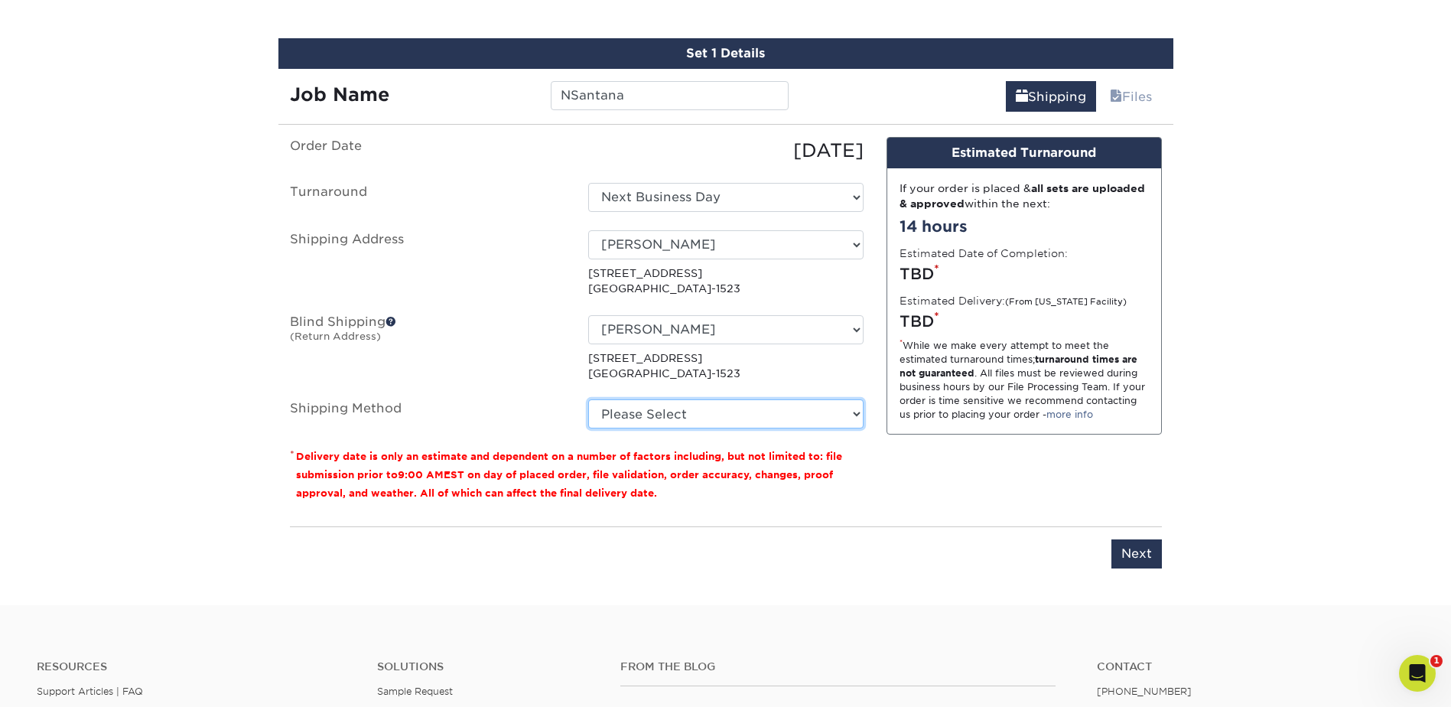
click at [666, 422] on select "Please Select Ground Shipping (+$7.84) 3 Day Shipping Service (+$20.06) 2 Day A…" at bounding box center [725, 413] width 275 height 29
select select "03"
click at [588, 399] on select "Please Select Ground Shipping (+$7.84) 3 Day Shipping Service (+$20.06) 2 Day A…" at bounding box center [725, 413] width 275 height 29
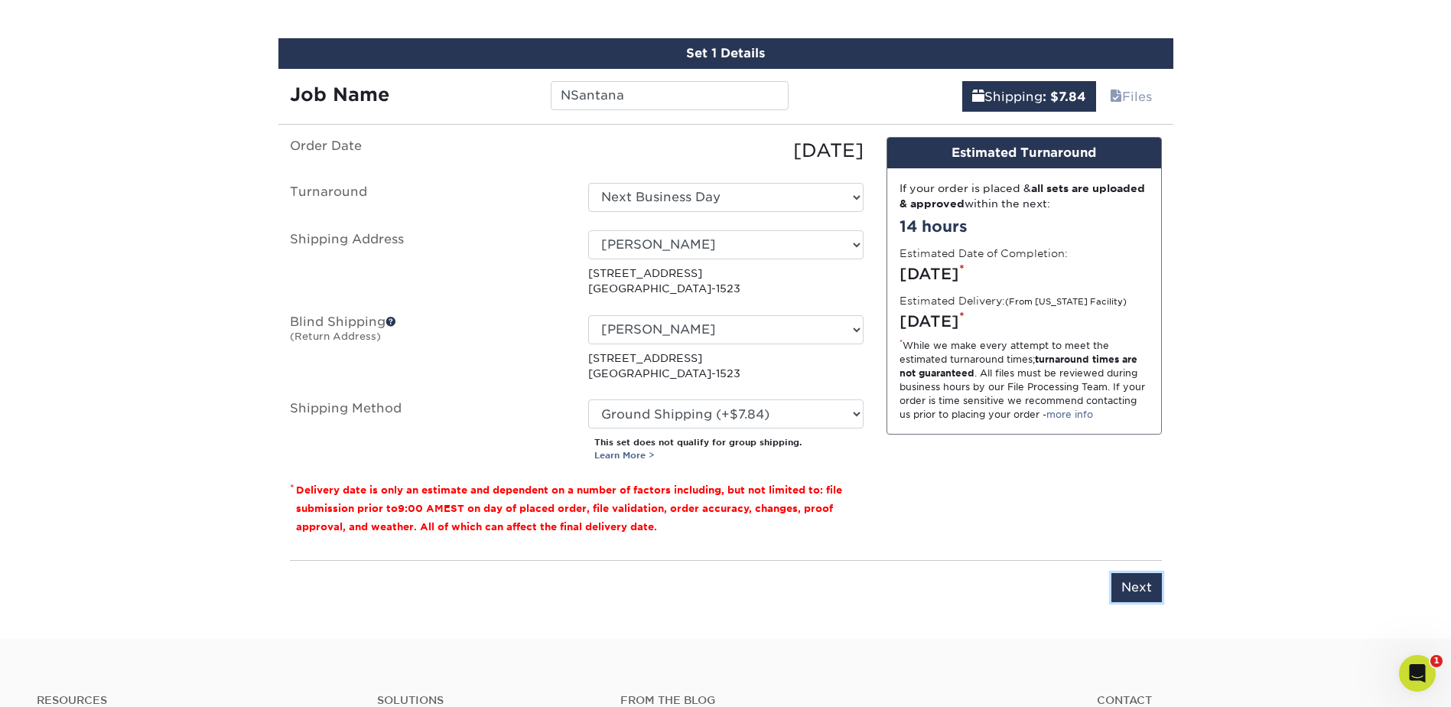
click at [1130, 585] on input "Next" at bounding box center [1136, 587] width 50 height 29
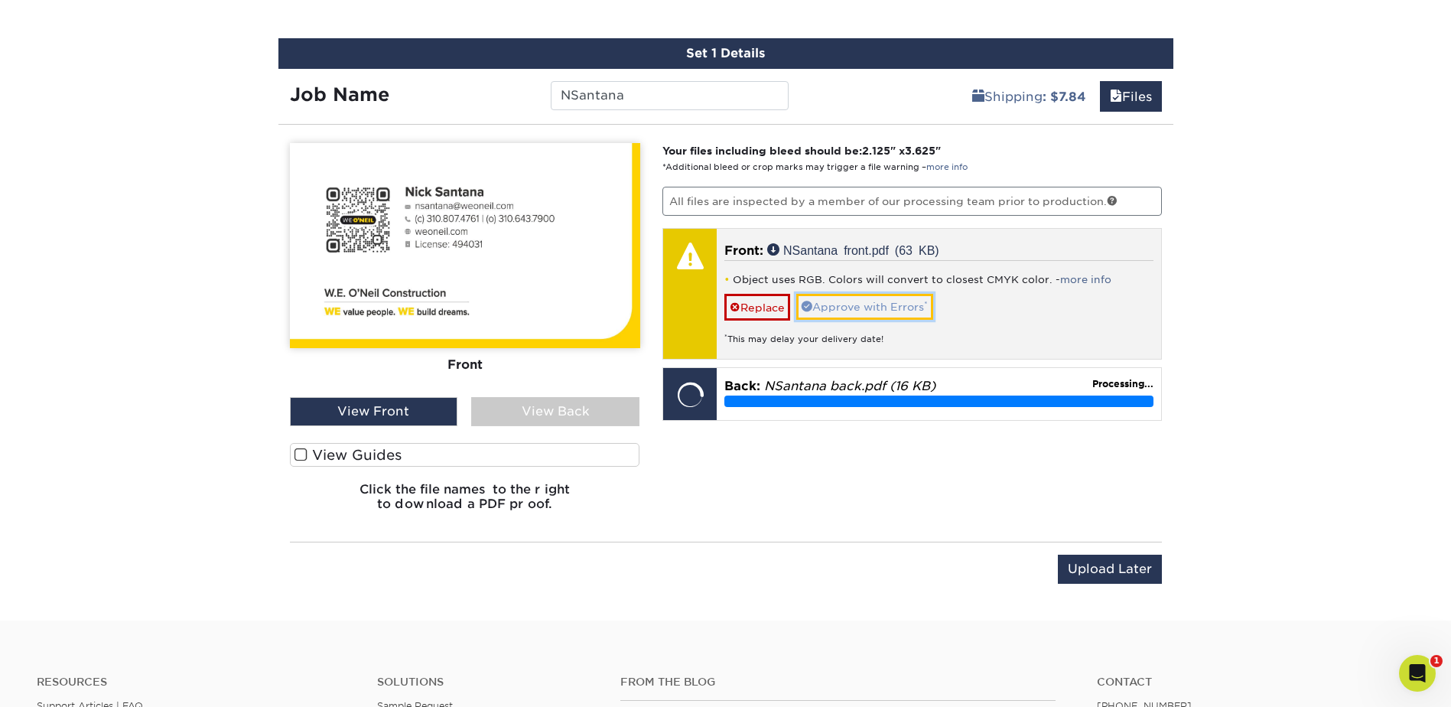
click at [903, 308] on link "Approve with Errors *" at bounding box center [864, 307] width 137 height 26
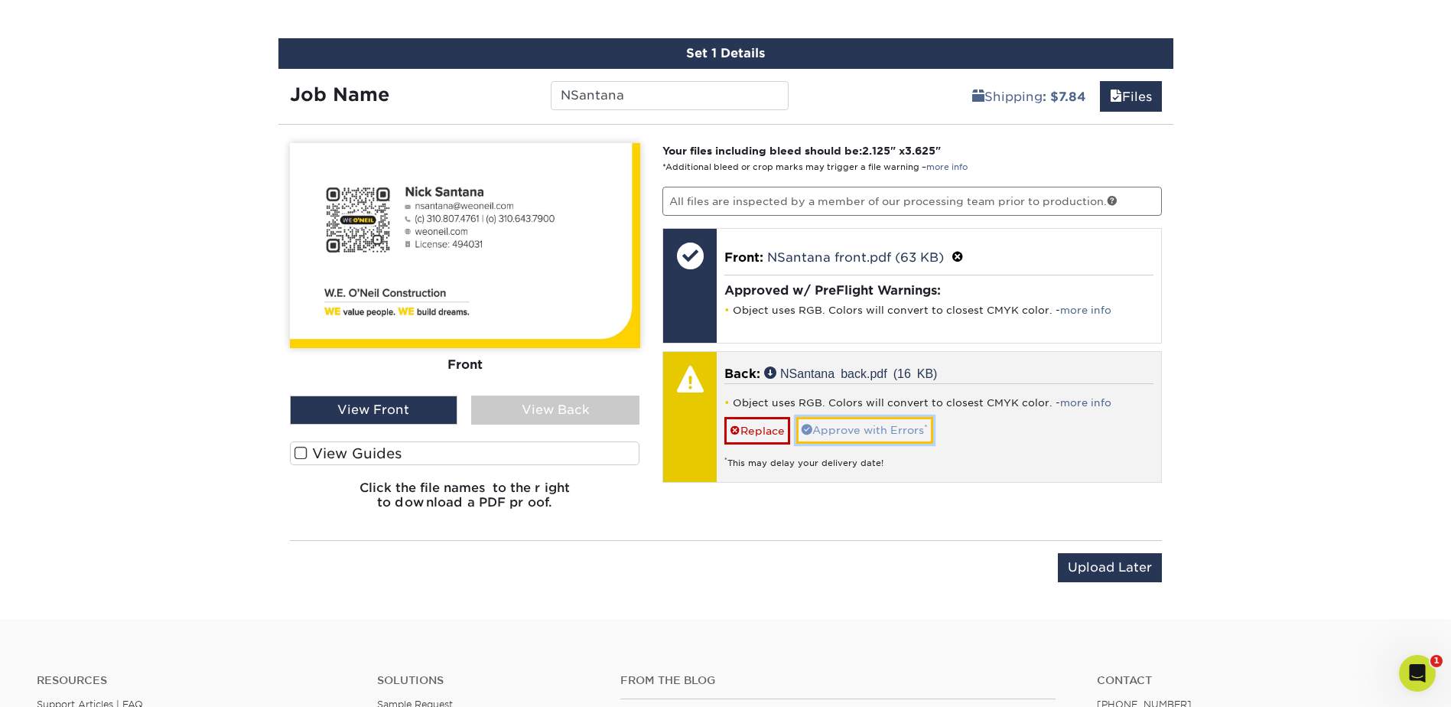
click at [874, 423] on link "Approve with Errors *" at bounding box center [864, 430] width 137 height 26
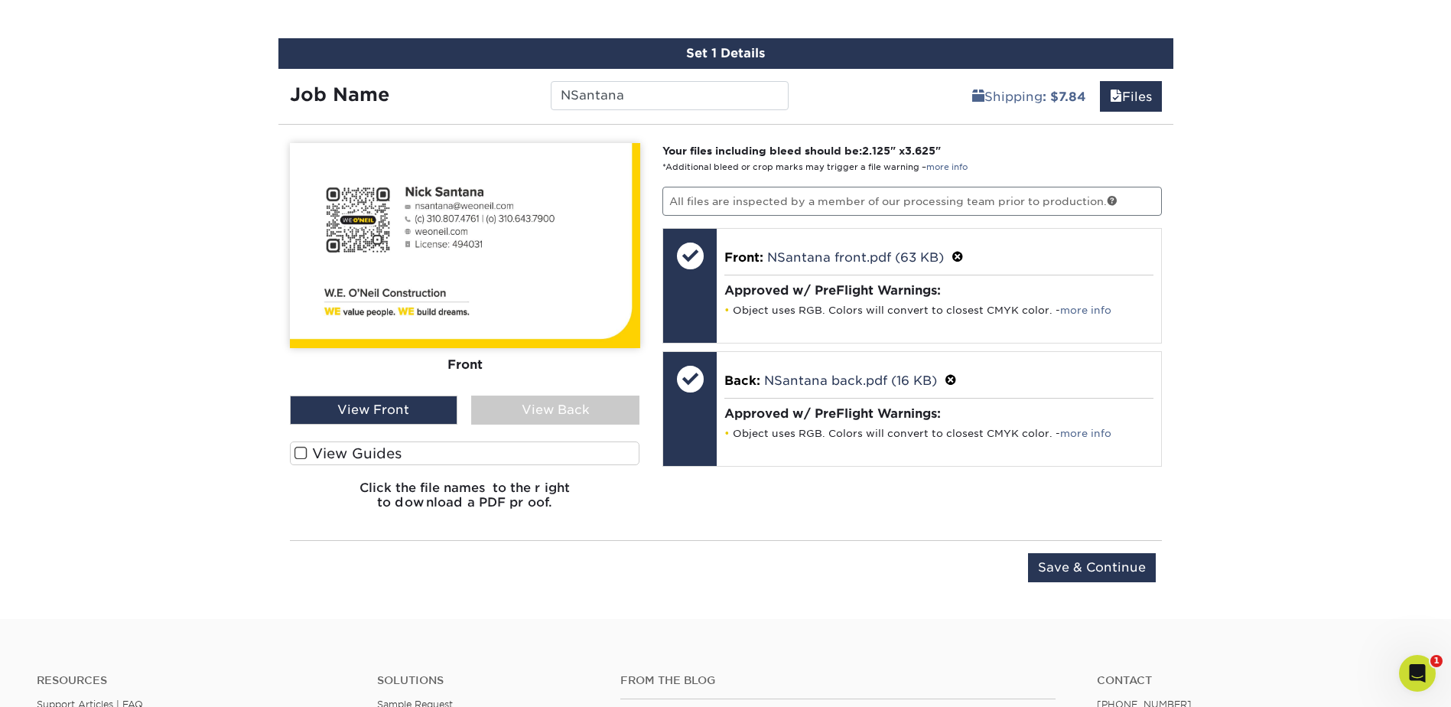
click at [527, 399] on div "View Back" at bounding box center [555, 409] width 168 height 29
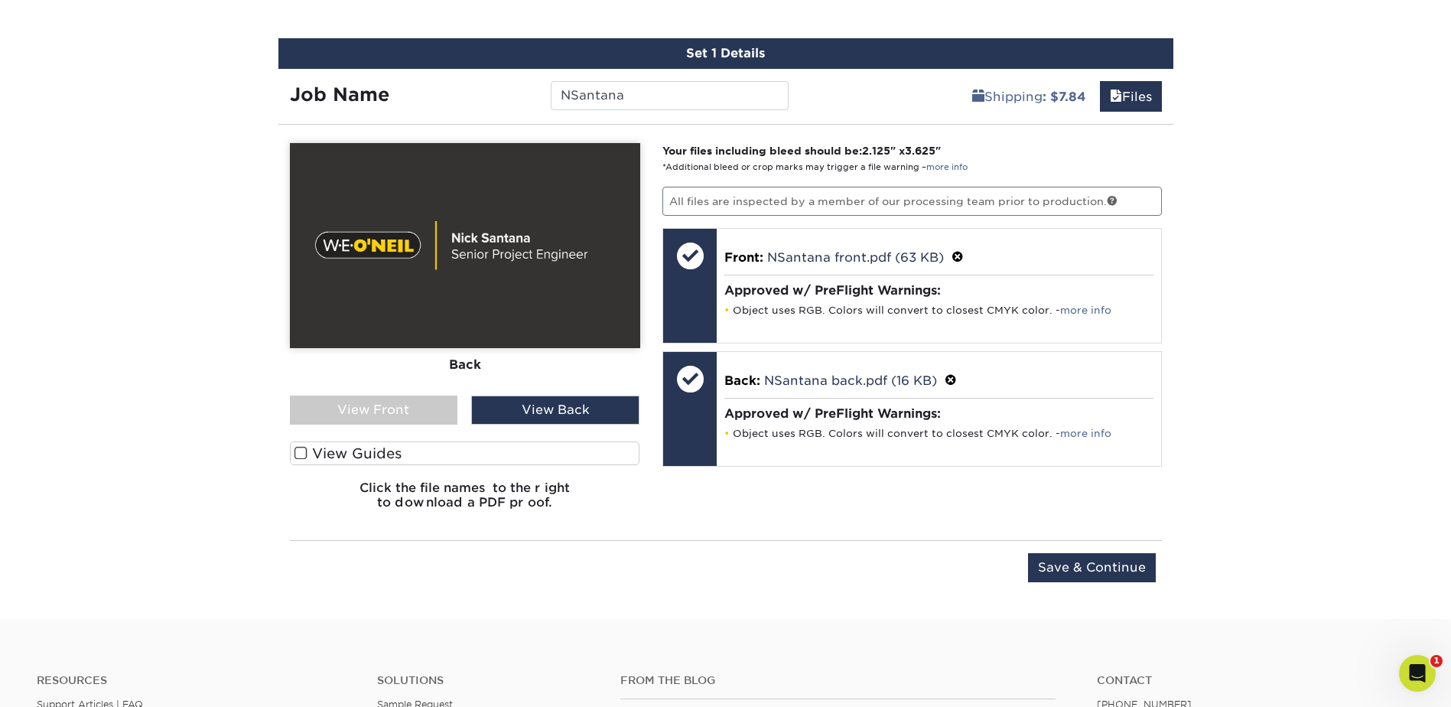
click at [390, 409] on div "View Front" at bounding box center [374, 409] width 168 height 29
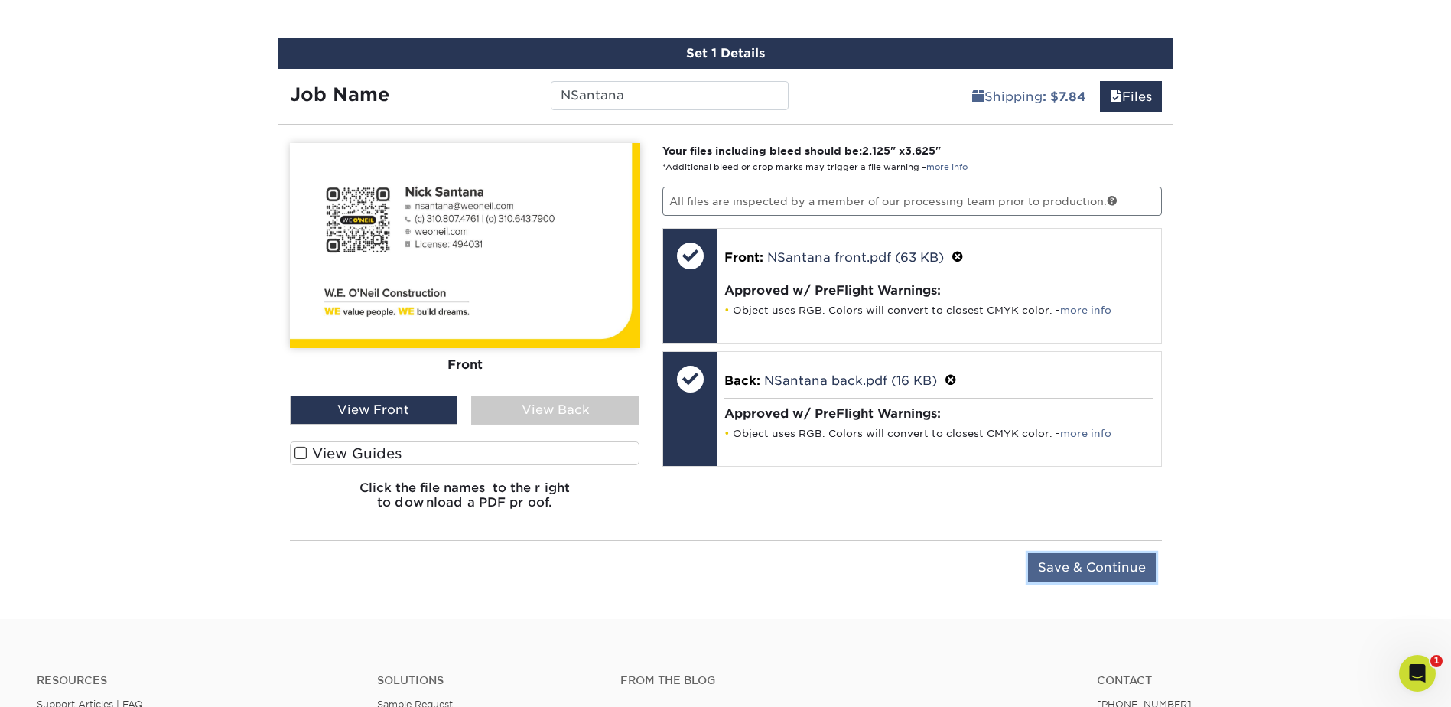
click at [1108, 562] on input "Save & Continue" at bounding box center [1092, 567] width 128 height 29
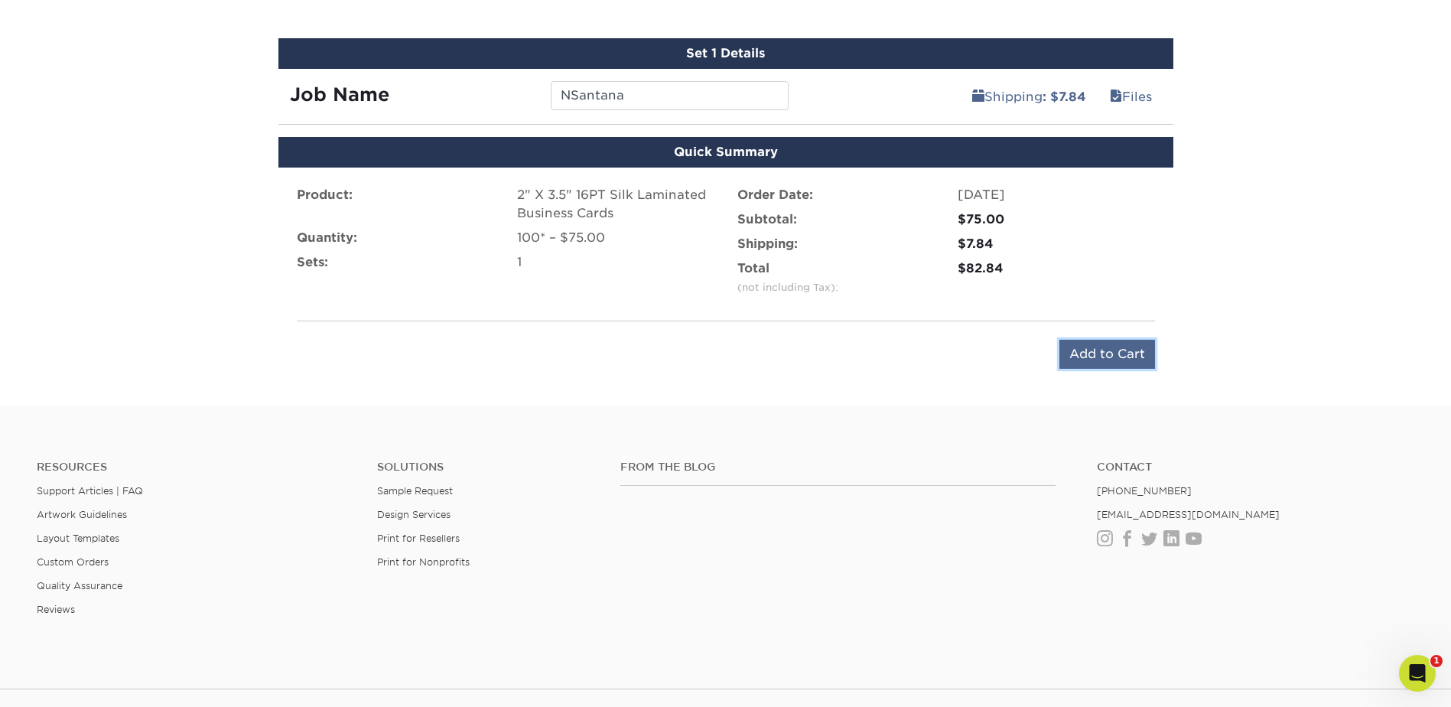
click at [1085, 358] on input "Add to Cart" at bounding box center [1107, 354] width 96 height 29
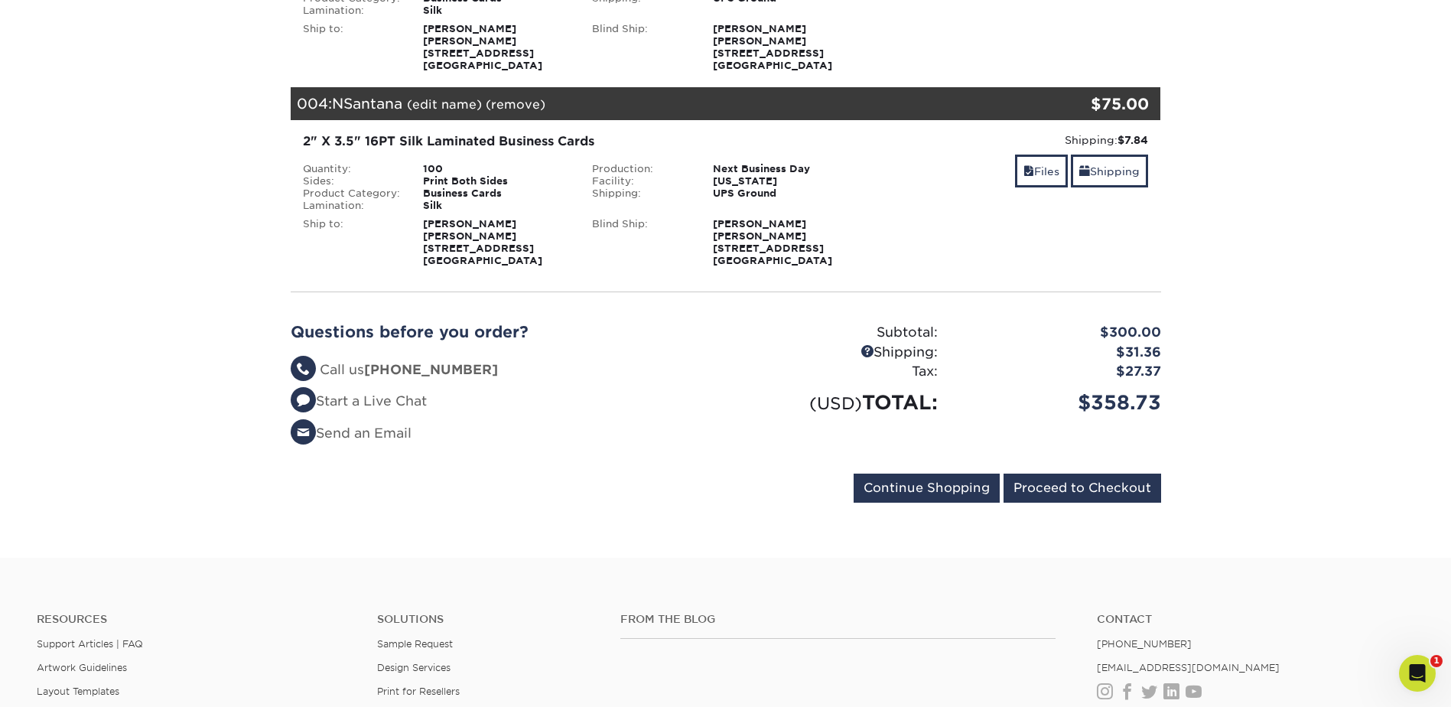
scroll to position [841, 0]
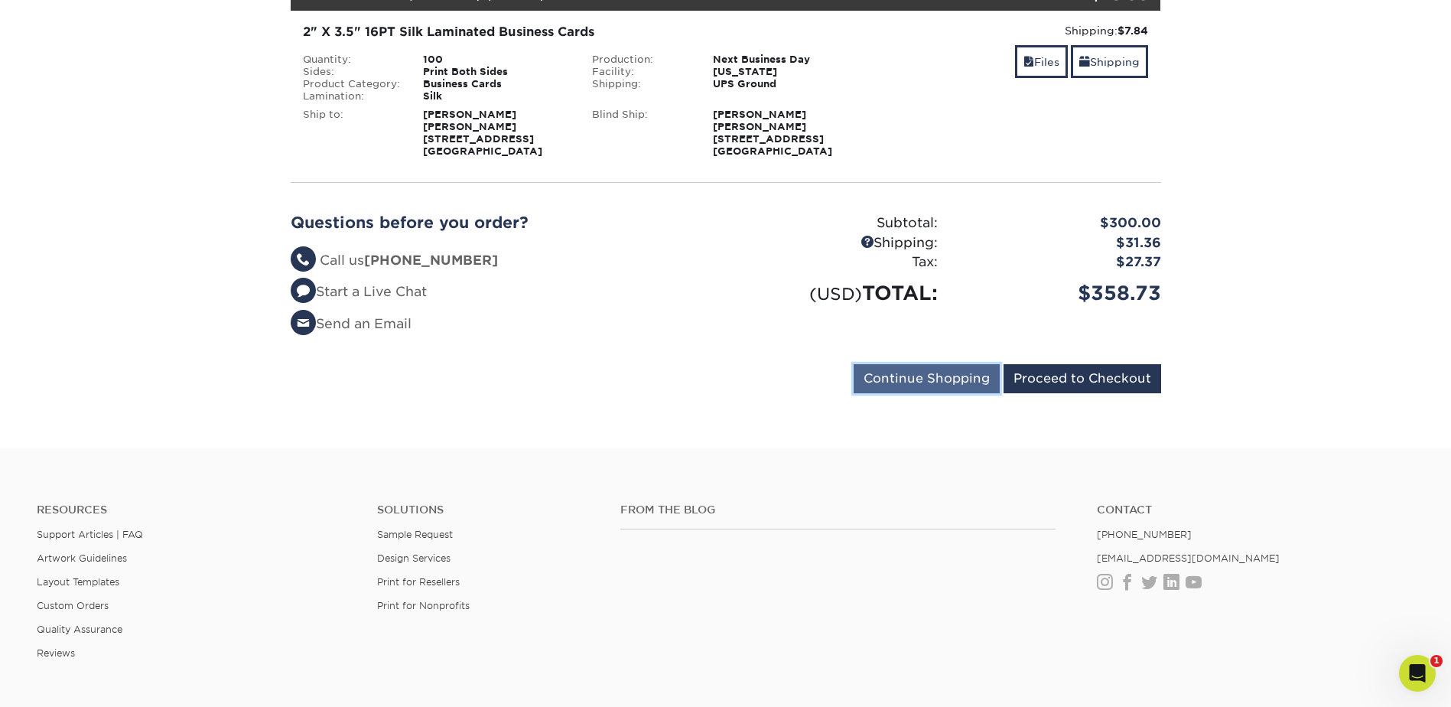
click at [908, 383] on input "Continue Shopping" at bounding box center [927, 378] width 146 height 29
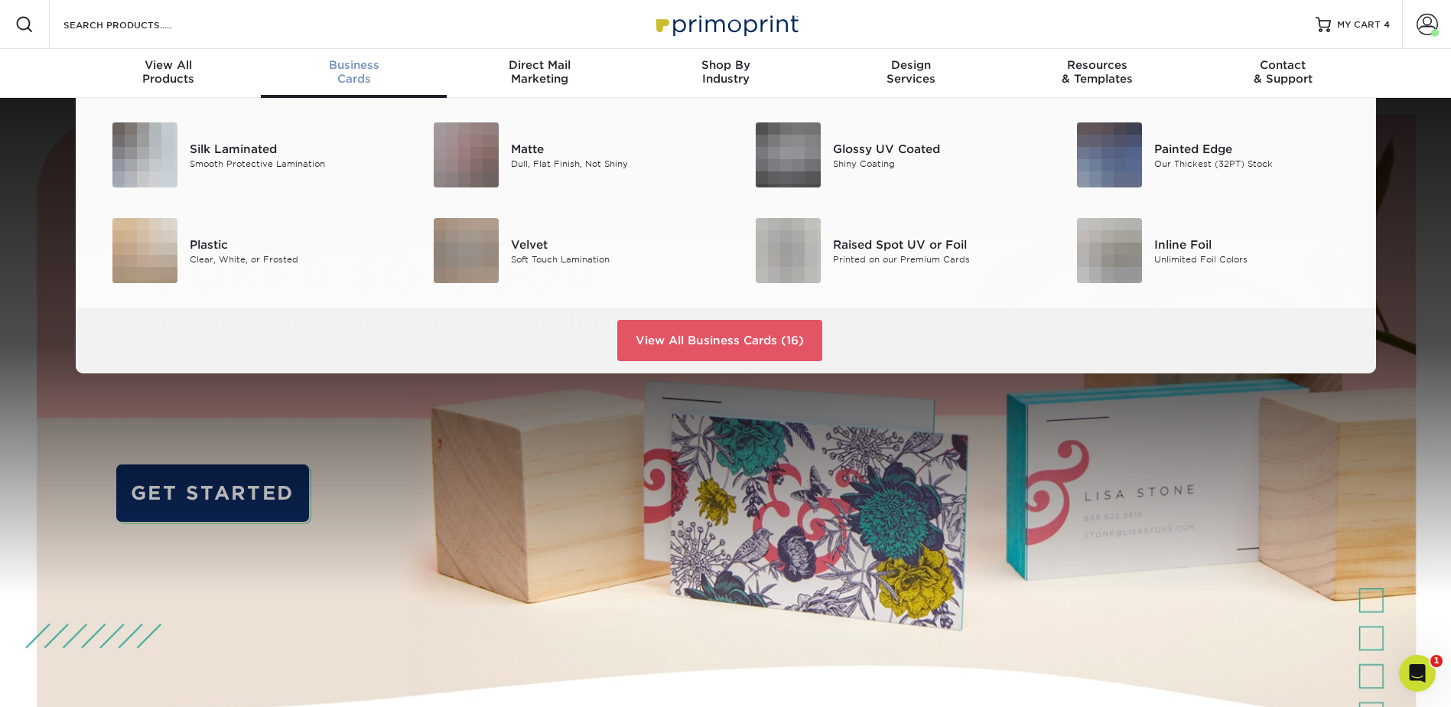
click at [357, 77] on div "Business Cards" at bounding box center [354, 72] width 186 height 28
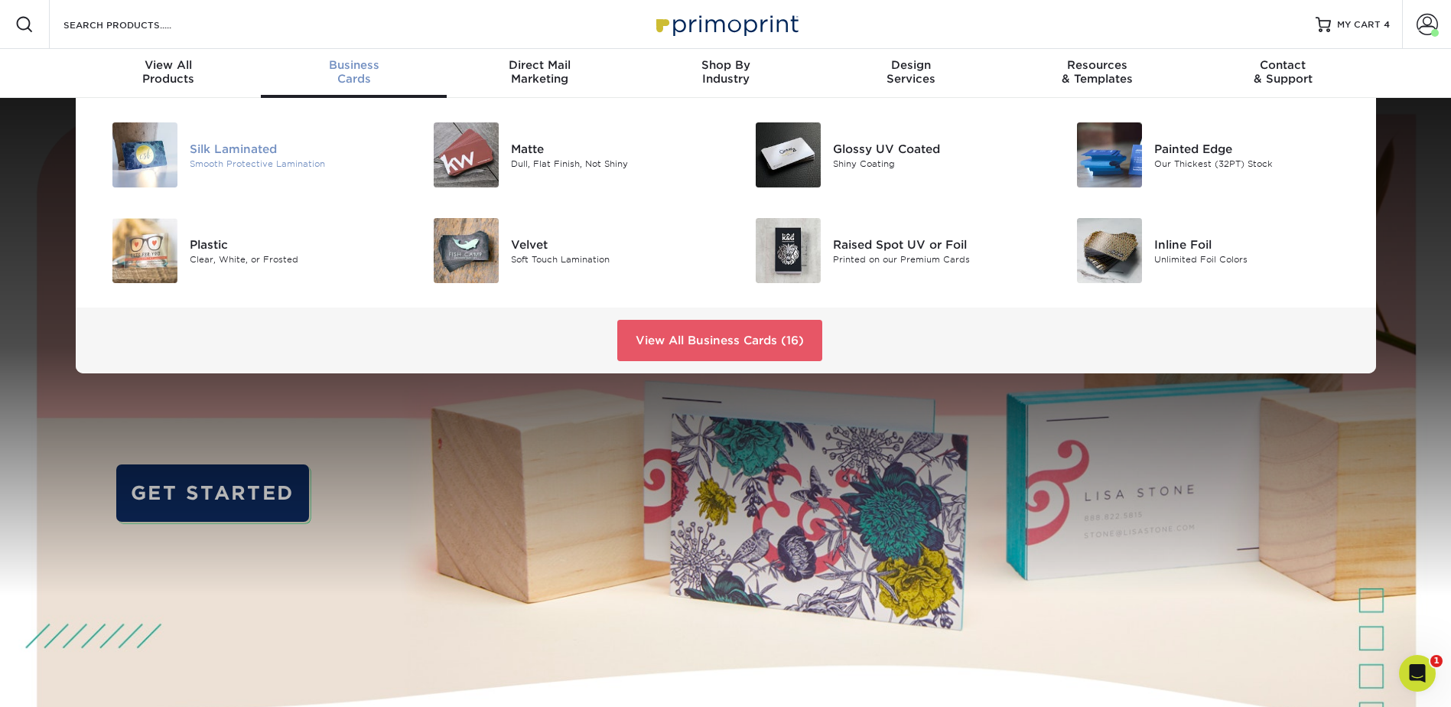
click at [235, 149] on div "Silk Laminated" at bounding box center [291, 148] width 203 height 17
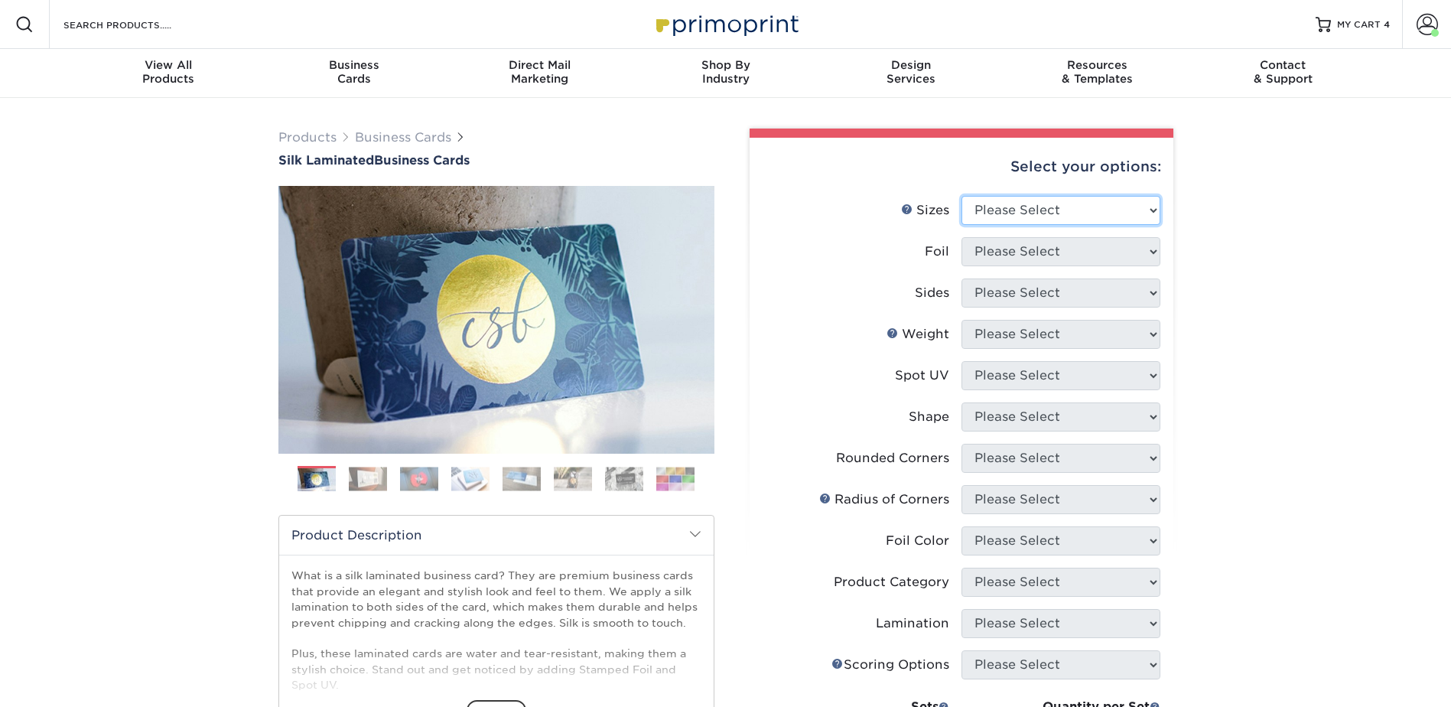
click at [1002, 203] on select "Please Select 1.5" x 3.5" - Mini 1.75" x 3.5" - Mini 2" x 2" - Square 2" x 3" -…" at bounding box center [1060, 210] width 199 height 29
click at [1016, 209] on select "Please Select 1.5" x 3.5" - Mini 1.75" x 3.5" - Mini 2" x 2" - Square 2" x 3" -…" at bounding box center [1060, 210] width 199 height 29
select select "2.00x3.50"
click at [961, 196] on select "Please Select 1.5" x 3.5" - Mini 1.75" x 3.5" - Mini 2" x 2" - Square 2" x 3" -…" at bounding box center [1060, 210] width 199 height 29
click at [1055, 250] on select "Please Select Yes No" at bounding box center [1060, 251] width 199 height 29
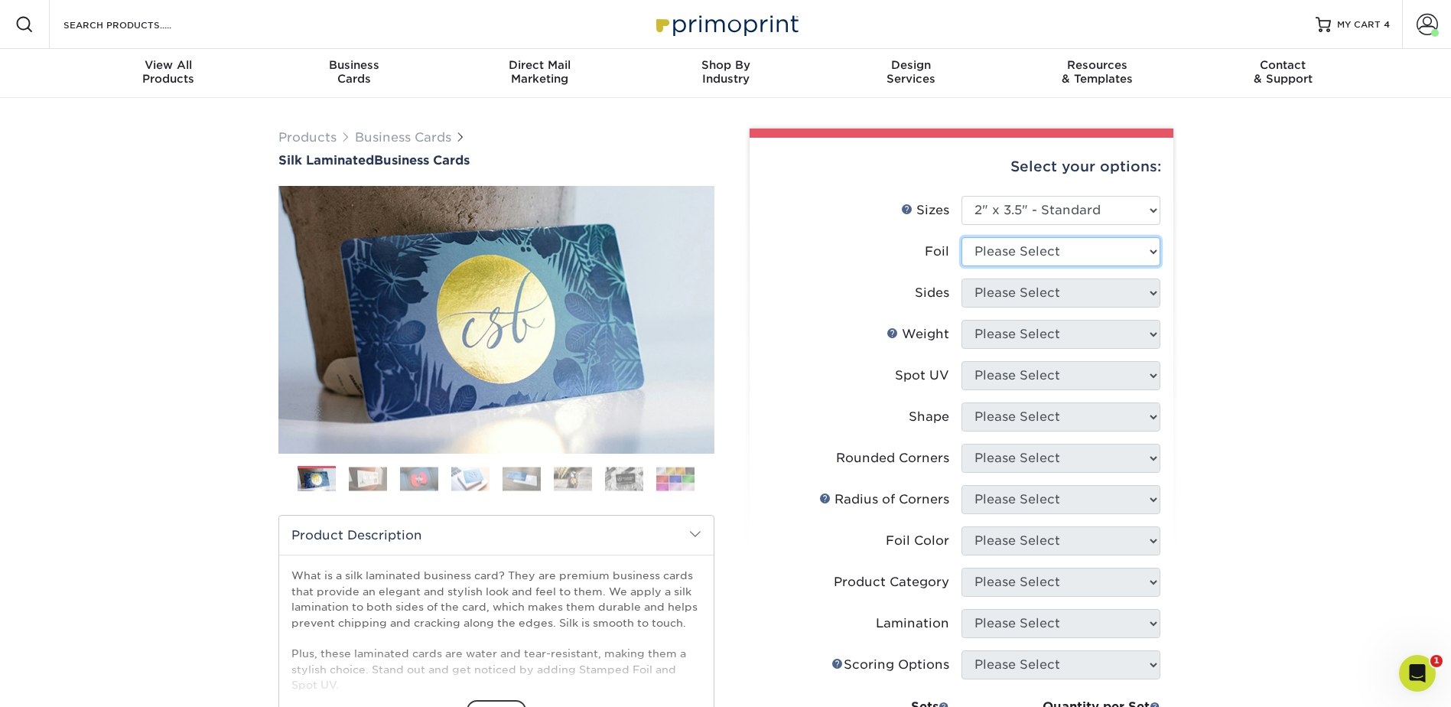
select select "0"
click at [961, 237] on select "Please Select Yes No" at bounding box center [1060, 251] width 199 height 29
click at [1041, 290] on select "Please Select Print Both Sides Print Front Only" at bounding box center [1060, 292] width 199 height 29
select select "13abbda7-1d64-4f25-8bb2-c179b224825d"
click at [961, 278] on select "Please Select Print Both Sides Print Front Only" at bounding box center [1060, 292] width 199 height 29
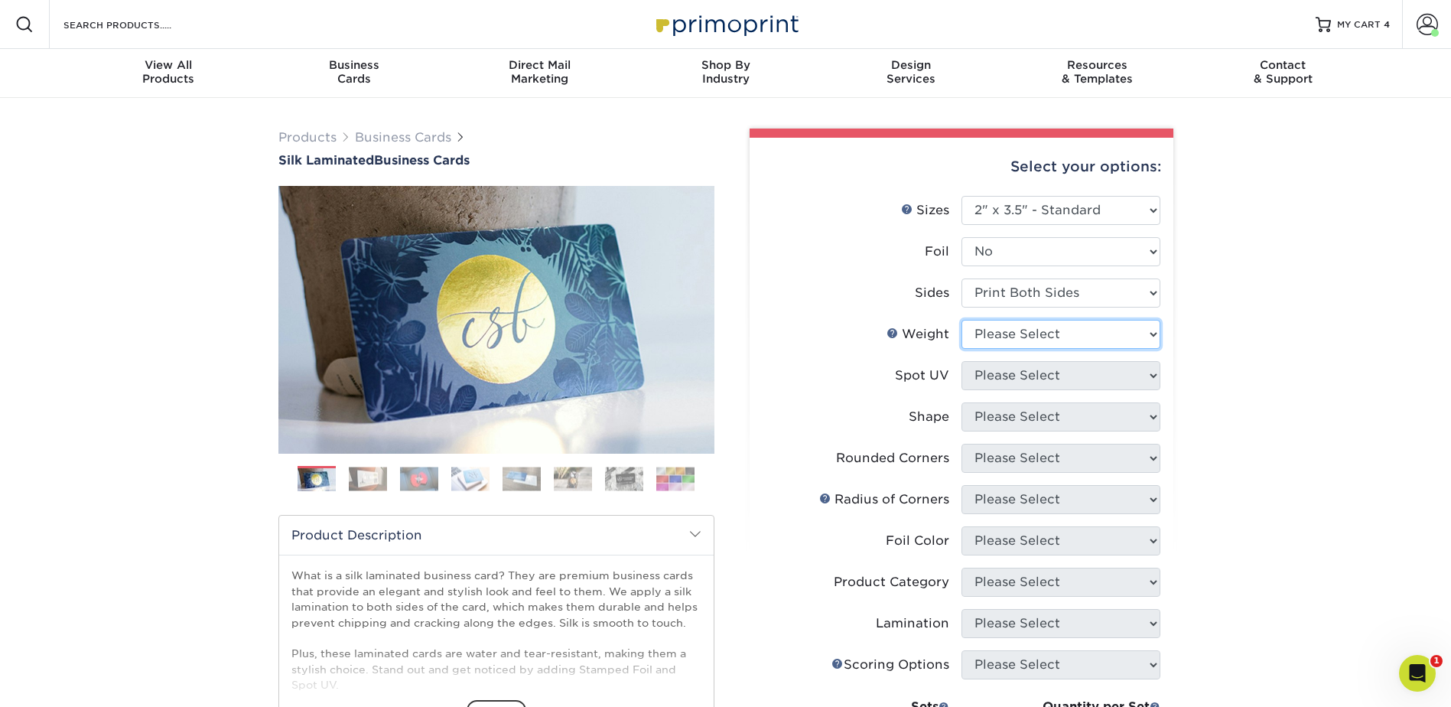
click at [1034, 330] on select "Please Select 16PT" at bounding box center [1060, 334] width 199 height 29
select select "16PT"
click at [961, 320] on select "Please Select 16PT" at bounding box center [1060, 334] width 199 height 29
click at [1030, 373] on select "Please Select No Spot UV Front and Back (Both Sides) Front Only Back Only" at bounding box center [1060, 375] width 199 height 29
select select "3"
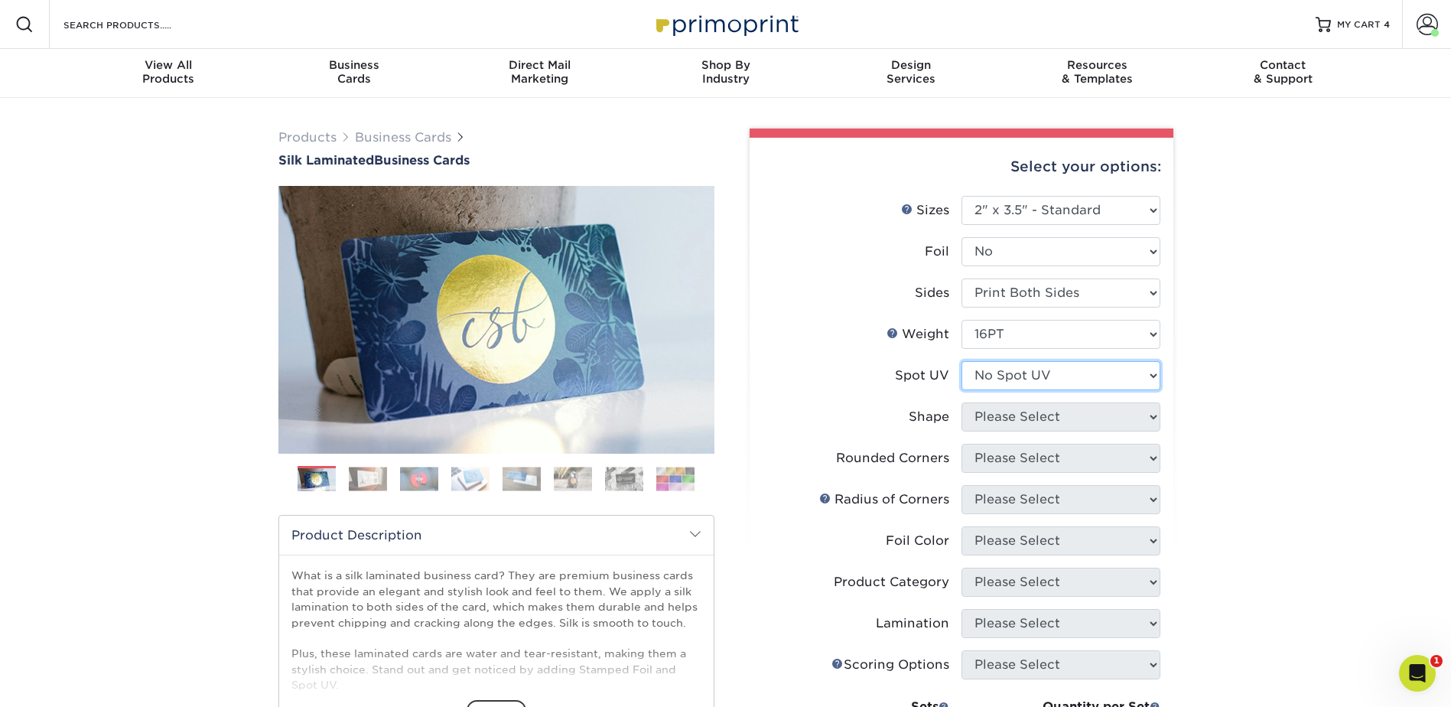
click at [961, 361] on select "Please Select No Spot UV Front and Back (Both Sides) Front Only Back Only" at bounding box center [1060, 375] width 199 height 29
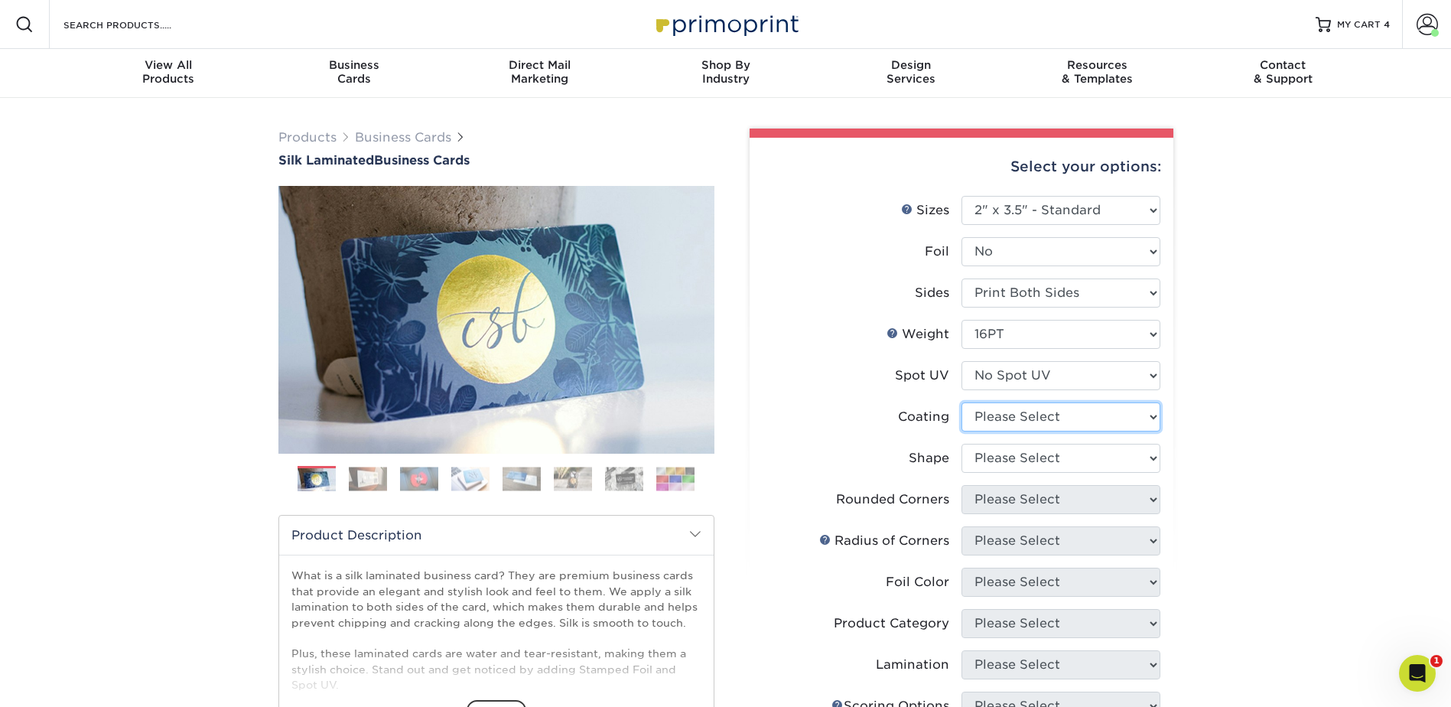
click at [1037, 412] on select at bounding box center [1060, 416] width 199 height 29
select select "3e7618de-abca-4bda-9f97-8b9129e913d8"
click at [961, 402] on select at bounding box center [1060, 416] width 199 height 29
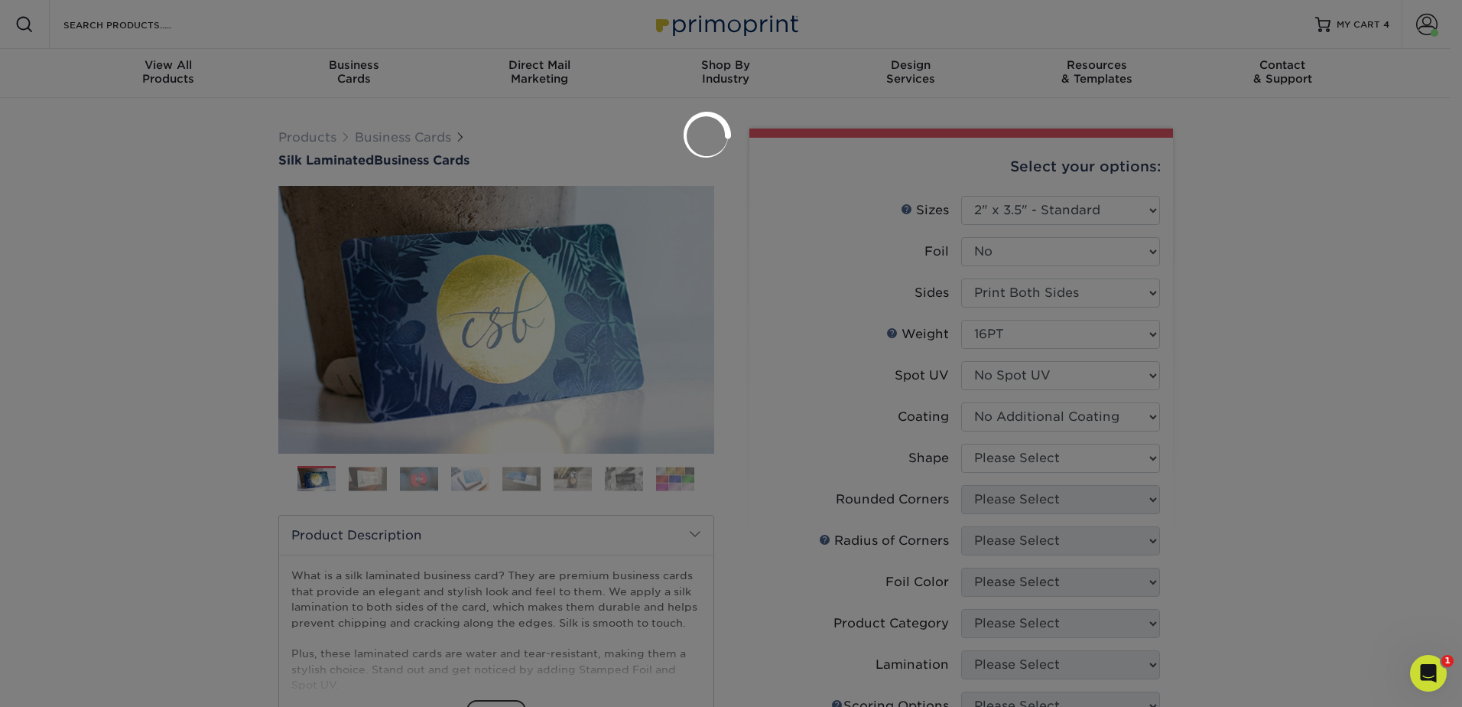
click at [1038, 457] on div at bounding box center [731, 353] width 1462 height 707
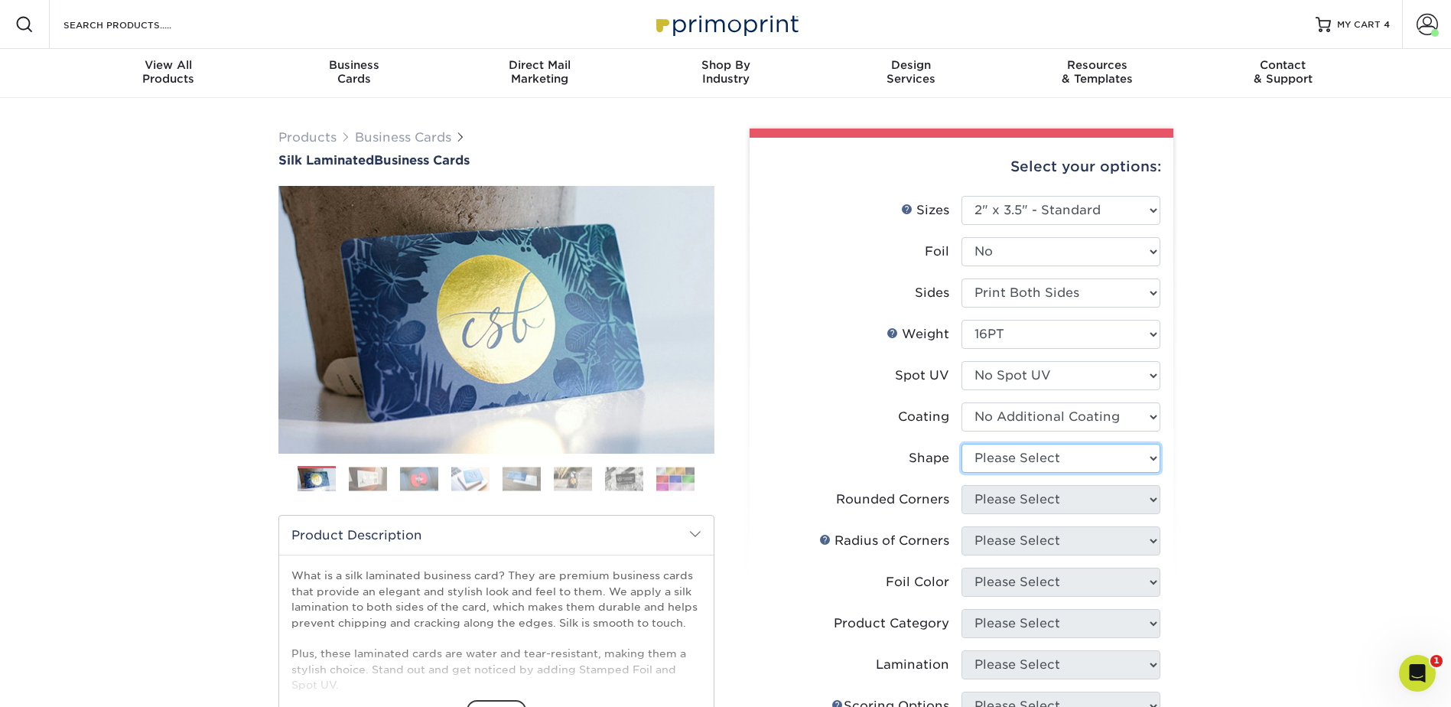
click at [1039, 457] on select "Please Select Standard Oval" at bounding box center [1060, 458] width 199 height 29
select select "standard"
click at [961, 444] on select "Please Select Standard Oval" at bounding box center [1060, 458] width 199 height 29
click at [1037, 492] on select "Please Select Yes - Round 2 Corners Yes - Round 4 Corners No" at bounding box center [1060, 499] width 199 height 29
select select "0"
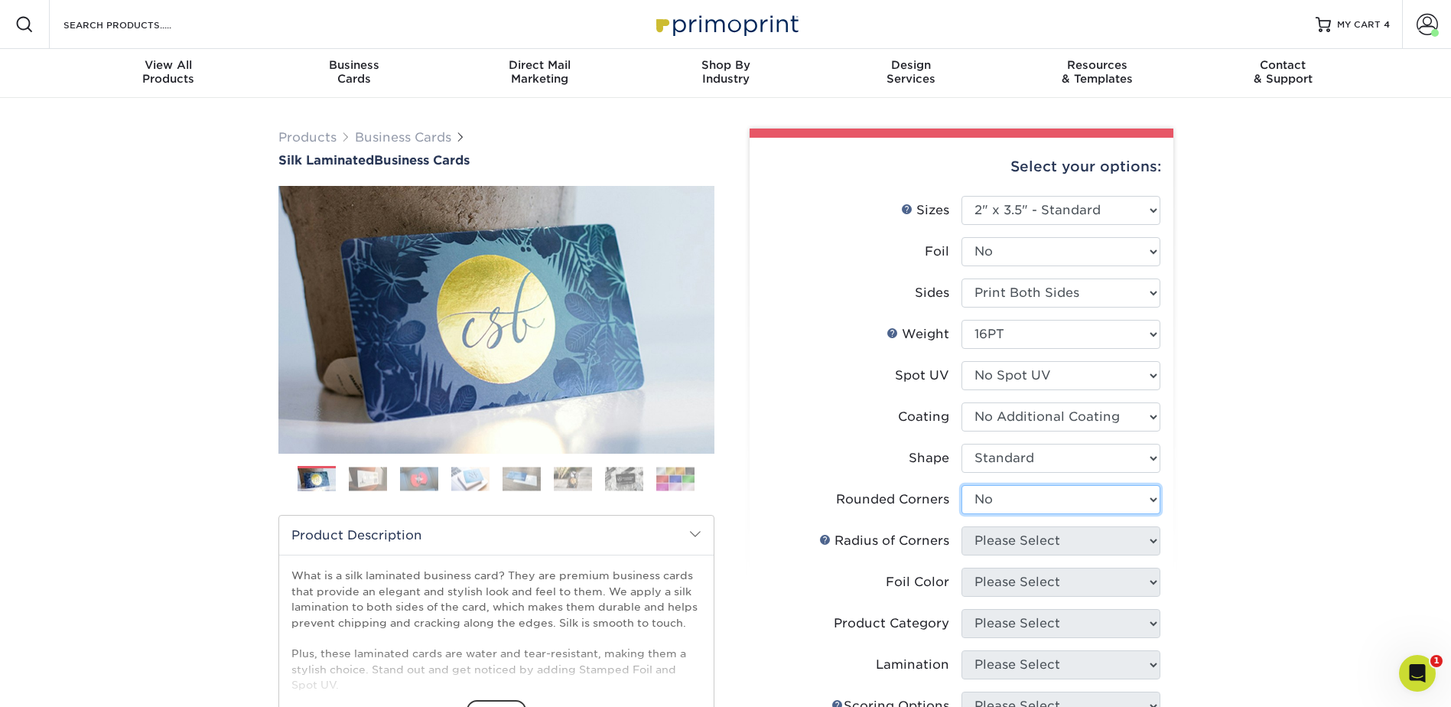
click at [961, 485] on select "Please Select Yes - Round 2 Corners Yes - Round 4 Corners No" at bounding box center [1060, 499] width 199 height 29
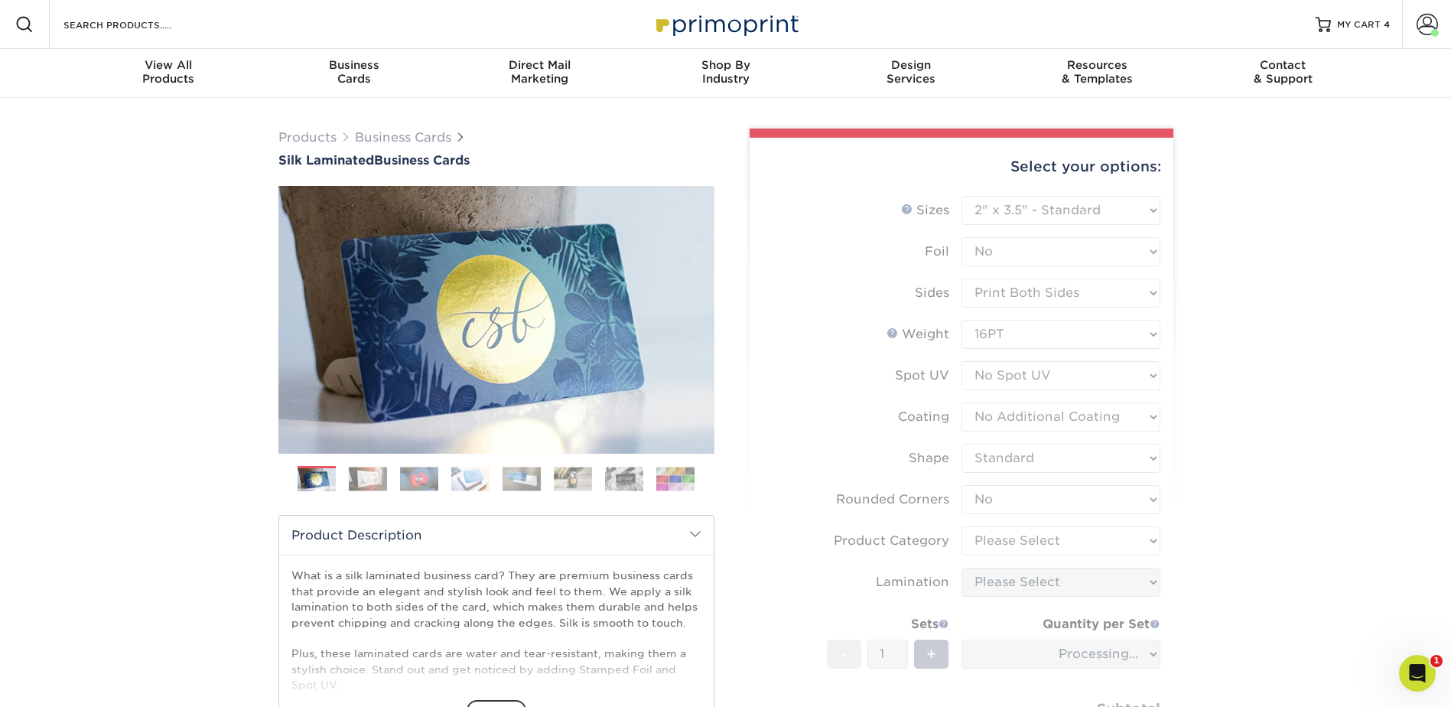
click at [1206, 519] on div "Products Business Cards Silk Laminated Business Cards Previous Next" at bounding box center [725, 540] width 1451 height 885
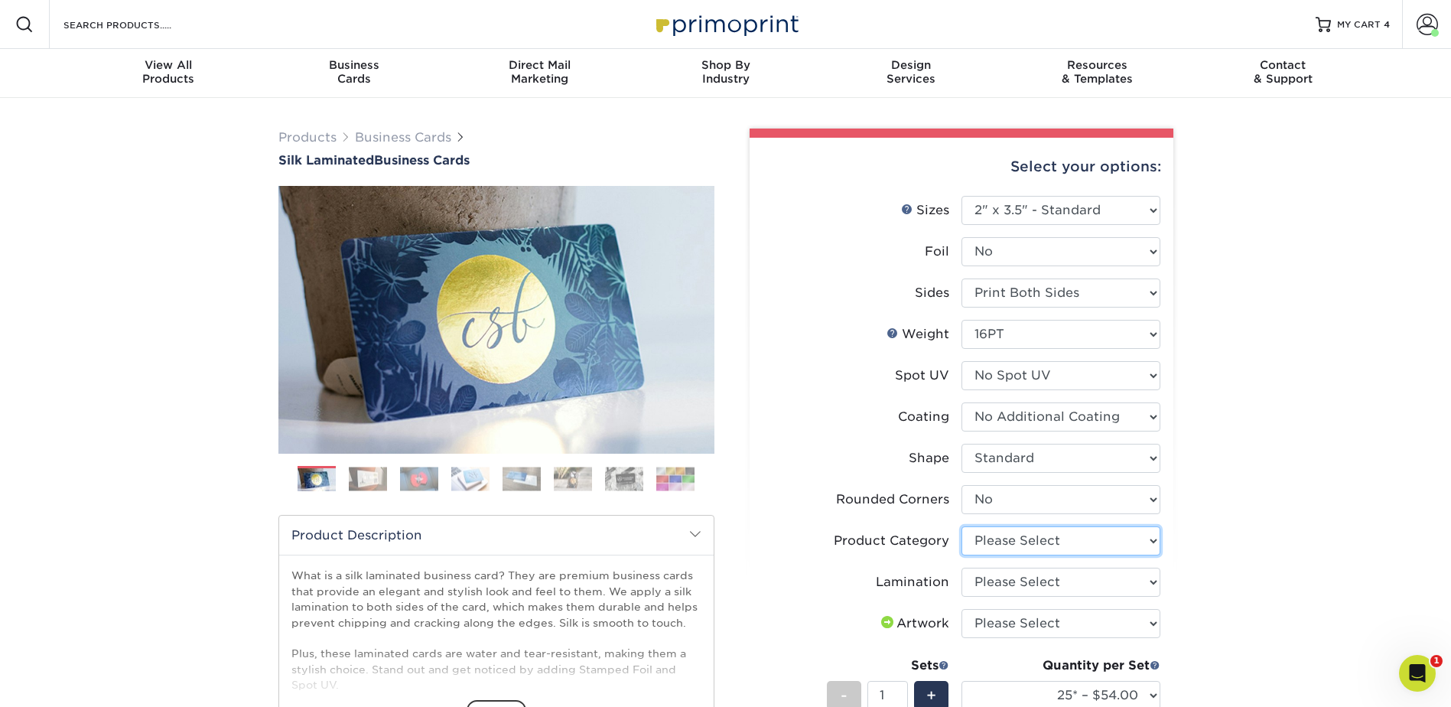
click at [1087, 545] on select "Please Select Business Cards" at bounding box center [1060, 540] width 199 height 29
select select "3b5148f1-0588-4f88-a218-97bcfdce65c1"
click at [961, 526] on select "Please Select Business Cards" at bounding box center [1060, 540] width 199 height 29
click at [1035, 584] on select "Please Select Silk" at bounding box center [1060, 582] width 199 height 29
select select "ccacb42f-45f7-42d3-bbd3-7c8421cf37f0"
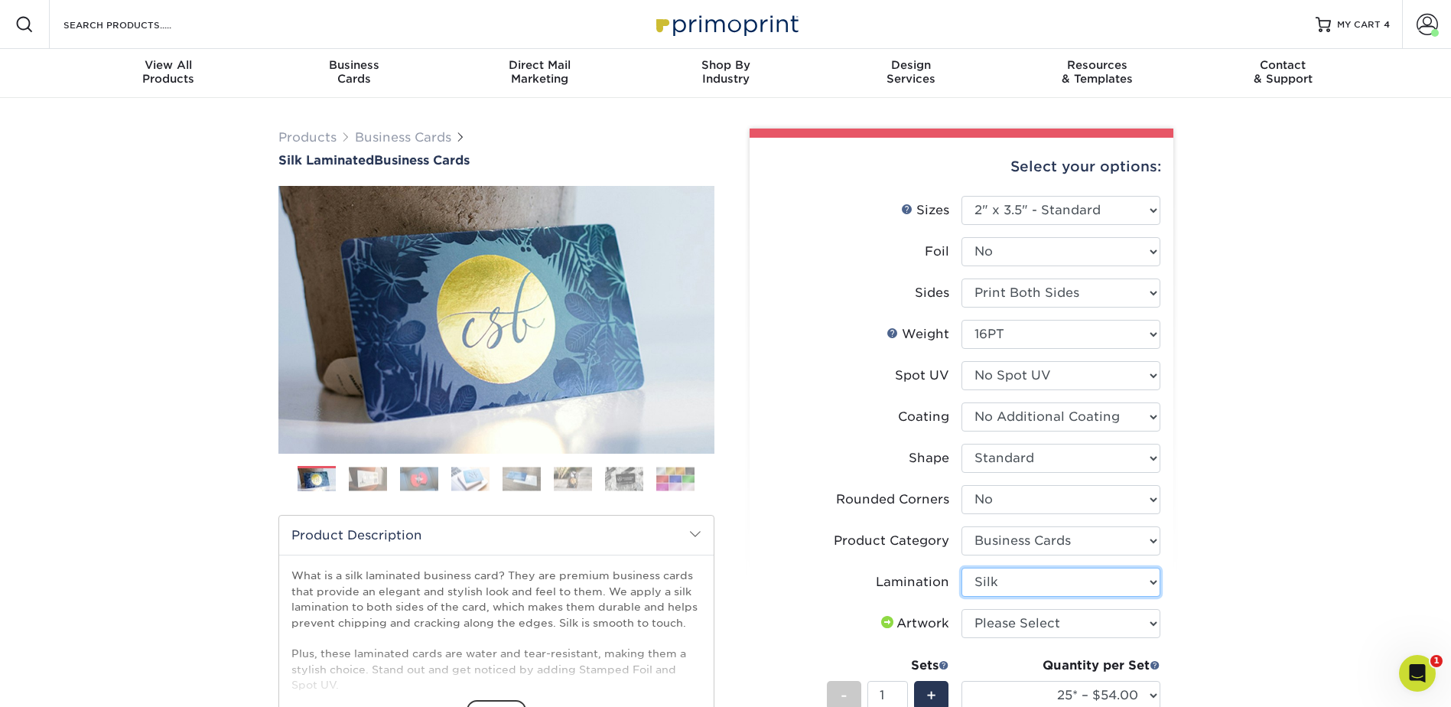
click at [961, 568] on select "Please Select Silk" at bounding box center [1060, 582] width 199 height 29
click at [1026, 626] on select "Please Select I will upload files I need a design - $100" at bounding box center [1060, 623] width 199 height 29
select select "upload"
click at [961, 609] on select "Please Select I will upload files I need a design - $100" at bounding box center [1060, 623] width 199 height 29
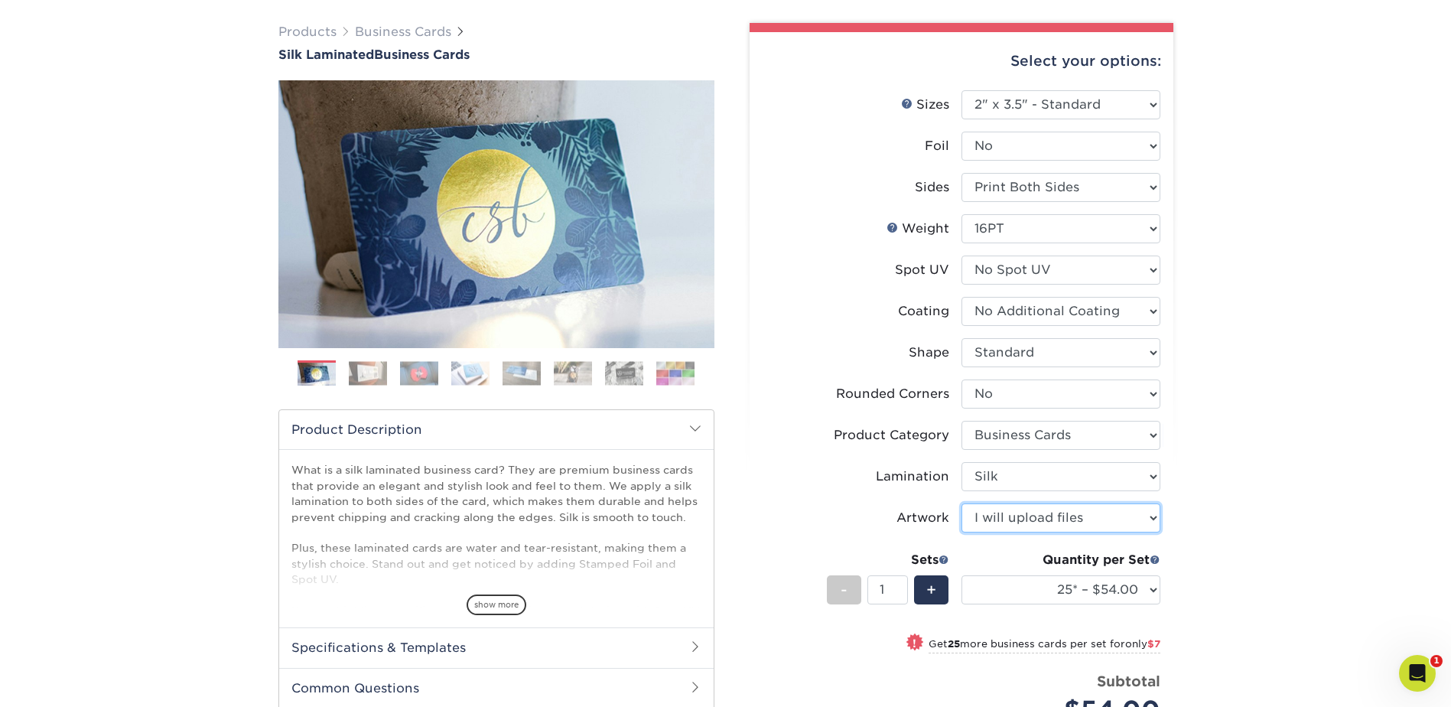
scroll to position [153, 0]
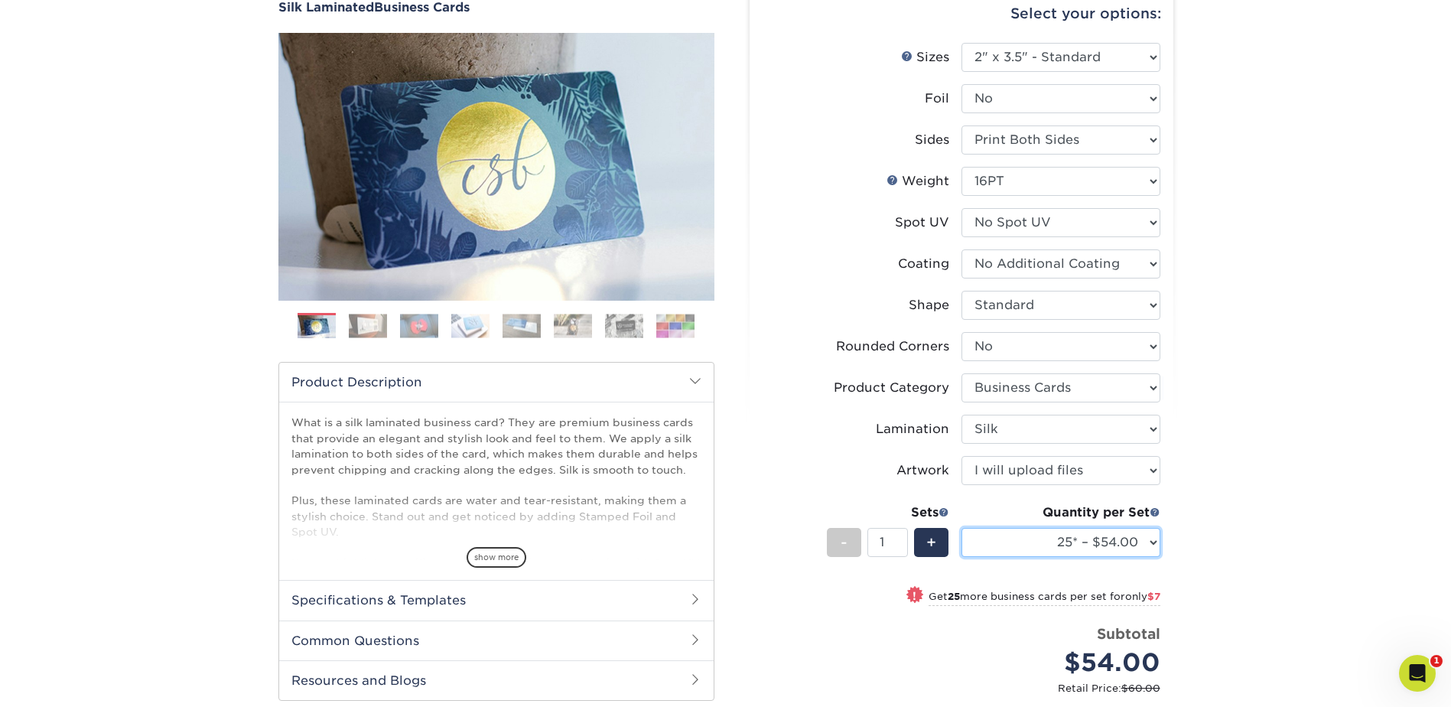
click at [1075, 541] on select "25* – $54.00 50* – $61.00 75* – $68.00 100* – $75.00 250* – $82.00 500 – $86.00…" at bounding box center [1060, 542] width 199 height 29
select select "100* – $75.00"
click at [961, 528] on select "25* – $54.00 50* – $61.00 75* – $68.00 100* – $75.00 250* – $82.00 500 – $86.00…" at bounding box center [1060, 542] width 199 height 29
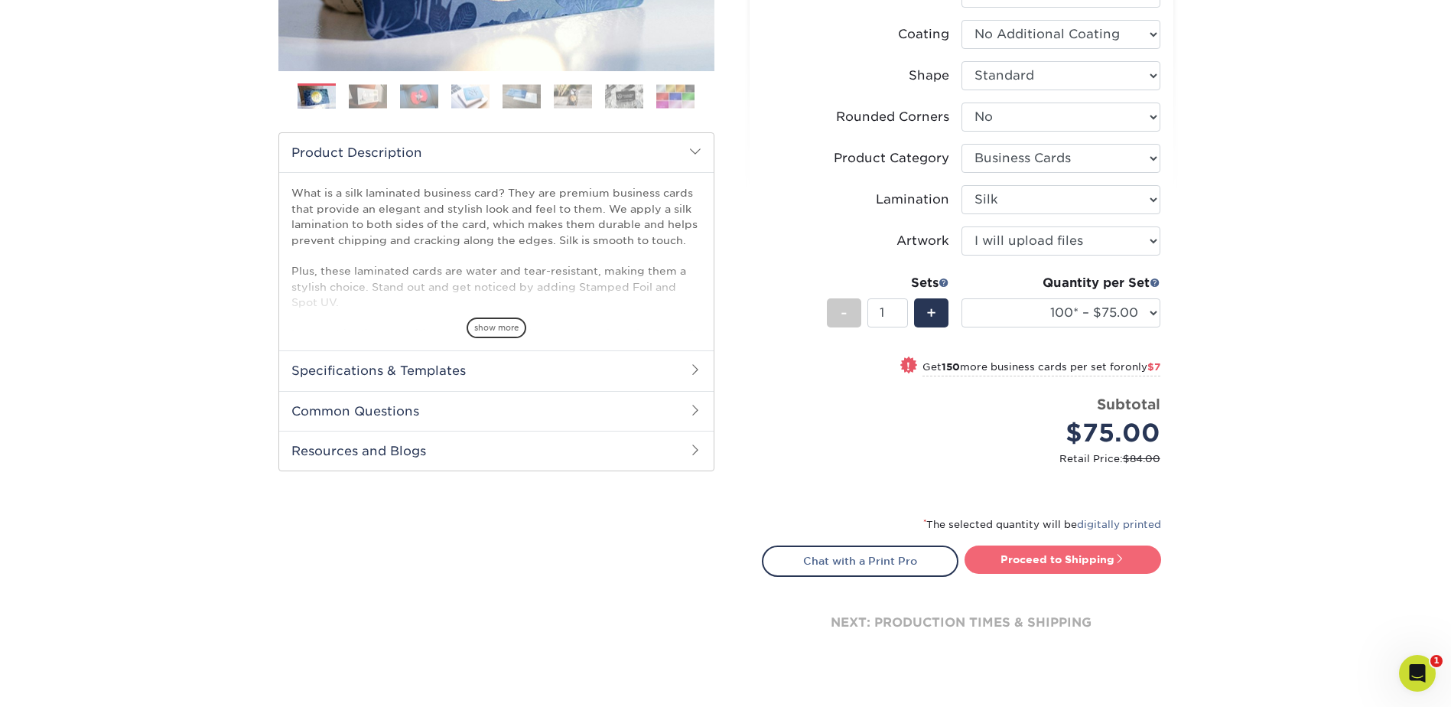
click at [1132, 556] on link "Proceed to Shipping" at bounding box center [1063, 559] width 197 height 28
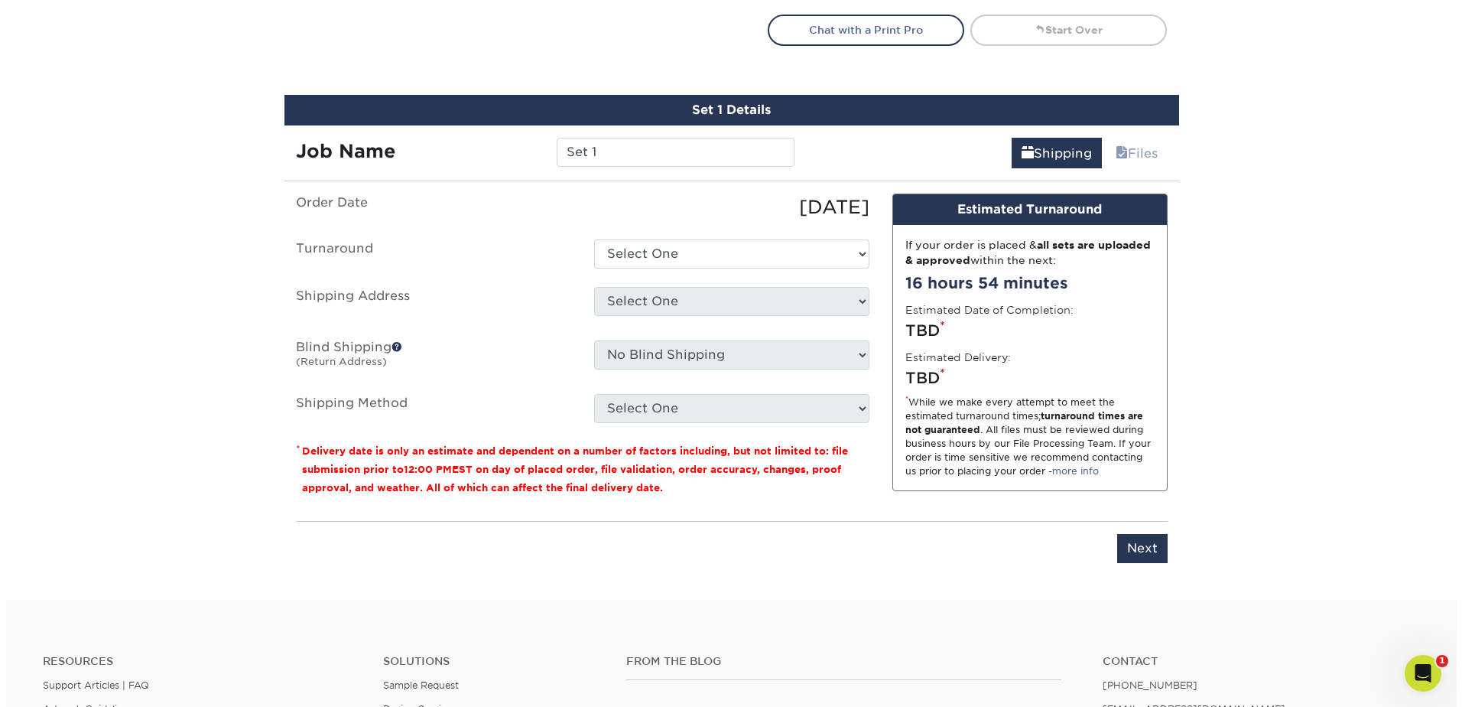
scroll to position [911, 0]
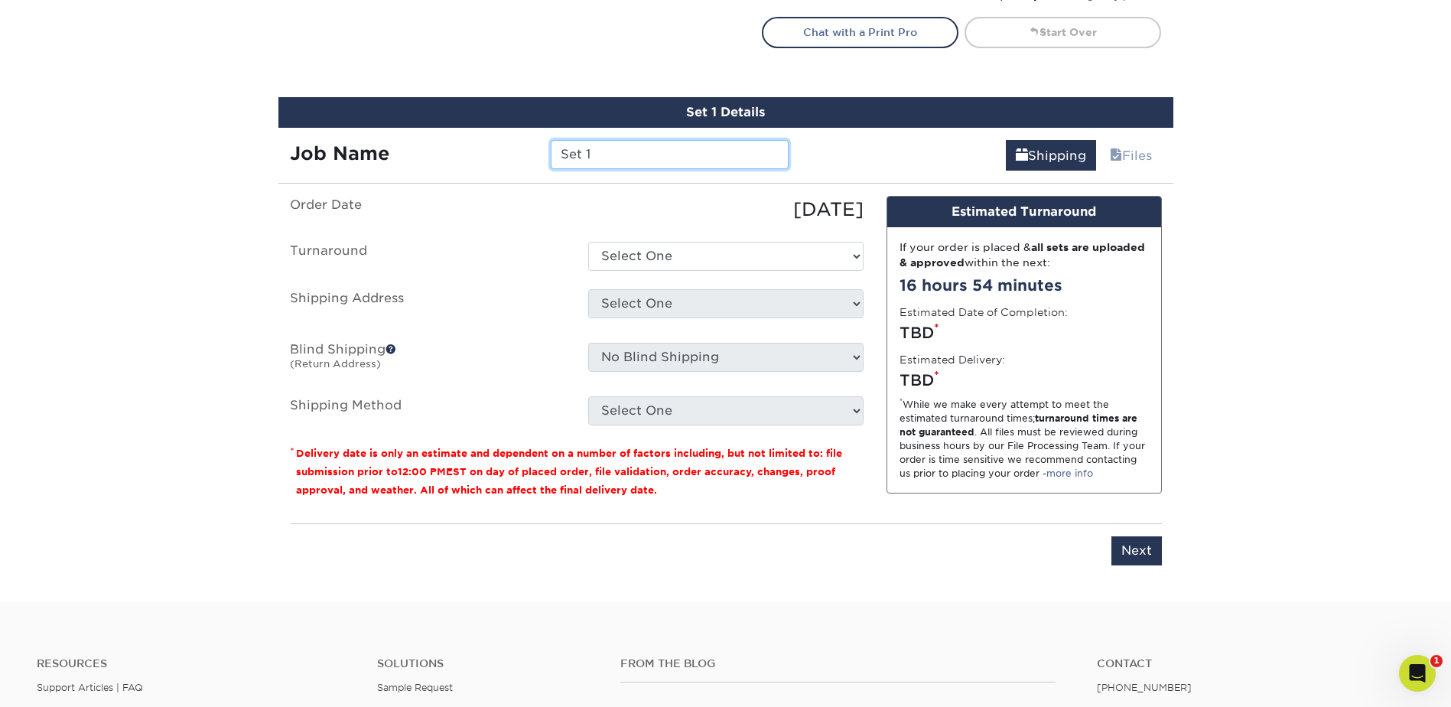
click at [587, 144] on input "Set 1" at bounding box center [670, 154] width 238 height 29
type input "JMohler"
drag, startPoint x: 676, startPoint y: 265, endPoint x: 669, endPoint y: 273, distance: 10.8
click at [675, 266] on select "Select One 2-4 Business Days 2 Day Next Business Day" at bounding box center [725, 256] width 275 height 29
select select "e8d6ad55-c448-4bce-ba25-c4c4dd4b9d0d"
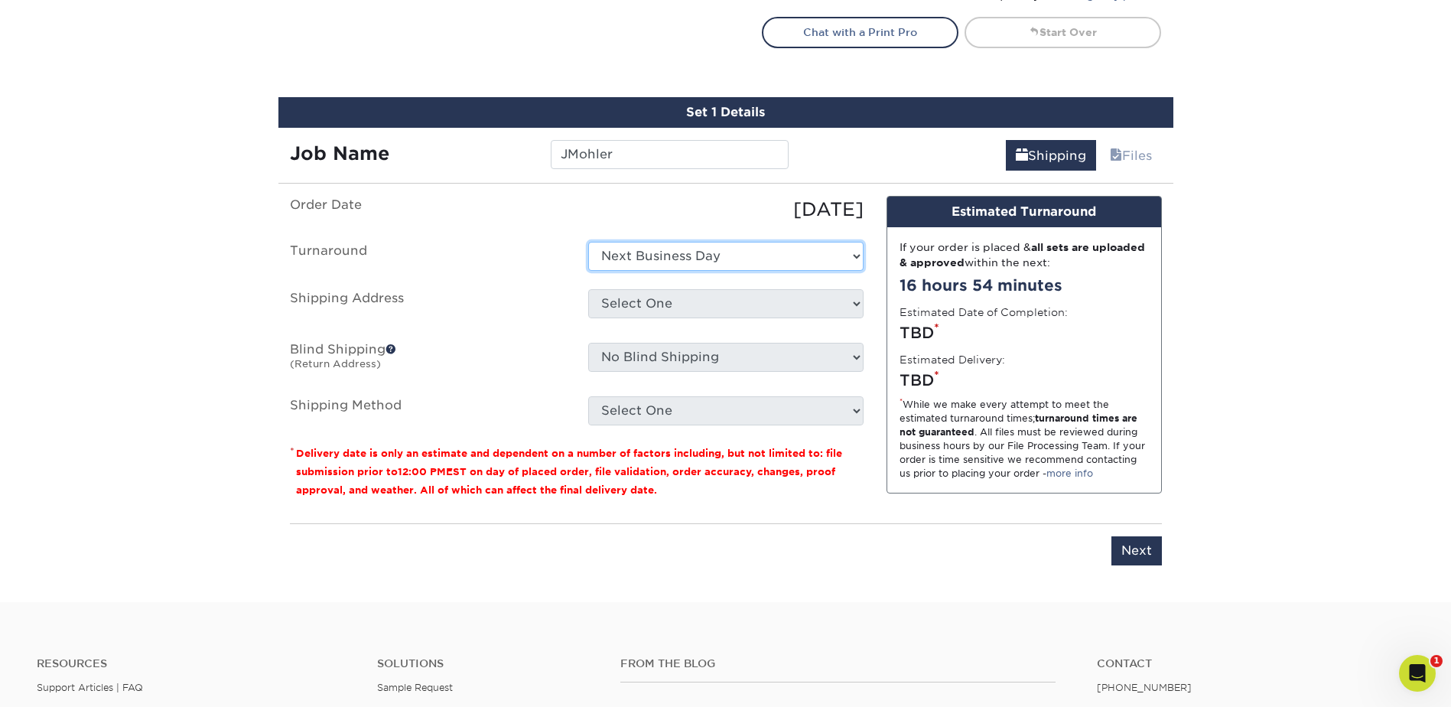
click at [588, 242] on select "Select One 2-4 Business Days 2 Day Next Business Day" at bounding box center [725, 256] width 275 height 29
click at [659, 307] on select "Select One [PERSON_NAME] [PERSON_NAME] [PERSON_NAME] [PERSON_NAME] [PERSON_NAME…" at bounding box center [725, 303] width 275 height 29
select select "newaddress"
click at [588, 289] on select "Select One [PERSON_NAME] [PERSON_NAME] [PERSON_NAME] [PERSON_NAME] [PERSON_NAME…" at bounding box center [725, 303] width 275 height 29
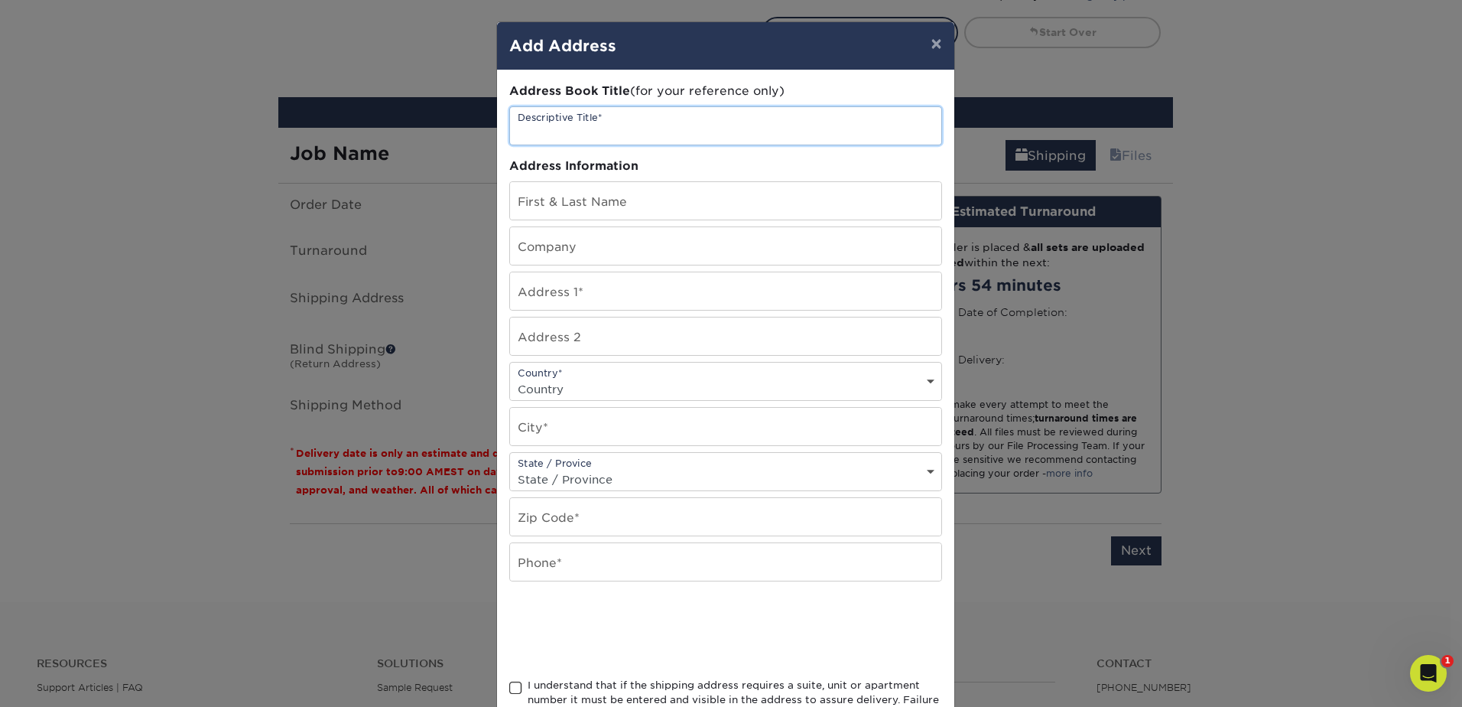
click at [626, 133] on input "text" at bounding box center [725, 125] width 431 height 37
type input "[PERSON_NAME]"
paste input "[PERSON_NAME]"
type input "[PERSON_NAME]"
click at [575, 244] on input "text" at bounding box center [725, 245] width 431 height 37
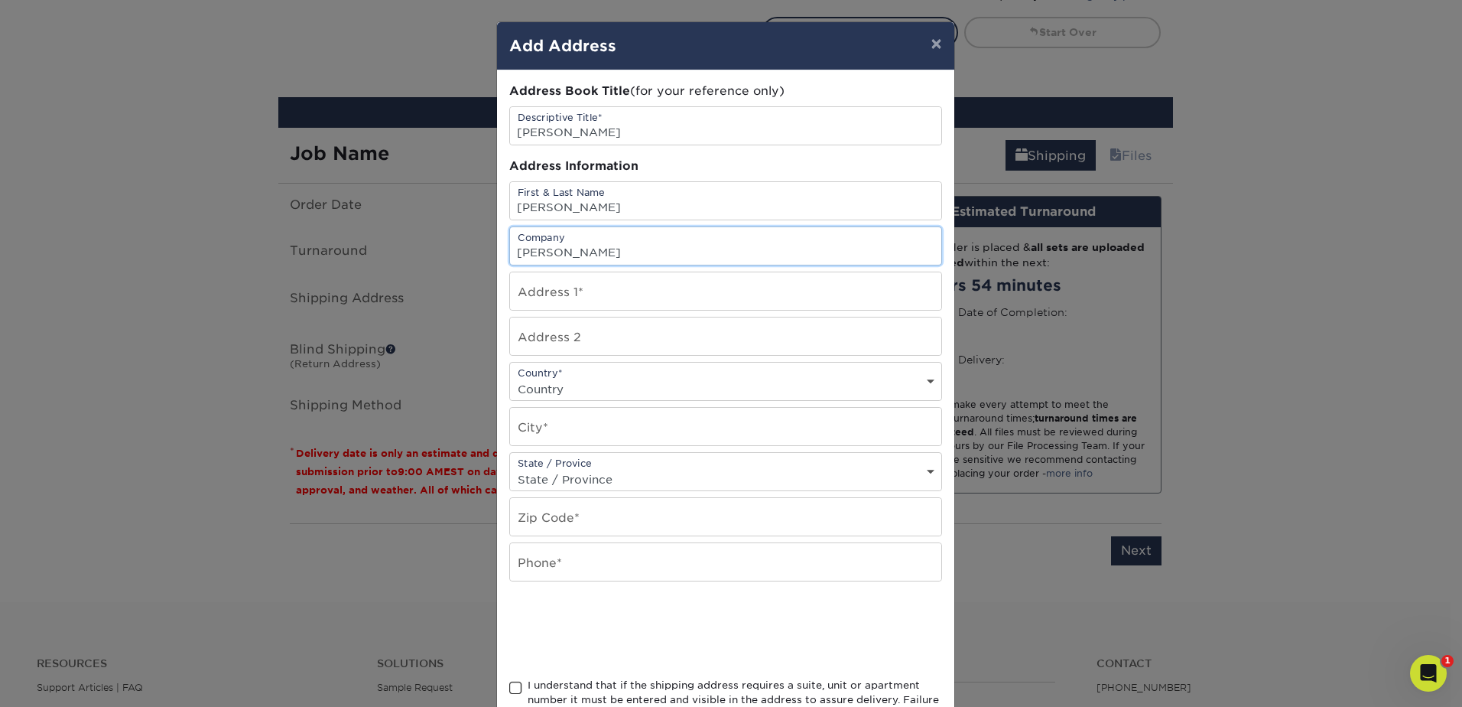
type input "W.E. O'Neil"
click at [587, 288] on input "text" at bounding box center [725, 290] width 431 height 37
paste input "[STREET_ADDRESS]"
type input "[STREET_ADDRESS]"
select select "US"
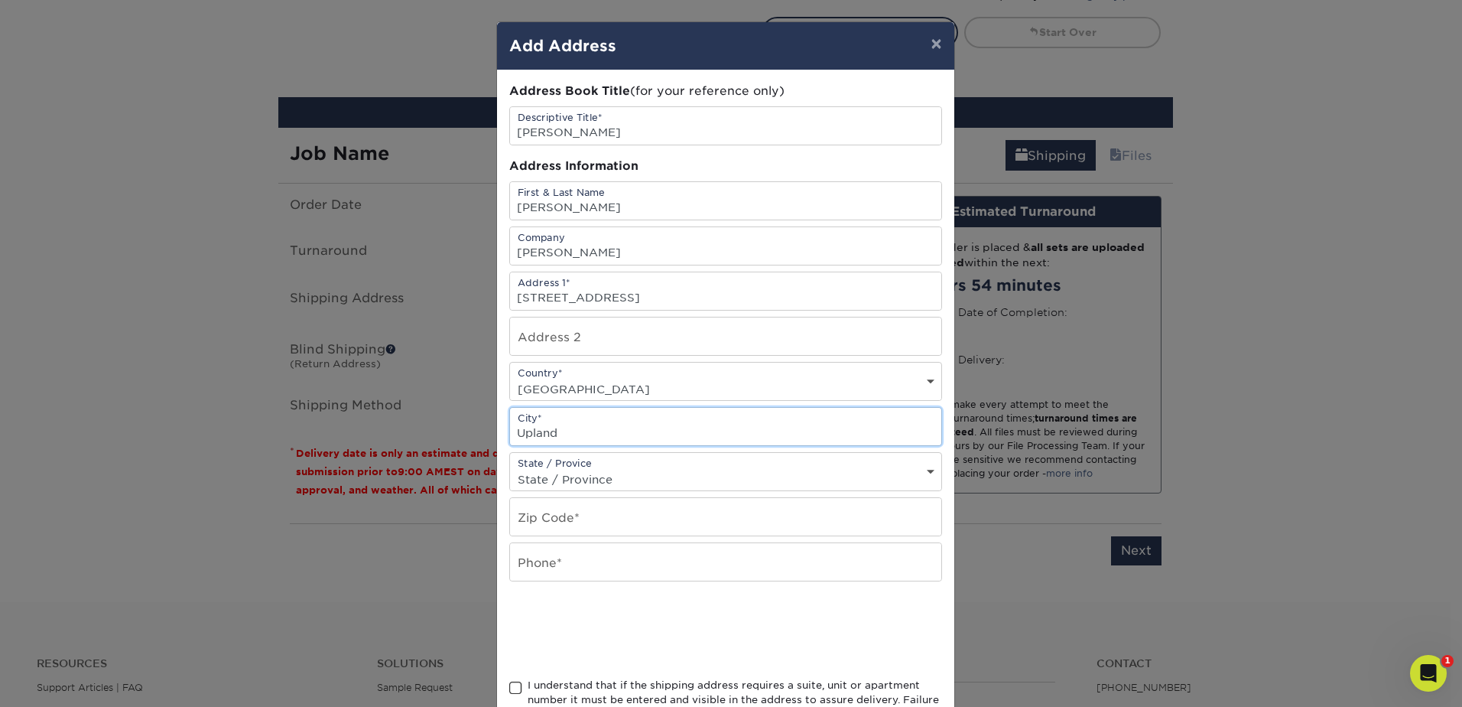
type input "Upland"
select select "CA"
type input "91786"
click at [604, 570] on input "text" at bounding box center [725, 561] width 431 height 37
paste input "310.616.6602"
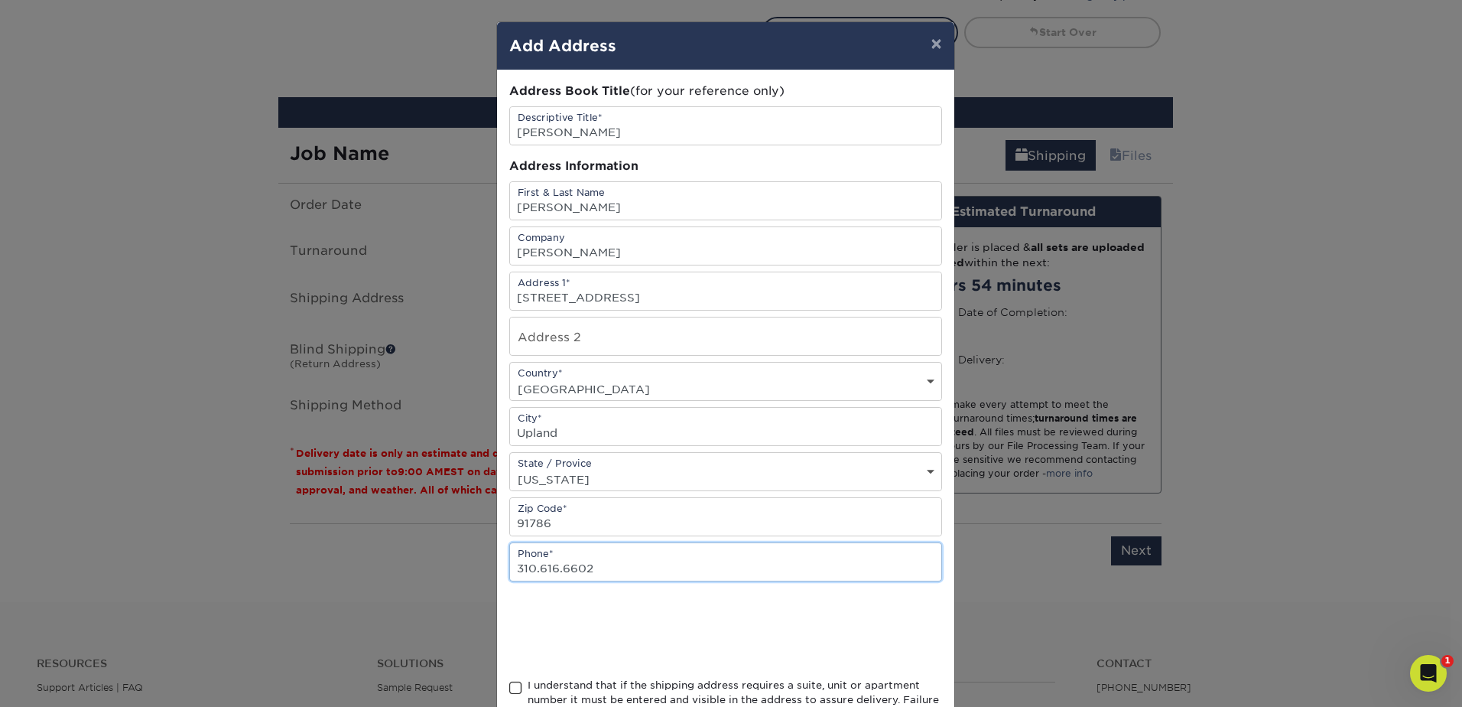
type input "310.616.6602"
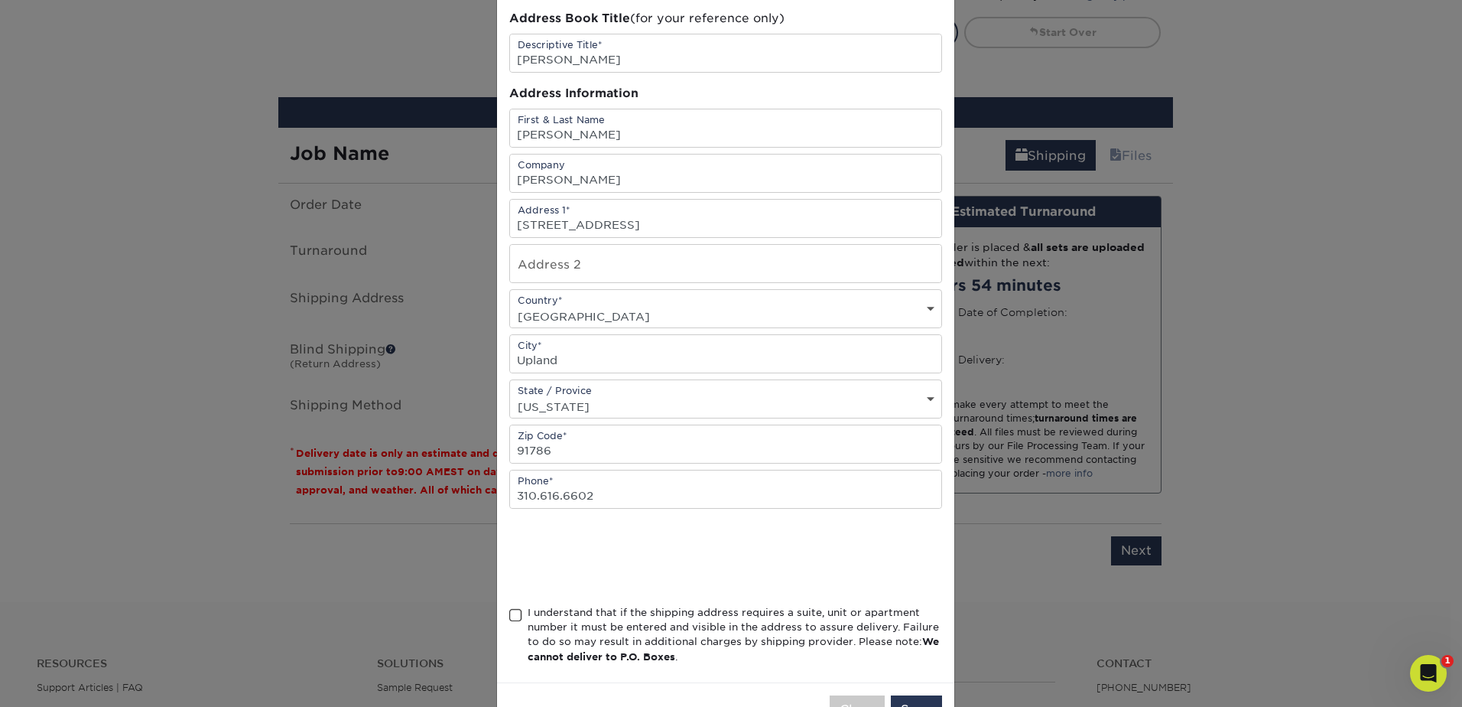
scroll to position [76, 0]
click at [512, 607] on span at bounding box center [515, 611] width 13 height 15
click at [0, 0] on input "I understand that if the shipping address requires a suite, unit or apartment n…" at bounding box center [0, 0] width 0 height 0
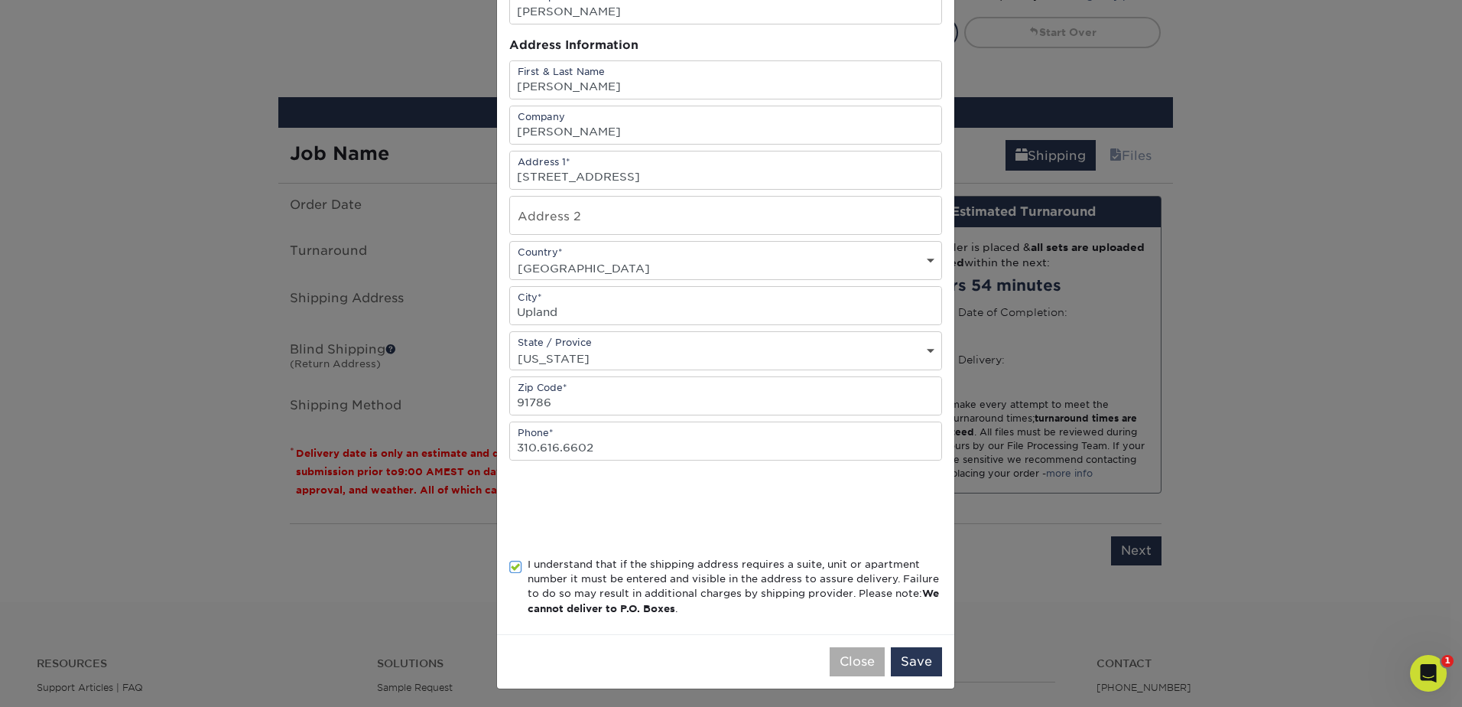
scroll to position [125, 0]
click at [908, 658] on button "Save" at bounding box center [916, 657] width 51 height 29
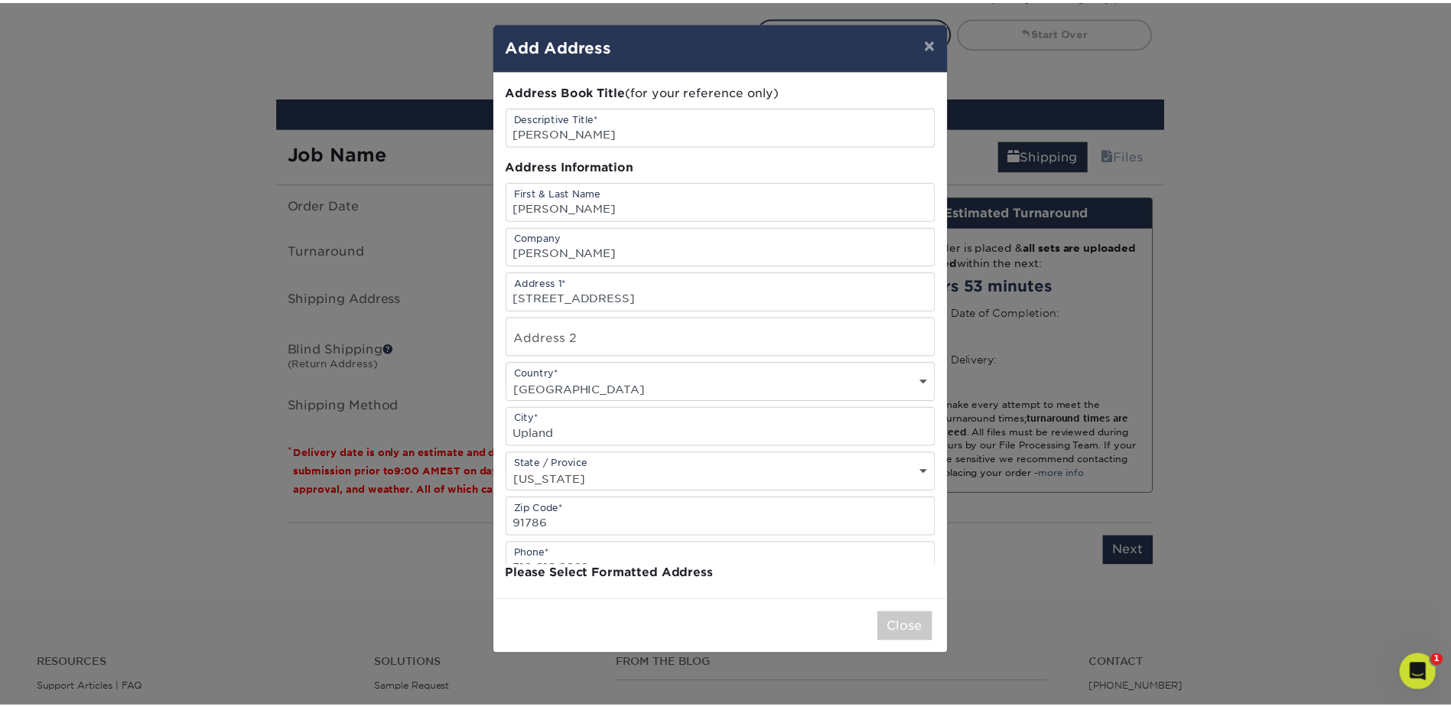
scroll to position [0, 0]
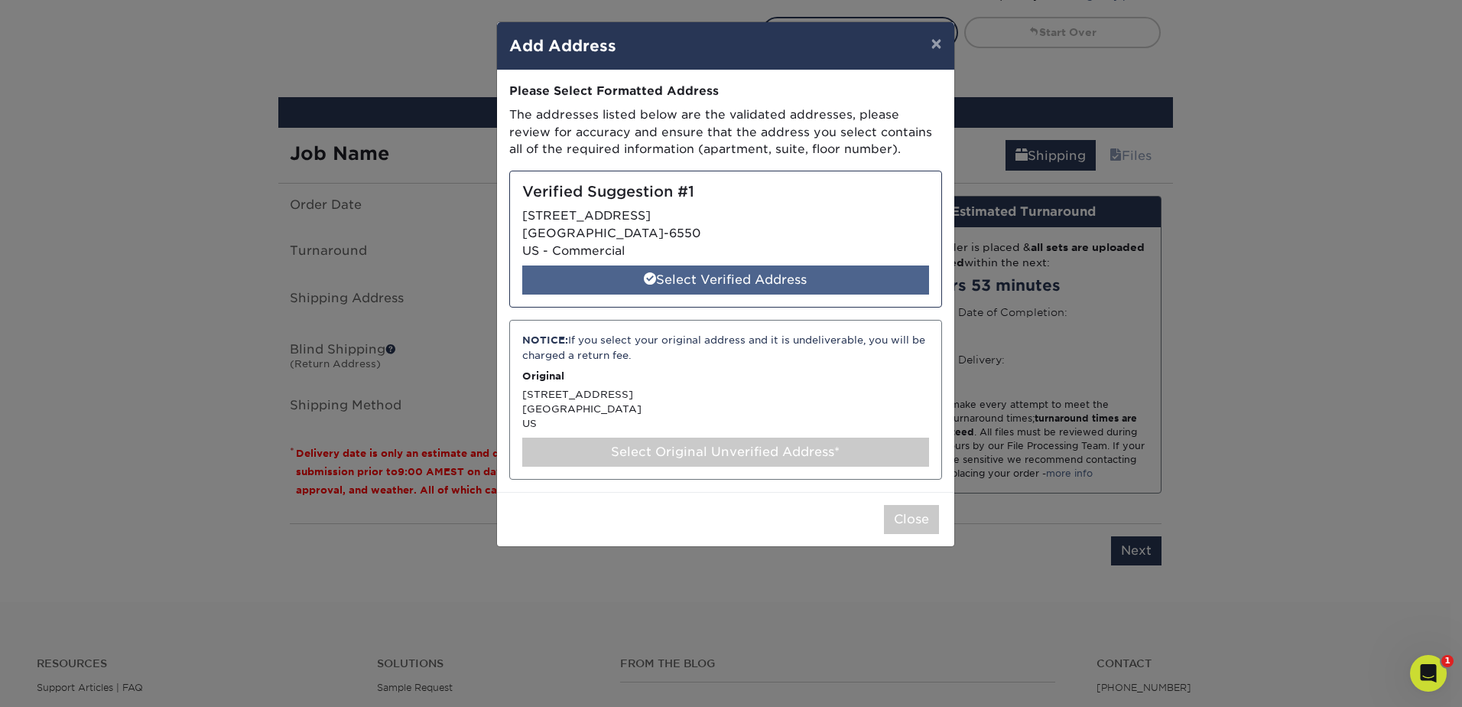
click at [773, 275] on div "Select Verified Address" at bounding box center [725, 279] width 407 height 29
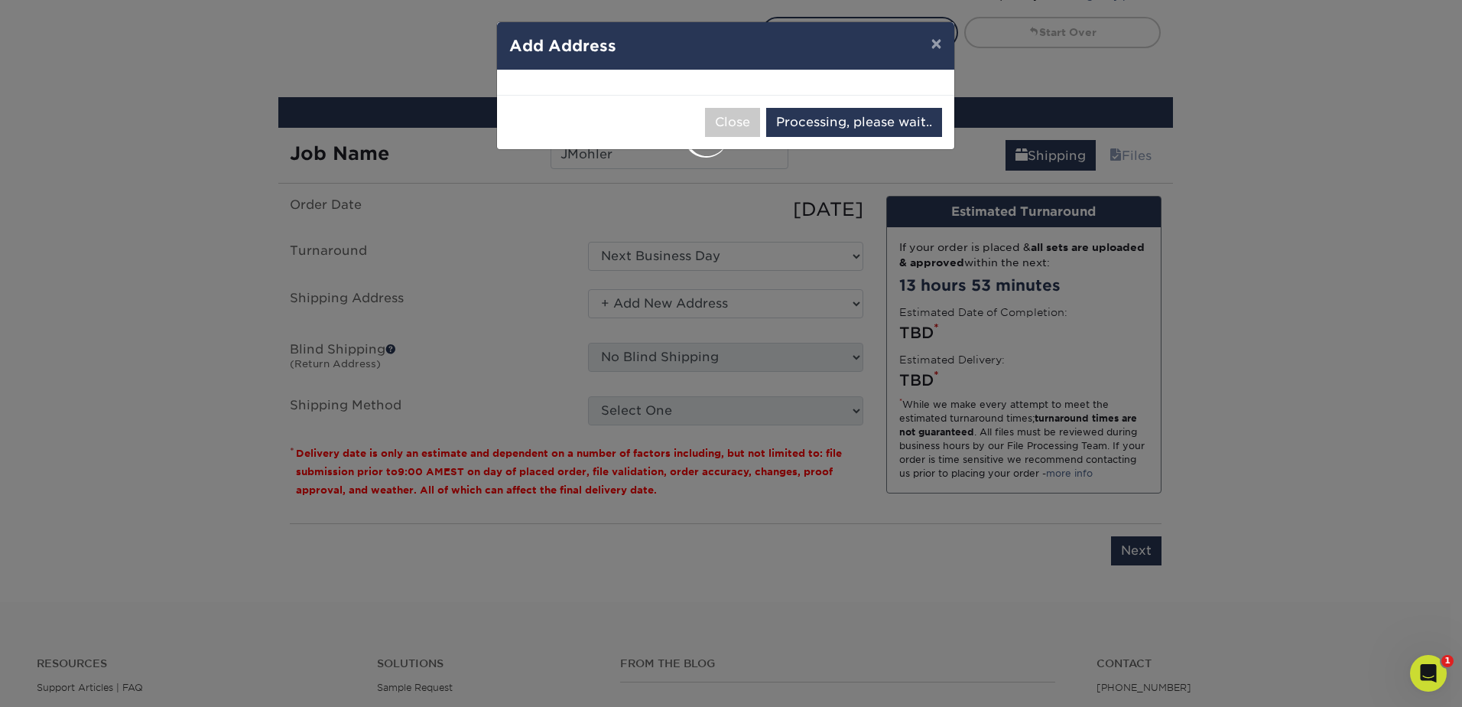
select select "286097"
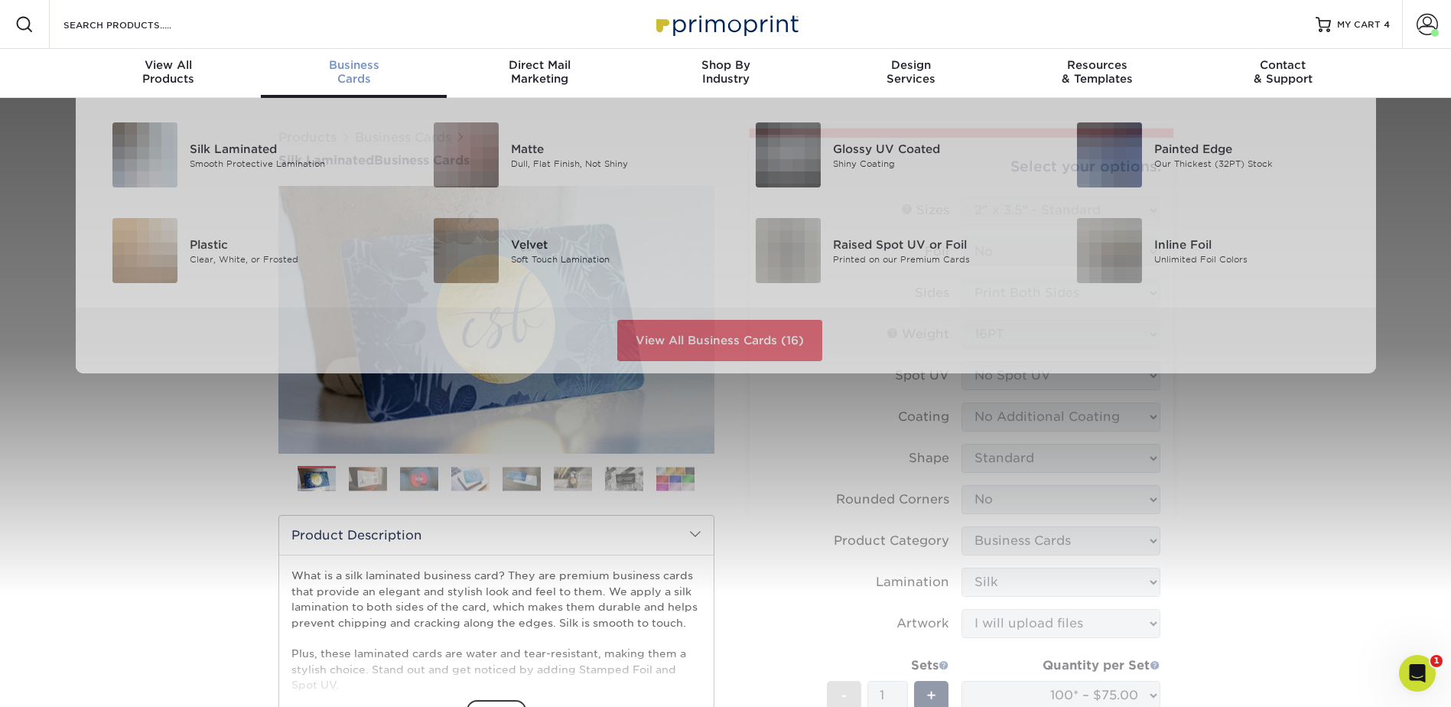
click at [363, 59] on span "Business" at bounding box center [354, 65] width 186 height 14
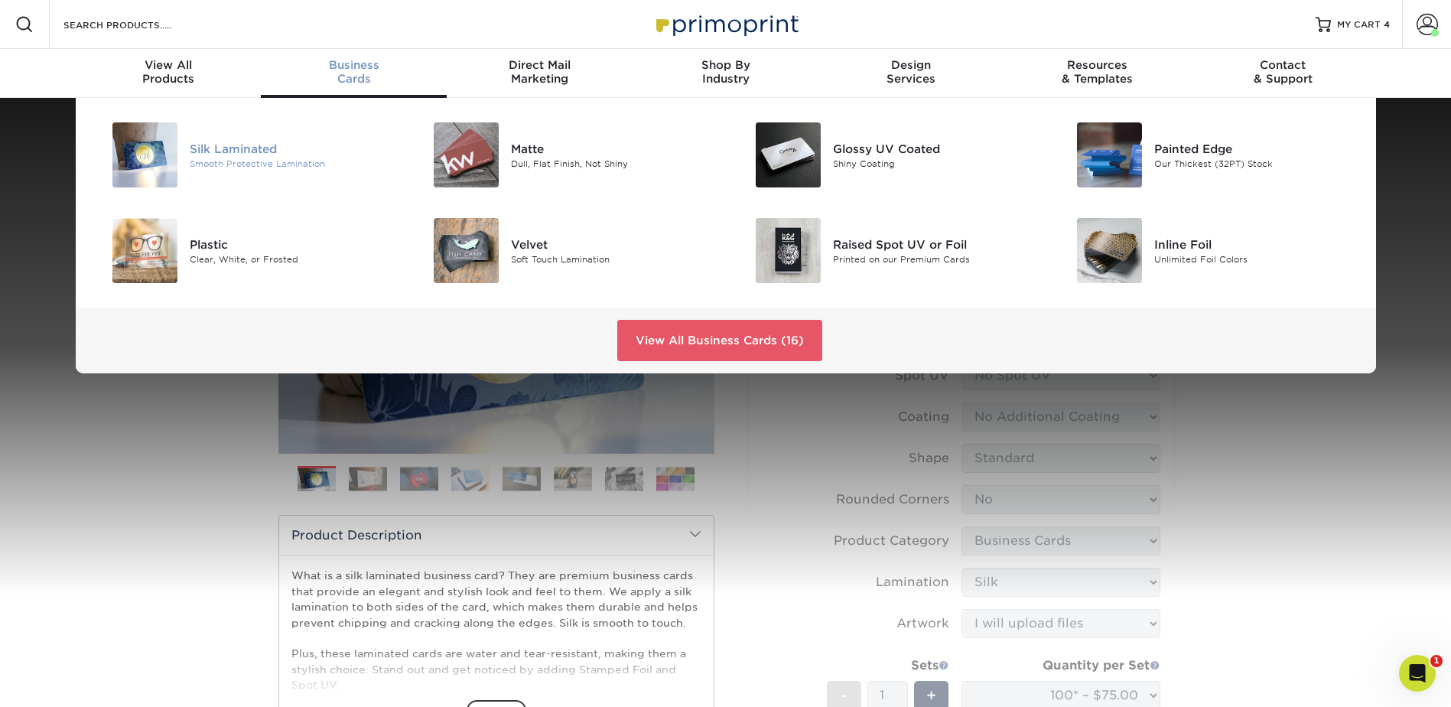
click at [246, 161] on div "Smooth Protective Lamination" at bounding box center [291, 163] width 203 height 13
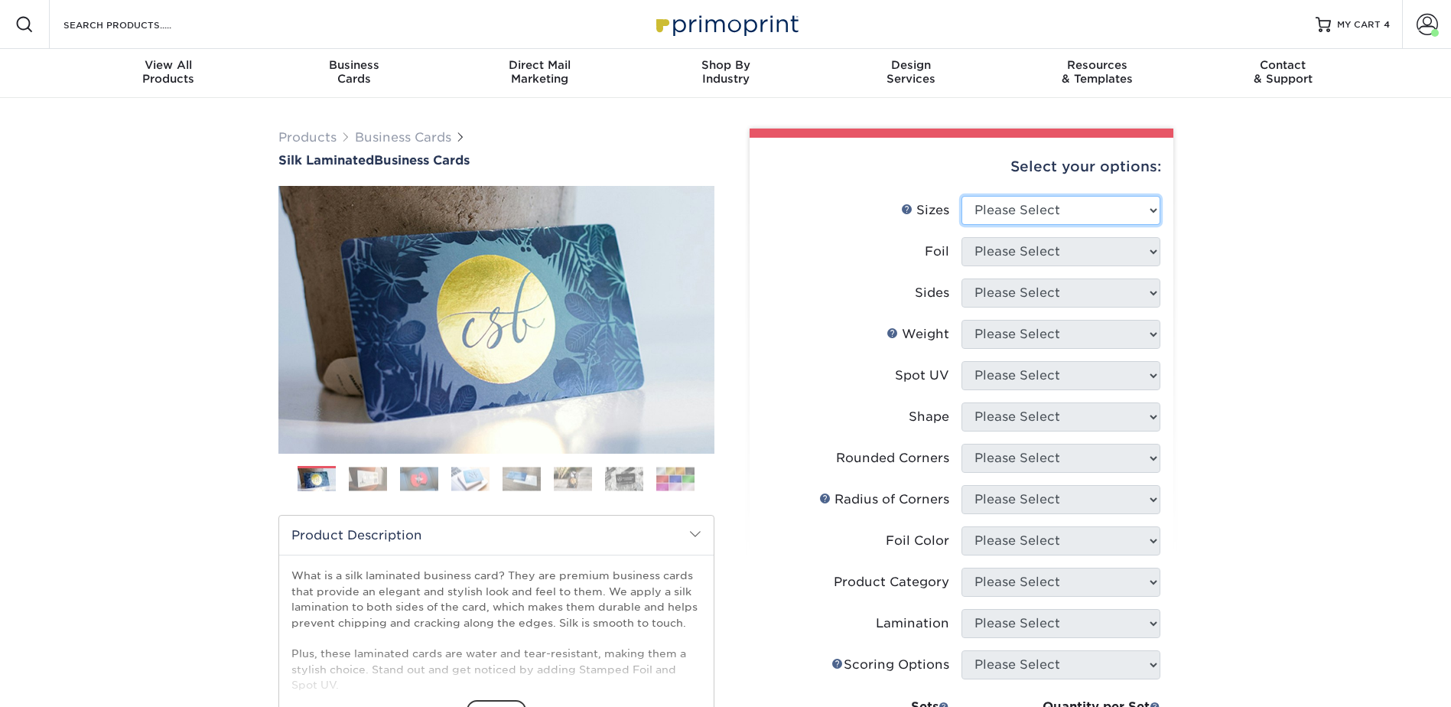
click at [1066, 211] on select "Please Select 1.5" x 3.5" - Mini 1.75" x 3.5" - Mini 2" x 2" - Square 2" x 3" -…" at bounding box center [1060, 210] width 199 height 29
select select "2.00x3.50"
click at [961, 196] on select "Please Select 1.5" x 3.5" - Mini 1.75" x 3.5" - Mini 2" x 2" - Square 2" x 3" -…" at bounding box center [1060, 210] width 199 height 29
click at [1067, 253] on select "Please Select Yes No" at bounding box center [1060, 251] width 199 height 29
select select "0"
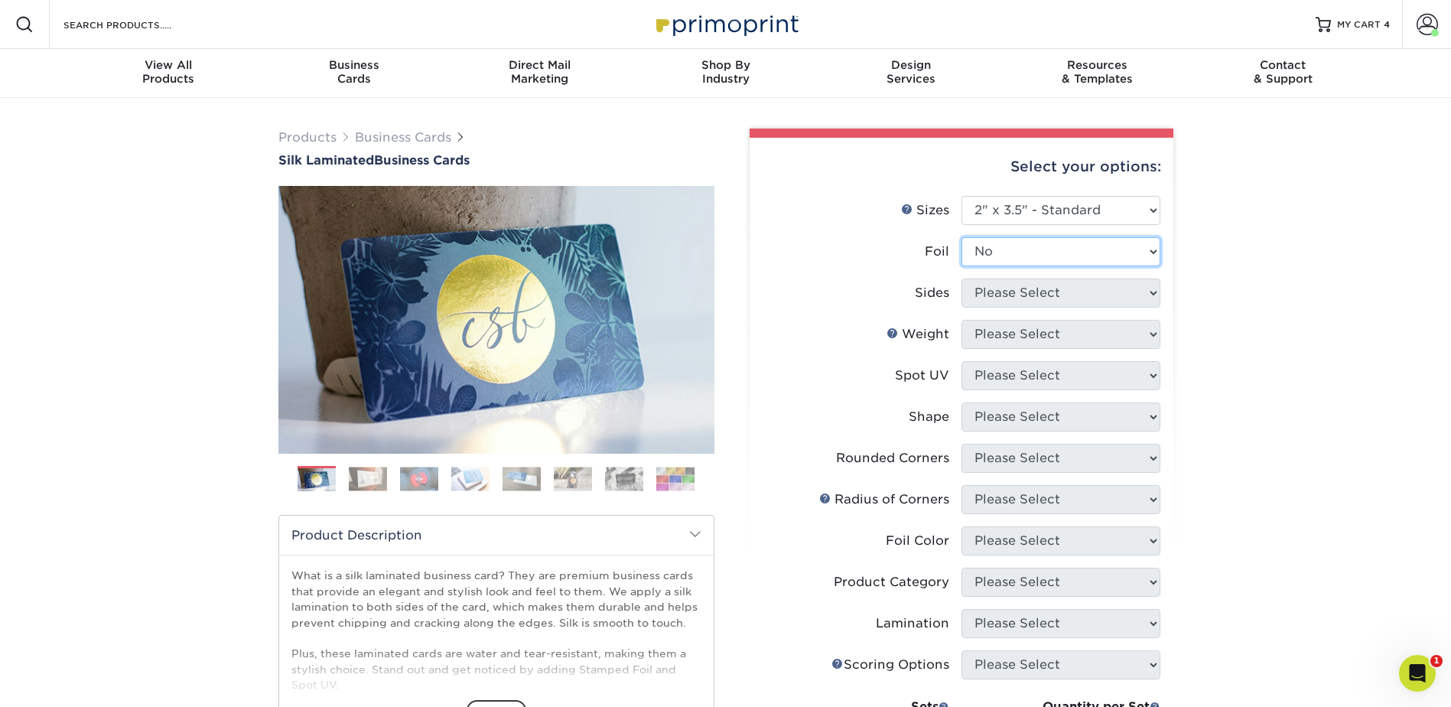
click at [961, 237] on select "Please Select Yes No" at bounding box center [1060, 251] width 199 height 29
click at [1034, 281] on select "Please Select Print Both Sides Print Front Only" at bounding box center [1060, 292] width 199 height 29
select select "13abbda7-1d64-4f25-8bb2-c179b224825d"
click at [961, 278] on select "Please Select Print Both Sides Print Front Only" at bounding box center [1060, 292] width 199 height 29
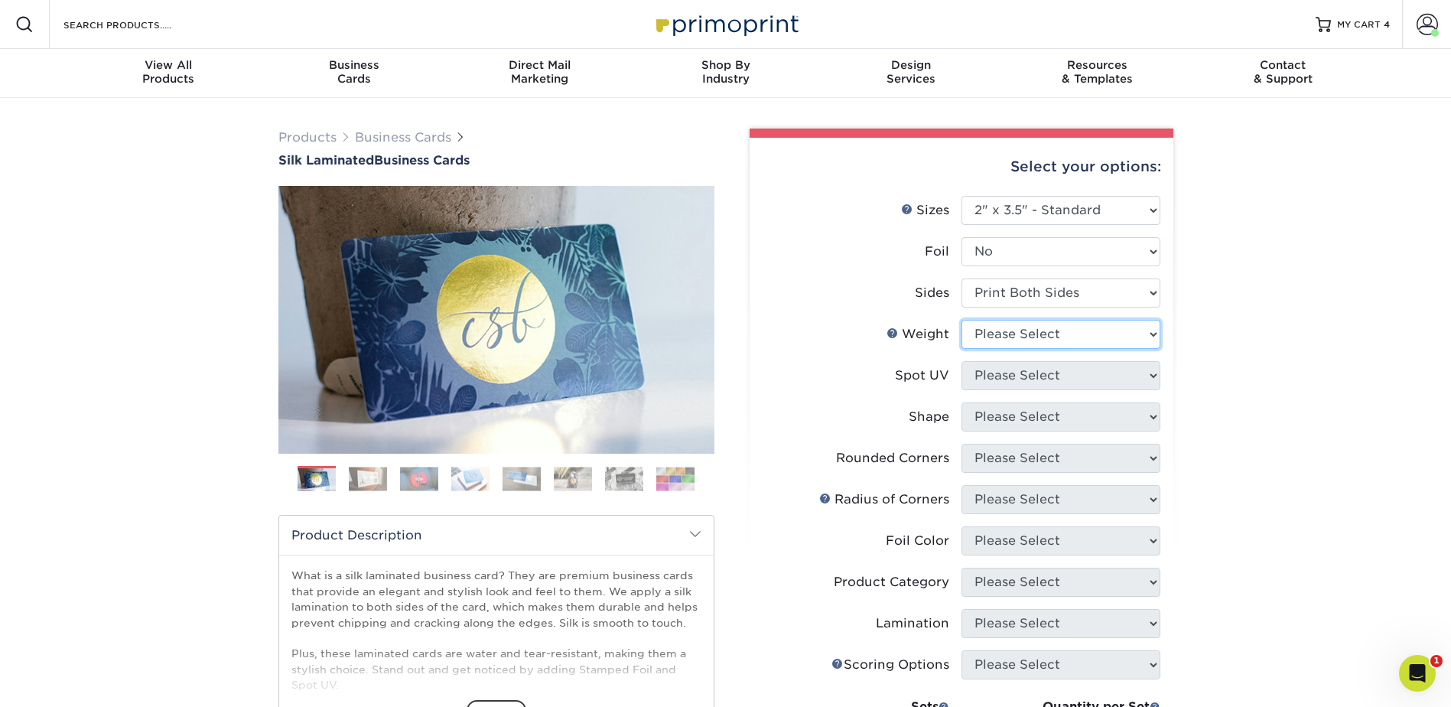
click at [1026, 335] on select "Please Select 16PT" at bounding box center [1060, 334] width 199 height 29
select select "16PT"
click at [961, 320] on select "Please Select 16PT" at bounding box center [1060, 334] width 199 height 29
click at [1023, 374] on select "Please Select No Spot UV Front and Back (Both Sides) Front Only Back Only" at bounding box center [1060, 375] width 199 height 29
select select "3"
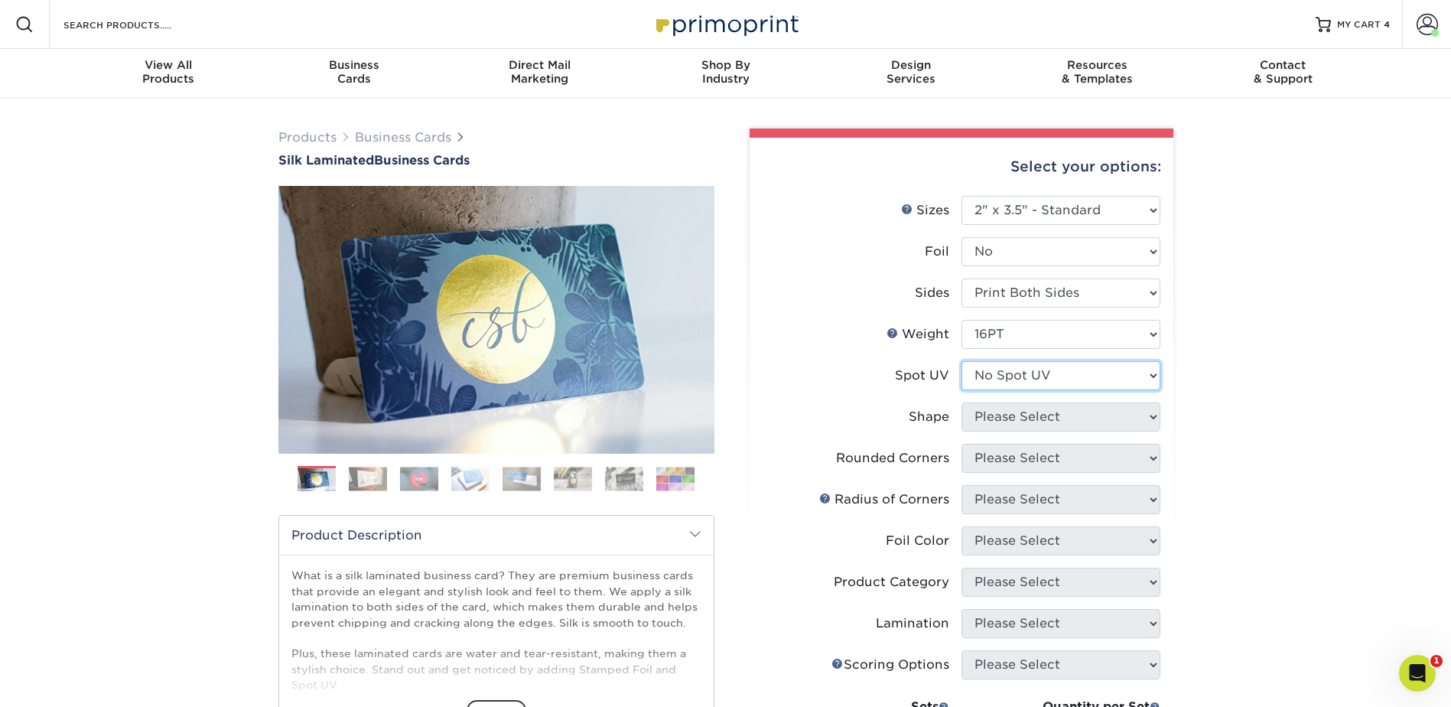
click at [961, 361] on select "Please Select No Spot UV Front and Back (Both Sides) Front Only Back Only" at bounding box center [1060, 375] width 199 height 29
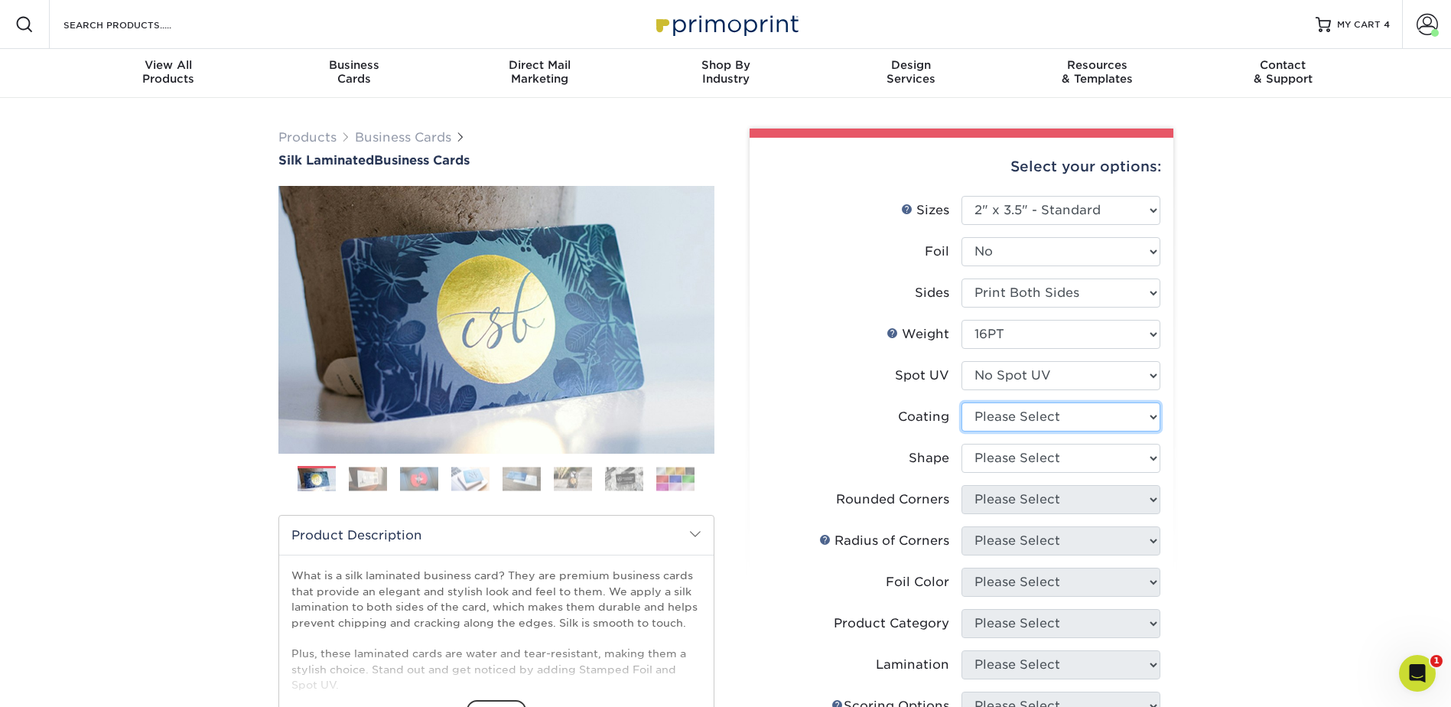
click at [1026, 408] on select at bounding box center [1060, 416] width 199 height 29
select select "3e7618de-abca-4bda-9f97-8b9129e913d8"
click at [961, 402] on select at bounding box center [1060, 416] width 199 height 29
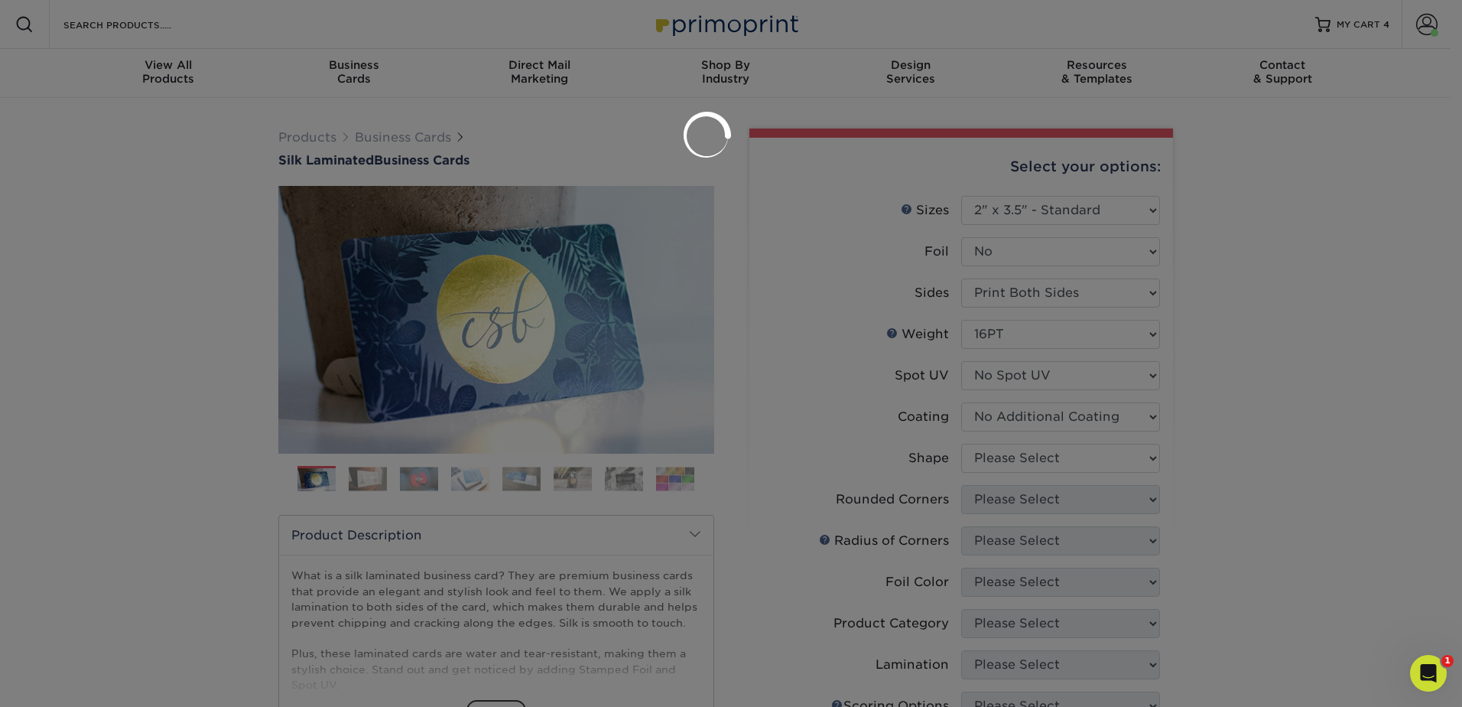
click at [1029, 460] on div at bounding box center [731, 353] width 1462 height 707
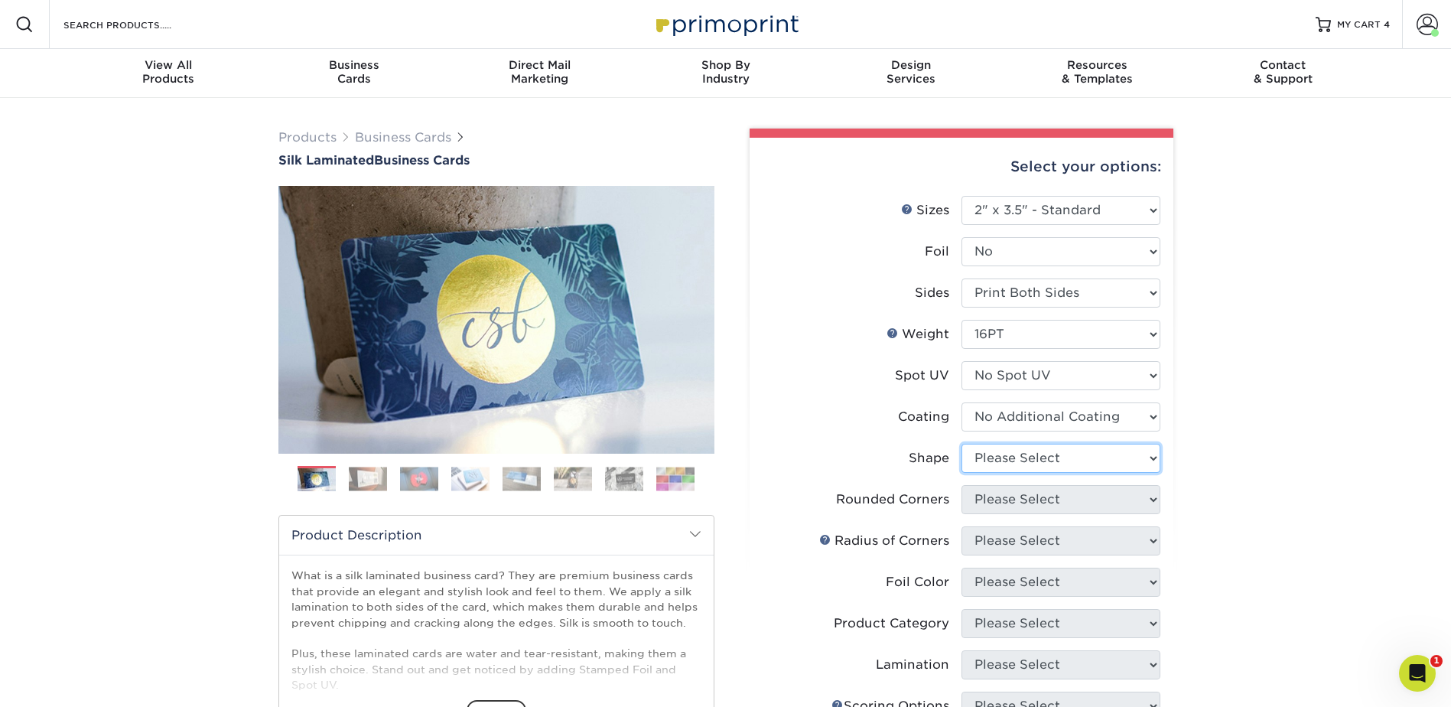
click at [1029, 461] on select "Please Select Standard Oval" at bounding box center [1060, 458] width 199 height 29
select select "standard"
click at [961, 444] on select "Please Select Standard Oval" at bounding box center [1060, 458] width 199 height 29
click at [1023, 493] on select "Please Select Yes - Round 2 Corners Yes - Round 4 Corners No" at bounding box center [1060, 499] width 199 height 29
select select "0"
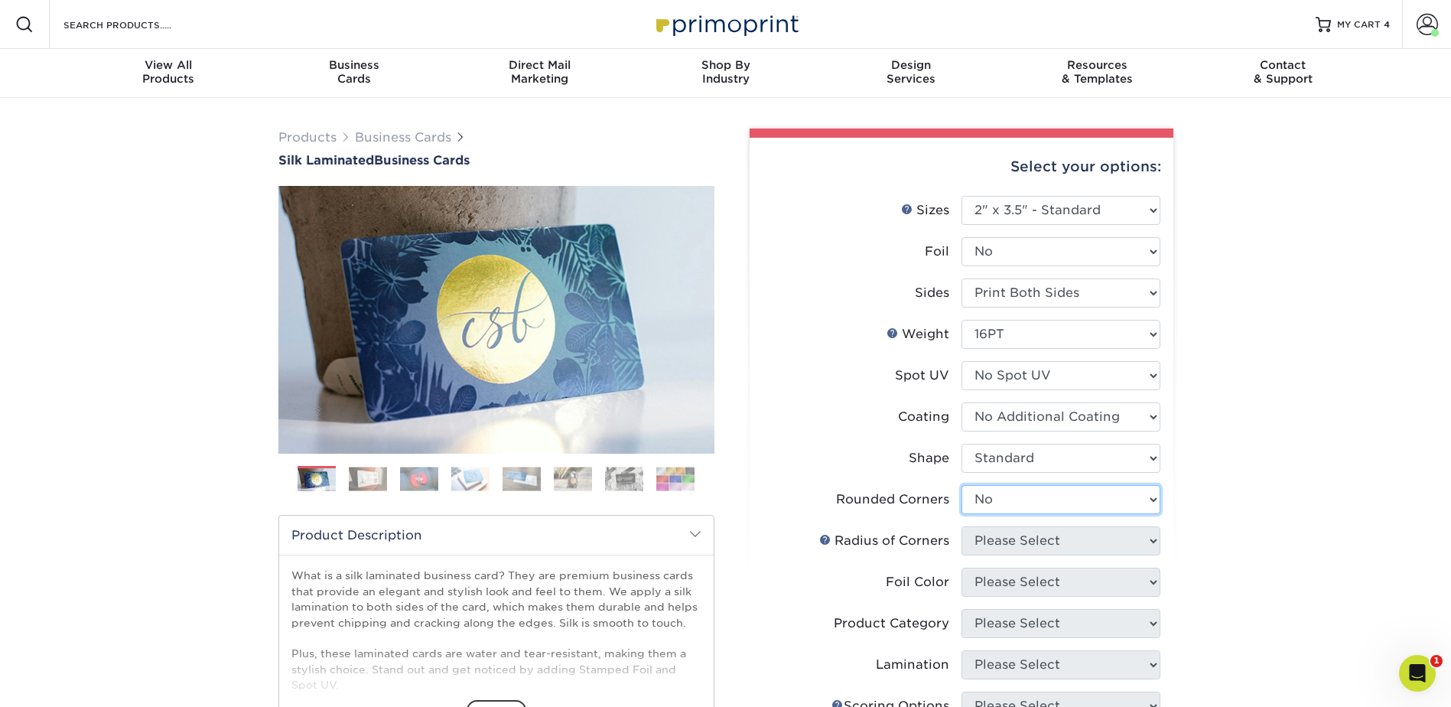
click at [961, 485] on select "Please Select Yes - Round 2 Corners Yes - Round 4 Corners No" at bounding box center [1060, 499] width 199 height 29
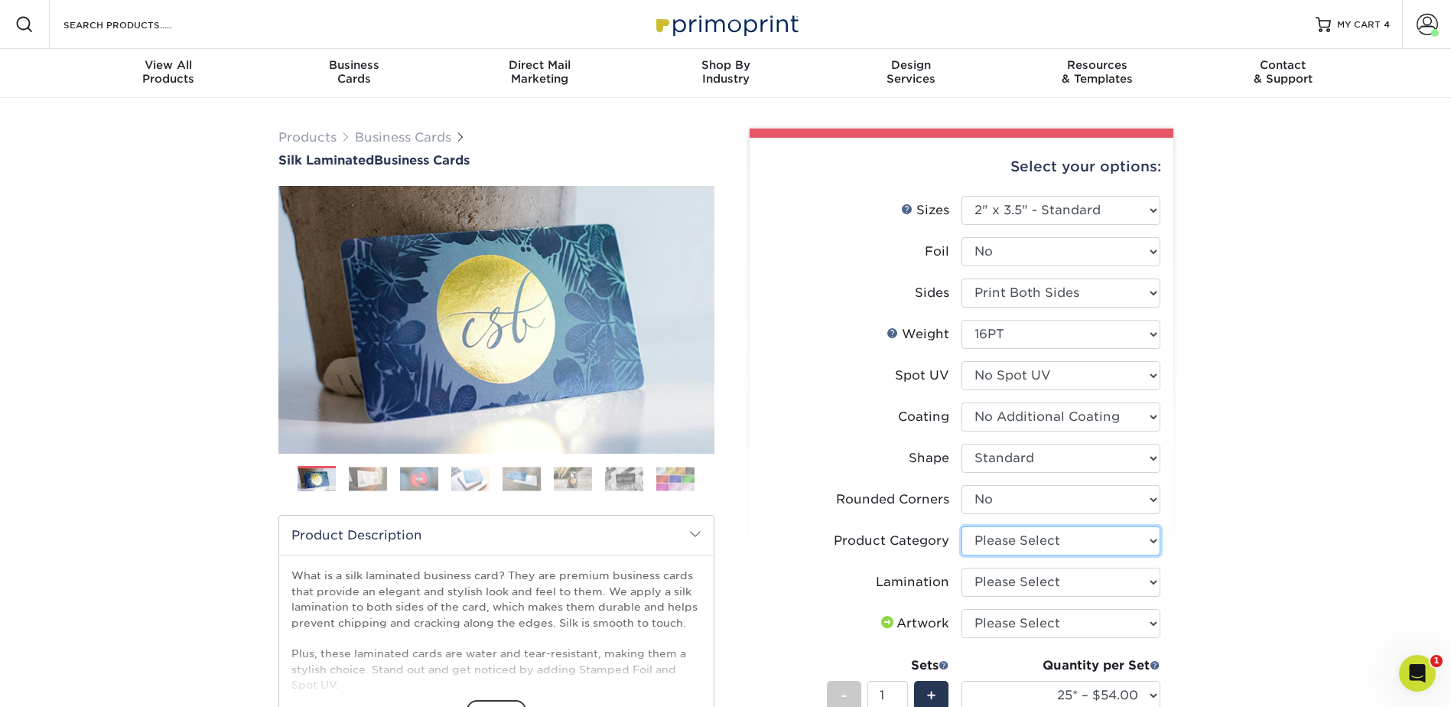
click at [1026, 539] on select "Please Select Business Cards" at bounding box center [1060, 540] width 199 height 29
select select "3b5148f1-0588-4f88-a218-97bcfdce65c1"
click at [961, 526] on select "Please Select Business Cards" at bounding box center [1060, 540] width 199 height 29
click at [1030, 580] on select "Please Select Silk" at bounding box center [1060, 582] width 199 height 29
select select "ccacb42f-45f7-42d3-bbd3-7c8421cf37f0"
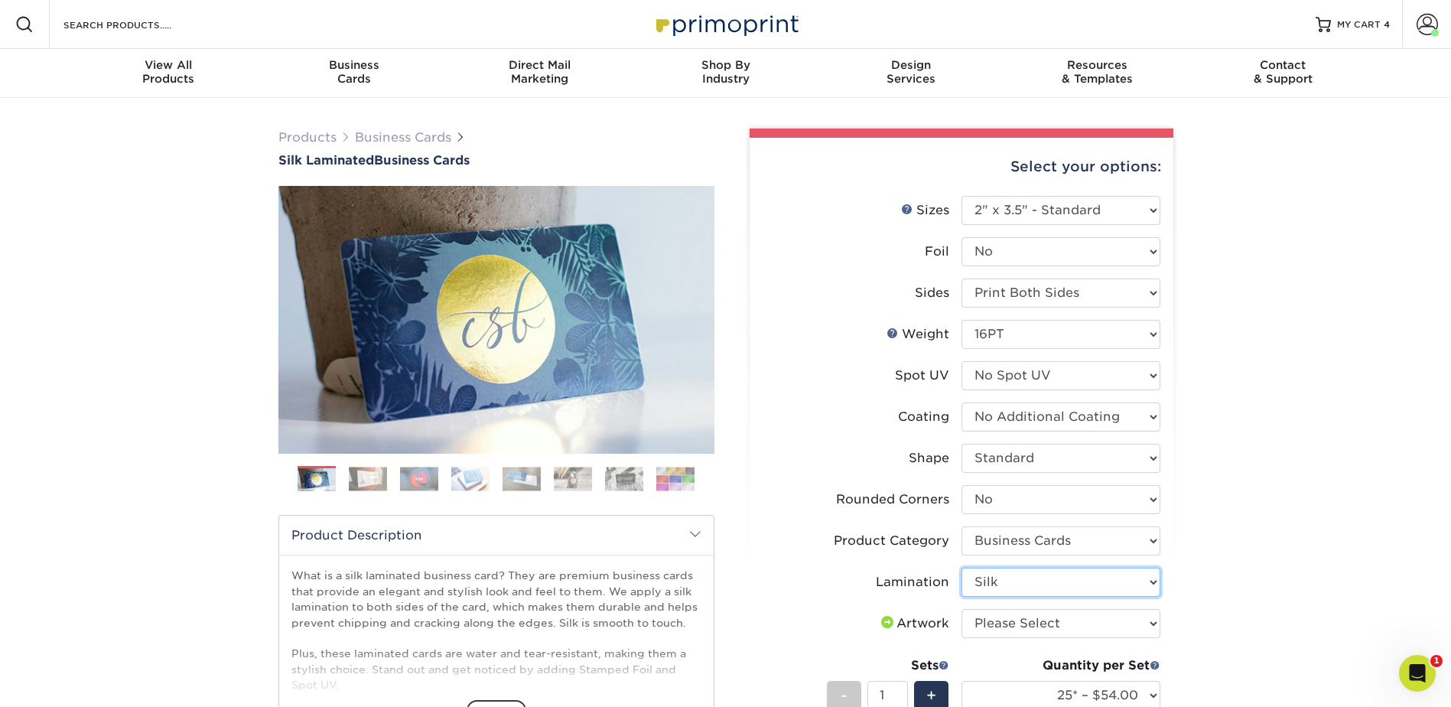
click at [961, 568] on select "Please Select Silk" at bounding box center [1060, 582] width 199 height 29
click at [1022, 622] on select "Please Select I will upload files I need a design - $100" at bounding box center [1060, 623] width 199 height 29
select select "upload"
click at [961, 609] on select "Please Select I will upload files I need a design - $100" at bounding box center [1060, 623] width 199 height 29
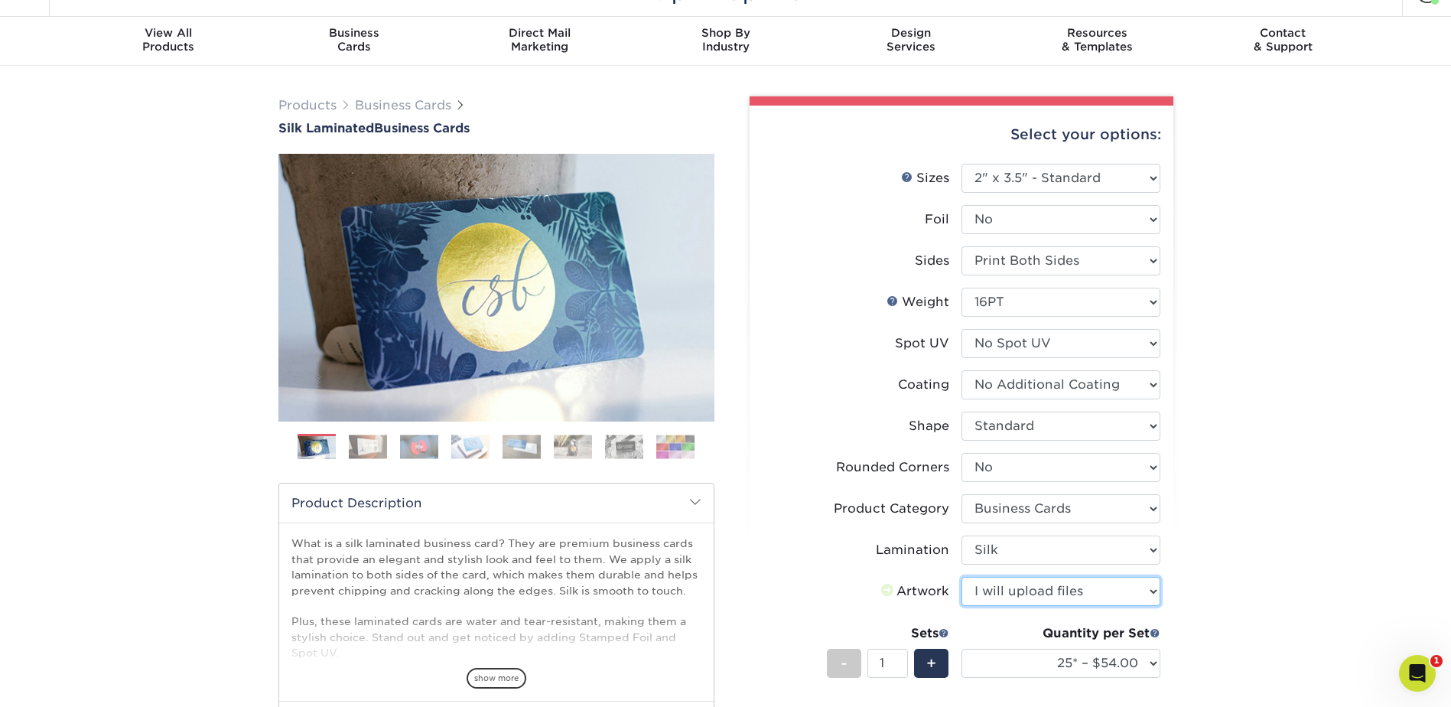
scroll to position [76, 0]
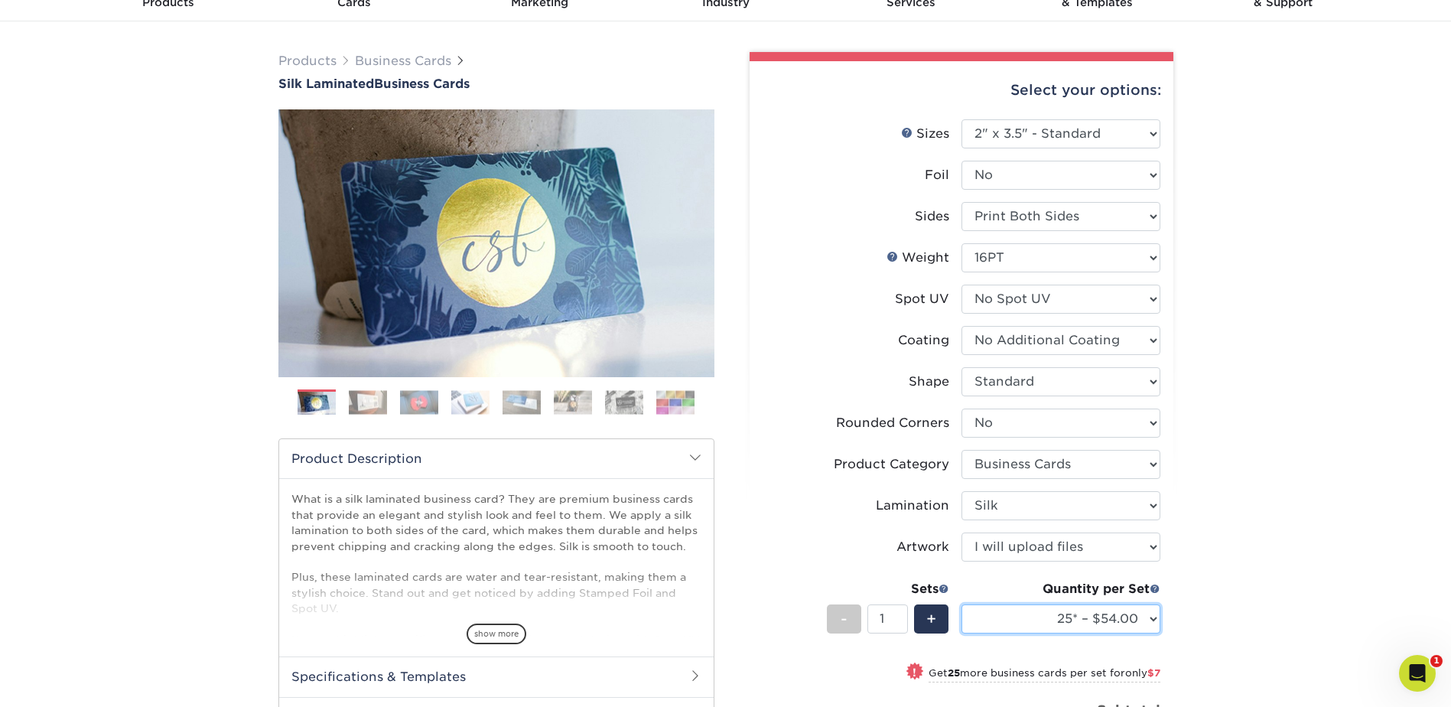
click at [1123, 613] on select "25* – $54.00 50* – $61.00 75* – $68.00 100* – $75.00 250* – $82.00 500 – $86.00…" at bounding box center [1060, 618] width 199 height 29
select select "100* – $75.00"
click at [961, 604] on select "25* – $54.00 50* – $61.00 75* – $68.00 100* – $75.00 250* – $82.00 500 – $86.00…" at bounding box center [1060, 618] width 199 height 29
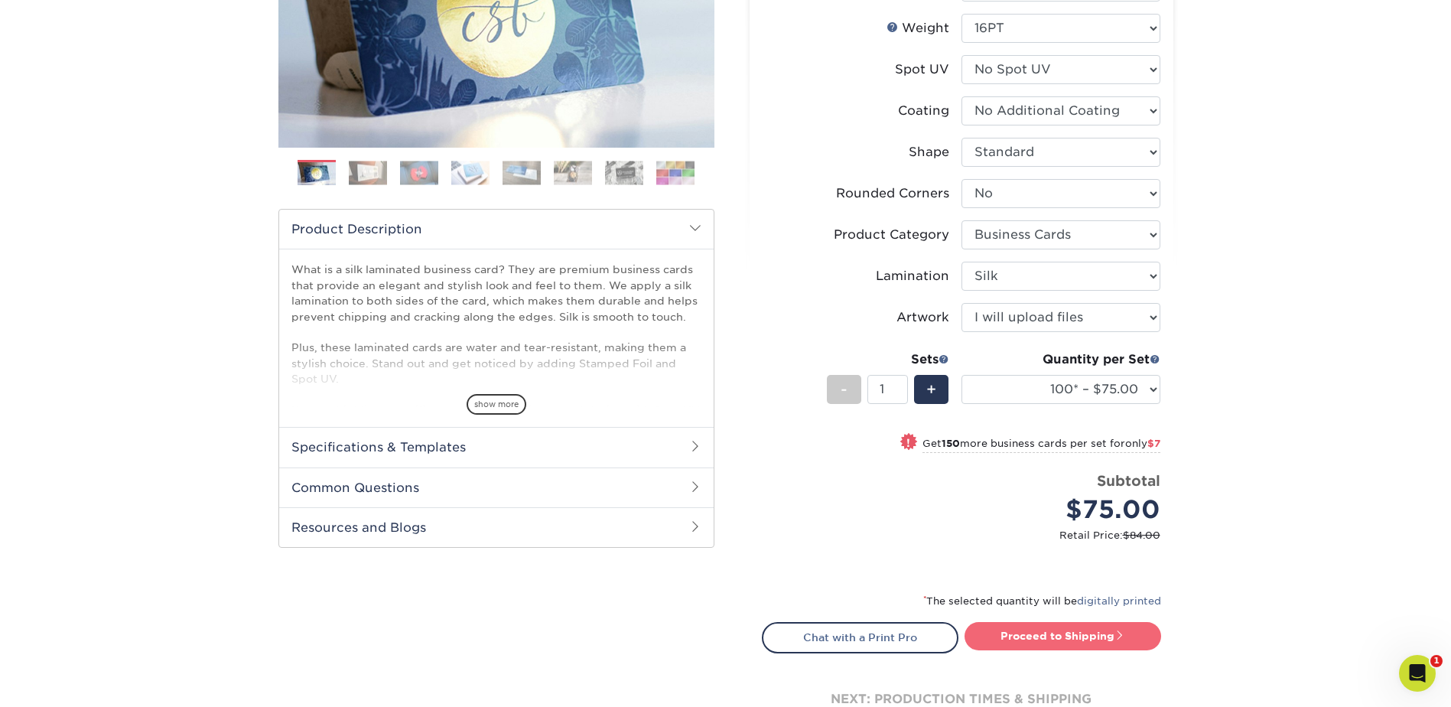
click at [1088, 623] on link "Proceed to Shipping" at bounding box center [1063, 636] width 197 height 28
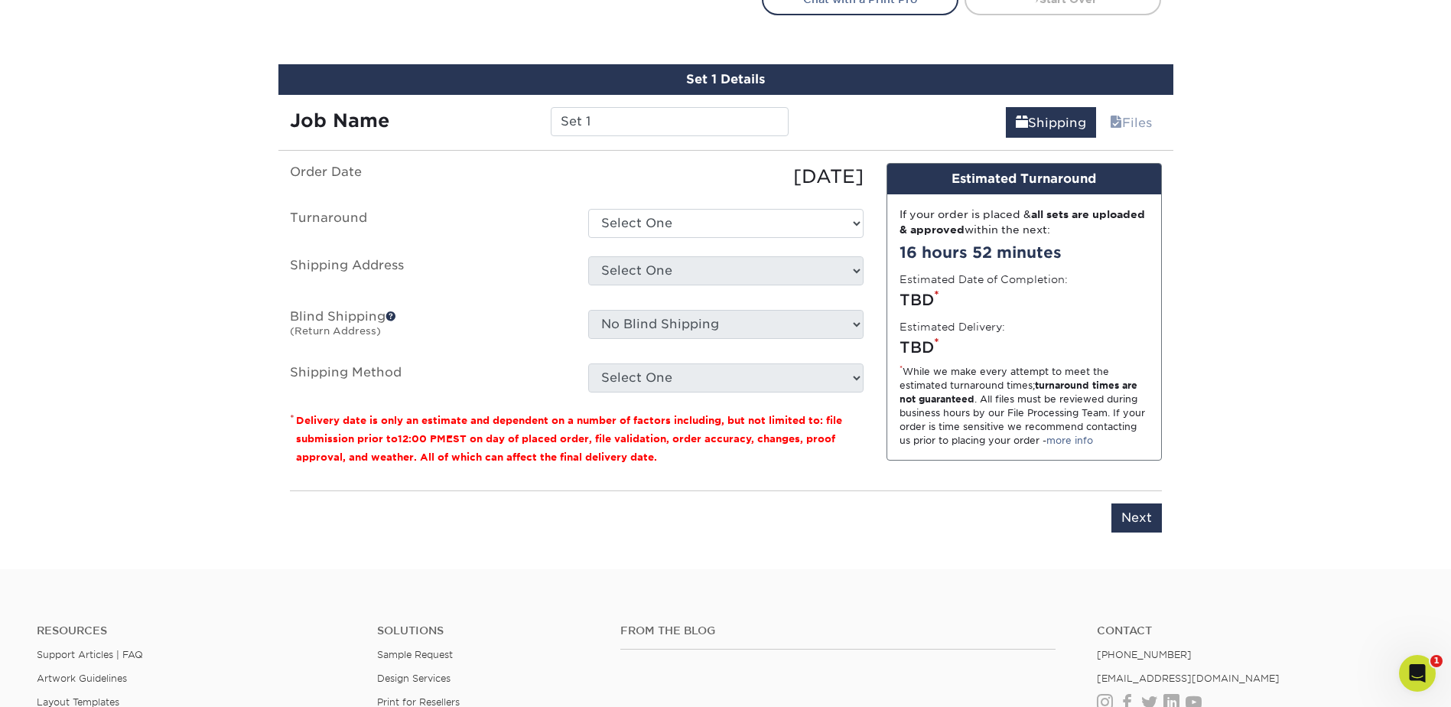
scroll to position [970, 0]
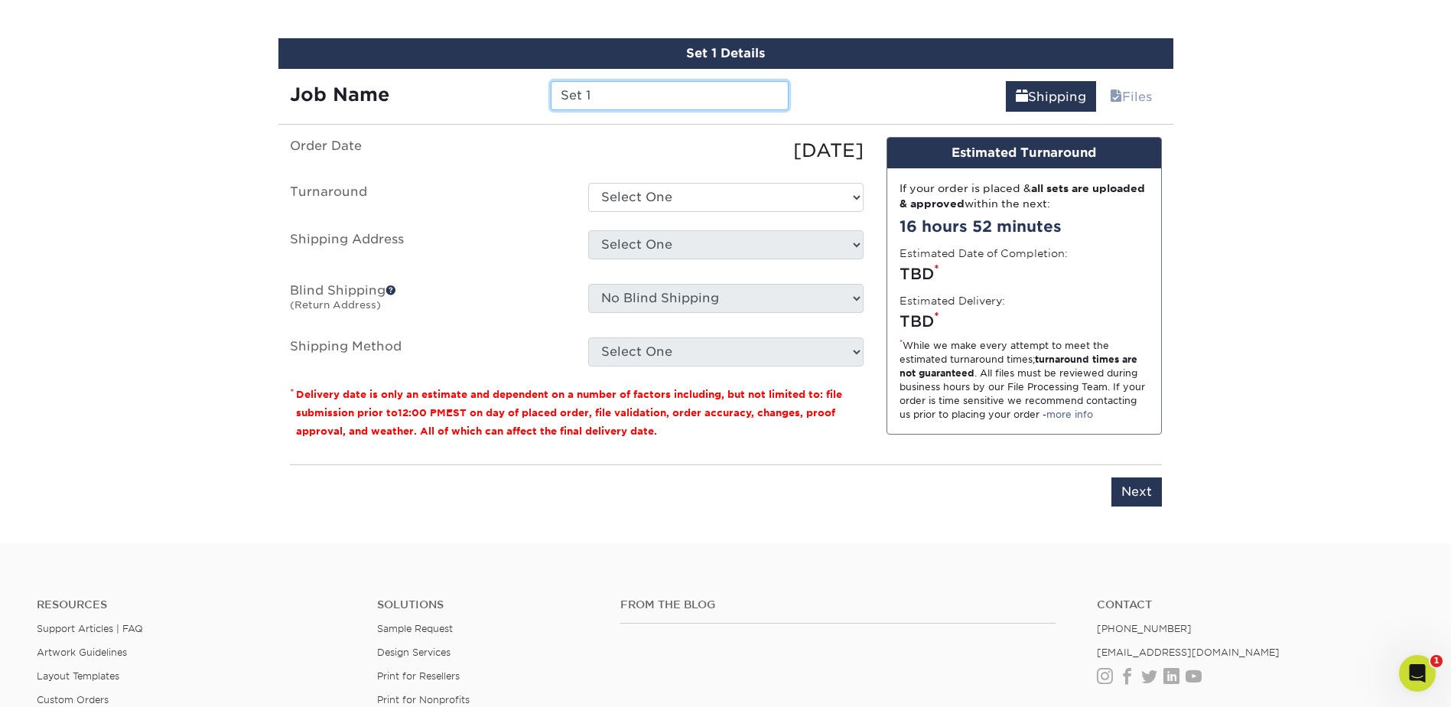
click at [600, 97] on input "Set 1" at bounding box center [670, 95] width 238 height 29
type input "JMohler"
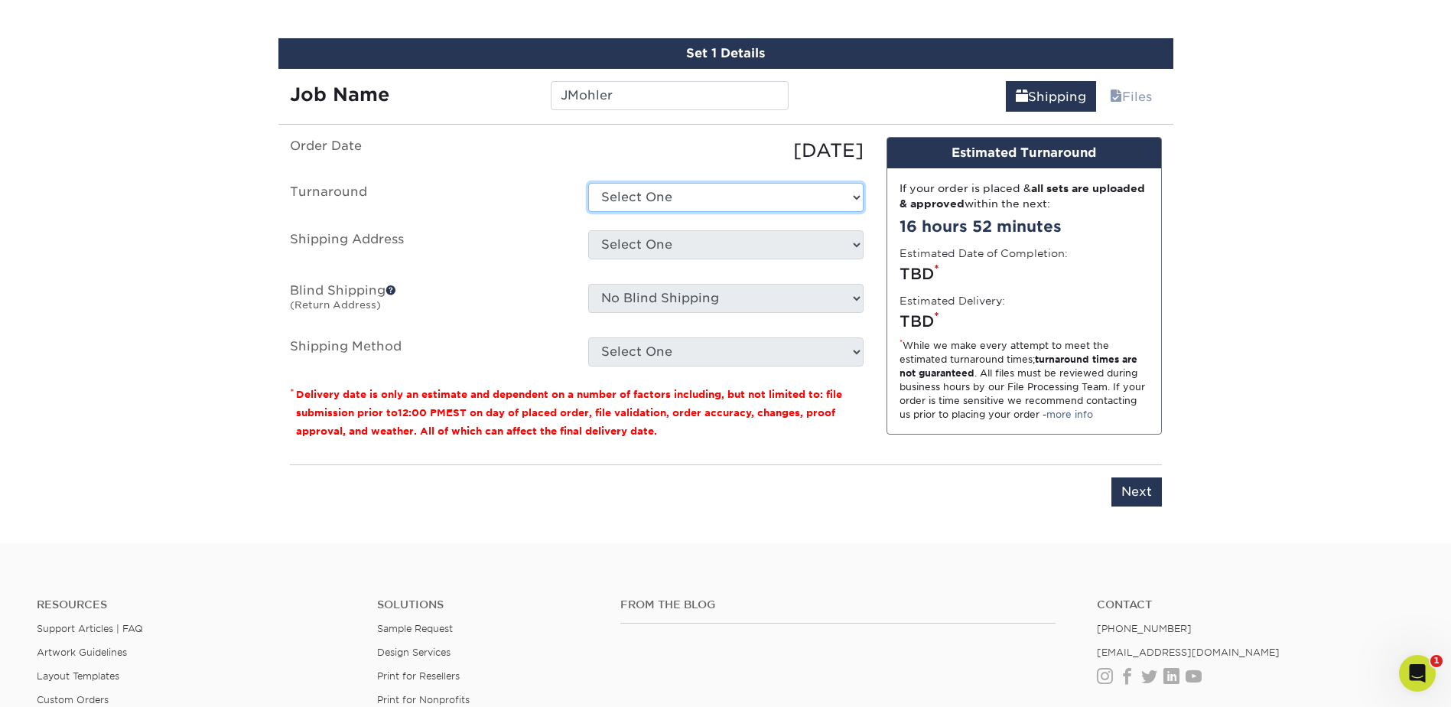
click at [688, 184] on select "Select One 2-4 Business Days 2 Day Next Business Day" at bounding box center [725, 197] width 275 height 29
select select "e8d6ad55-c448-4bce-ba25-c4c4dd4b9d0d"
click at [588, 183] on select "Select One 2-4 Business Days 2 Day Next Business Day" at bounding box center [725, 197] width 275 height 29
click at [656, 255] on select "Select One Adan Arreola Adolfo Ordonez Adolfo Ordonez Alfonso Toro Alicia Monta…" at bounding box center [725, 244] width 275 height 29
select select "286097"
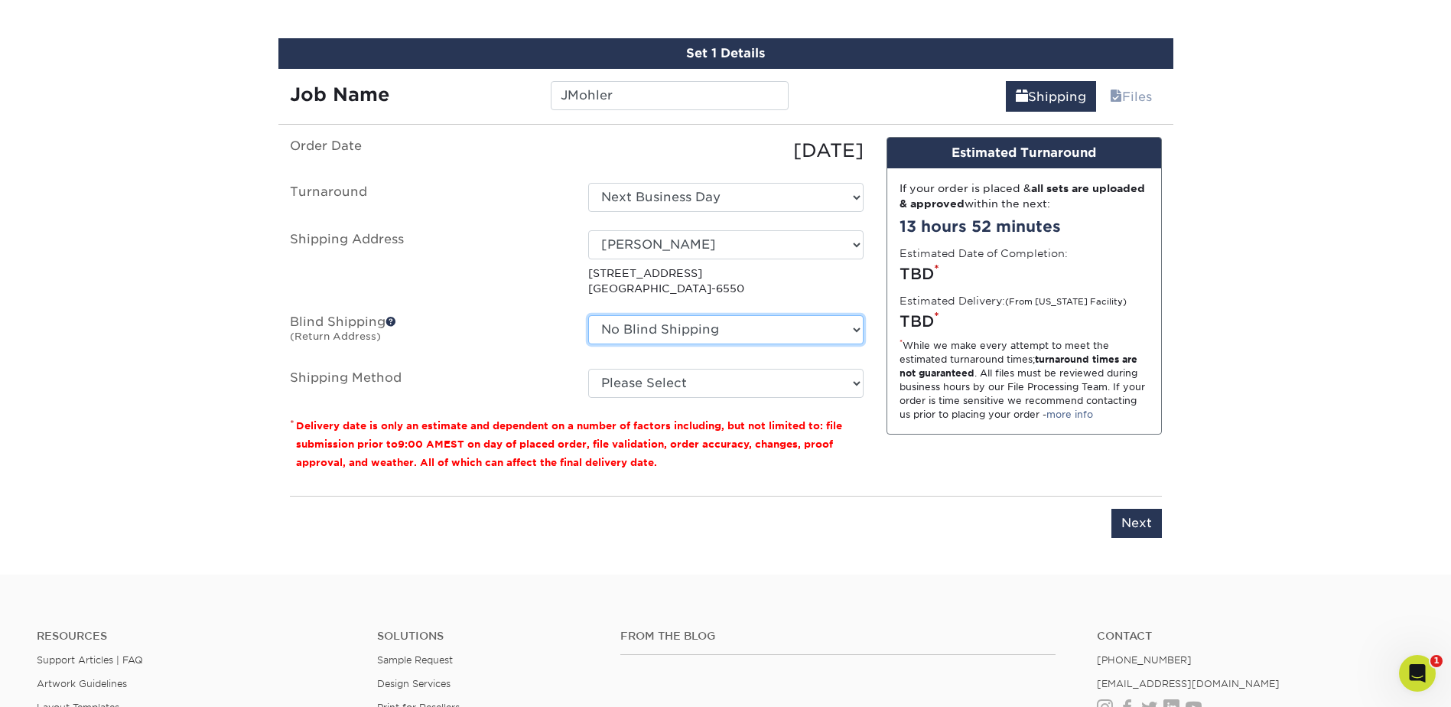
click at [795, 333] on select "No Blind Shipping Adan Arreola Adolfo Ordonez Adolfo Ordonez Alfonso Toro Alici…" at bounding box center [725, 329] width 275 height 29
select select "286097"
click at [588, 315] on select "No Blind Shipping Adan Arreola Adolfo Ordonez Adolfo Ordonez Alfonso Toro Alici…" at bounding box center [725, 329] width 275 height 29
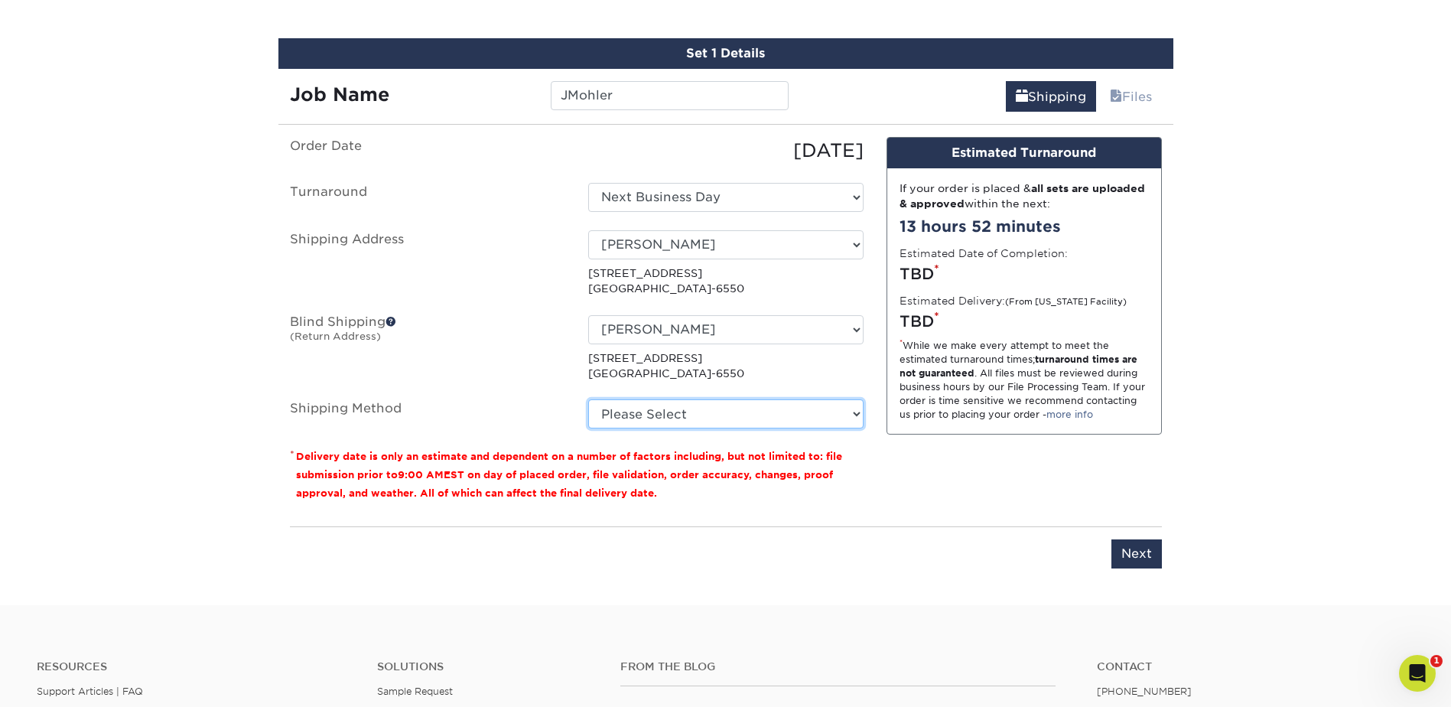
click at [680, 405] on select "Please Select Ground Shipping (+$7.84) 3 Day Shipping Service (+$15.34) 2 Day A…" at bounding box center [725, 413] width 275 height 29
select select "03"
click at [588, 399] on select "Please Select Ground Shipping (+$7.84) 3 Day Shipping Service (+$15.34) 2 Day A…" at bounding box center [725, 413] width 275 height 29
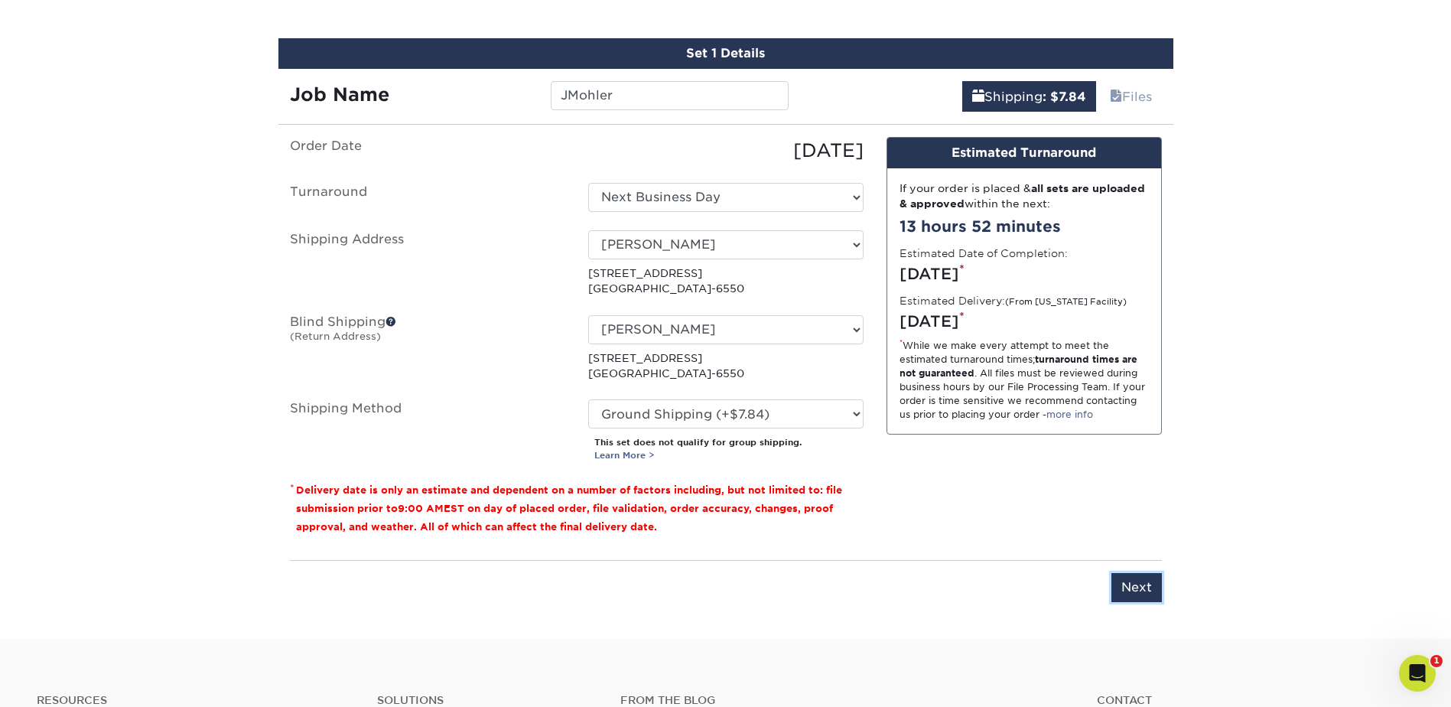
drag, startPoint x: 1133, startPoint y: 575, endPoint x: 1121, endPoint y: 574, distance: 12.3
click at [1133, 576] on input "Next" at bounding box center [1136, 587] width 50 height 29
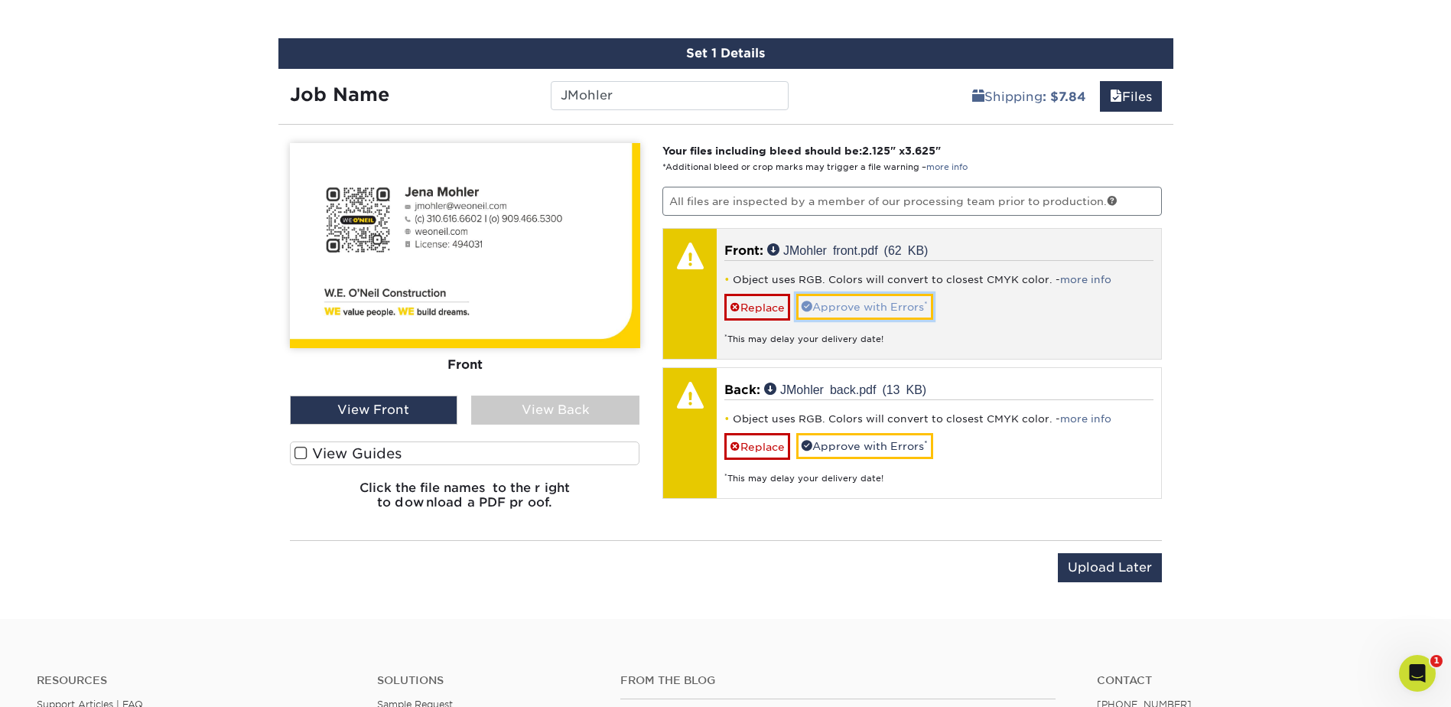
click at [863, 311] on link "Approve with Errors *" at bounding box center [864, 307] width 137 height 26
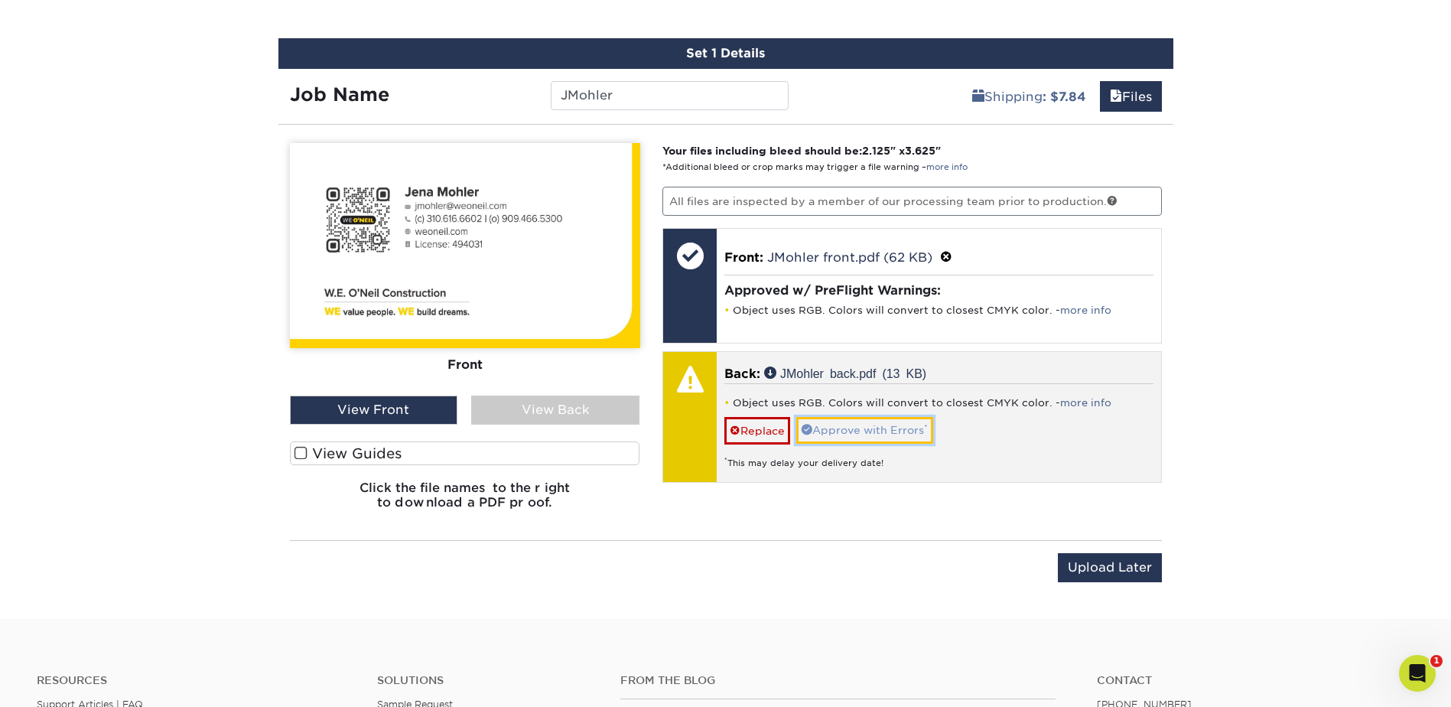
click at [871, 423] on link "Approve with Errors *" at bounding box center [864, 430] width 137 height 26
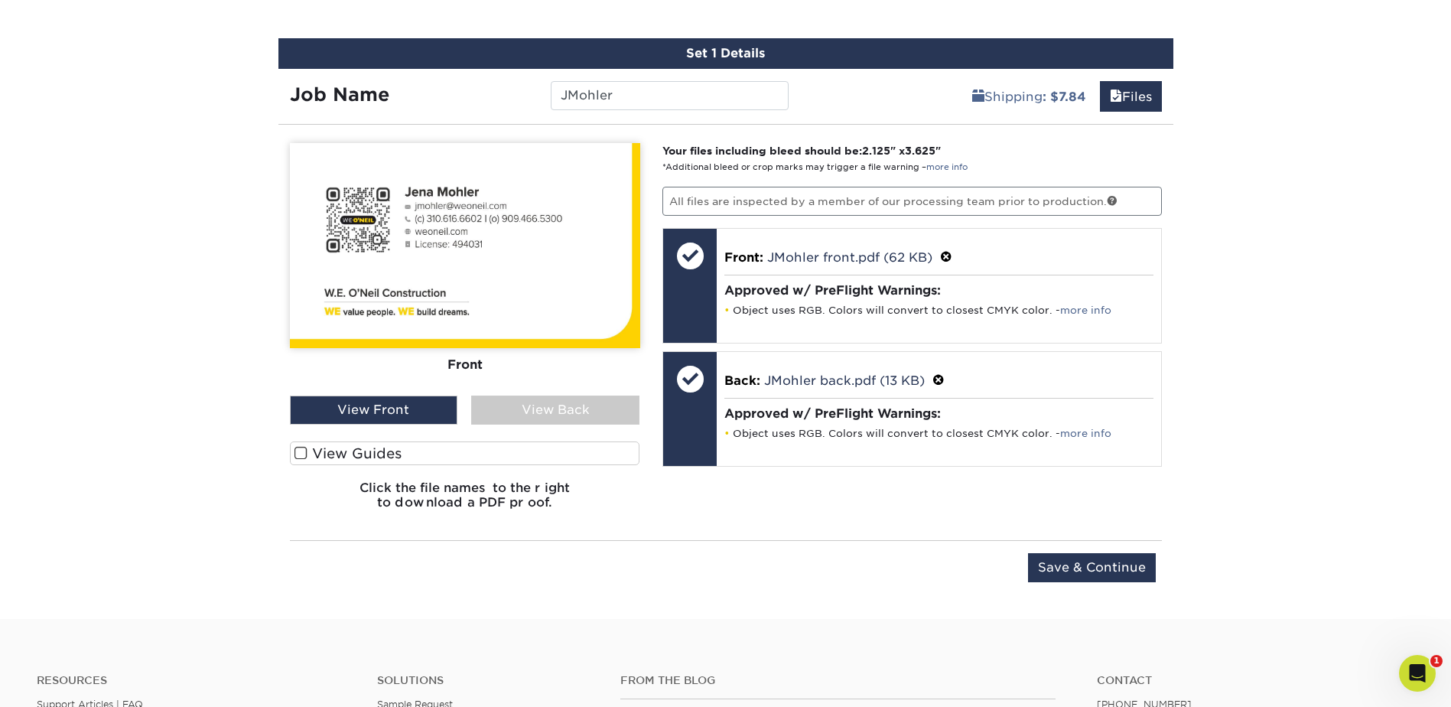
click at [577, 399] on div "View Back" at bounding box center [555, 409] width 168 height 29
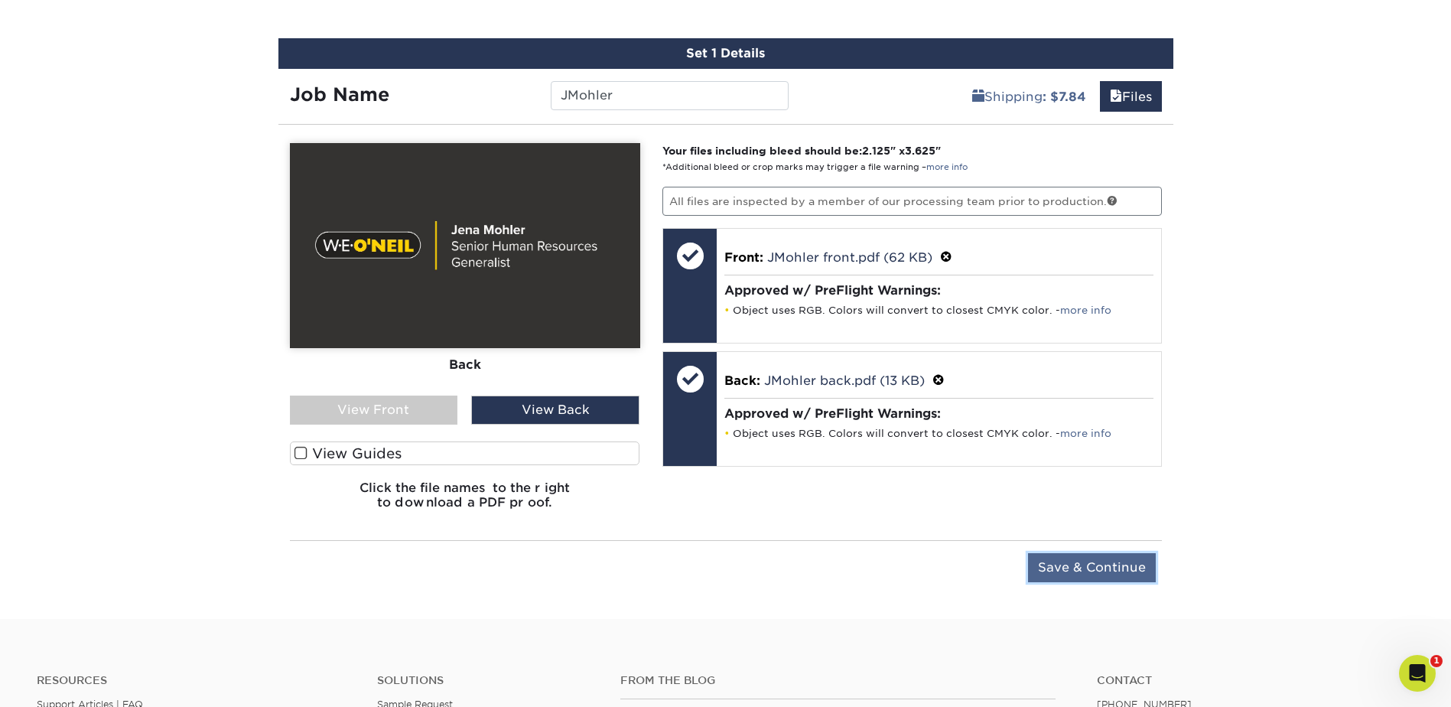
click at [1085, 568] on input "Save & Continue" at bounding box center [1092, 567] width 128 height 29
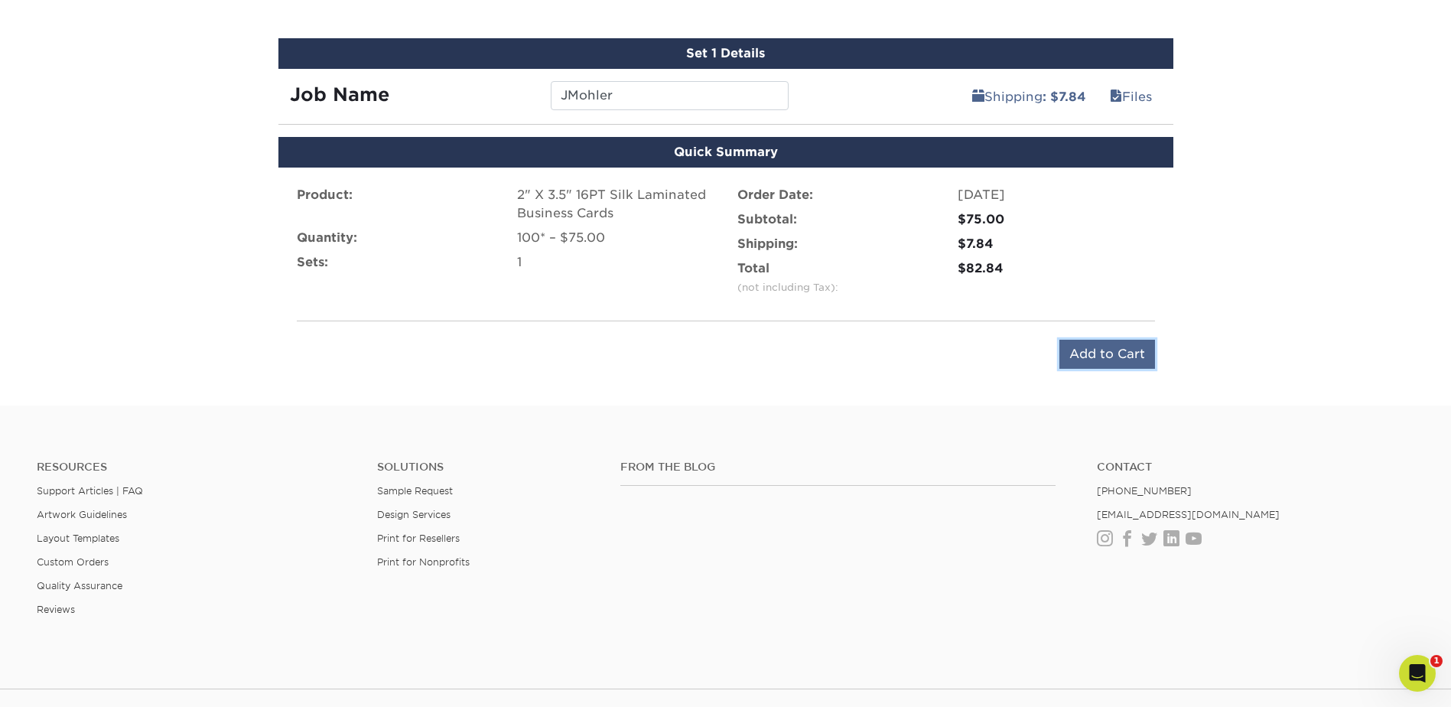
click at [1095, 354] on input "Add to Cart" at bounding box center [1107, 354] width 96 height 29
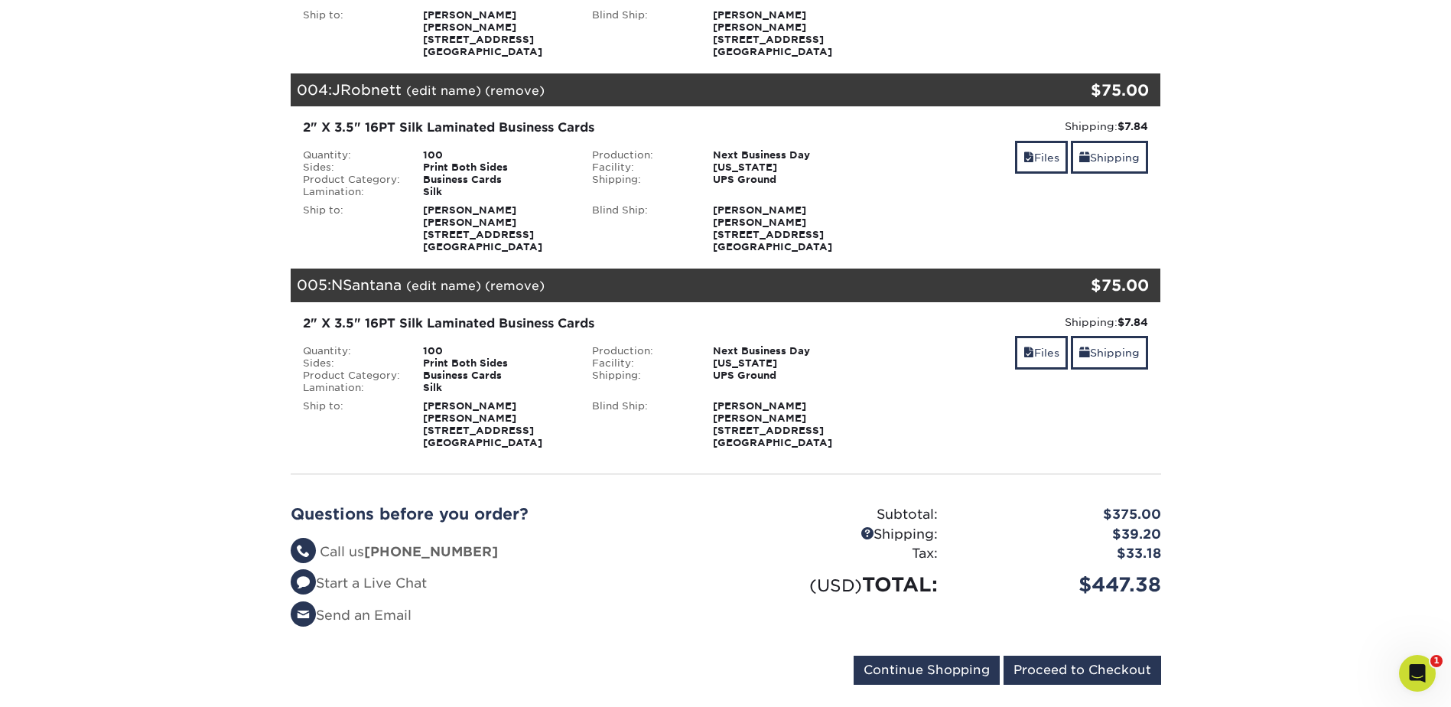
scroll to position [1071, 0]
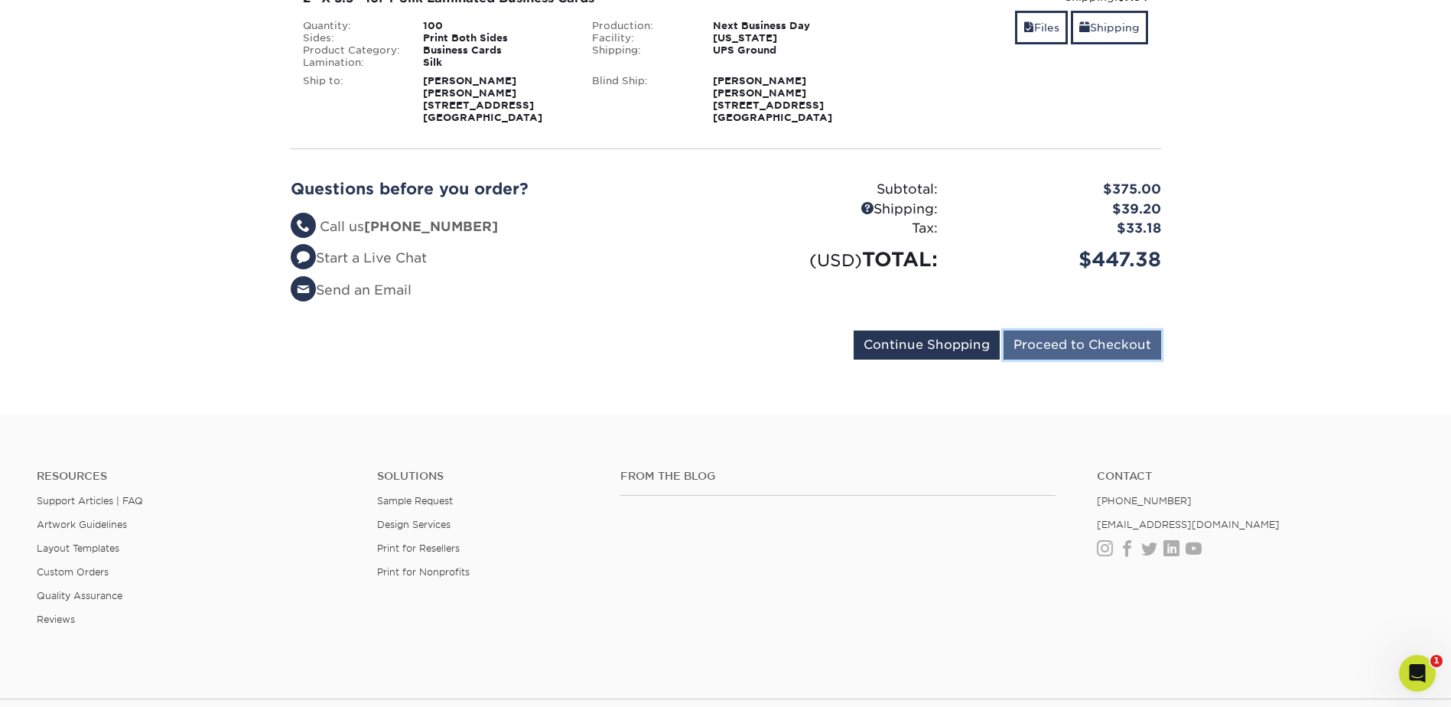
click at [1083, 346] on input "Proceed to Checkout" at bounding box center [1083, 344] width 158 height 29
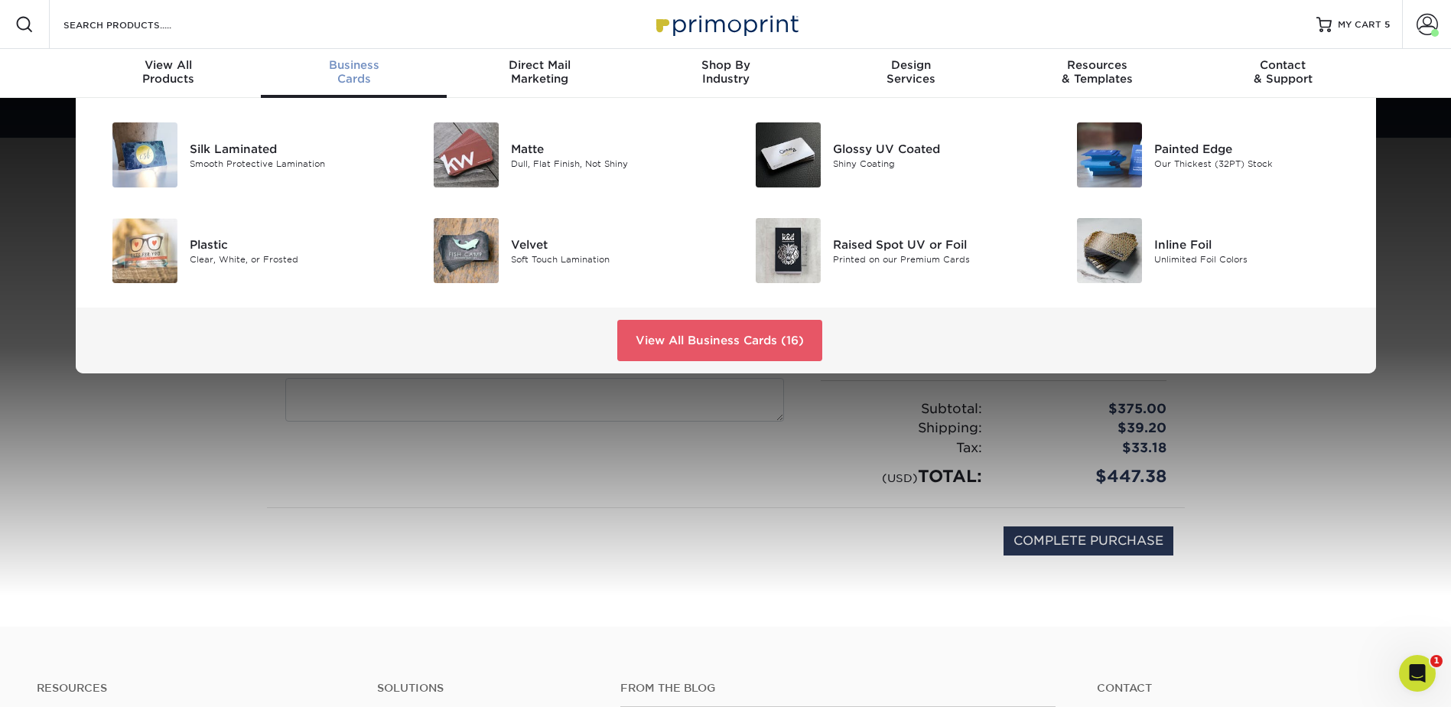
click at [350, 58] on span "Business" at bounding box center [354, 65] width 186 height 14
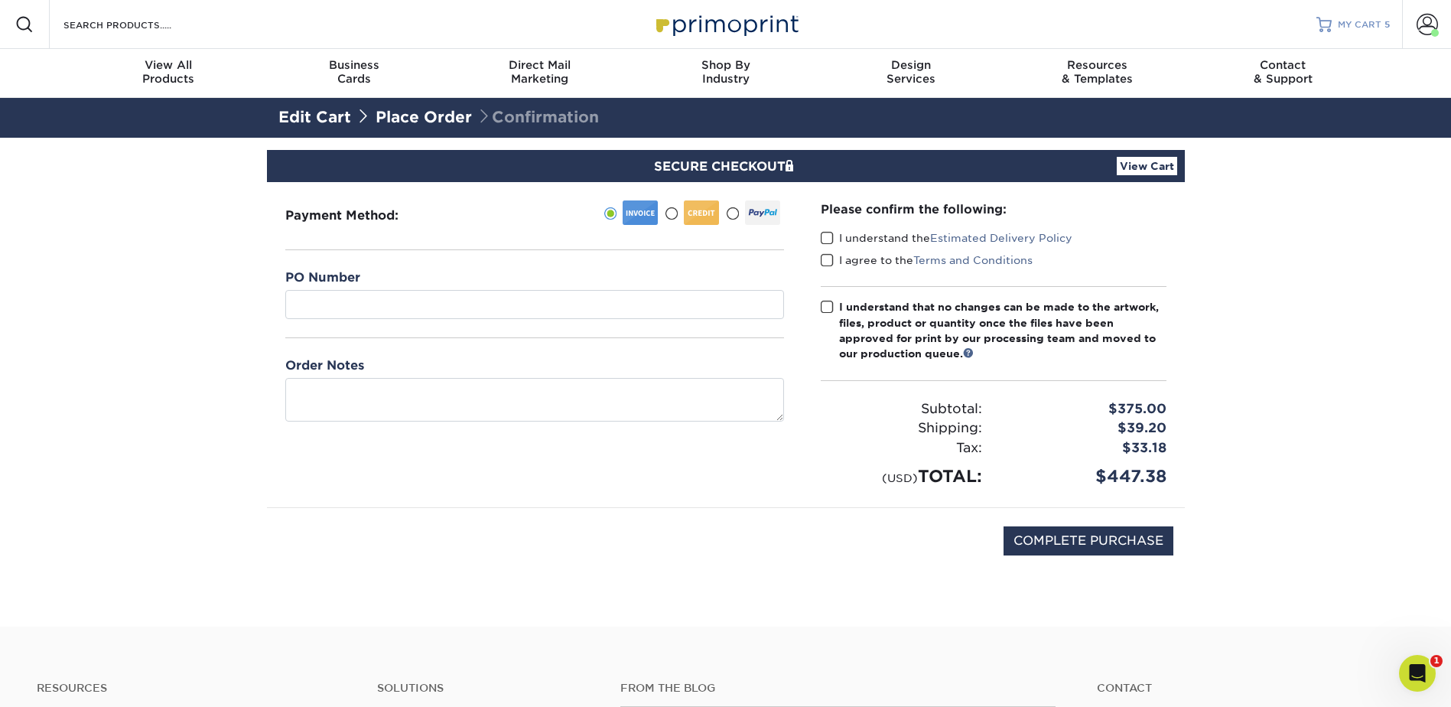
click at [1365, 26] on span "MY CART" at bounding box center [1360, 24] width 44 height 13
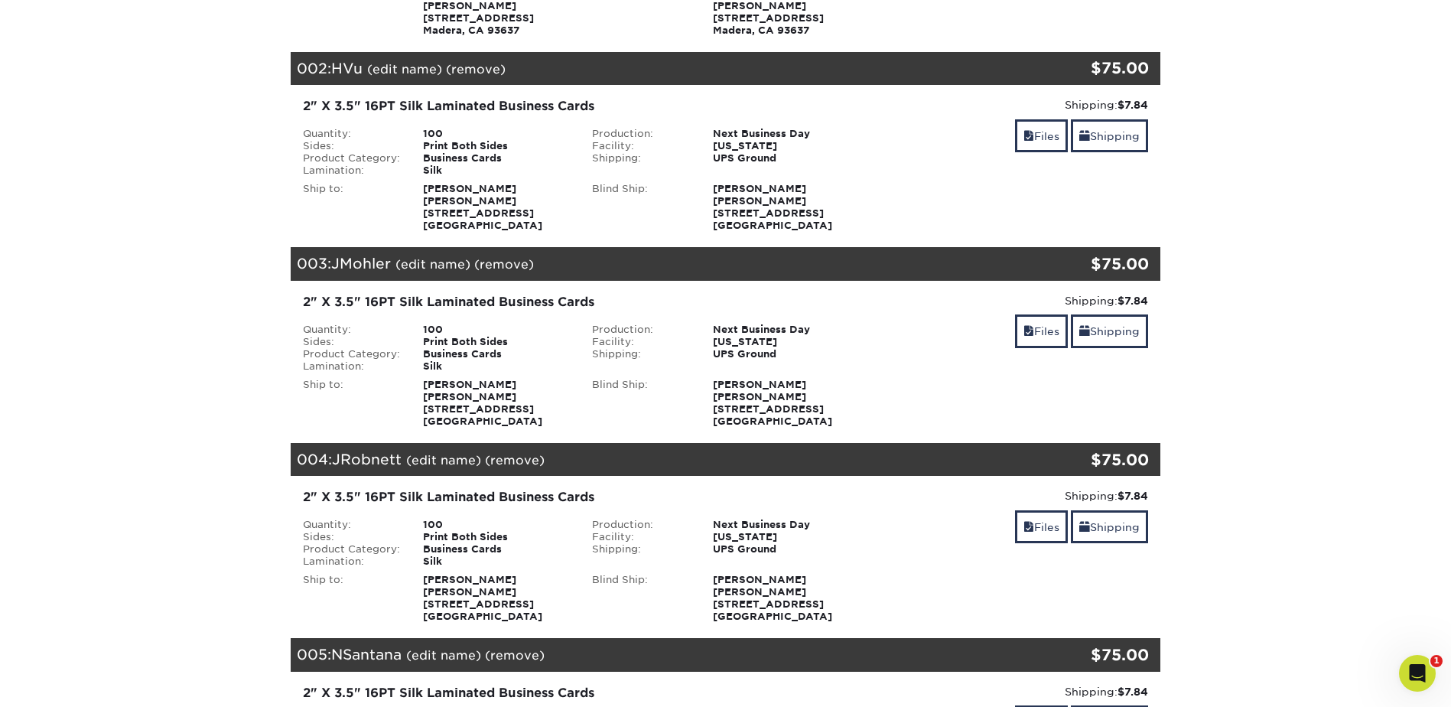
scroll to position [382, 0]
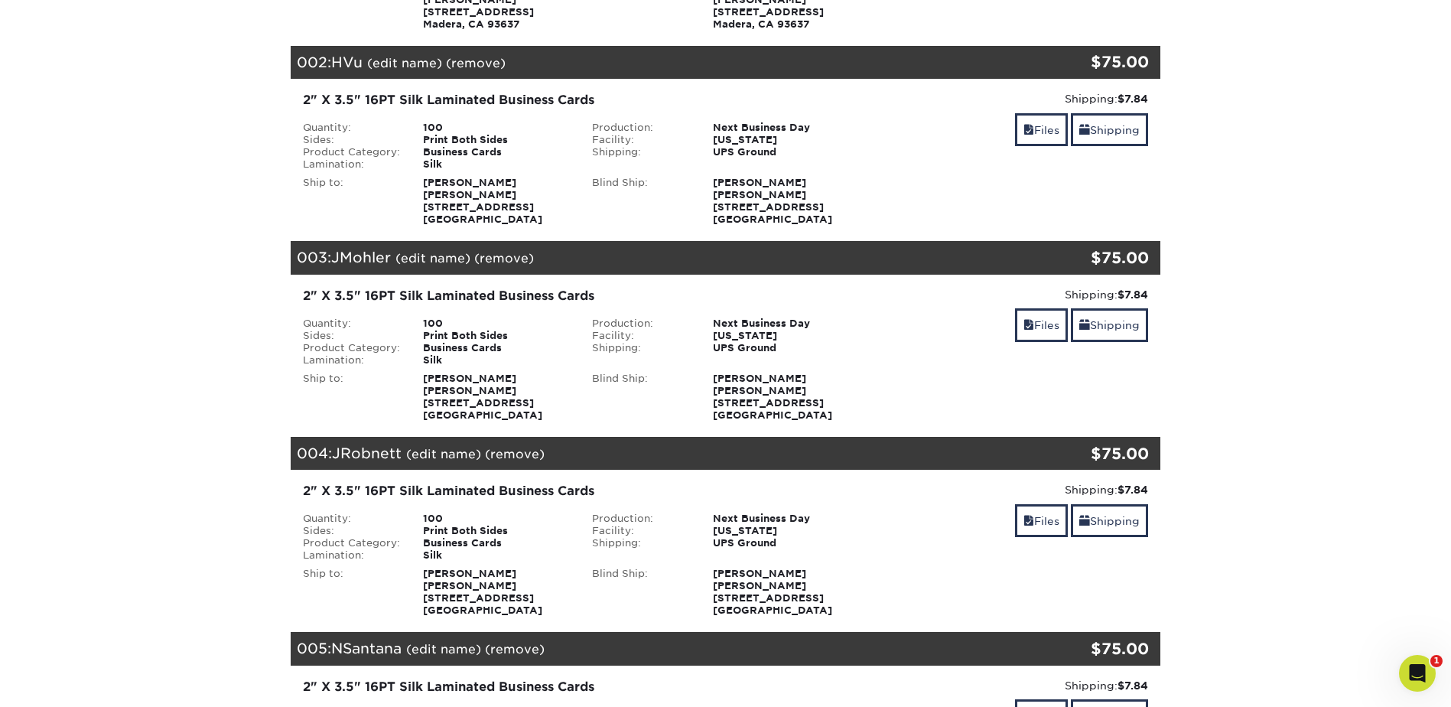
click at [782, 320] on div "Next Business Day" at bounding box center [785, 323] width 169 height 12
click at [520, 257] on link "(remove)" at bounding box center [504, 258] width 60 height 15
click at [791, 252] on link "Yes" at bounding box center [786, 258] width 21 height 15
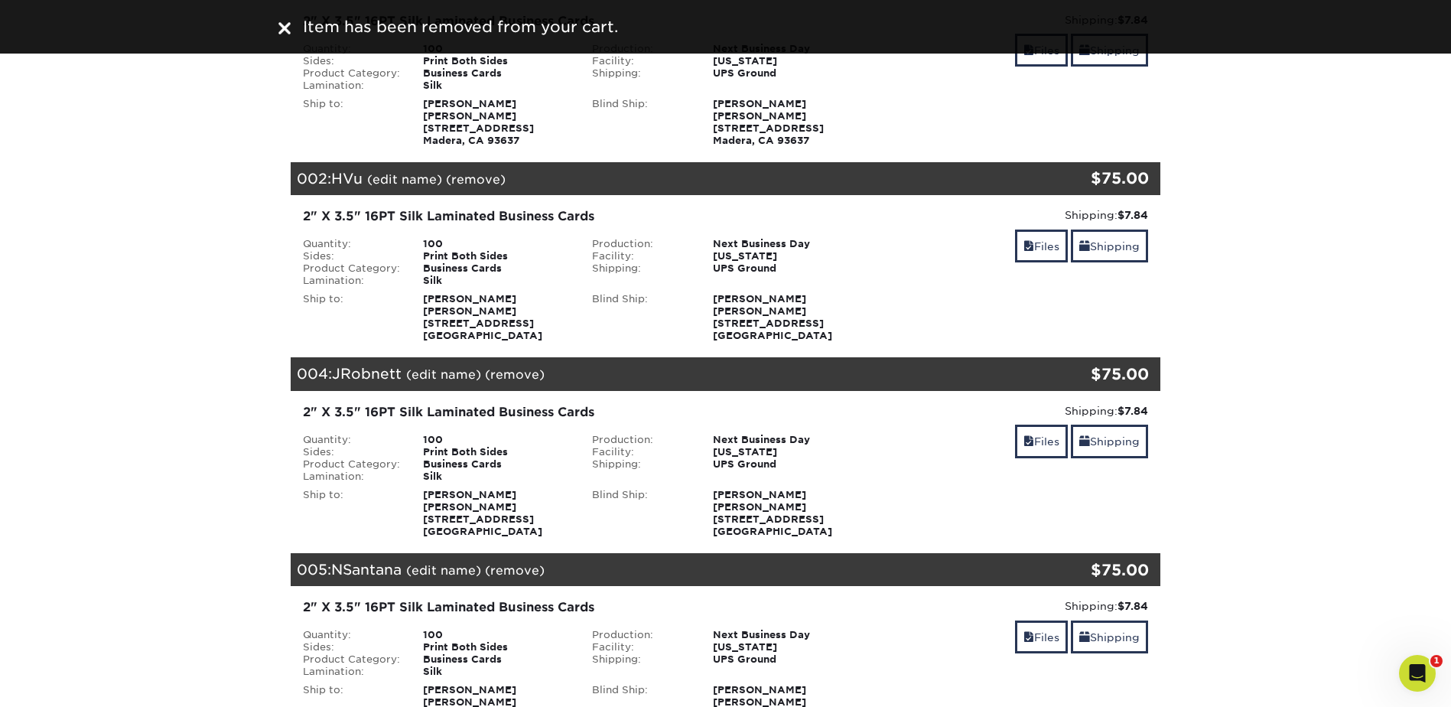
scroll to position [0, 0]
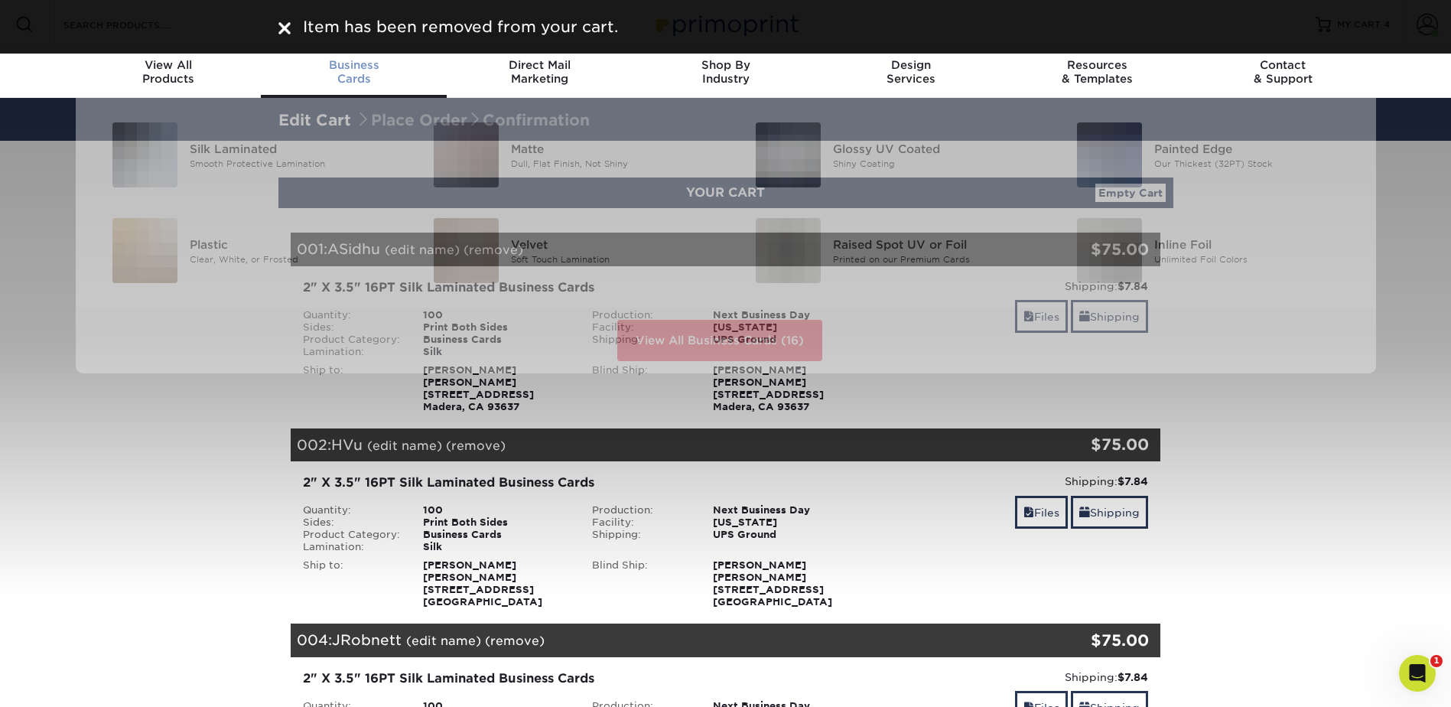
click at [359, 70] on span "Business" at bounding box center [354, 65] width 186 height 14
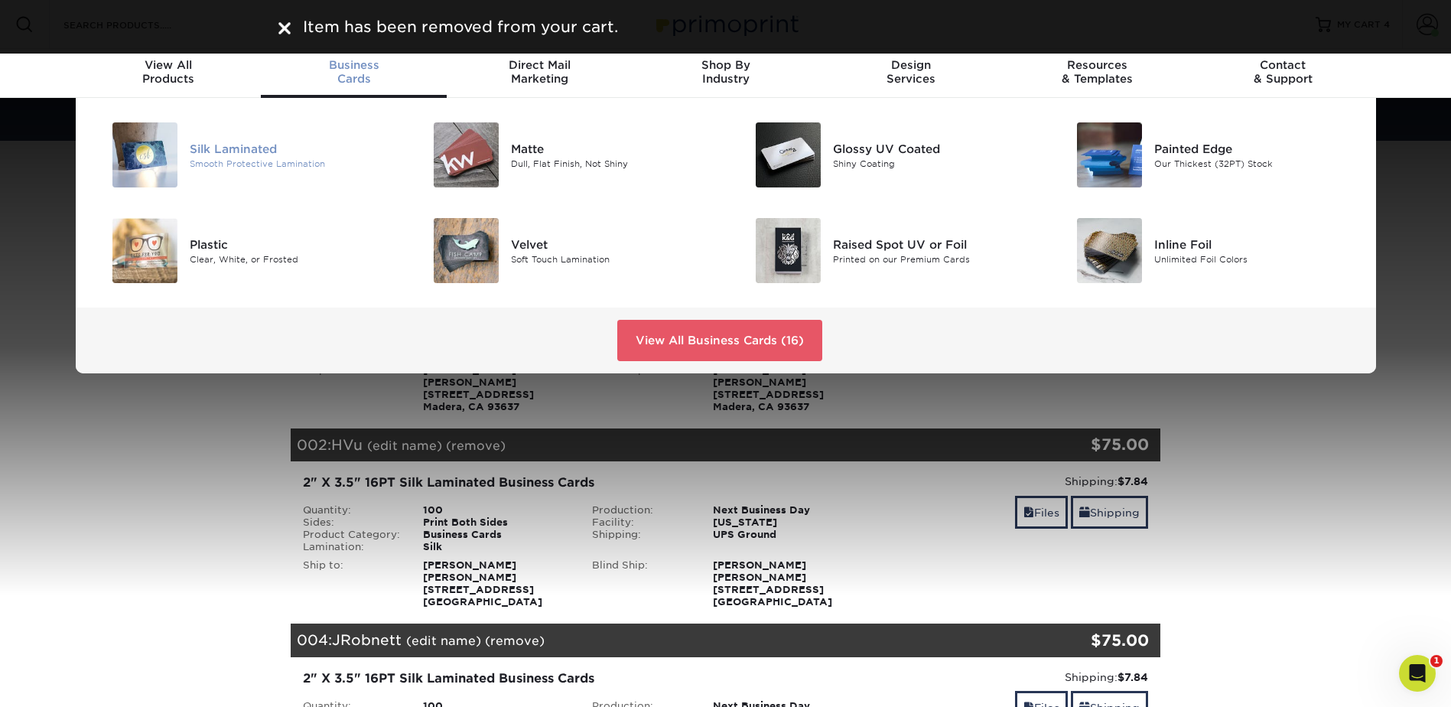
click at [249, 146] on div "Silk Laminated" at bounding box center [291, 148] width 203 height 17
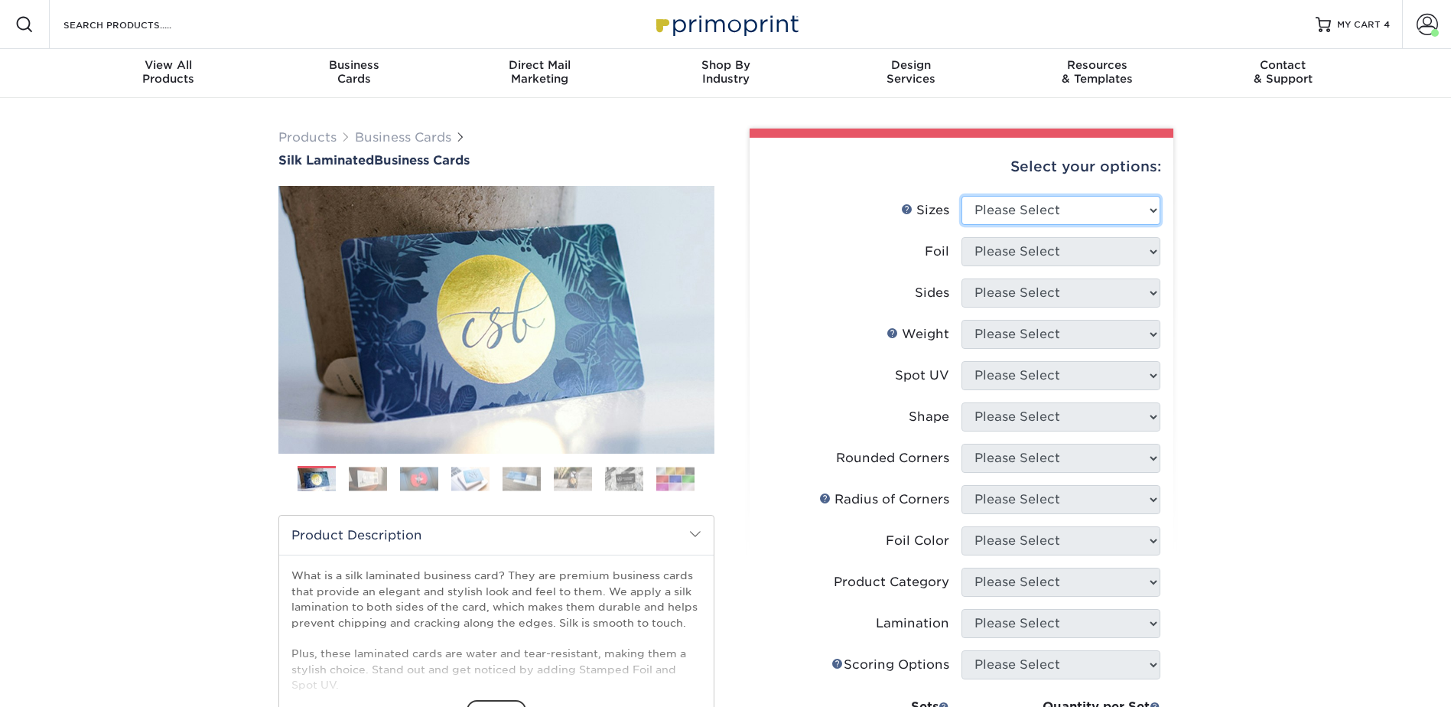
drag, startPoint x: 1017, startPoint y: 220, endPoint x: 1018, endPoint y: 227, distance: 7.8
click at [1017, 220] on select "Please Select 1.5" x 3.5" - Mini 1.75" x 3.5" - Mini 2" x 2" - Square 2" x 3" -…" at bounding box center [1060, 210] width 199 height 29
select select "2.00x3.50"
click at [961, 196] on select "Please Select 1.5" x 3.5" - Mini 1.75" x 3.5" - Mini 2" x 2" - Square 2" x 3" -…" at bounding box center [1060, 210] width 199 height 29
click at [1033, 246] on select "Please Select Yes No" at bounding box center [1060, 251] width 199 height 29
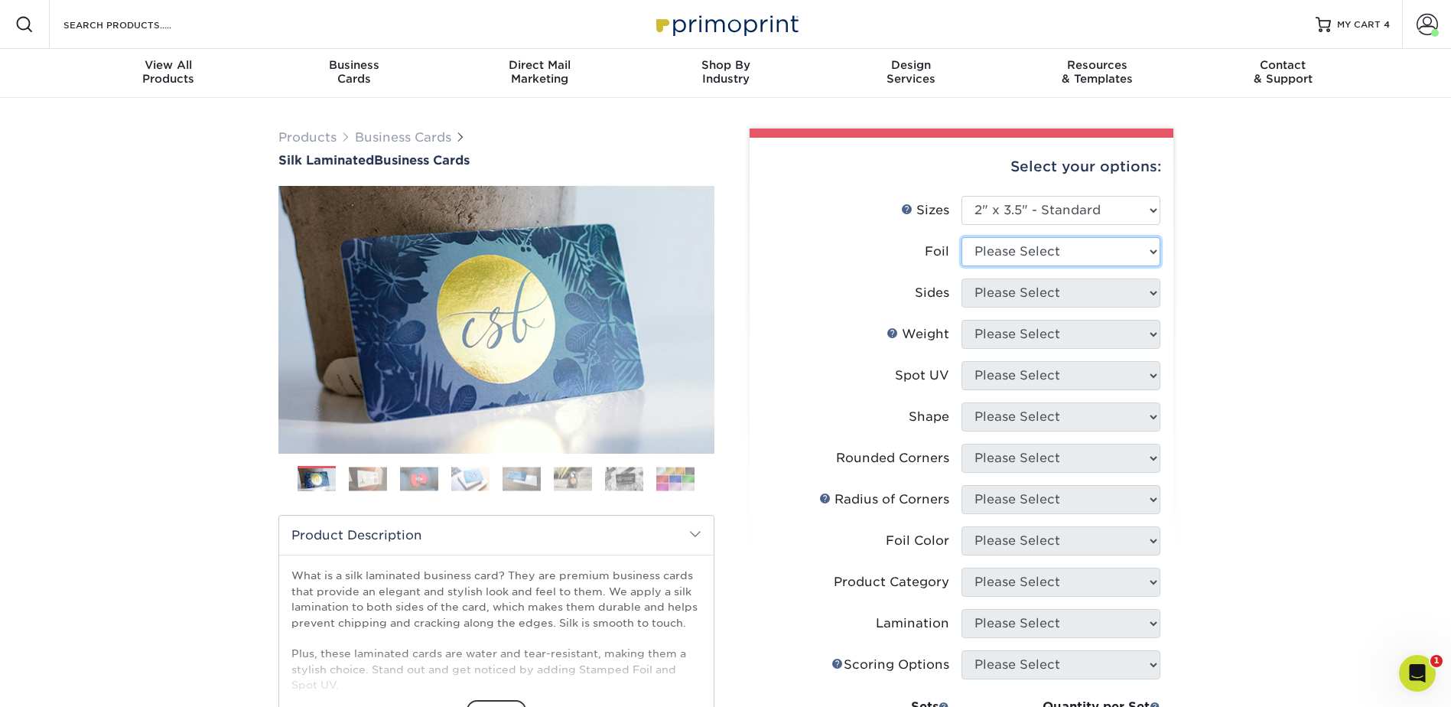
select select "0"
click at [961, 237] on select "Please Select Yes No" at bounding box center [1060, 251] width 199 height 29
click at [1030, 291] on select "Please Select Print Both Sides Print Front Only" at bounding box center [1060, 292] width 199 height 29
select select "13abbda7-1d64-4f25-8bb2-c179b224825d"
click at [961, 278] on select "Please Select Print Both Sides Print Front Only" at bounding box center [1060, 292] width 199 height 29
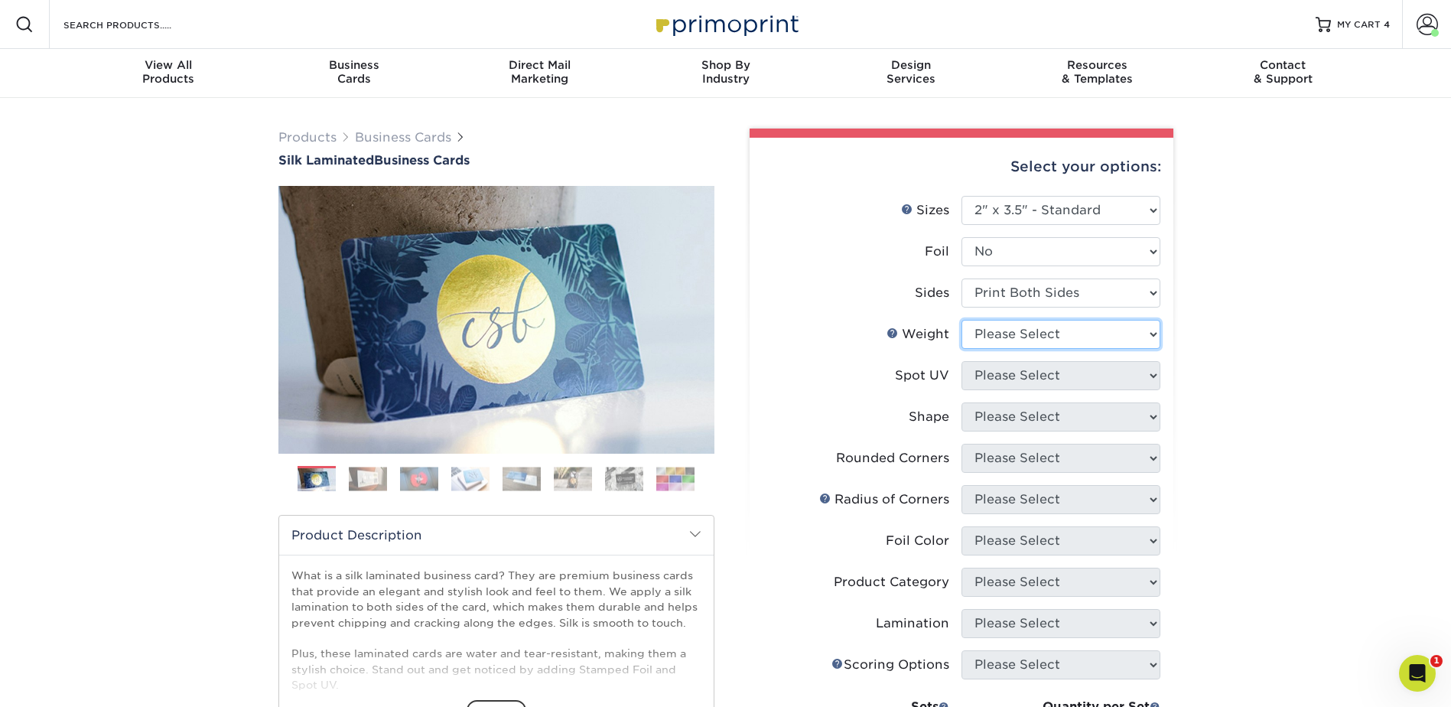
click at [1026, 324] on select "Please Select 16PT" at bounding box center [1060, 334] width 199 height 29
select select "16PT"
click at [961, 320] on select "Please Select 16PT" at bounding box center [1060, 334] width 199 height 29
click at [1022, 375] on select "Please Select No Spot UV Front and Back (Both Sides) Front Only Back Only" at bounding box center [1060, 375] width 199 height 29
select select "3"
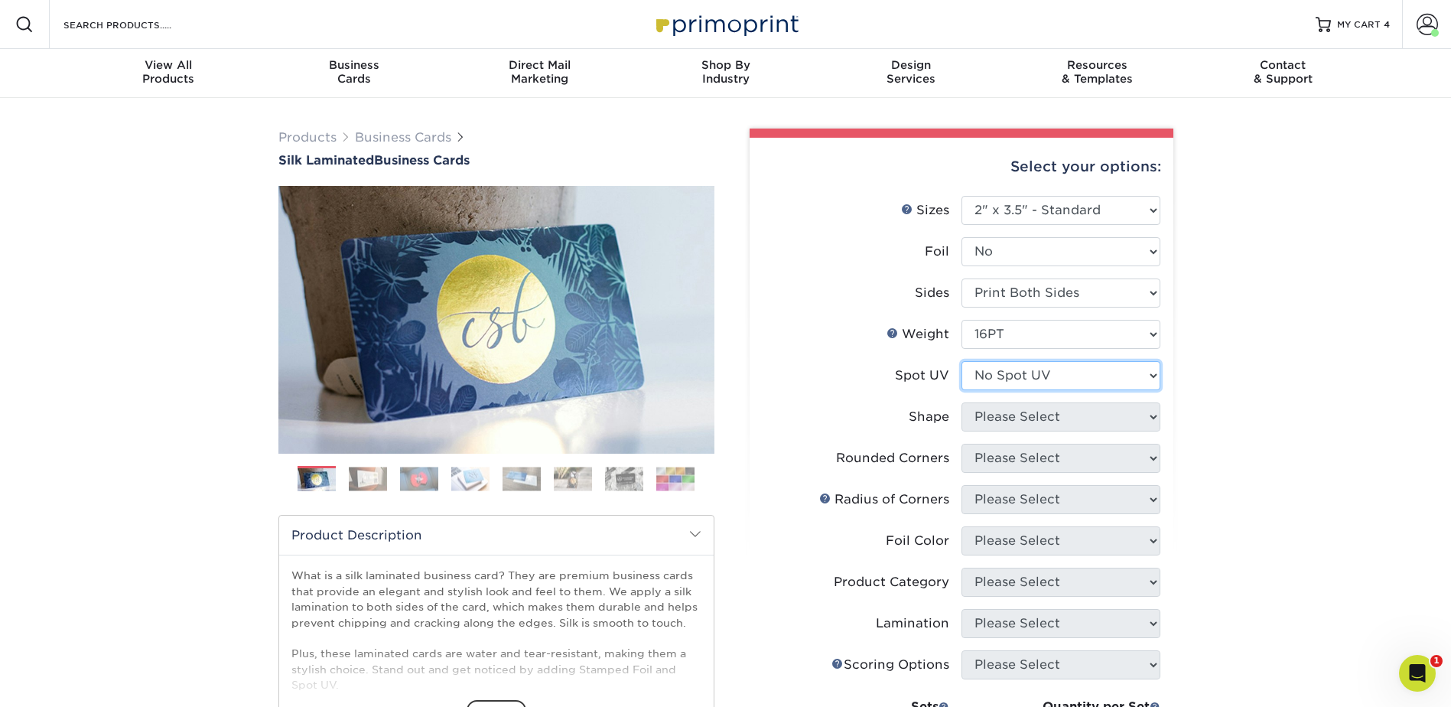
click at [961, 361] on select "Please Select No Spot UV Front and Back (Both Sides) Front Only Back Only" at bounding box center [1060, 375] width 199 height 29
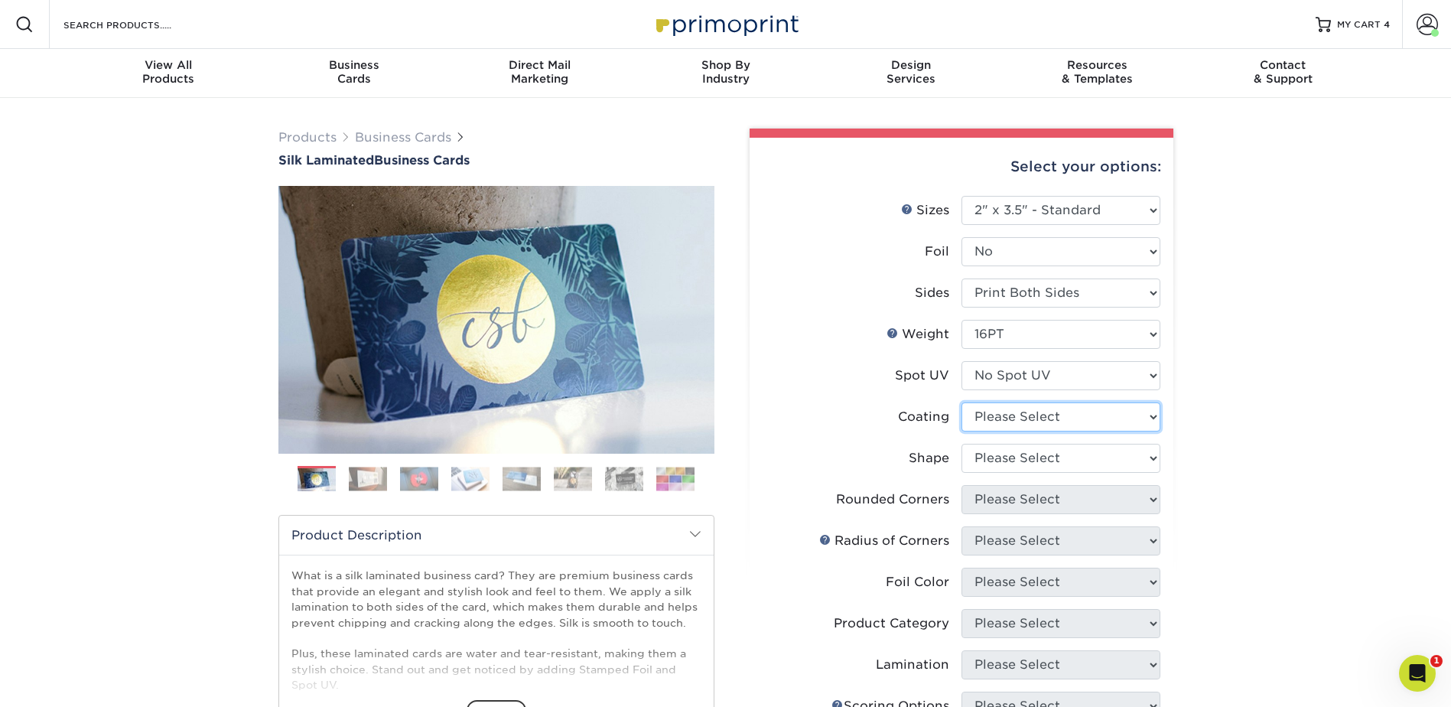
click at [1021, 414] on select at bounding box center [1060, 416] width 199 height 29
select select "3e7618de-abca-4bda-9f97-8b9129e913d8"
click at [961, 402] on select at bounding box center [1060, 416] width 199 height 29
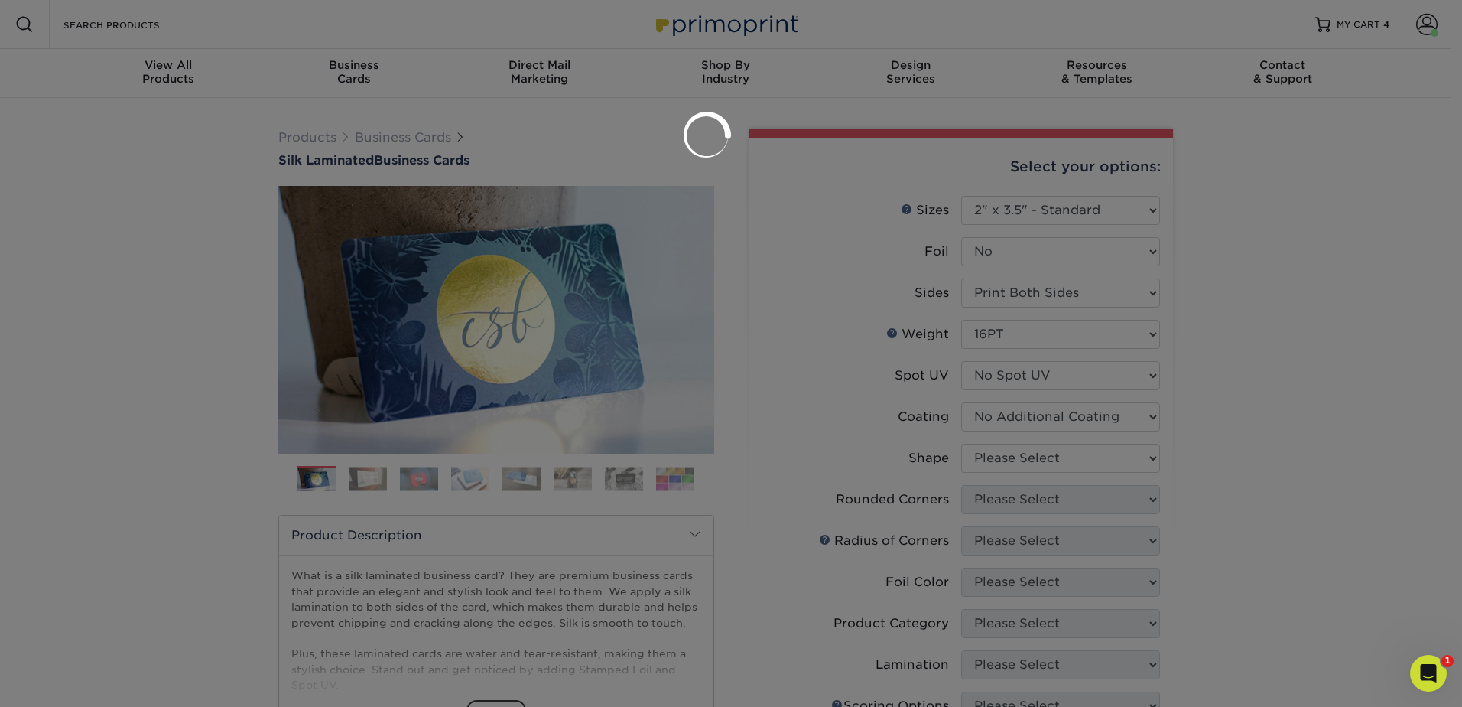
click at [1020, 457] on div at bounding box center [731, 353] width 1462 height 707
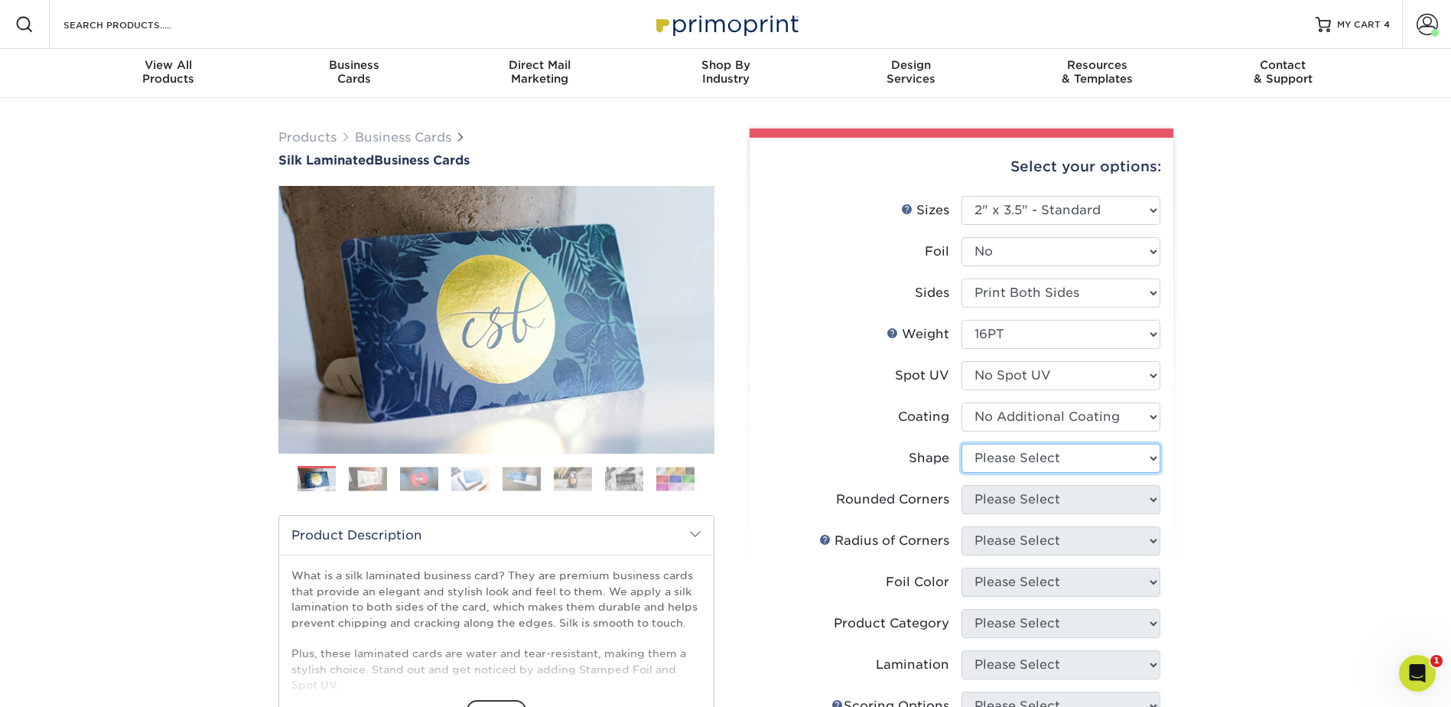
click at [1020, 457] on select "Please Select Standard Oval" at bounding box center [1060, 458] width 199 height 29
select select "standard"
click at [961, 444] on select "Please Select Standard Oval" at bounding box center [1060, 458] width 199 height 29
click at [1017, 496] on select "Please Select Yes - Round 2 Corners Yes - Round 4 Corners No" at bounding box center [1060, 499] width 199 height 29
select select "0"
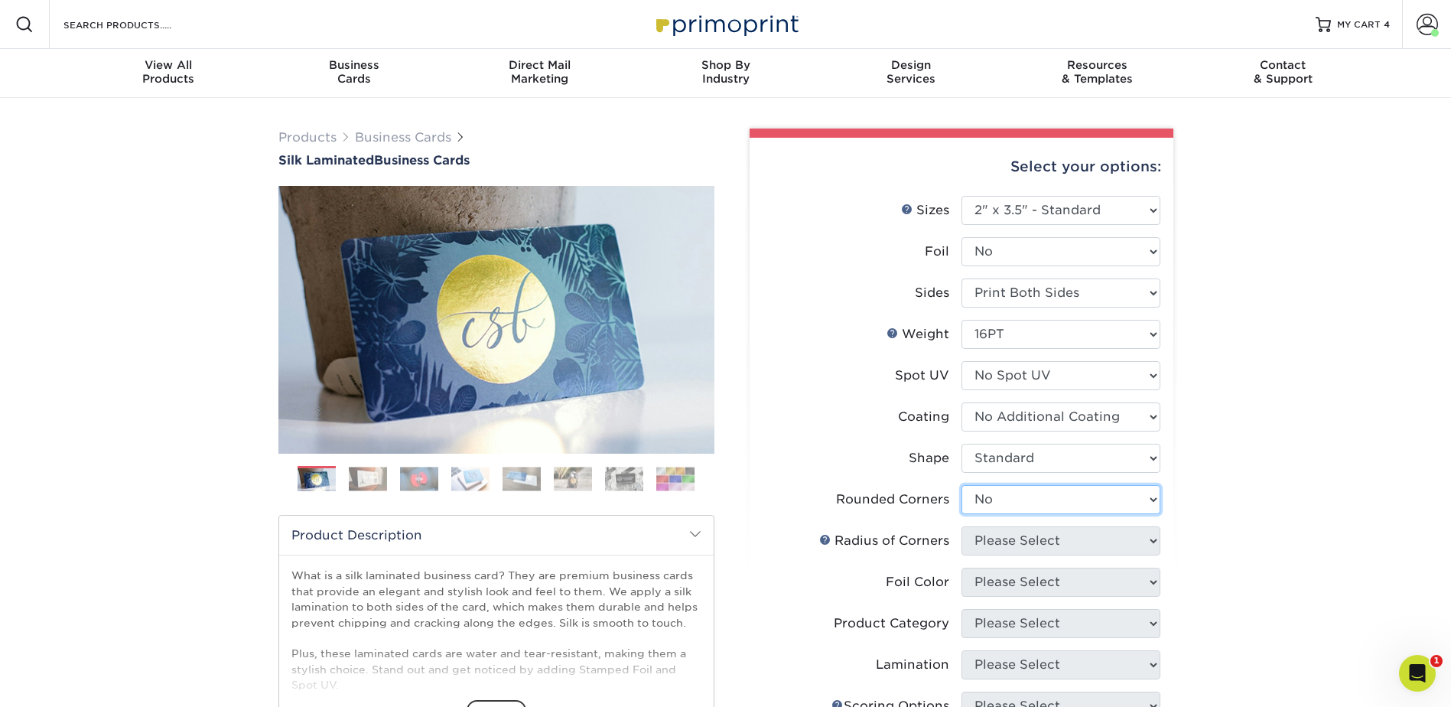
click at [961, 485] on select "Please Select Yes - Round 2 Corners Yes - Round 4 Corners No" at bounding box center [1060, 499] width 199 height 29
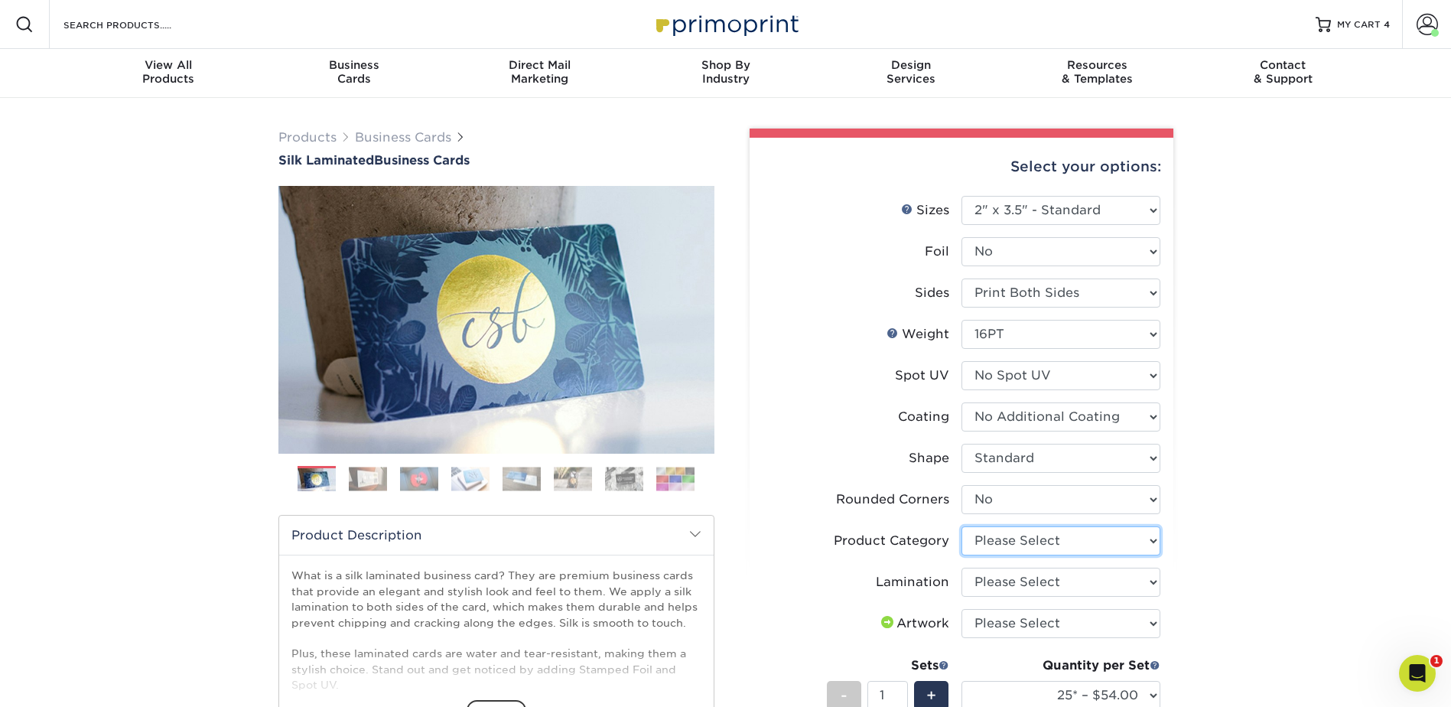
click at [1025, 543] on select "Please Select Business Cards" at bounding box center [1060, 540] width 199 height 29
select select "3b5148f1-0588-4f88-a218-97bcfdce65c1"
click at [961, 526] on select "Please Select Business Cards" at bounding box center [1060, 540] width 199 height 29
click at [1031, 581] on select "Please Select Silk" at bounding box center [1060, 582] width 199 height 29
select select "ccacb42f-45f7-42d3-bbd3-7c8421cf37f0"
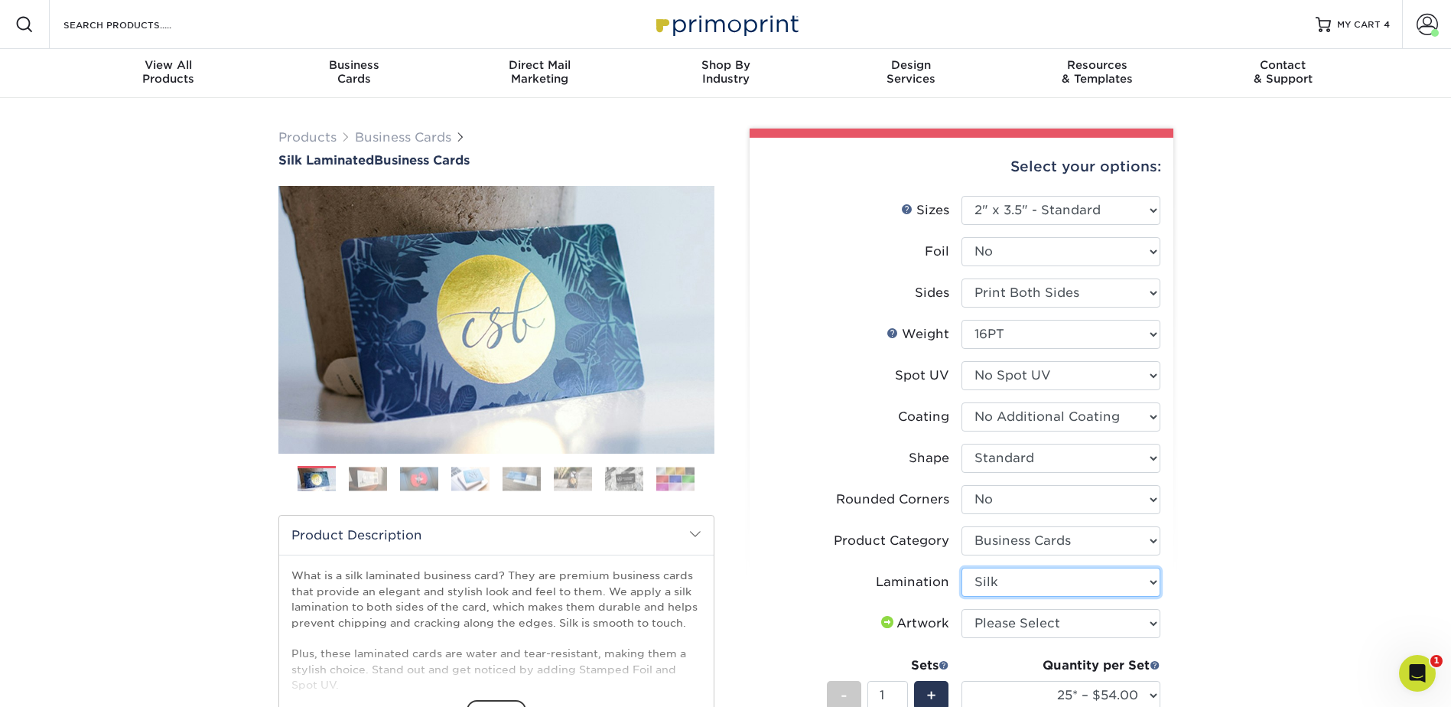
click at [961, 568] on select "Please Select Silk" at bounding box center [1060, 582] width 199 height 29
click at [1022, 624] on select "Please Select I will upload files I need a design - $100" at bounding box center [1060, 623] width 199 height 29
select select "upload"
click at [961, 609] on select "Please Select I will upload files I need a design - $100" at bounding box center [1060, 623] width 199 height 29
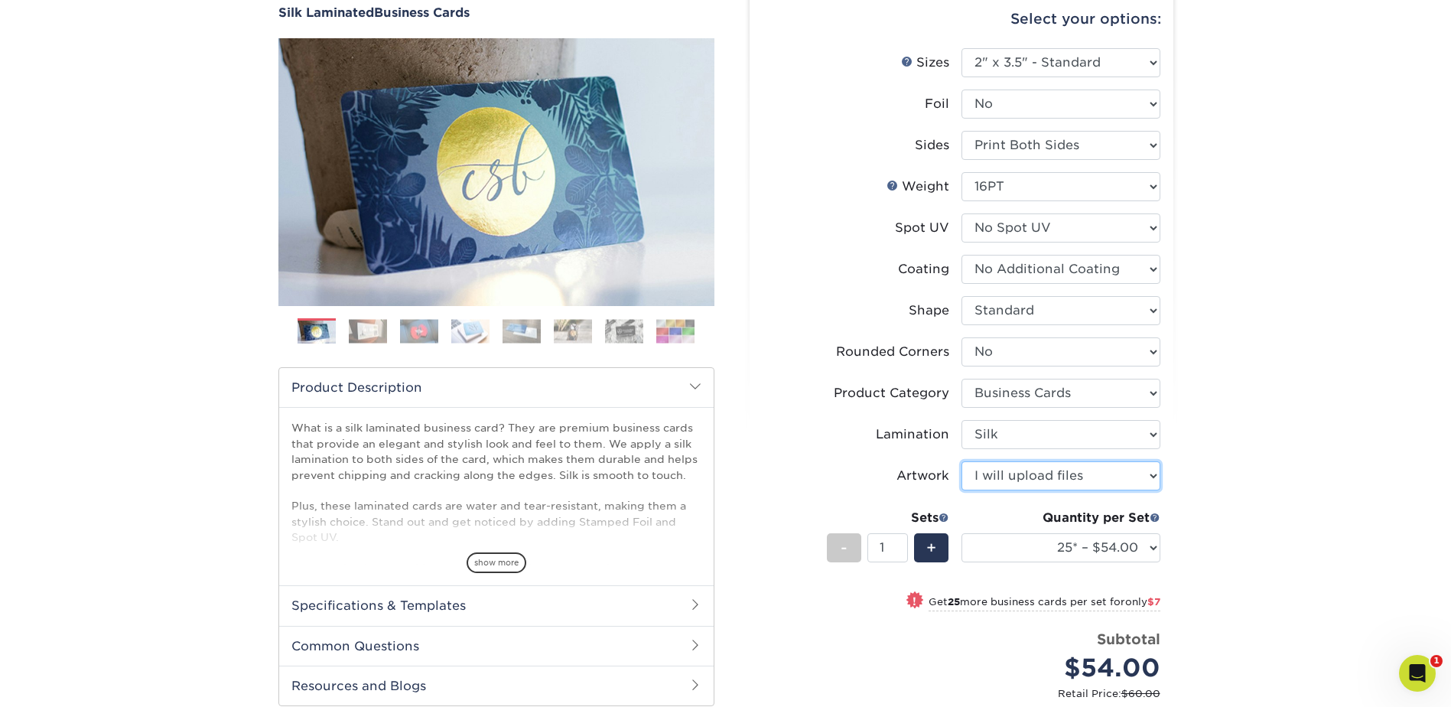
scroll to position [153, 0]
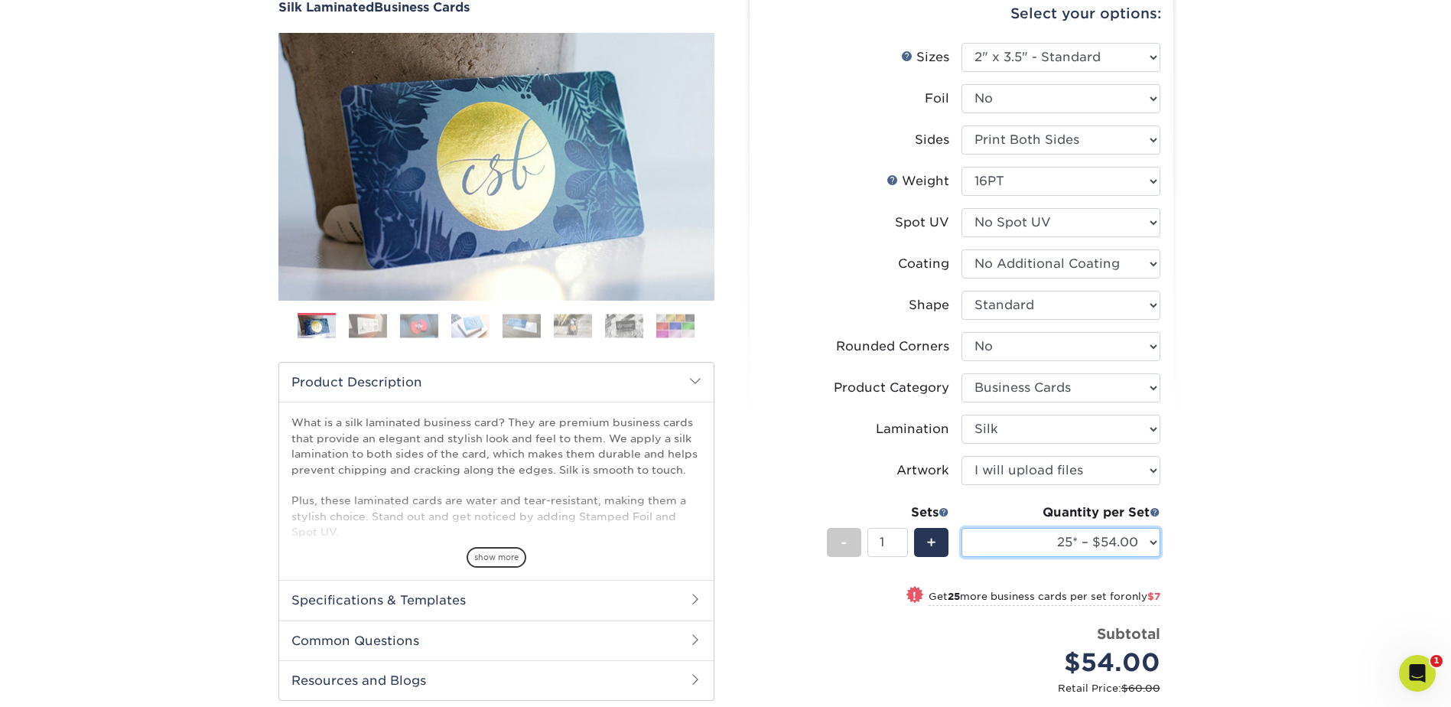
click at [1079, 533] on select "25* – $54.00 50* – $61.00 75* – $68.00 100* – $75.00 250* – $82.00 500 – $86.00…" at bounding box center [1060, 542] width 199 height 29
select select "500 – $86.00"
click at [961, 528] on select "25* – $54.00 50* – $61.00 75* – $68.00 100* – $75.00 250* – $82.00 500 – $86.00…" at bounding box center [1060, 542] width 199 height 29
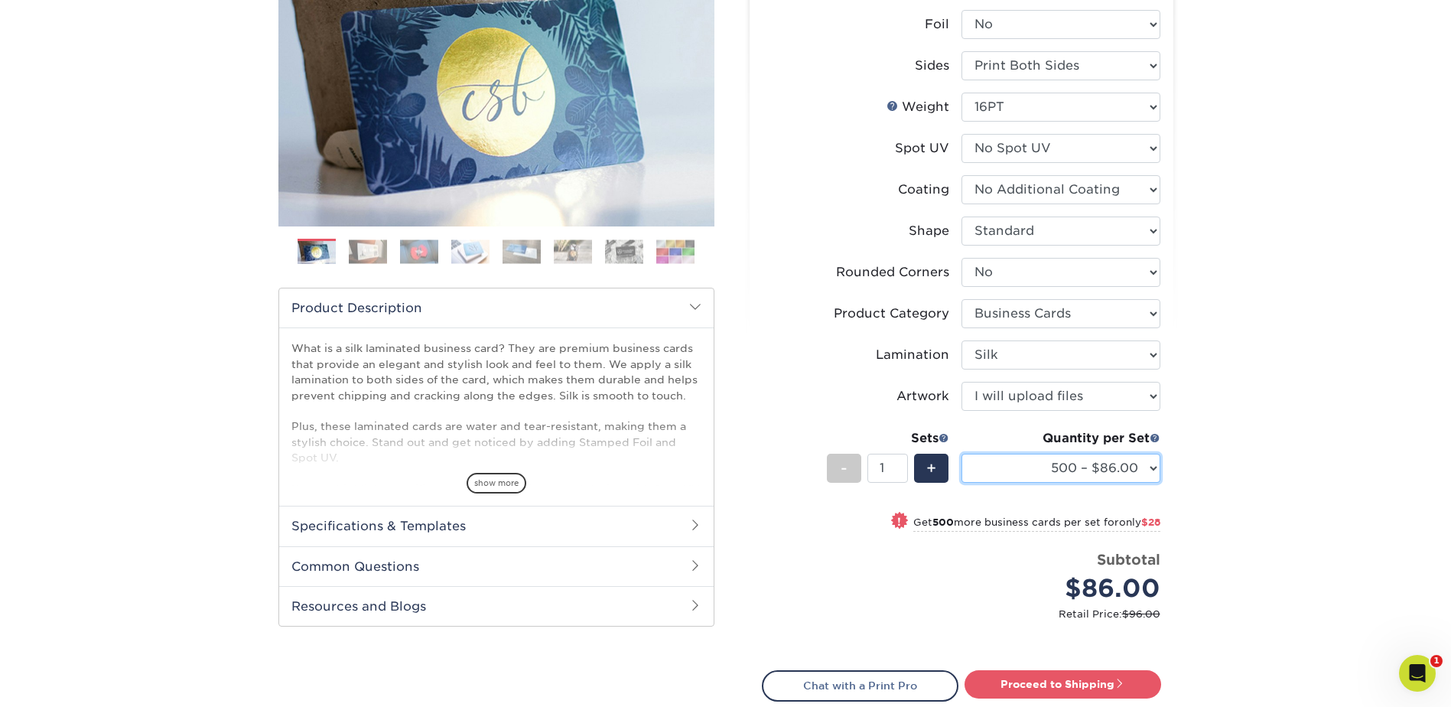
scroll to position [229, 0]
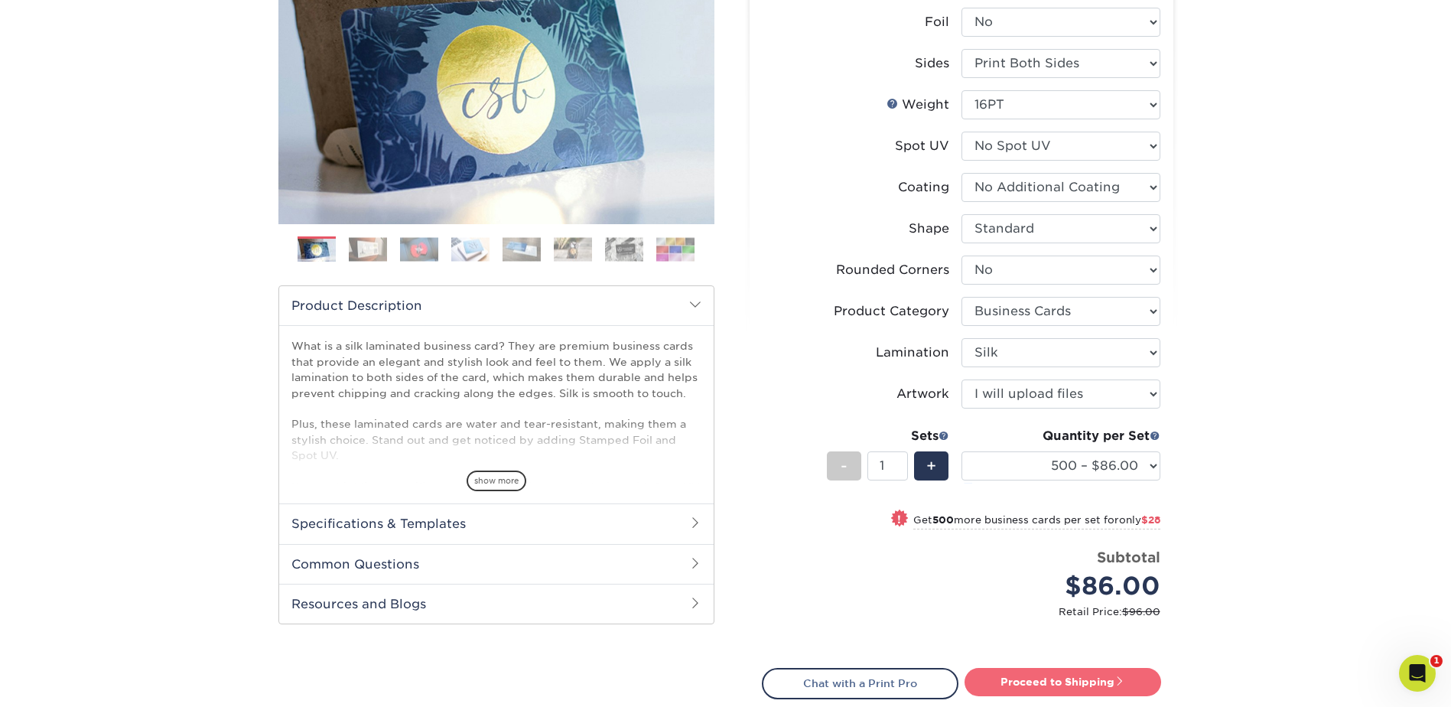
click at [1098, 672] on link "Proceed to Shipping" at bounding box center [1063, 682] width 197 height 28
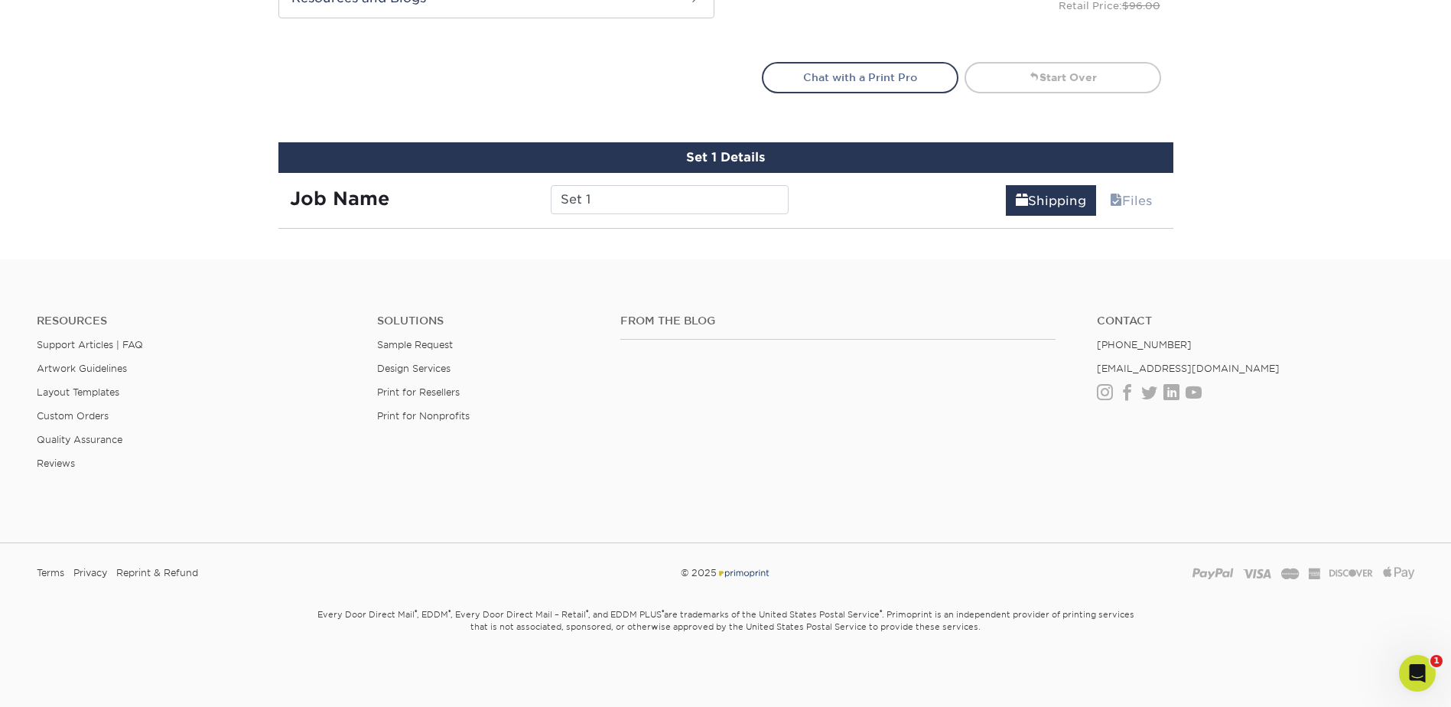
scroll to position [939, 0]
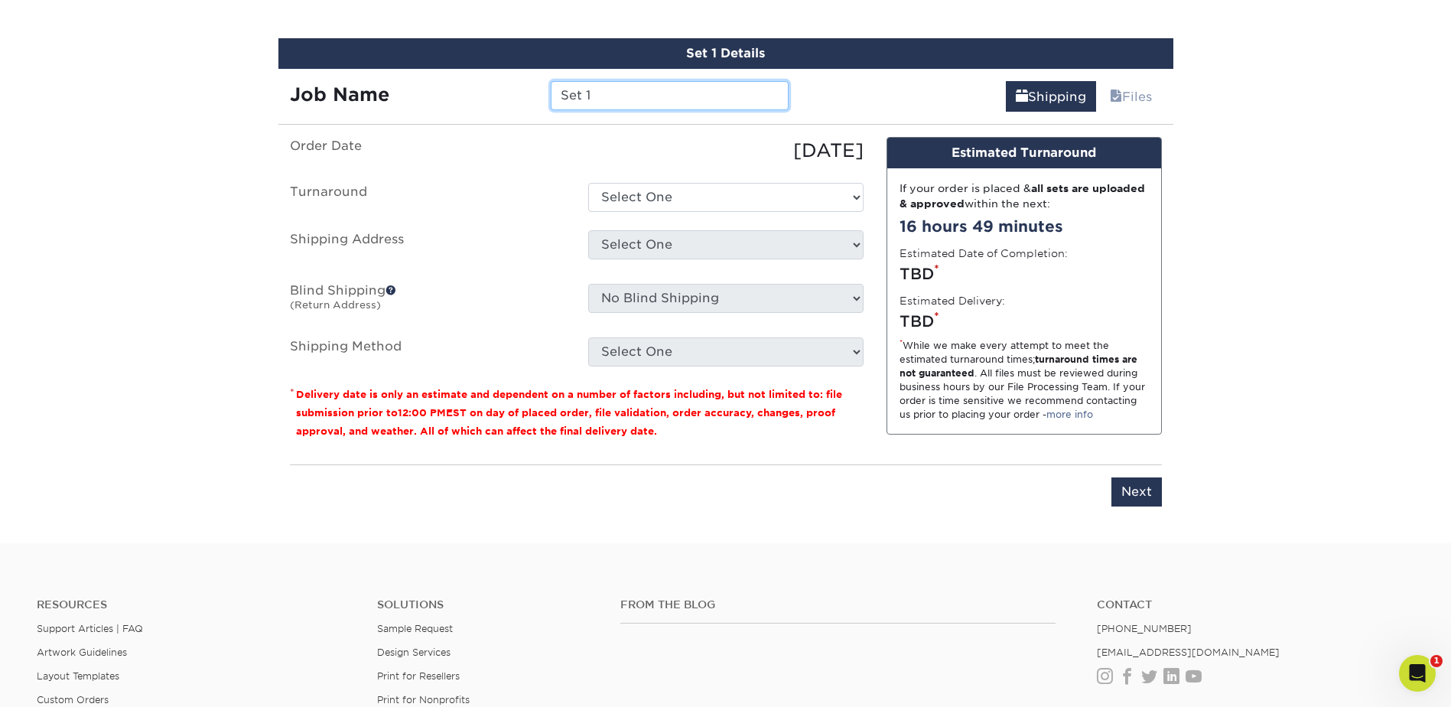
click at [580, 101] on input "Set 1" at bounding box center [670, 95] width 238 height 29
type input "JMohler"
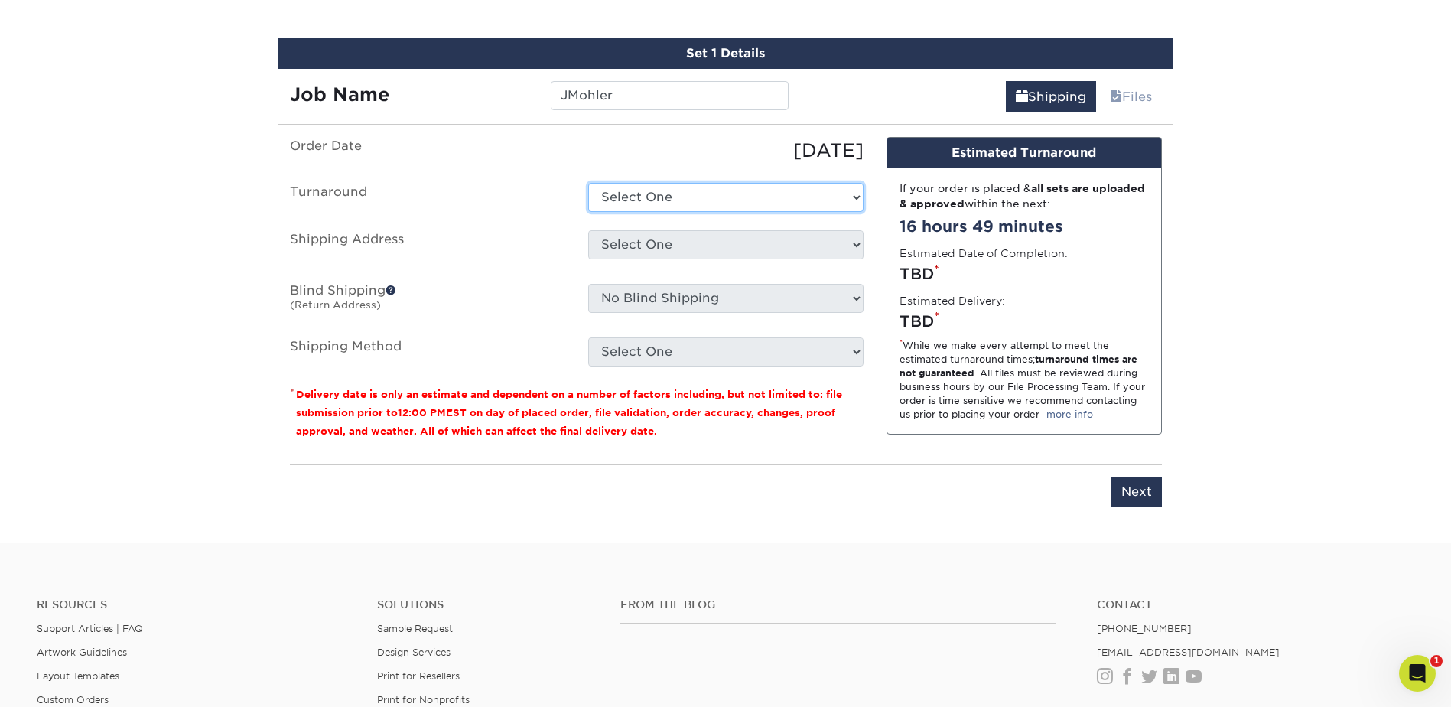
click at [626, 200] on select "Select One 2-4 Business Days 2 Day Next Business Day" at bounding box center [725, 197] width 275 height 29
select select "cf39fbb6-a653-498a-b8f8-eac31360a257"
click at [588, 183] on select "Select One 2-4 Business Days 2 Day Next Business Day" at bounding box center [725, 197] width 275 height 29
click at [641, 250] on select "Select One [PERSON_NAME] [PERSON_NAME] [PERSON_NAME] [PERSON_NAME] [PERSON_NAME…" at bounding box center [725, 244] width 275 height 29
select select "286097"
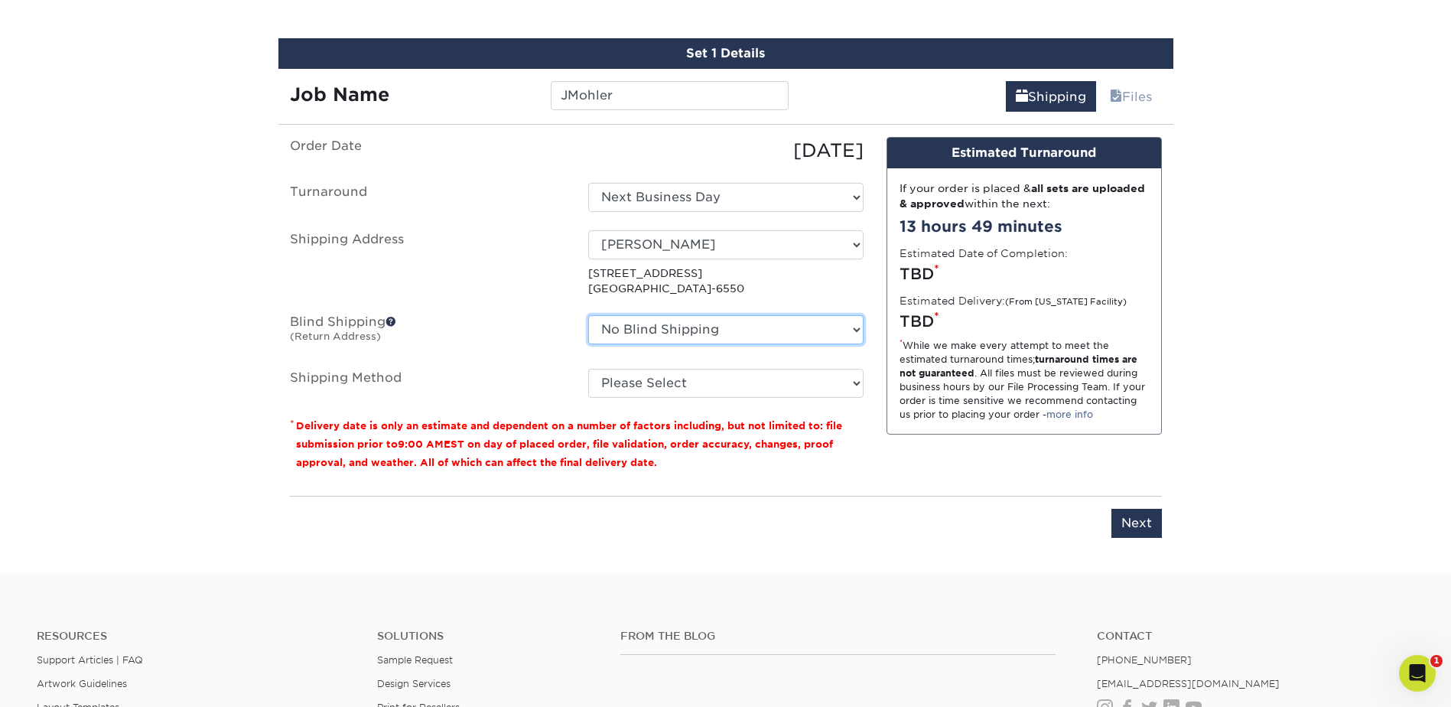
click at [702, 327] on select "No Blind Shipping [PERSON_NAME] [PERSON_NAME] [PERSON_NAME] [PERSON_NAME] [PERS…" at bounding box center [725, 329] width 275 height 29
select select "286097"
click at [588, 315] on select "No Blind Shipping [PERSON_NAME] [PERSON_NAME] [PERSON_NAME] [PERSON_NAME] [PERS…" at bounding box center [725, 329] width 275 height 29
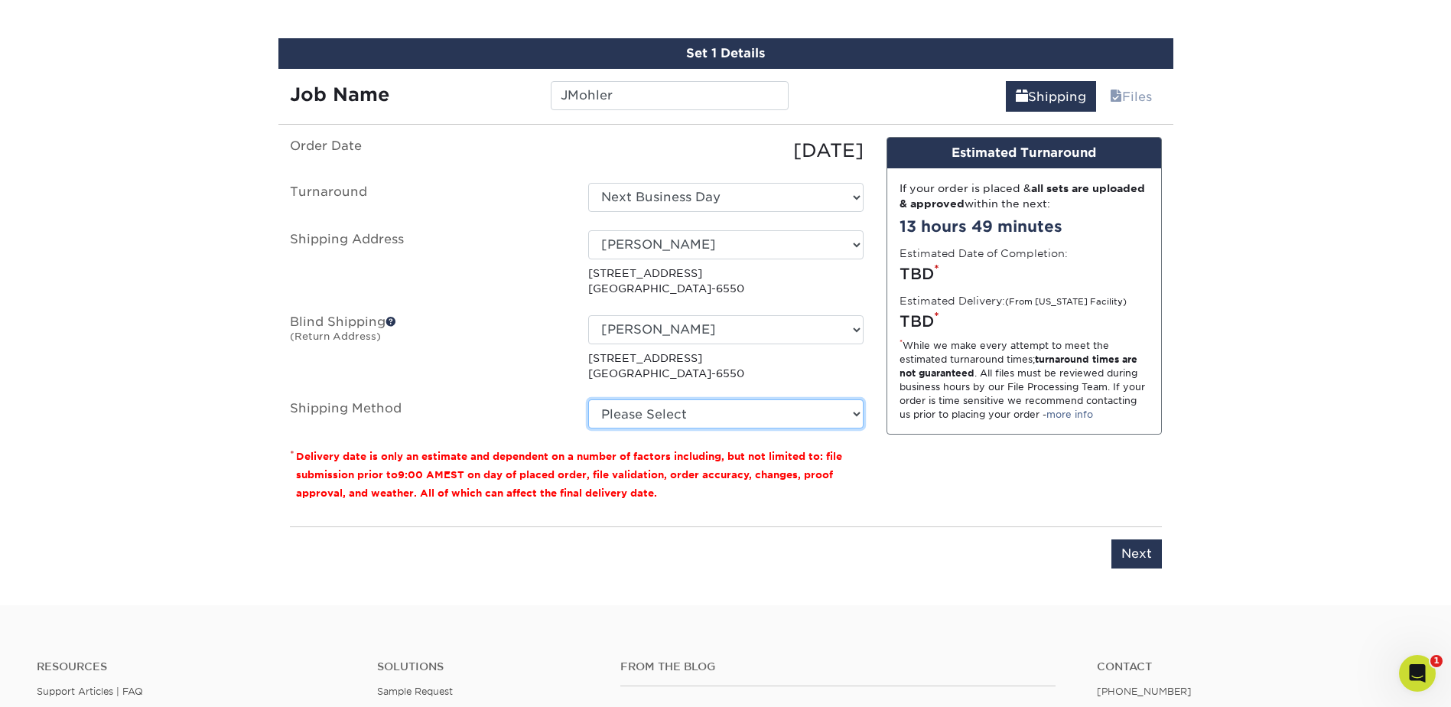
click at [673, 401] on select "Please Select Ground Shipping (+$8.96) 3 Day Shipping Service (+$15.34) 2 Day A…" at bounding box center [725, 413] width 275 height 29
select select "03"
click at [588, 399] on select "Please Select Ground Shipping (+$8.96) 3 Day Shipping Service (+$15.34) 2 Day A…" at bounding box center [725, 413] width 275 height 29
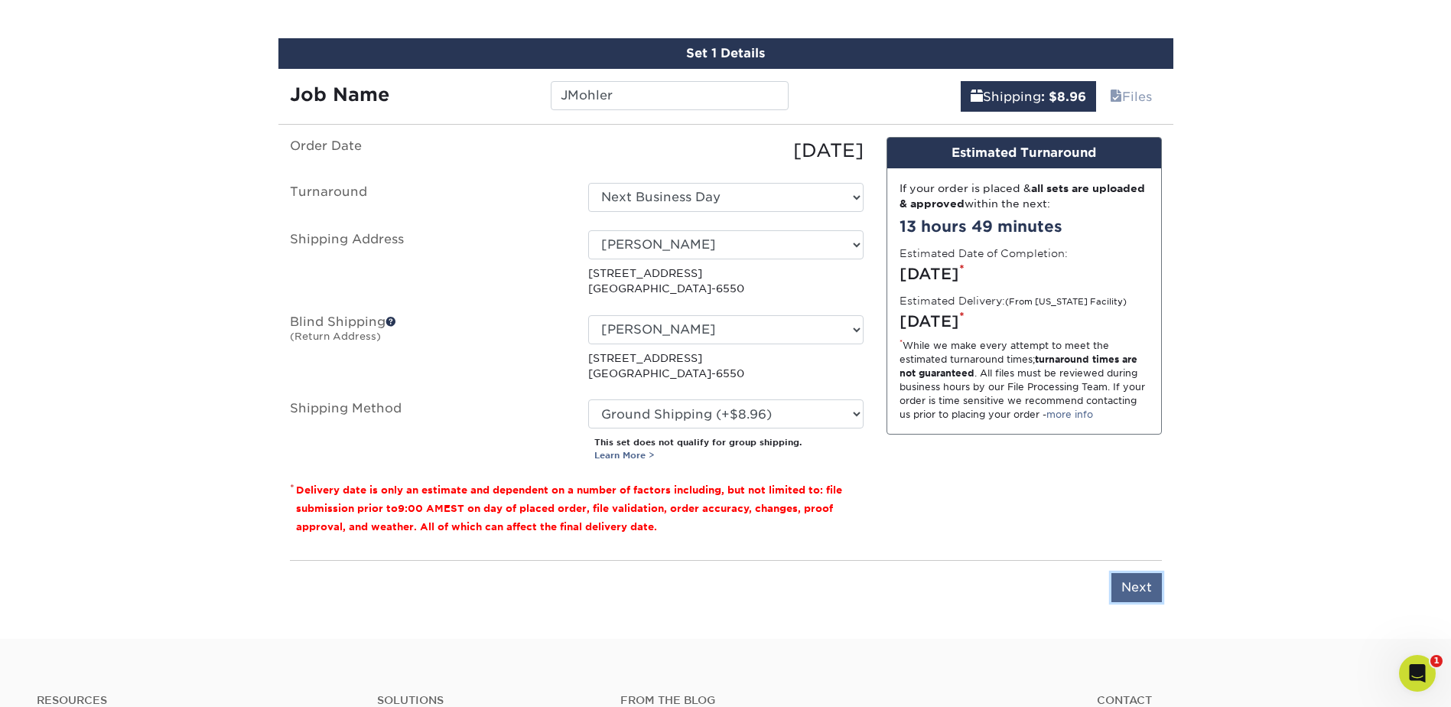
click at [1127, 580] on input "Next" at bounding box center [1136, 587] width 50 height 29
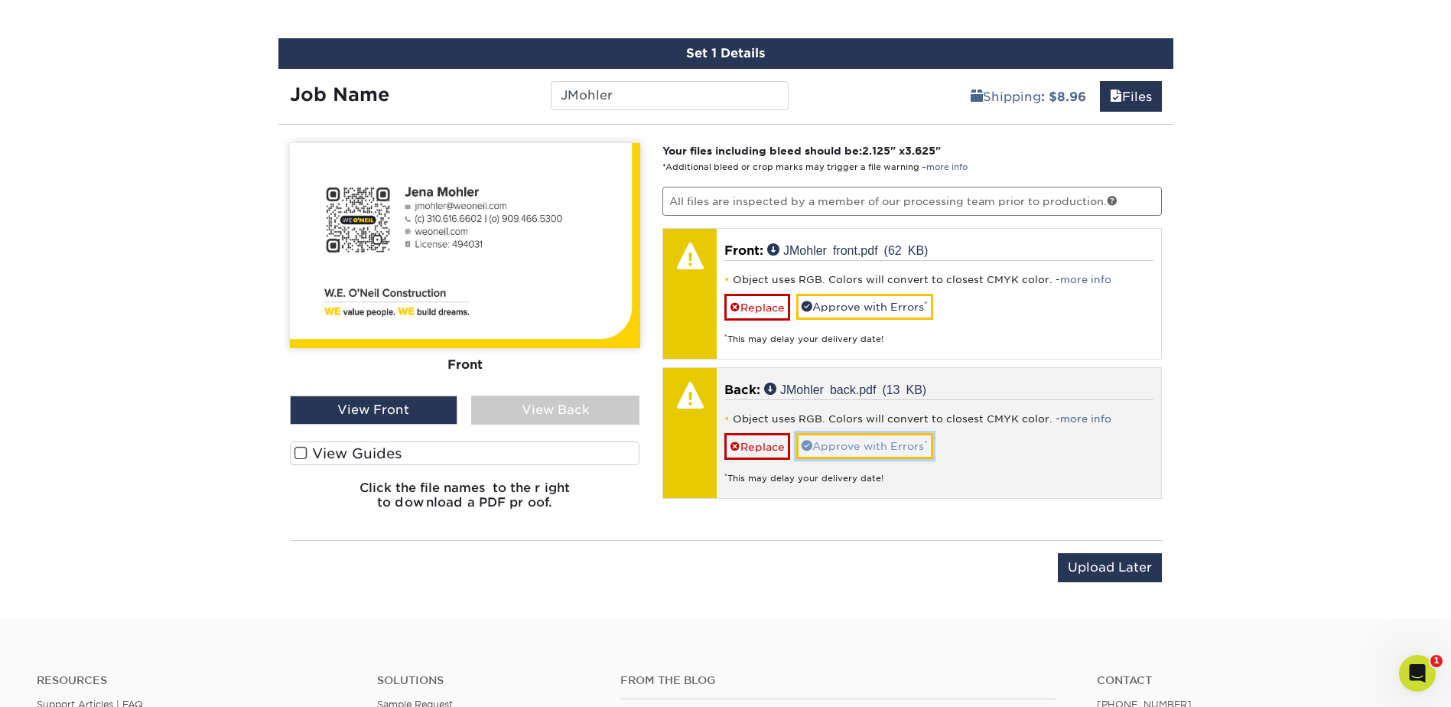
click at [908, 441] on link "Approve with Errors *" at bounding box center [864, 446] width 137 height 26
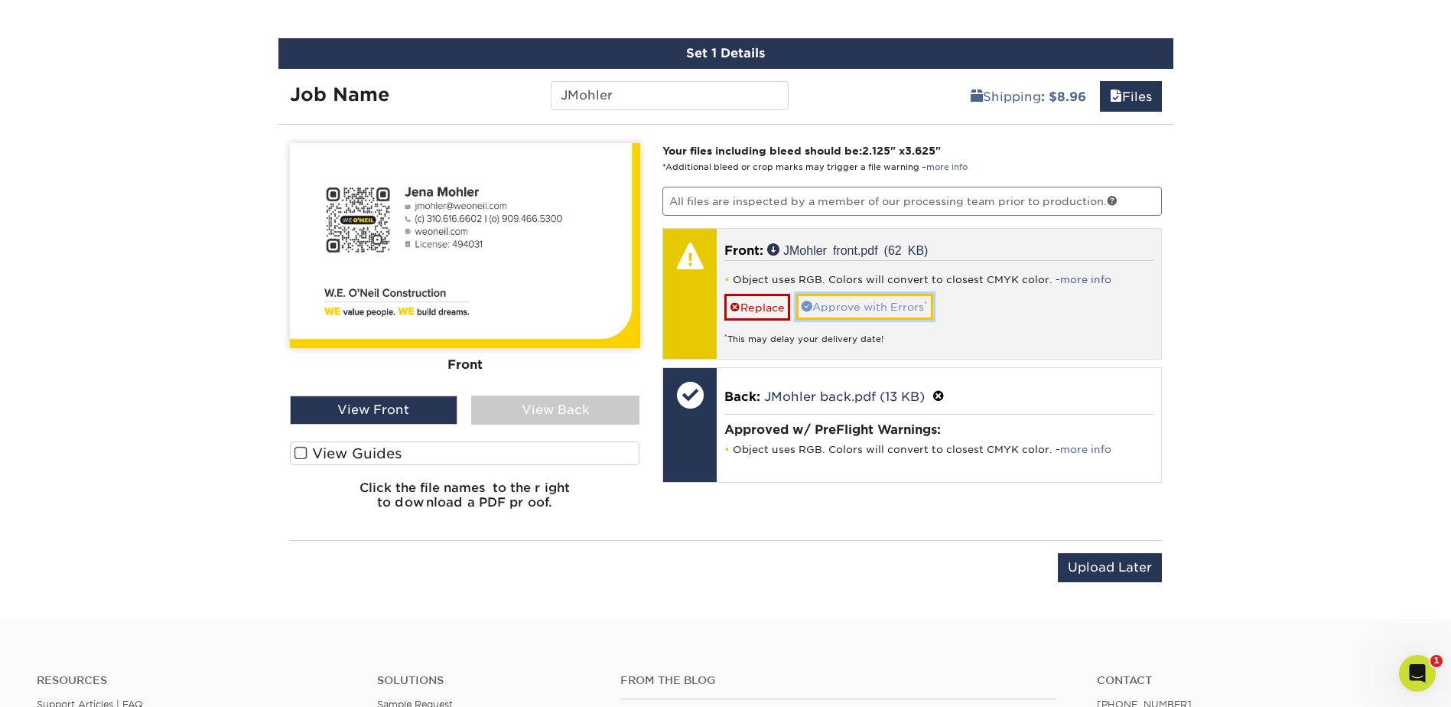
click at [911, 307] on link "Approve with Errors *" at bounding box center [864, 307] width 137 height 26
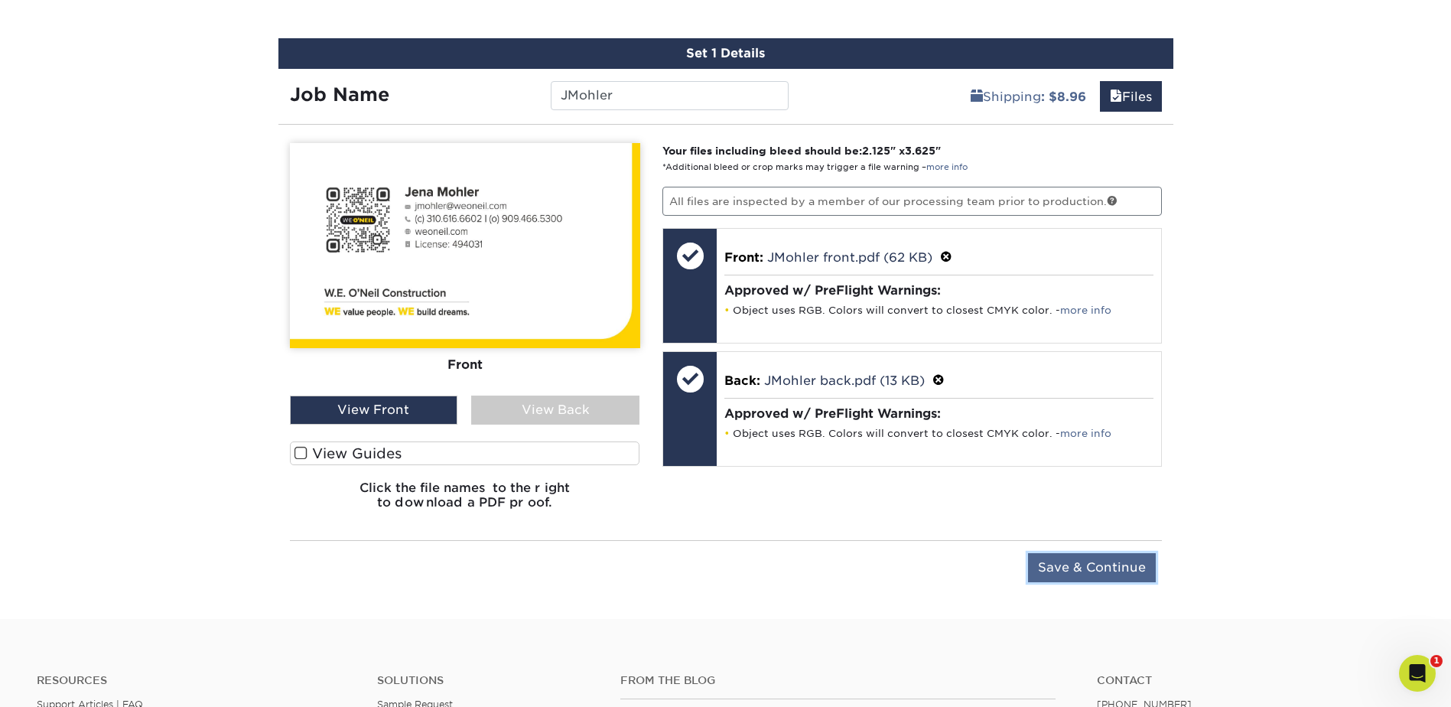
click at [1086, 564] on input "Save & Continue" at bounding box center [1092, 567] width 128 height 29
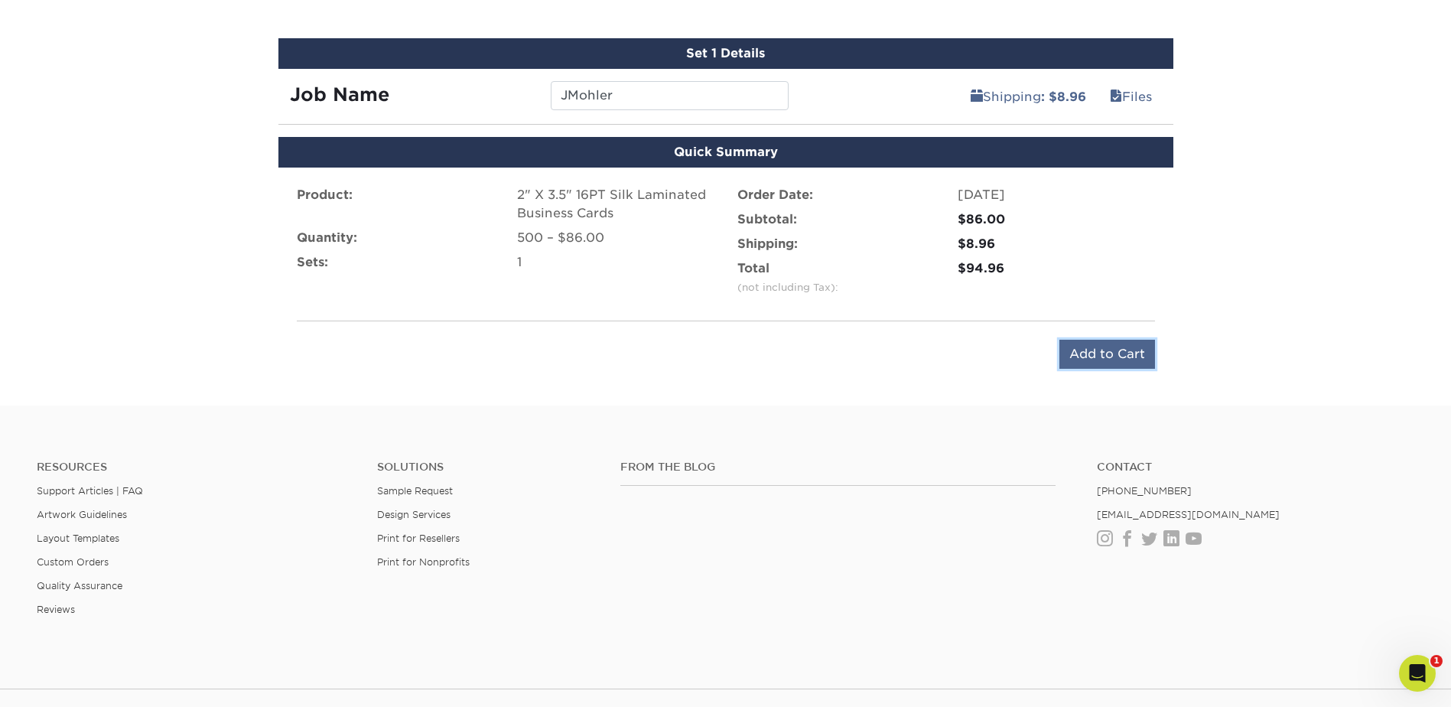
click at [1105, 349] on input "Add to Cart" at bounding box center [1107, 354] width 96 height 29
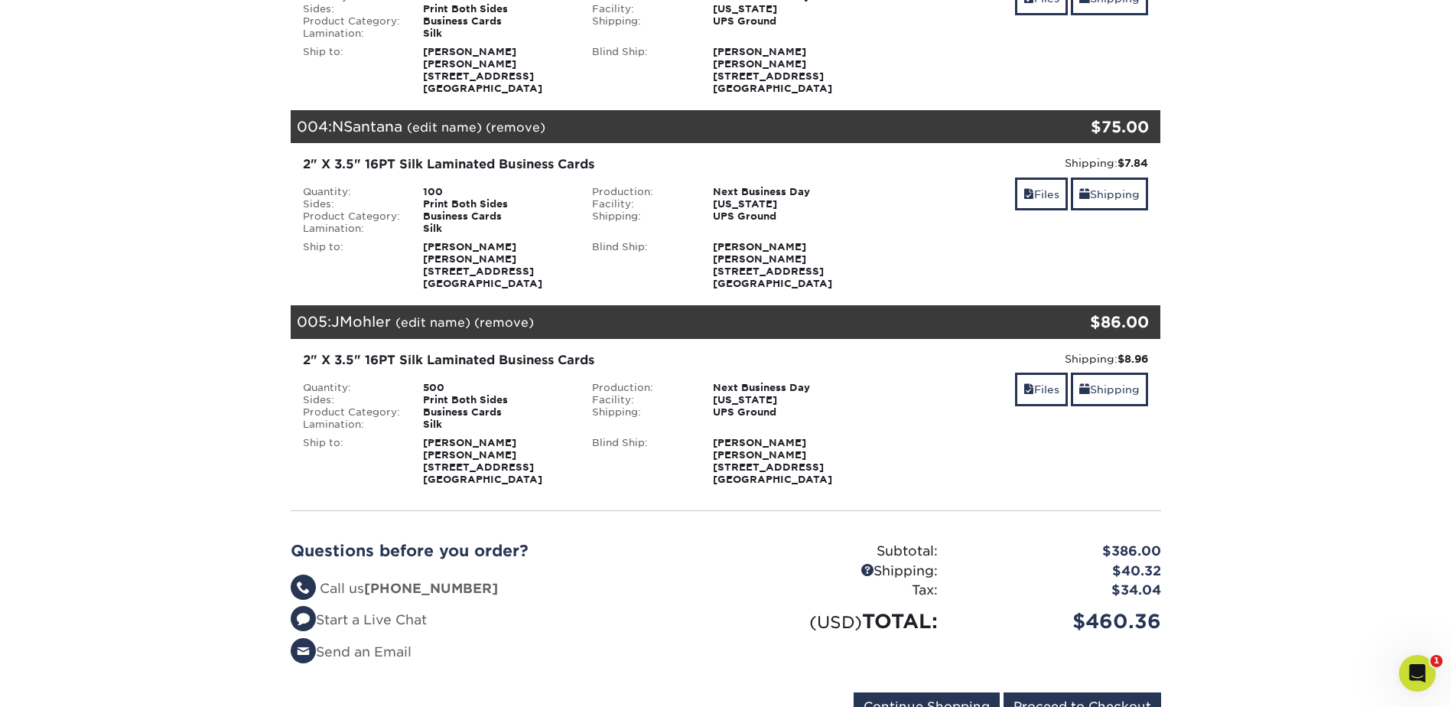
scroll to position [841, 0]
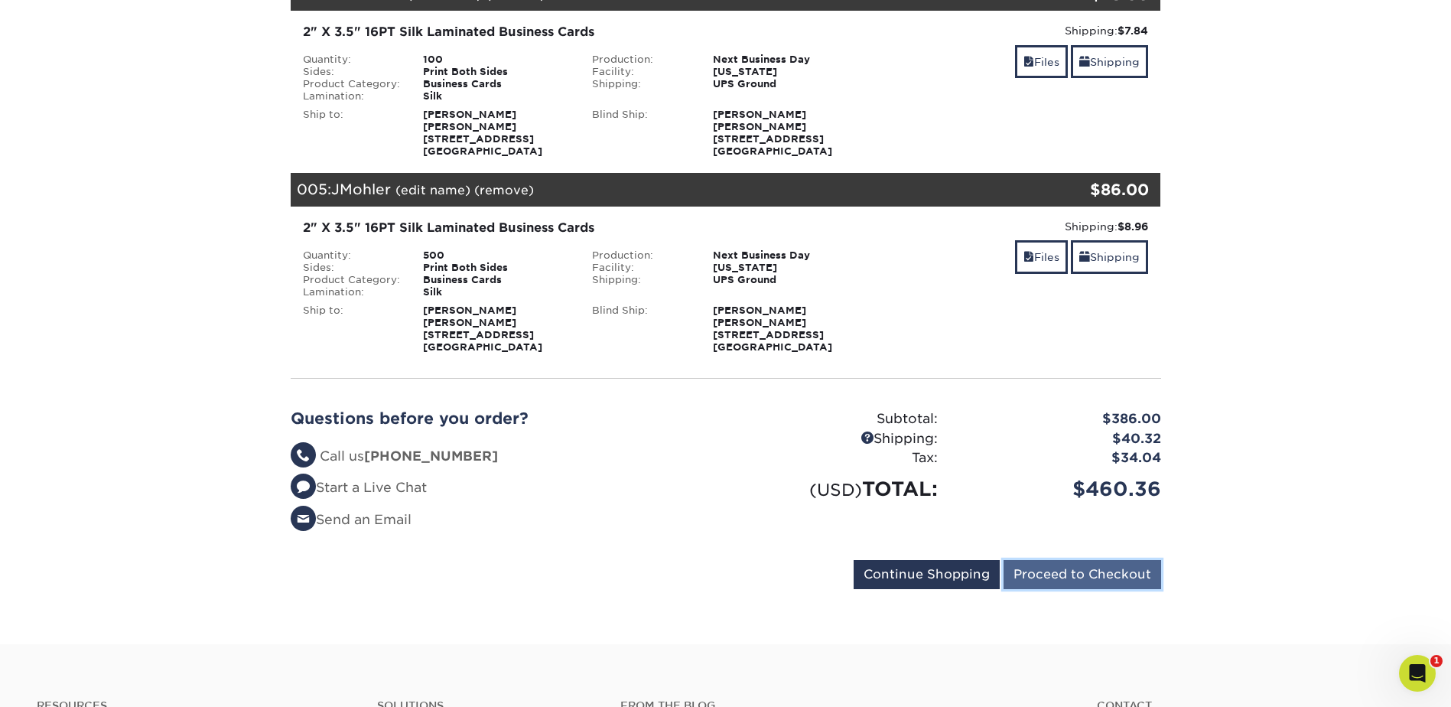
click at [1098, 575] on input "Proceed to Checkout" at bounding box center [1083, 574] width 158 height 29
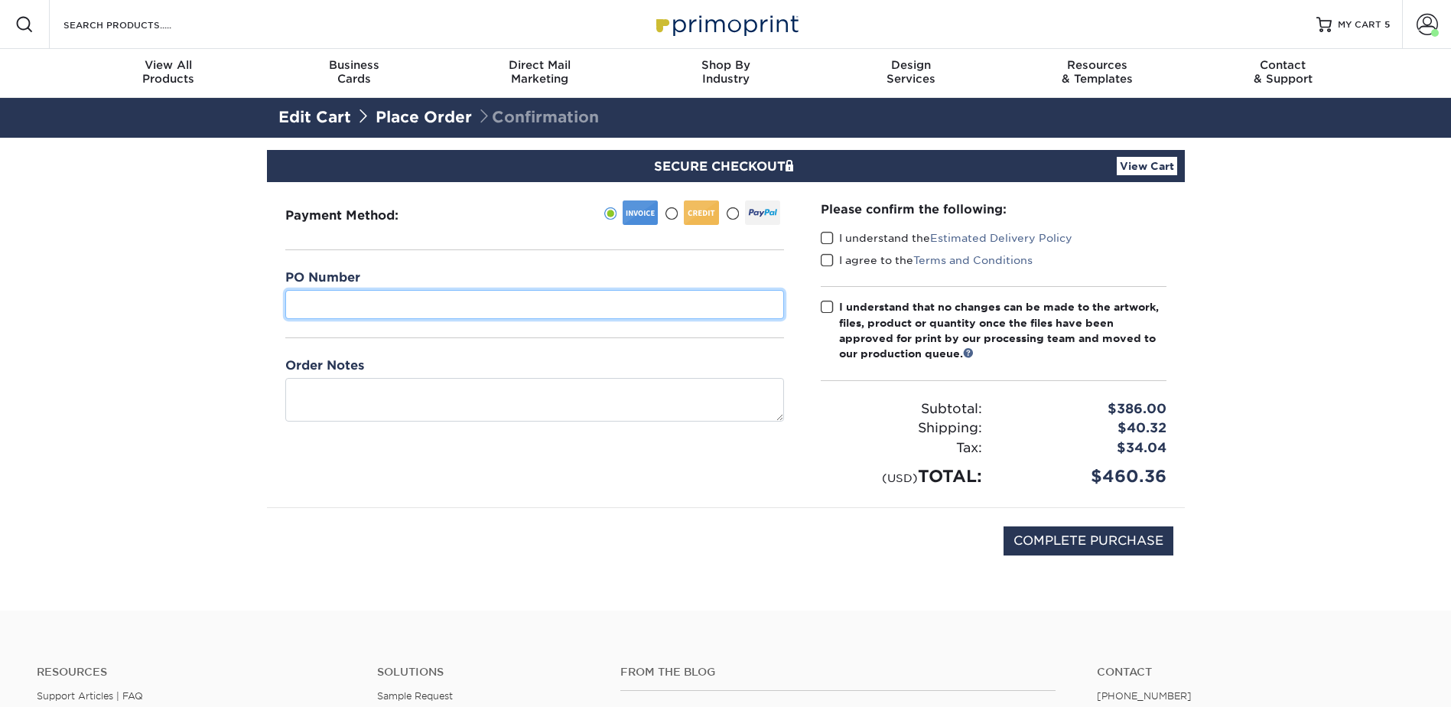
drag, startPoint x: 421, startPoint y: 304, endPoint x: 429, endPoint y: 303, distance: 8.6
click at [421, 304] on input "text" at bounding box center [534, 304] width 499 height 29
type input "07"
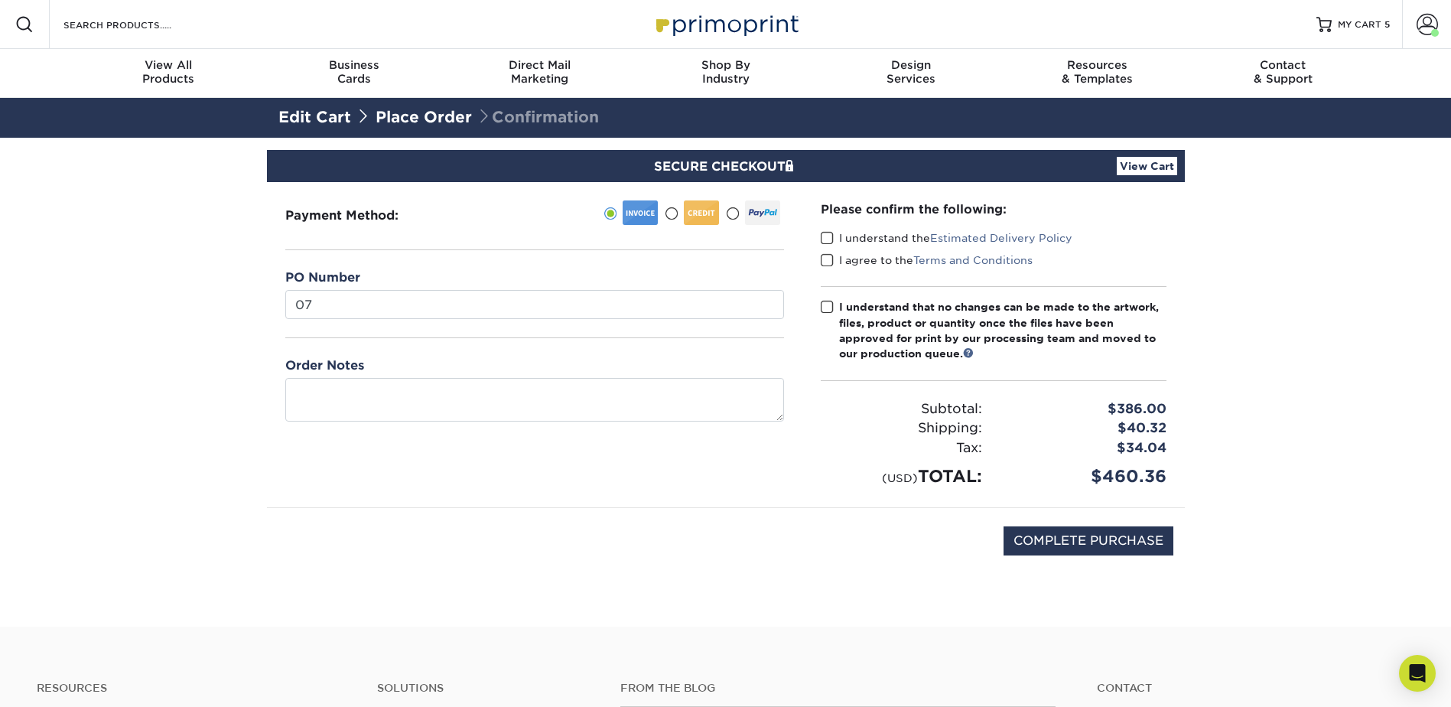
click at [833, 239] on span at bounding box center [827, 238] width 13 height 15
click at [0, 0] on input "I understand the Estimated Delivery Policy" at bounding box center [0, 0] width 0 height 0
click at [831, 261] on span at bounding box center [827, 260] width 13 height 15
click at [0, 0] on input "I agree to the Terms and Conditions" at bounding box center [0, 0] width 0 height 0
click at [831, 311] on span at bounding box center [827, 307] width 13 height 15
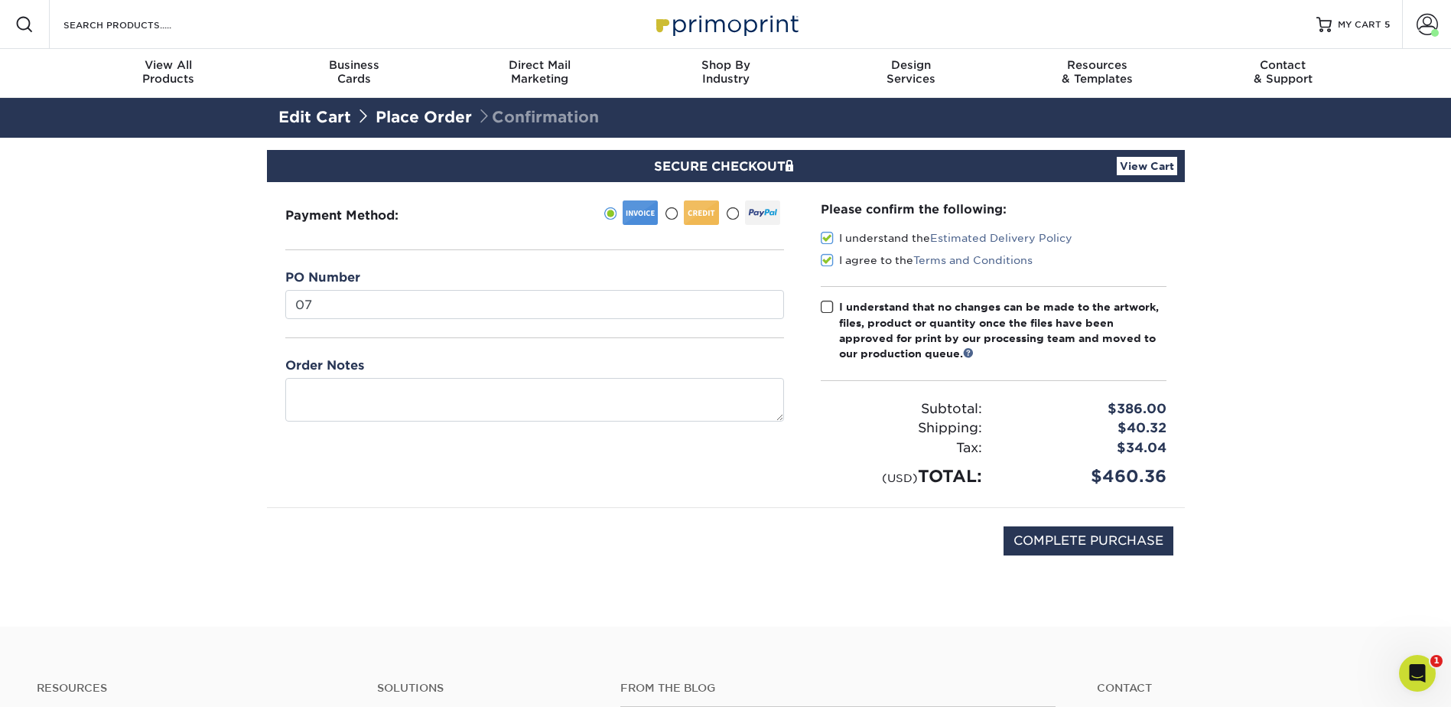
click at [0, 0] on input "I understand that no changes can be made to the artwork, files, product or quan…" at bounding box center [0, 0] width 0 height 0
click at [1056, 540] on input "COMPLETE PURCHASE" at bounding box center [1089, 540] width 170 height 29
type input "PROCESSING, PLEASE WAIT..."
